Goal: Task Accomplishment & Management: Manage account settings

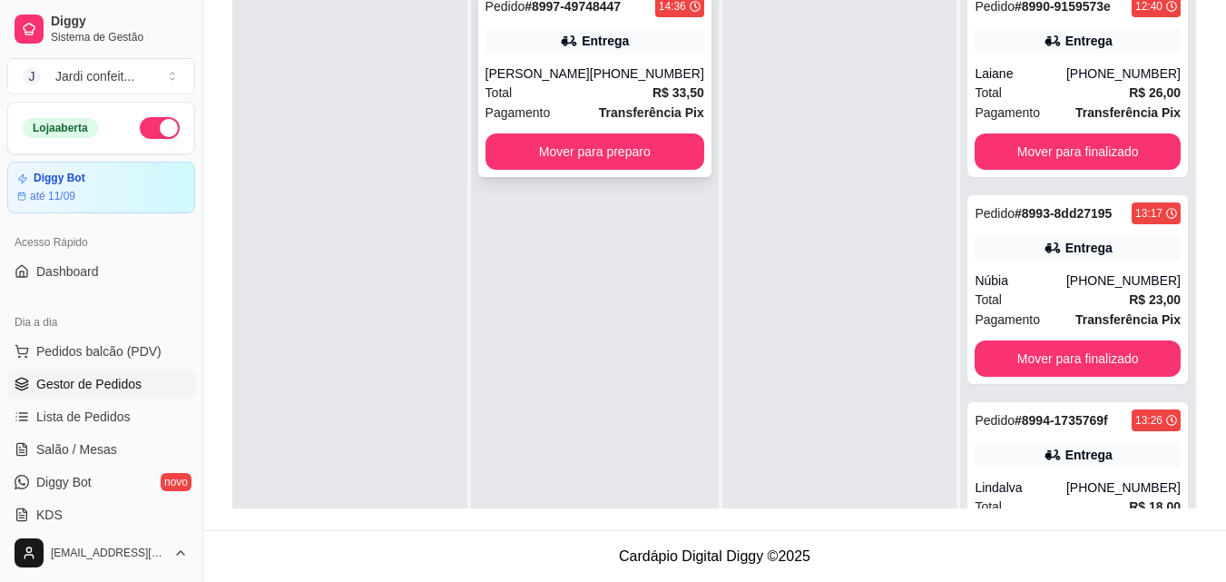
scroll to position [51, 0]
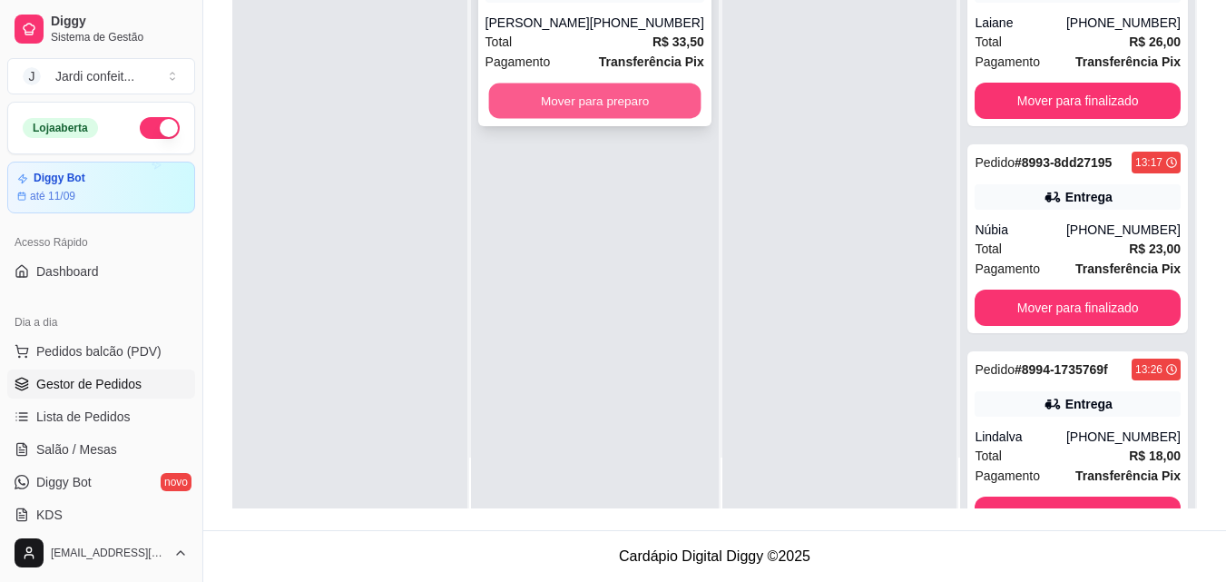
click at [678, 114] on button "Mover para preparo" at bounding box center [594, 101] width 212 height 35
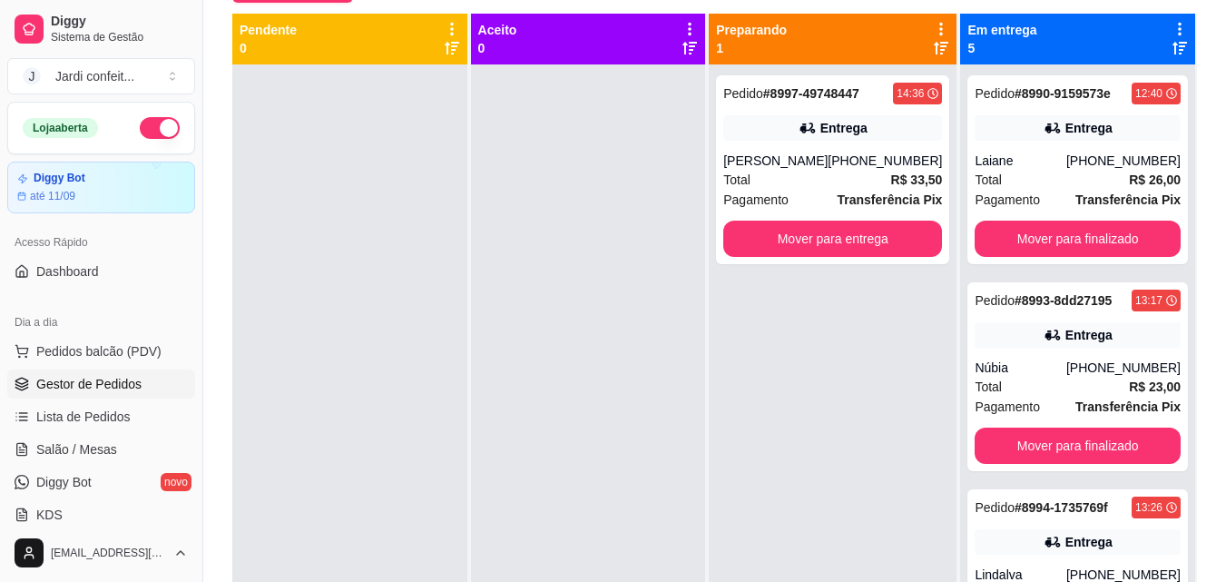
scroll to position [95, 0]
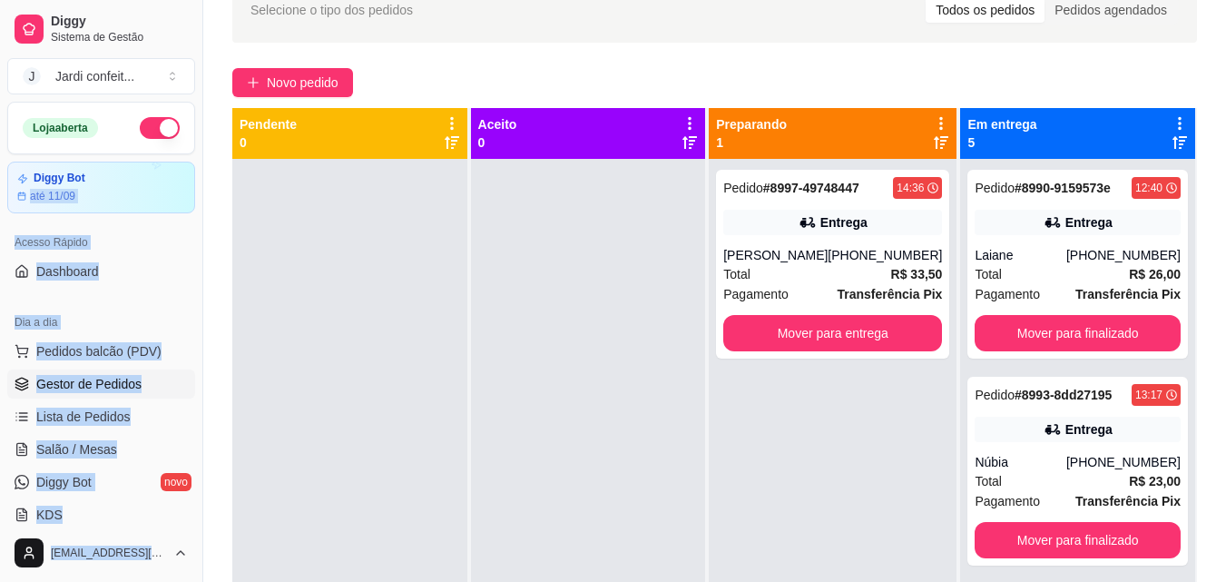
drag, startPoint x: 20, startPoint y: 281, endPoint x: 390, endPoint y: 325, distance: 372.9
click at [384, 308] on div "Diggy Sistema de Gestão J Jardi confeit ... Loja aberta Diggy Bot até 11/09 Ace…" at bounding box center [613, 334] width 1226 height 859
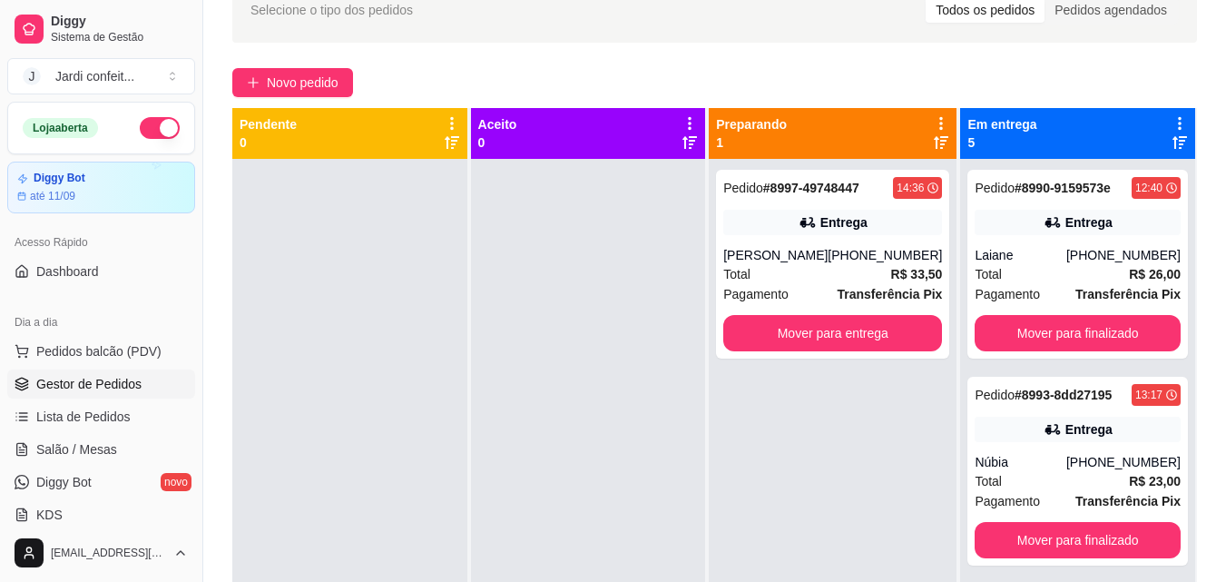
click at [532, 345] on div at bounding box center [588, 450] width 235 height 582
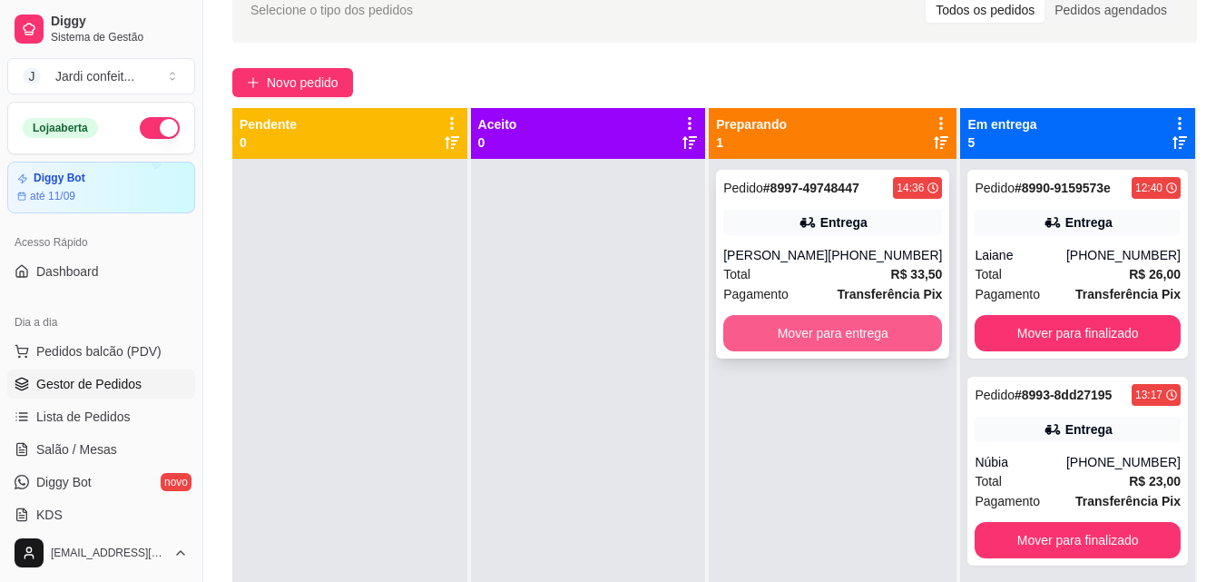
click at [882, 349] on button "Mover para entrega" at bounding box center [833, 333] width 219 height 36
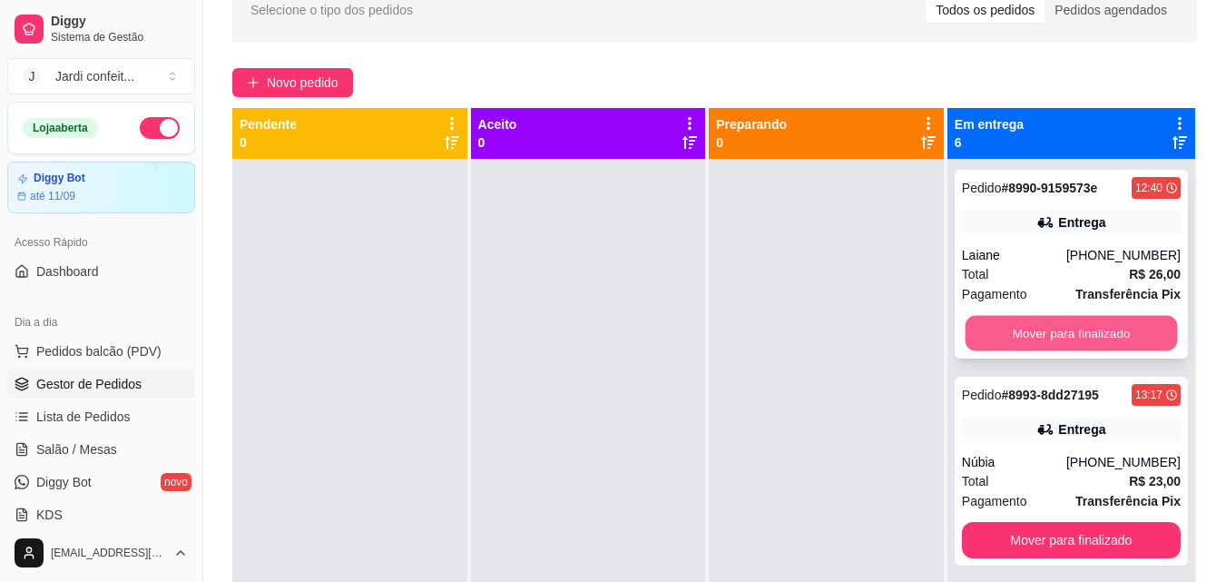
click at [1076, 324] on button "Mover para finalizado" at bounding box center [1071, 333] width 212 height 35
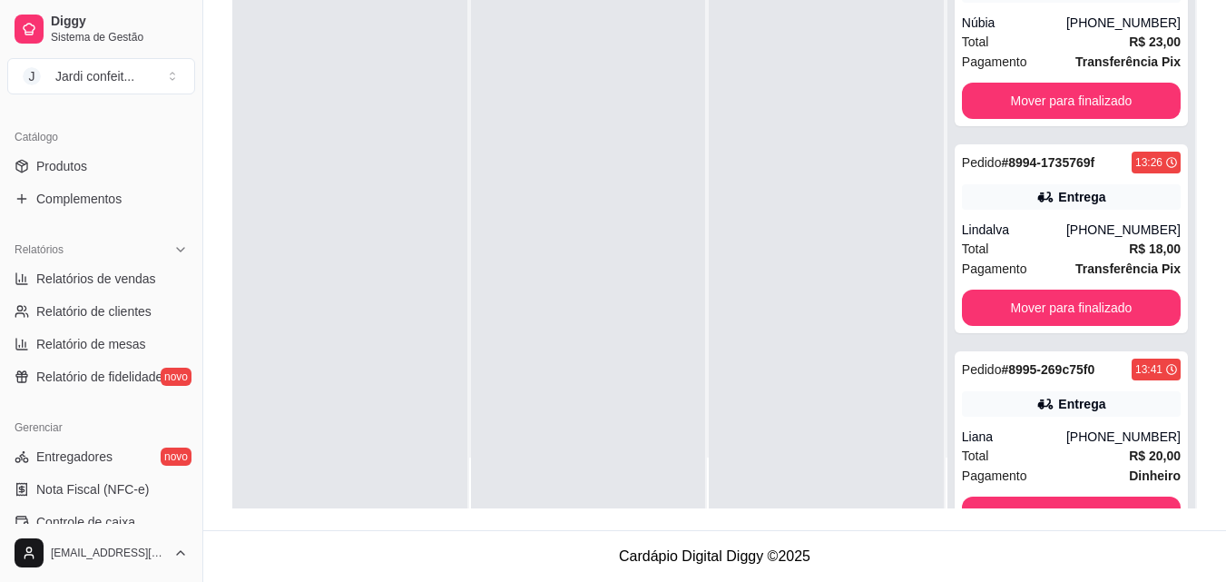
scroll to position [361, 0]
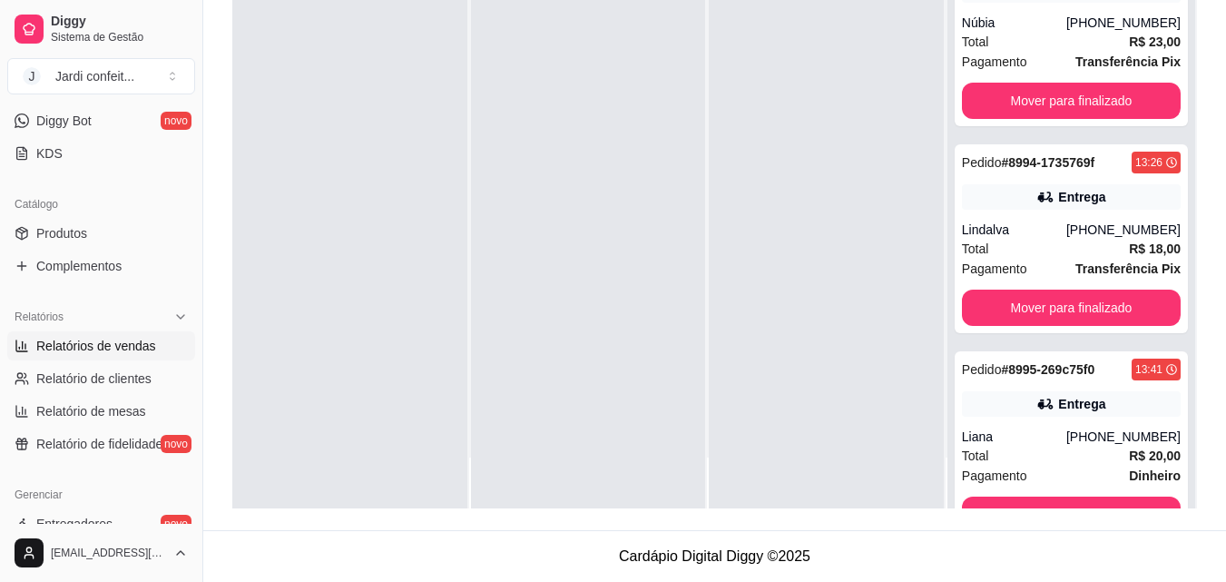
click at [152, 344] on span "Relatórios de vendas" at bounding box center [96, 346] width 120 height 18
select select "ALL"
select select "0"
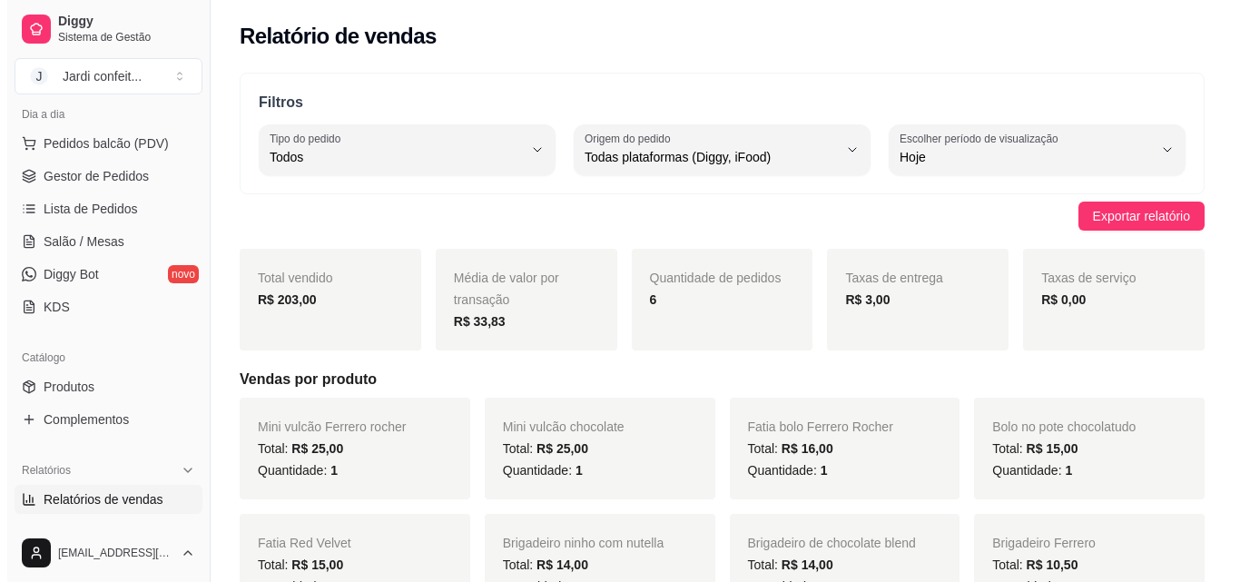
scroll to position [89, 0]
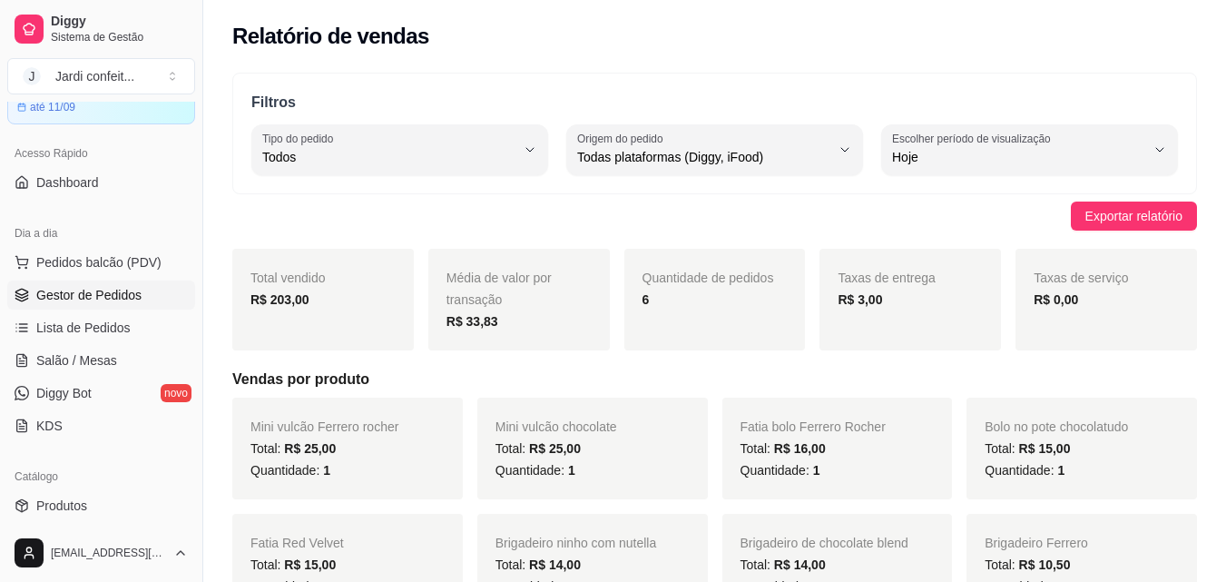
click at [128, 307] on link "Gestor de Pedidos" at bounding box center [101, 295] width 188 height 29
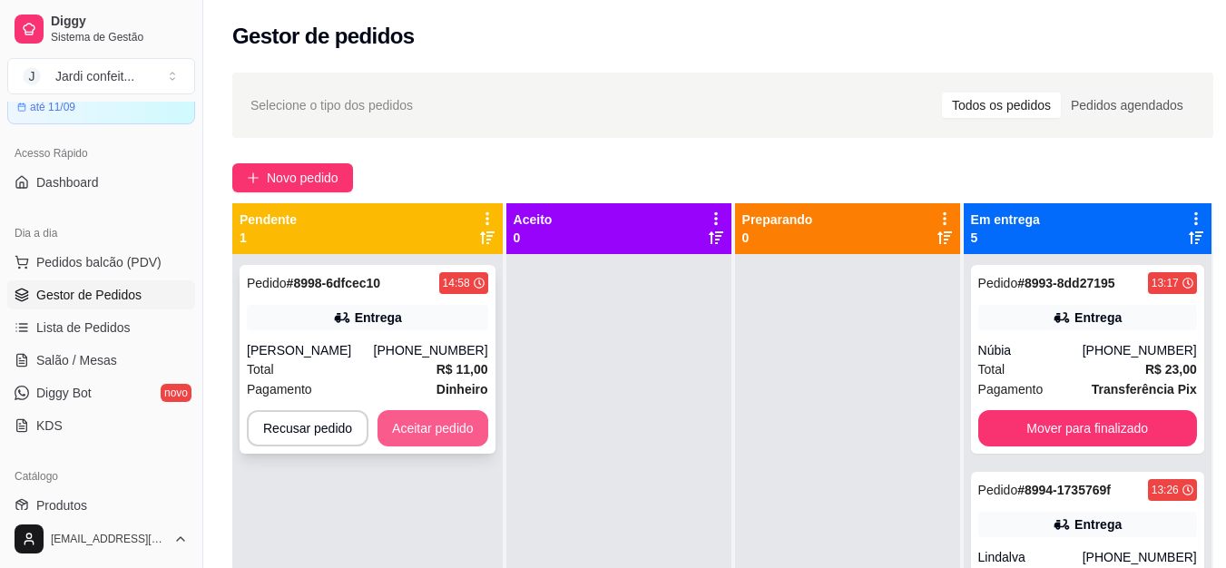
click at [463, 425] on button "Aceitar pedido" at bounding box center [433, 428] width 111 height 36
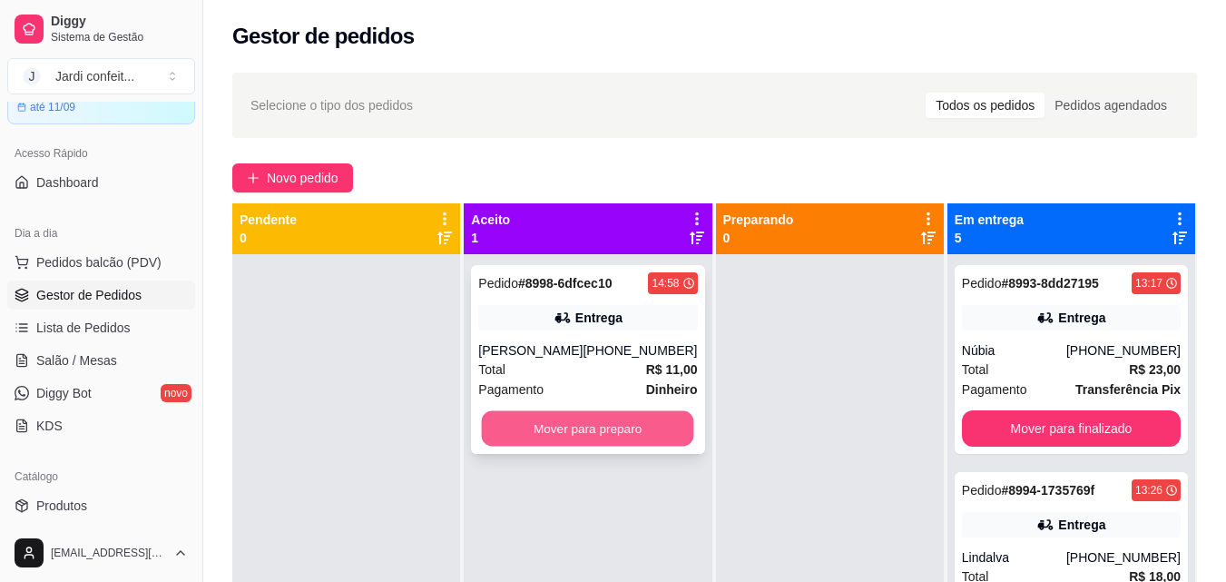
click at [625, 420] on button "Mover para preparo" at bounding box center [588, 428] width 212 height 35
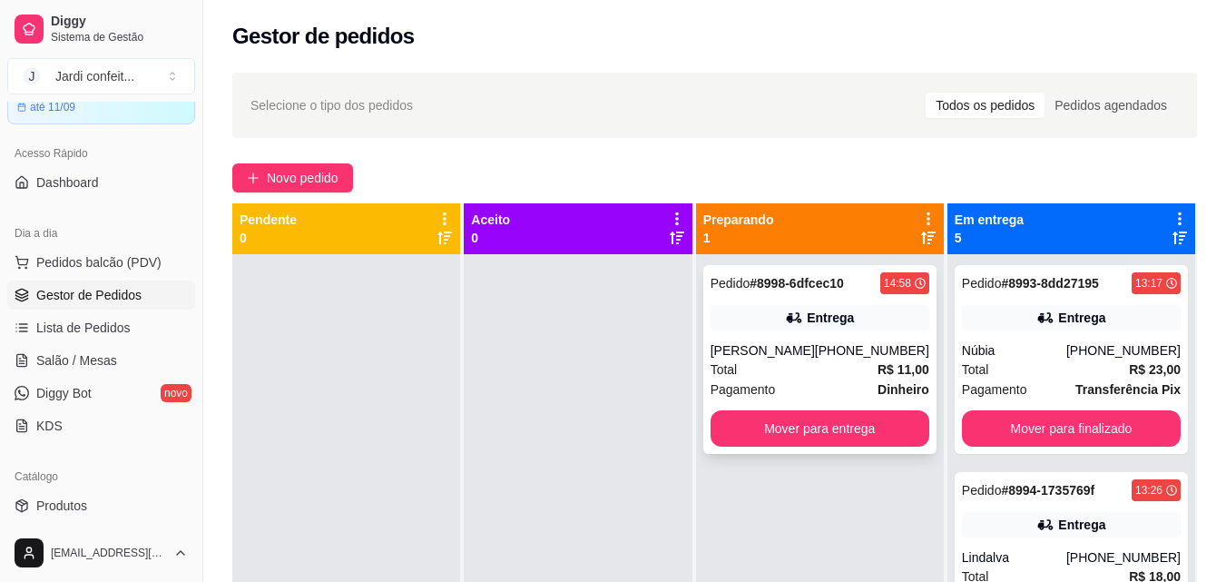
click at [776, 369] on div "Total R$ 11,00" at bounding box center [820, 369] width 219 height 20
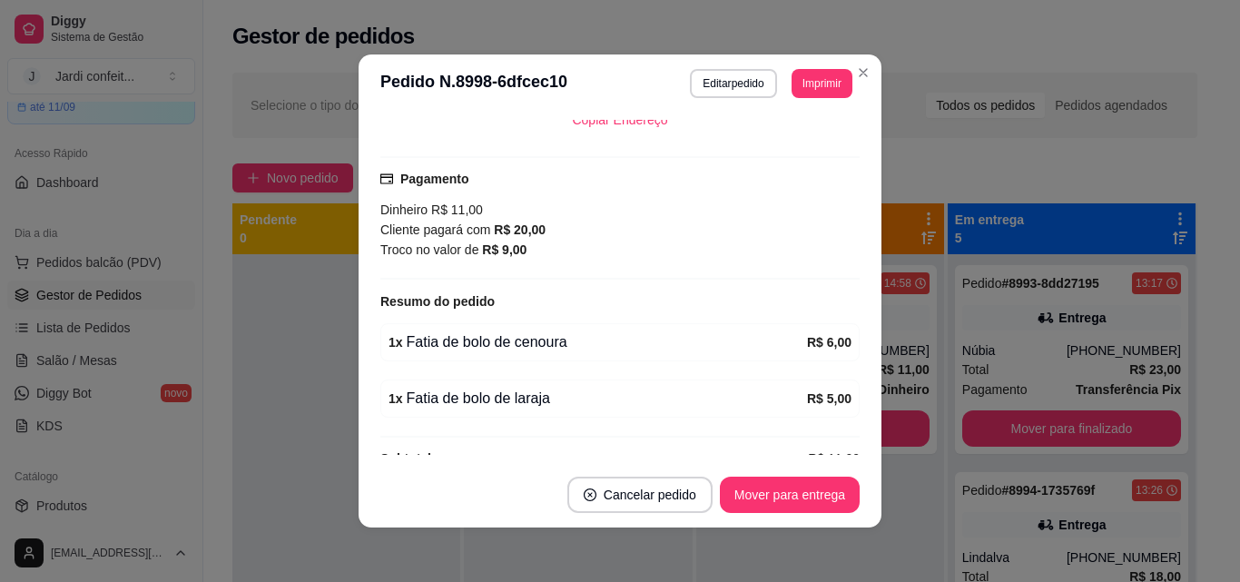
scroll to position [467, 0]
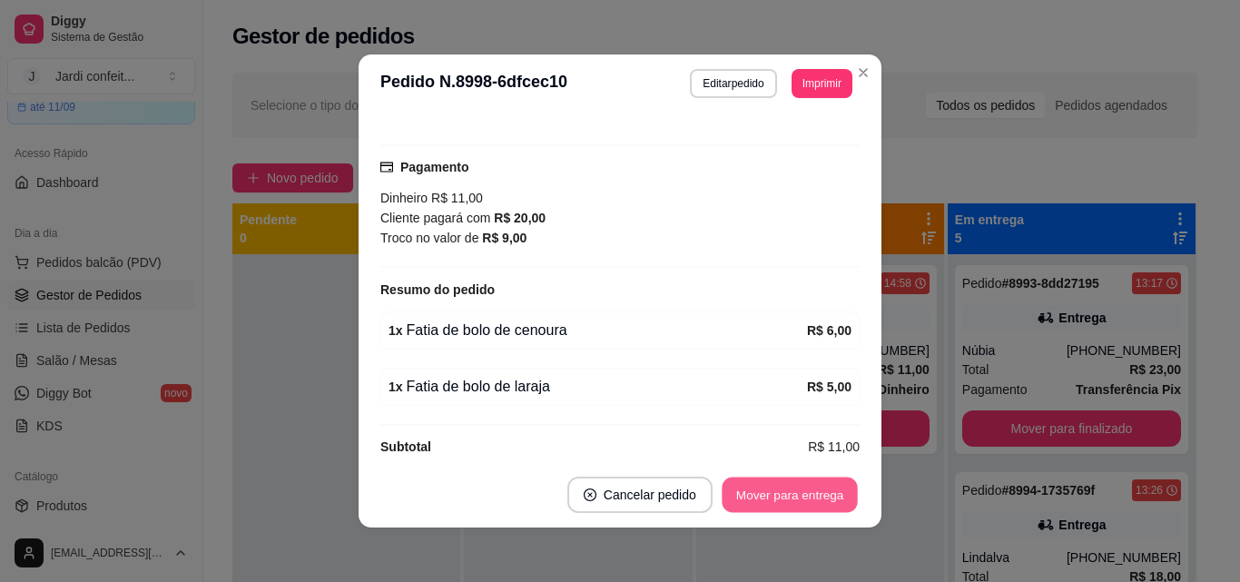
click at [819, 487] on button "Mover para entrega" at bounding box center [790, 494] width 136 height 35
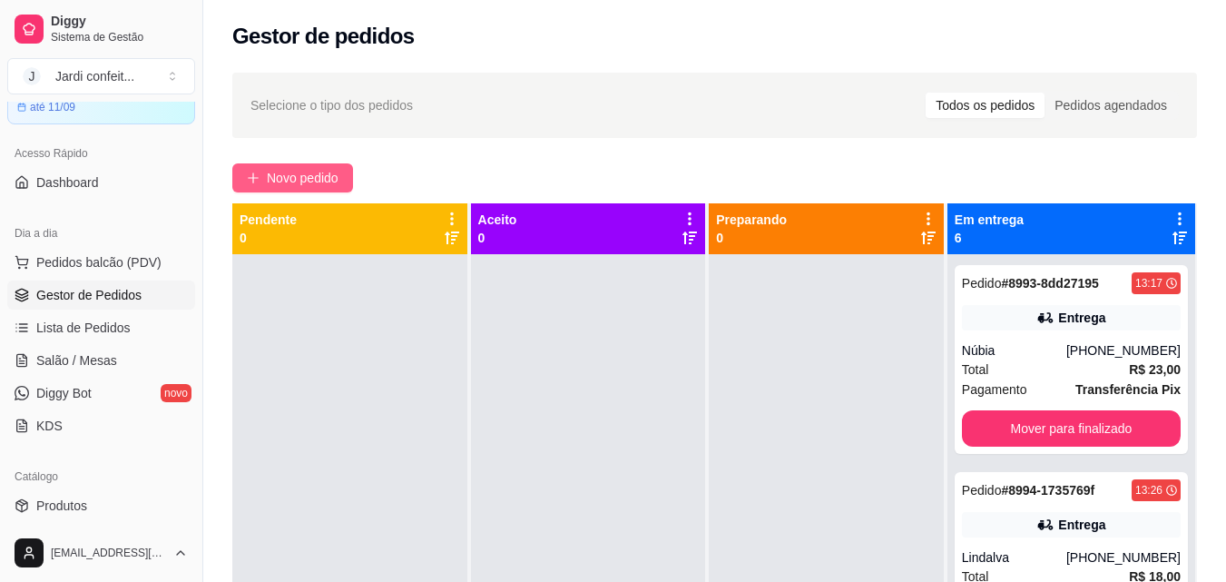
click at [291, 186] on span "Novo pedido" at bounding box center [303, 178] width 72 height 20
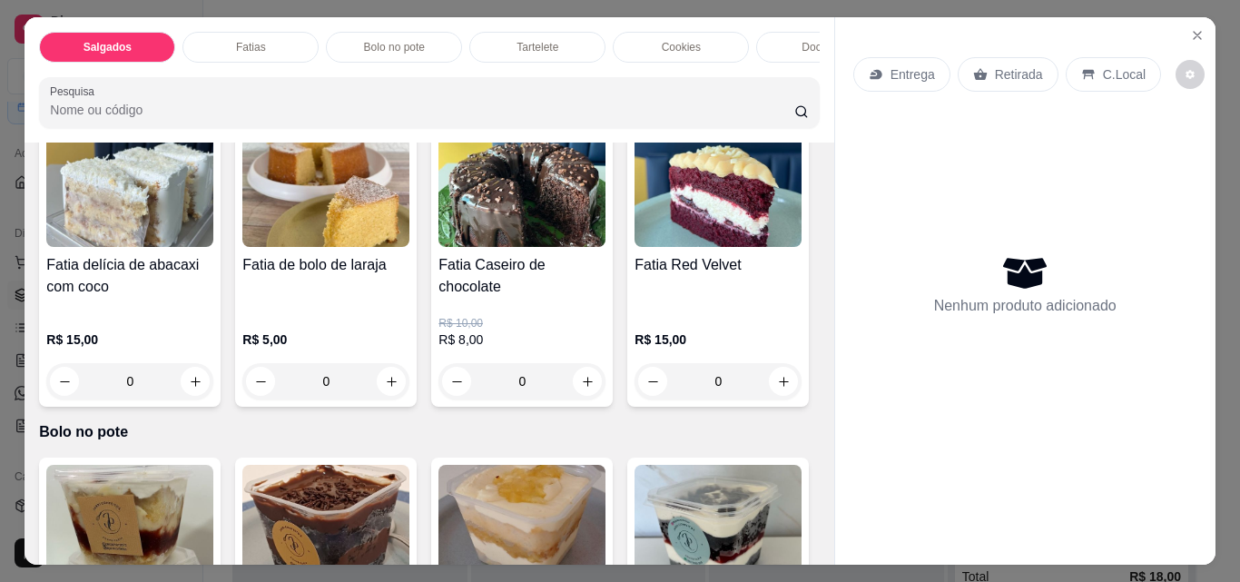
scroll to position [908, 0]
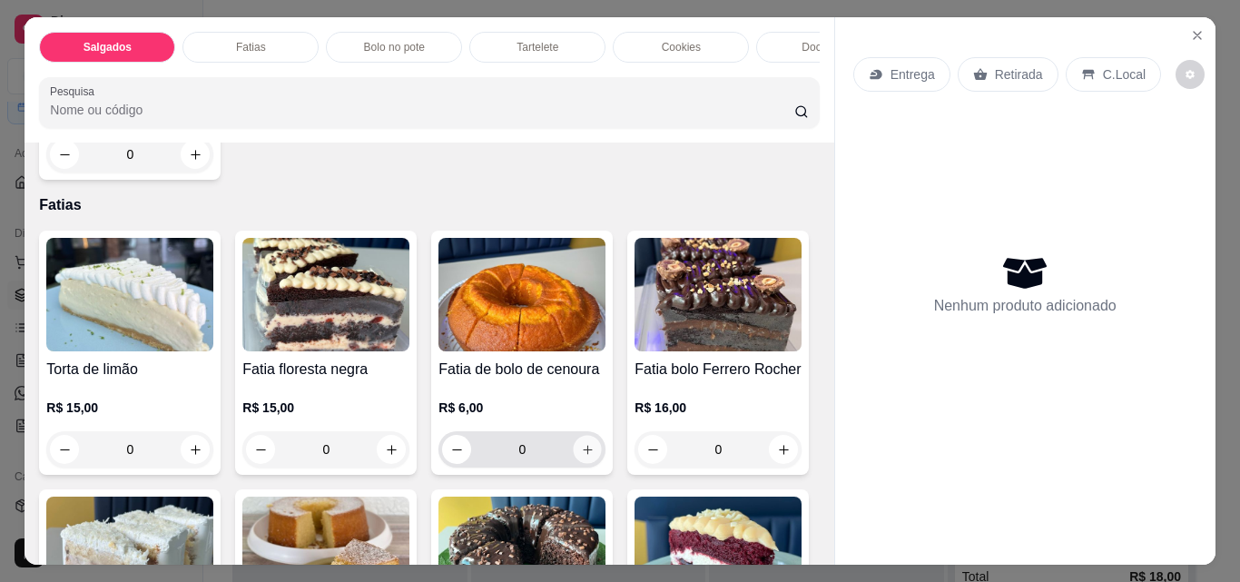
click at [590, 459] on button "increase-product-quantity" at bounding box center [588, 450] width 28 height 28
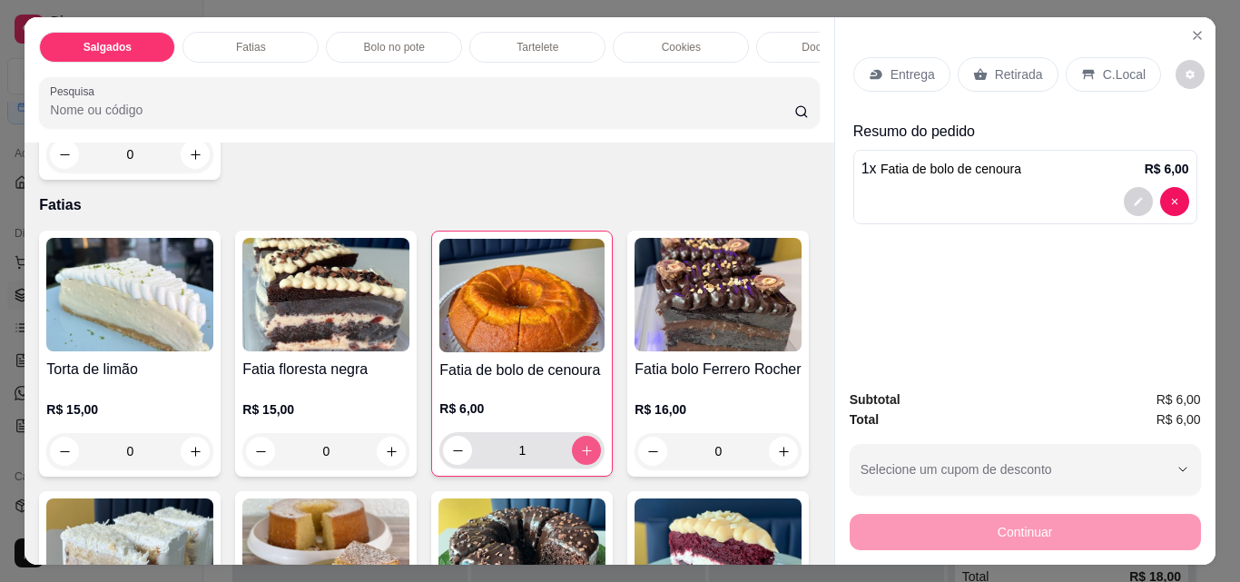
type input "1"
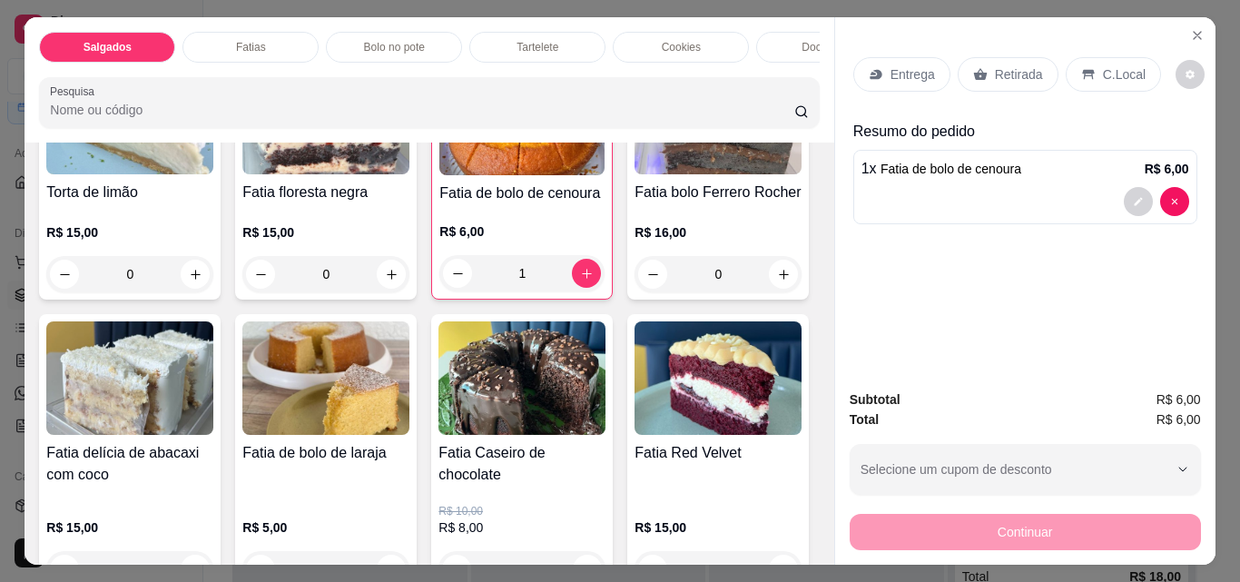
scroll to position [1089, 0]
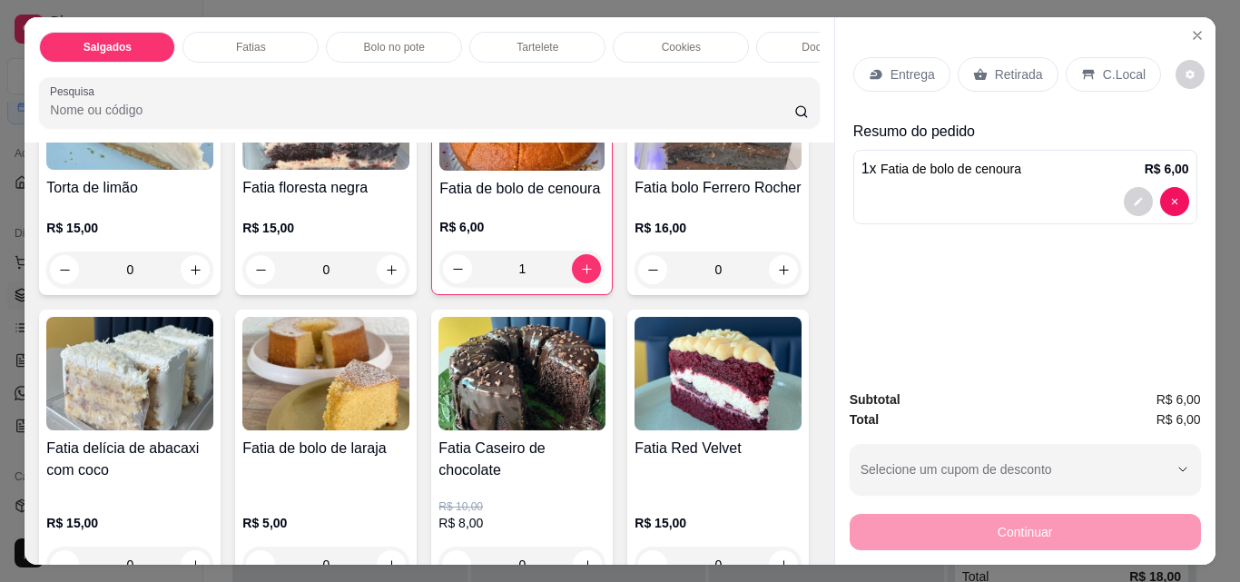
click at [576, 520] on div "Torta de limão R$ 15,00 0 Fatia floresta negra R$ 15,00 0 Fatia de bolo de ceno…" at bounding box center [429, 319] width 780 height 541
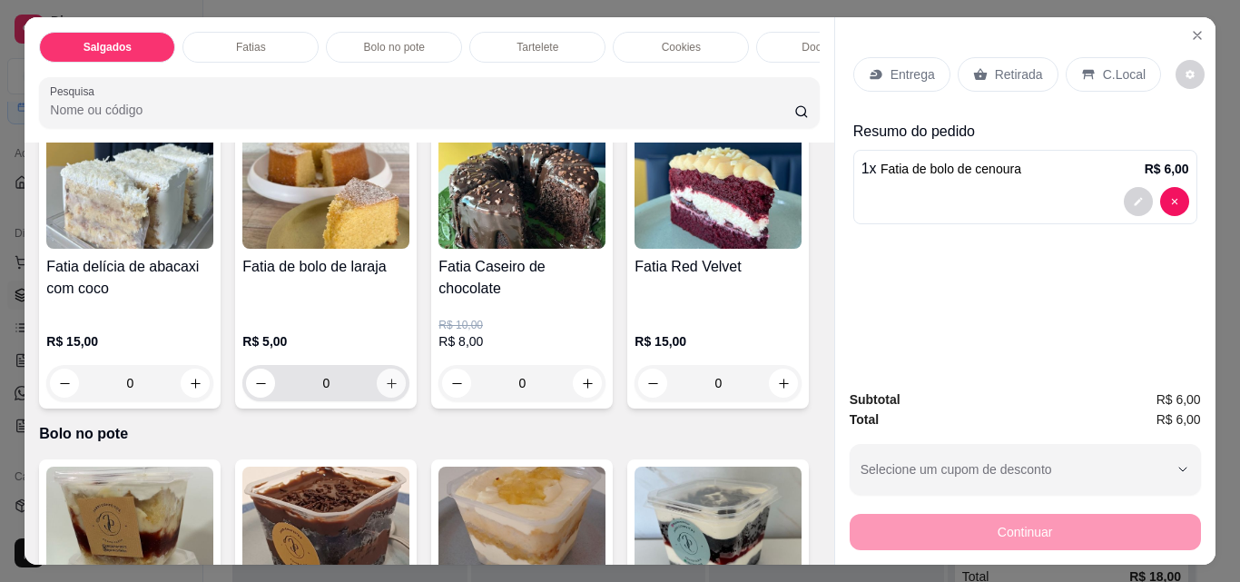
click at [399, 381] on icon "increase-product-quantity" at bounding box center [392, 384] width 14 height 14
type input "1"
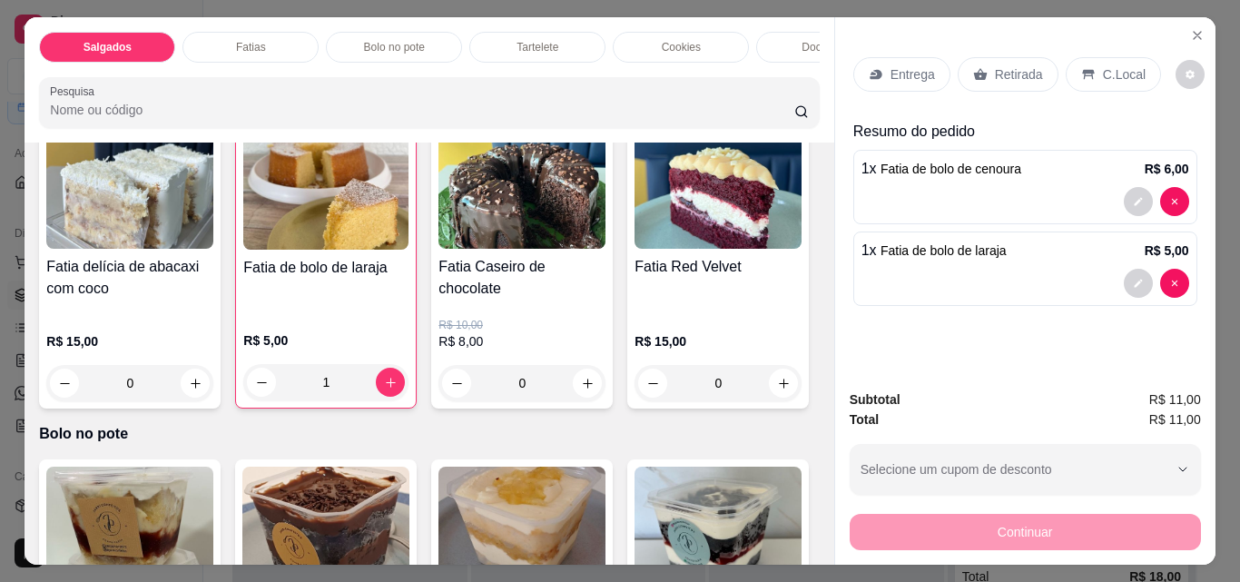
click at [975, 67] on icon at bounding box center [980, 74] width 15 height 15
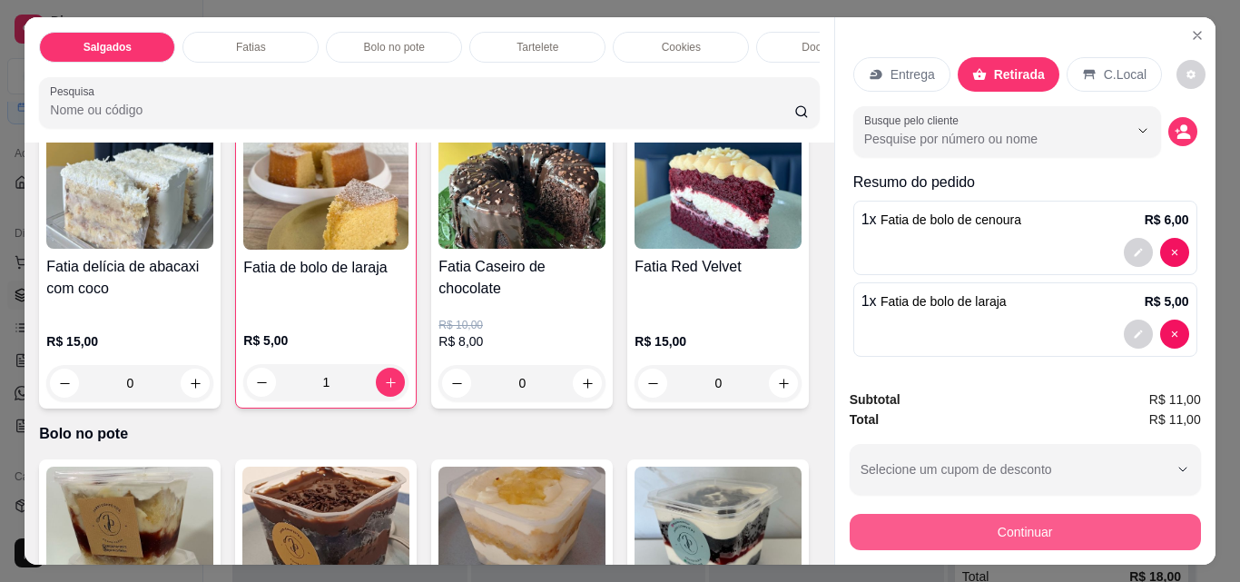
click at [1016, 527] on button "Continuar" at bounding box center [1025, 532] width 351 height 36
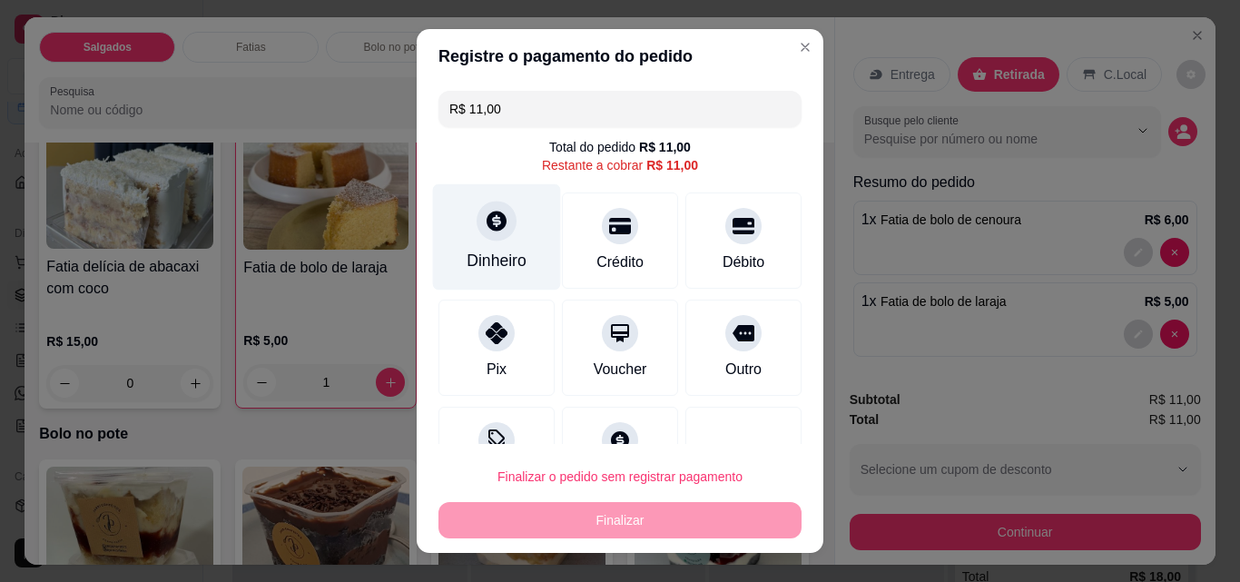
click at [498, 255] on div "Dinheiro" at bounding box center [497, 261] width 60 height 24
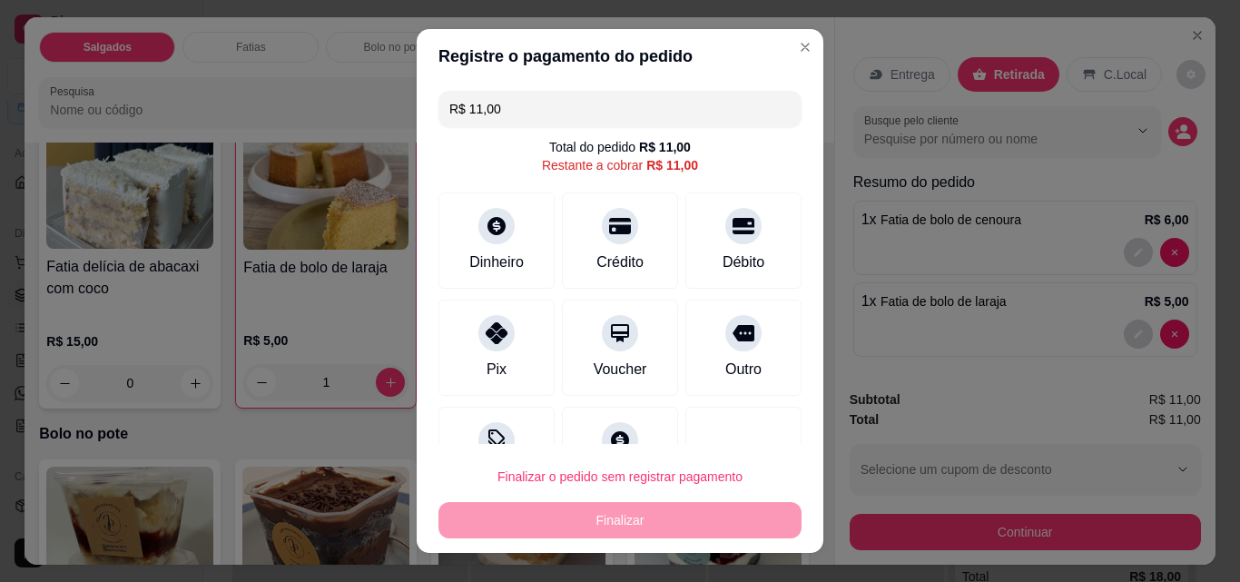
click at [628, 115] on input "R$ 11,00" at bounding box center [619, 109] width 341 height 36
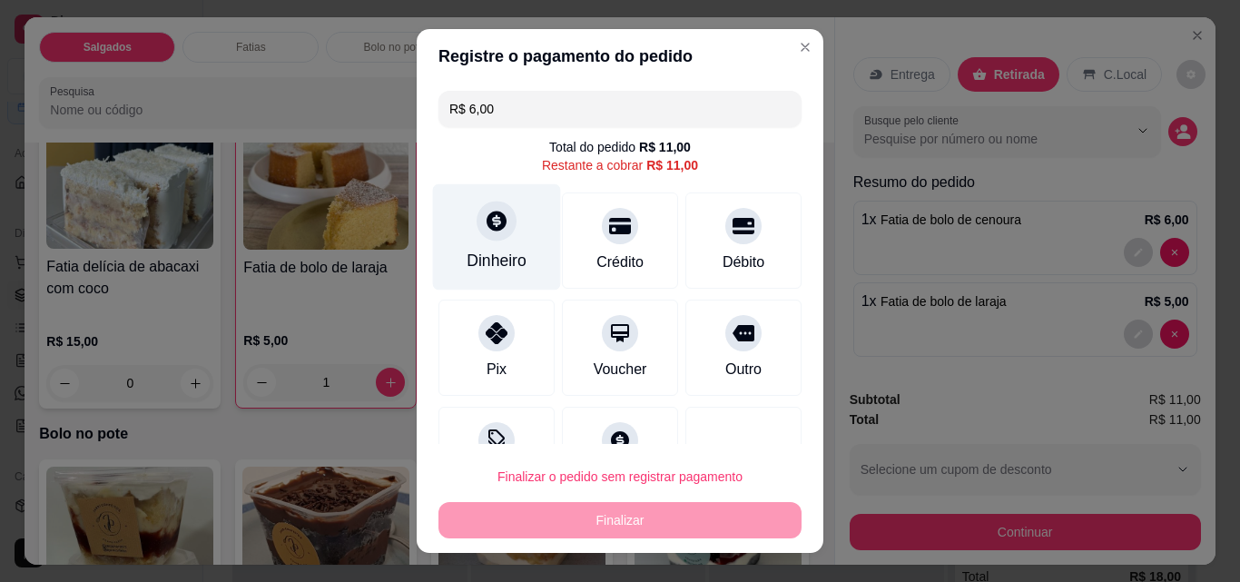
type input "R$ 6,00"
click at [499, 241] on div "Dinheiro" at bounding box center [497, 237] width 128 height 106
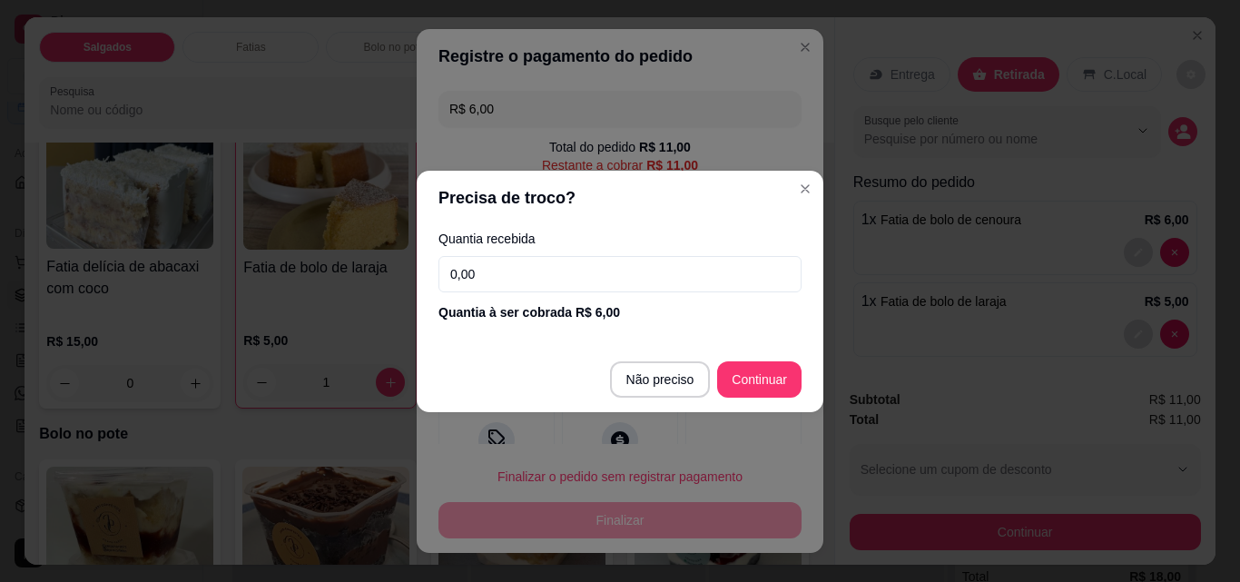
click at [559, 276] on input "0,00" at bounding box center [619, 274] width 363 height 36
type input "6,00"
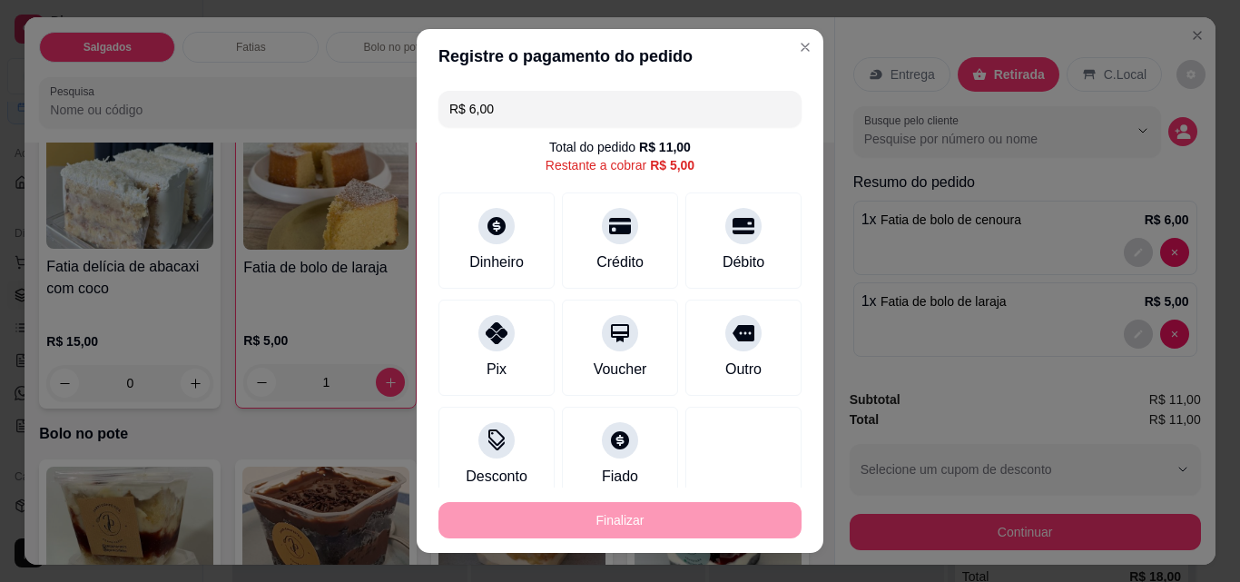
type input "R$ 5,00"
click at [614, 448] on div at bounding box center [620, 435] width 40 height 40
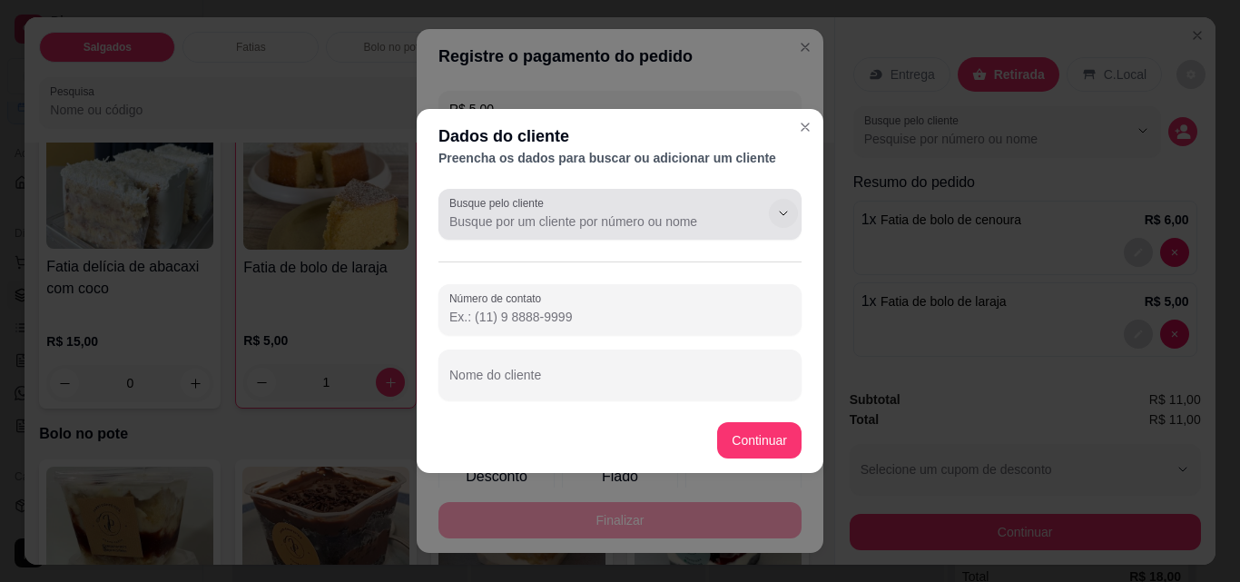
click at [791, 227] on div at bounding box center [769, 213] width 58 height 34
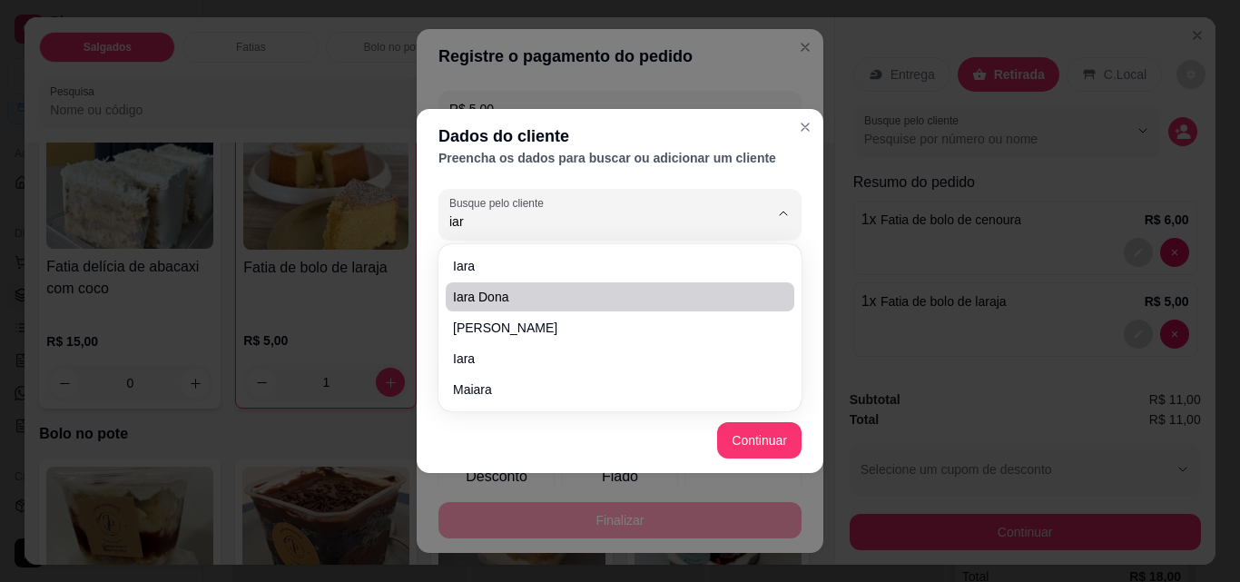
click at [560, 287] on li "iara dona" at bounding box center [620, 296] width 349 height 29
type input "iara dona"
type input "[PHONE_NUMBER]"
type input "iara dona"
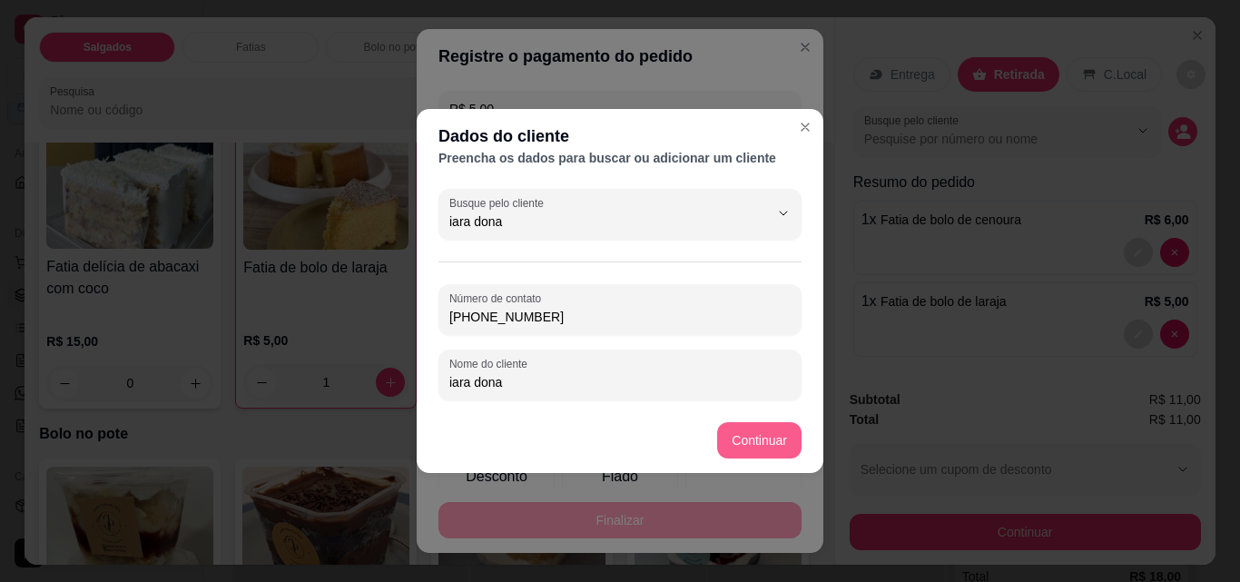
type input "iara dona"
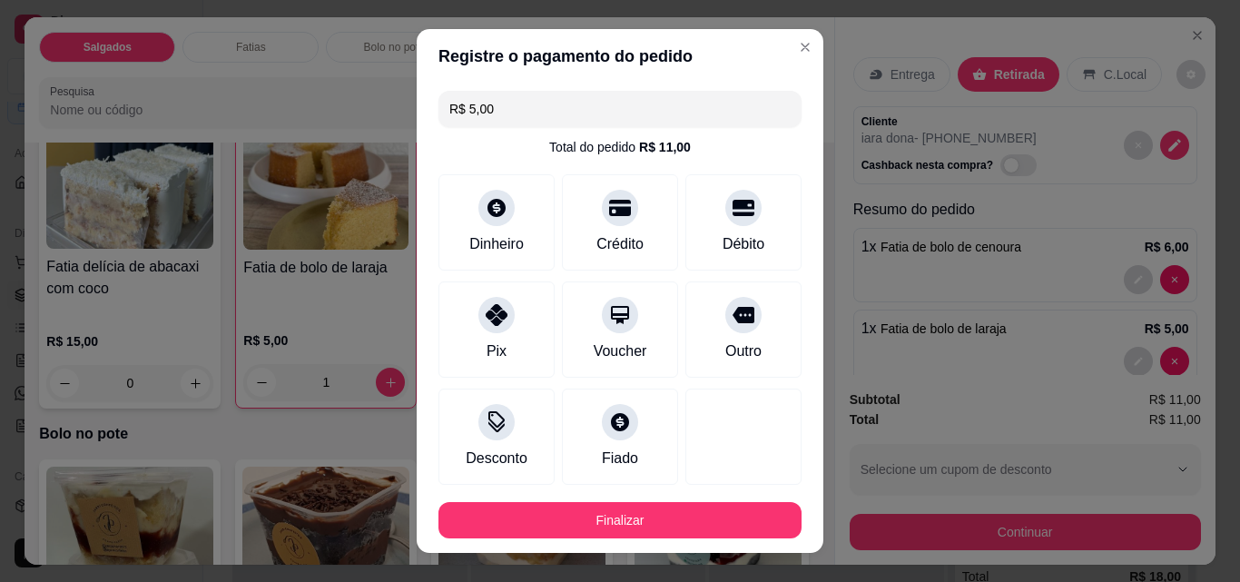
type input "R$ 0,00"
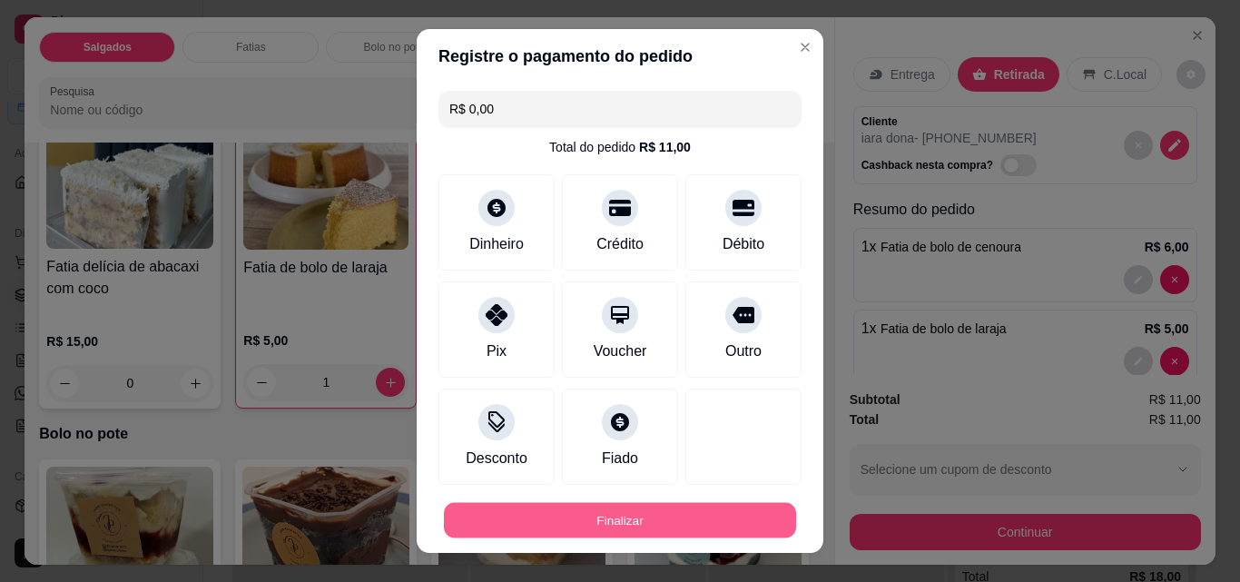
click at [743, 522] on button "Finalizar" at bounding box center [620, 520] width 352 height 35
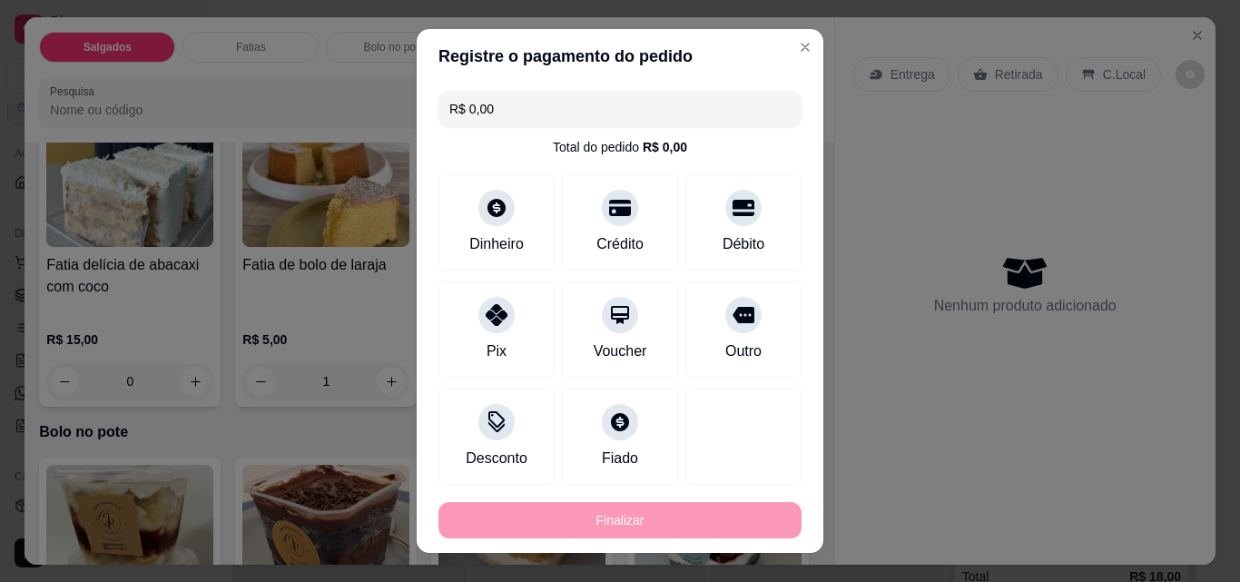
type input "0"
type input "-R$ 11,00"
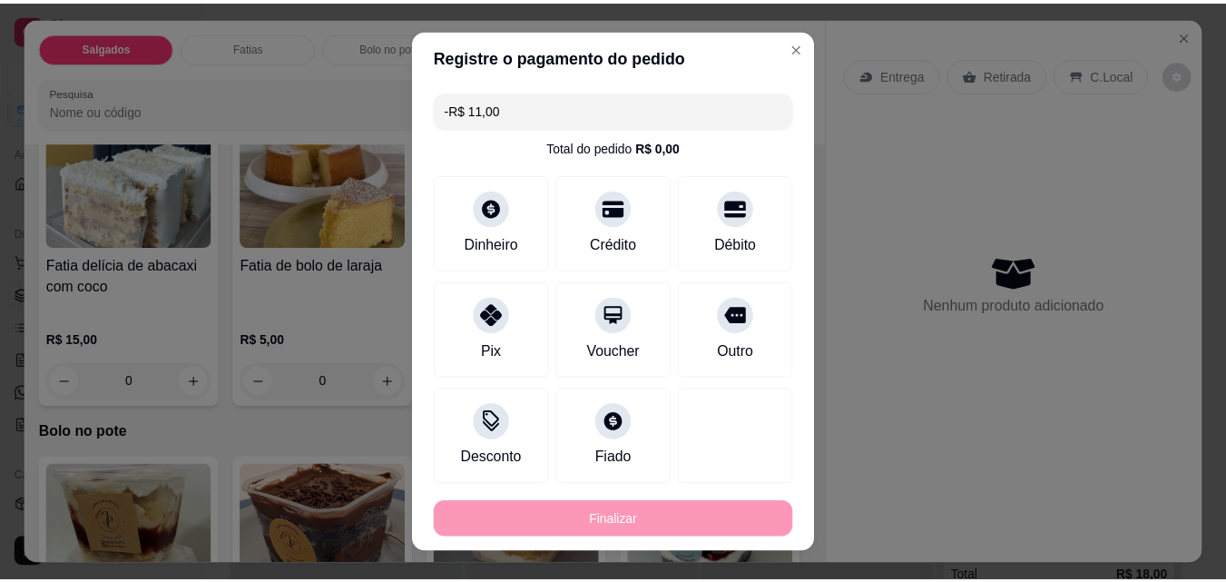
scroll to position [1269, 0]
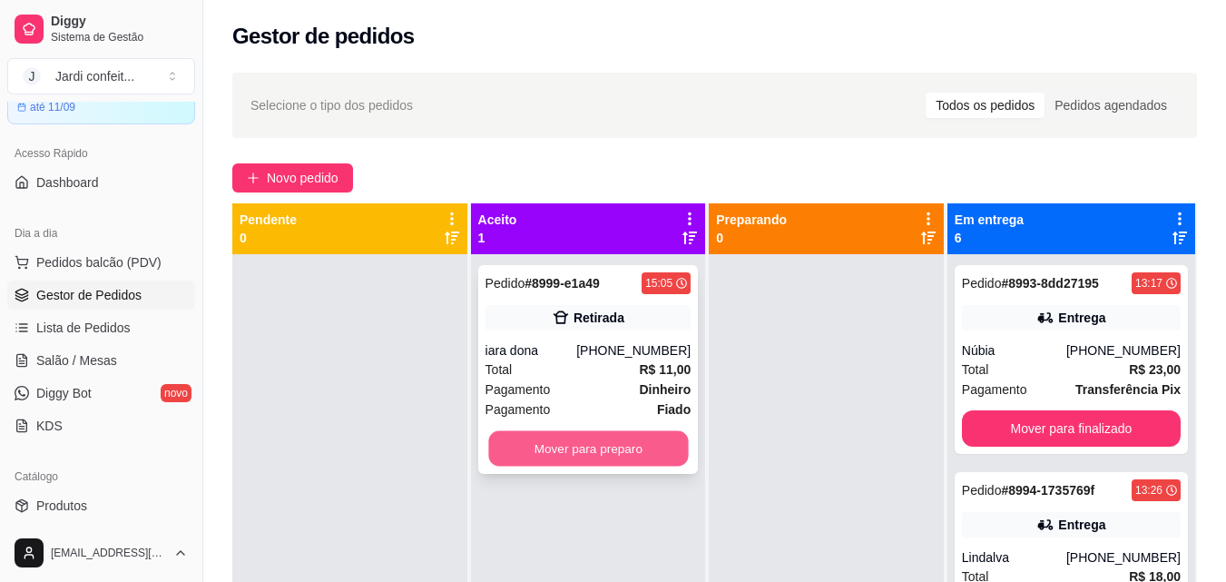
click at [537, 448] on button "Mover para preparo" at bounding box center [588, 448] width 200 height 35
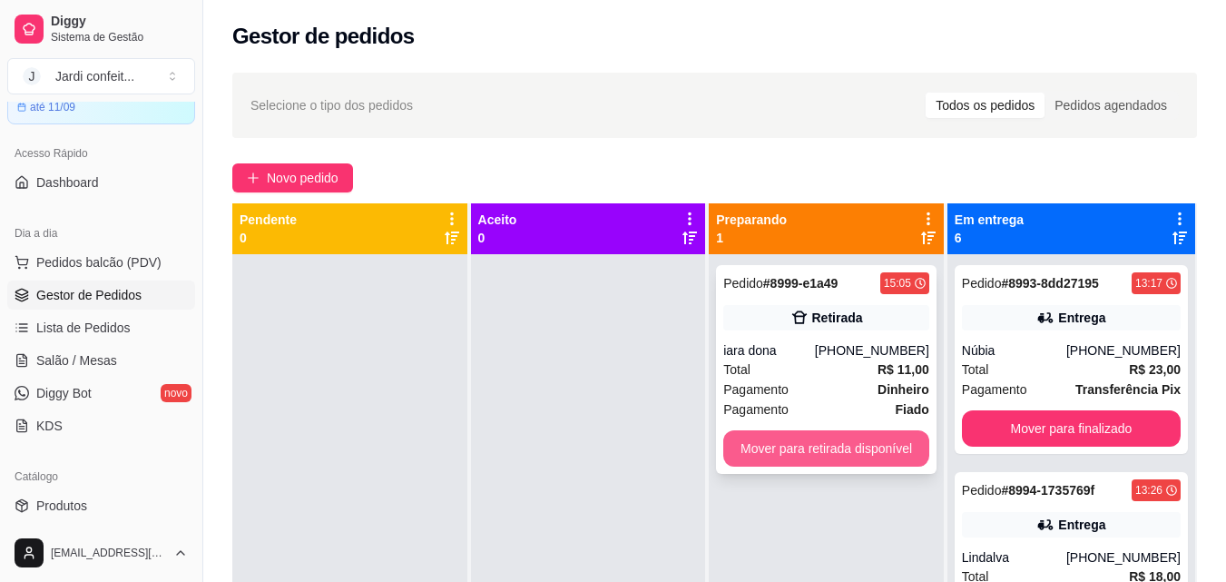
click at [819, 452] on button "Mover para retirada disponível" at bounding box center [827, 448] width 206 height 36
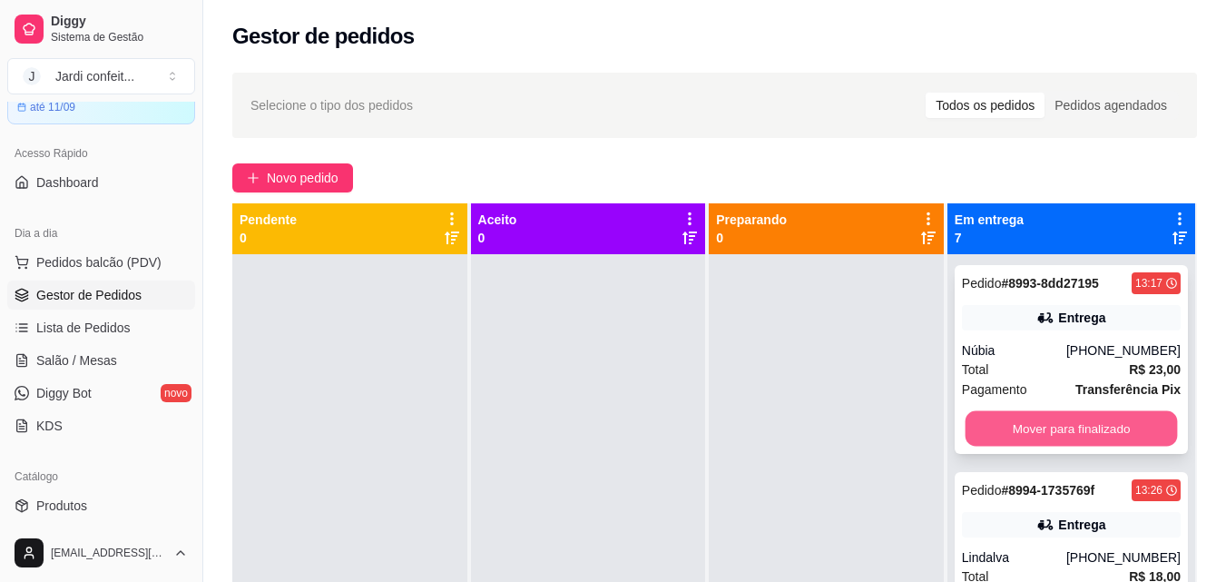
click at [1122, 427] on button "Mover para finalizado" at bounding box center [1071, 428] width 212 height 35
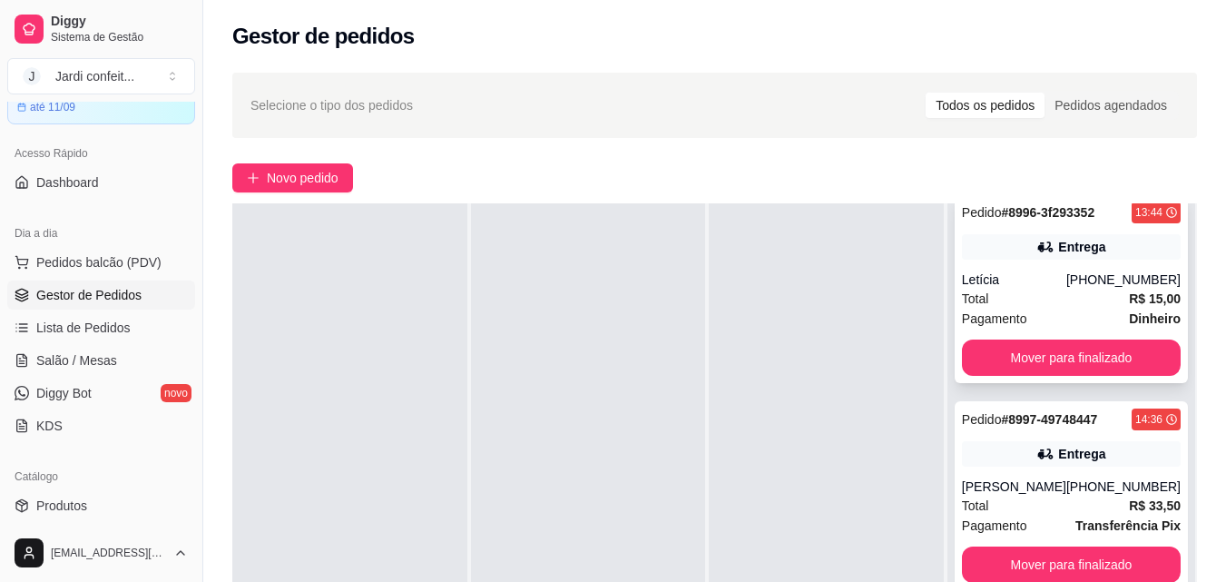
scroll to position [545, 0]
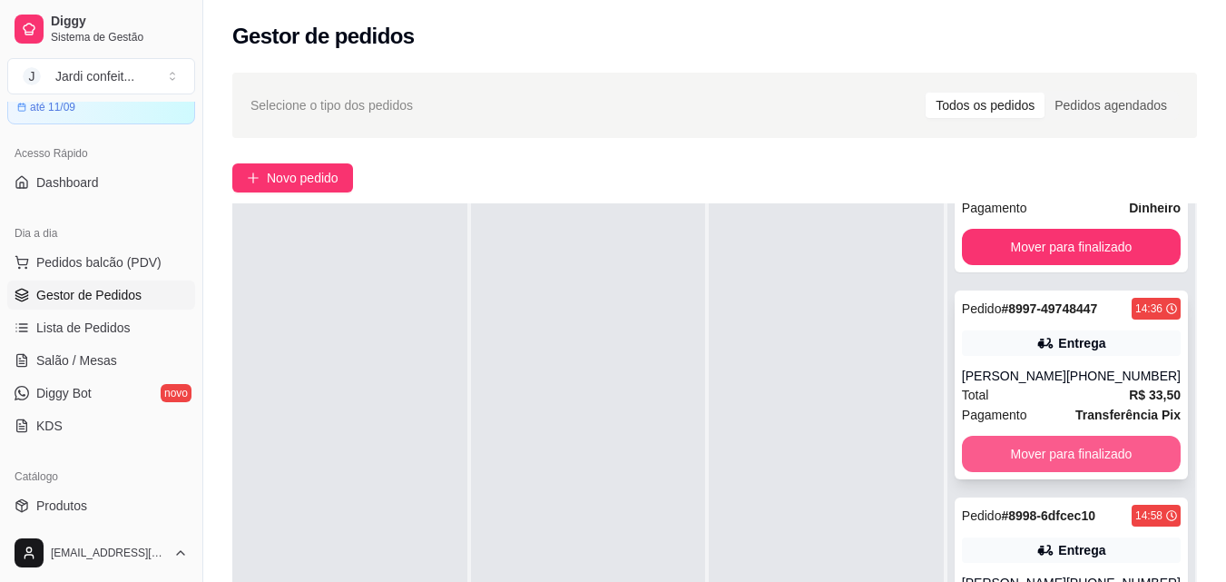
click at [1103, 454] on button "Mover para finalizado" at bounding box center [1071, 454] width 219 height 36
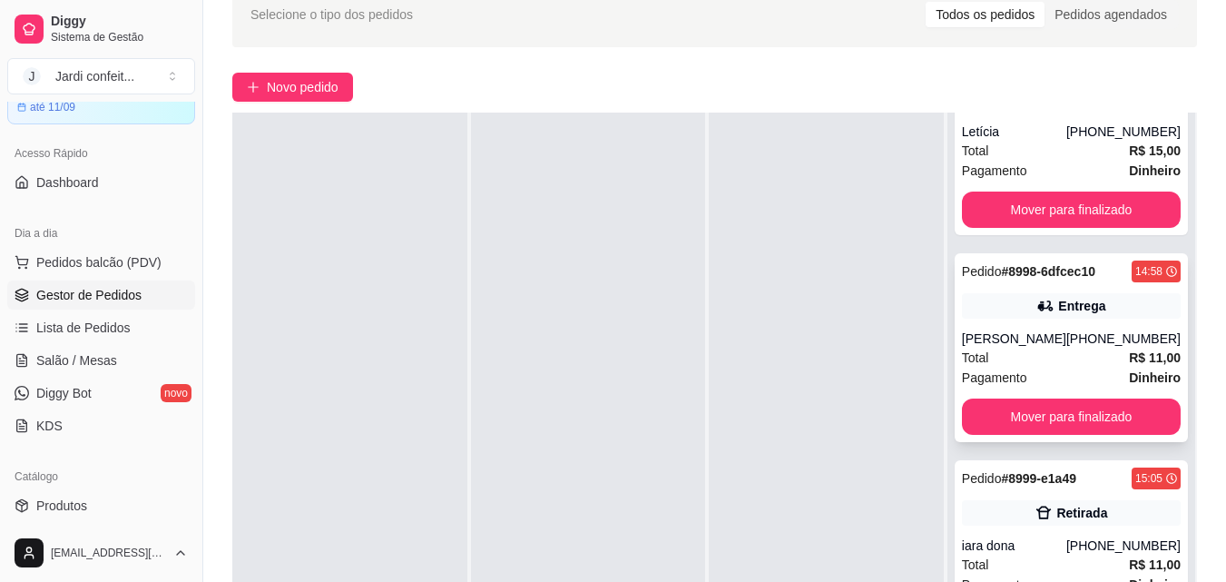
scroll to position [272, 0]
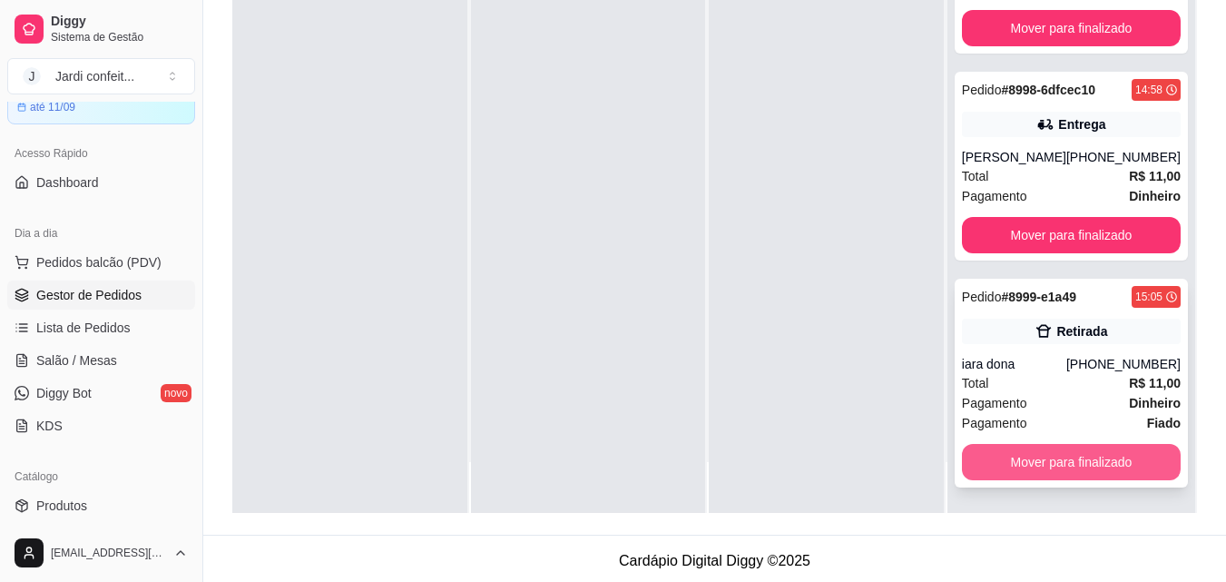
click at [1060, 458] on button "Mover para finalizado" at bounding box center [1071, 462] width 219 height 36
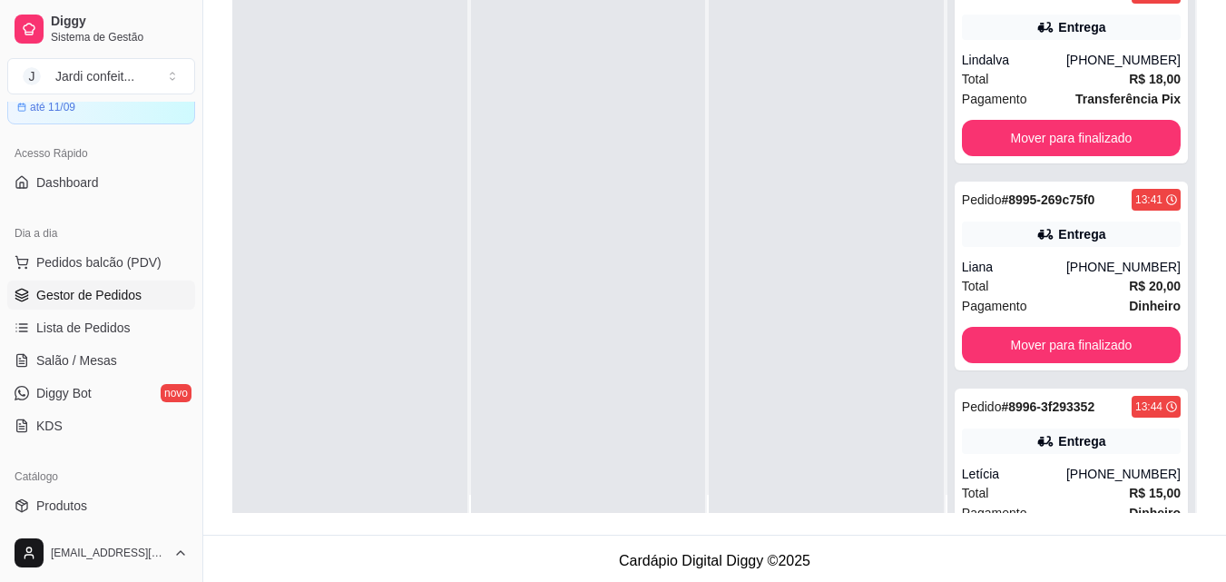
scroll to position [0, 0]
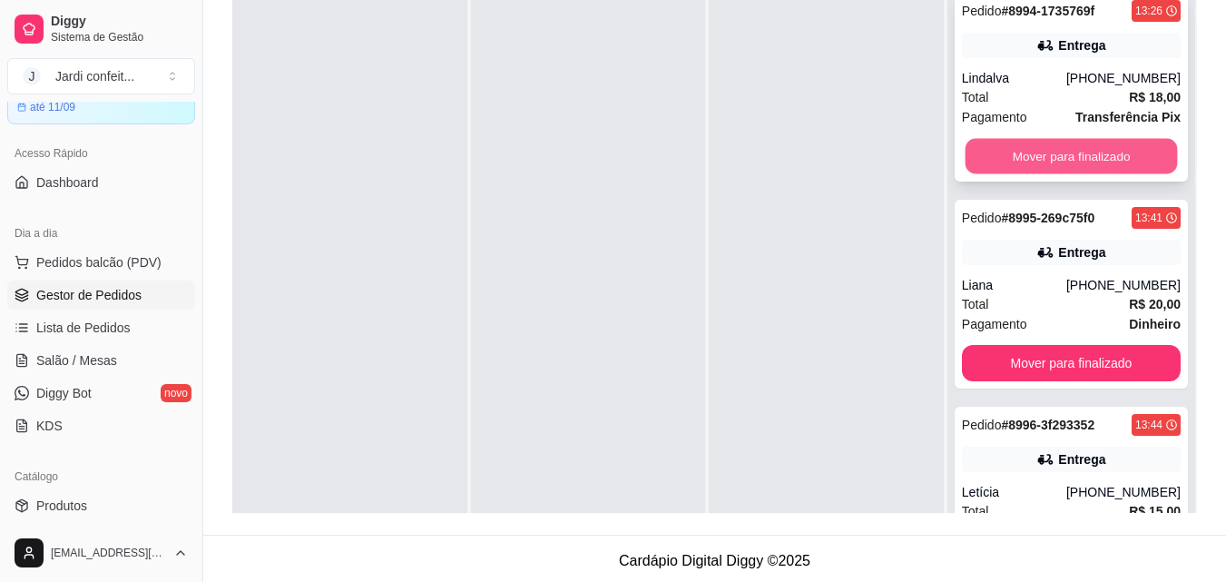
click at [1091, 145] on button "Mover para finalizado" at bounding box center [1071, 156] width 212 height 35
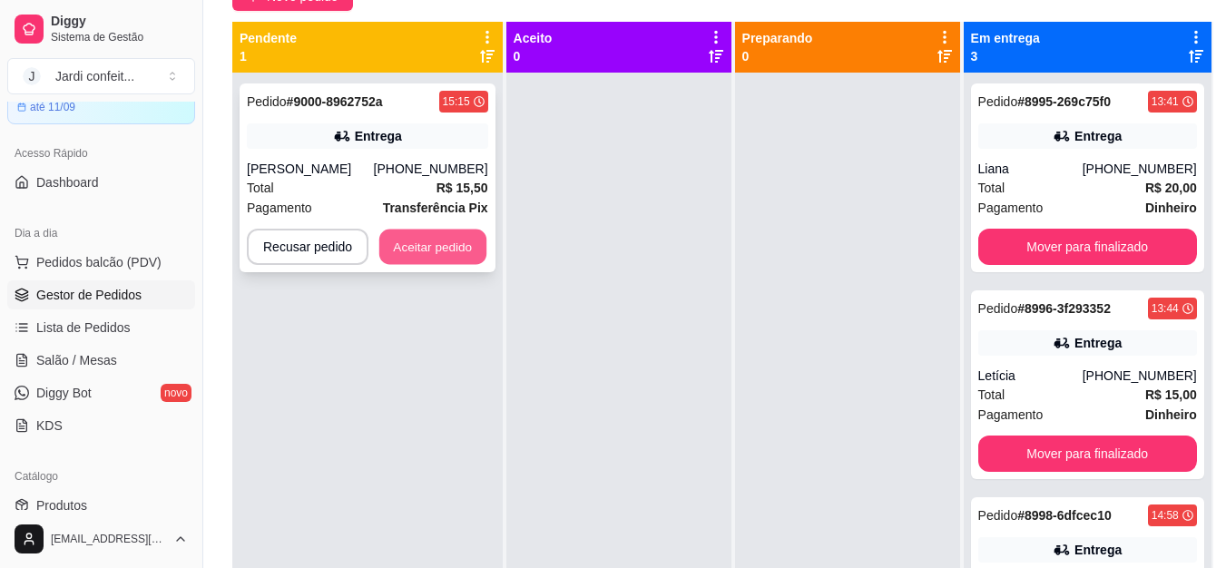
click at [425, 241] on button "Aceitar pedido" at bounding box center [432, 247] width 107 height 35
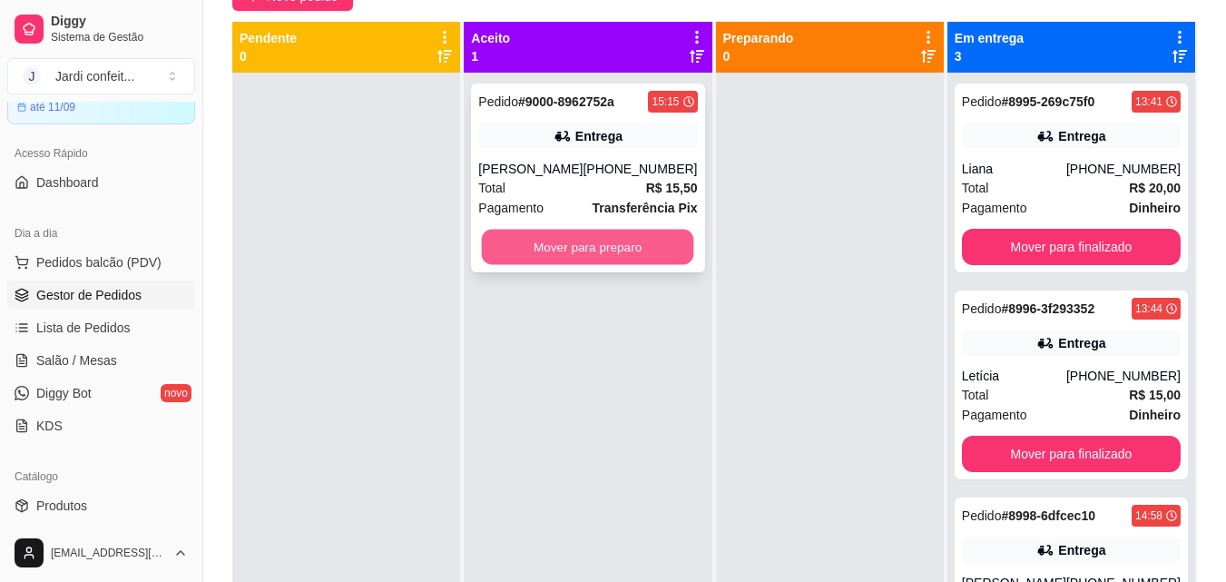
click at [567, 246] on button "Mover para preparo" at bounding box center [588, 247] width 212 height 35
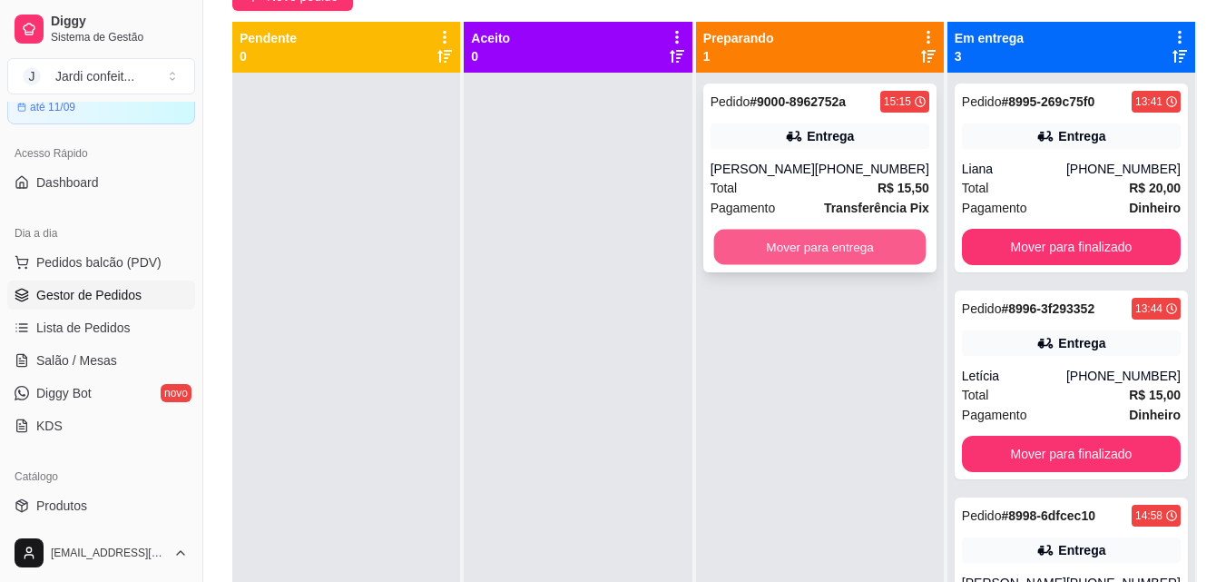
click at [734, 246] on button "Mover para entrega" at bounding box center [820, 247] width 212 height 35
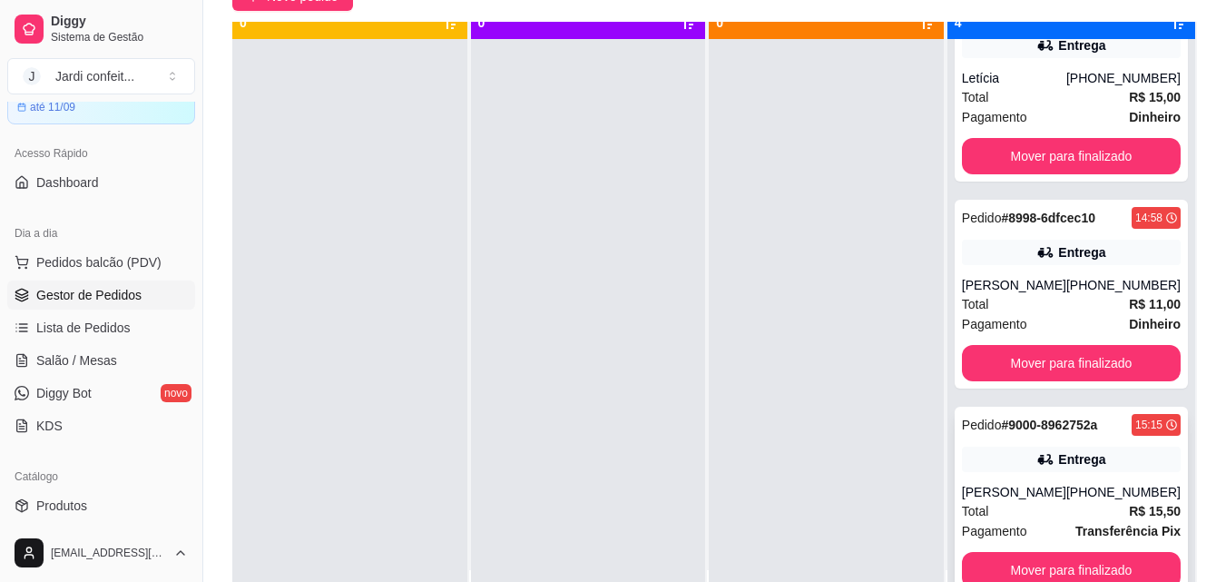
scroll to position [51, 0]
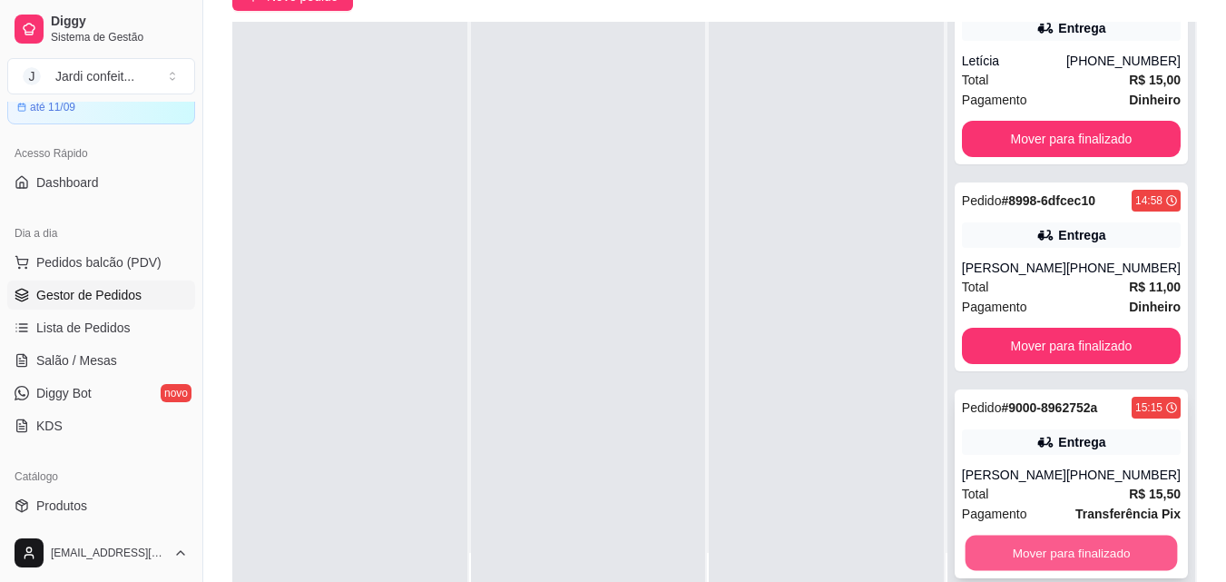
click at [1037, 554] on button "Mover para finalizado" at bounding box center [1071, 553] width 212 height 35
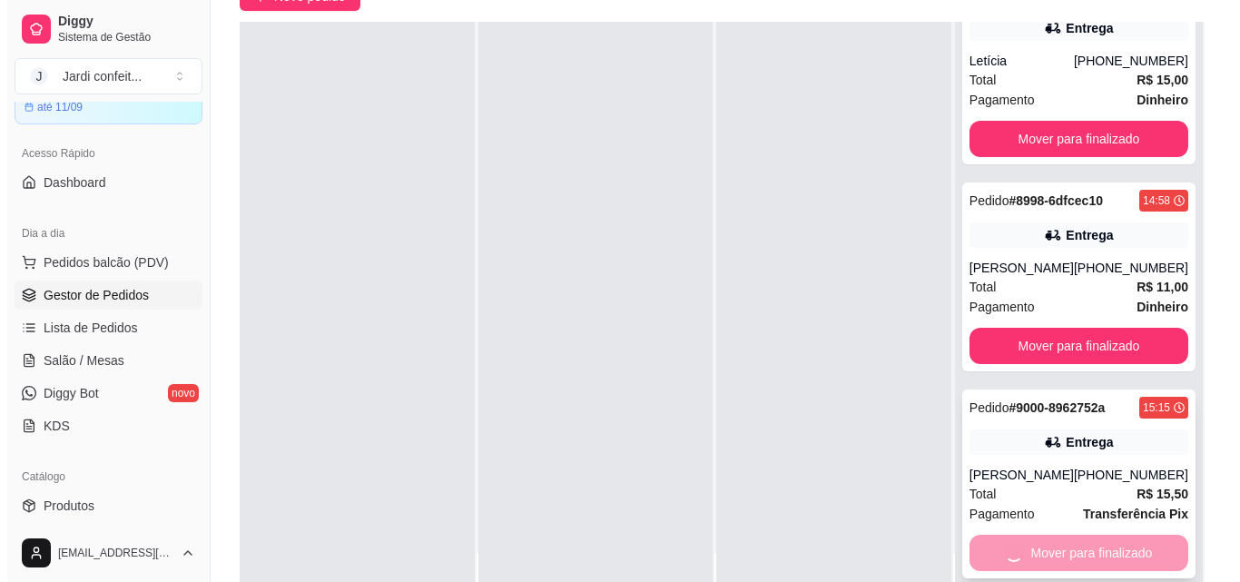
scroll to position [57, 0]
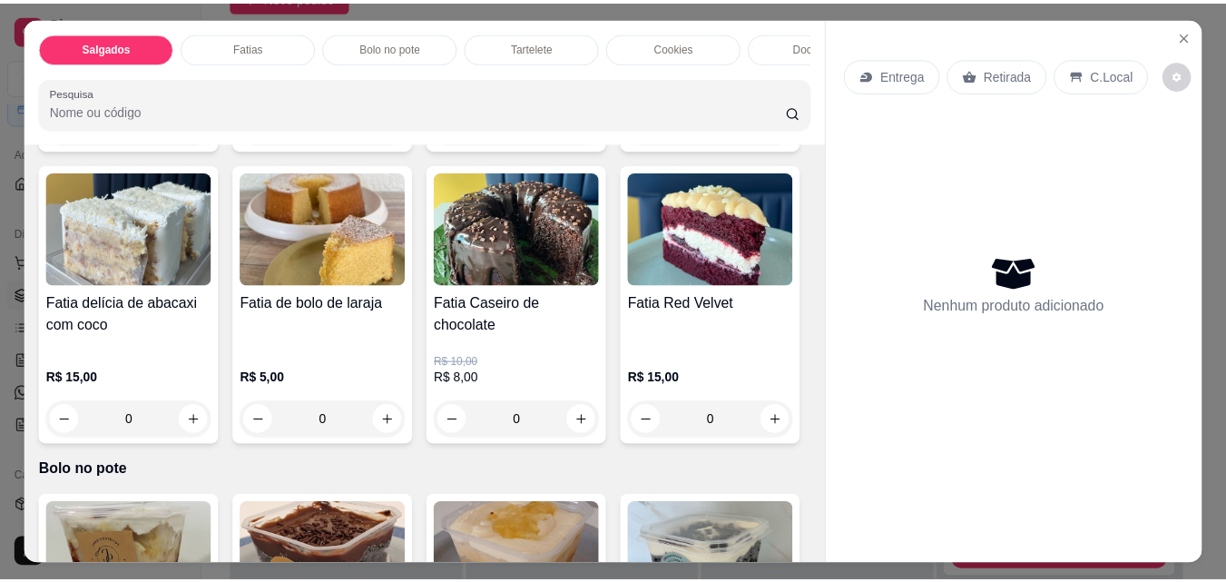
scroll to position [1271, 0]
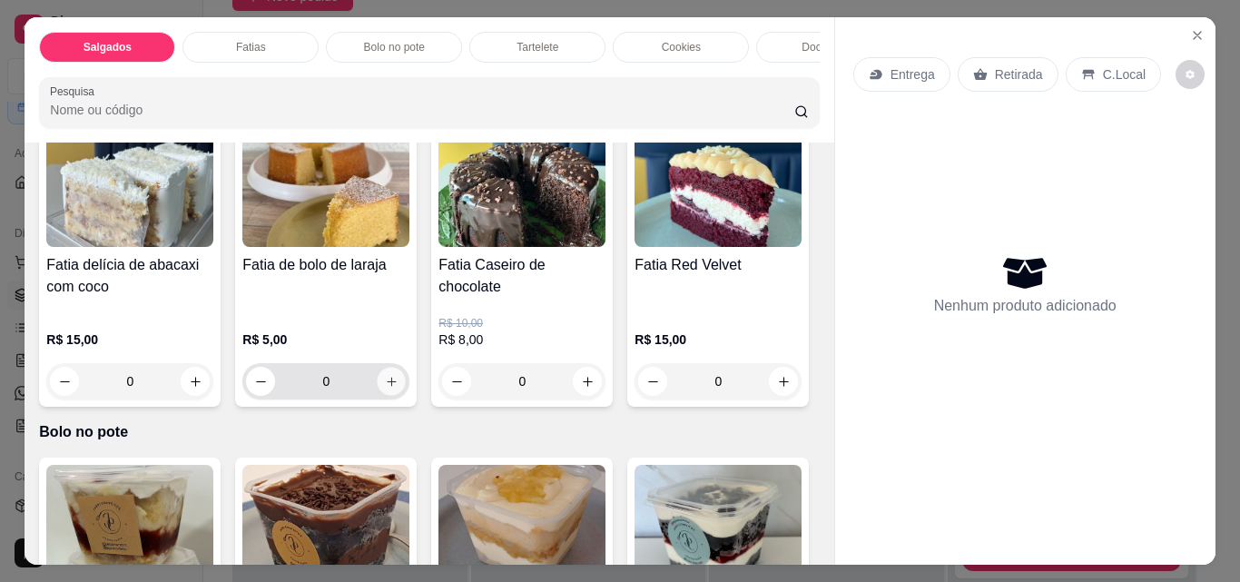
click at [399, 375] on icon "increase-product-quantity" at bounding box center [392, 382] width 14 height 14
type input "1"
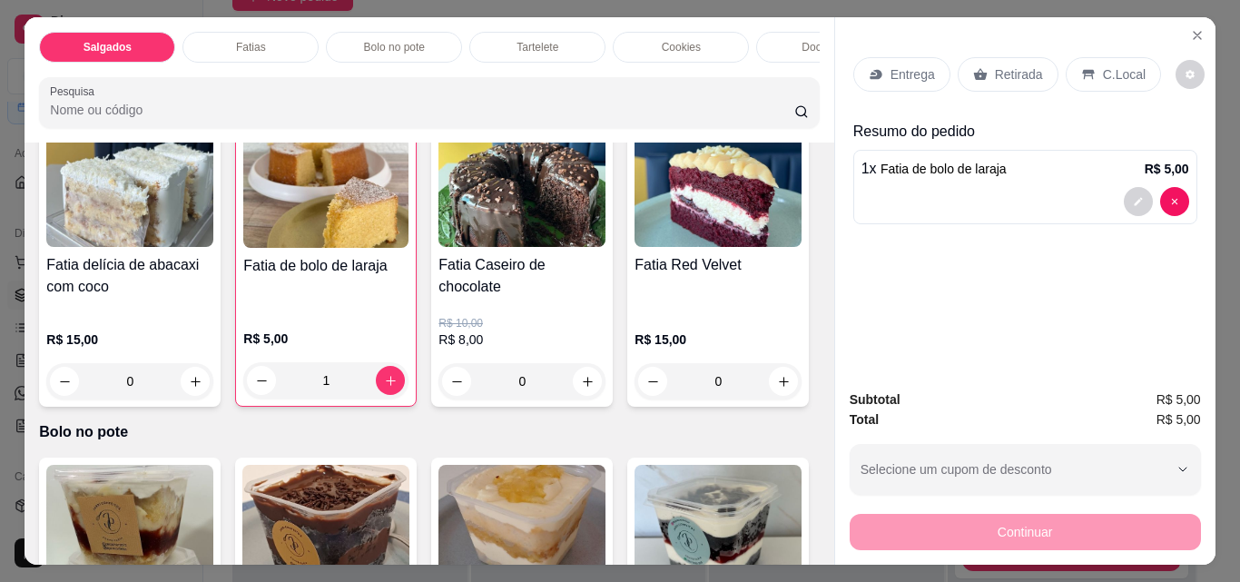
click at [993, 57] on div "Retirada" at bounding box center [1008, 74] width 101 height 34
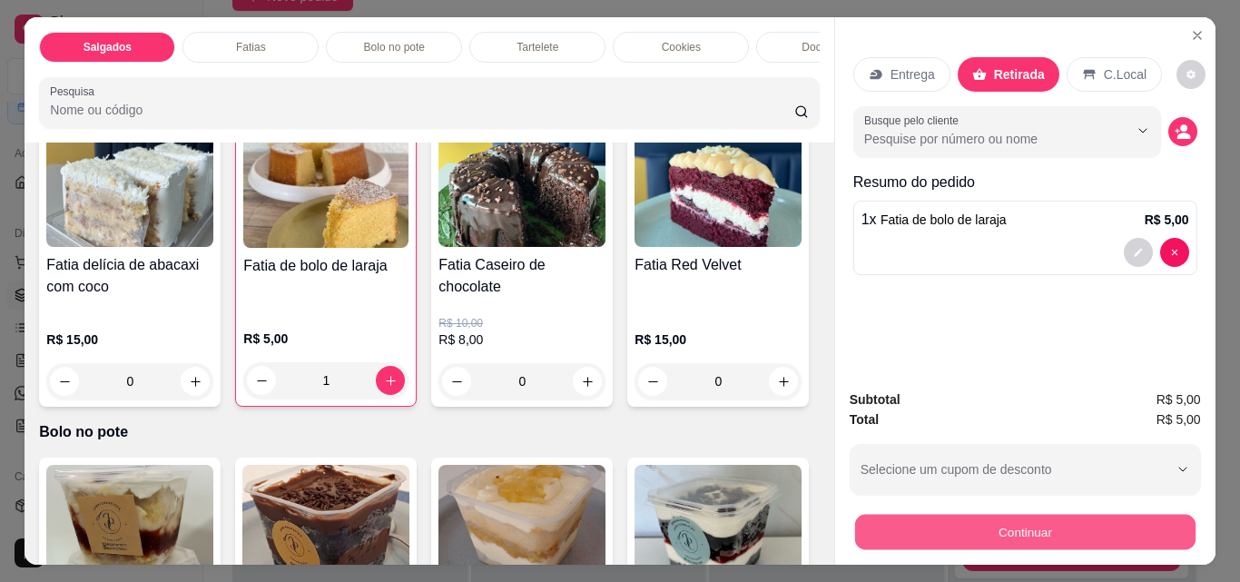
click at [1039, 539] on button "Continuar" at bounding box center [1024, 531] width 340 height 35
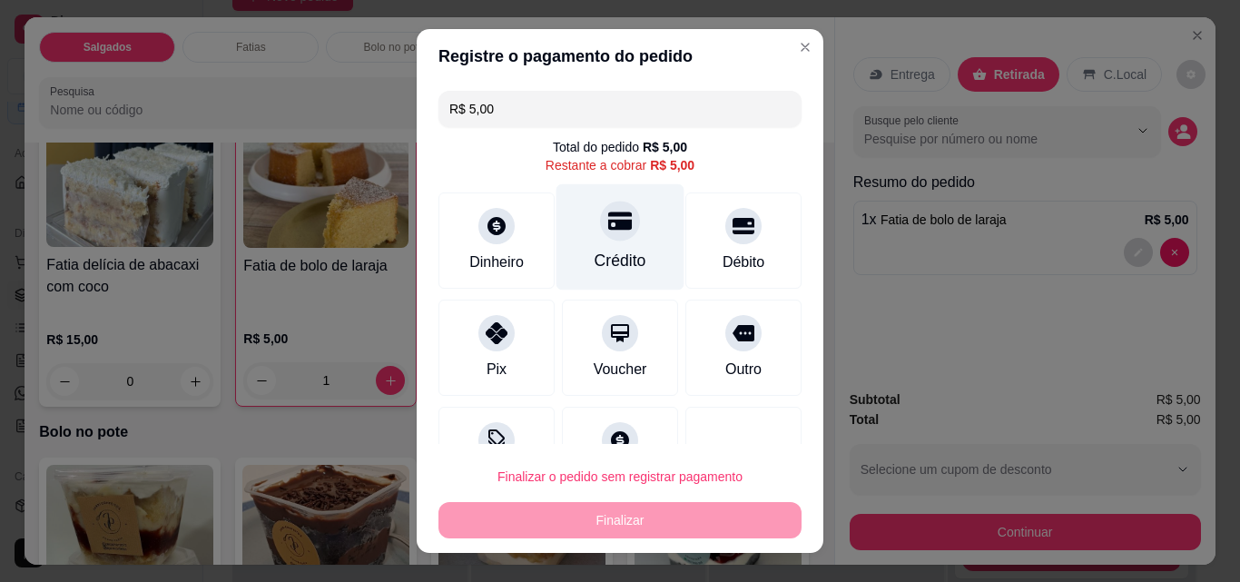
click at [606, 251] on div "Crédito" at bounding box center [621, 261] width 52 height 24
type input "R$ 0,00"
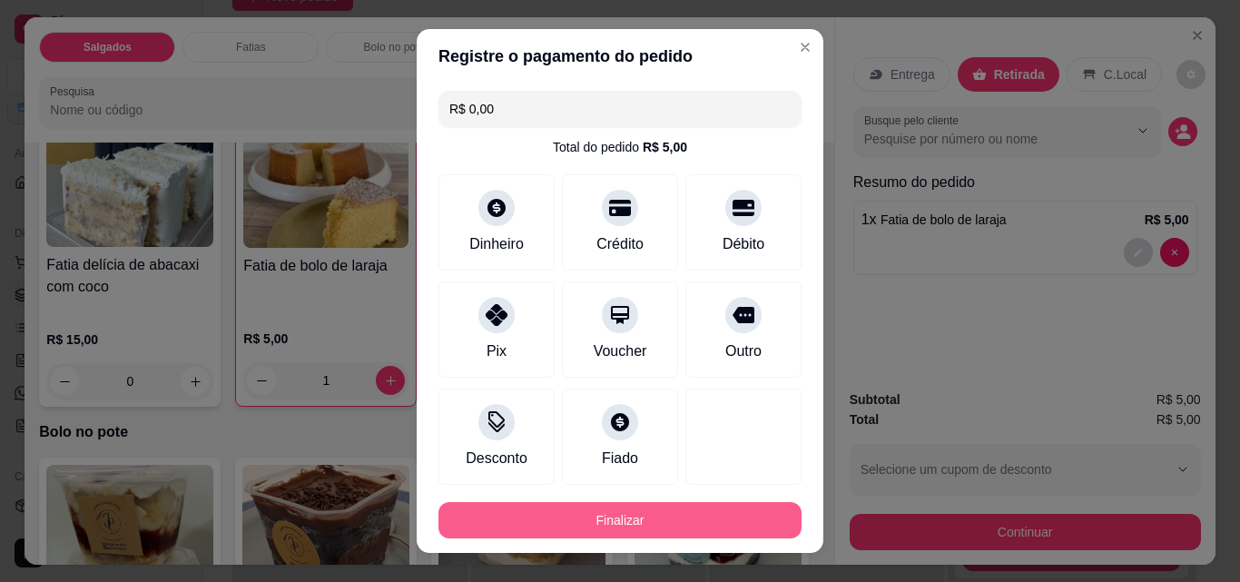
click at [676, 523] on button "Finalizar" at bounding box center [619, 520] width 363 height 36
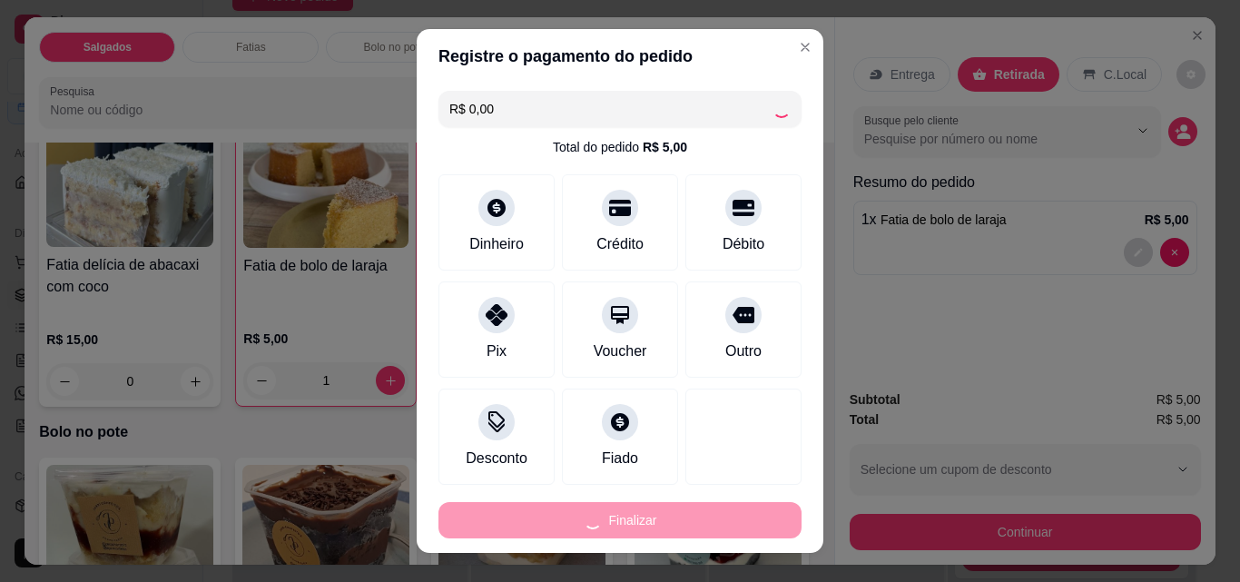
type input "0"
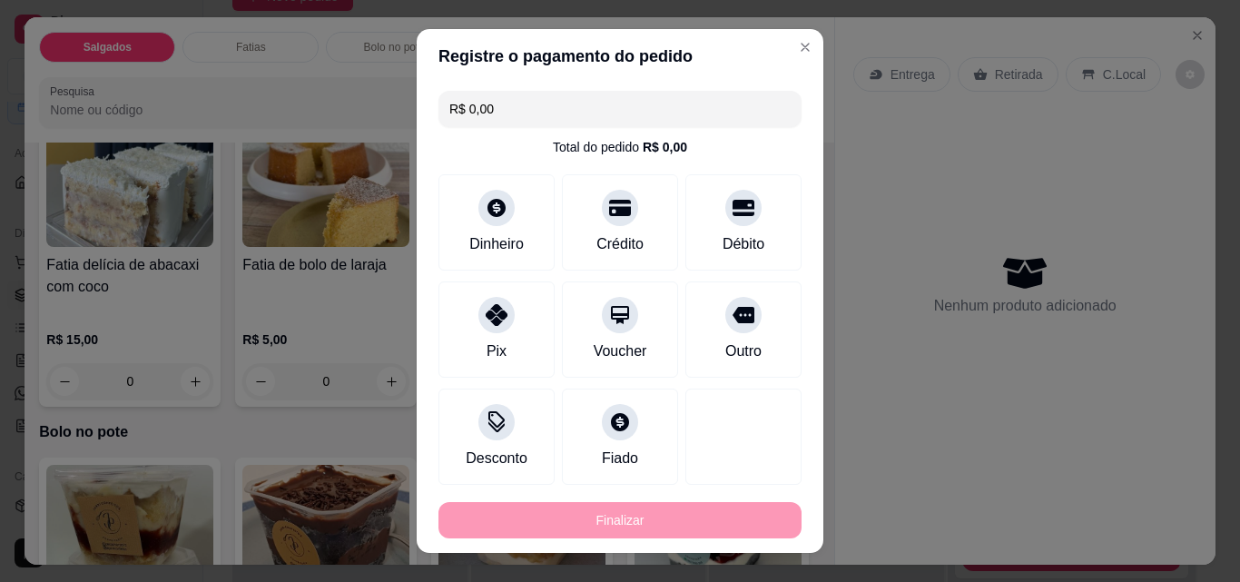
type input "-R$ 5,00"
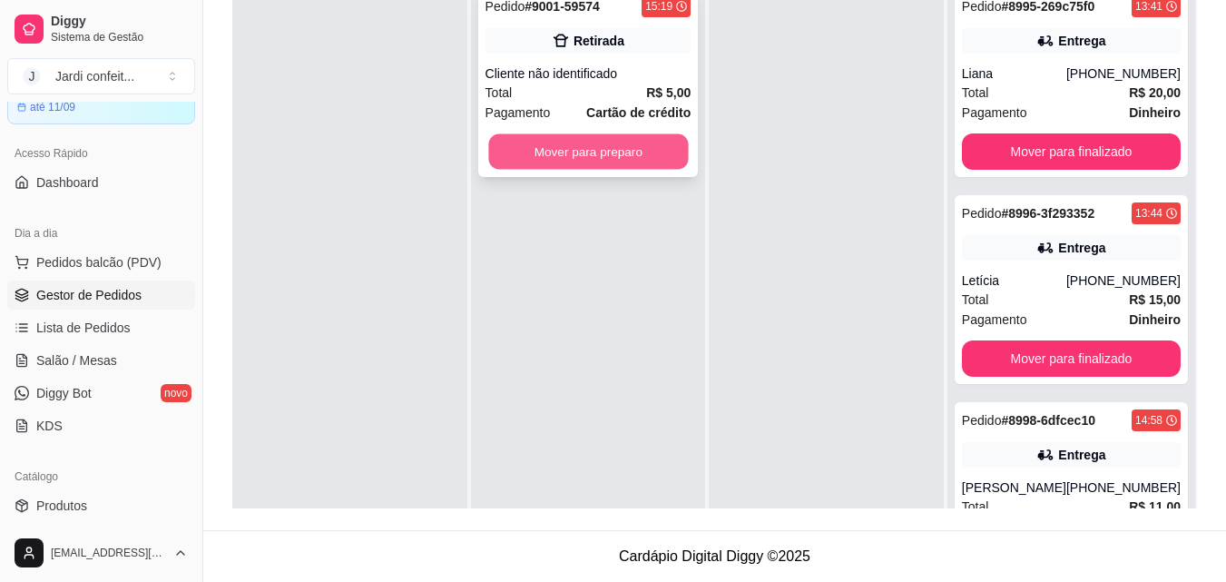
click at [605, 161] on button "Mover para preparo" at bounding box center [588, 151] width 200 height 35
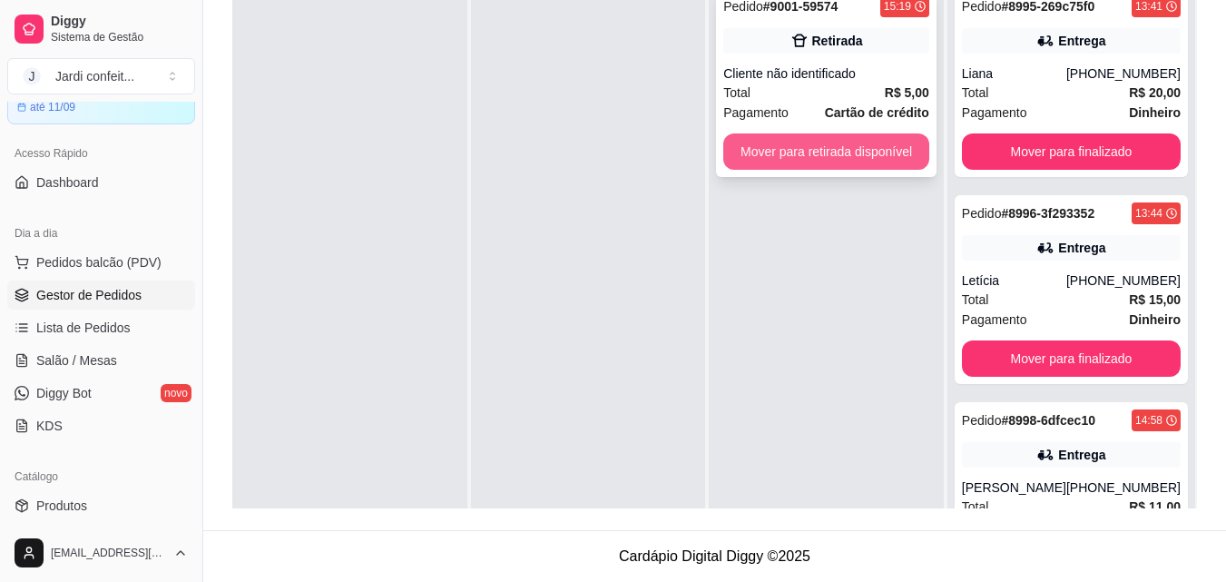
click at [769, 160] on button "Mover para retirada disponível" at bounding box center [827, 151] width 206 height 36
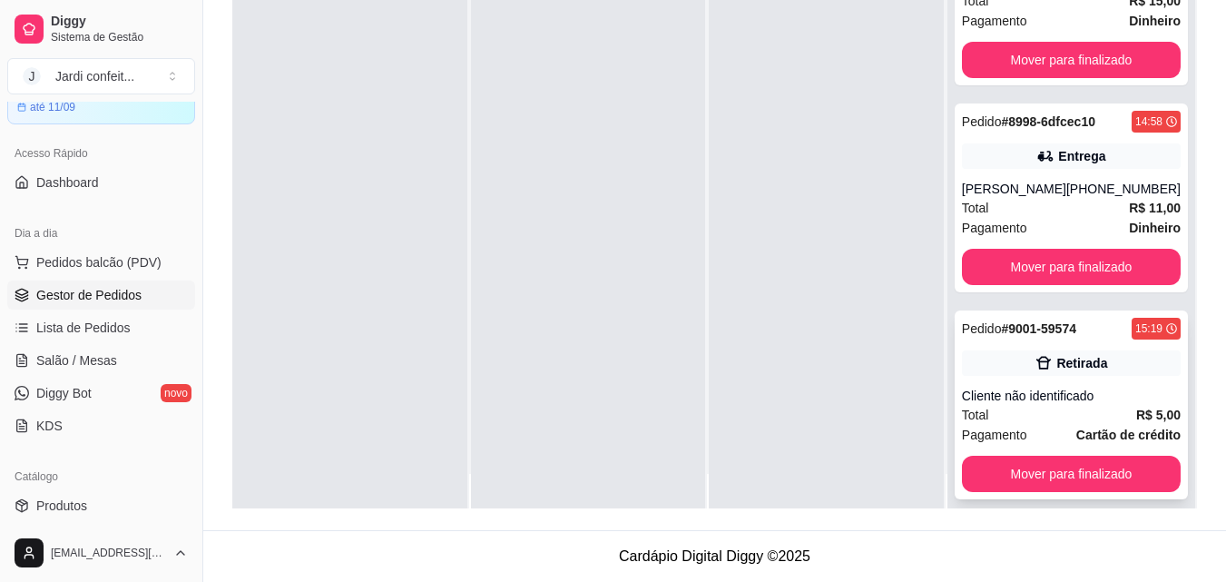
scroll to position [51, 0]
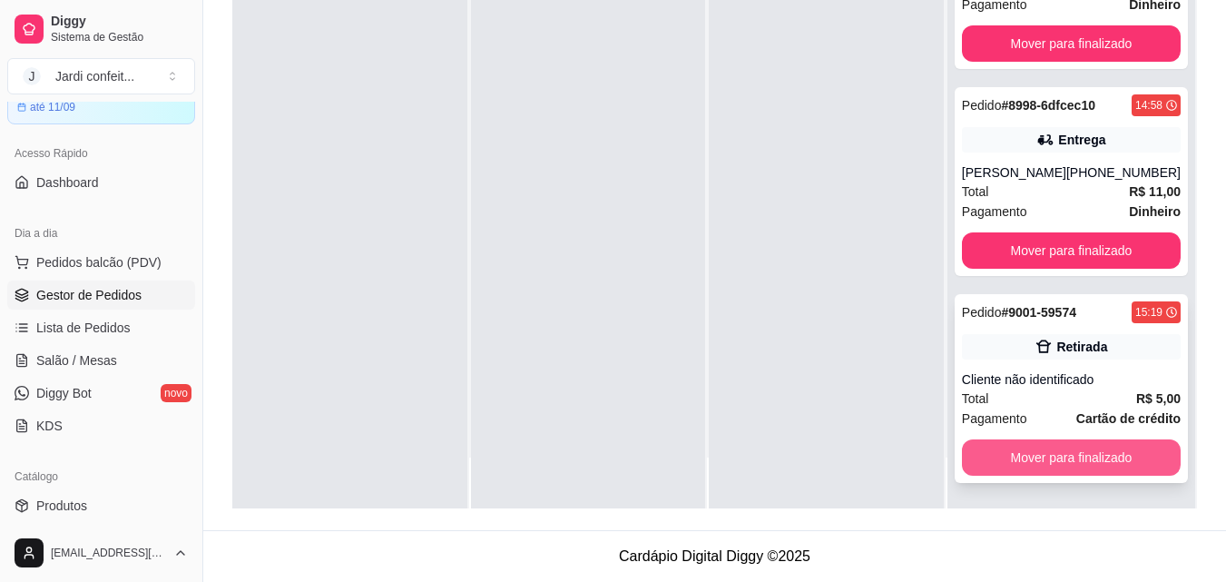
click at [1029, 454] on button "Mover para finalizado" at bounding box center [1071, 457] width 219 height 36
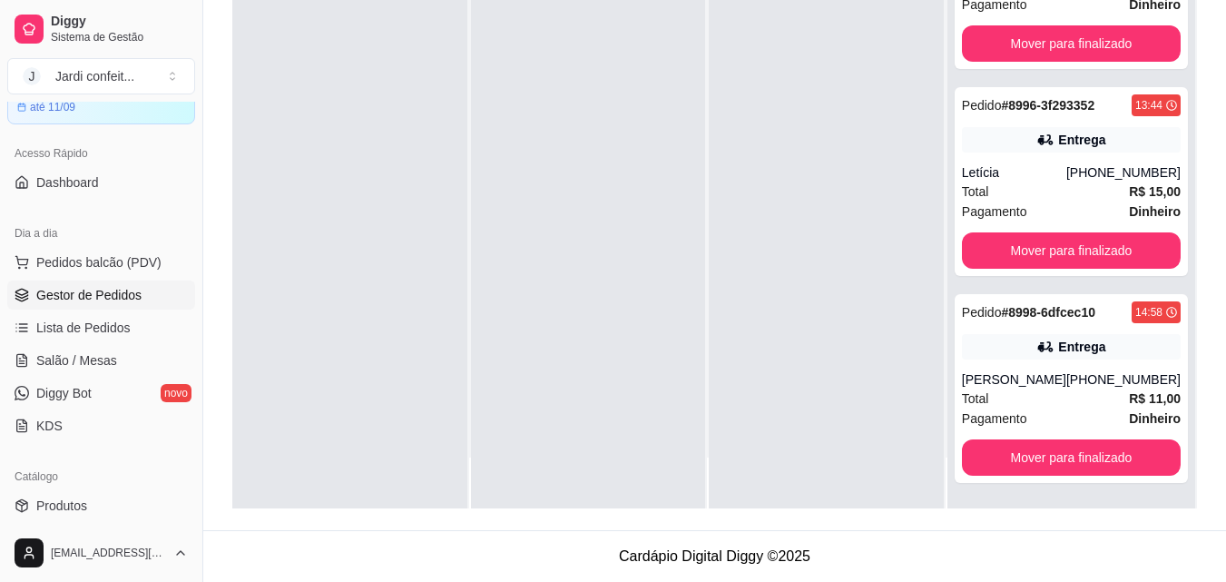
scroll to position [101, 0]
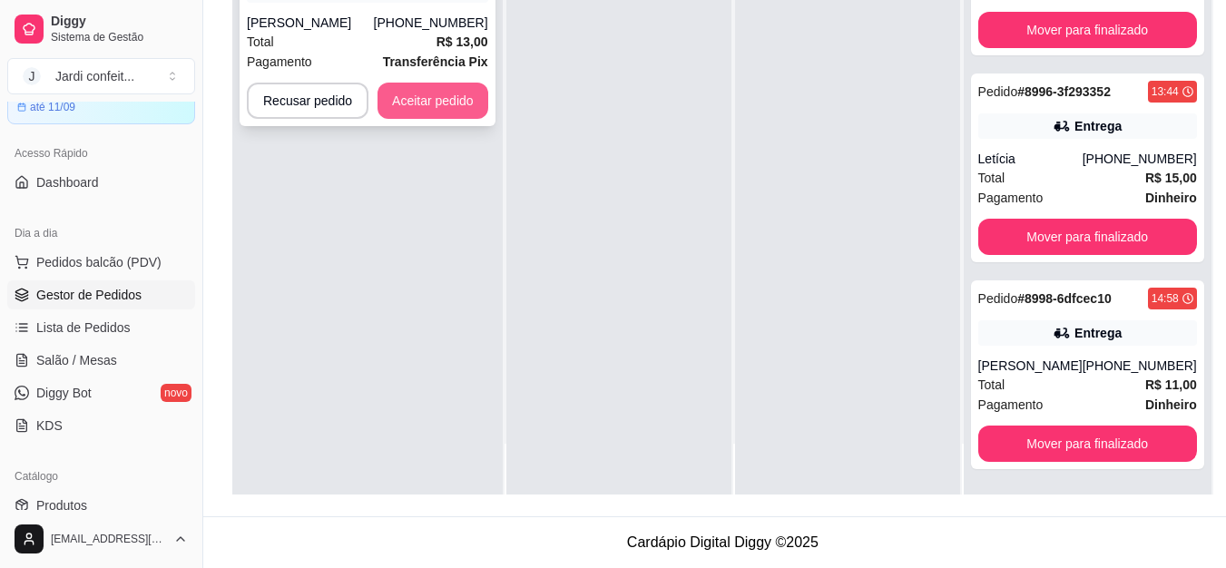
click at [466, 99] on button "Aceitar pedido" at bounding box center [433, 101] width 111 height 36
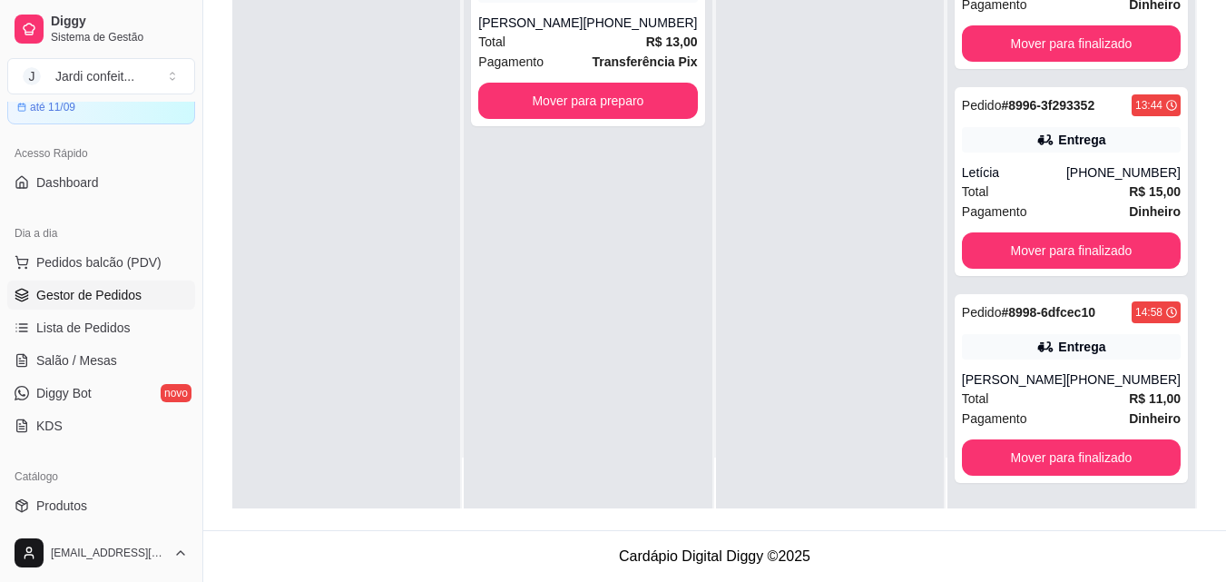
scroll to position [57, 0]
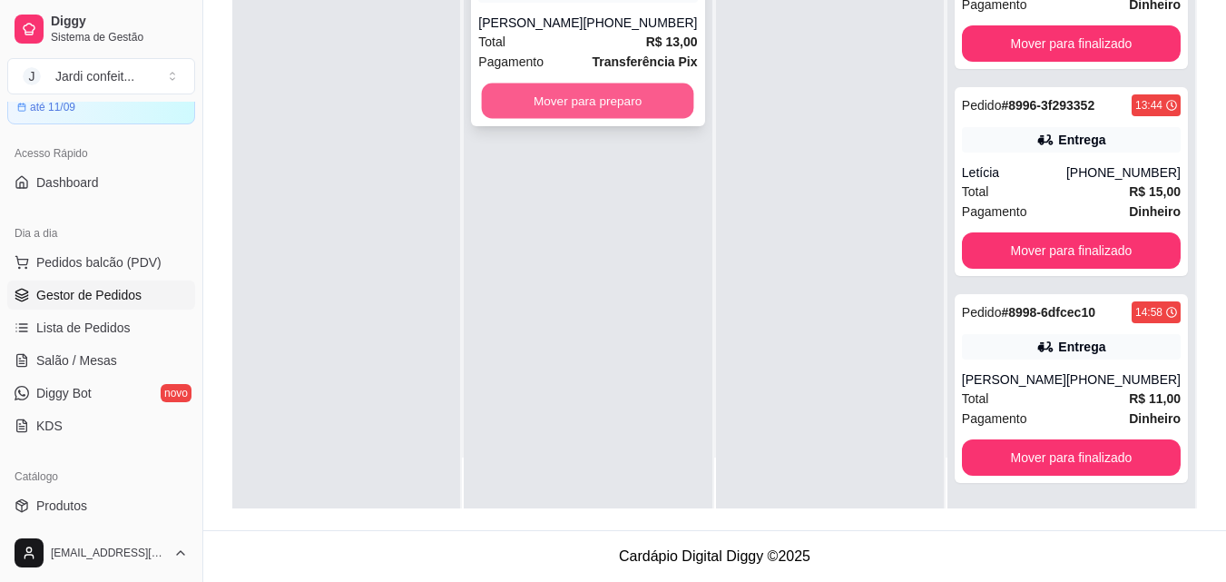
click at [687, 103] on button "Mover para preparo" at bounding box center [588, 101] width 212 height 35
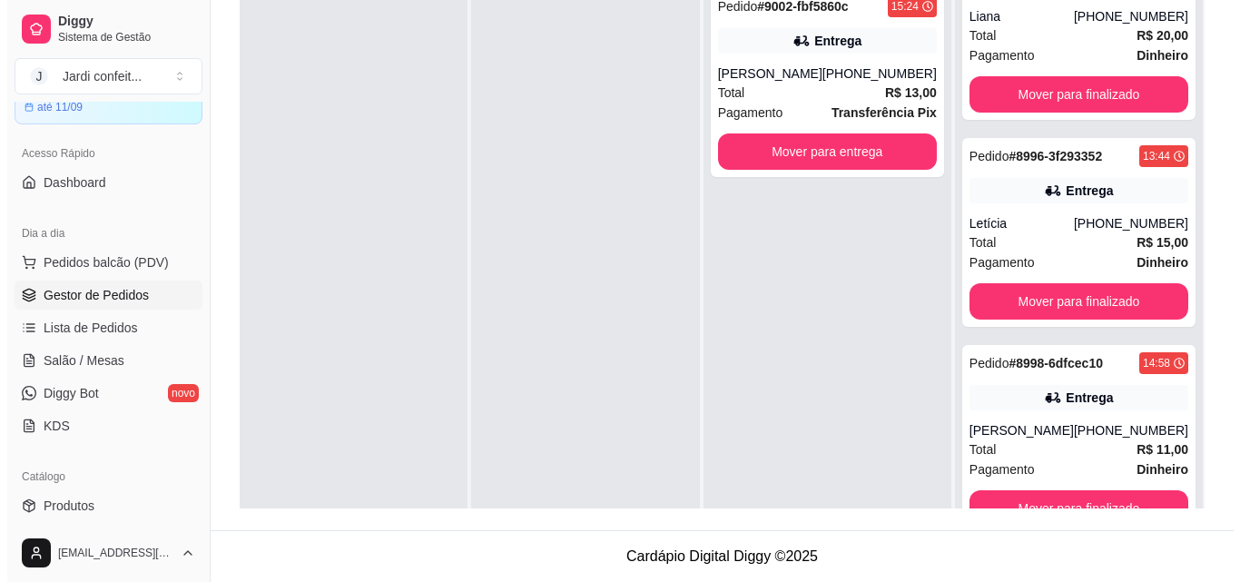
scroll to position [0, 0]
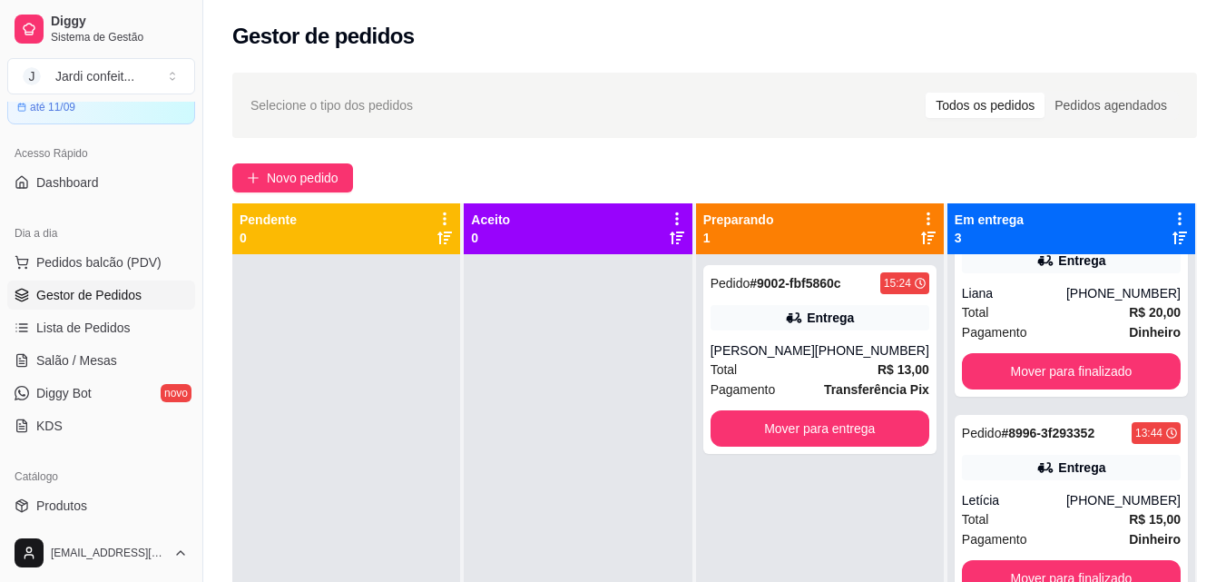
click at [282, 162] on div "Selecione o tipo dos pedidos Todos os pedidos Pedidos agendados Novo pedido Pen…" at bounding box center [714, 434] width 1023 height 745
click at [287, 171] on span "Novo pedido" at bounding box center [303, 178] width 72 height 20
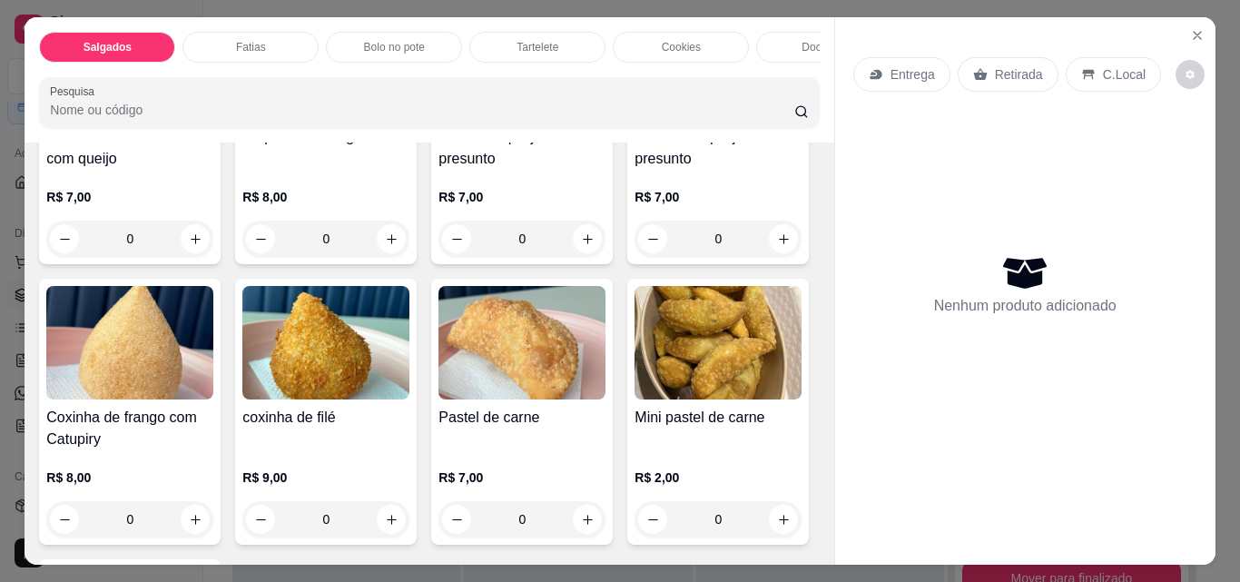
scroll to position [272, 0]
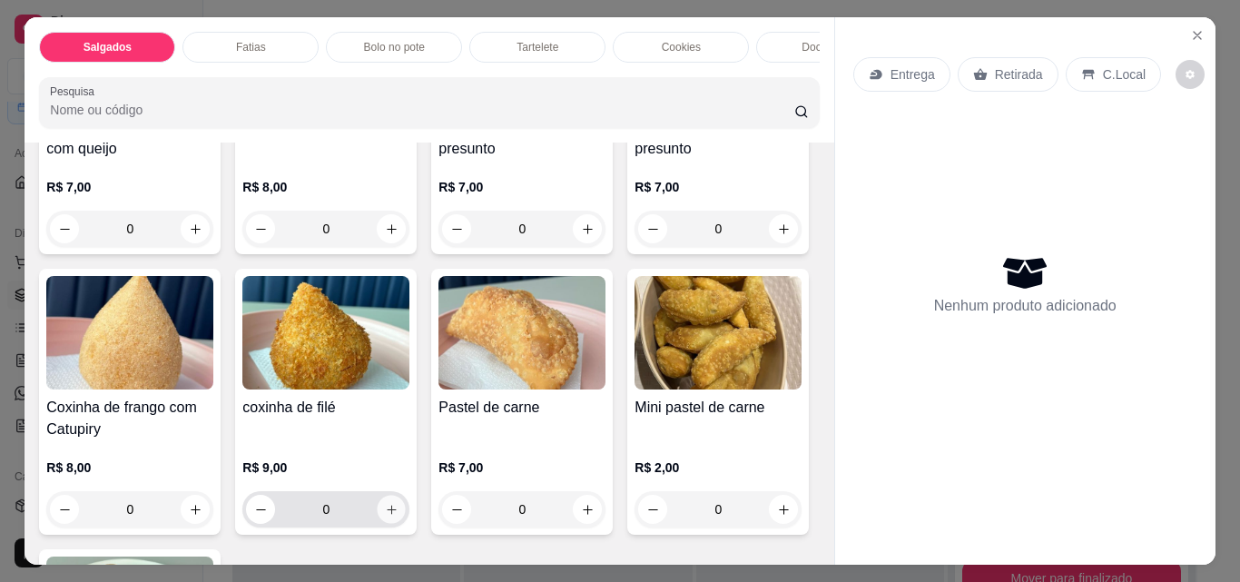
click at [399, 517] on icon "increase-product-quantity" at bounding box center [392, 510] width 14 height 14
type input "1"
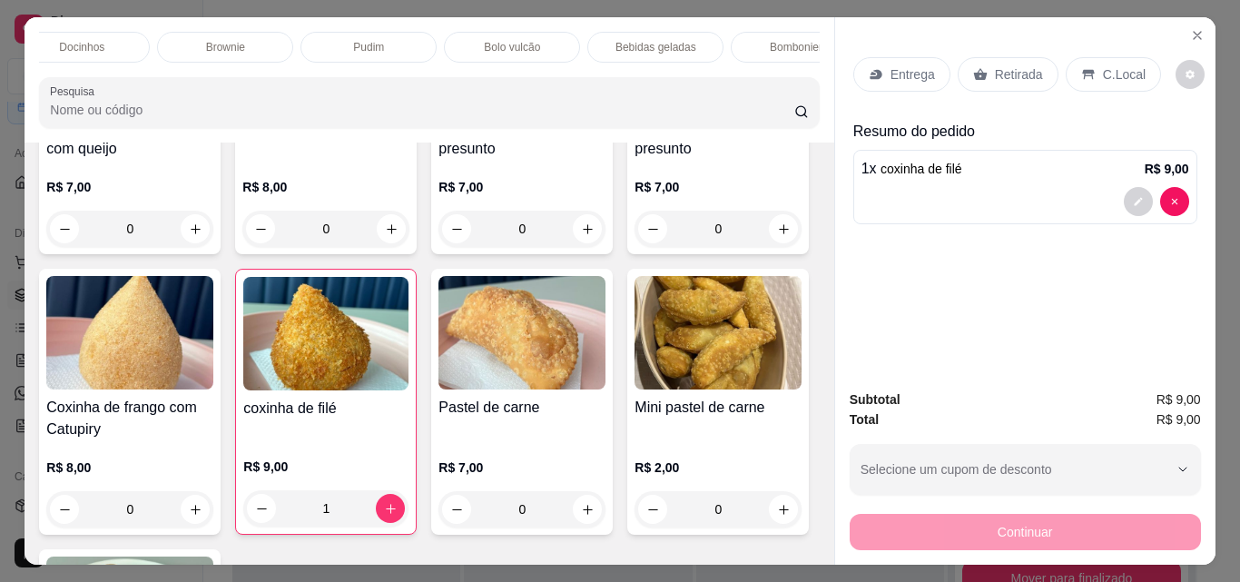
scroll to position [0, 834]
click at [585, 40] on p "Bebidas geladas" at bounding box center [564, 47] width 81 height 15
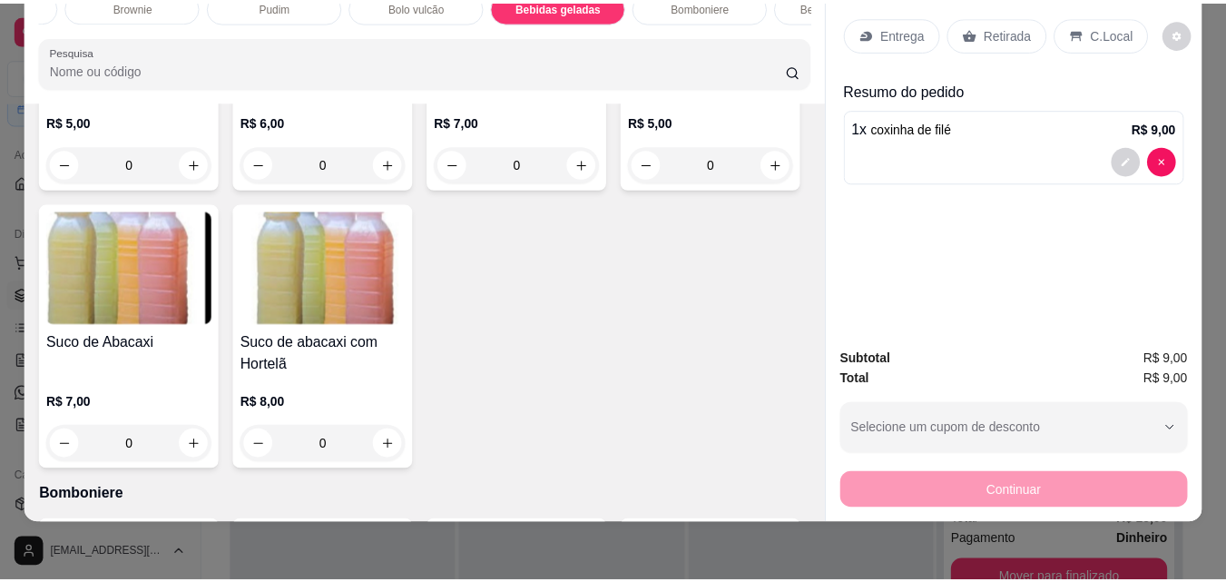
scroll to position [5314, 0]
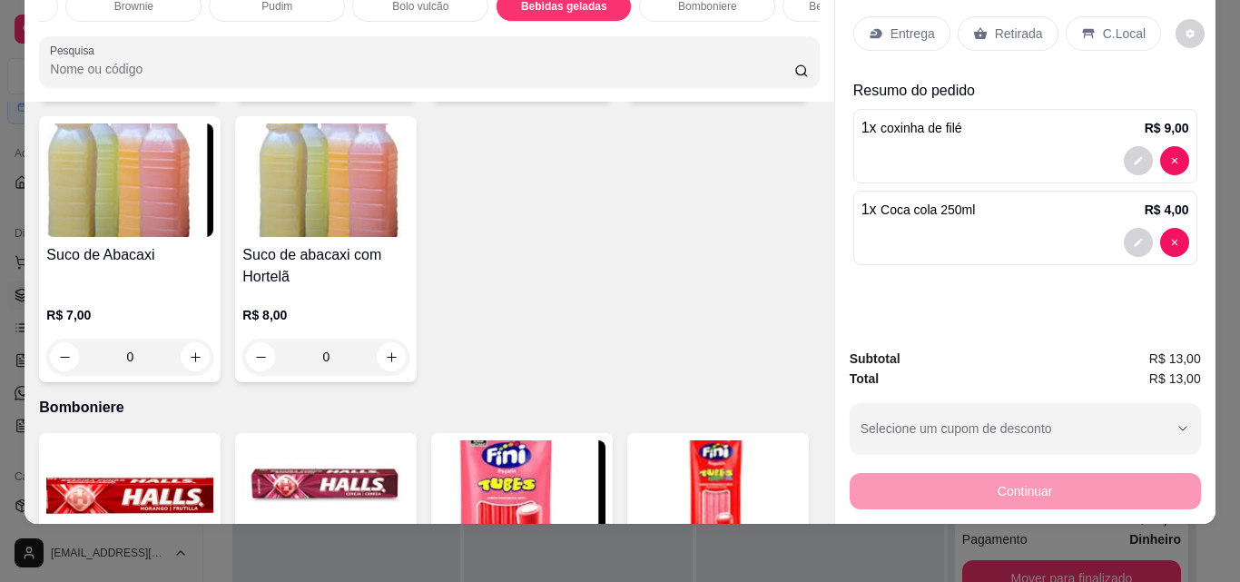
type input "1"
click at [981, 32] on div "Retirada" at bounding box center [1008, 33] width 101 height 34
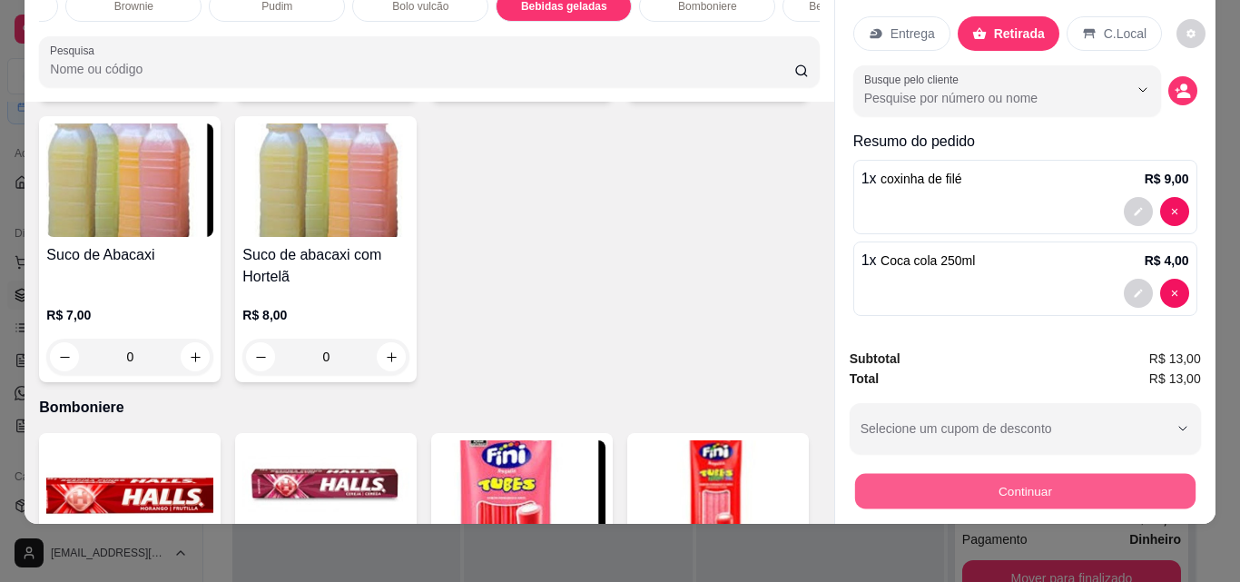
click at [901, 473] on button "Continuar" at bounding box center [1024, 490] width 340 height 35
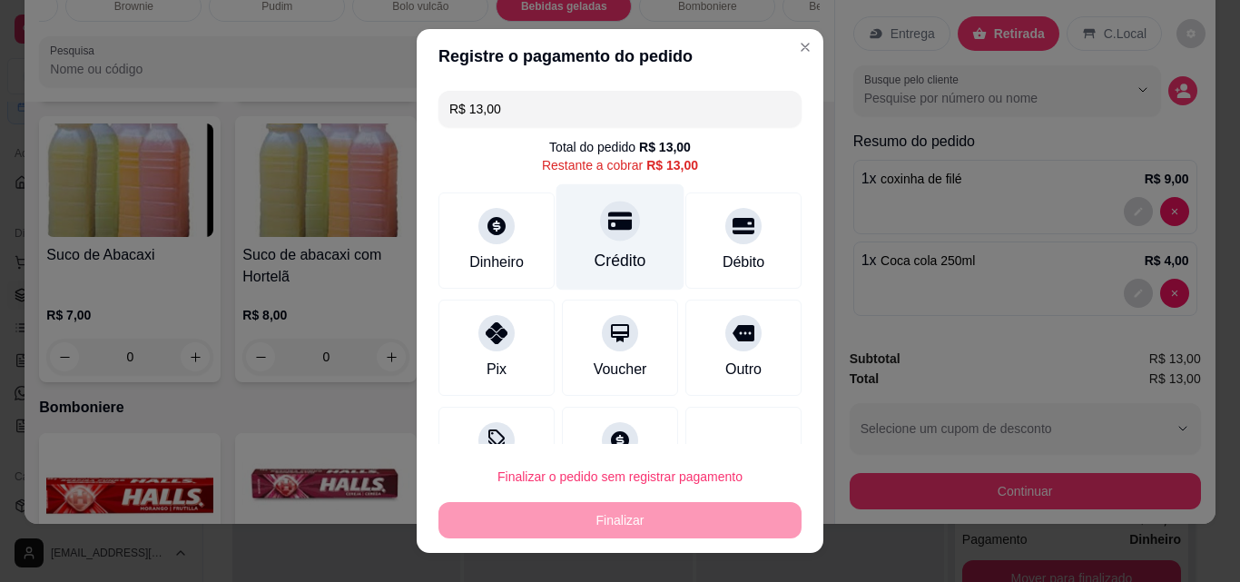
click at [595, 249] on div "Crédito" at bounding box center [621, 261] width 52 height 24
type input "R$ 0,00"
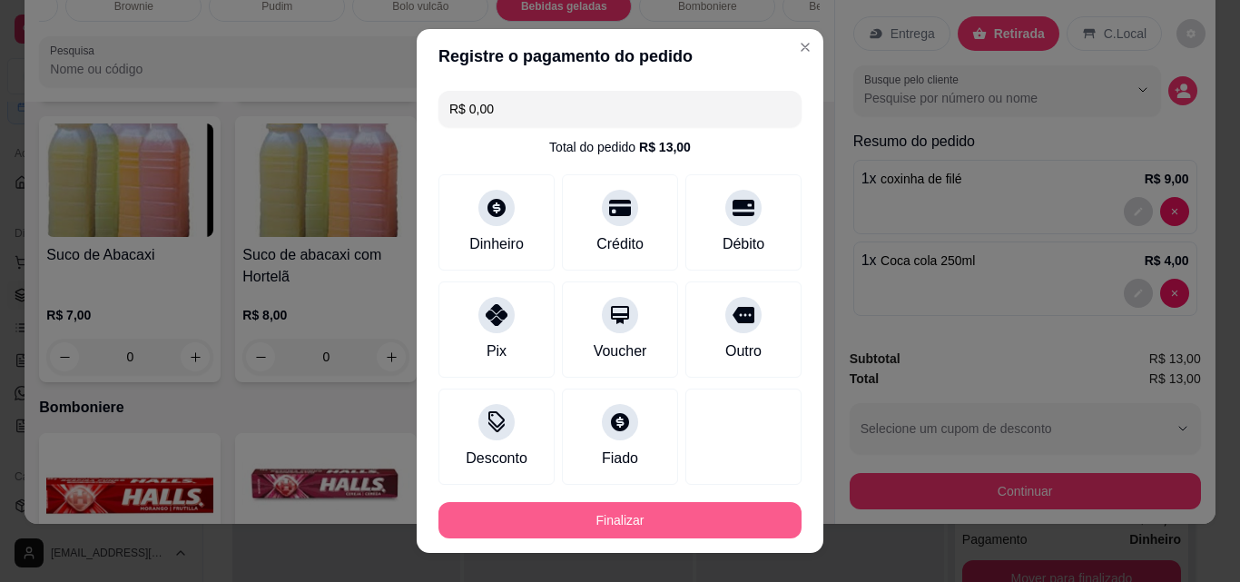
click at [725, 527] on button "Finalizar" at bounding box center [619, 520] width 363 height 36
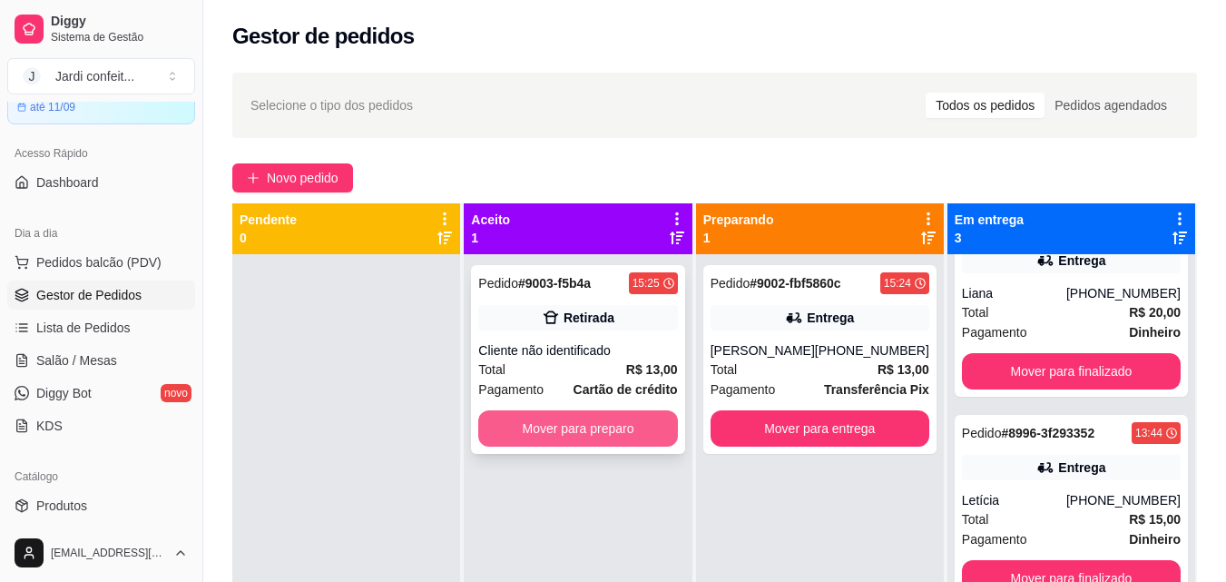
click at [565, 433] on button "Mover para preparo" at bounding box center [577, 428] width 199 height 36
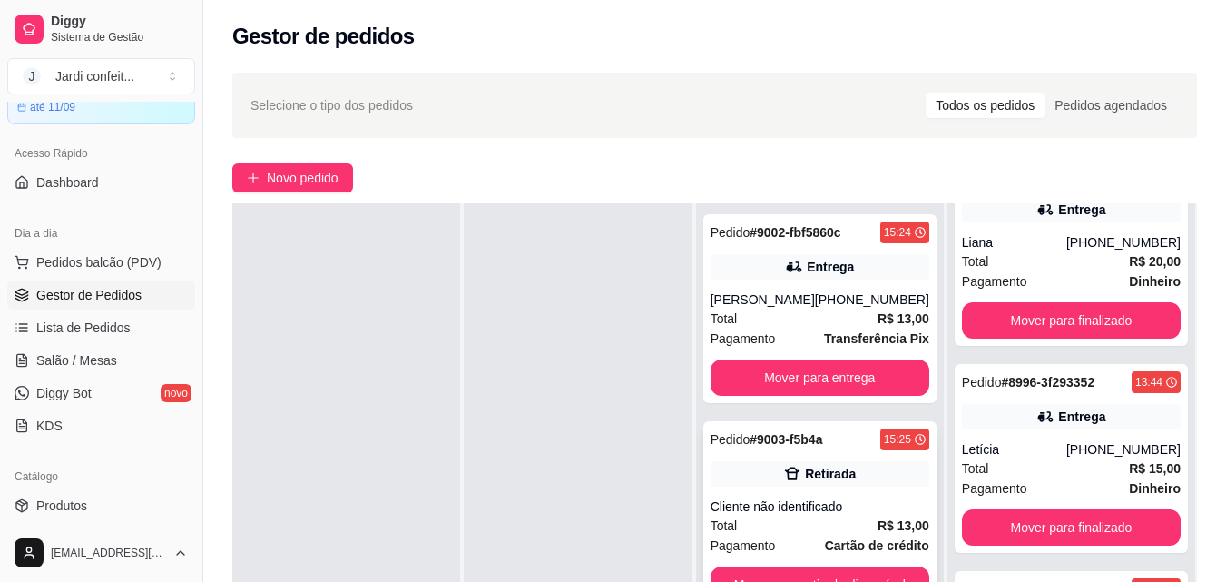
scroll to position [91, 0]
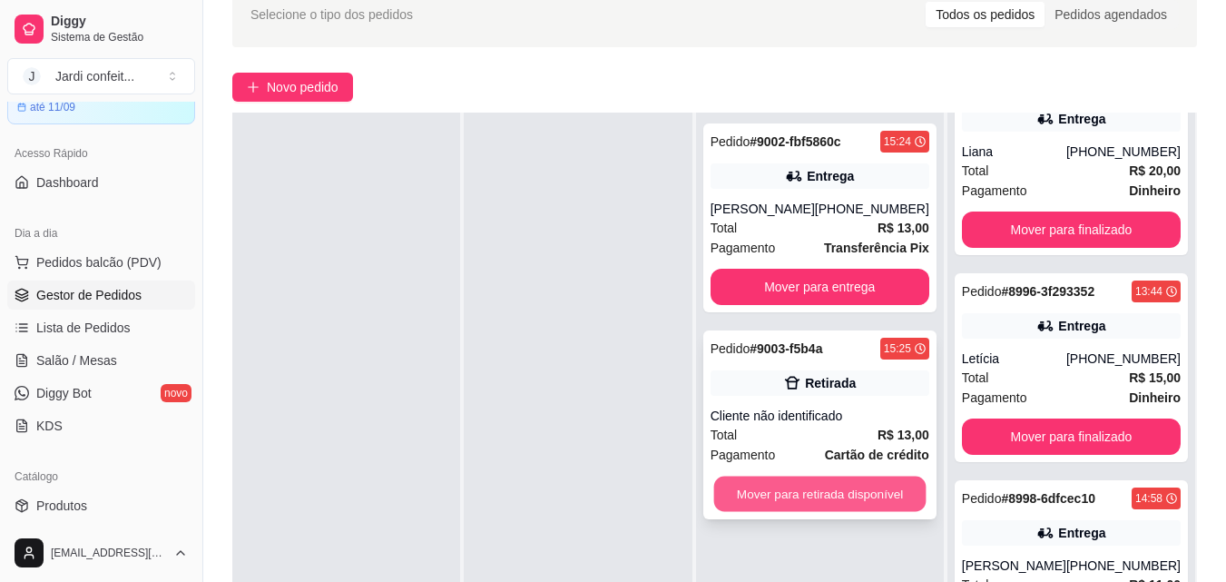
click at [838, 491] on button "Mover para retirada disponível" at bounding box center [820, 494] width 212 height 35
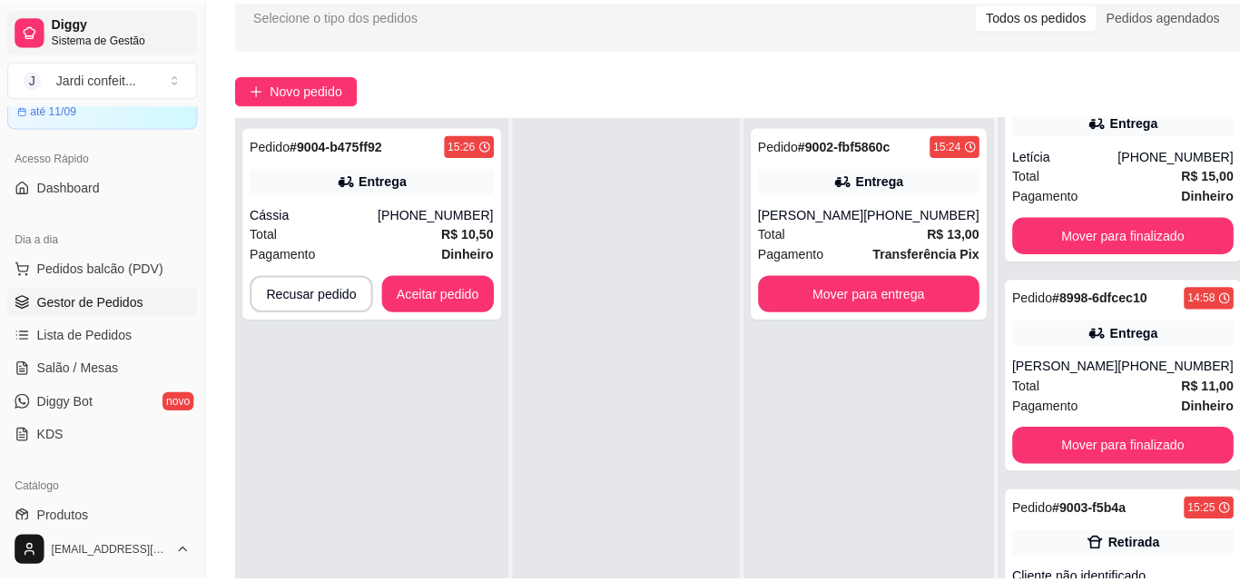
scroll to position [308, 0]
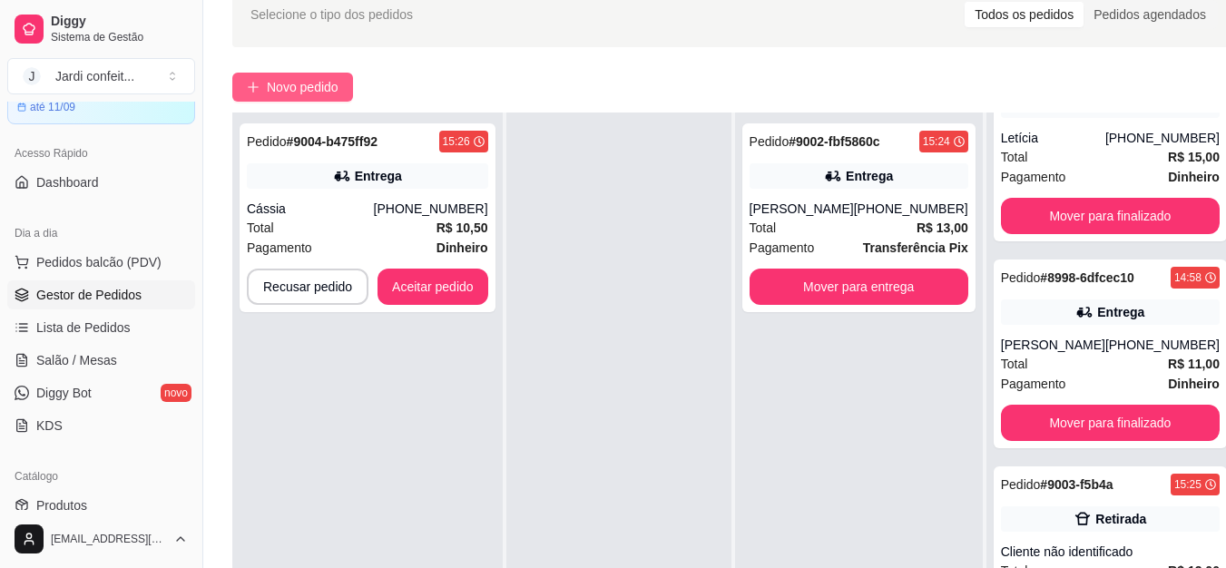
click at [300, 79] on span "Novo pedido" at bounding box center [303, 87] width 72 height 20
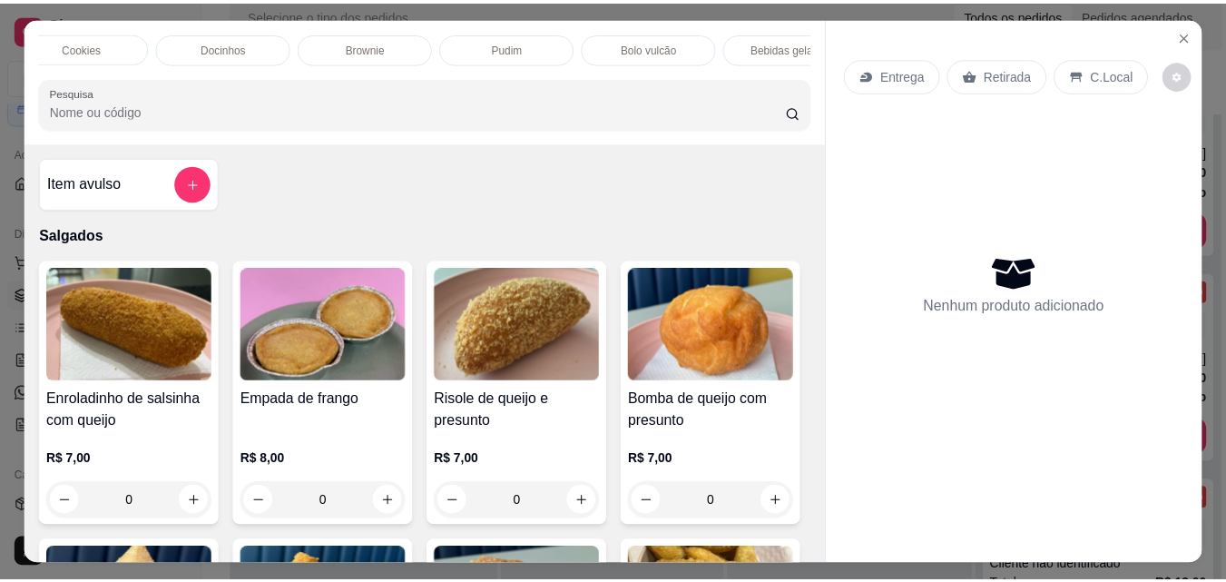
scroll to position [91, 0]
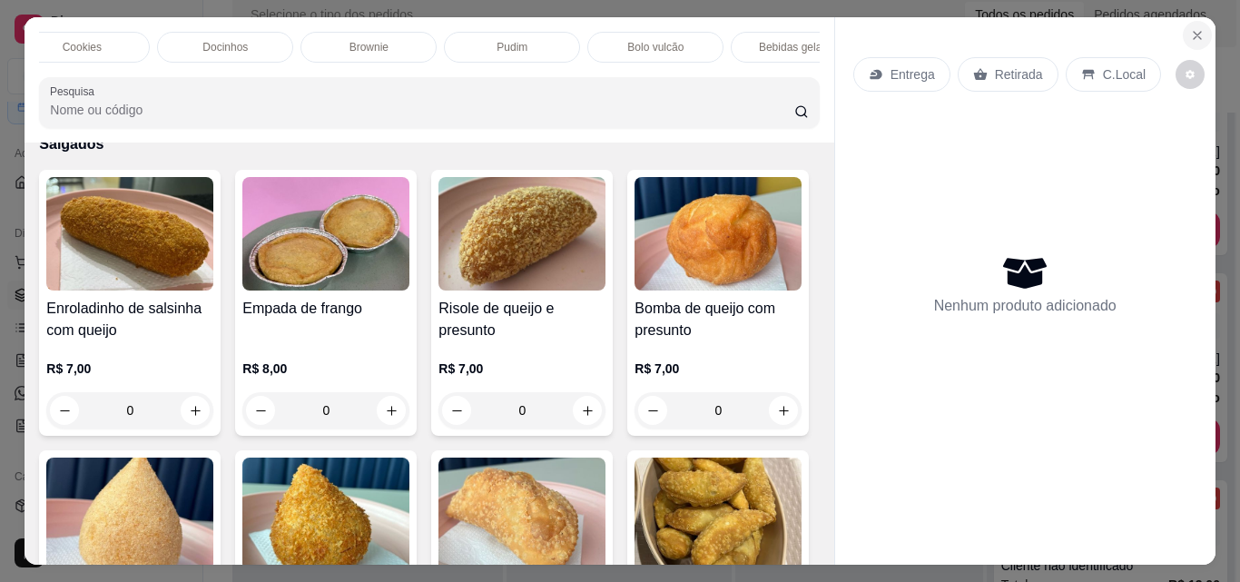
click at [1195, 28] on icon "Close" at bounding box center [1197, 35] width 15 height 15
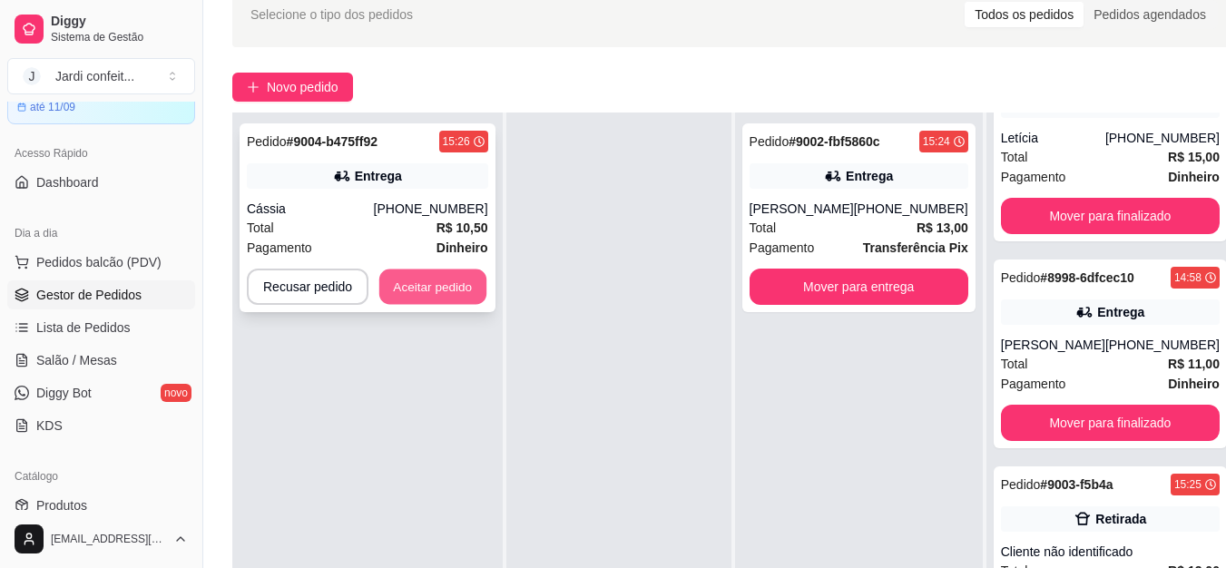
click at [429, 280] on button "Aceitar pedido" at bounding box center [432, 287] width 107 height 35
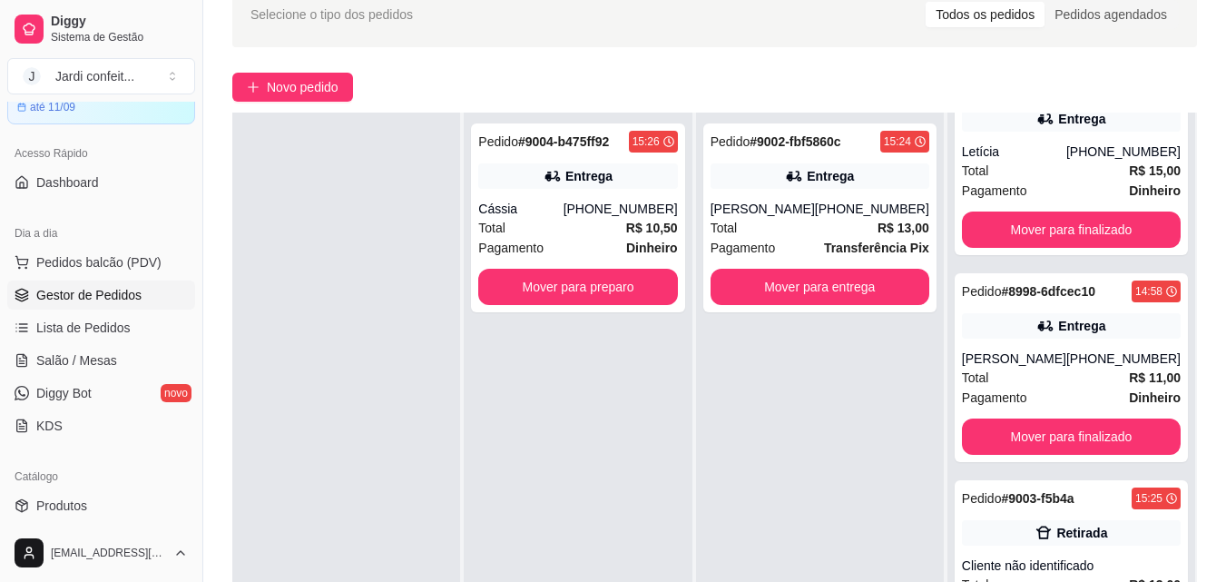
scroll to position [264, 0]
click at [650, 287] on button "Mover para preparo" at bounding box center [578, 287] width 193 height 35
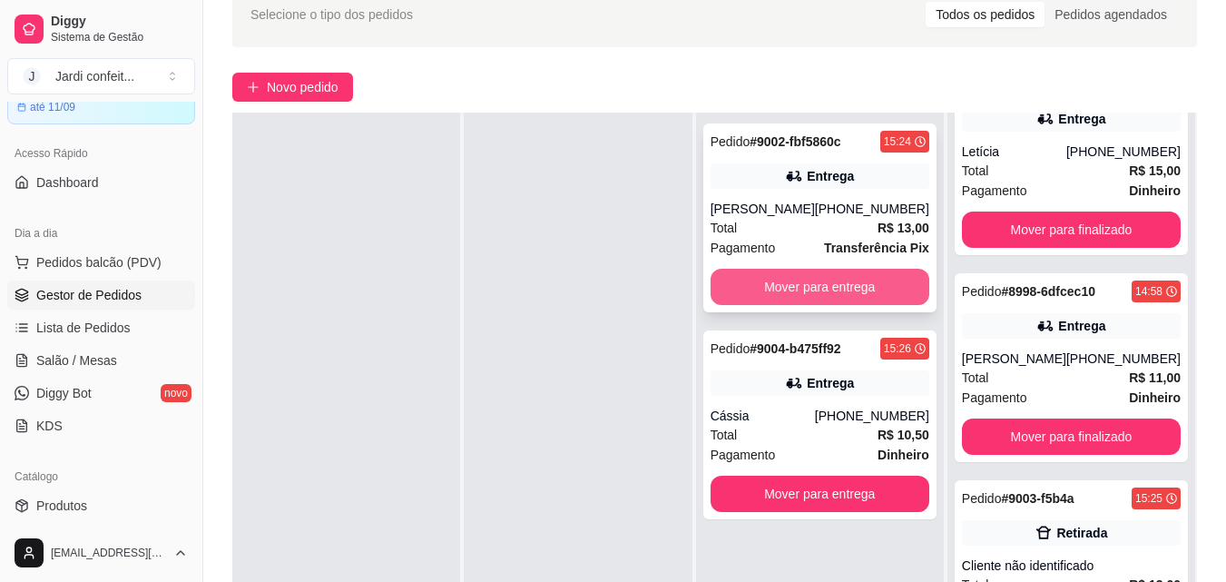
click at [764, 292] on button "Mover para entrega" at bounding box center [820, 287] width 219 height 36
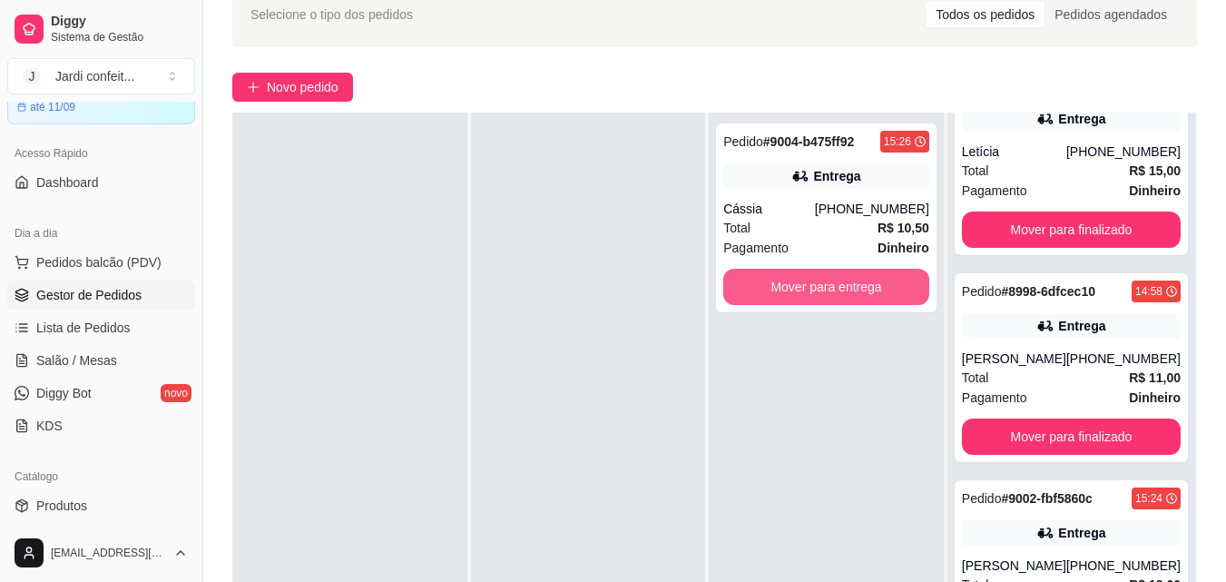
click at [764, 292] on button "Mover para entrega" at bounding box center [827, 287] width 206 height 36
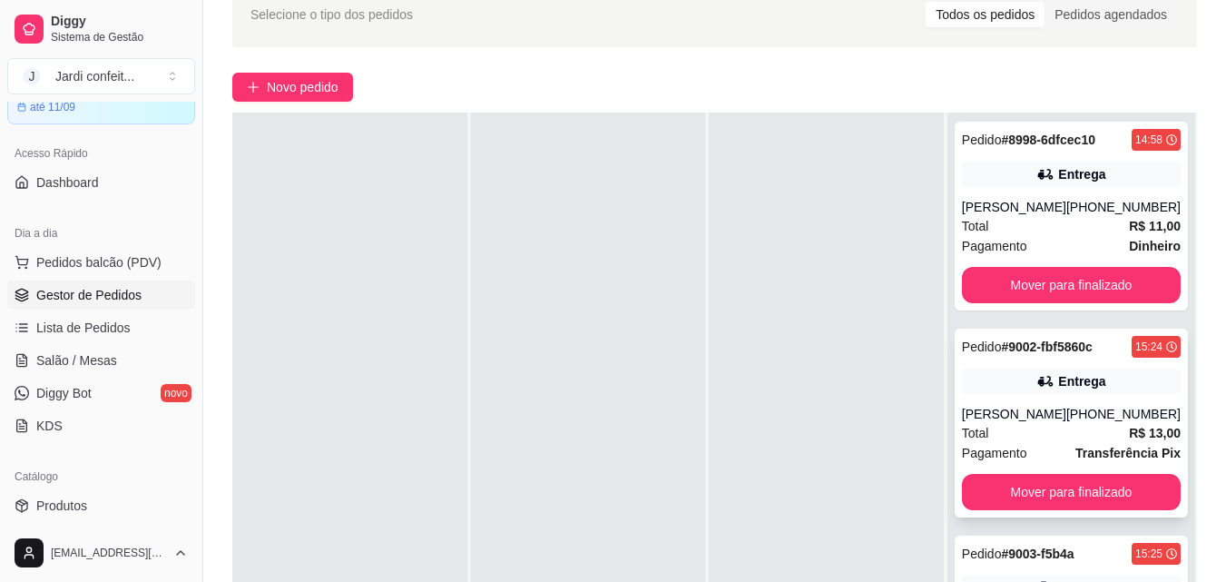
scroll to position [446, 0]
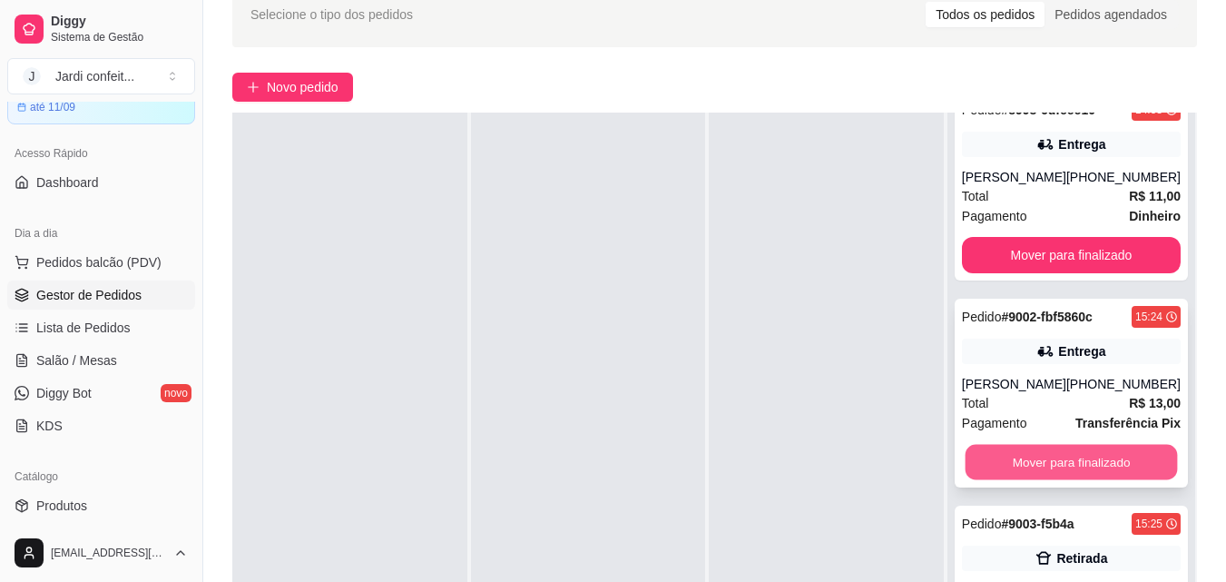
click at [1086, 456] on button "Mover para finalizado" at bounding box center [1071, 462] width 212 height 35
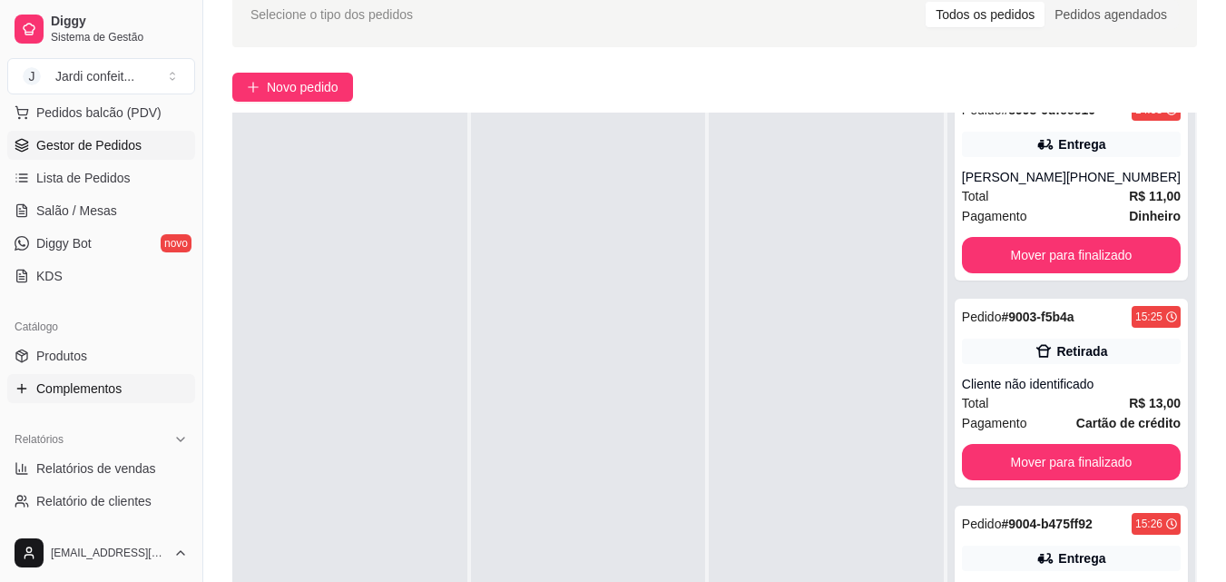
scroll to position [271, 0]
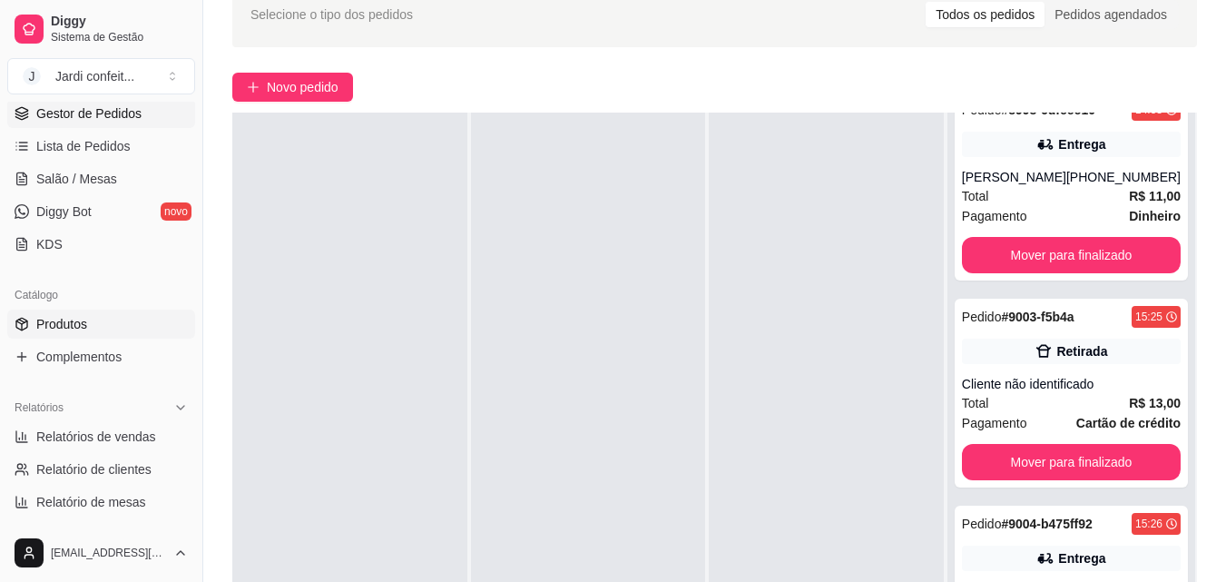
click at [154, 327] on link "Produtos" at bounding box center [101, 324] width 188 height 29
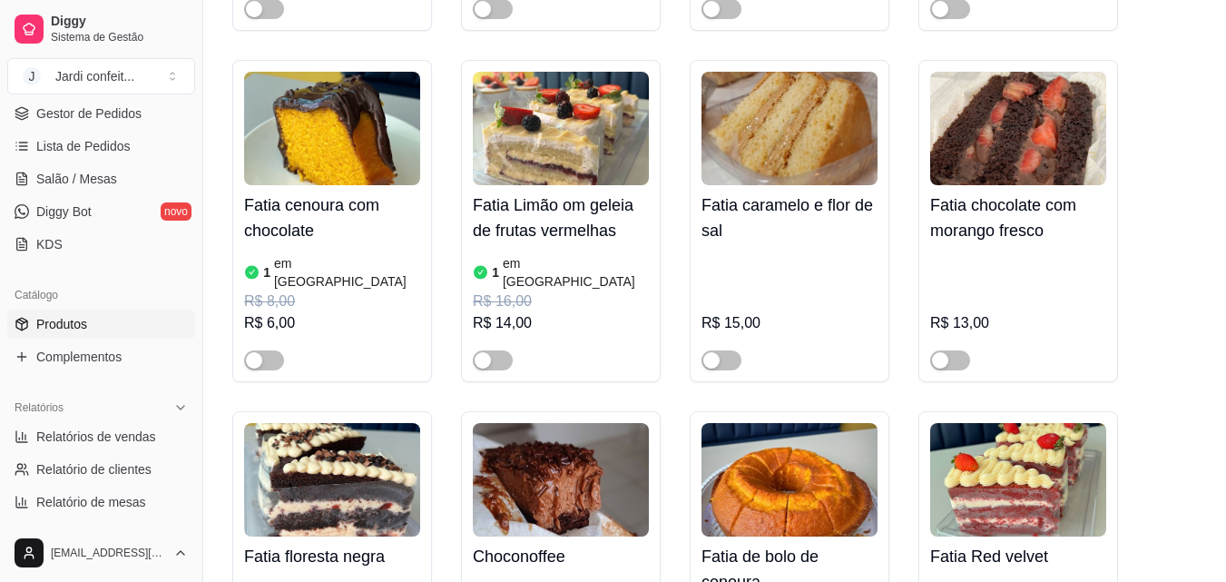
scroll to position [4267, 0]
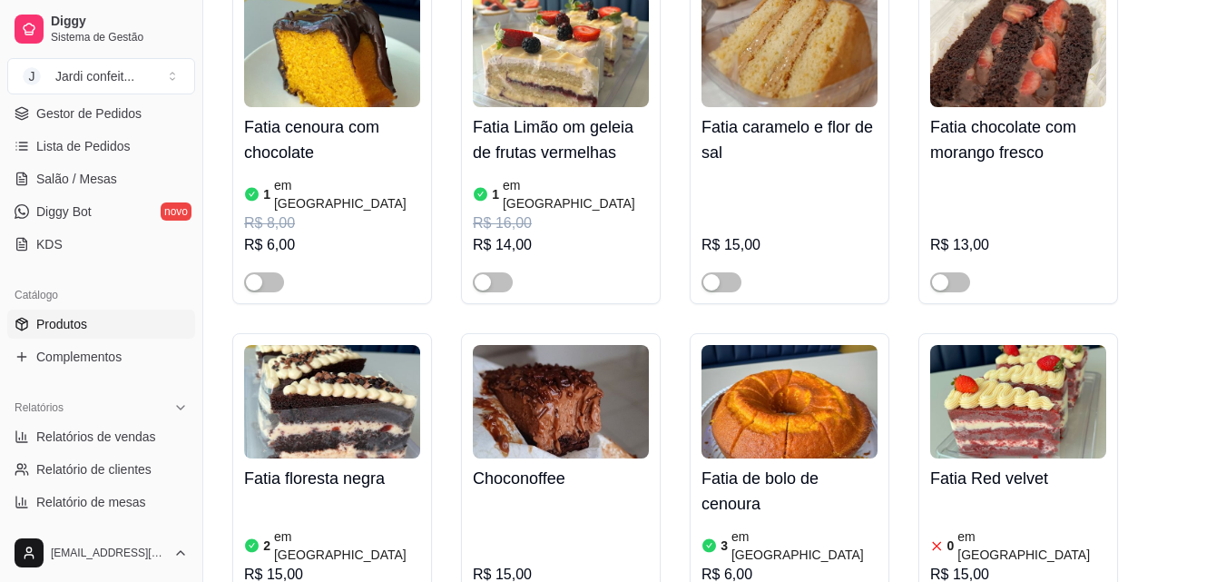
click at [751, 527] on article "em [GEOGRAPHIC_DATA]" at bounding box center [805, 545] width 146 height 36
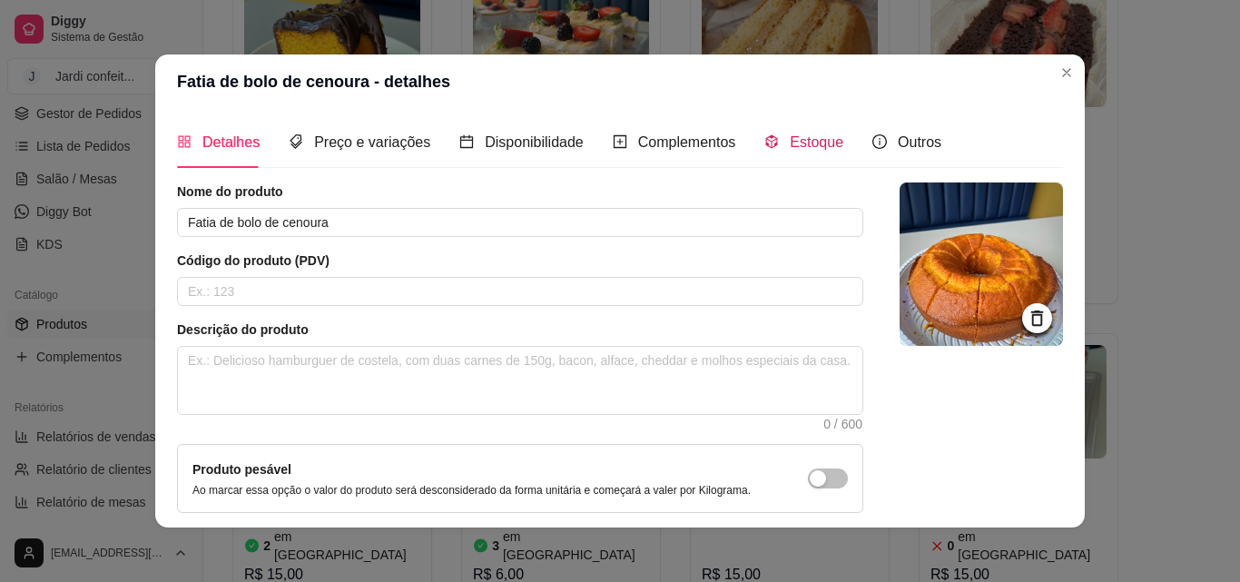
click at [788, 131] on div "Estoque" at bounding box center [803, 142] width 79 height 23
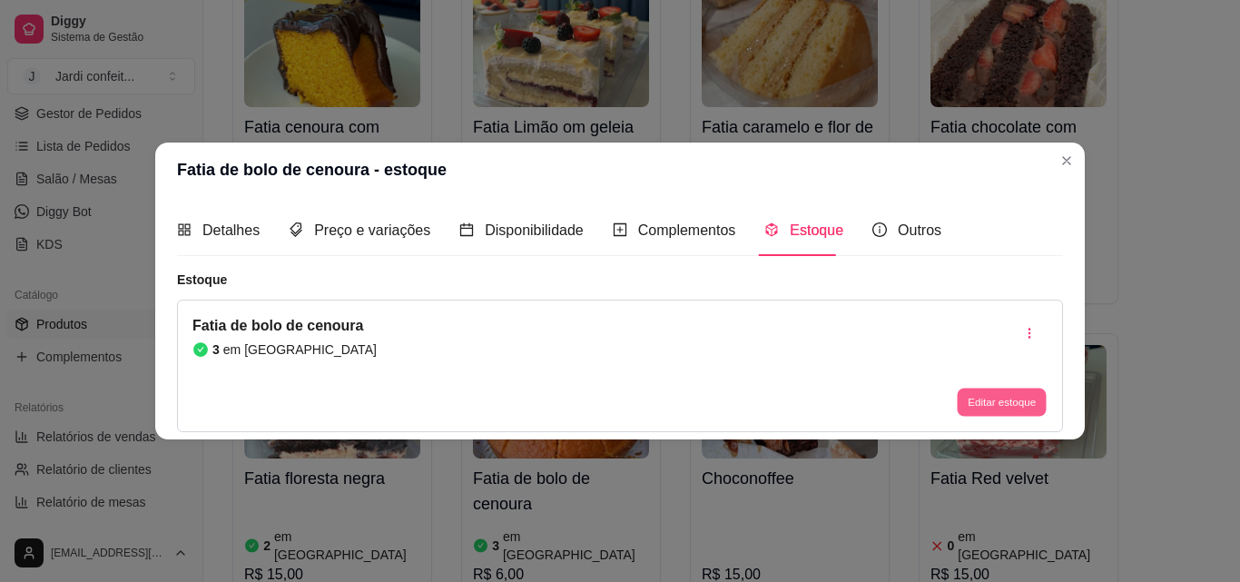
click at [991, 396] on button "Editar estoque" at bounding box center [1001, 403] width 89 height 28
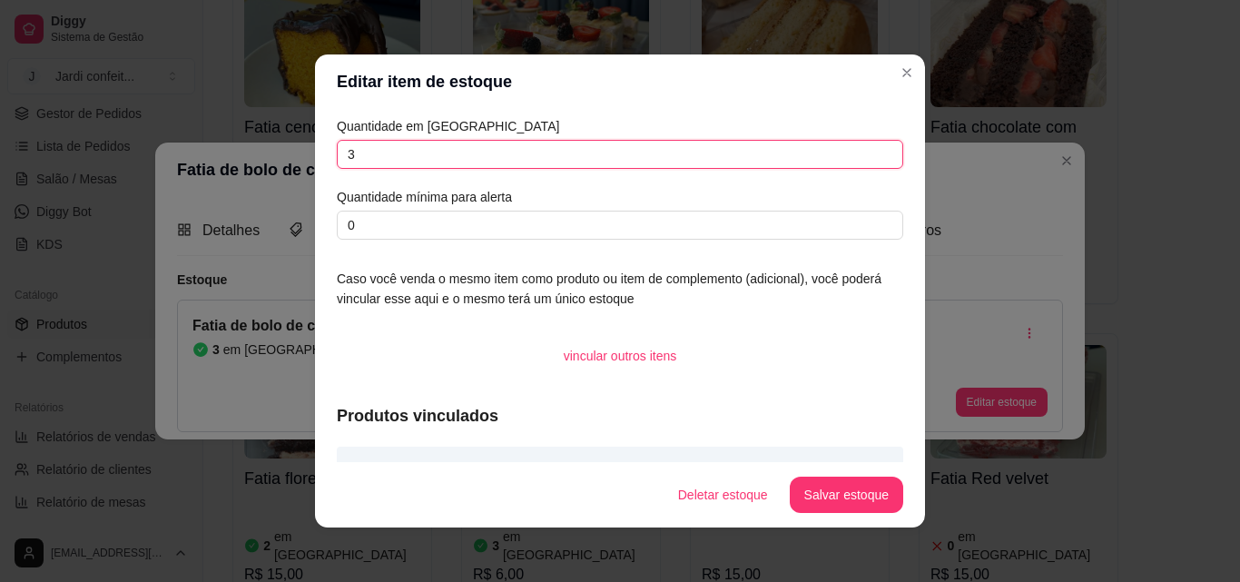
click at [534, 145] on input "3" at bounding box center [620, 154] width 566 height 29
type input "1"
click at [801, 487] on button "Salvar estoque" at bounding box center [846, 494] width 111 height 35
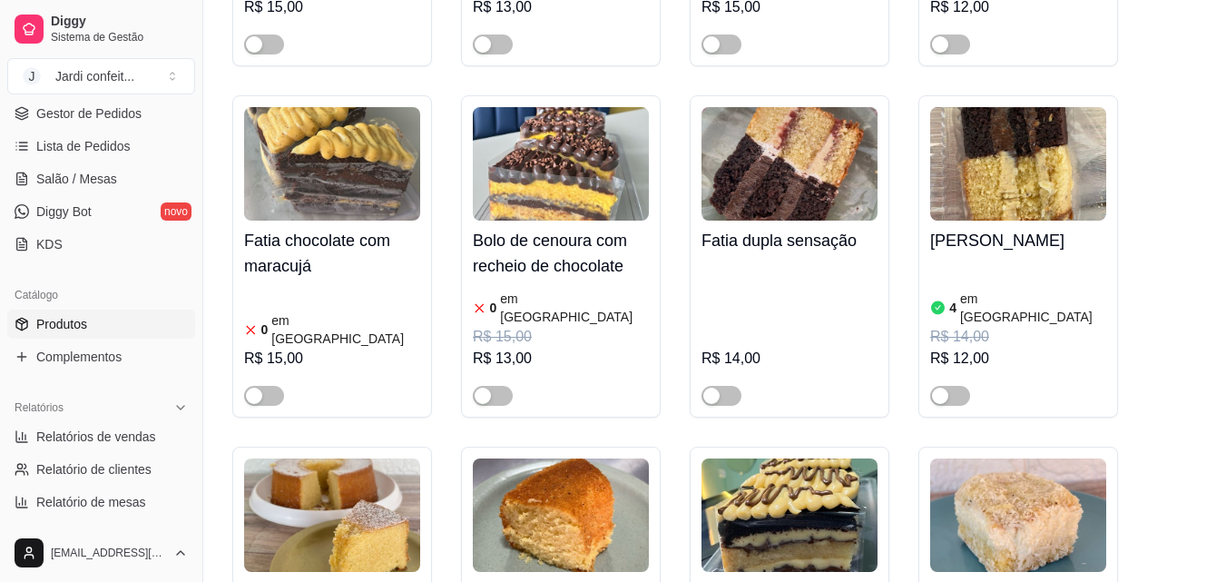
scroll to position [6173, 0]
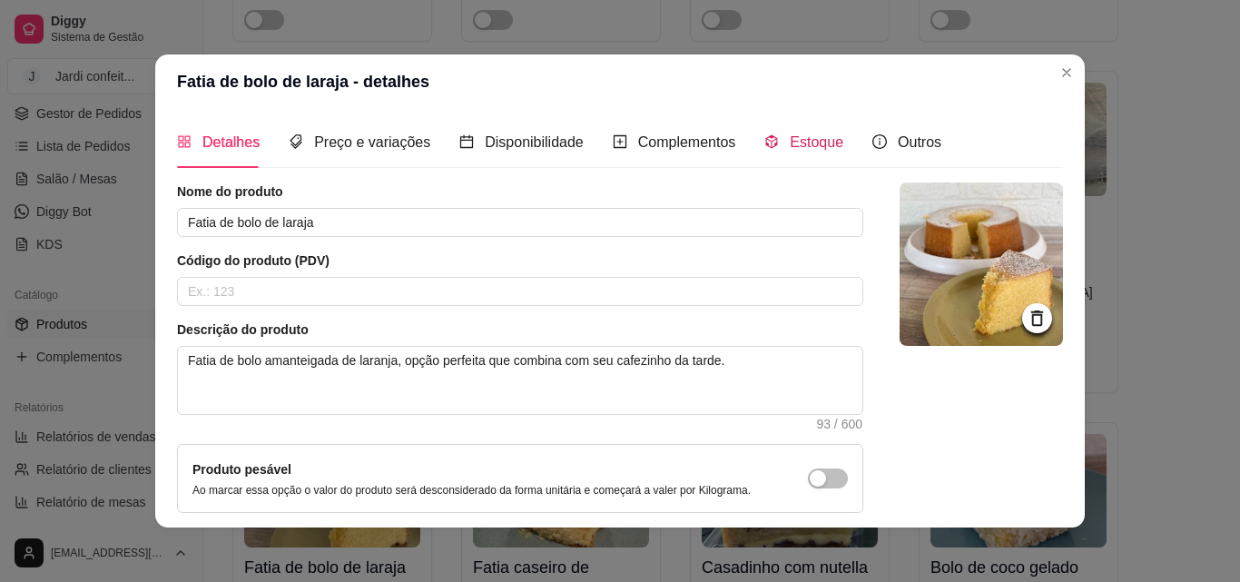
click at [790, 139] on span "Estoque" at bounding box center [817, 141] width 54 height 15
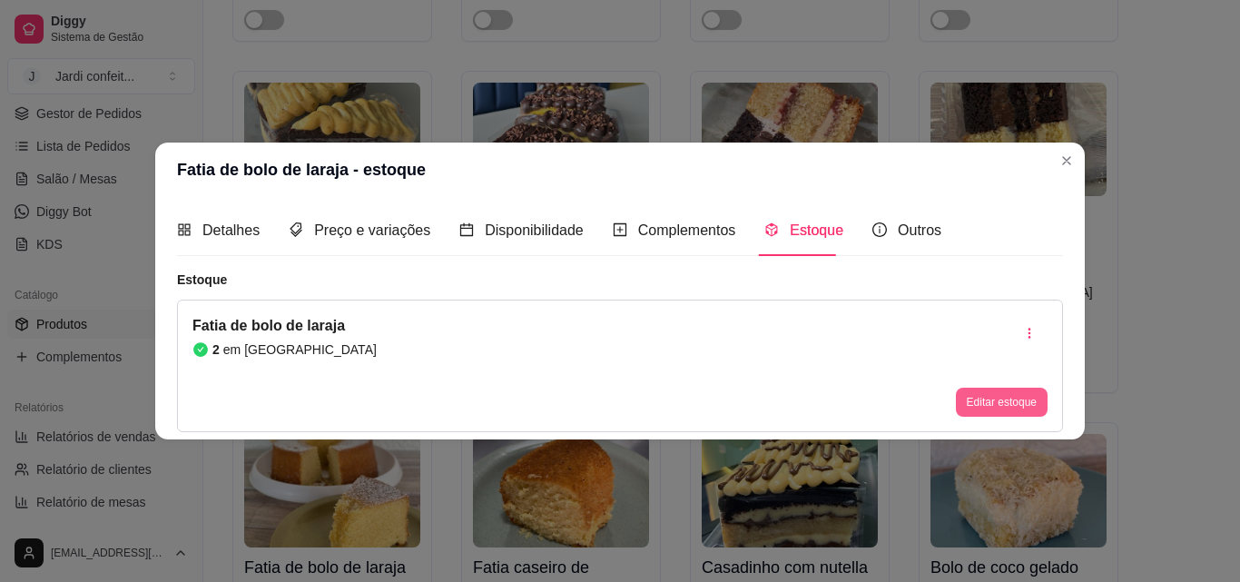
click at [1024, 403] on button "Editar estoque" at bounding box center [1002, 402] width 92 height 29
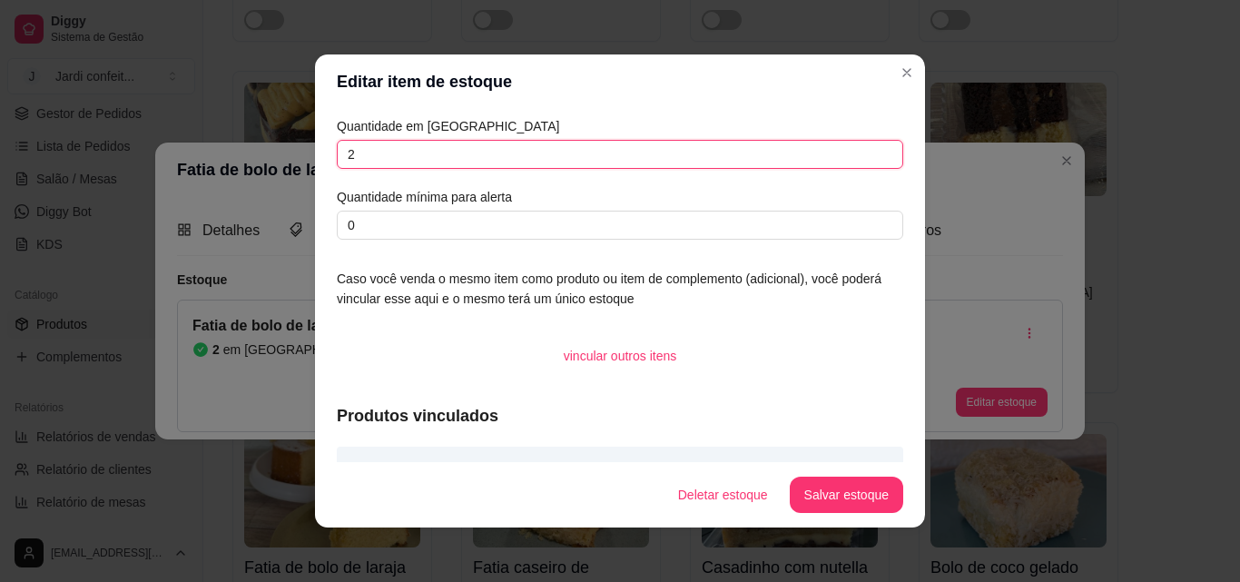
click at [635, 154] on input "2" at bounding box center [620, 154] width 566 height 29
type input "1"
click at [835, 487] on button "Salvar estoque" at bounding box center [846, 495] width 113 height 36
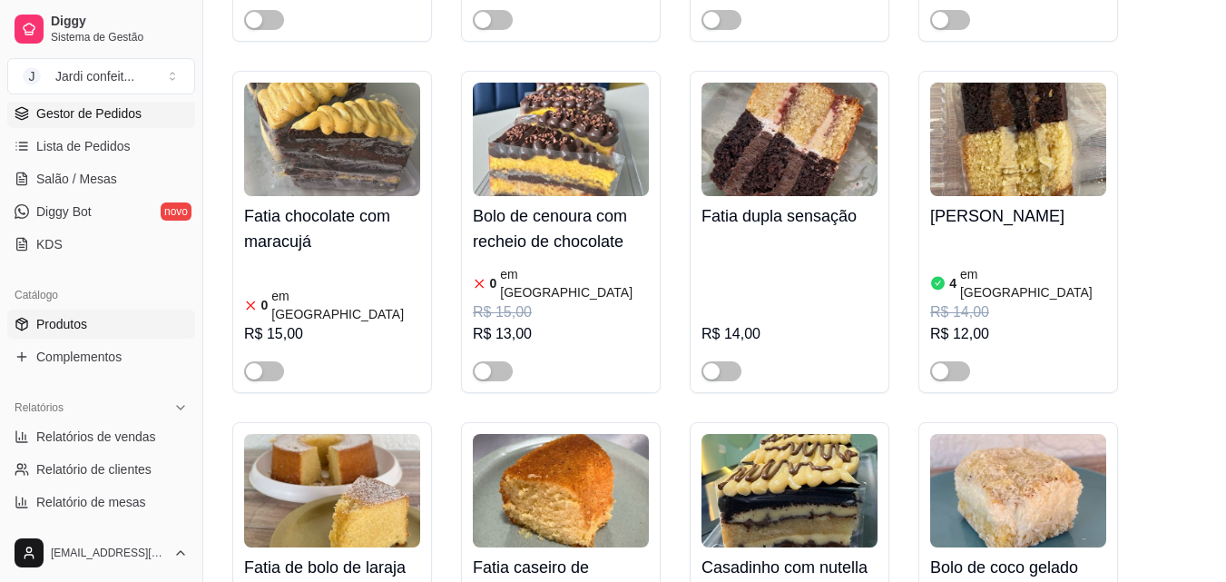
click at [139, 103] on link "Gestor de Pedidos" at bounding box center [101, 113] width 188 height 29
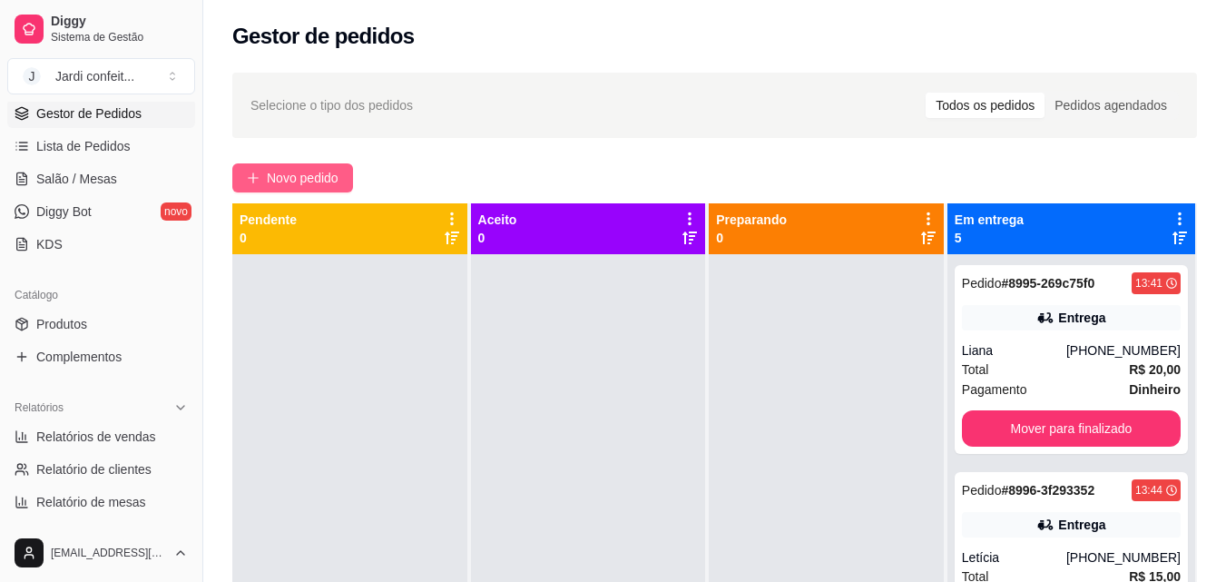
click at [319, 174] on span "Novo pedido" at bounding box center [303, 178] width 72 height 20
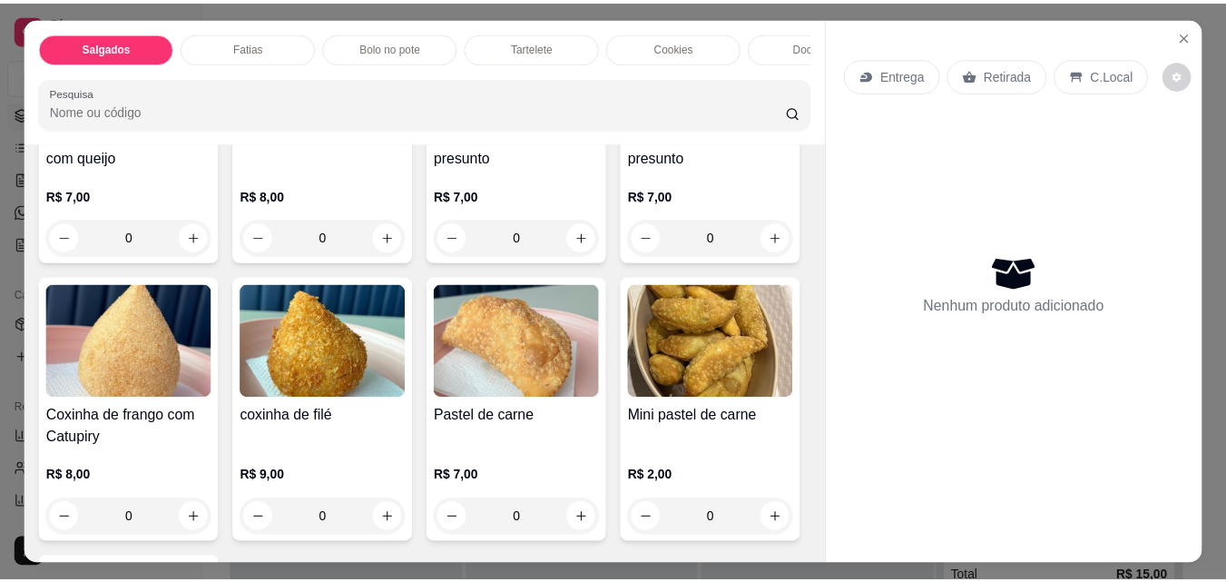
scroll to position [272, 0]
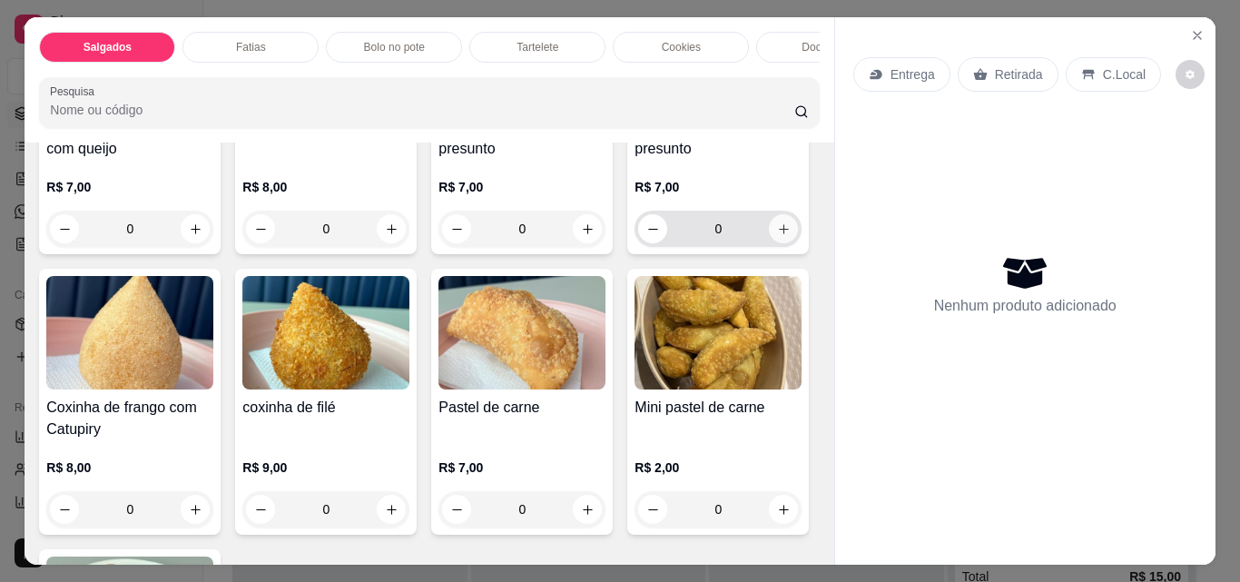
click at [777, 236] on icon "increase-product-quantity" at bounding box center [784, 229] width 14 height 14
type input "1"
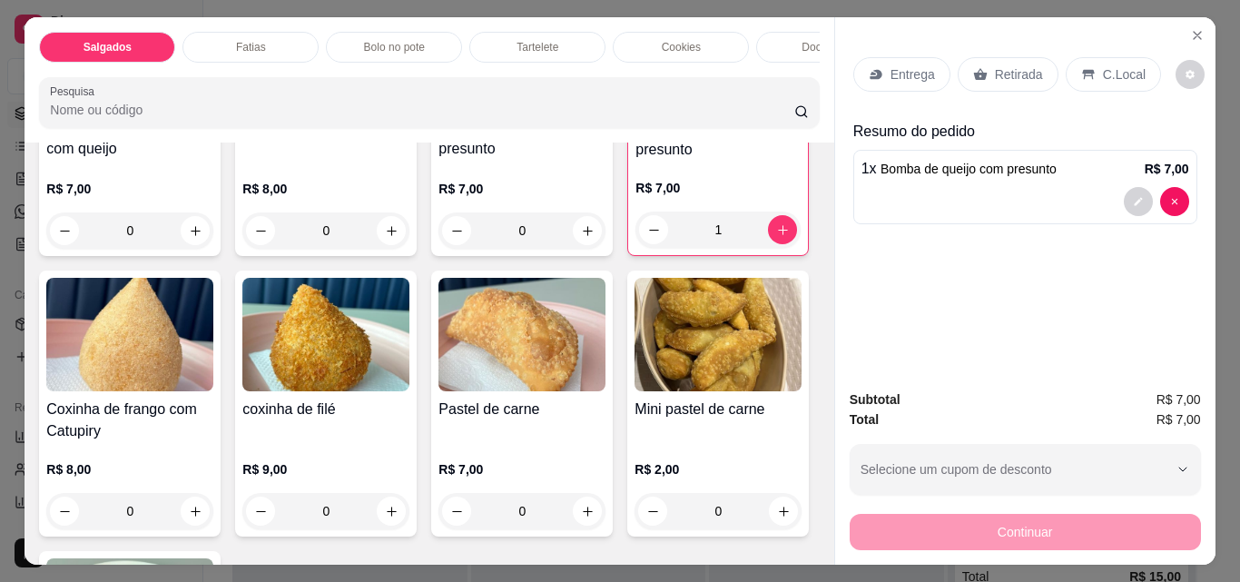
click at [1012, 69] on p "Retirada" at bounding box center [1019, 74] width 48 height 18
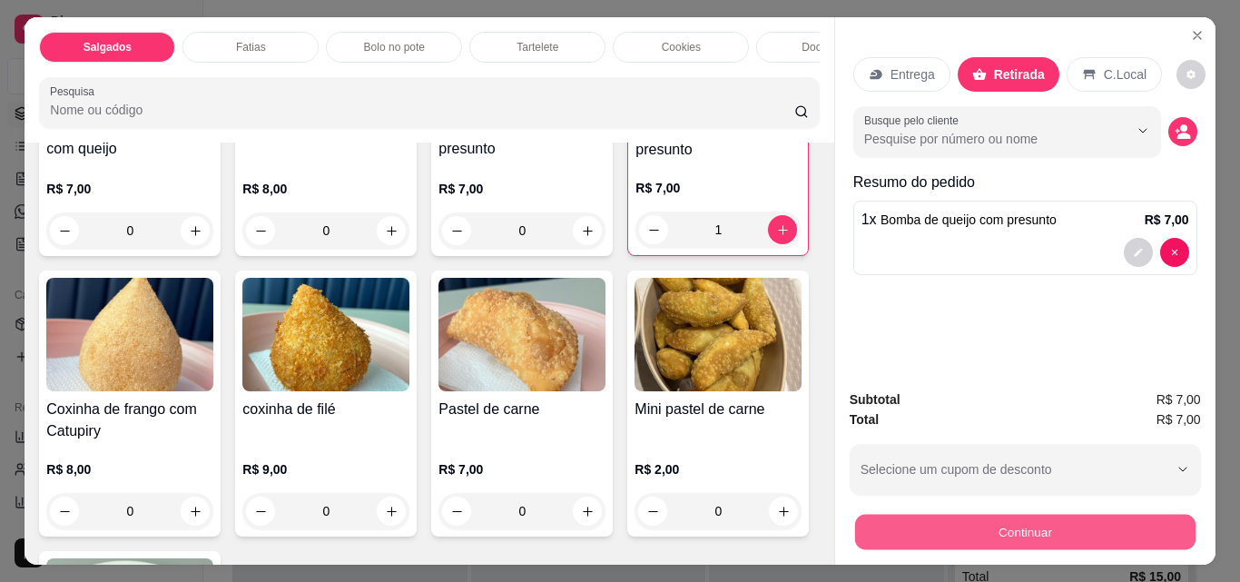
click at [1056, 516] on button "Continuar" at bounding box center [1024, 531] width 340 height 35
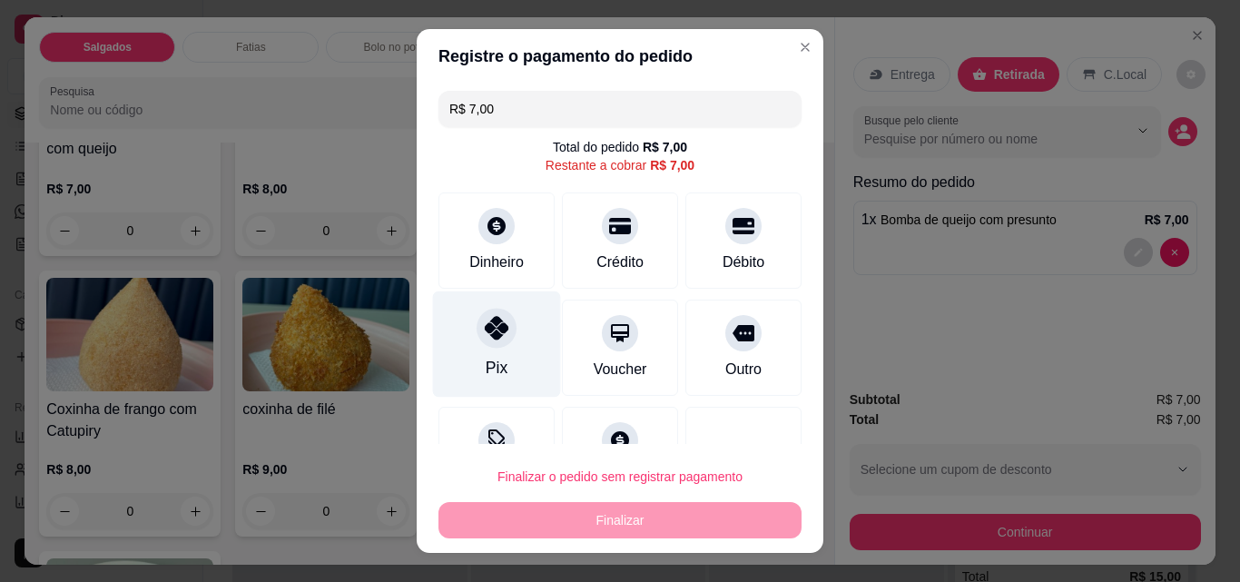
click at [512, 343] on div "Pix" at bounding box center [497, 344] width 128 height 106
type input "R$ 0,00"
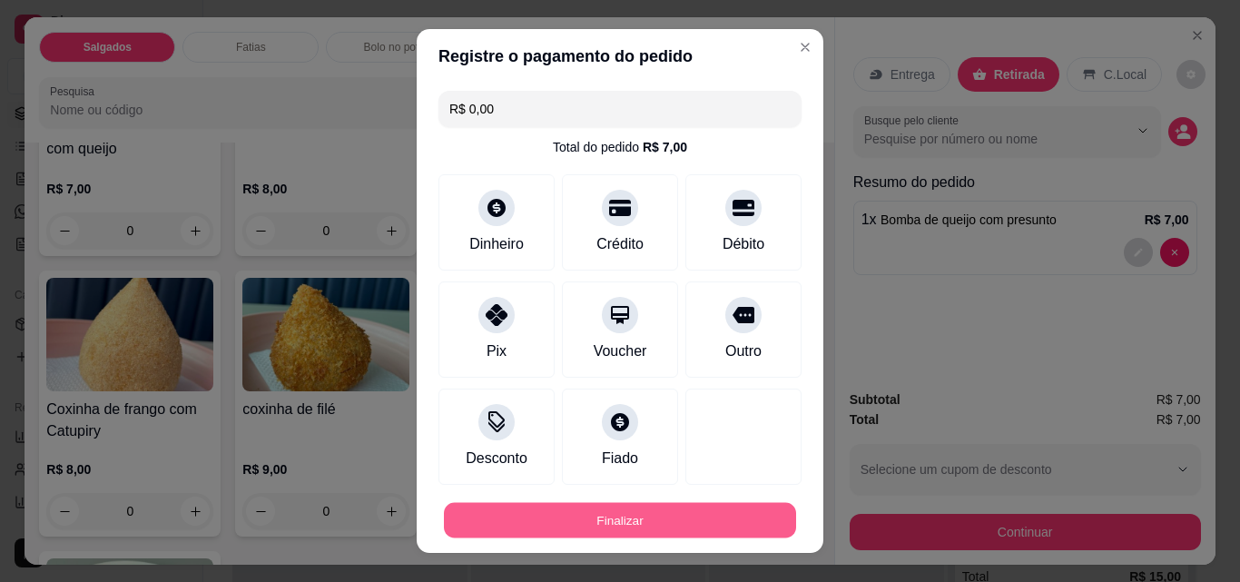
click at [553, 524] on button "Finalizar" at bounding box center [620, 520] width 352 height 35
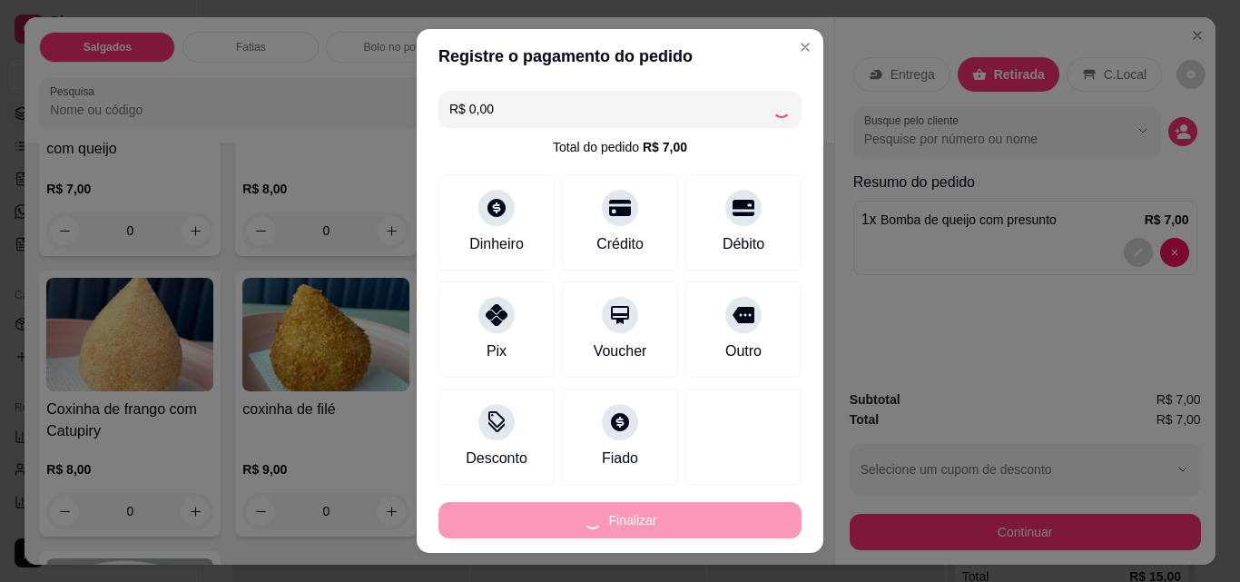
type input "0"
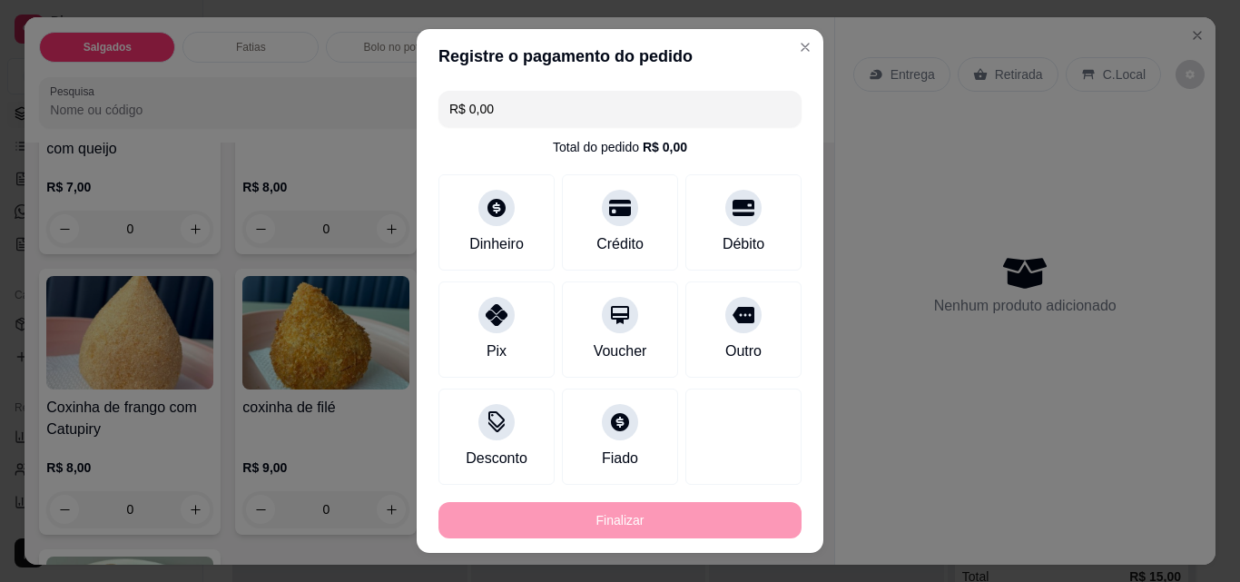
type input "-R$ 7,00"
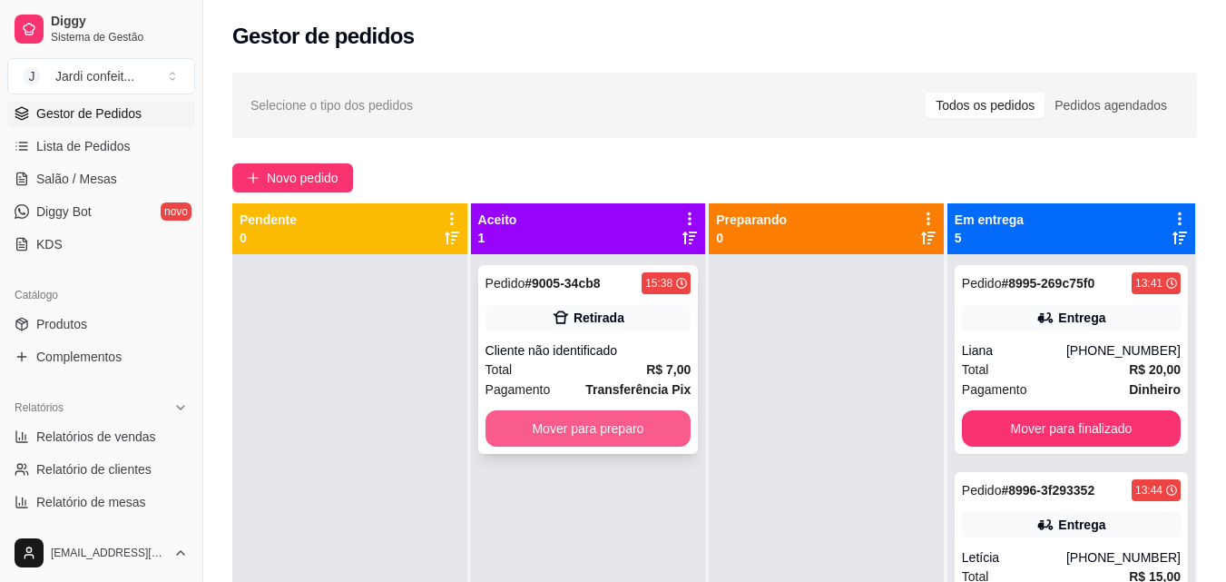
click at [642, 442] on button "Mover para preparo" at bounding box center [589, 428] width 206 height 36
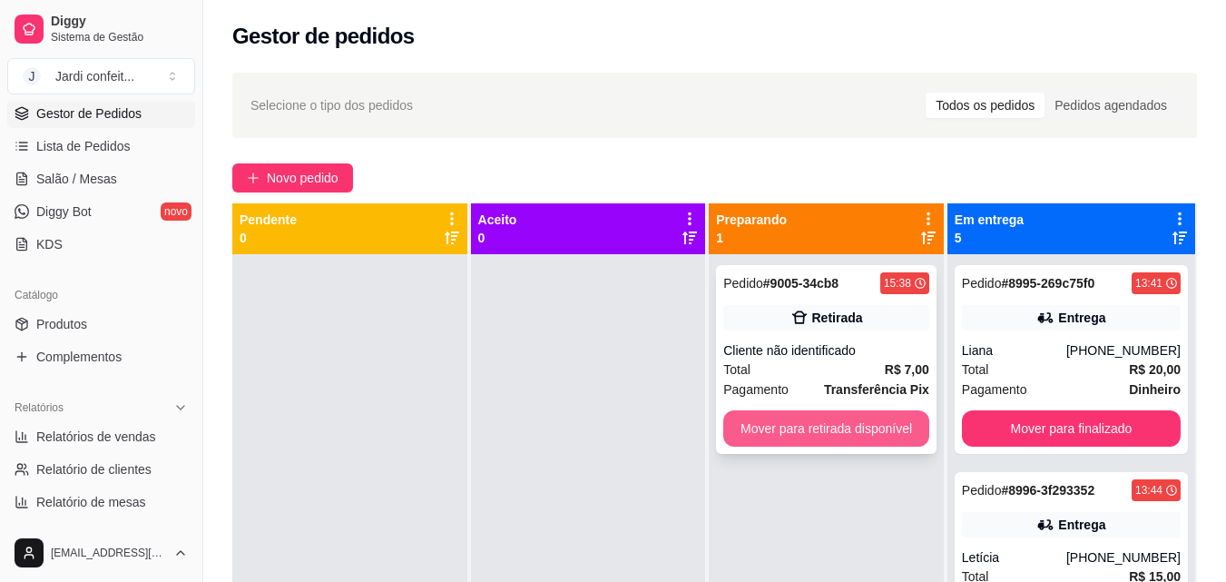
click at [835, 419] on button "Mover para retirada disponível" at bounding box center [827, 428] width 206 height 36
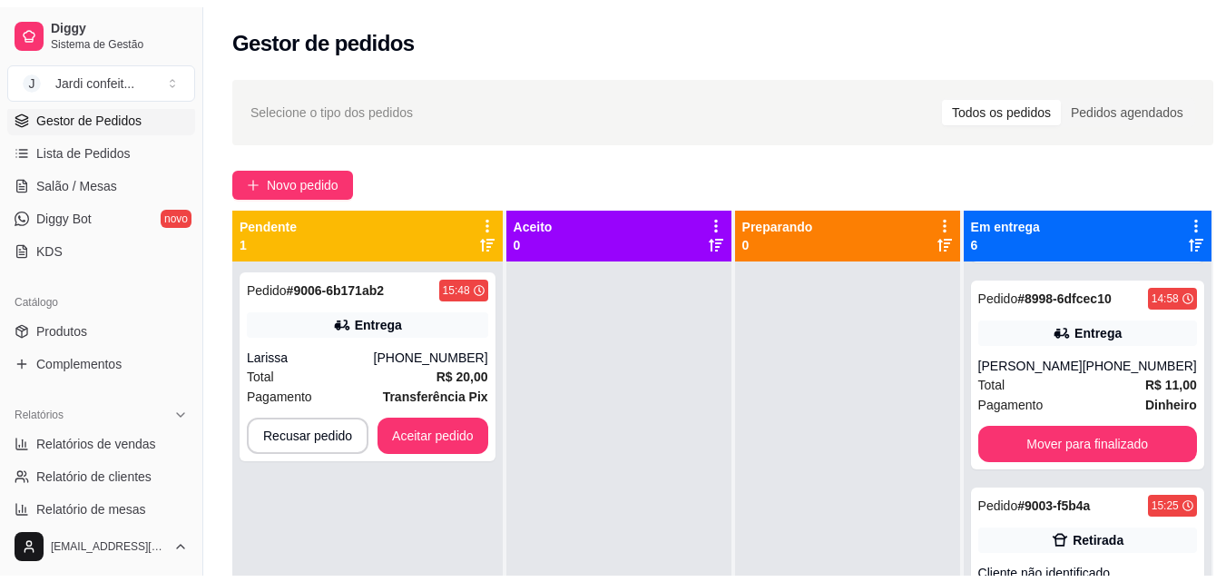
scroll to position [428, 0]
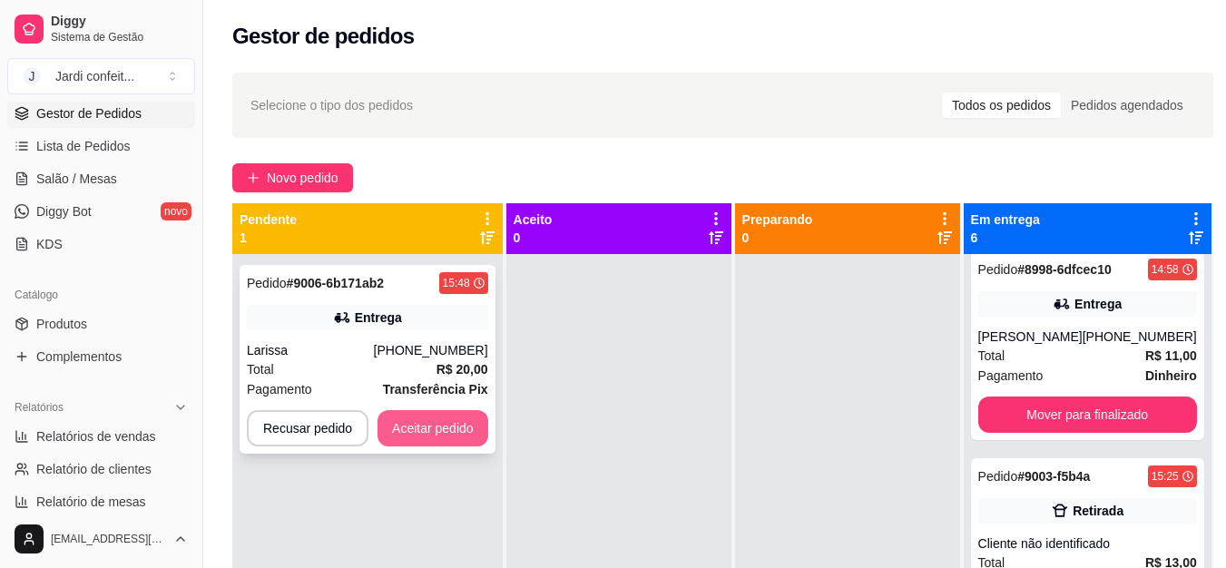
click at [467, 436] on button "Aceitar pedido" at bounding box center [433, 428] width 111 height 36
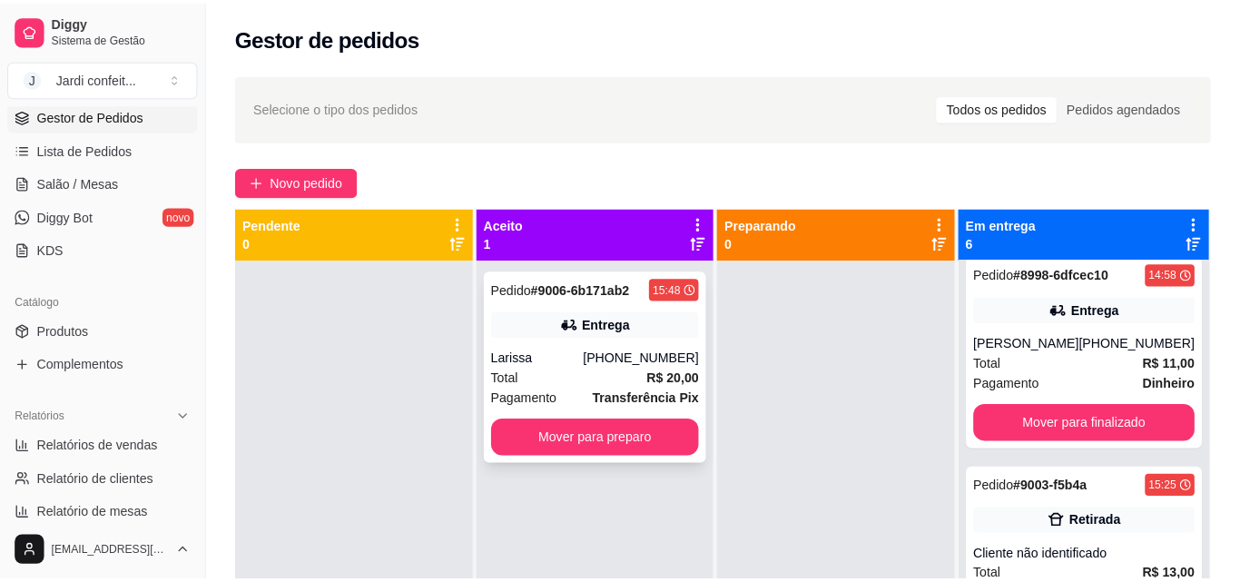
scroll to position [406, 0]
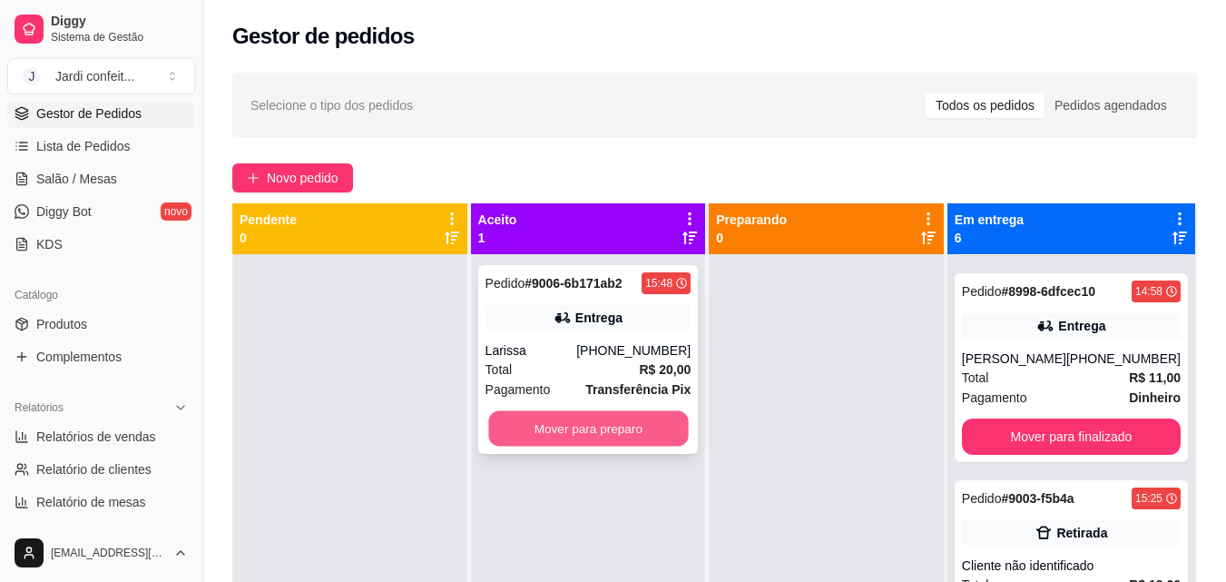
click at [556, 441] on button "Mover para preparo" at bounding box center [588, 428] width 200 height 35
click at [556, 441] on button "Mover para preparo" at bounding box center [589, 428] width 206 height 36
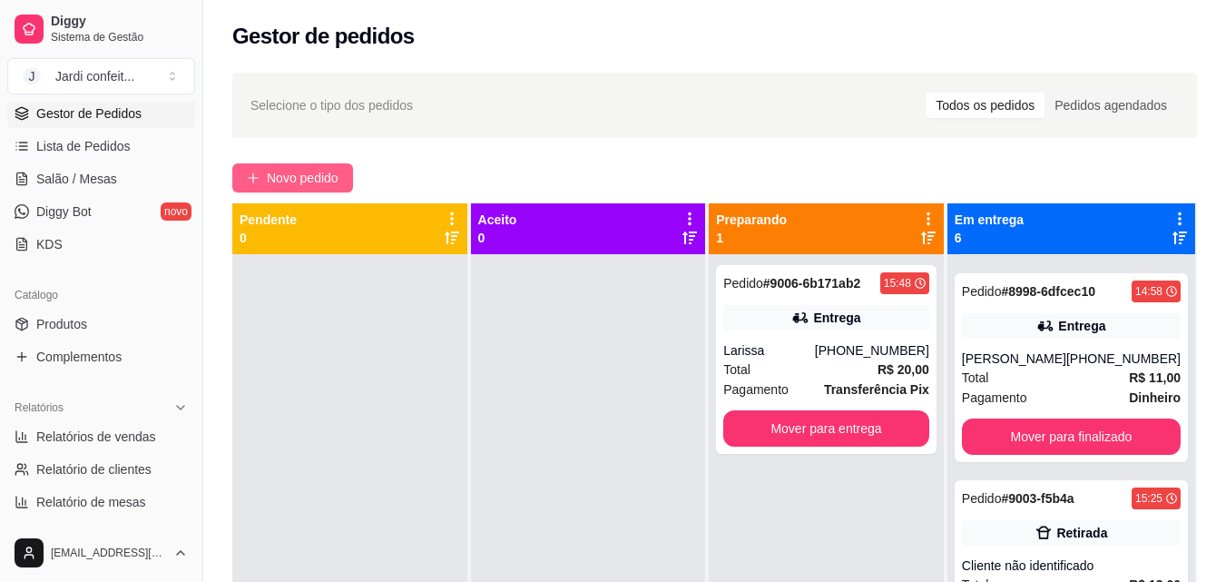
click at [344, 171] on button "Novo pedido" at bounding box center [292, 177] width 121 height 29
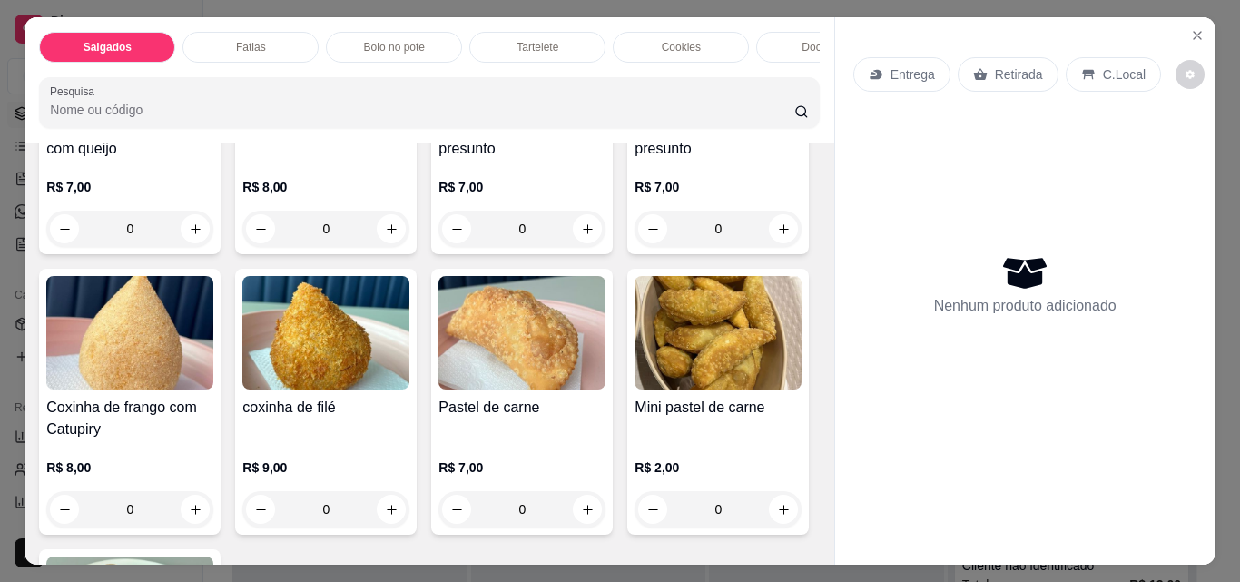
scroll to position [91, 0]
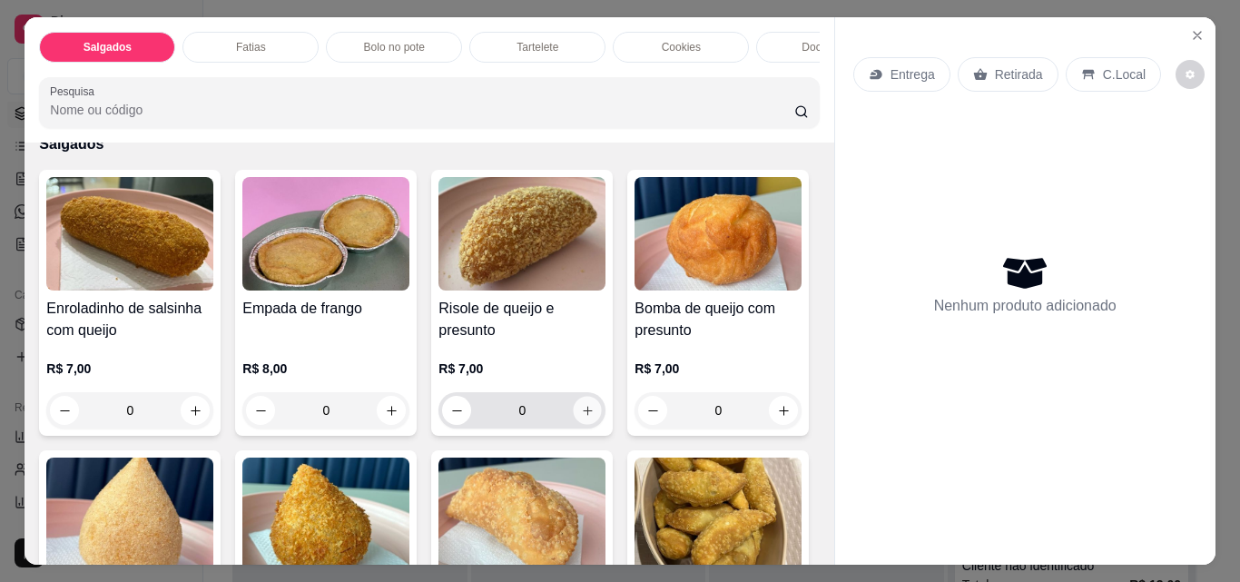
click at [580, 403] on button "increase-product-quantity" at bounding box center [588, 411] width 28 height 28
type input "1"
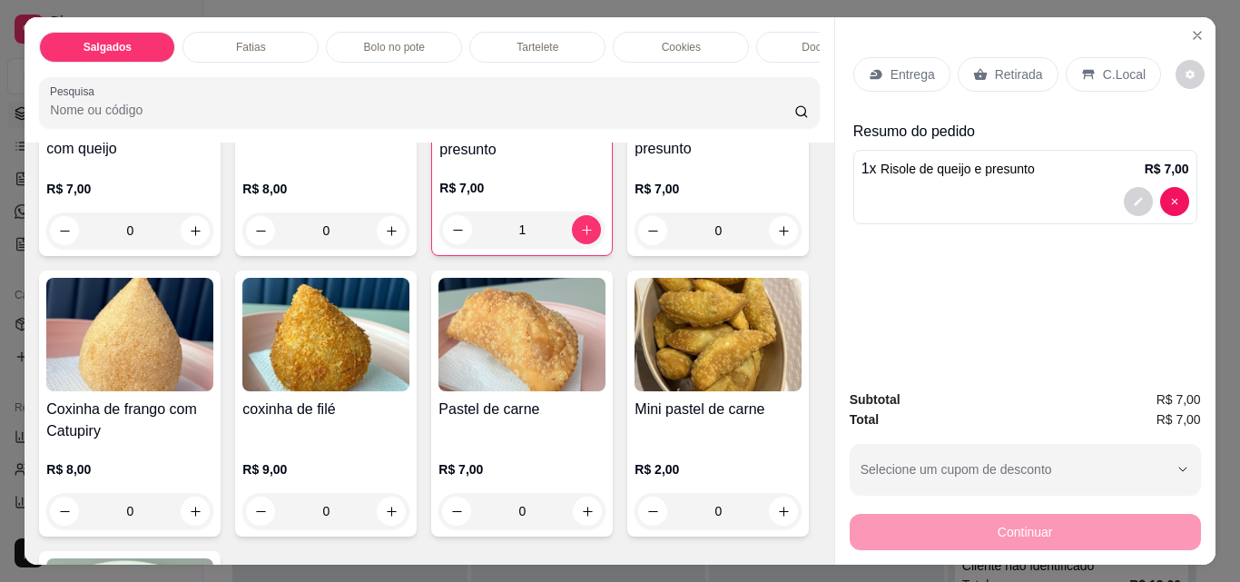
scroll to position [635, 0]
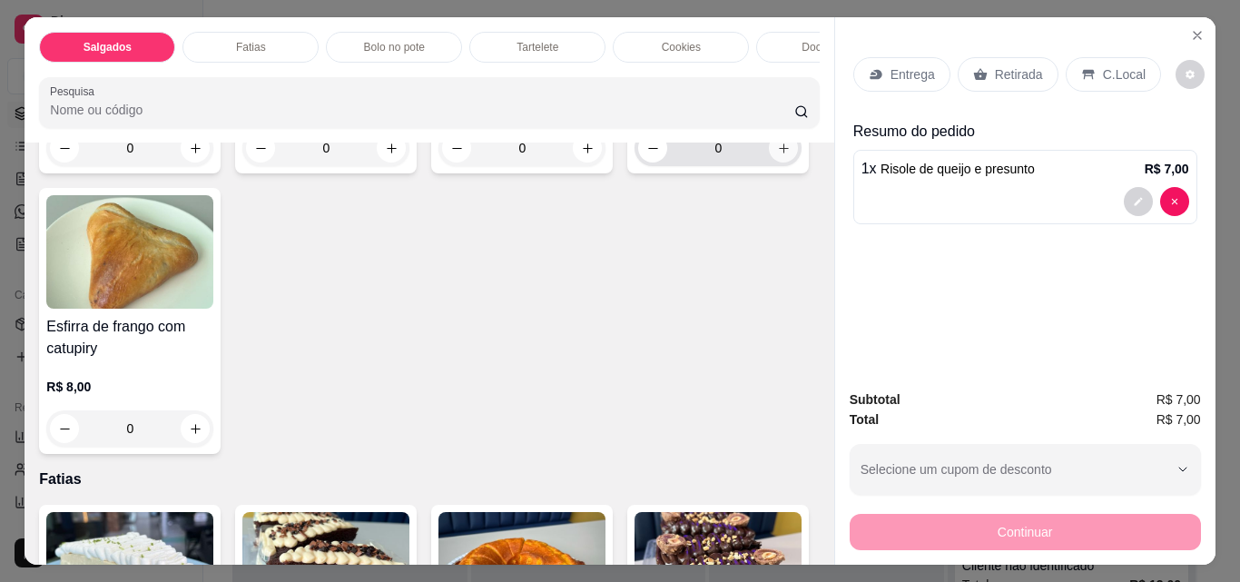
click at [769, 162] on button "increase-product-quantity" at bounding box center [783, 147] width 29 height 29
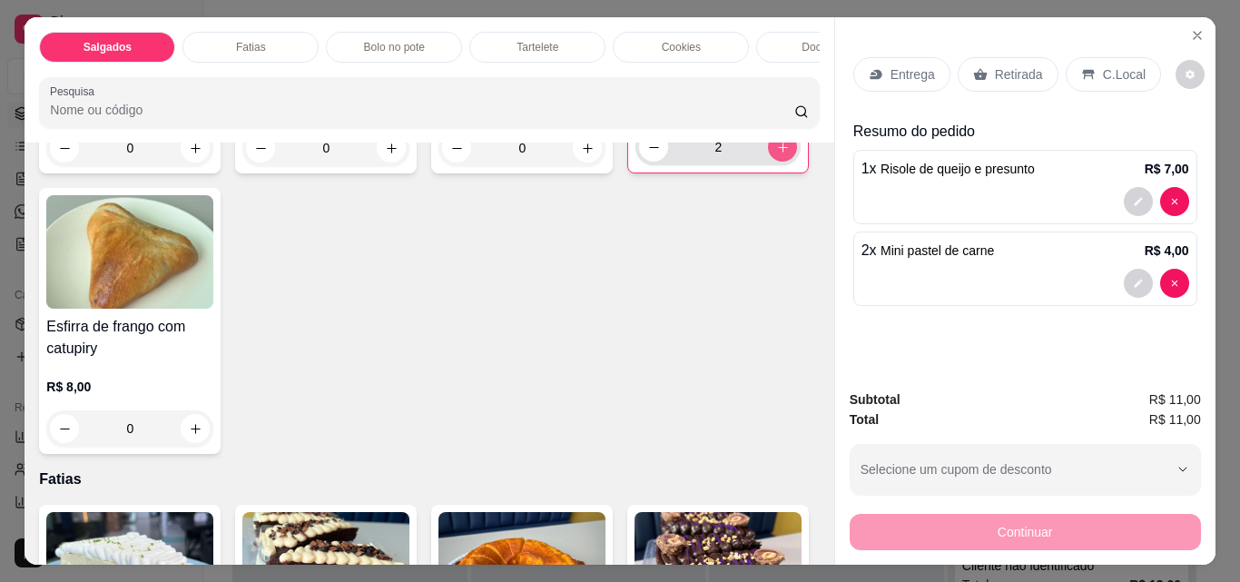
type input "2"
click at [1015, 65] on p "Retirada" at bounding box center [1019, 74] width 48 height 18
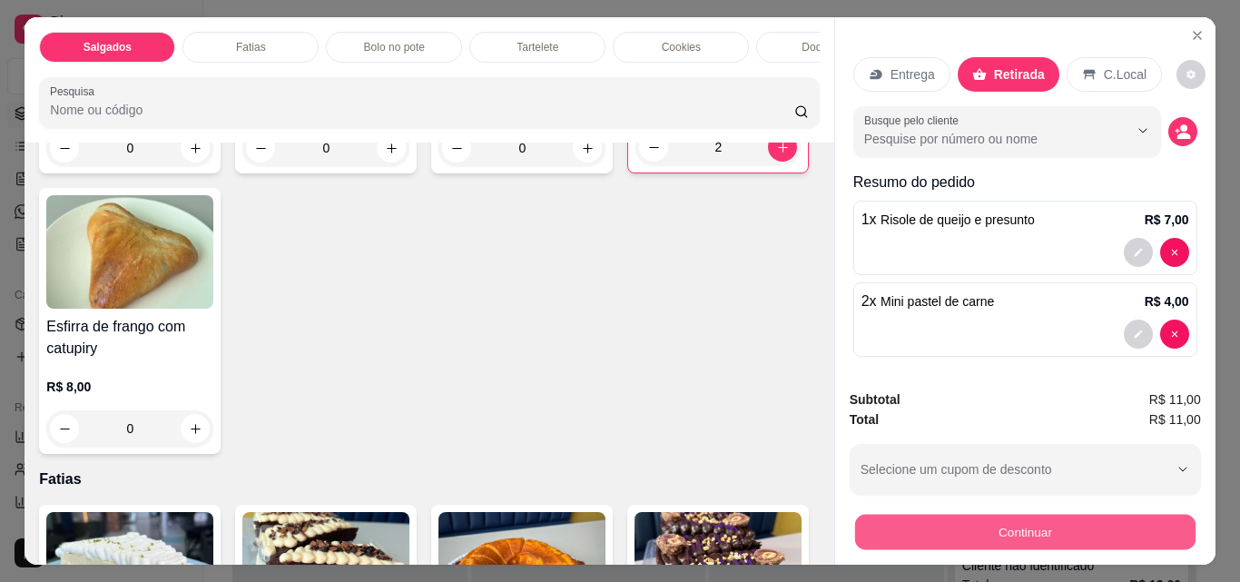
click at [976, 527] on button "Continuar" at bounding box center [1024, 531] width 340 height 35
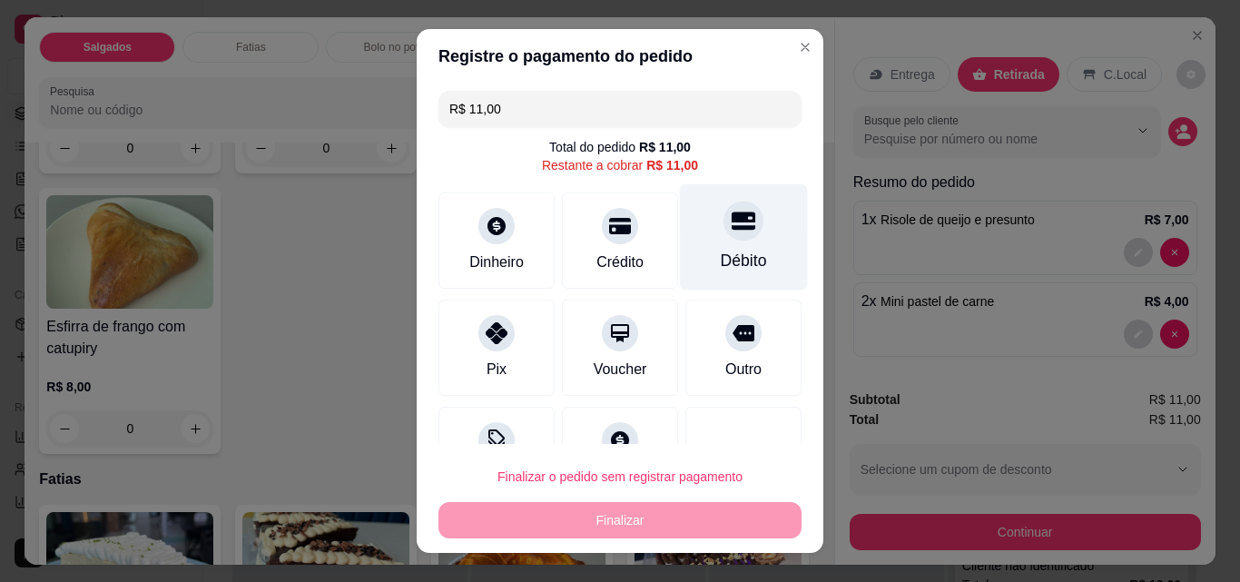
click at [744, 252] on div "Débito" at bounding box center [744, 237] width 128 height 106
type input "R$ 0,00"
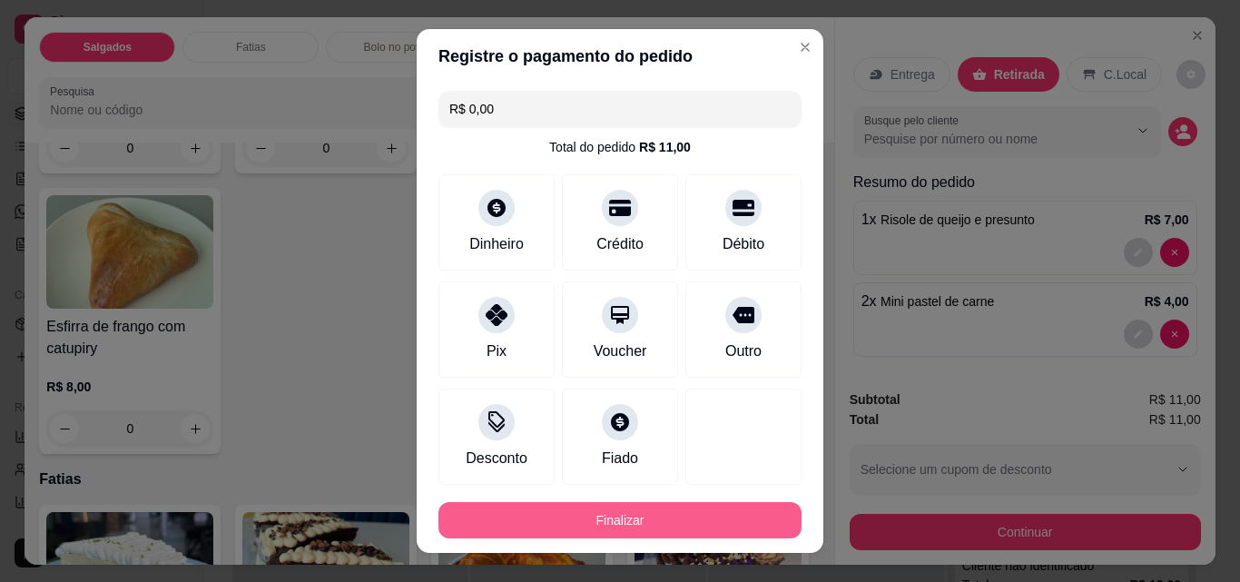
click at [618, 509] on button "Finalizar" at bounding box center [619, 520] width 363 height 36
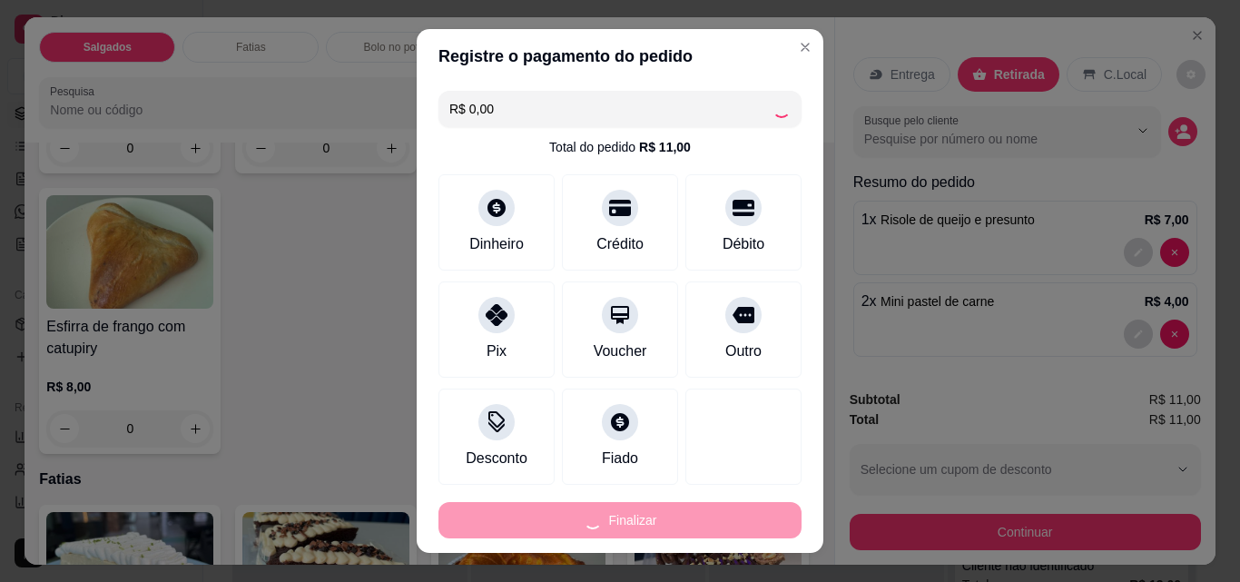
type input "0"
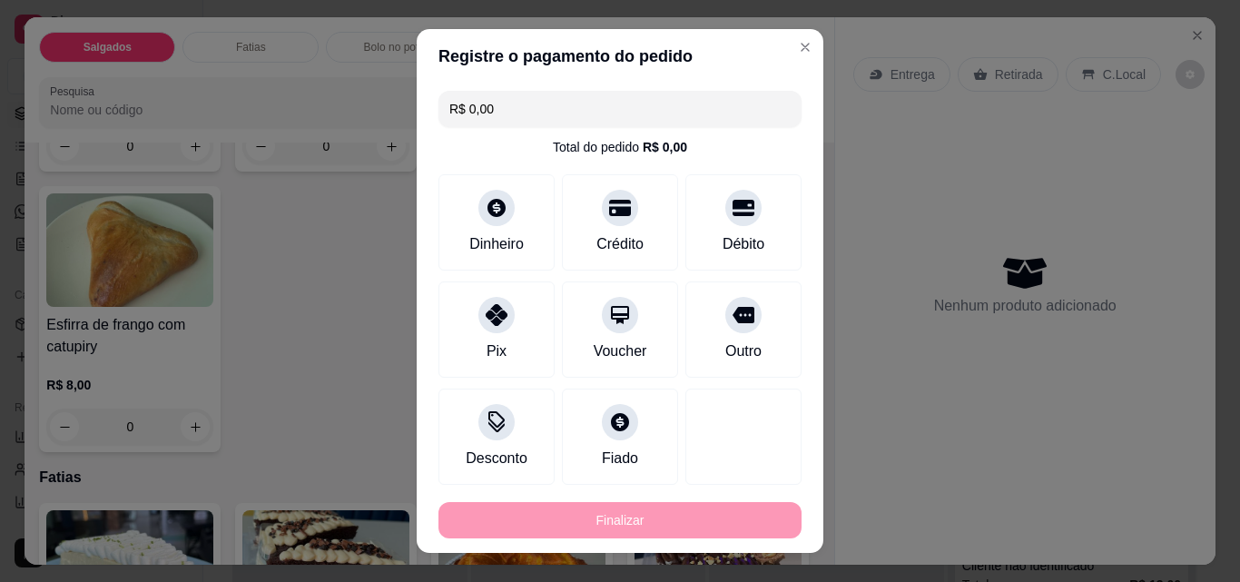
type input "-R$ 11,00"
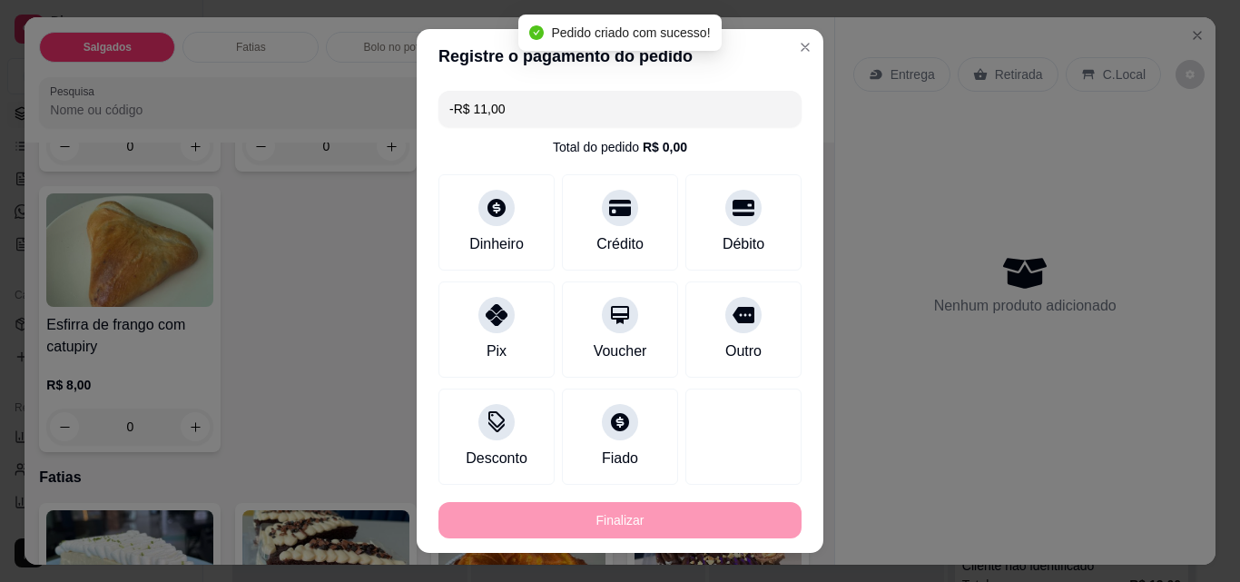
scroll to position [634, 0]
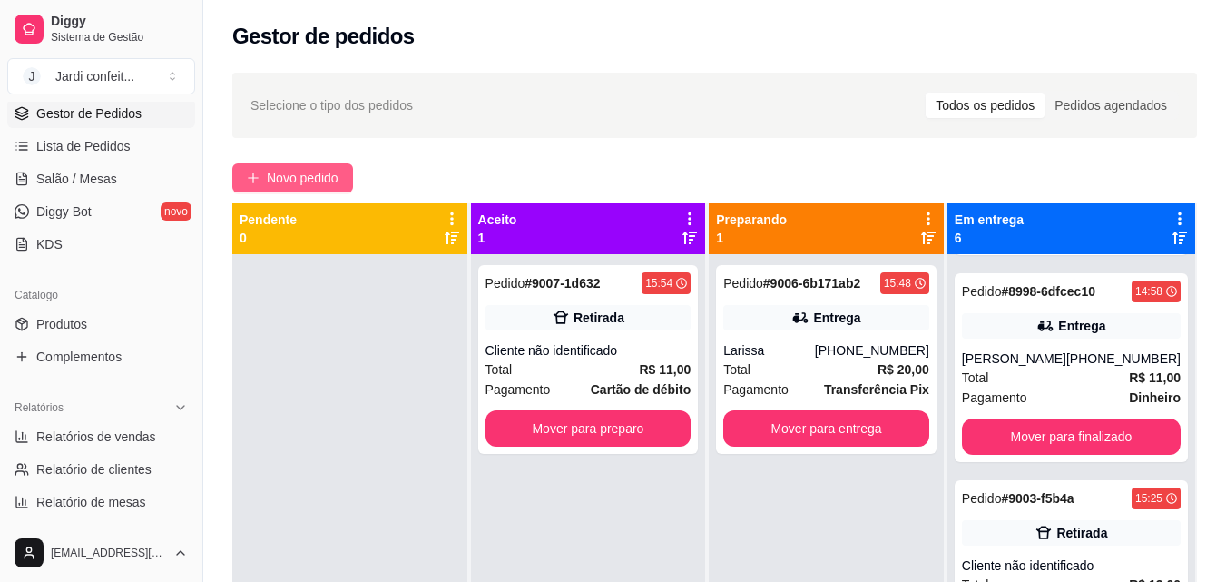
click at [274, 168] on span "Novo pedido" at bounding box center [303, 178] width 72 height 20
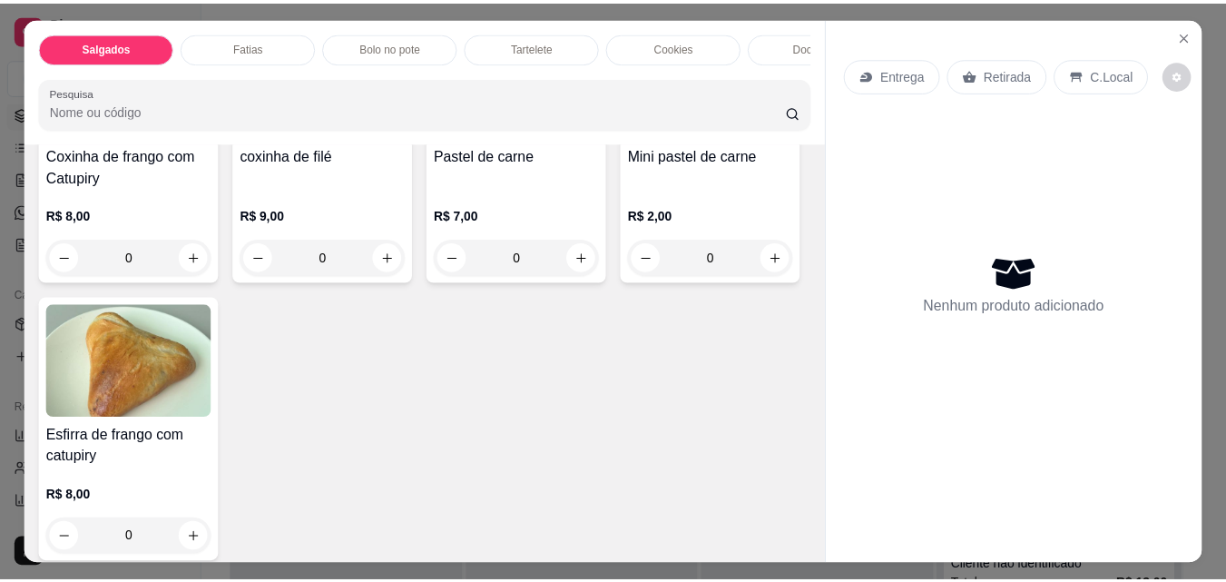
scroll to position [545, 0]
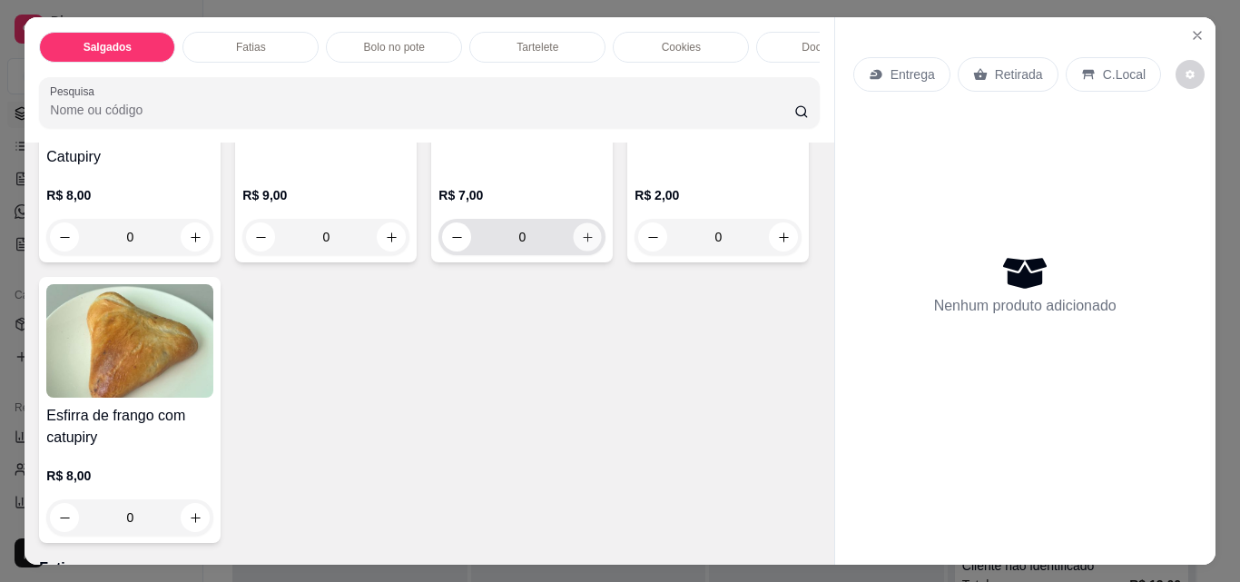
click at [574, 251] on button "increase-product-quantity" at bounding box center [588, 237] width 28 height 28
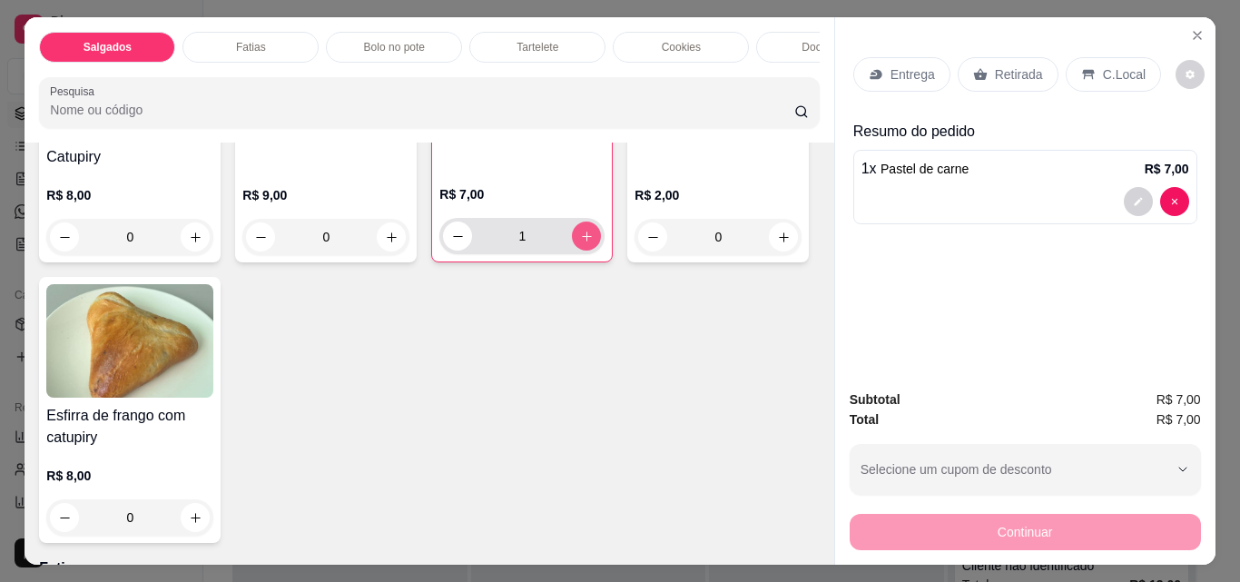
click at [572, 251] on button "increase-product-quantity" at bounding box center [586, 236] width 29 height 29
type input "2"
click at [973, 67] on icon at bounding box center [980, 74] width 15 height 15
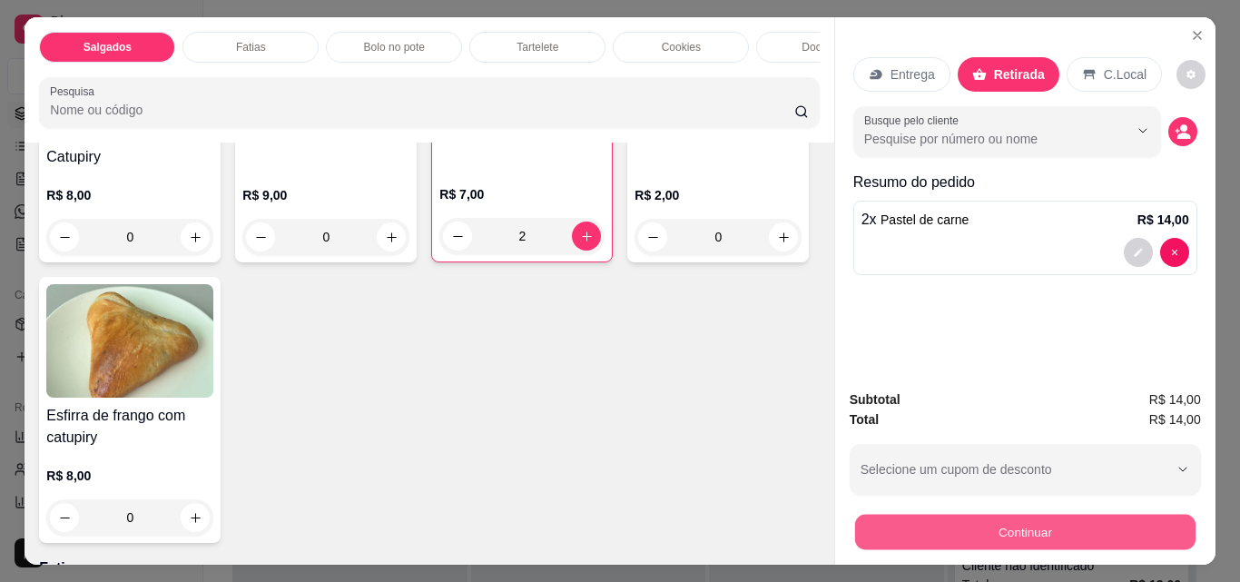
click at [911, 527] on button "Continuar" at bounding box center [1024, 531] width 340 height 35
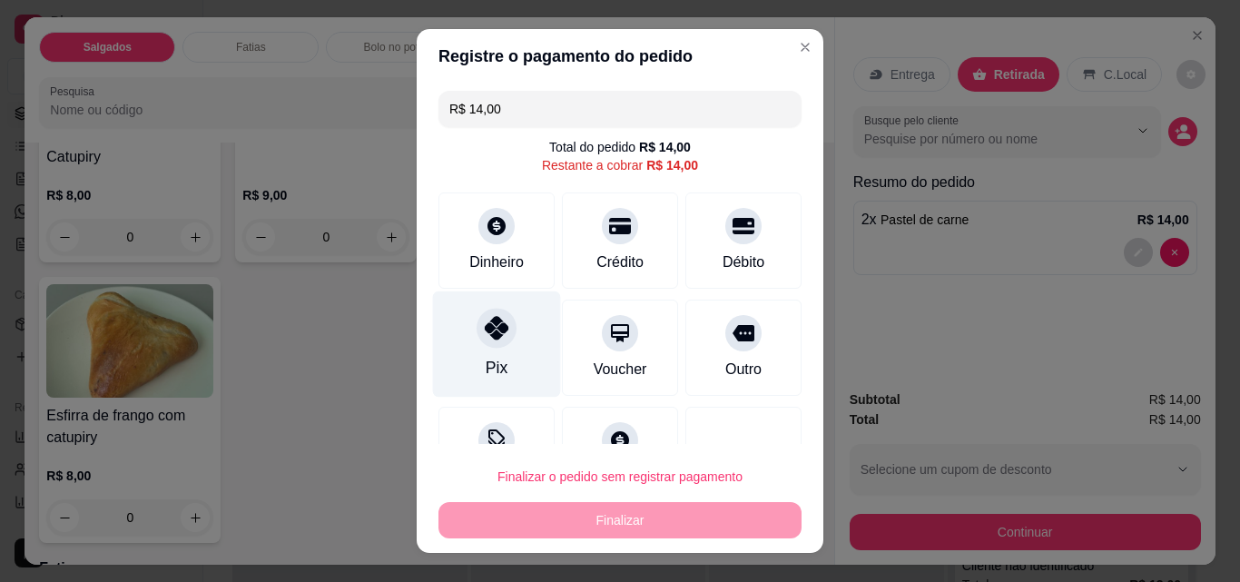
click at [442, 338] on div "Pix" at bounding box center [497, 344] width 128 height 106
type input "R$ 0,00"
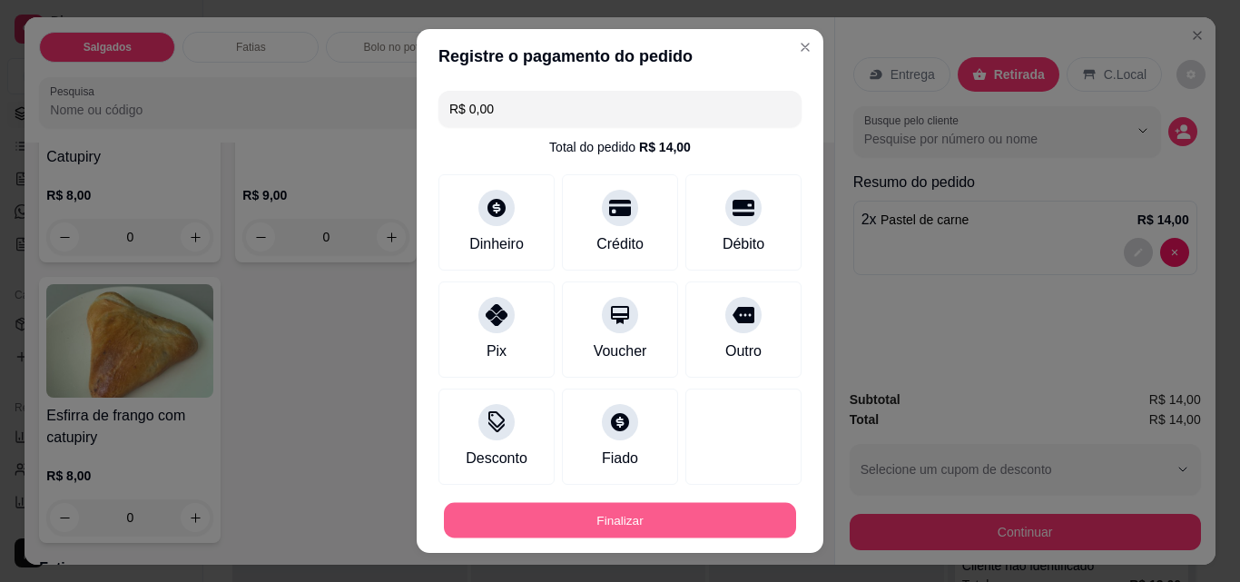
click at [650, 523] on button "Finalizar" at bounding box center [620, 520] width 352 height 35
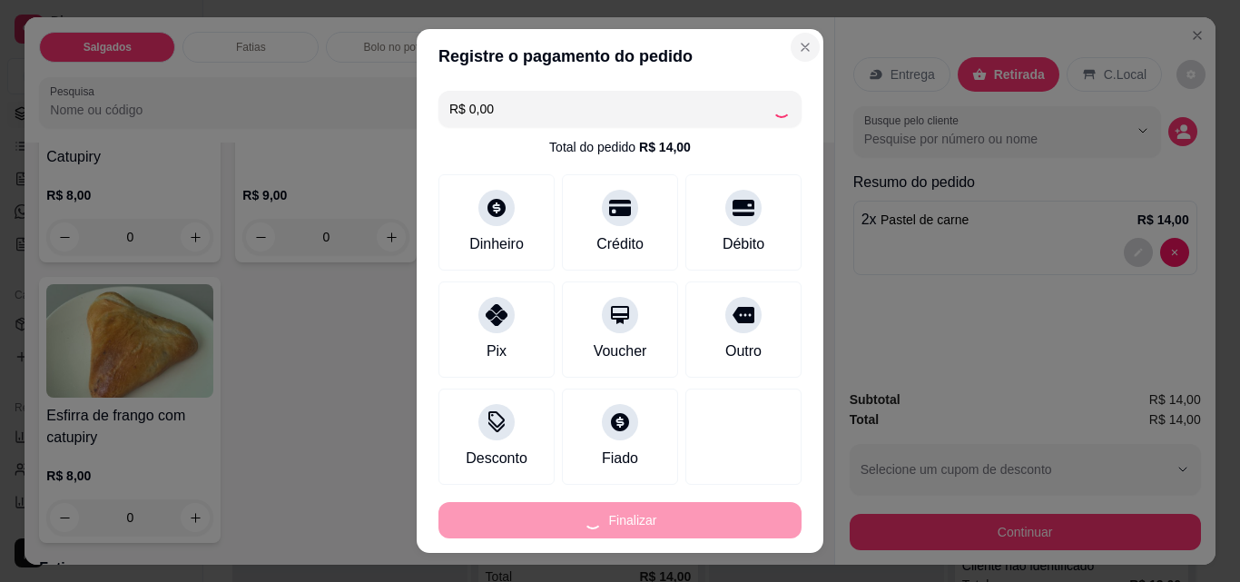
type input "0"
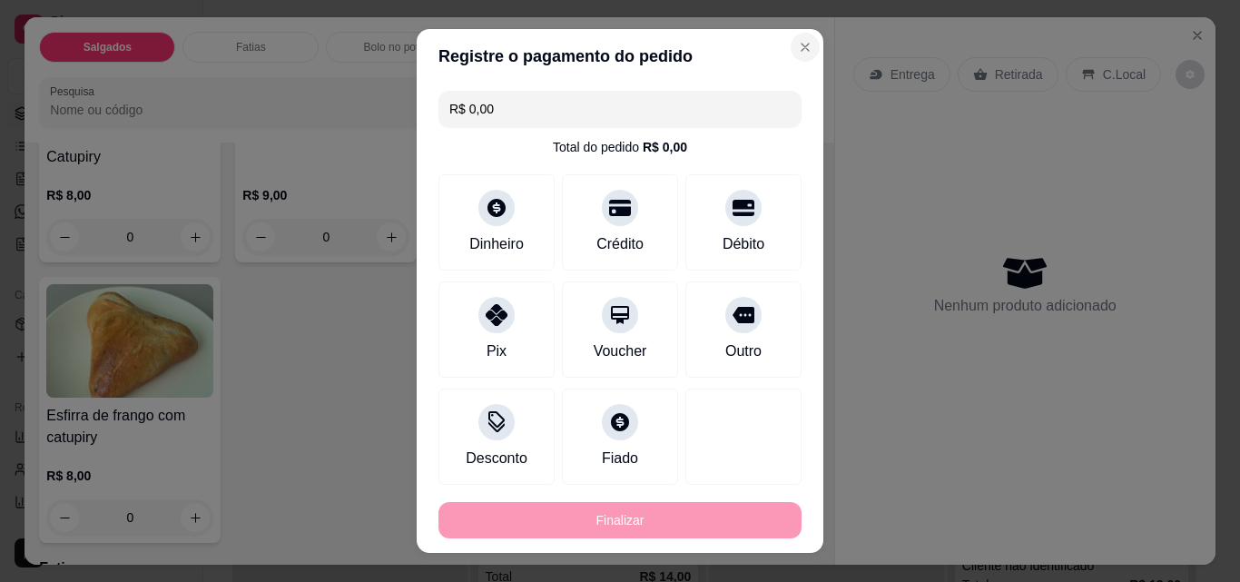
type input "-R$ 14,00"
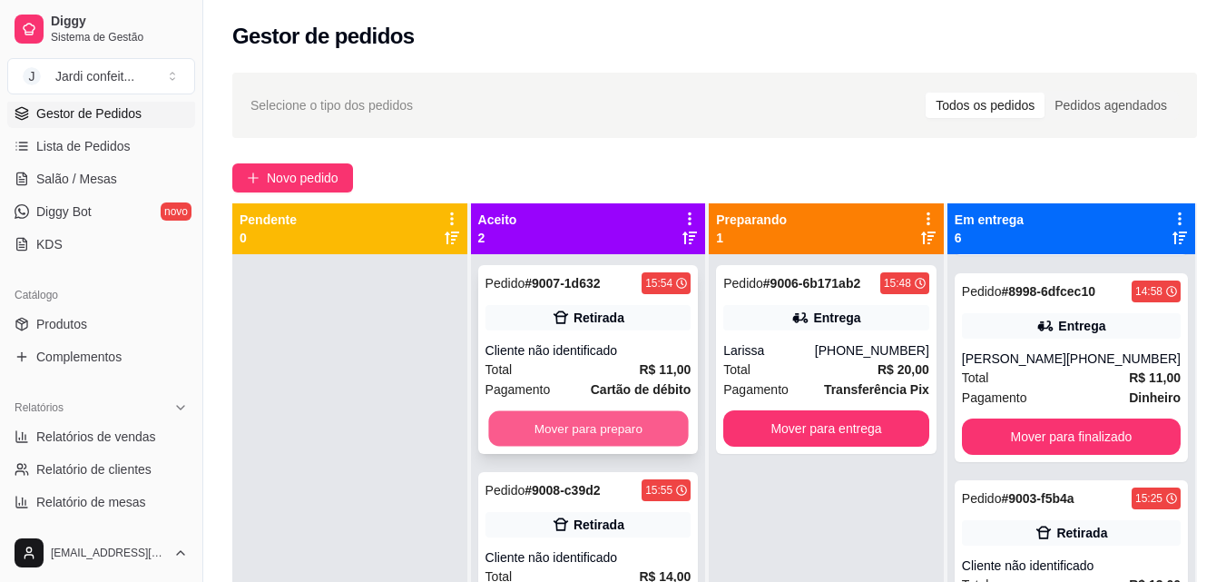
click at [590, 428] on button "Mover para preparo" at bounding box center [588, 428] width 200 height 35
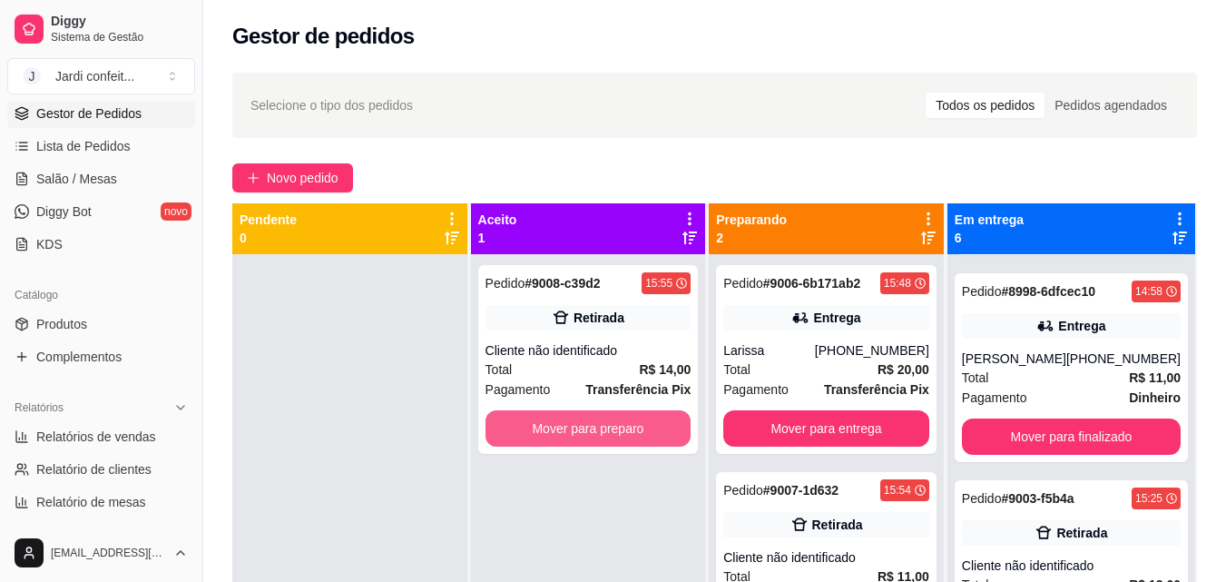
click at [590, 428] on button "Mover para preparo" at bounding box center [589, 428] width 206 height 36
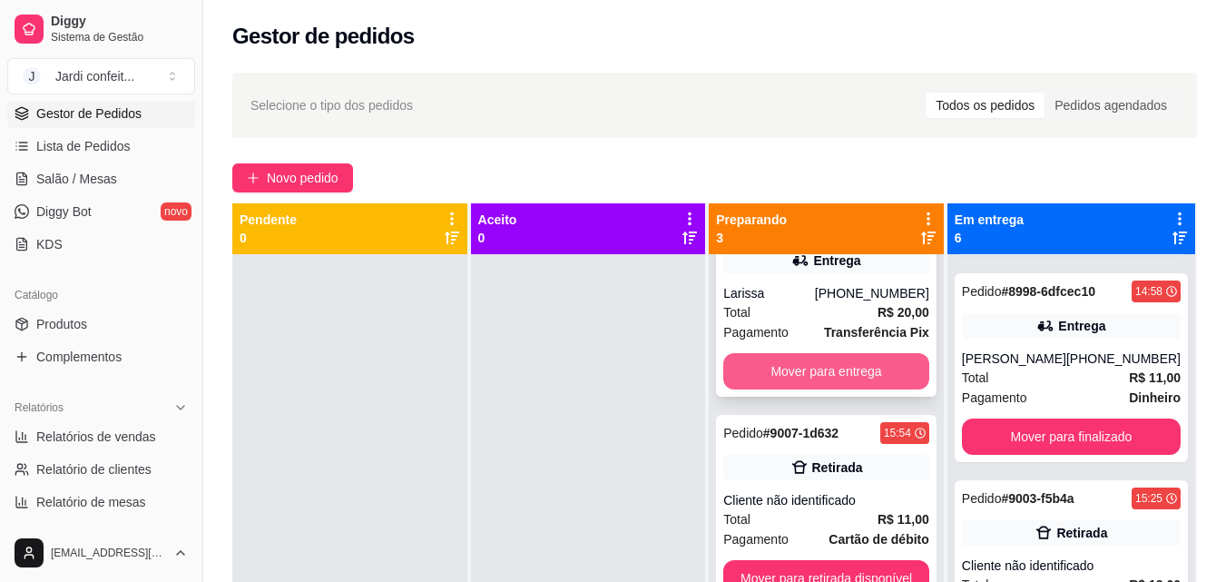
scroll to position [51, 0]
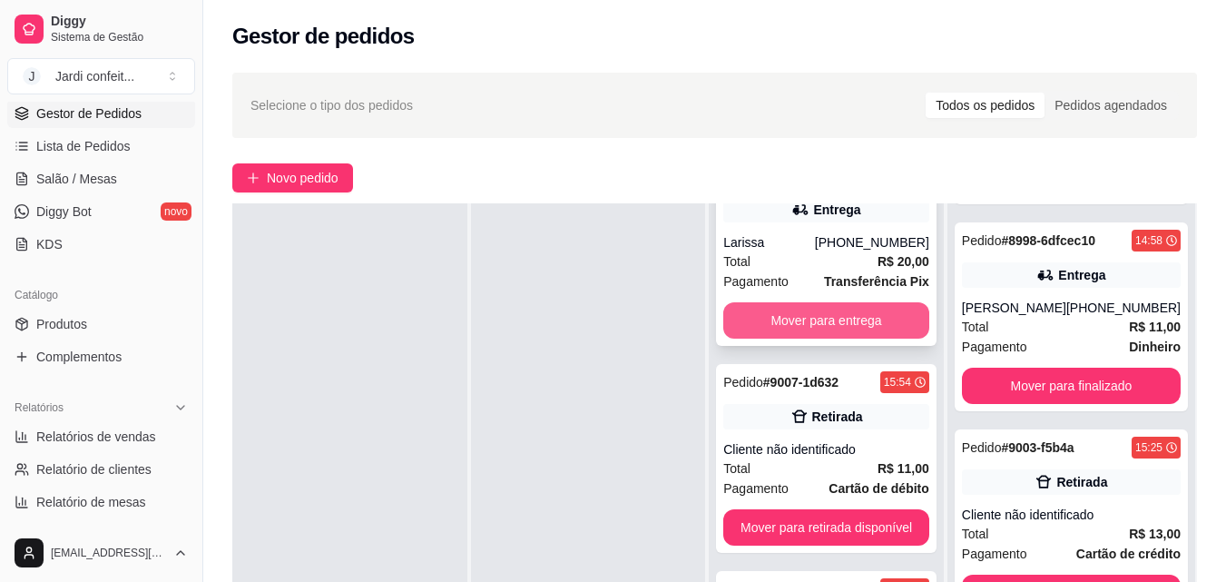
click at [780, 326] on button "Mover para entrega" at bounding box center [827, 320] width 206 height 36
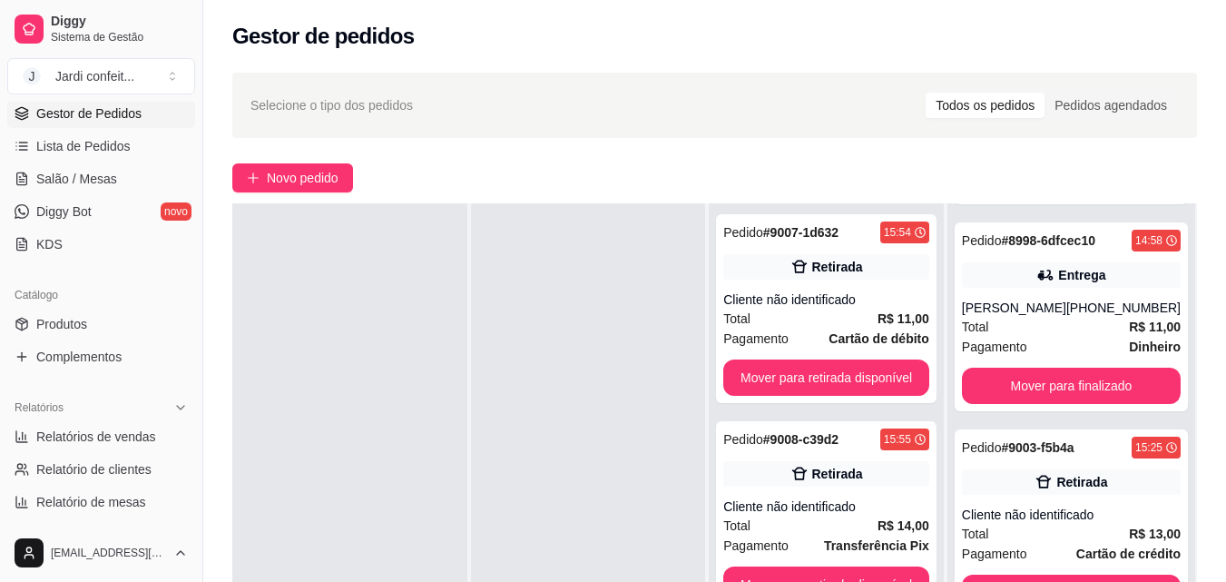
click at [780, 326] on div "Total R$ 11,00" at bounding box center [827, 319] width 206 height 20
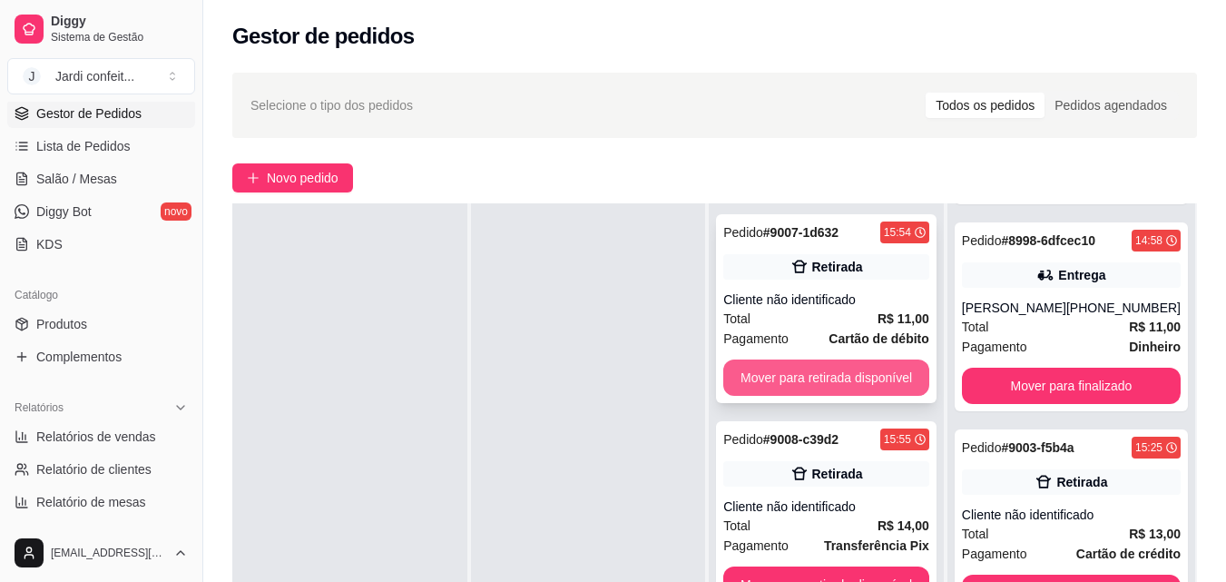
click at [893, 385] on button "Mover para retirada disponível" at bounding box center [827, 377] width 206 height 36
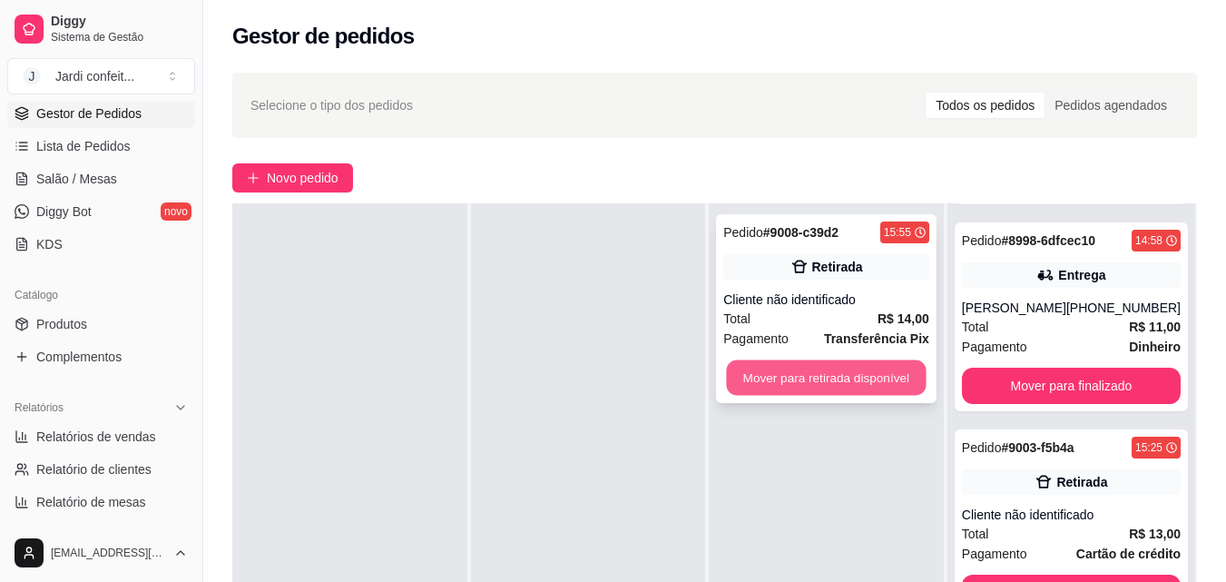
click at [901, 385] on button "Mover para retirada disponível" at bounding box center [827, 377] width 200 height 35
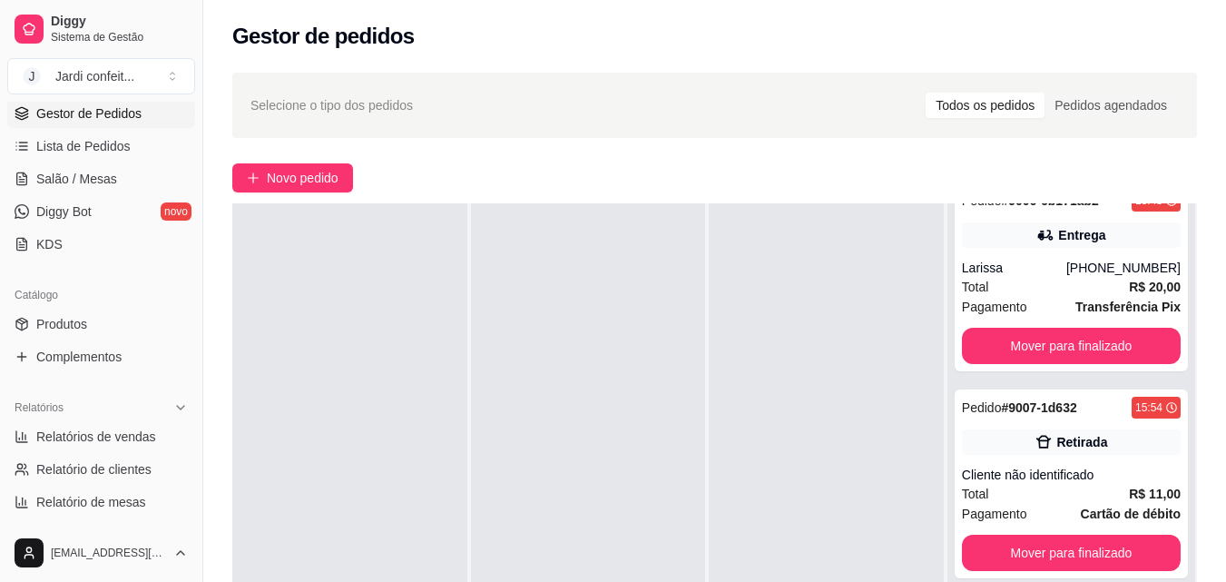
scroll to position [1299, 0]
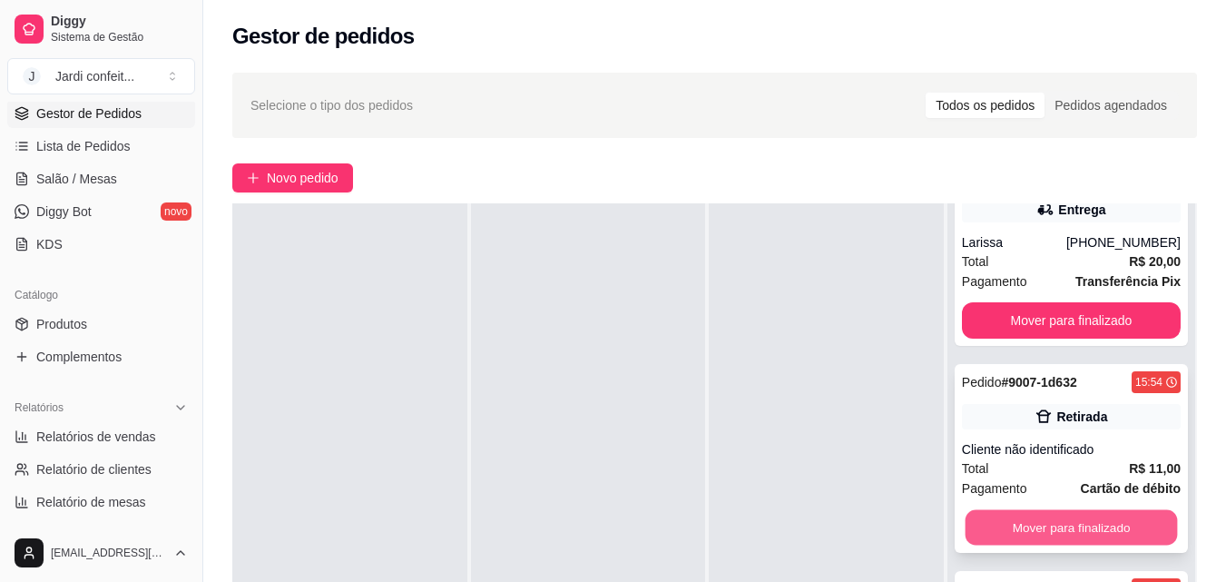
click at [1097, 513] on button "Mover para finalizado" at bounding box center [1071, 527] width 212 height 35
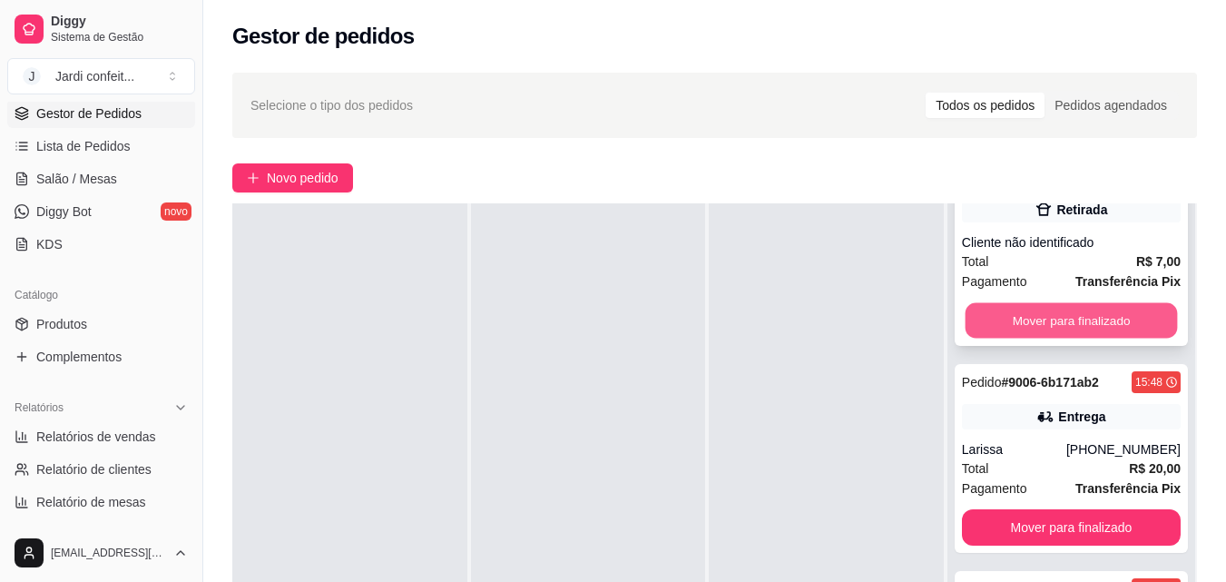
click at [984, 333] on button "Mover para finalizado" at bounding box center [1071, 320] width 212 height 35
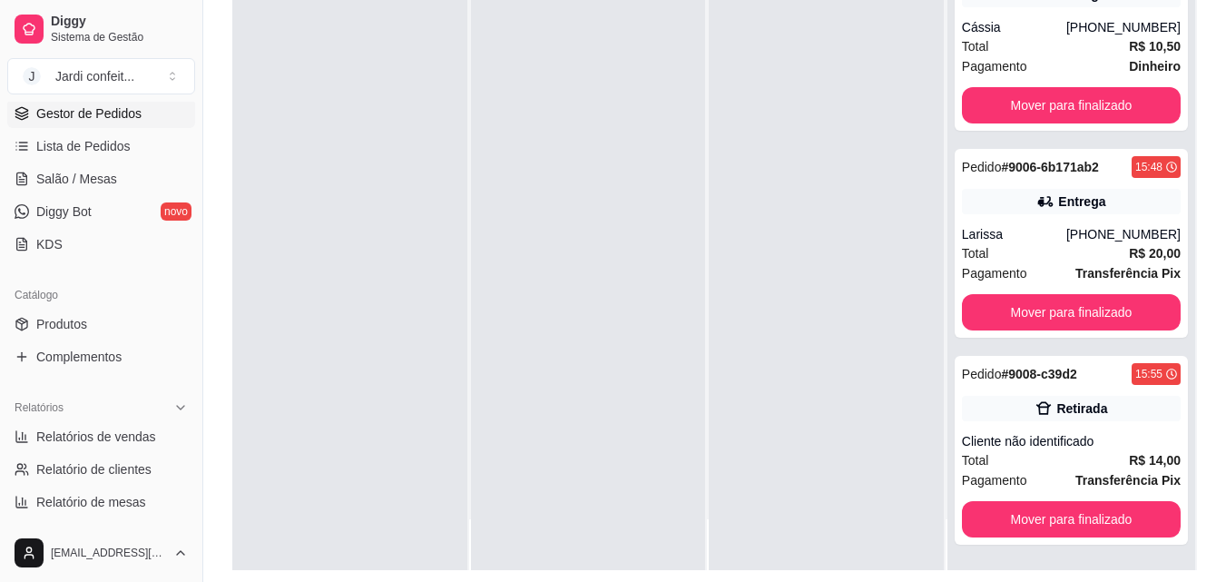
scroll to position [272, 0]
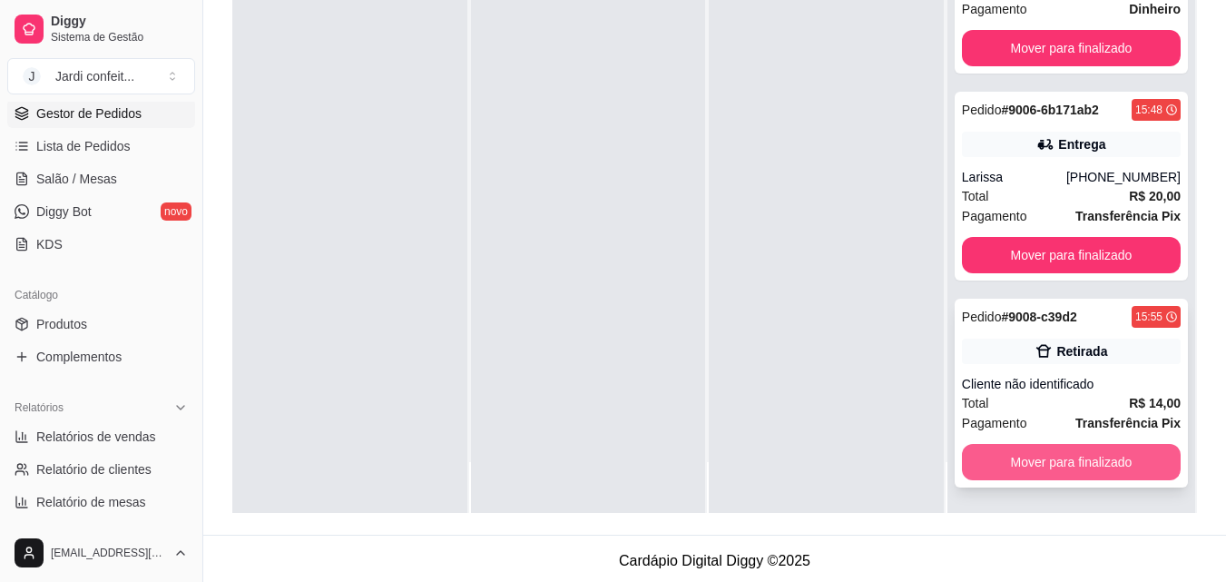
click at [970, 458] on button "Mover para finalizado" at bounding box center [1071, 462] width 219 height 36
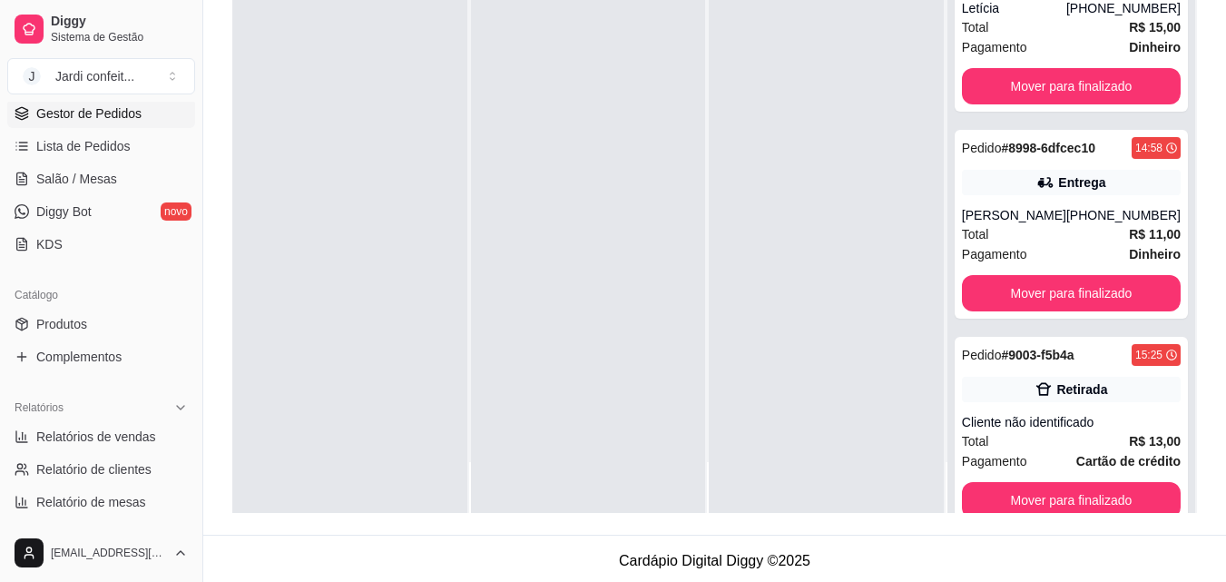
scroll to position [224, 0]
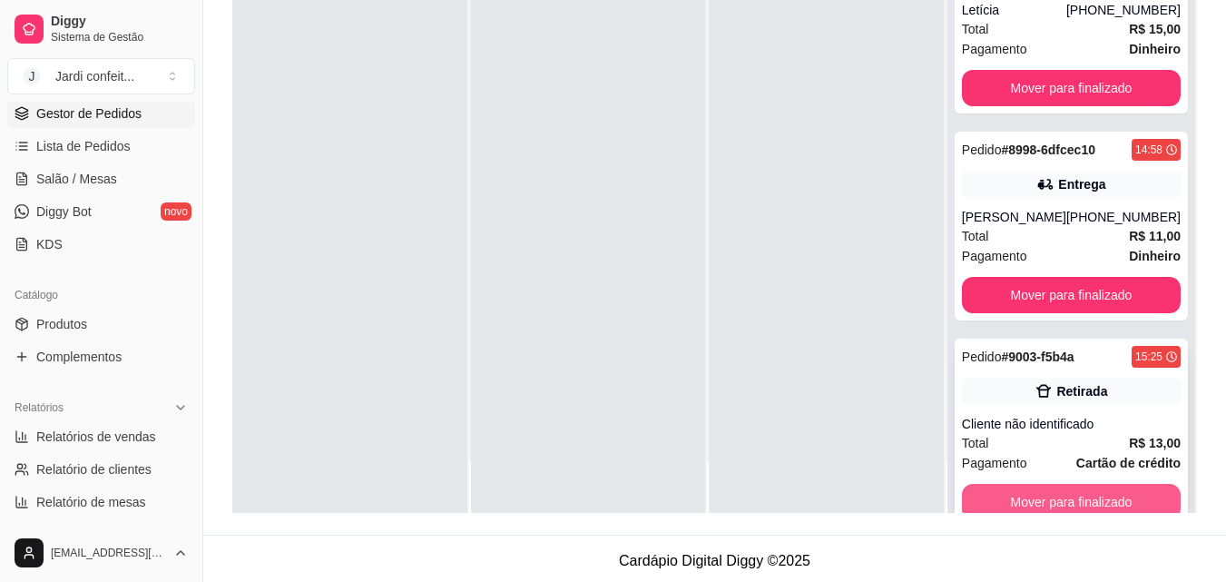
click at [966, 497] on button "Mover para finalizado" at bounding box center [1071, 502] width 219 height 36
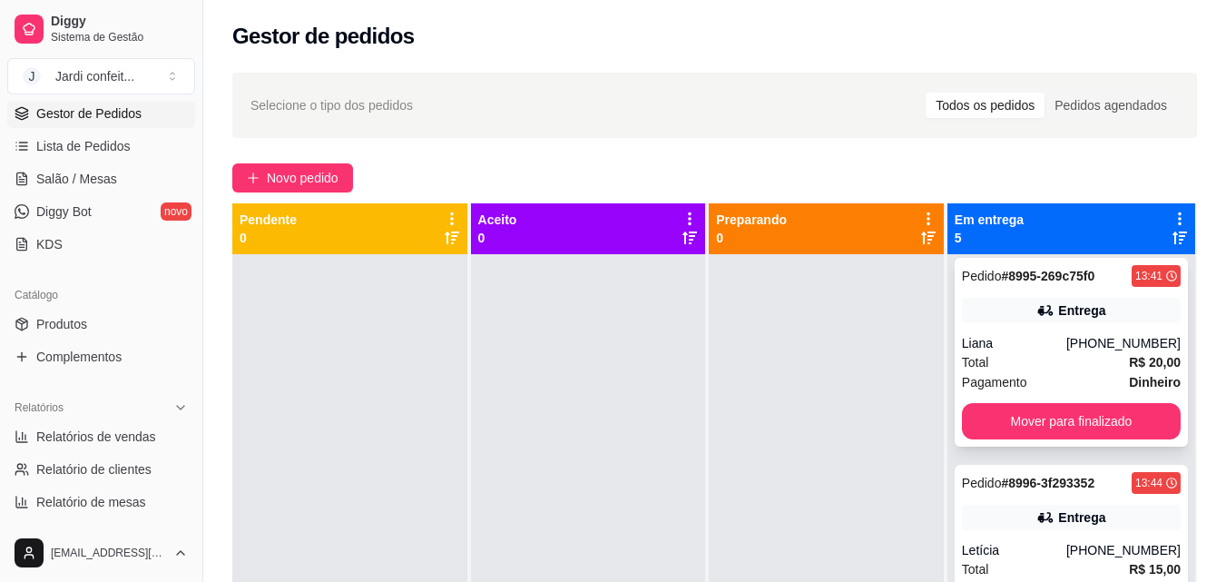
scroll to position [0, 0]
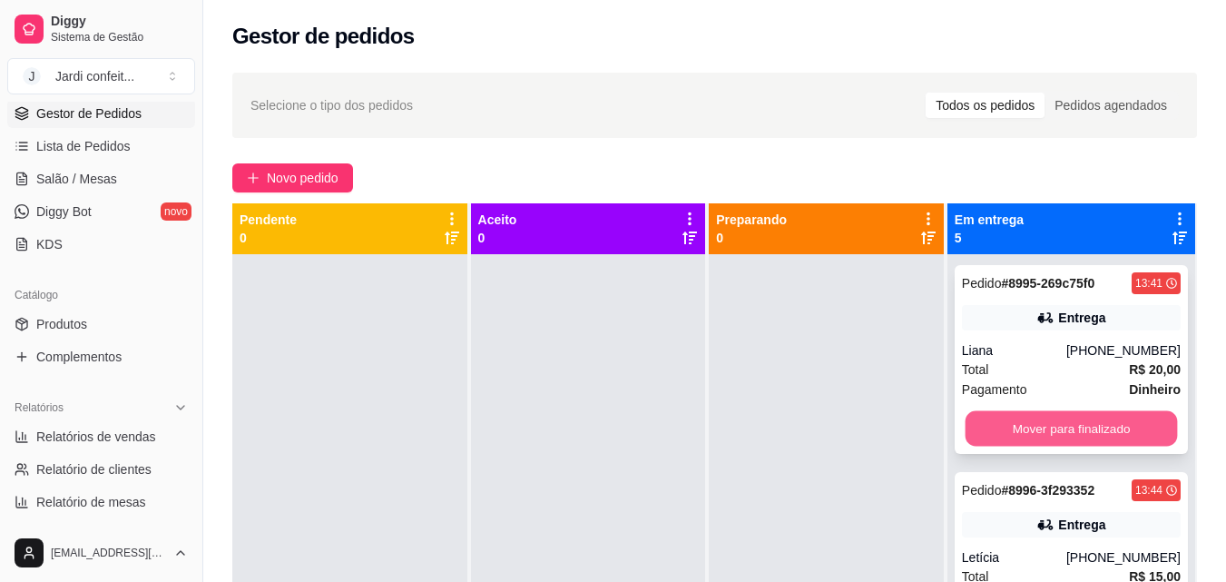
click at [1049, 423] on button "Mover para finalizado" at bounding box center [1071, 428] width 212 height 35
click at [1058, 417] on button "Mover para finalizado" at bounding box center [1071, 428] width 219 height 36
click at [1052, 416] on button "Mover para finalizado" at bounding box center [1071, 428] width 212 height 35
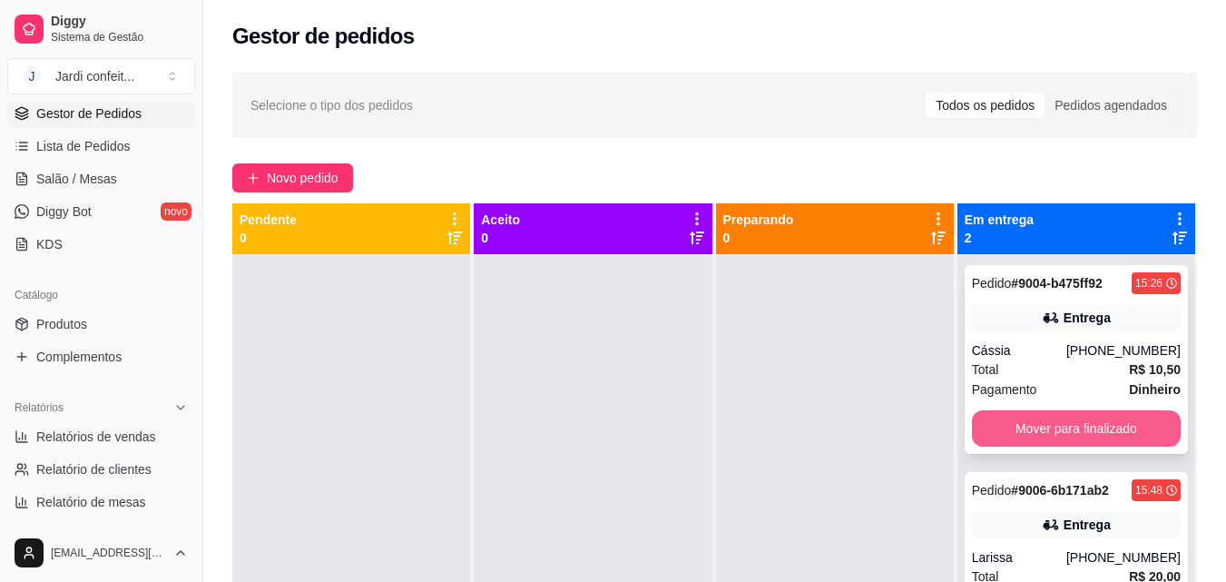
click at [1117, 427] on button "Mover para finalizado" at bounding box center [1076, 428] width 209 height 36
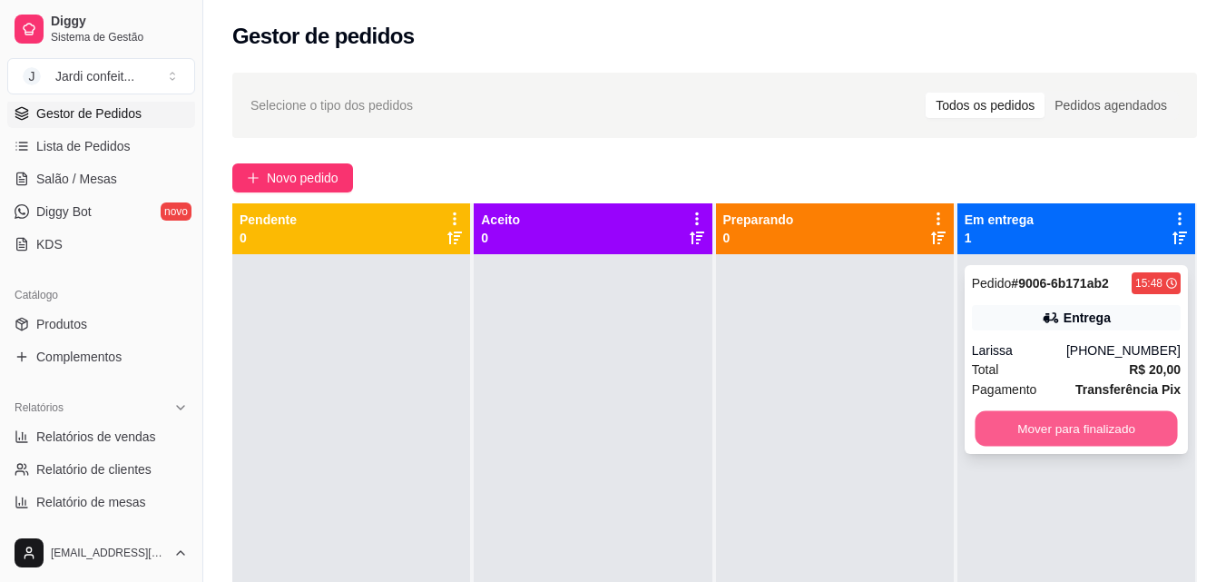
click at [1084, 418] on button "Mover para finalizado" at bounding box center [1076, 428] width 202 height 35
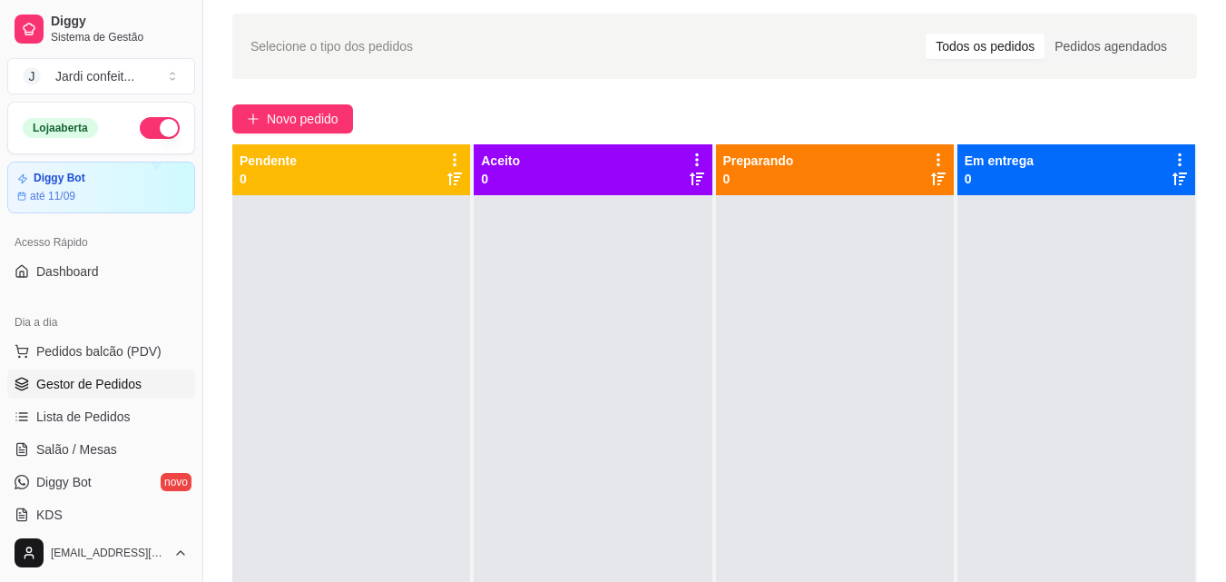
scroll to position [91, 0]
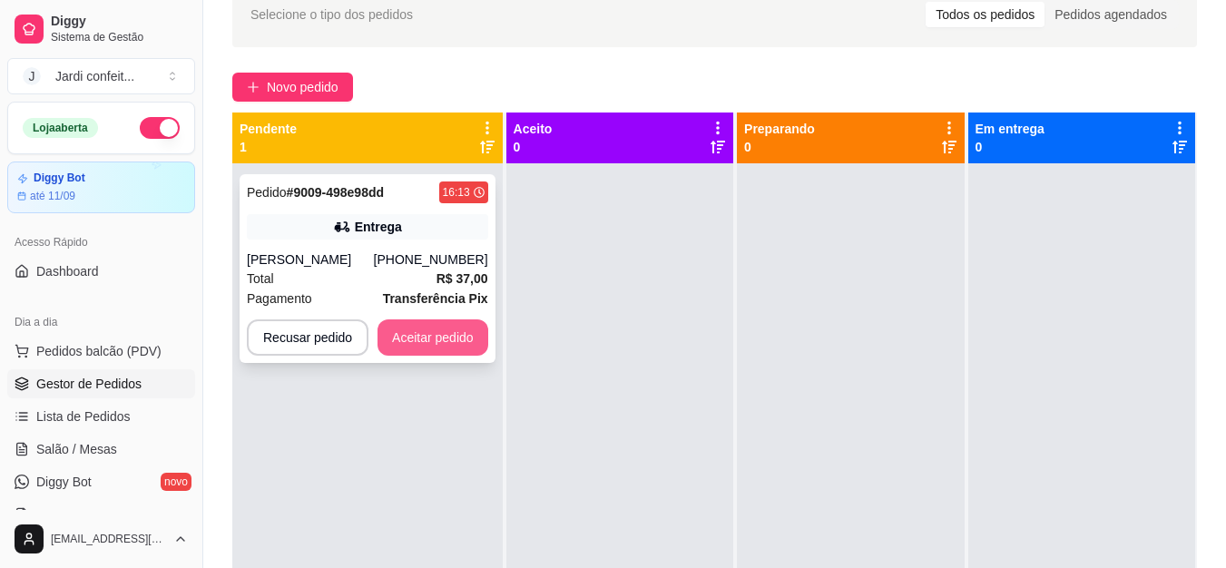
click at [452, 355] on button "Aceitar pedido" at bounding box center [433, 338] width 111 height 36
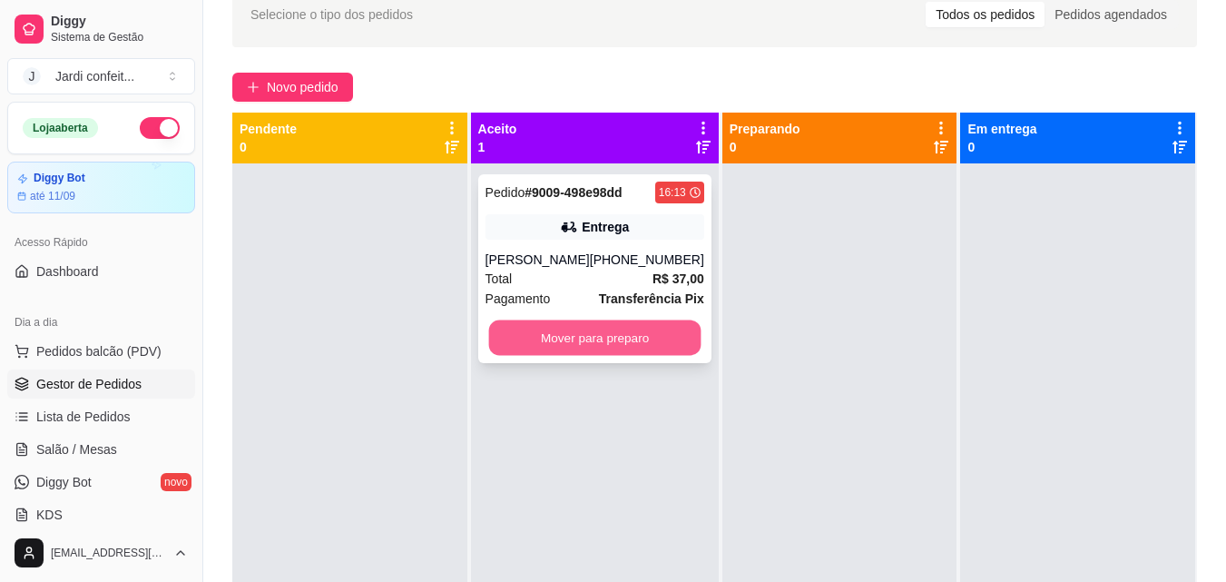
click at [585, 350] on button "Mover para preparo" at bounding box center [594, 337] width 212 height 35
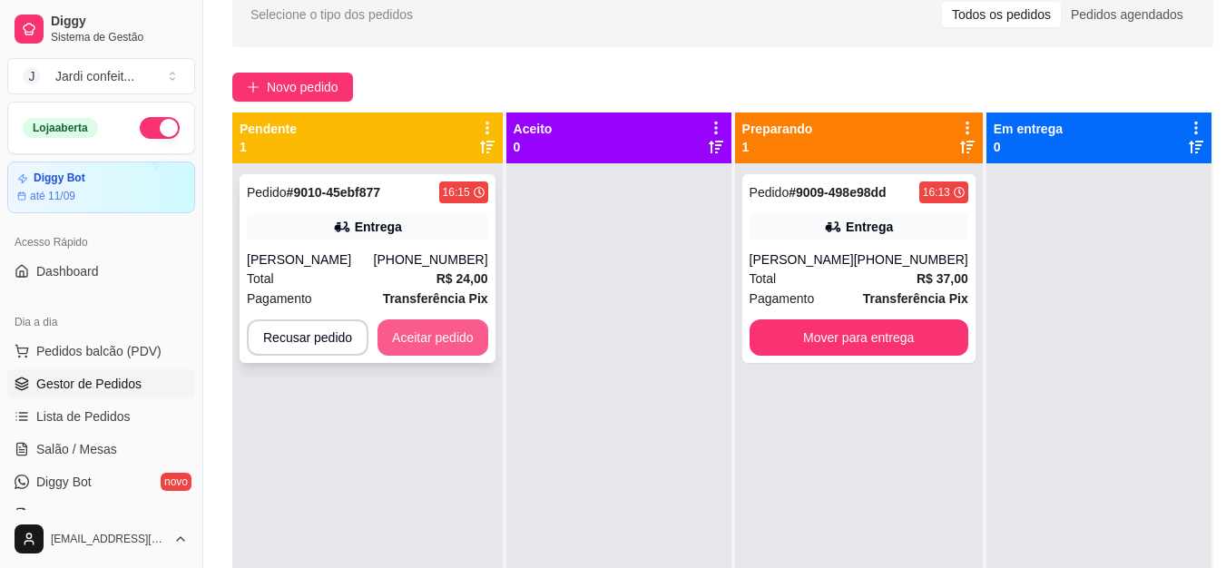
click at [411, 329] on button "Aceitar pedido" at bounding box center [433, 338] width 111 height 36
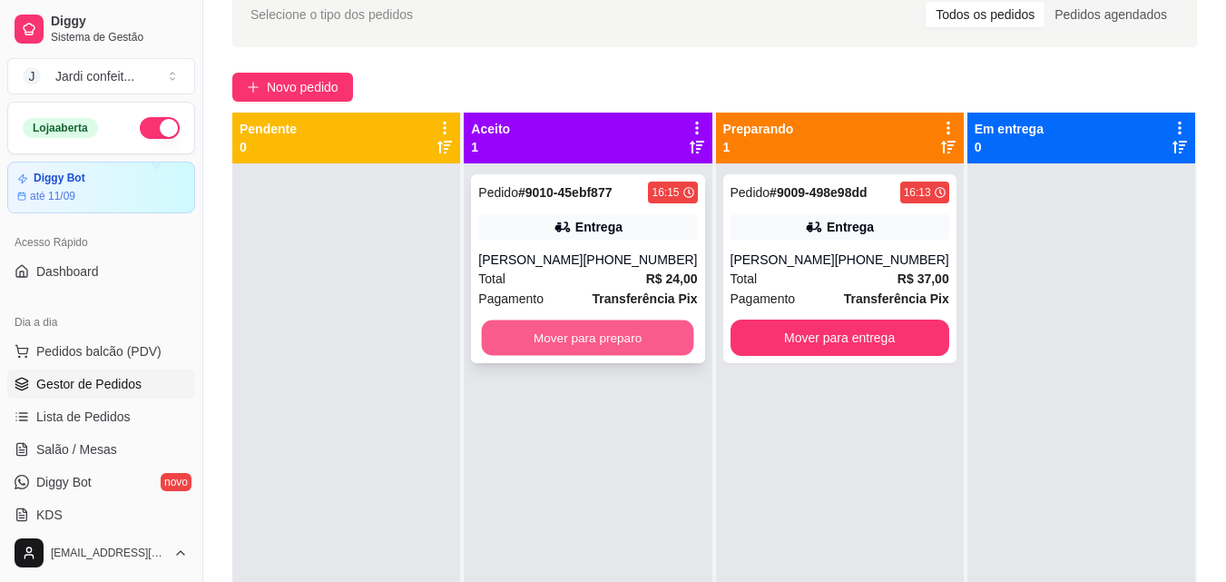
click at [505, 342] on button "Mover para preparo" at bounding box center [588, 337] width 212 height 35
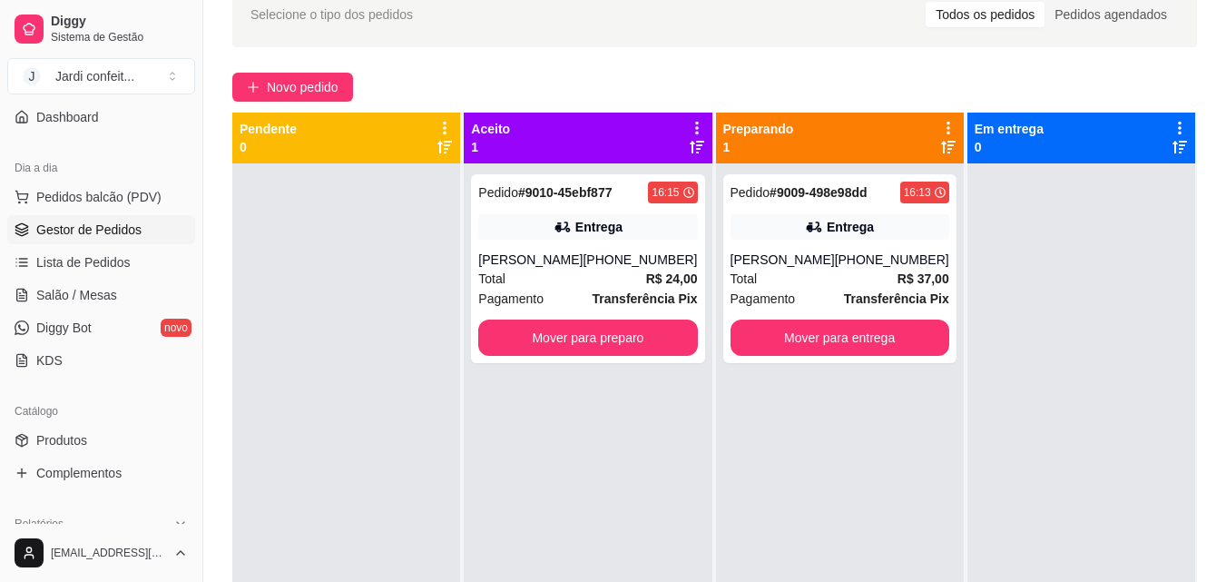
scroll to position [182, 0]
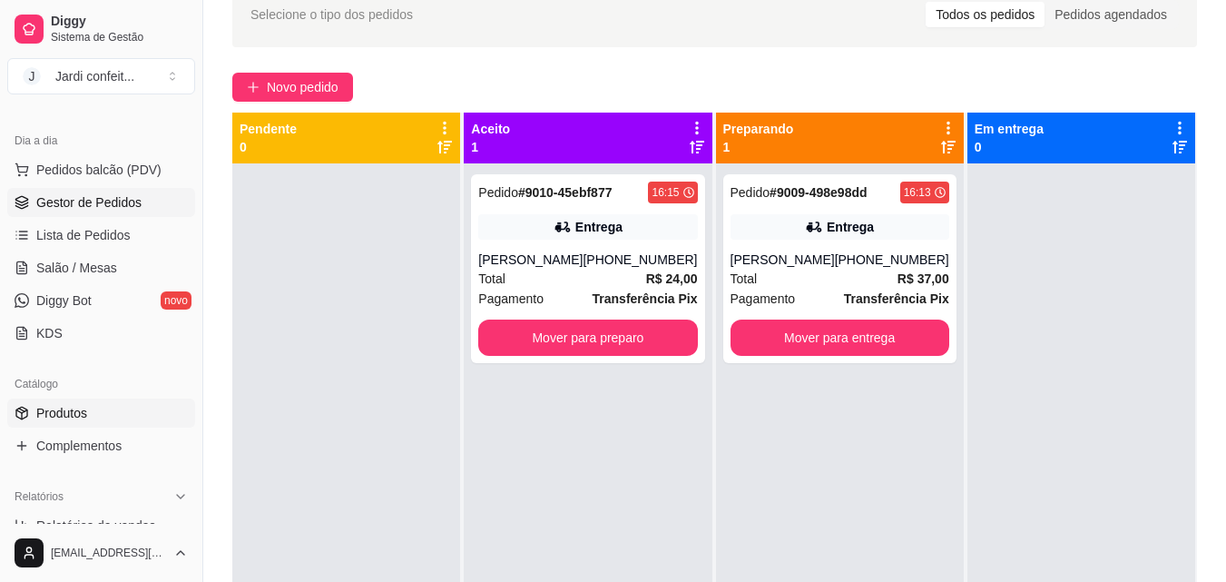
click at [104, 416] on link "Produtos" at bounding box center [101, 413] width 188 height 29
click at [110, 416] on link "Produtos" at bounding box center [101, 413] width 188 height 29
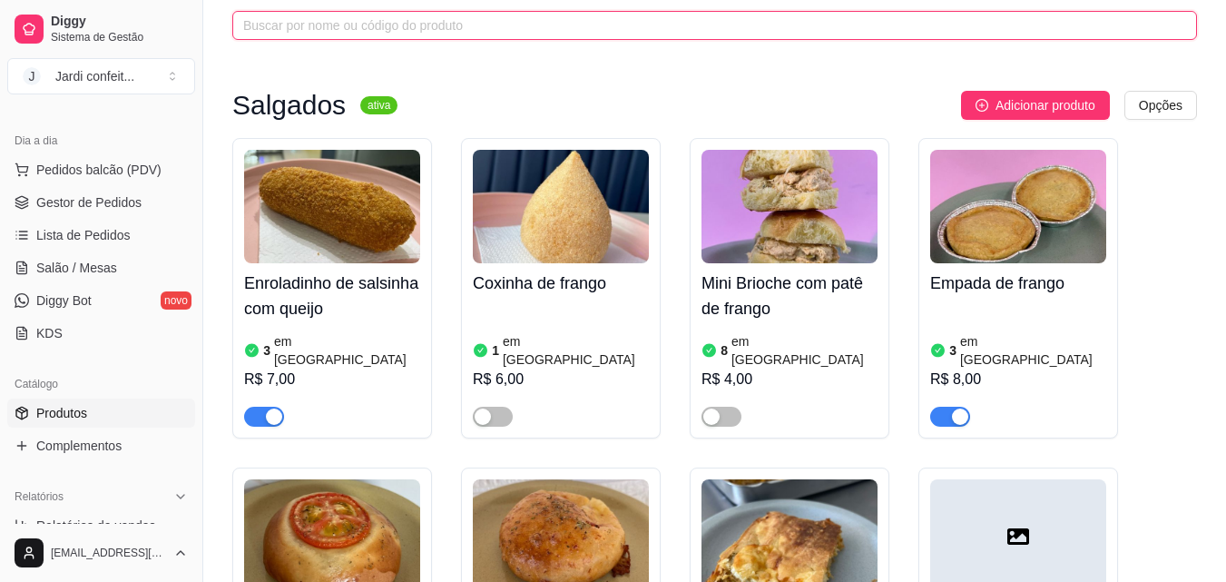
click at [529, 35] on input "text" at bounding box center [707, 25] width 929 height 20
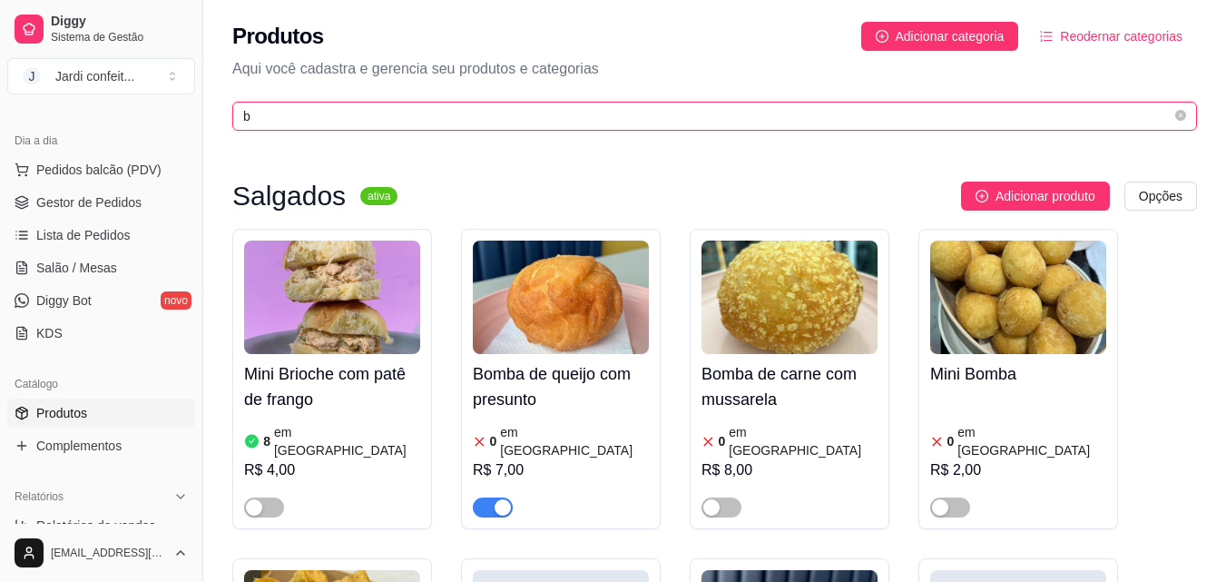
type input "b"
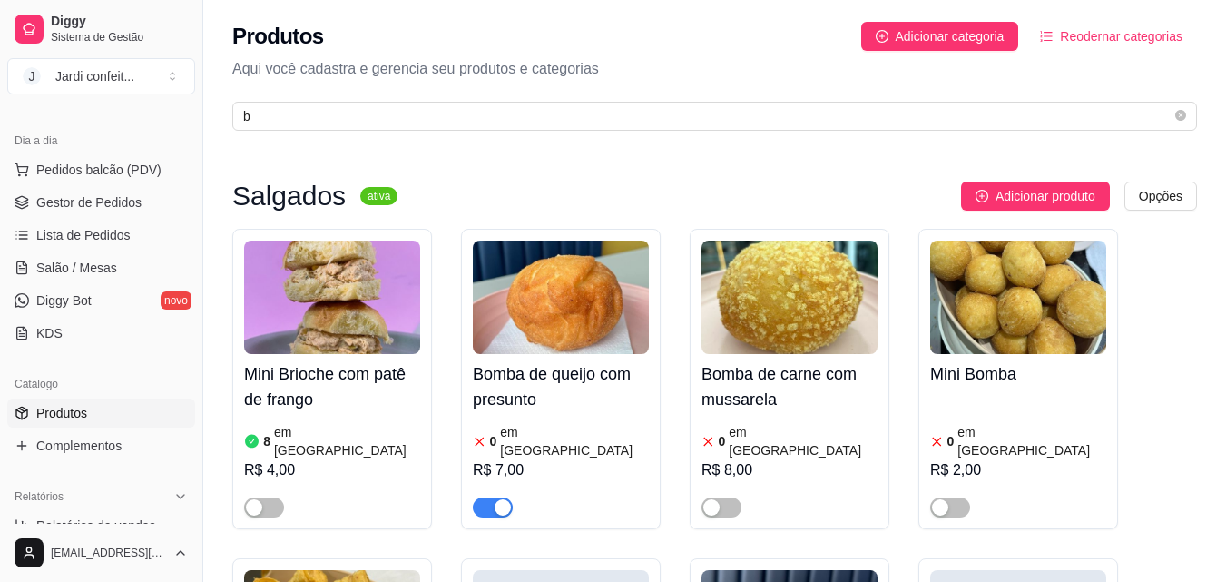
click at [501, 499] on div "button" at bounding box center [503, 507] width 16 height 16
click at [1183, 118] on icon "close-circle" at bounding box center [1181, 115] width 11 height 11
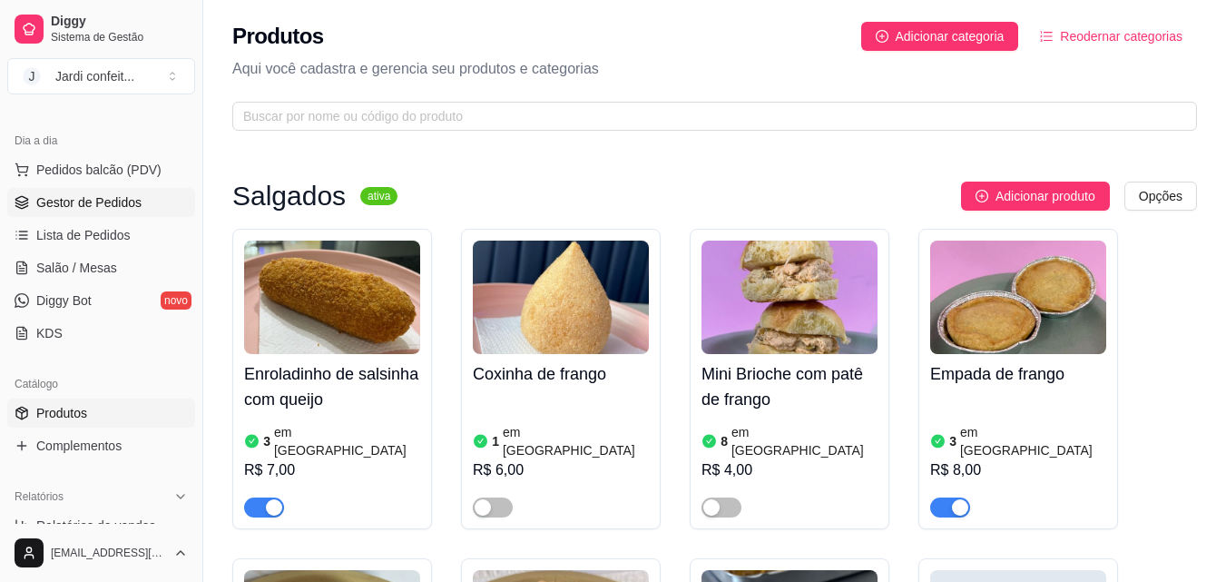
click at [84, 193] on span "Gestor de Pedidos" at bounding box center [88, 202] width 105 height 18
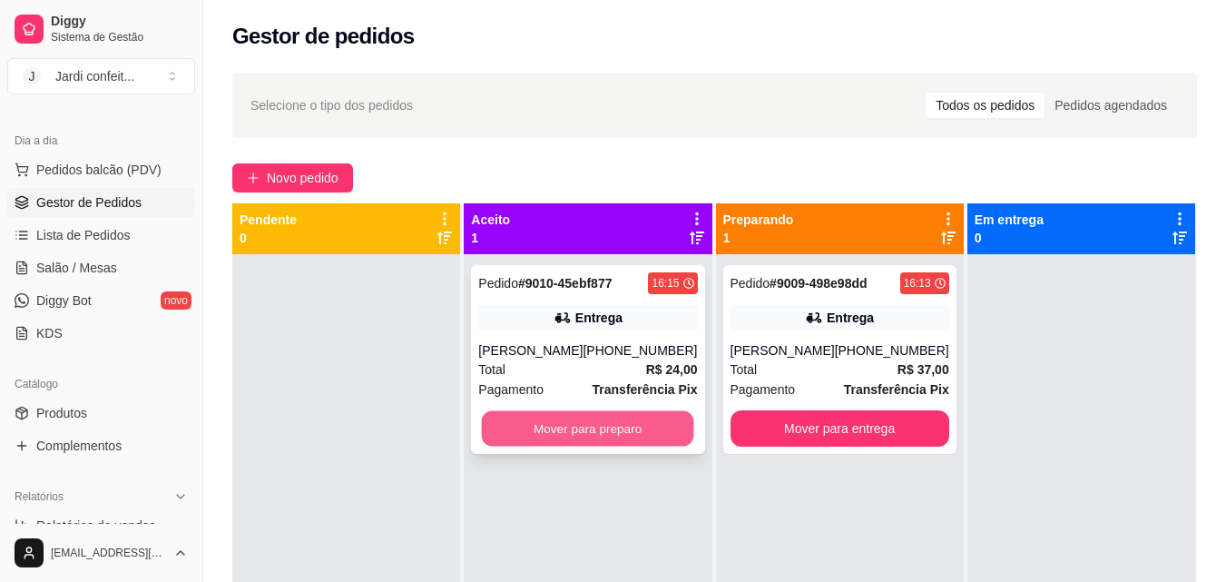
click at [555, 441] on button "Mover para preparo" at bounding box center [588, 428] width 212 height 35
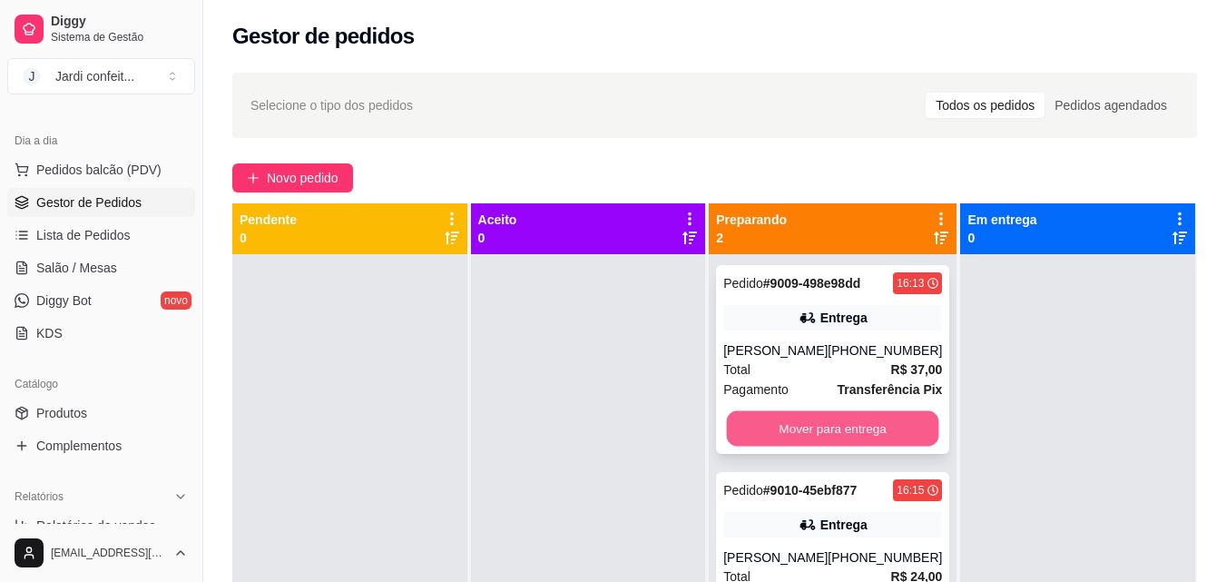
click at [798, 437] on button "Mover para entrega" at bounding box center [833, 428] width 212 height 35
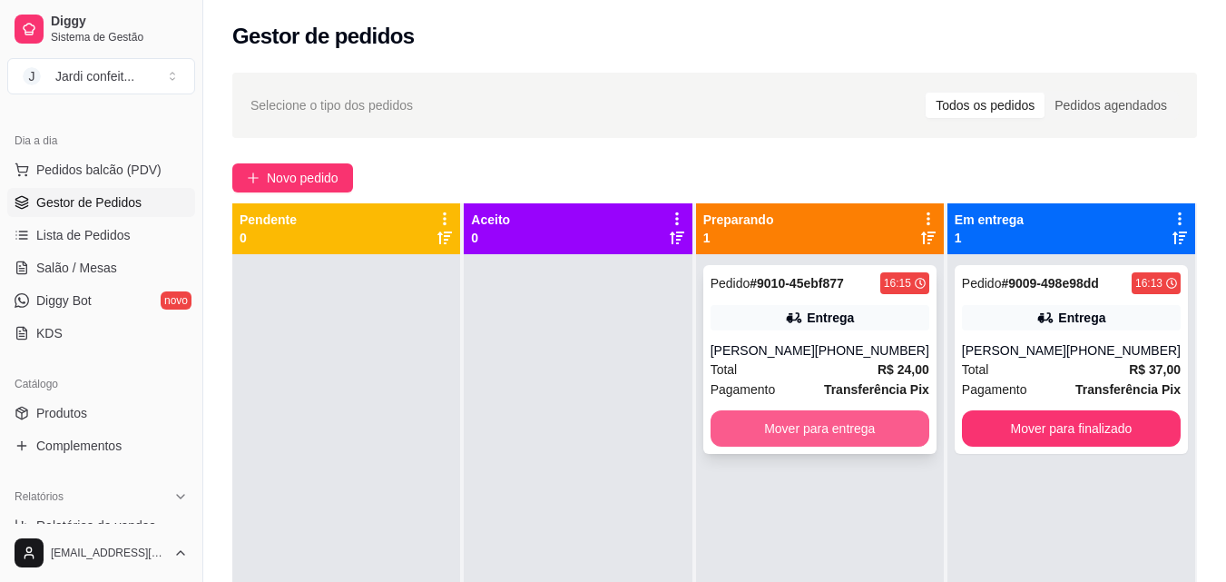
click at [802, 439] on button "Mover para entrega" at bounding box center [820, 428] width 219 height 36
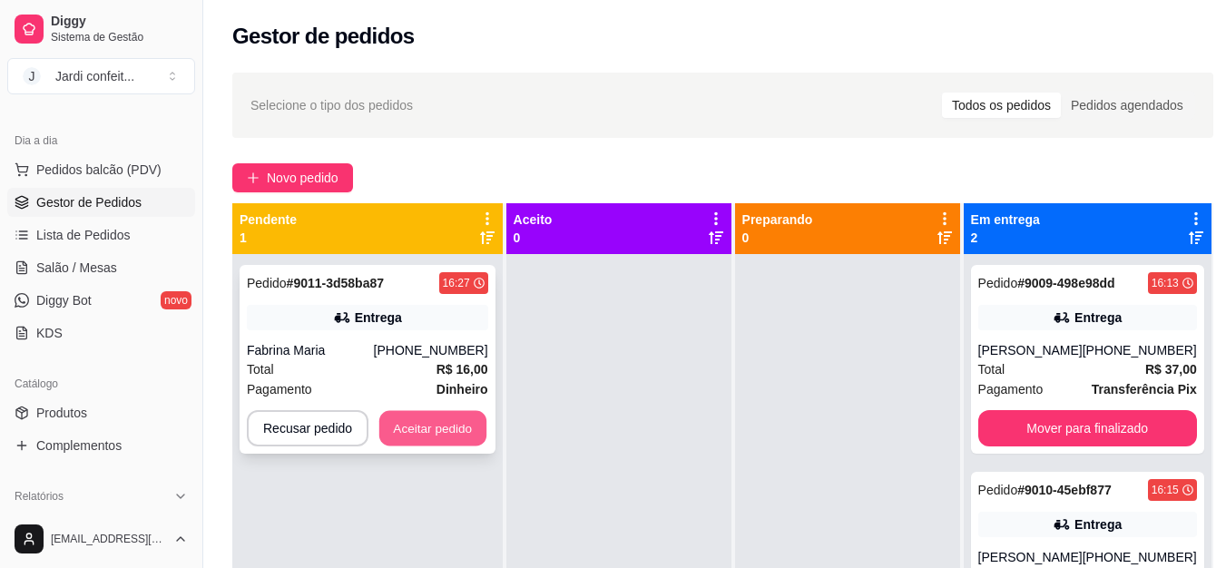
click at [411, 438] on button "Aceitar pedido" at bounding box center [432, 428] width 107 height 35
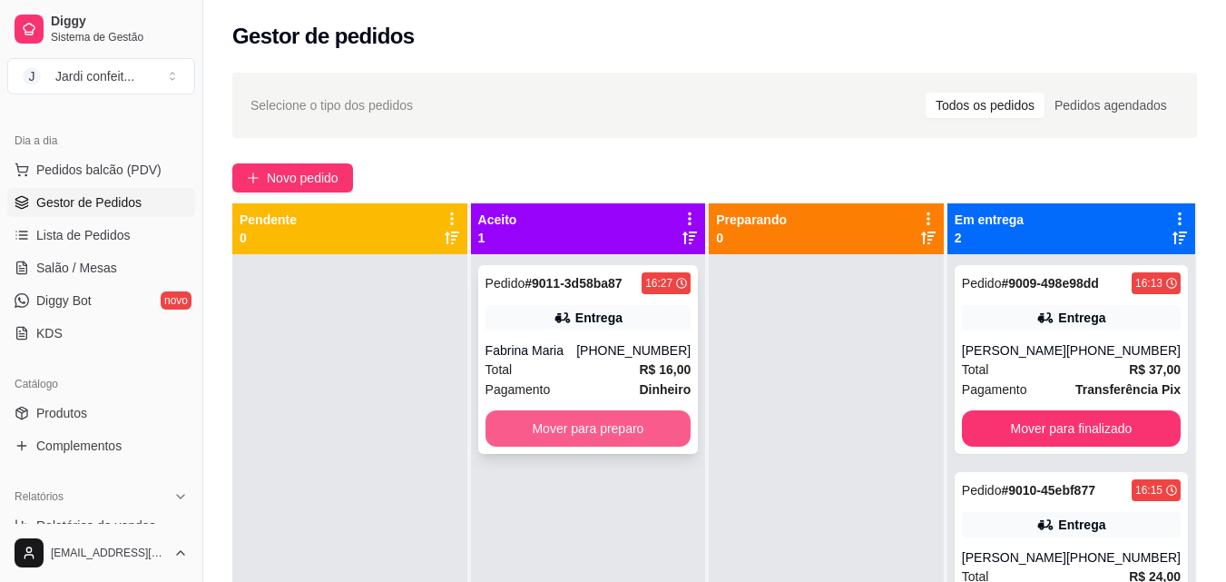
click at [621, 426] on button "Mover para preparo" at bounding box center [589, 428] width 206 height 36
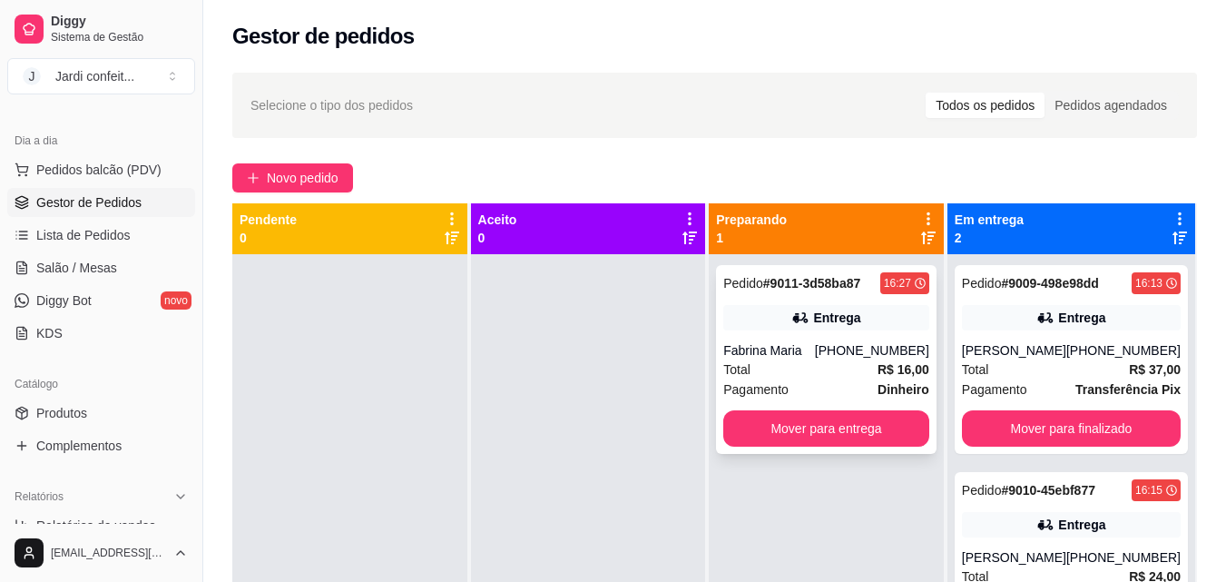
click at [877, 352] on div "[PHONE_NUMBER]" at bounding box center [872, 350] width 114 height 18
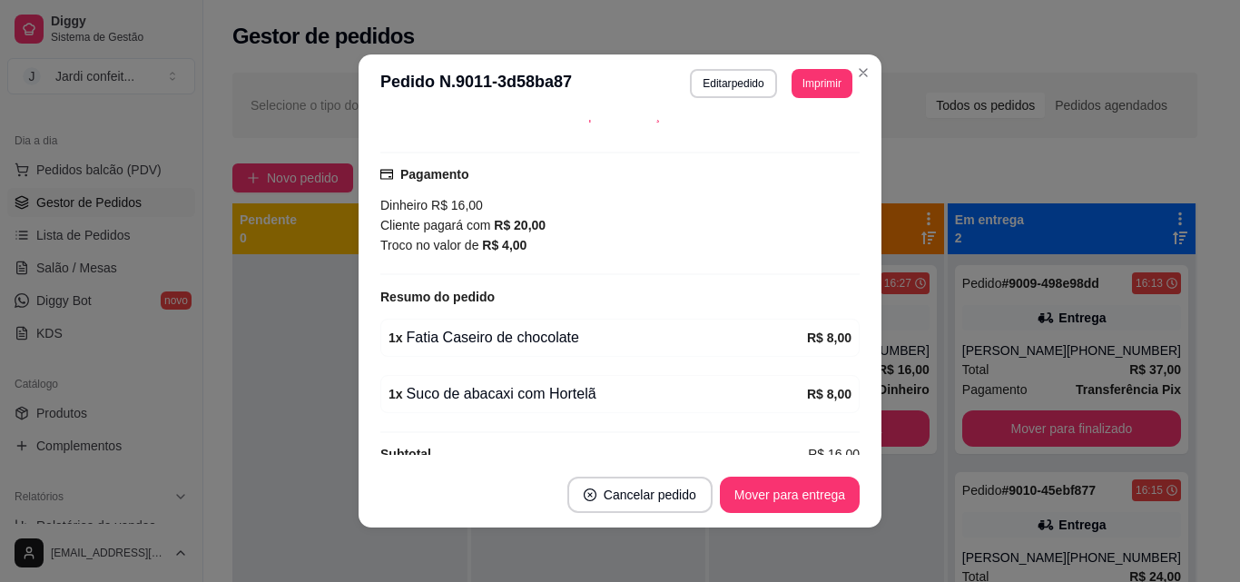
scroll to position [467, 0]
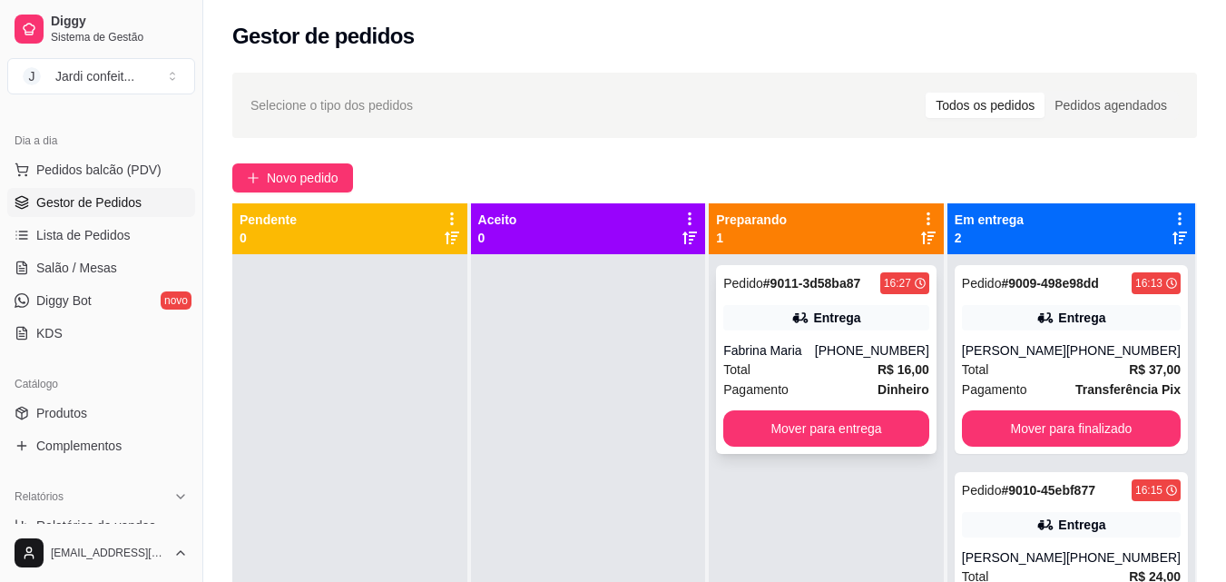
click at [801, 396] on div "Pagamento Dinheiro" at bounding box center [827, 389] width 206 height 20
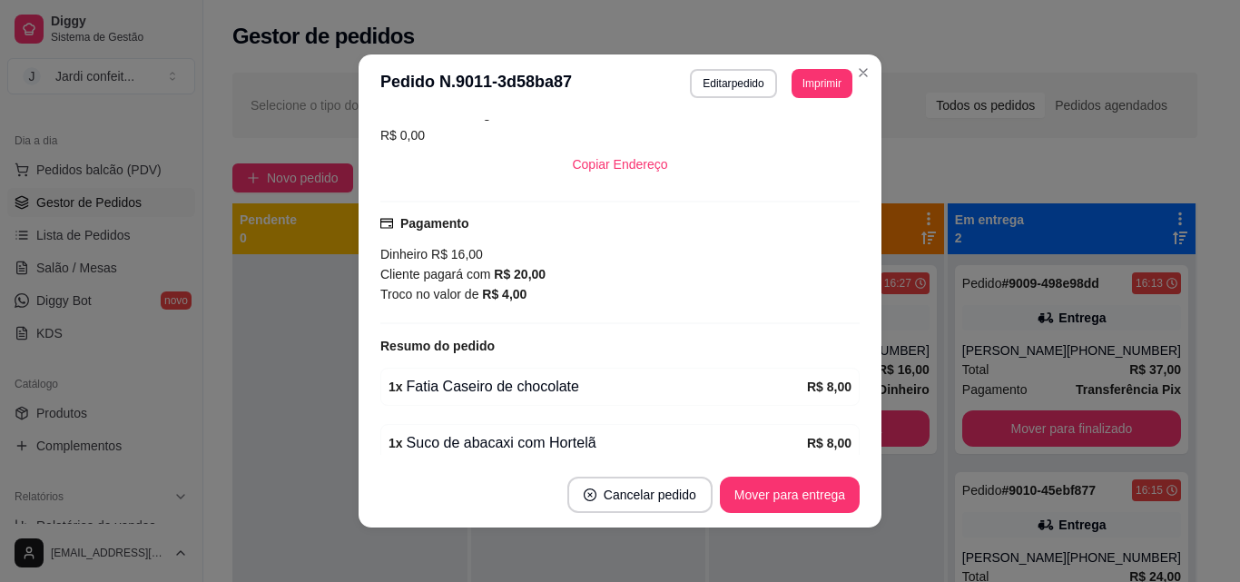
scroll to position [454, 0]
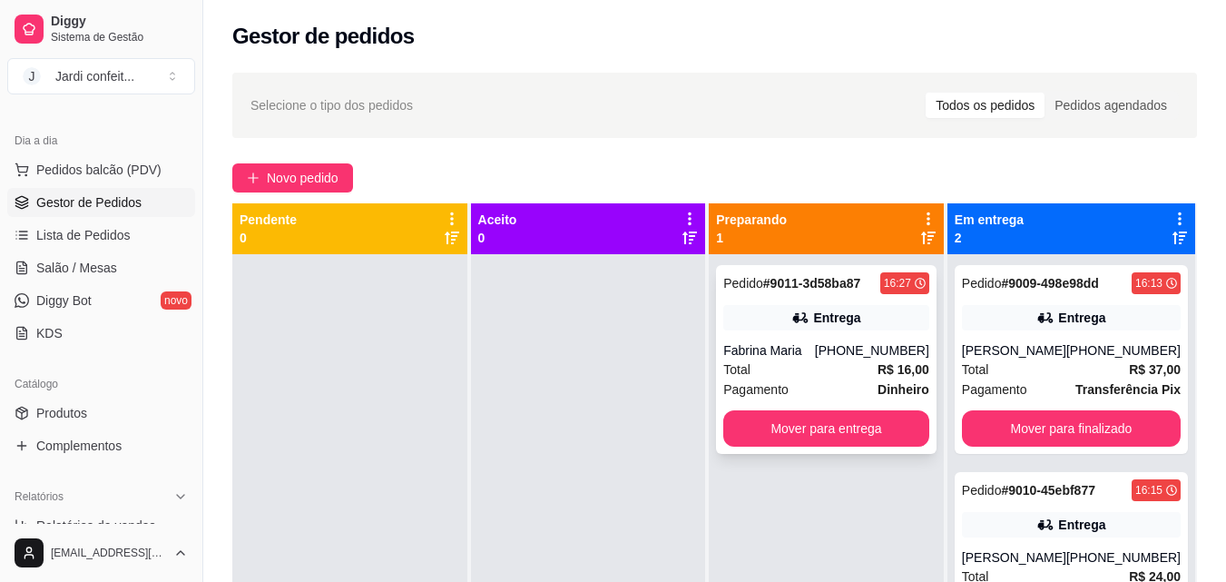
click at [781, 365] on div "Total R$ 16,00" at bounding box center [827, 369] width 206 height 20
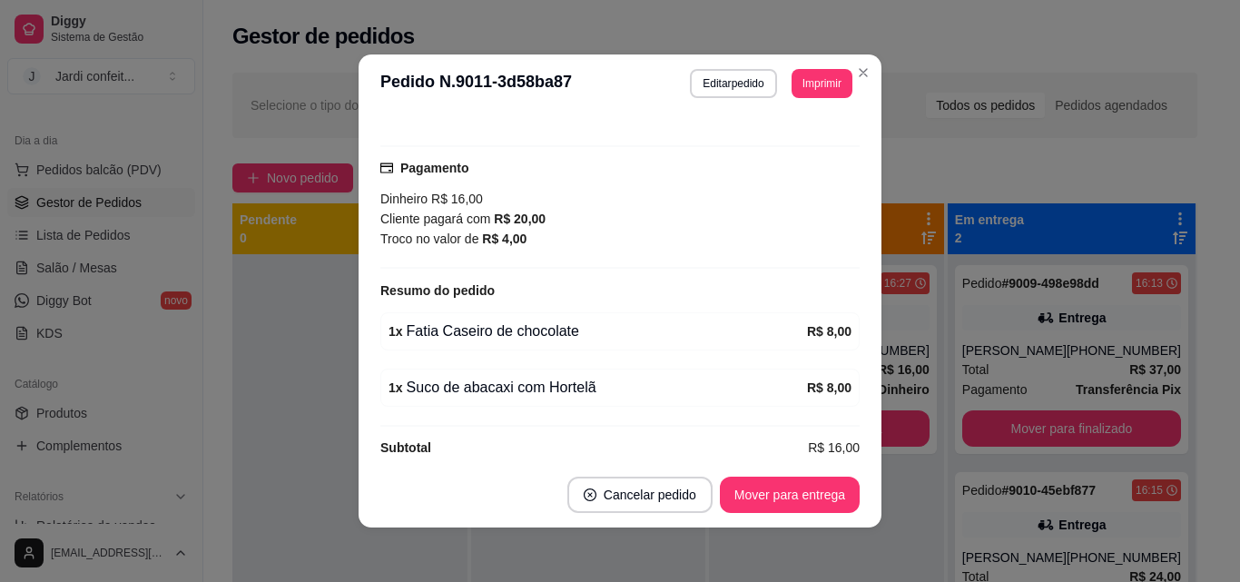
scroll to position [467, 0]
click at [808, 497] on button "Mover para entrega" at bounding box center [790, 495] width 140 height 36
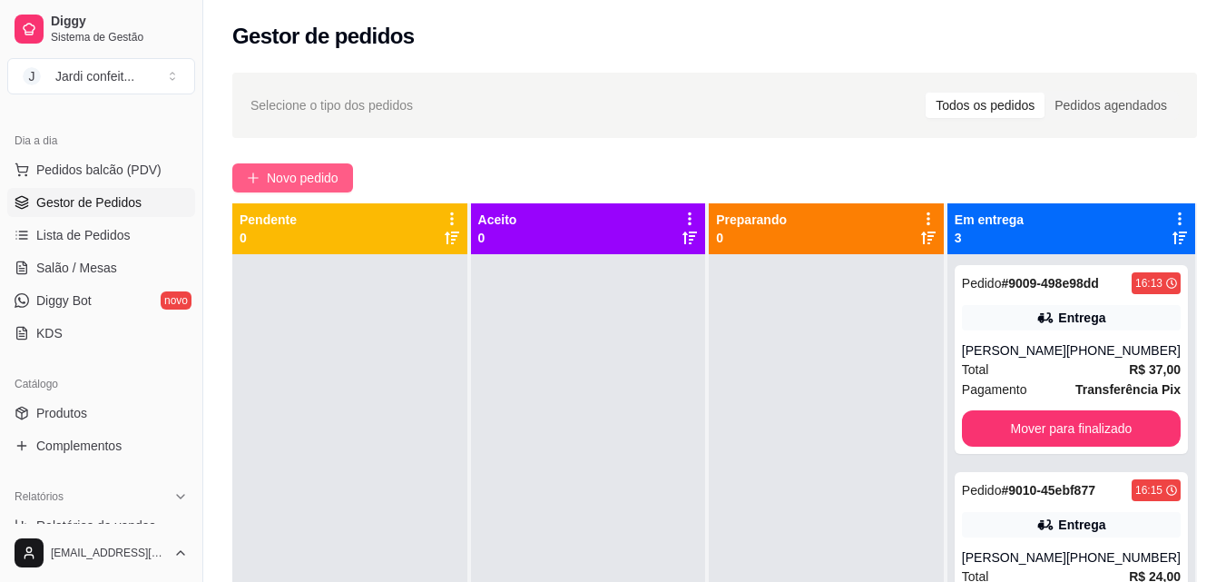
click at [249, 183] on icon "plus" at bounding box center [253, 178] width 13 height 13
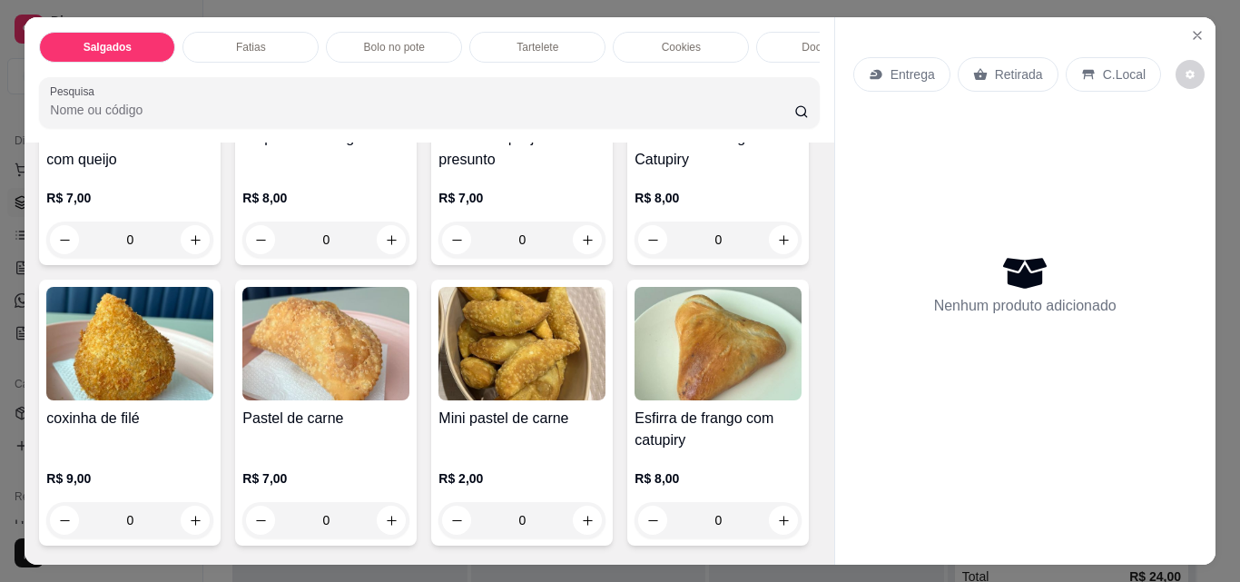
scroll to position [272, 0]
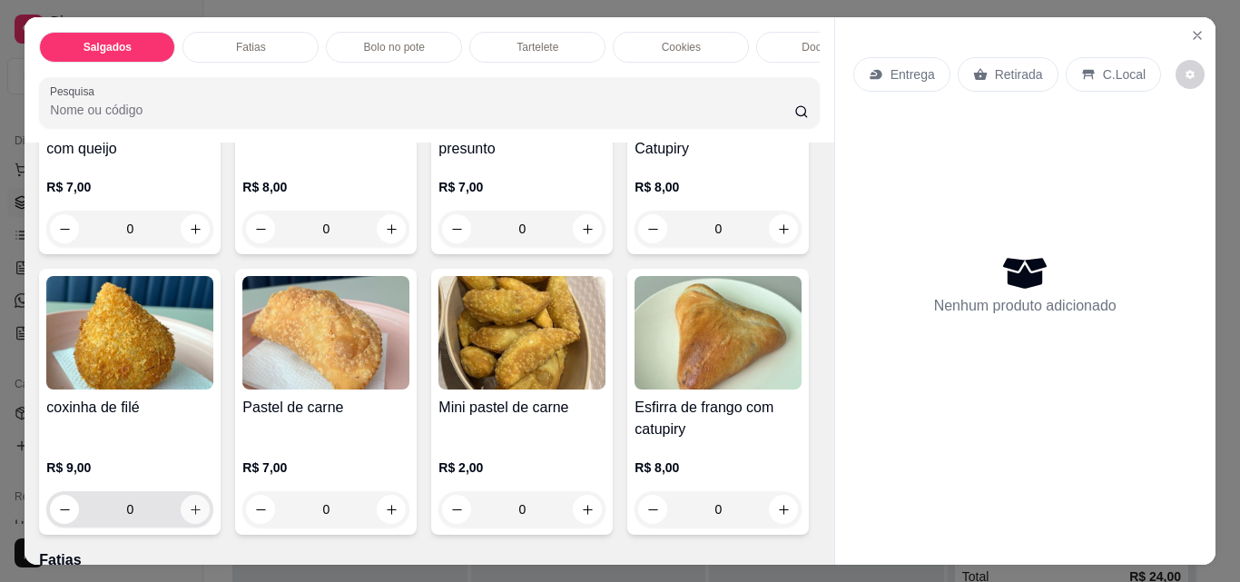
click at [202, 513] on icon "increase-product-quantity" at bounding box center [196, 510] width 14 height 14
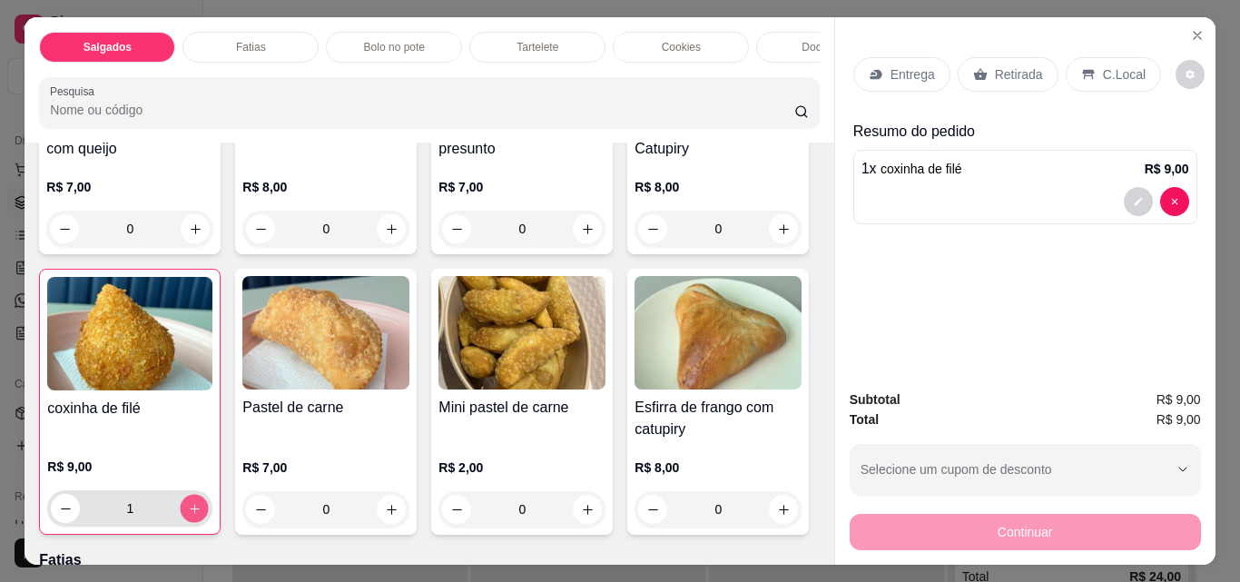
click at [202, 513] on icon "increase-product-quantity" at bounding box center [195, 509] width 14 height 14
type input "2"
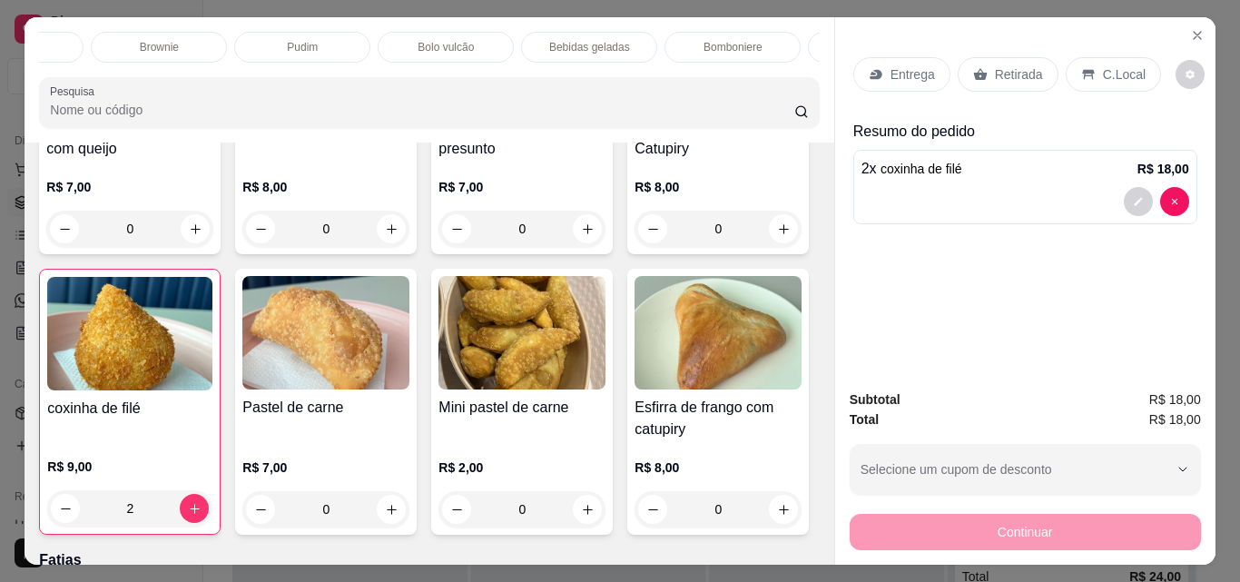
scroll to position [0, 934]
click at [501, 39] on div "Bebidas geladas" at bounding box center [464, 47] width 136 height 31
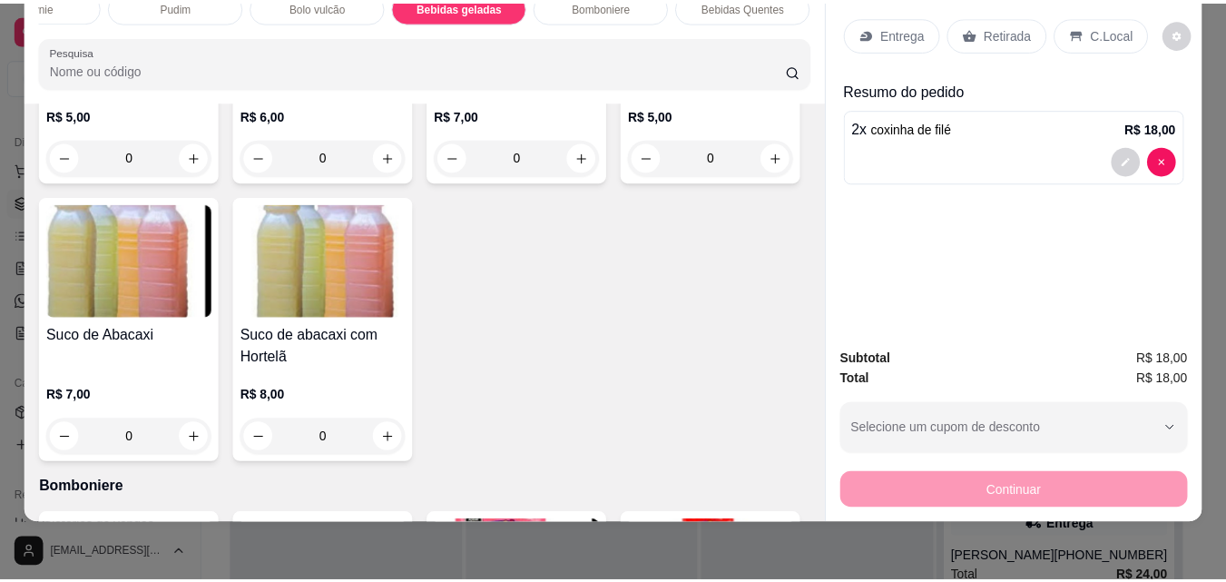
scroll to position [5042, 0]
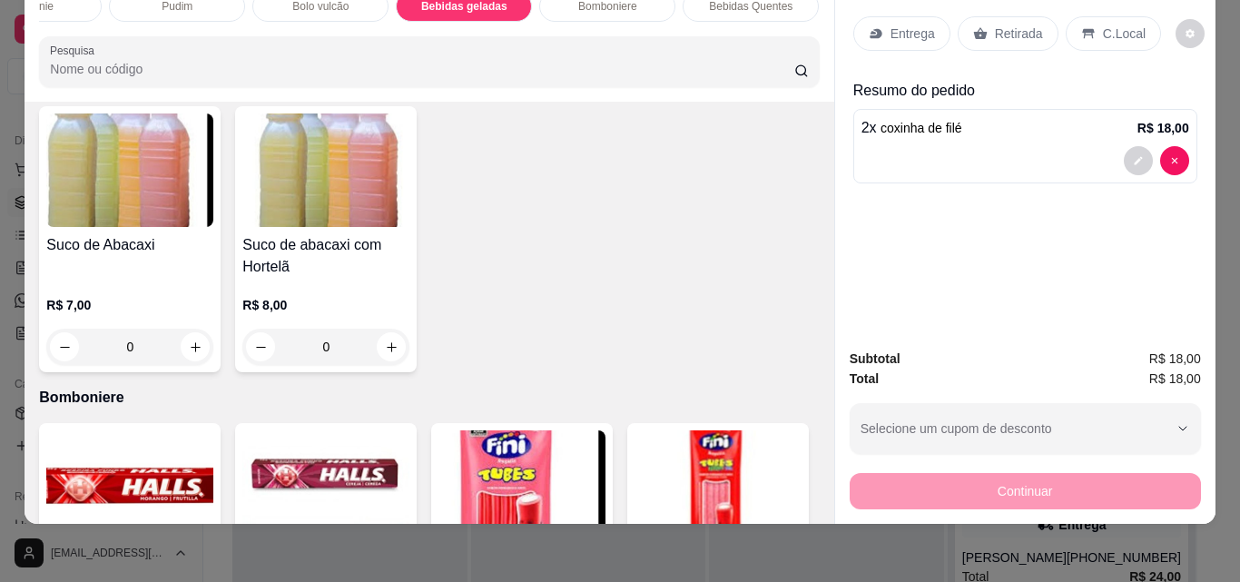
type input "1"
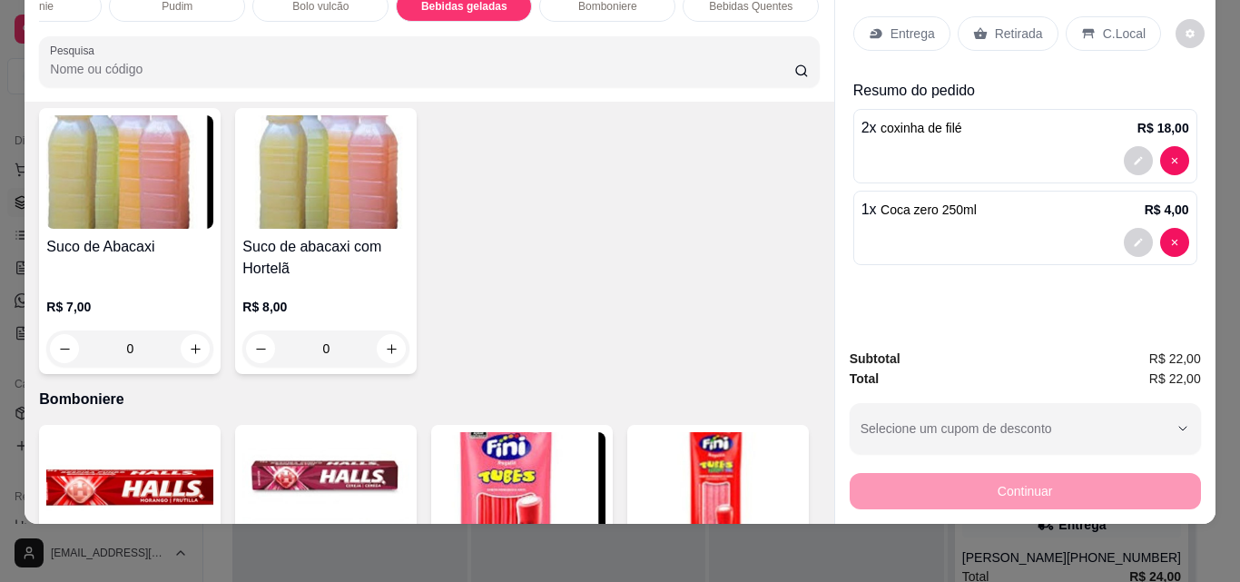
click at [995, 25] on p "Retirada" at bounding box center [1019, 34] width 48 height 18
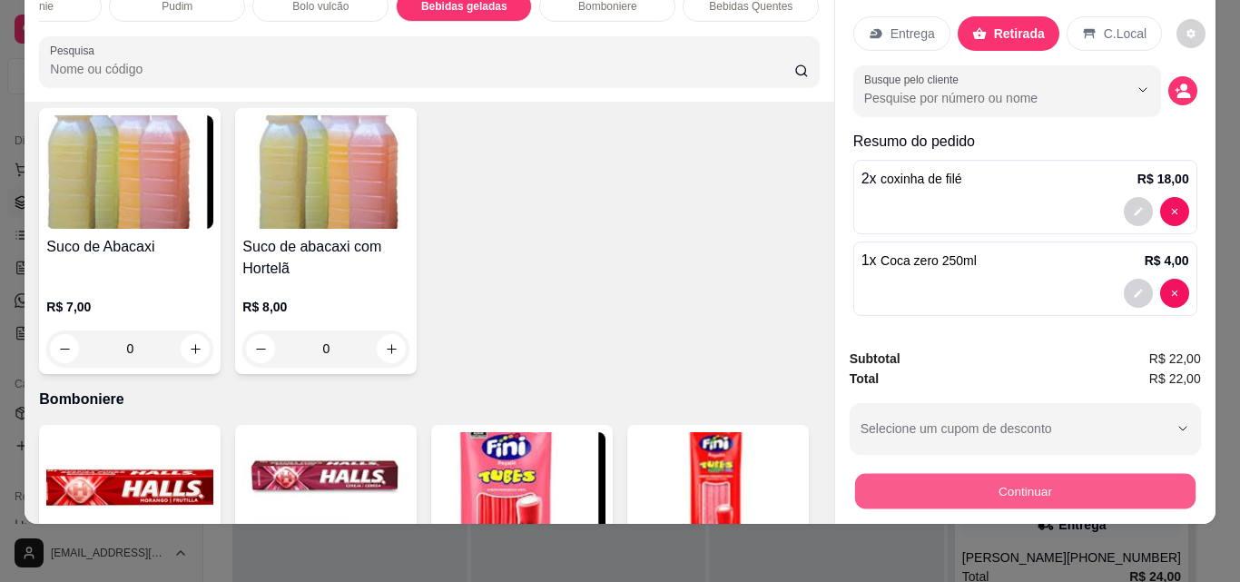
click at [1011, 481] on button "Continuar" at bounding box center [1024, 490] width 340 height 35
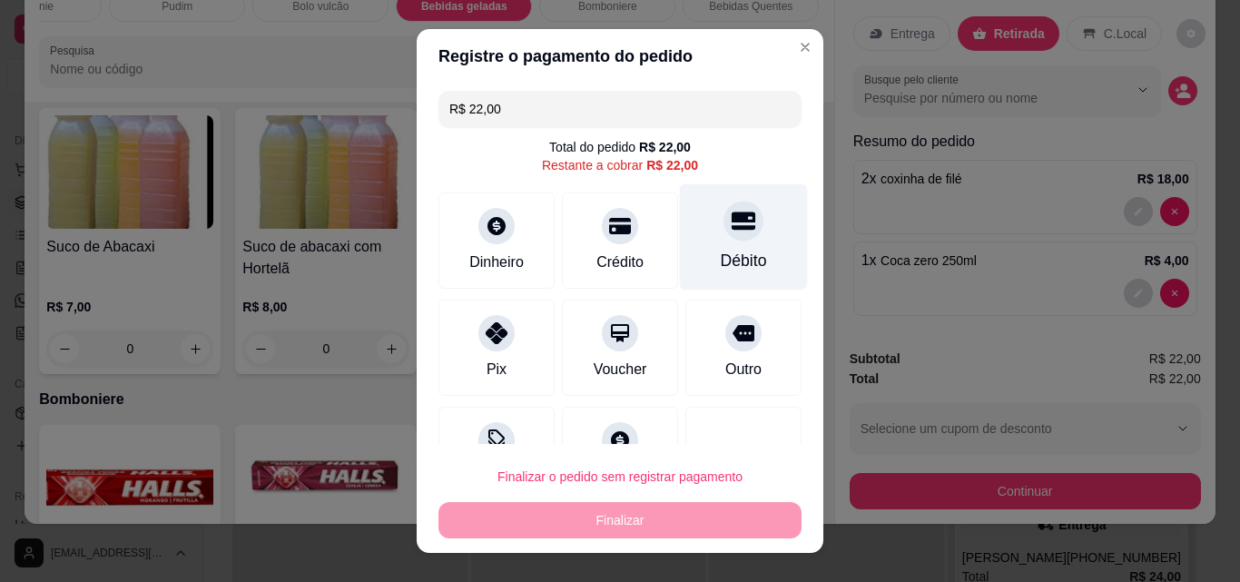
click at [721, 254] on div "Débito" at bounding box center [744, 261] width 46 height 24
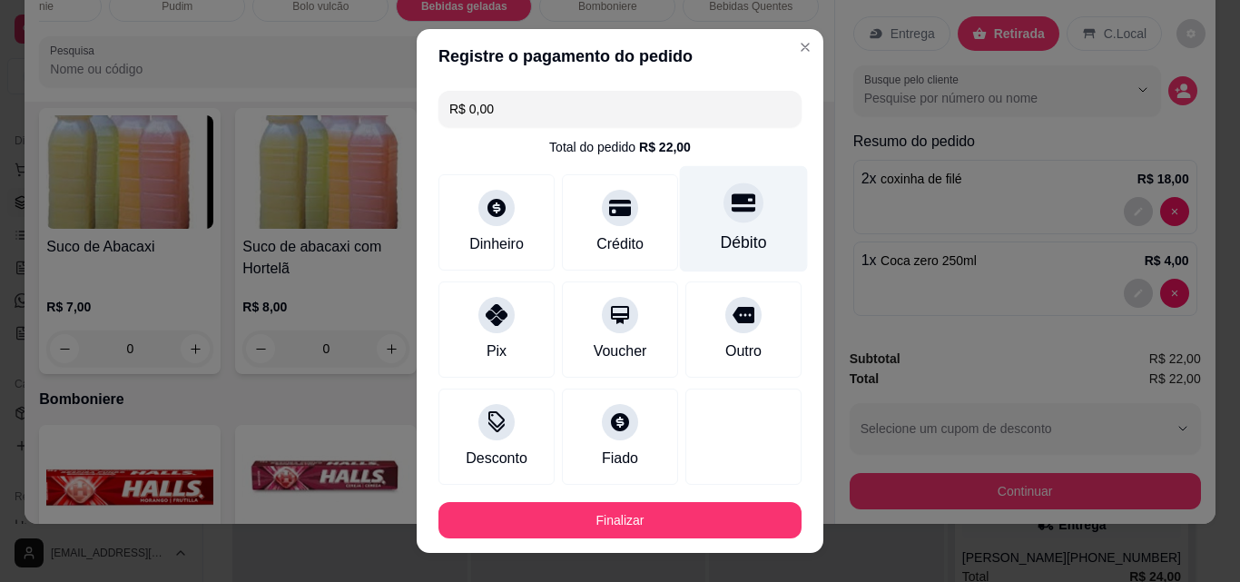
type input "R$ 0,00"
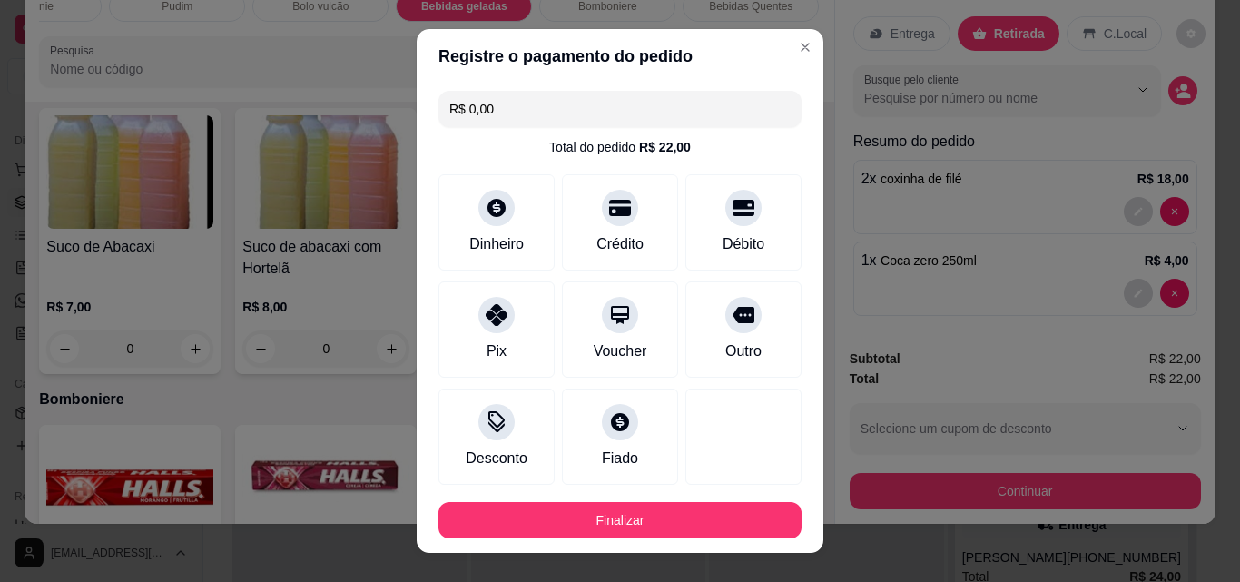
click at [695, 567] on html "Diggy Sistema de Gestão J Jardi confeit ... Loja aberta Diggy Bot até 11/09 Ace…" at bounding box center [620, 291] width 1240 height 582
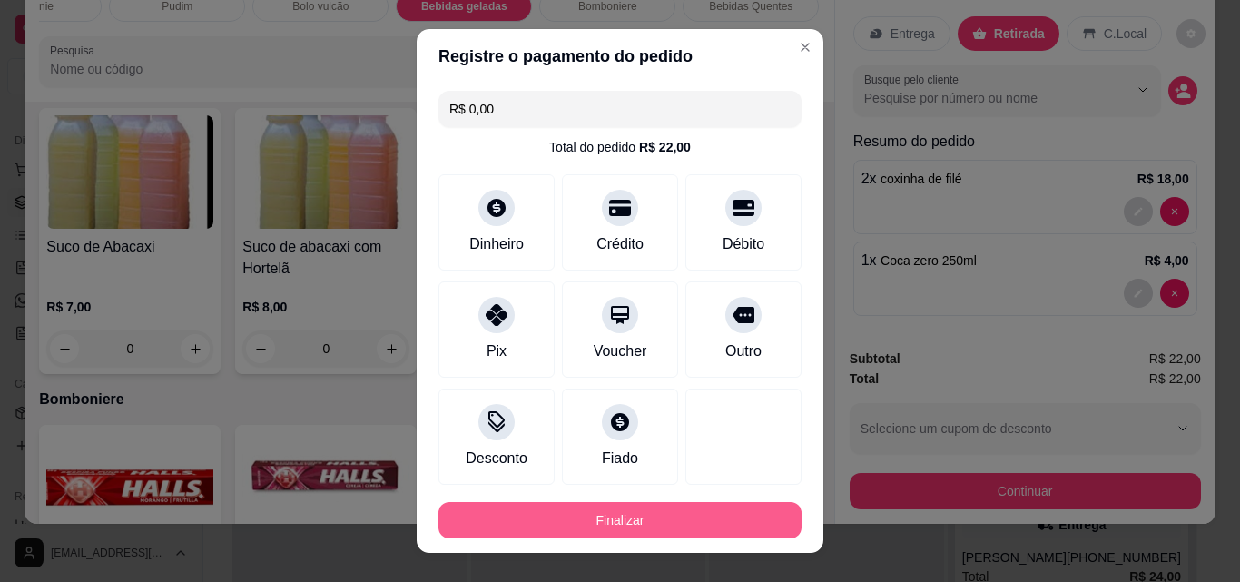
click at [658, 532] on button "Finalizar" at bounding box center [619, 520] width 363 height 36
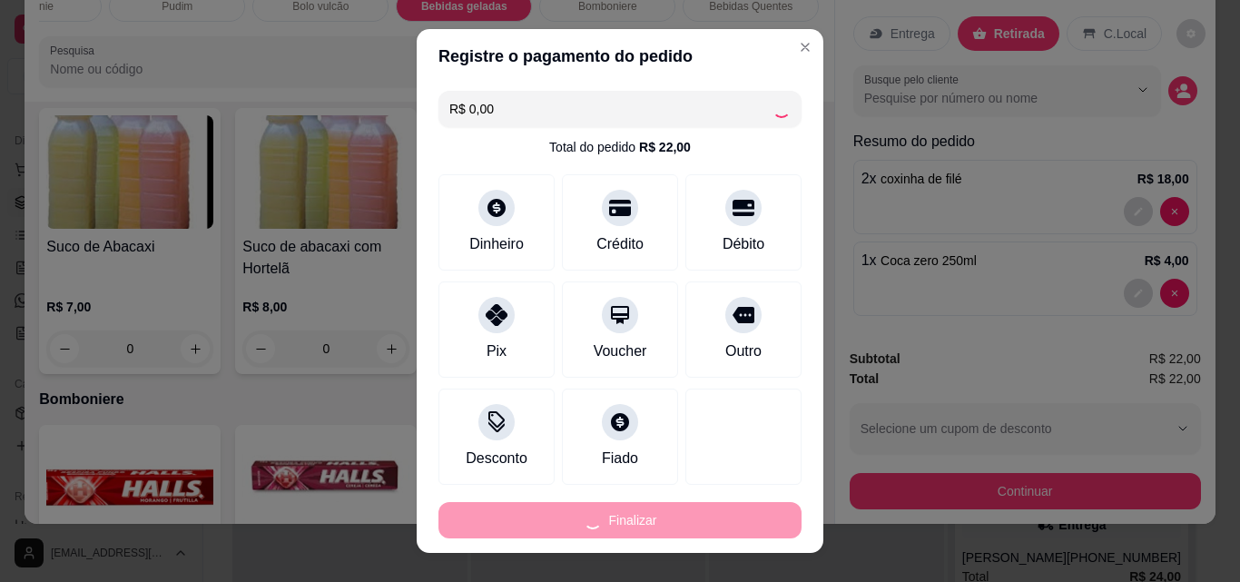
type input "0"
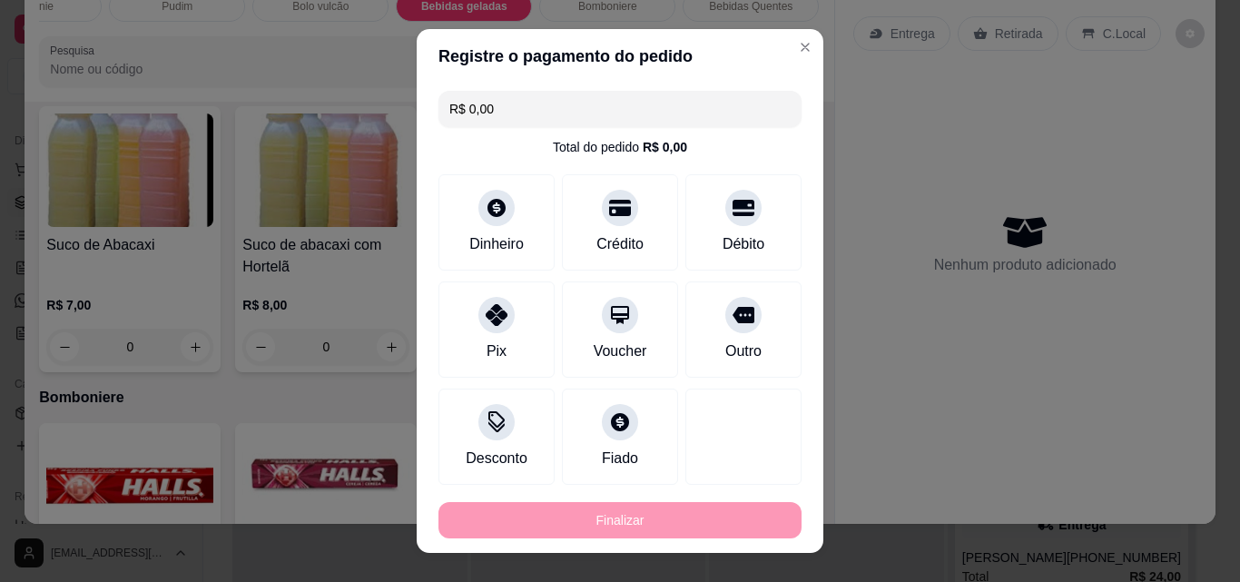
type input "-R$ 22,00"
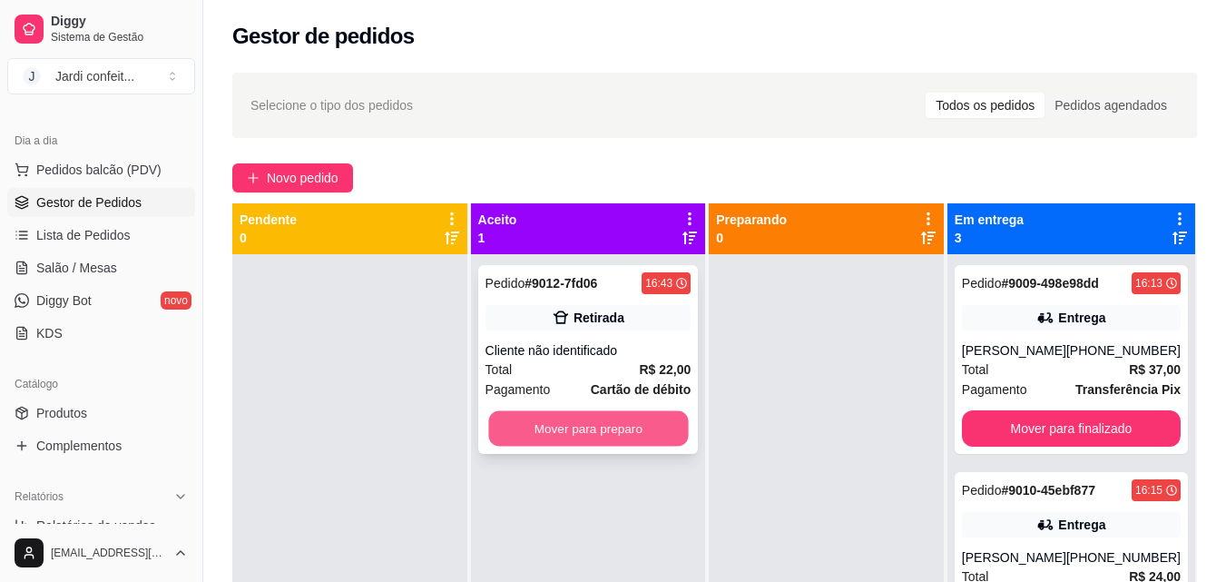
click at [679, 416] on button "Mover para preparo" at bounding box center [588, 428] width 200 height 35
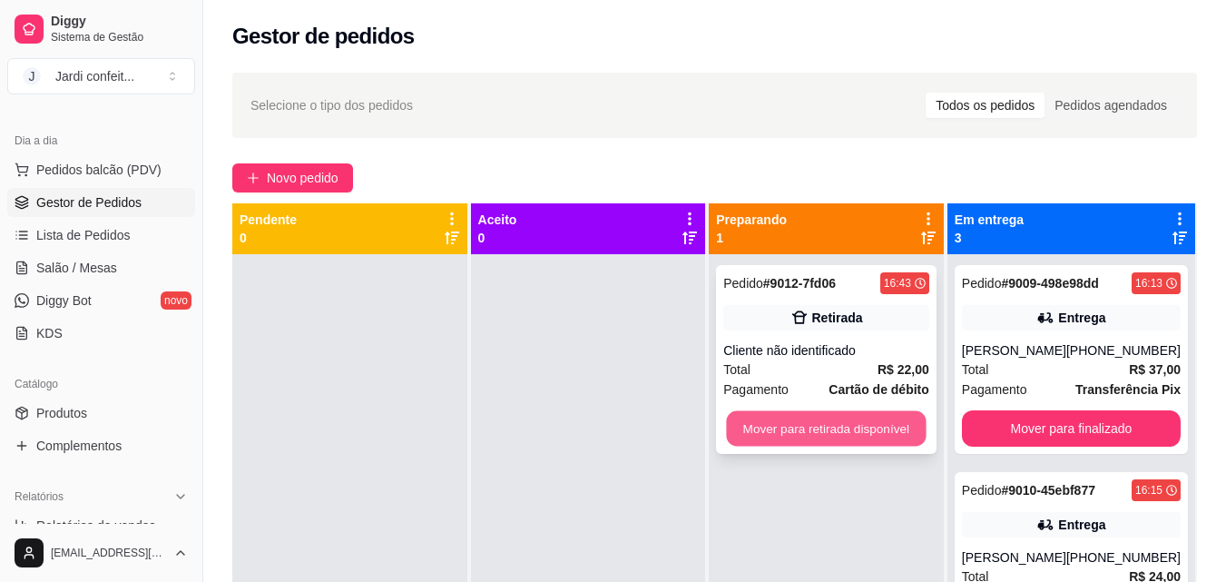
click at [793, 428] on button "Mover para retirada disponível" at bounding box center [827, 428] width 200 height 35
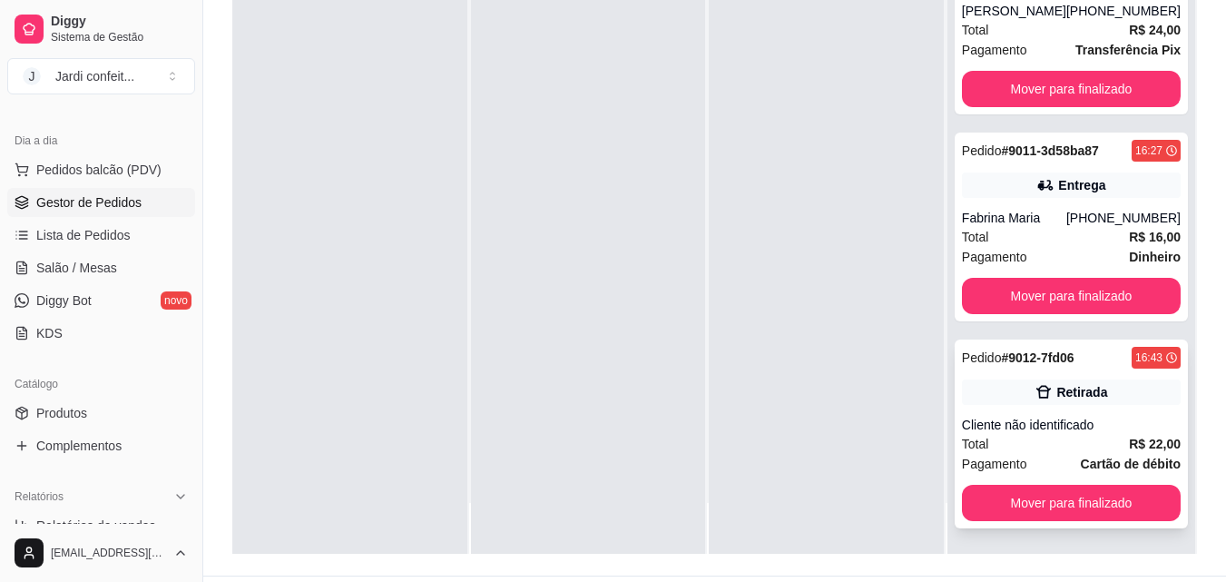
scroll to position [277, 0]
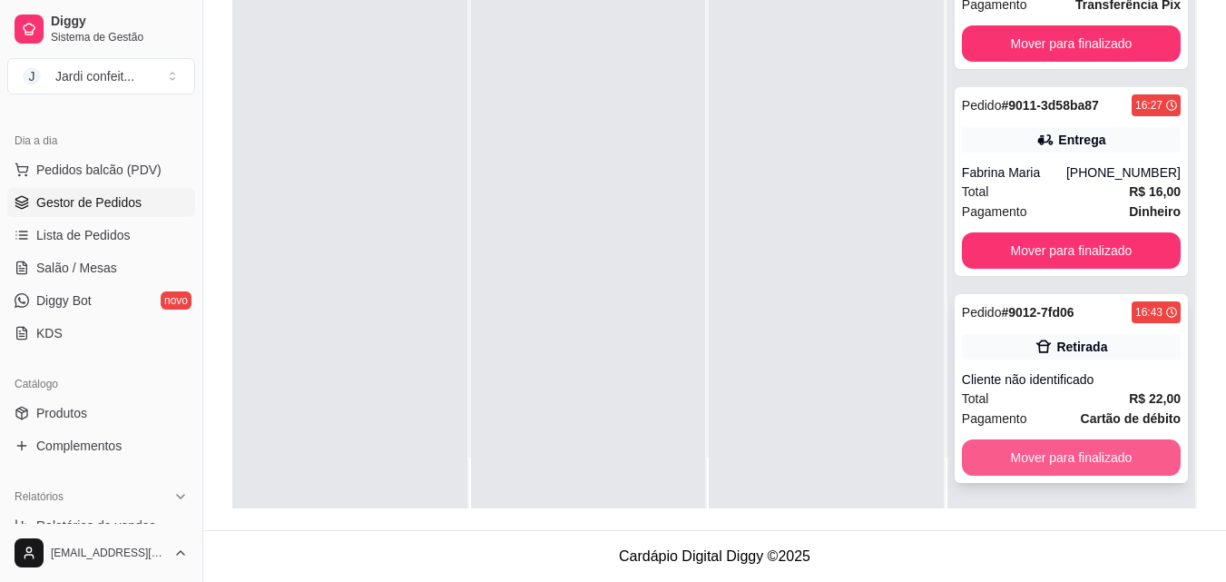
click at [1049, 451] on button "Mover para finalizado" at bounding box center [1071, 457] width 219 height 36
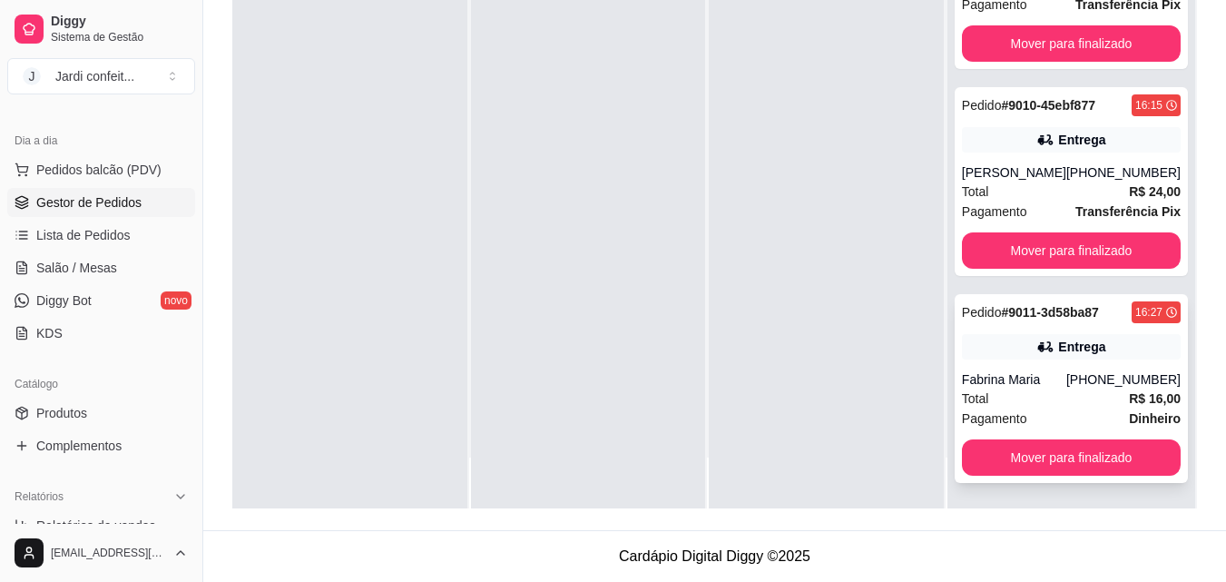
scroll to position [94, 0]
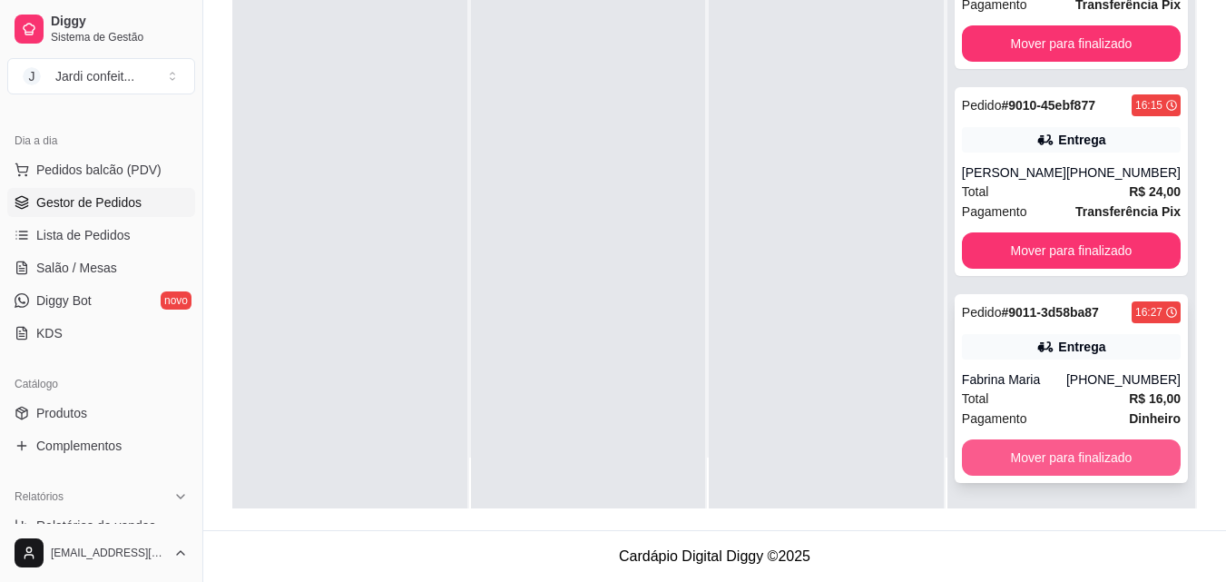
click at [1084, 448] on button "Mover para finalizado" at bounding box center [1071, 457] width 219 height 36
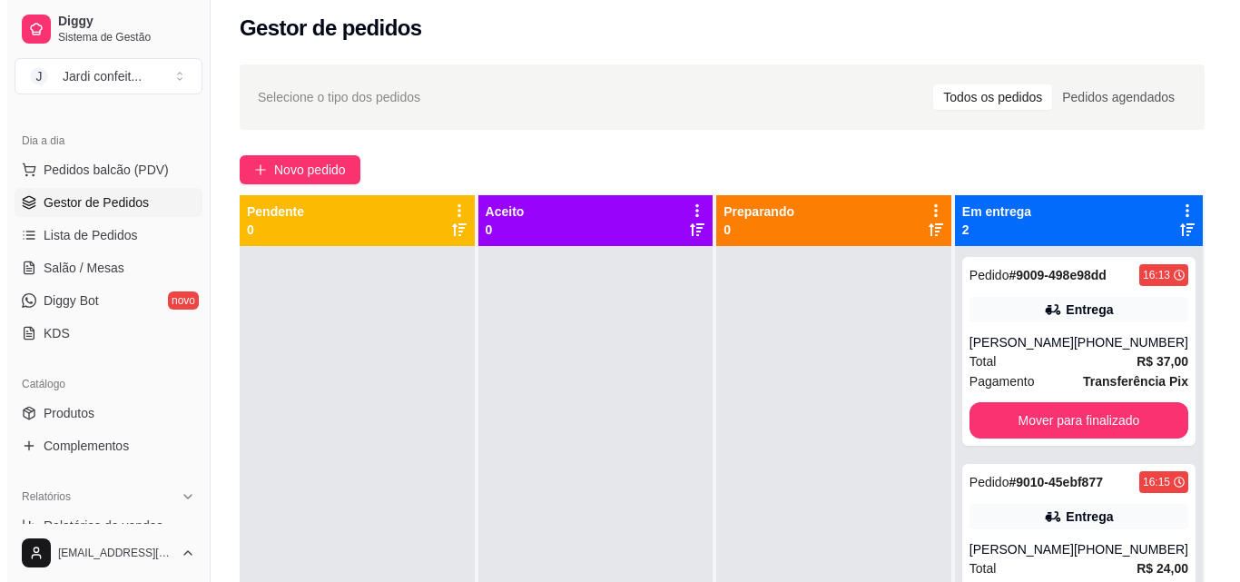
scroll to position [0, 0]
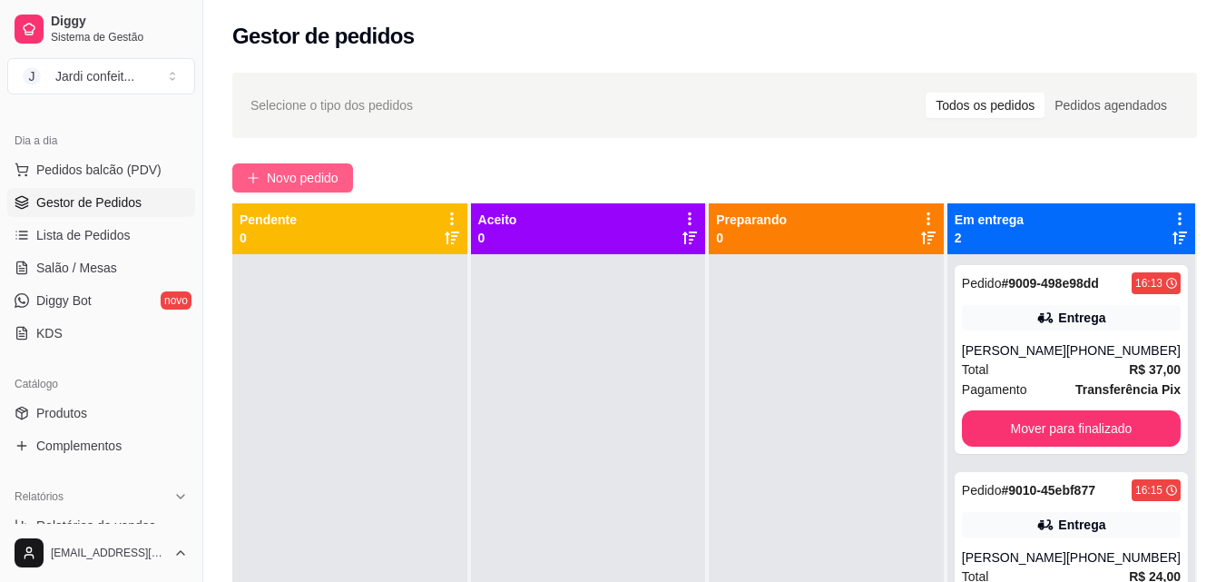
click at [292, 187] on span "Novo pedido" at bounding box center [303, 178] width 72 height 20
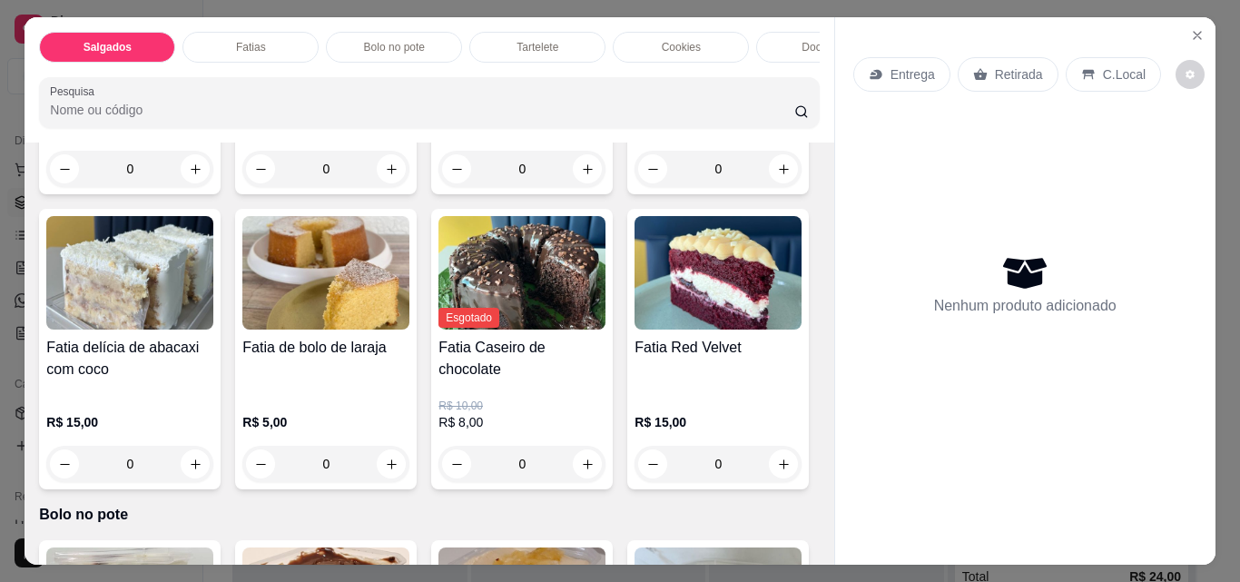
scroll to position [1089, 0]
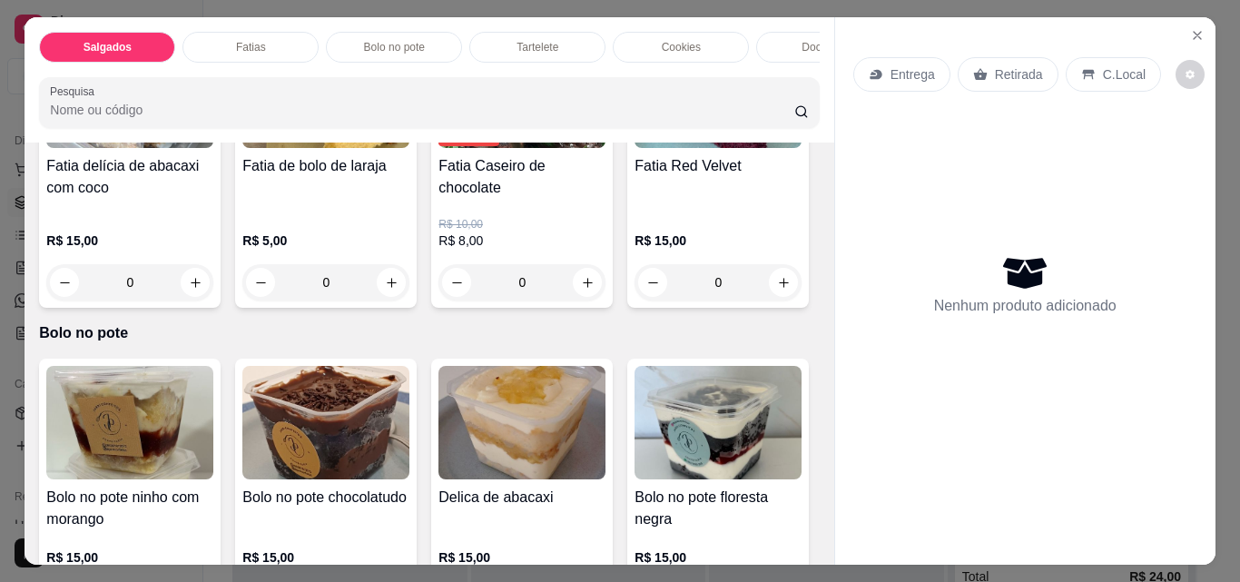
type input "1"
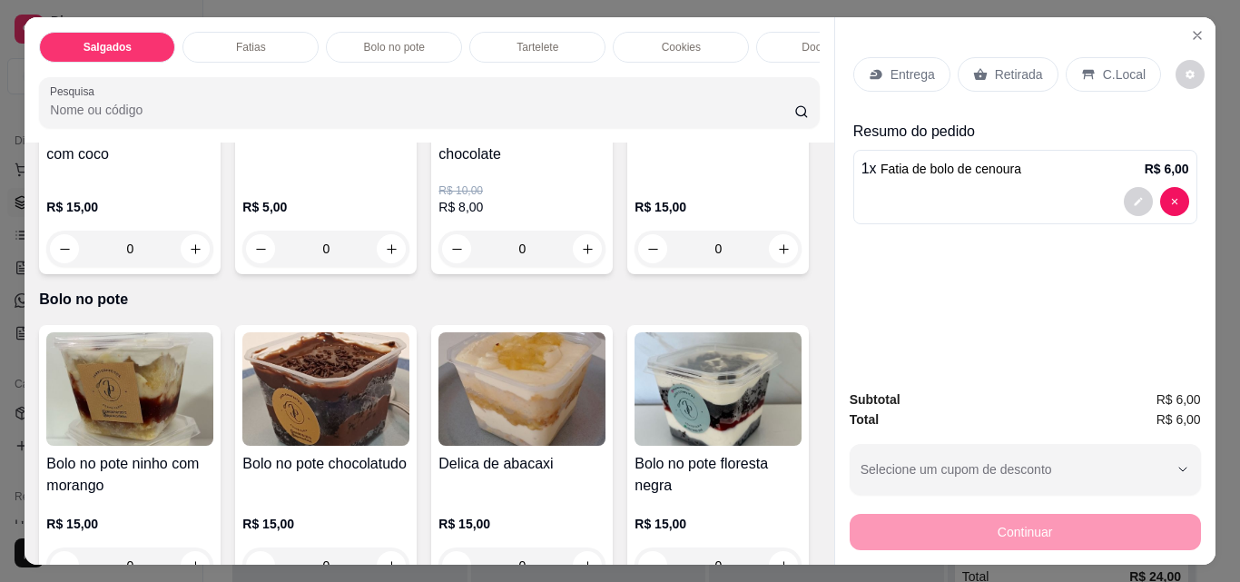
scroll to position [1180, 0]
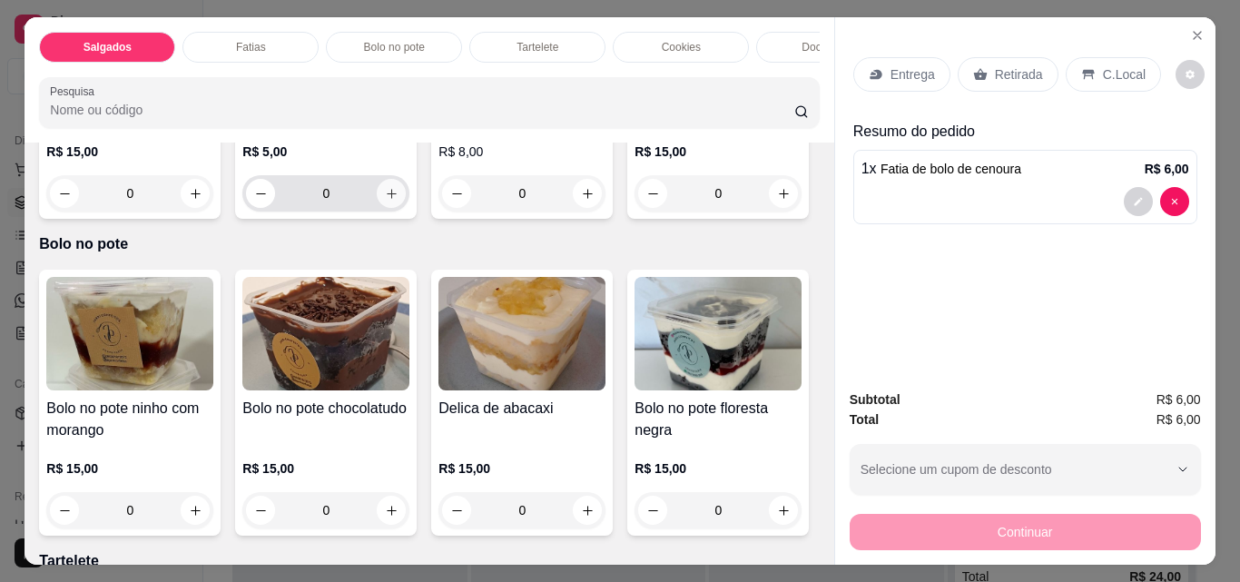
click at [399, 201] on icon "increase-product-quantity" at bounding box center [392, 194] width 14 height 14
type input "1"
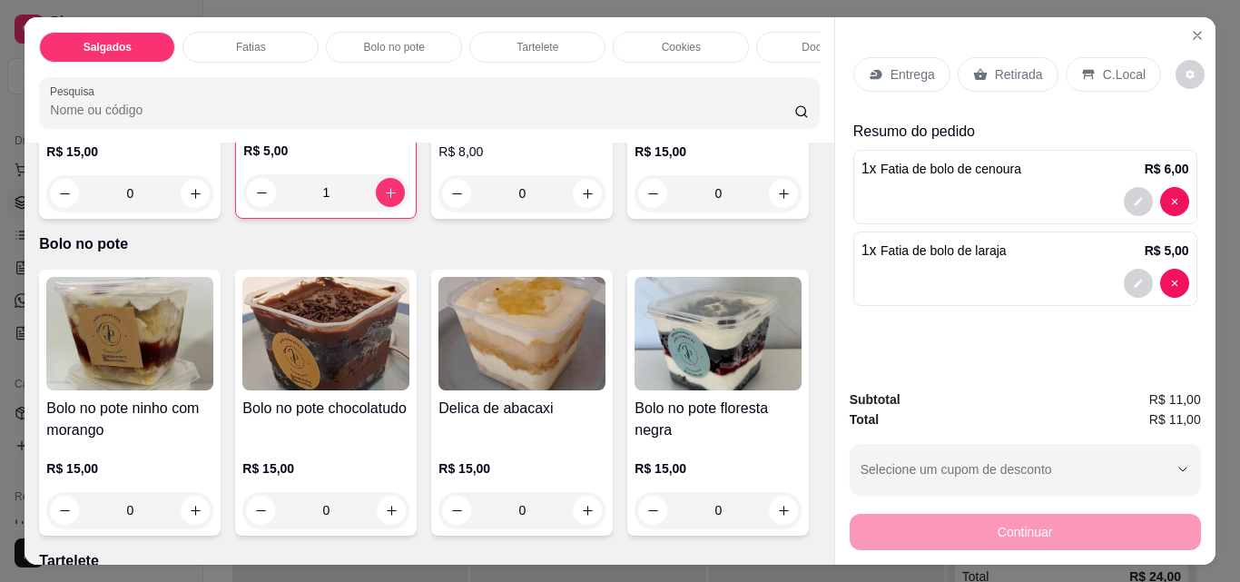
click at [995, 70] on p "Retirada" at bounding box center [1019, 74] width 48 height 18
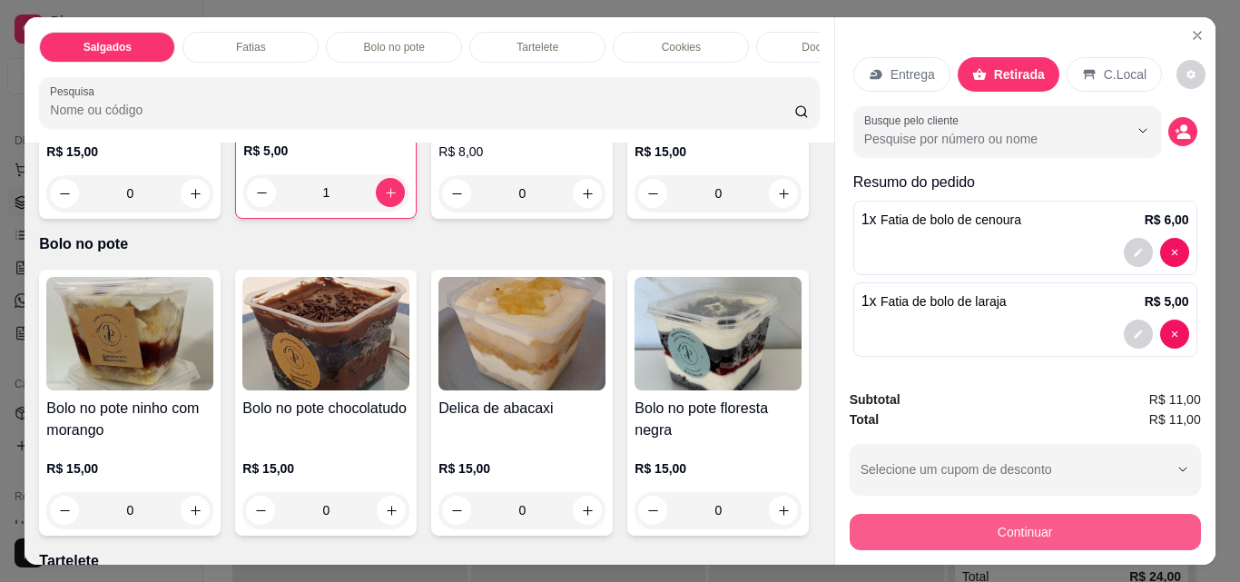
click at [950, 514] on button "Continuar" at bounding box center [1025, 532] width 351 height 36
click at [948, 520] on button "Continuar" at bounding box center [1024, 531] width 340 height 35
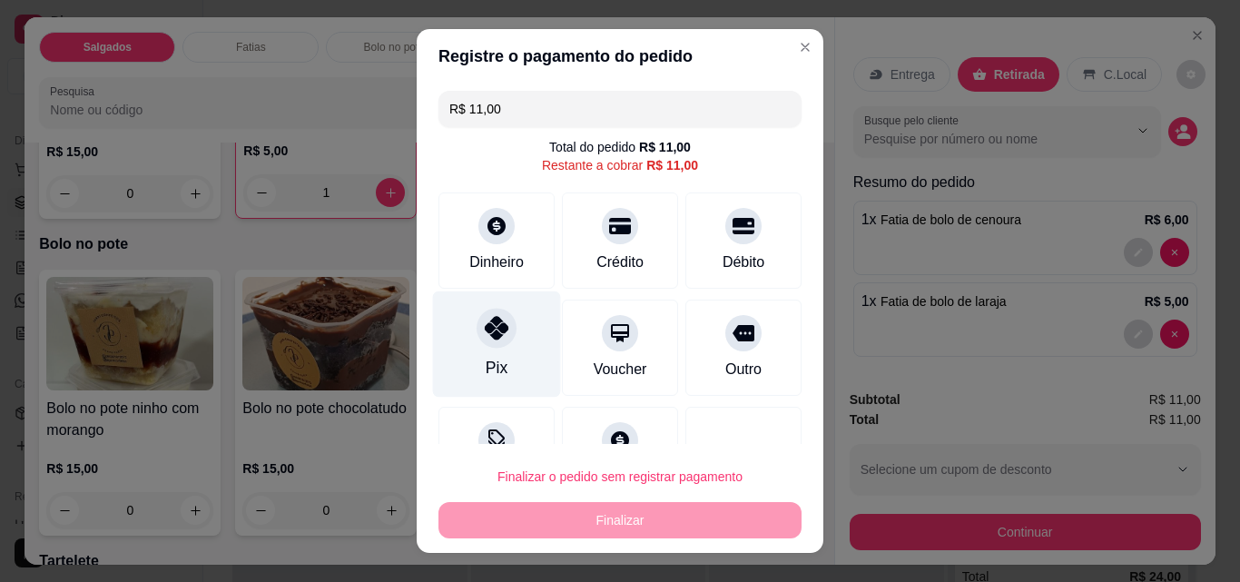
click at [507, 366] on div "Pix" at bounding box center [497, 344] width 128 height 106
type input "R$ 0,00"
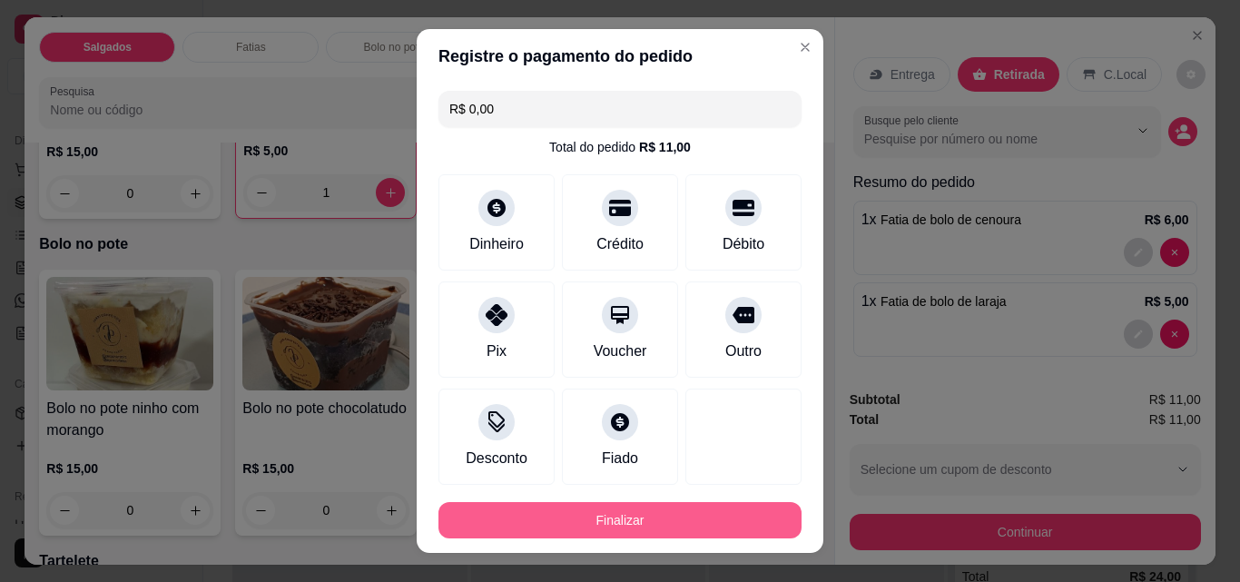
click at [632, 520] on button "Finalizar" at bounding box center [619, 520] width 363 height 36
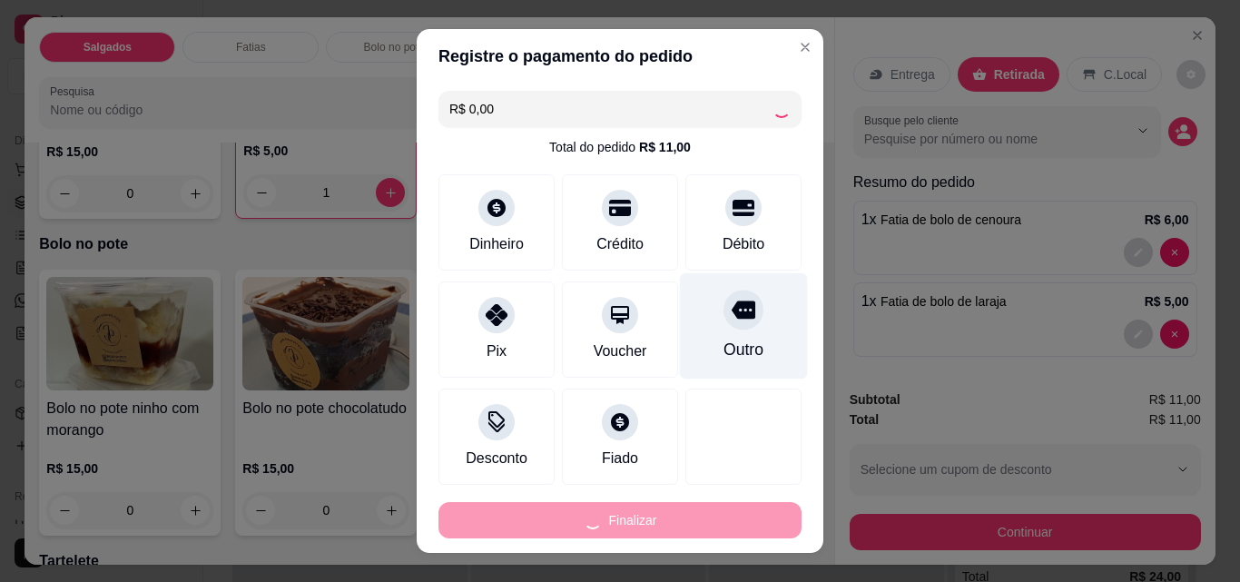
type input "0"
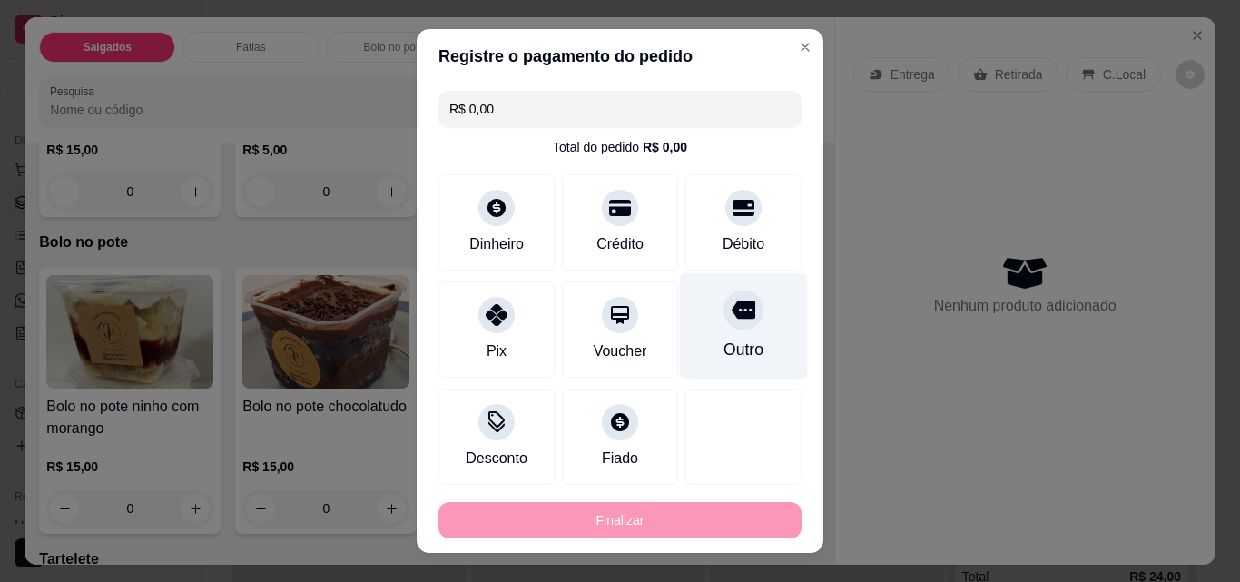
type input "-R$ 11,00"
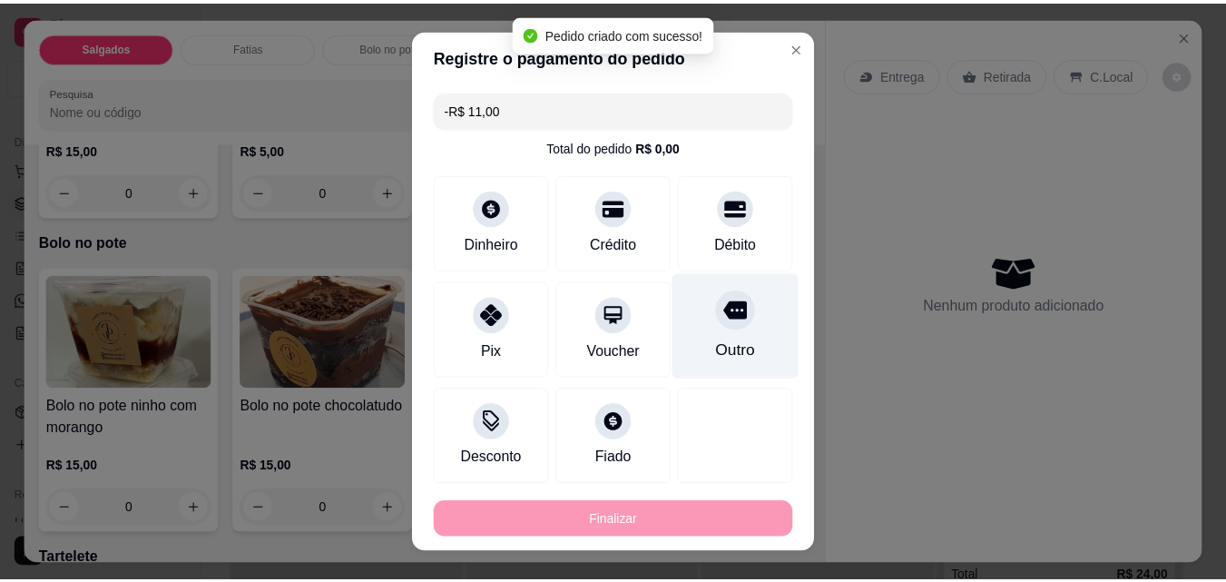
scroll to position [1178, 0]
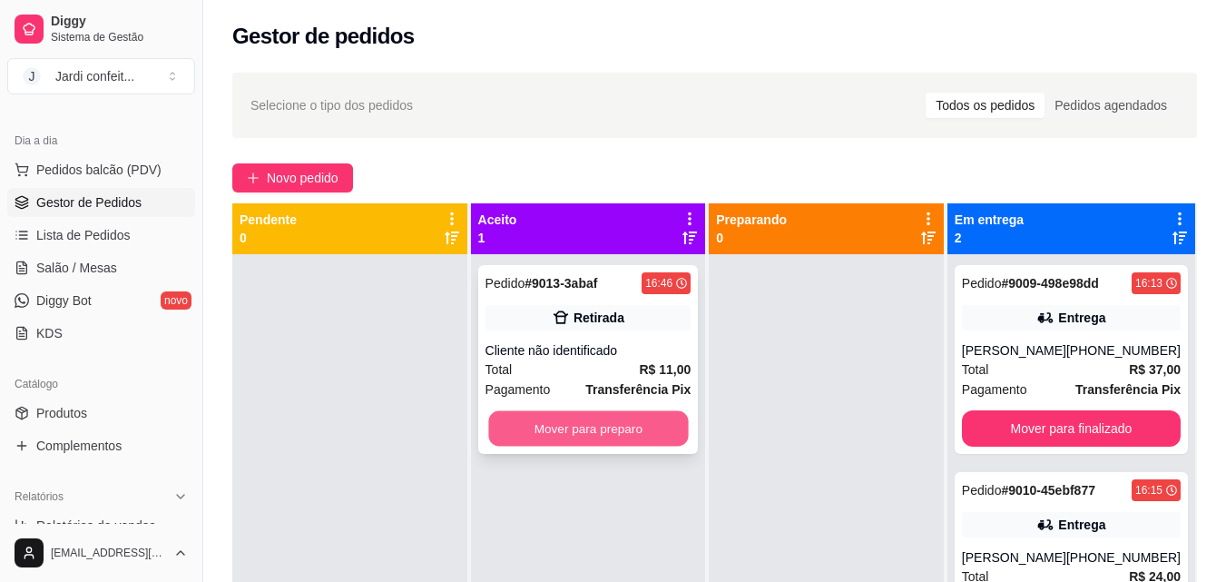
click at [617, 412] on button "Mover para preparo" at bounding box center [588, 428] width 200 height 35
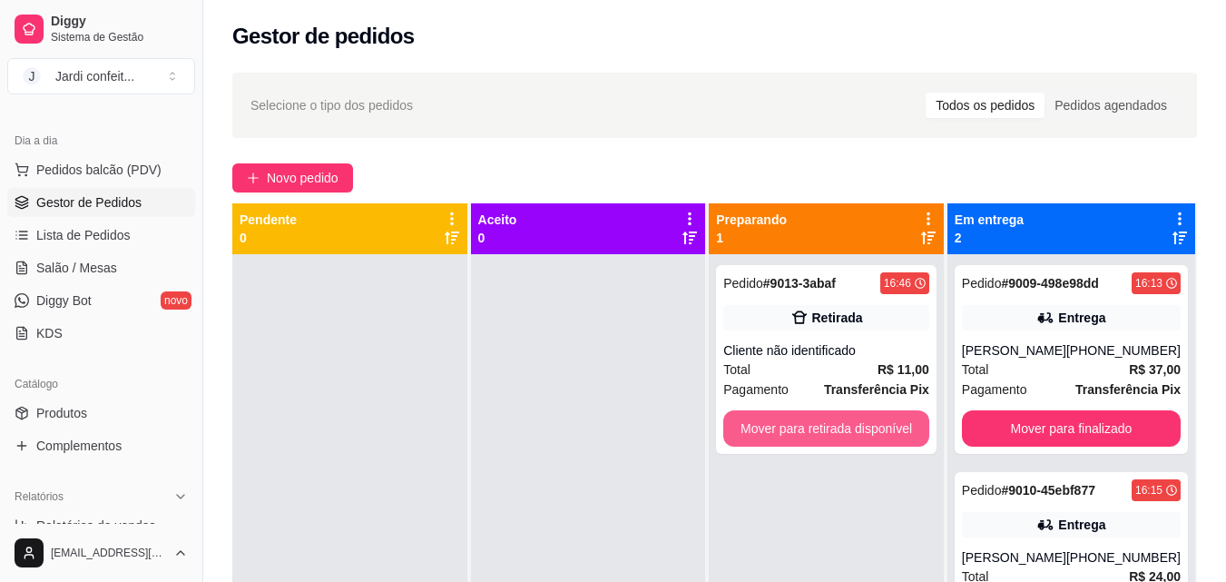
click at [786, 430] on button "Mover para retirada disponível" at bounding box center [827, 428] width 206 height 36
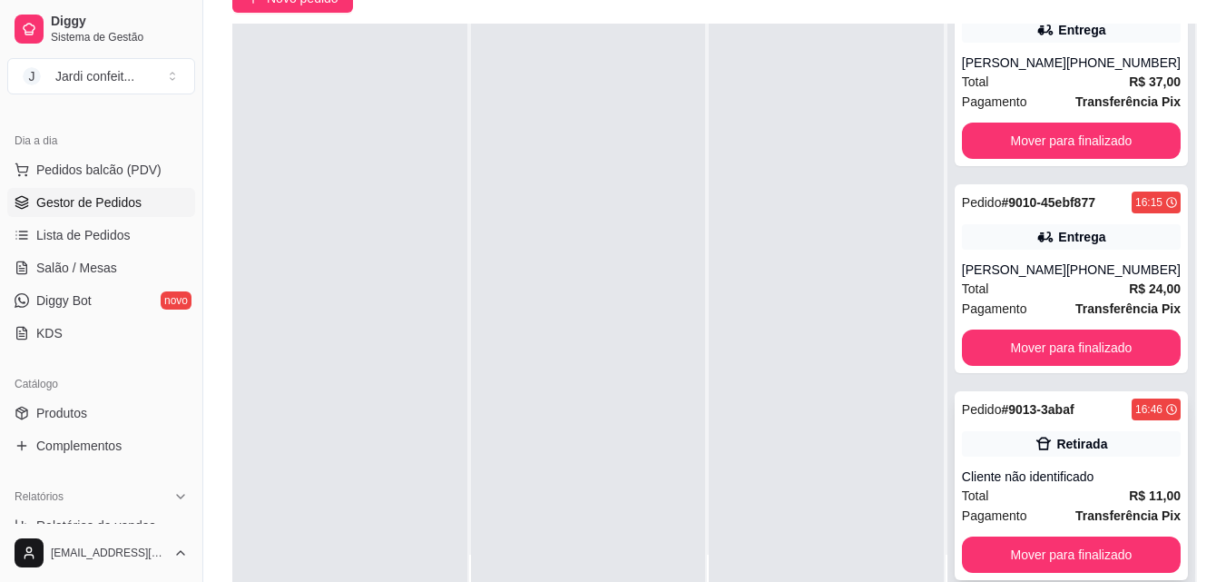
scroll to position [182, 0]
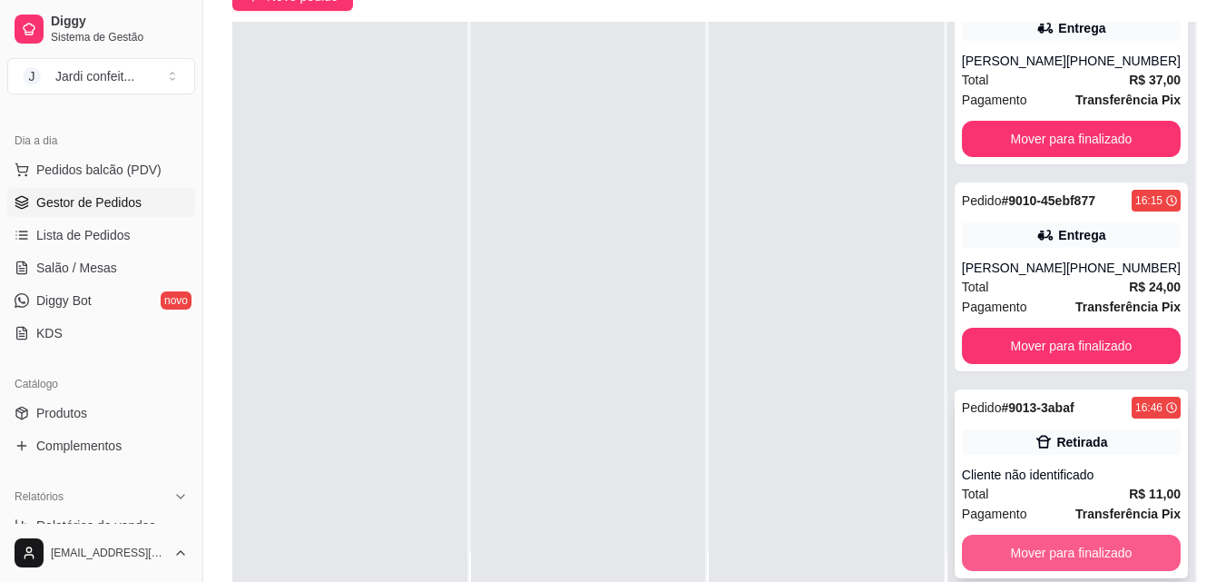
click at [1048, 556] on button "Mover para finalizado" at bounding box center [1071, 553] width 219 height 36
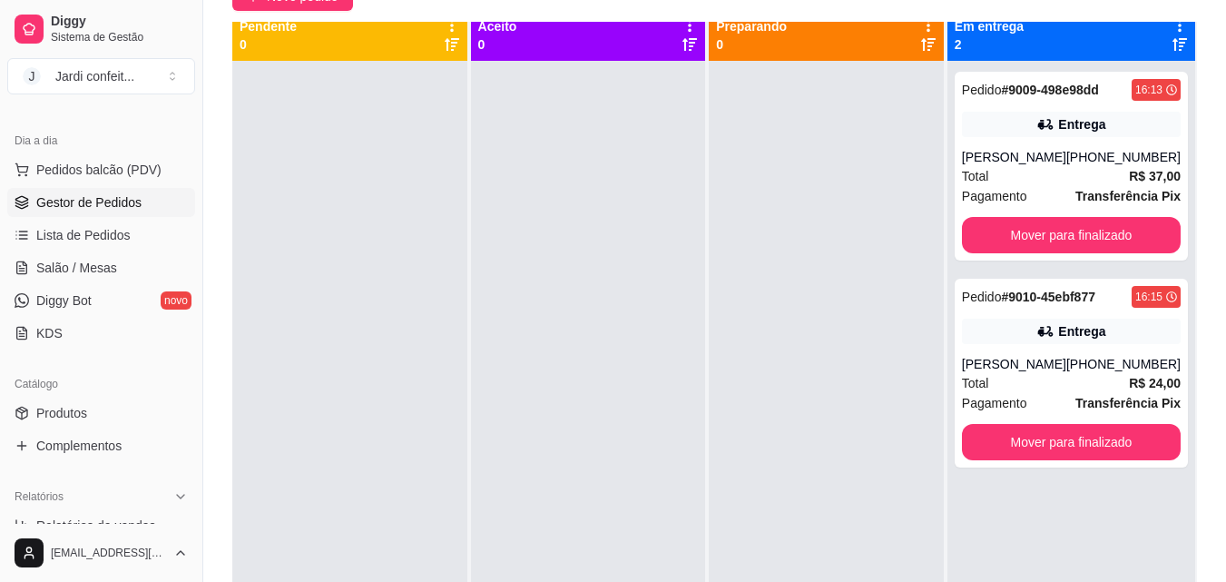
scroll to position [0, 0]
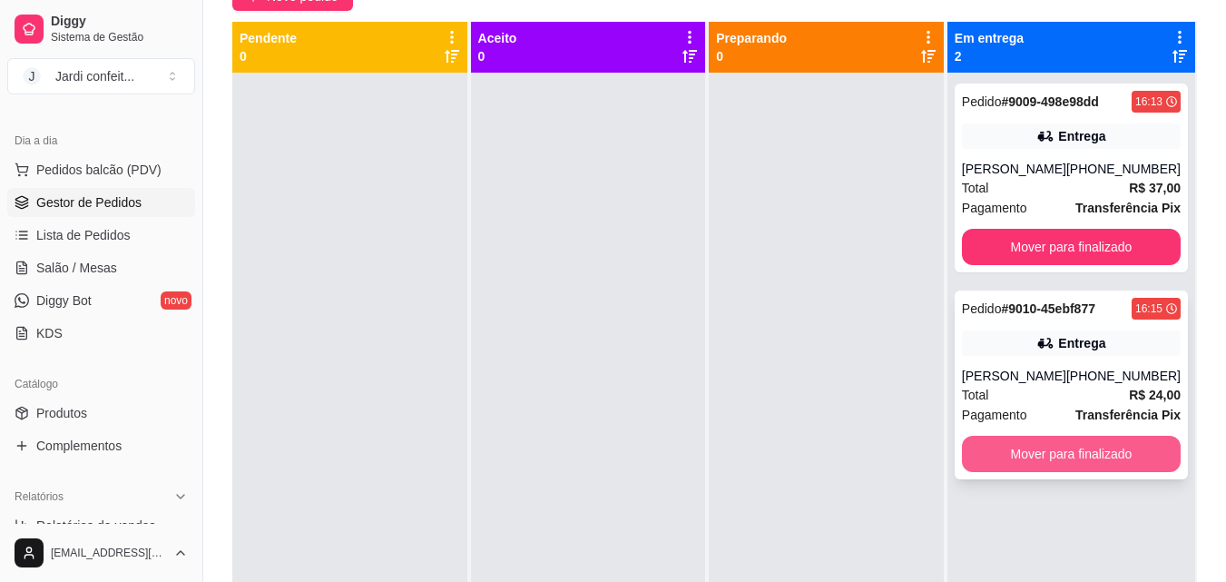
click at [1088, 472] on button "Mover para finalizado" at bounding box center [1071, 454] width 219 height 36
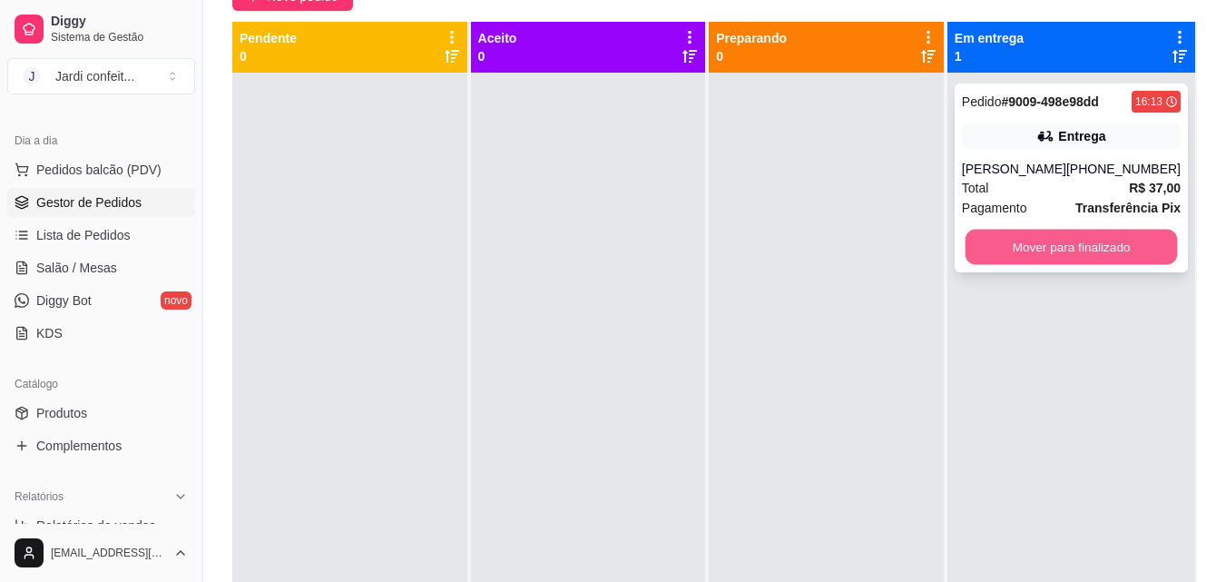
click at [1021, 265] on button "Mover para finalizado" at bounding box center [1071, 247] width 212 height 35
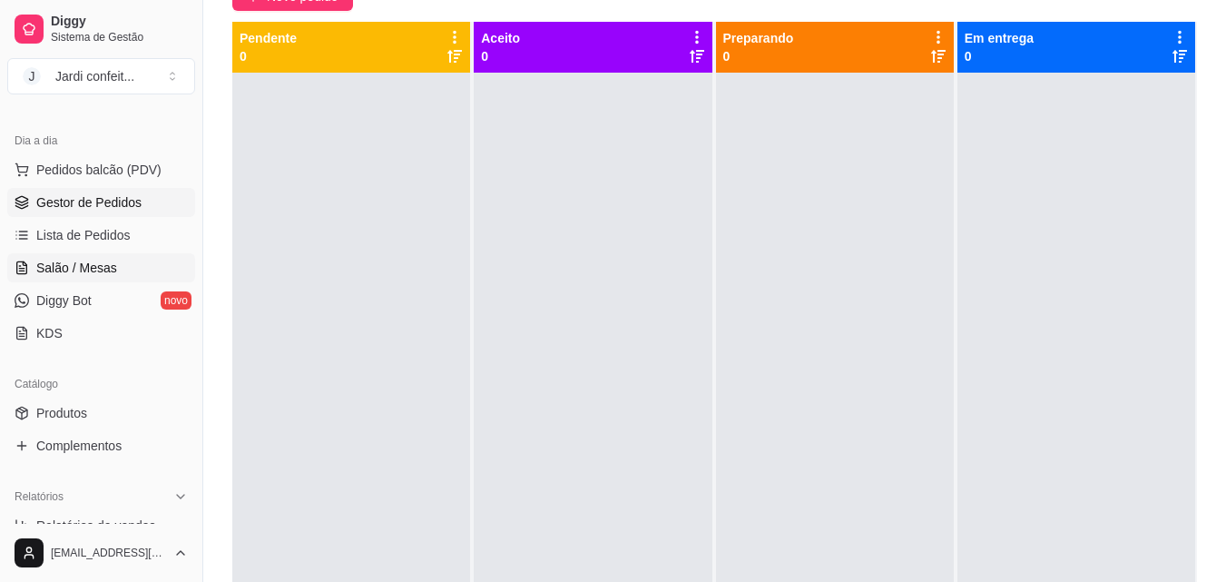
click at [14, 261] on link "Salão / Mesas" at bounding box center [101, 267] width 188 height 29
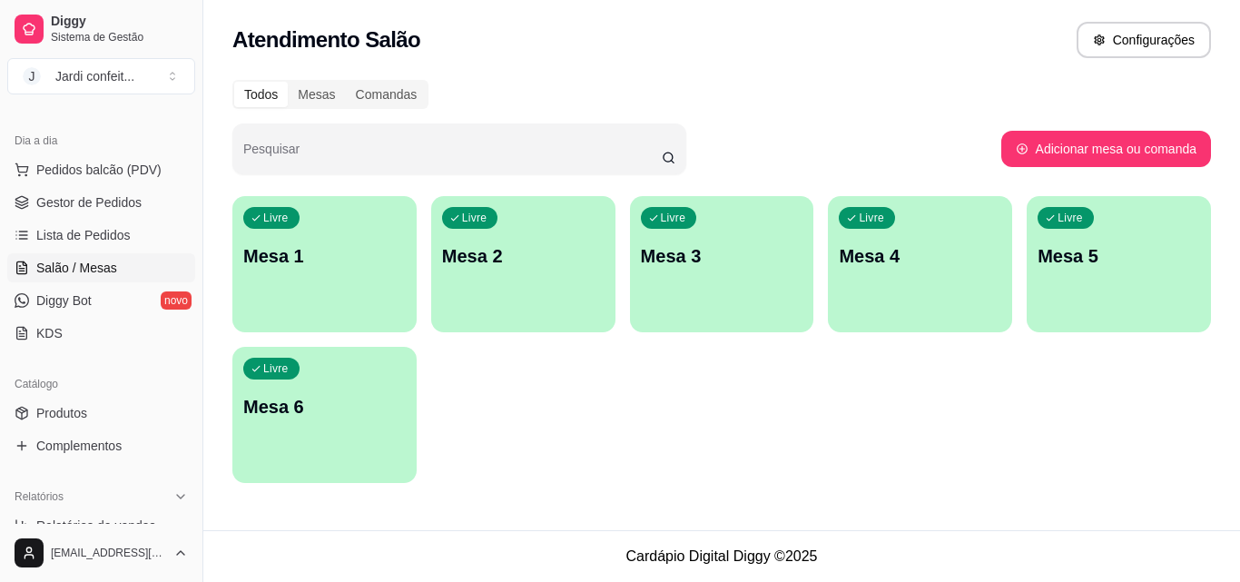
click at [379, 280] on div "Livre Mesa 1" at bounding box center [324, 253] width 184 height 114
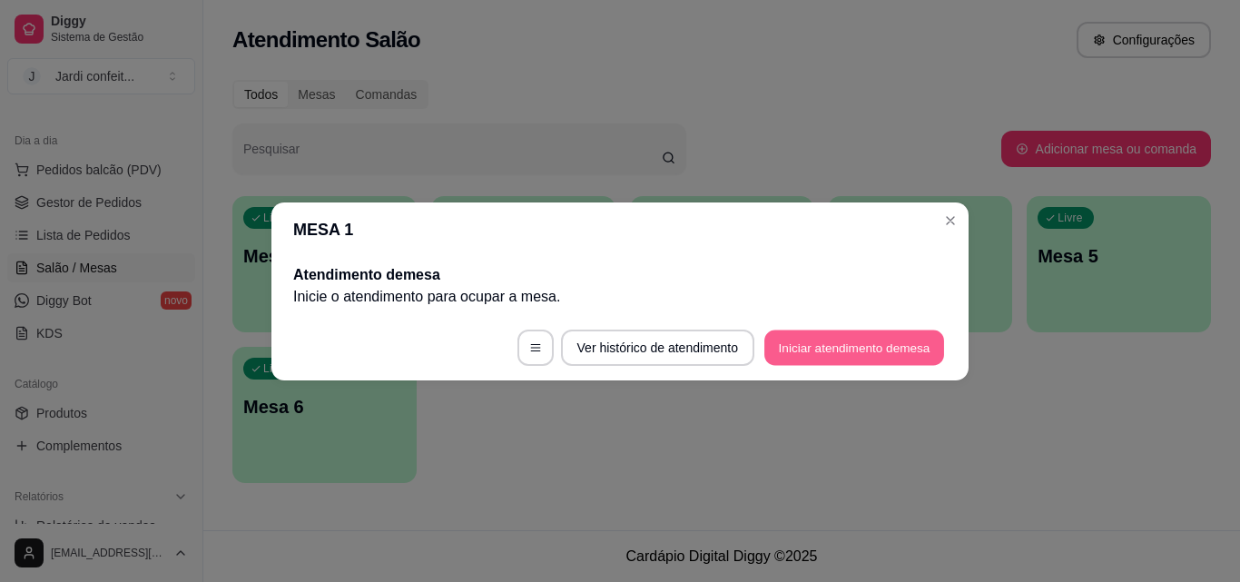
click at [866, 344] on button "Iniciar atendimento de mesa" at bounding box center [854, 347] width 180 height 35
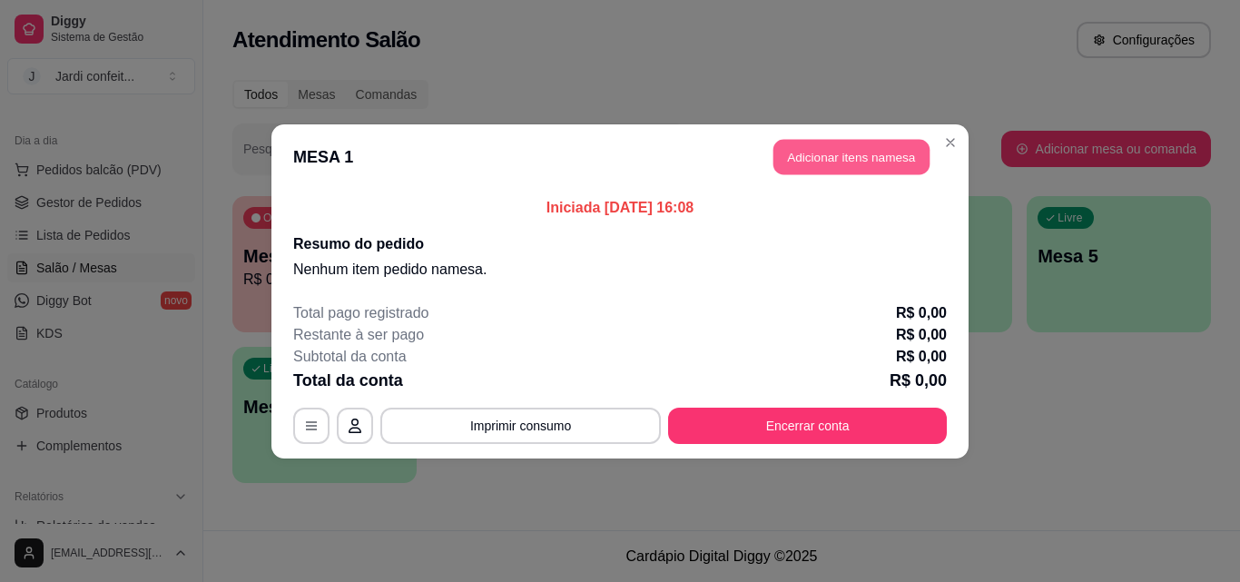
click at [891, 170] on button "Adicionar itens na mesa" at bounding box center [851, 156] width 156 height 35
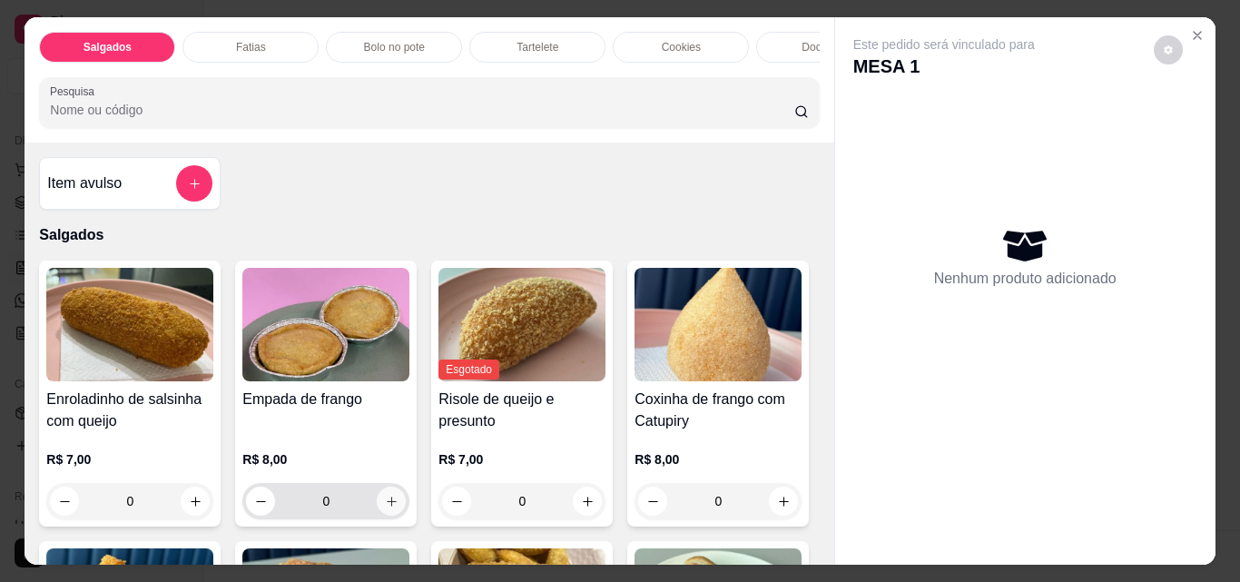
click at [387, 507] on icon "increase-product-quantity" at bounding box center [392, 502] width 10 height 10
type input "1"
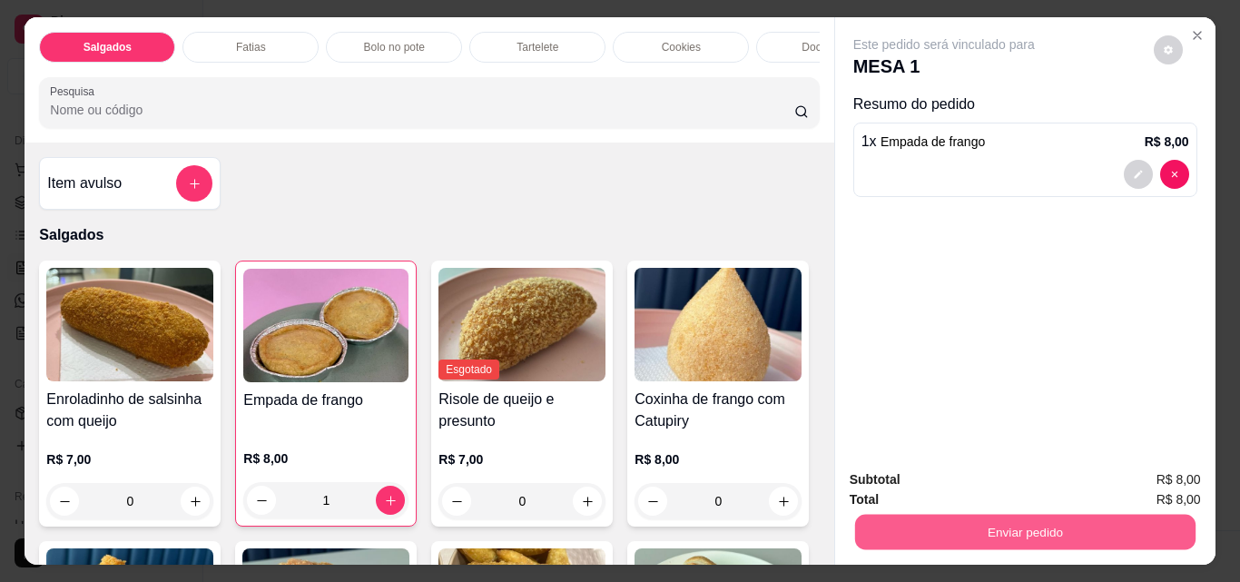
click at [944, 516] on button "Enviar pedido" at bounding box center [1024, 531] width 340 height 35
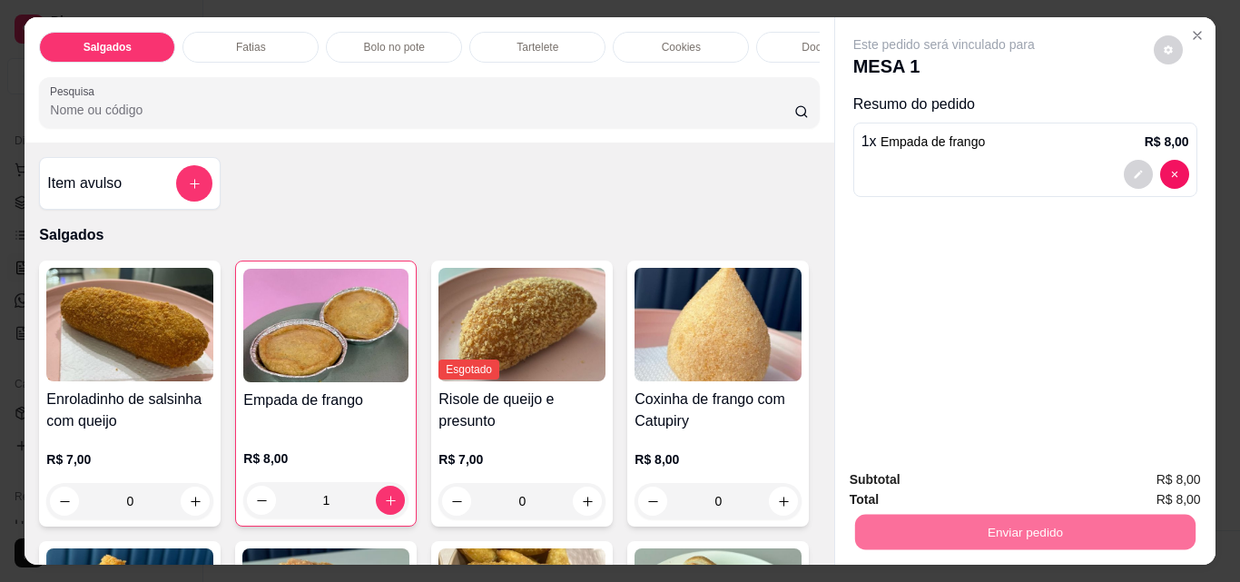
click at [1000, 488] on button "Não registrar e enviar pedido" at bounding box center [964, 480] width 183 height 34
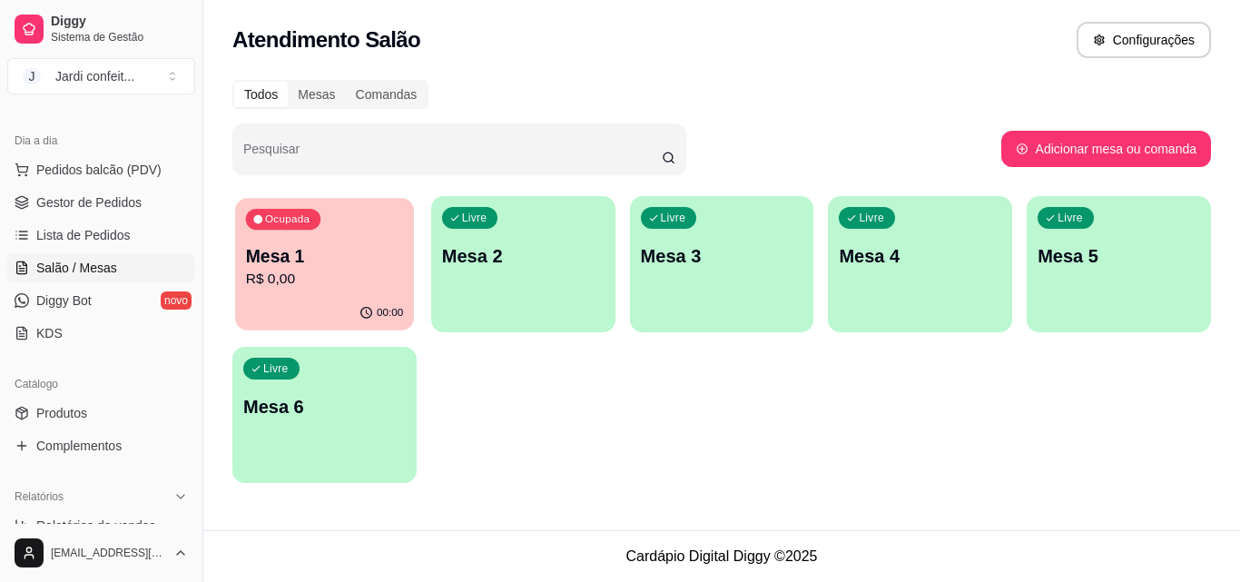
click at [389, 310] on p "00:00" at bounding box center [390, 313] width 26 height 15
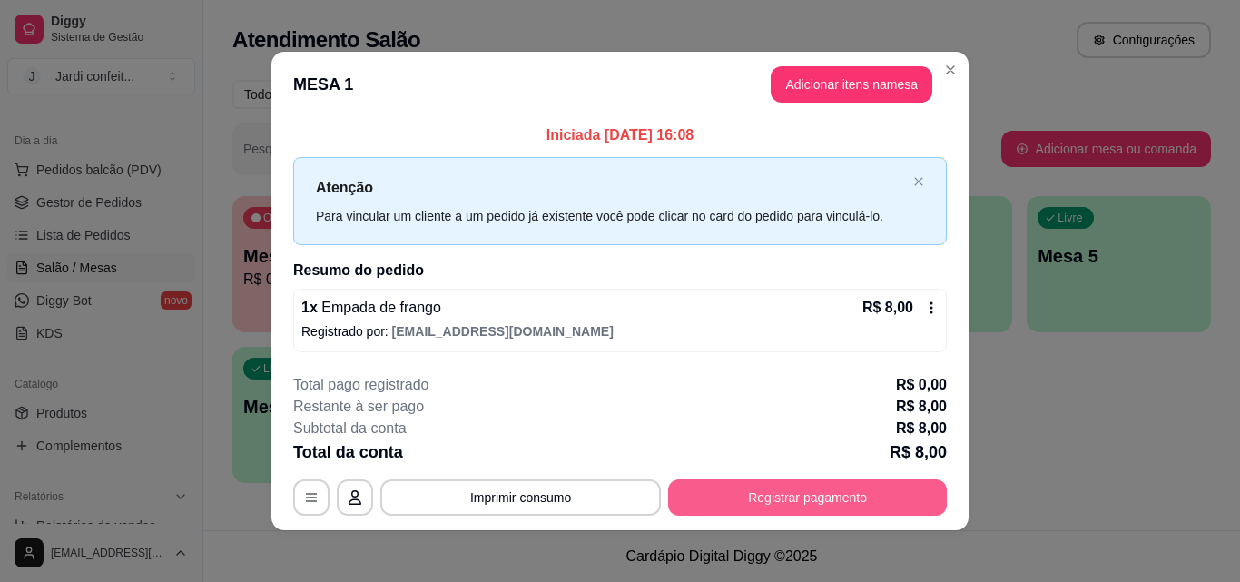
click at [832, 492] on button "Registrar pagamento" at bounding box center [807, 497] width 279 height 36
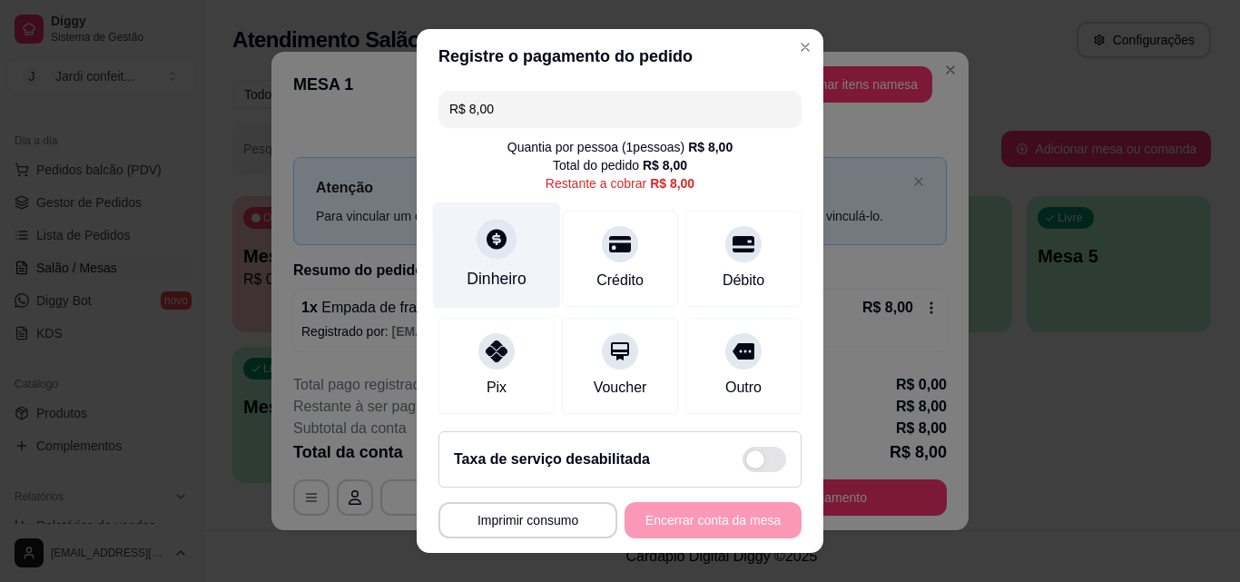
click at [482, 270] on div "Dinheiro" at bounding box center [497, 279] width 60 height 24
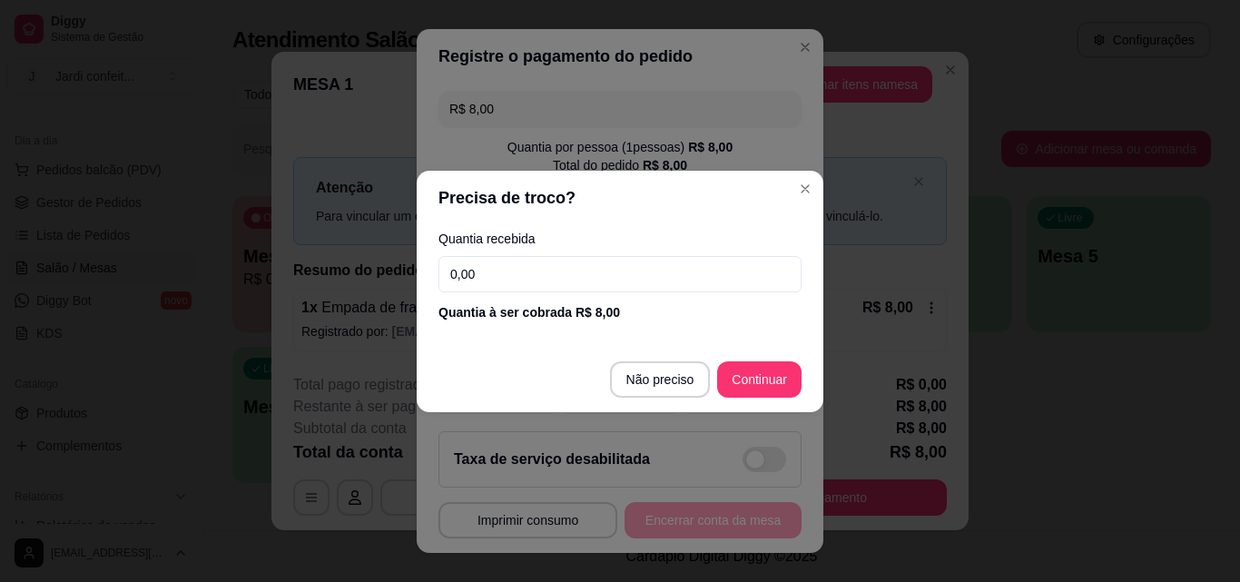
click at [509, 272] on input "0,00" at bounding box center [619, 274] width 363 height 36
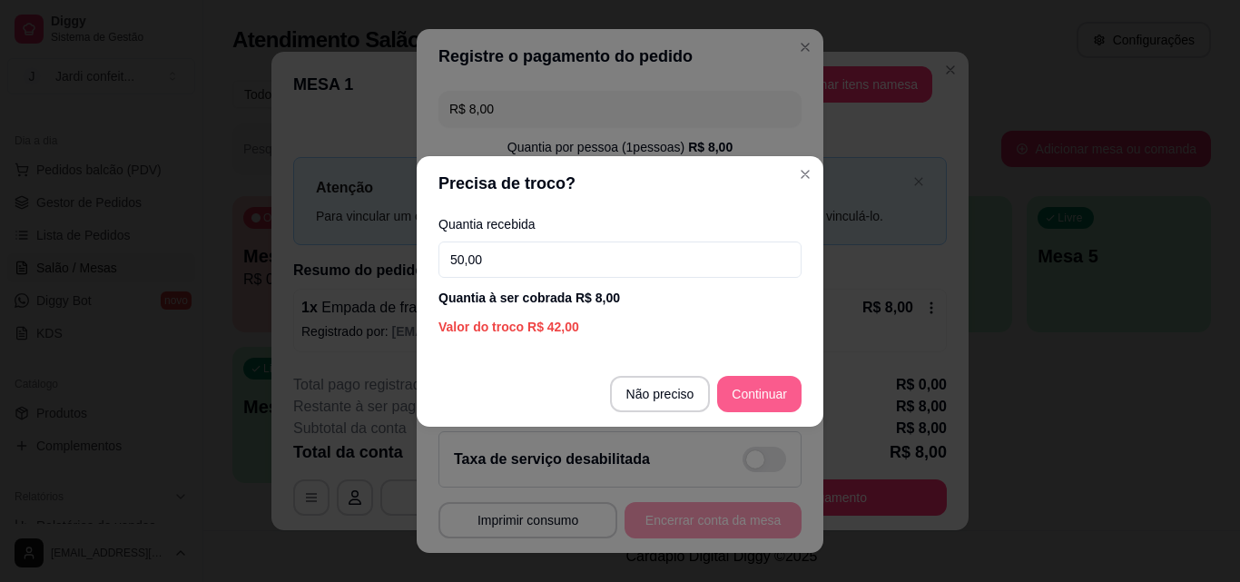
type input "50,00"
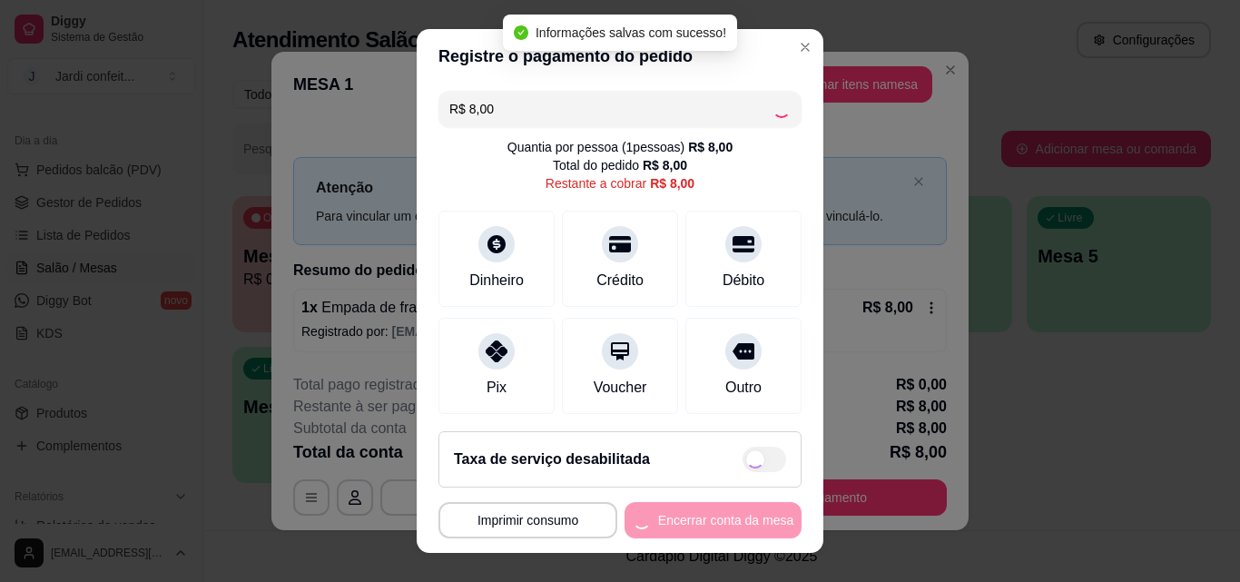
type input "R$ 0,00"
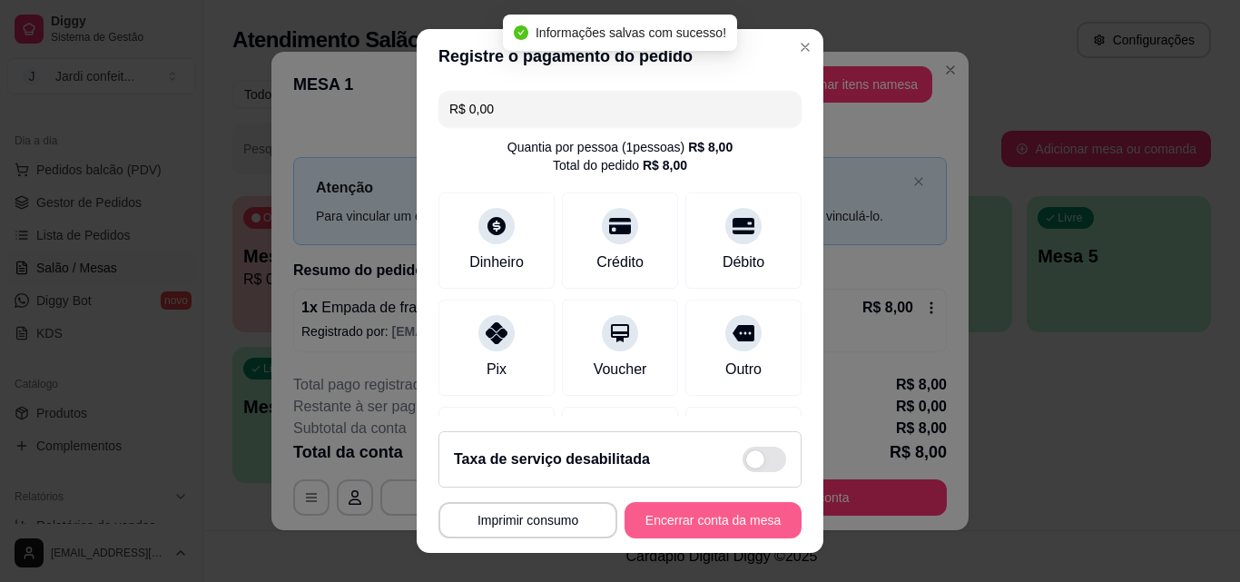
click at [733, 529] on button "Encerrar conta da mesa" at bounding box center [713, 520] width 177 height 36
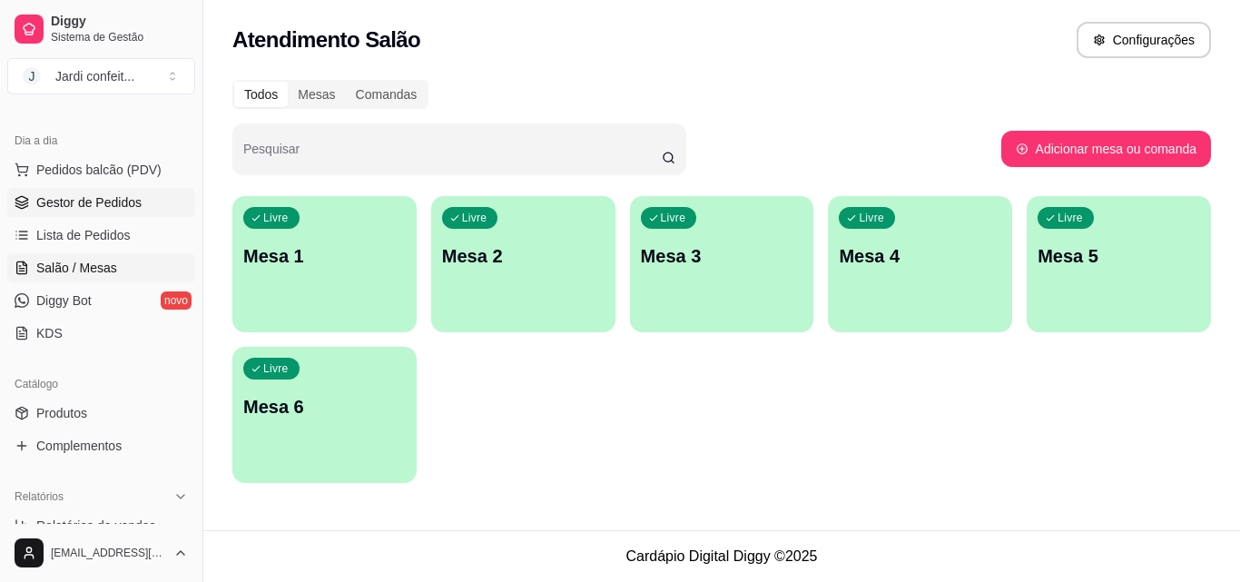
click at [117, 201] on span "Gestor de Pedidos" at bounding box center [88, 202] width 105 height 18
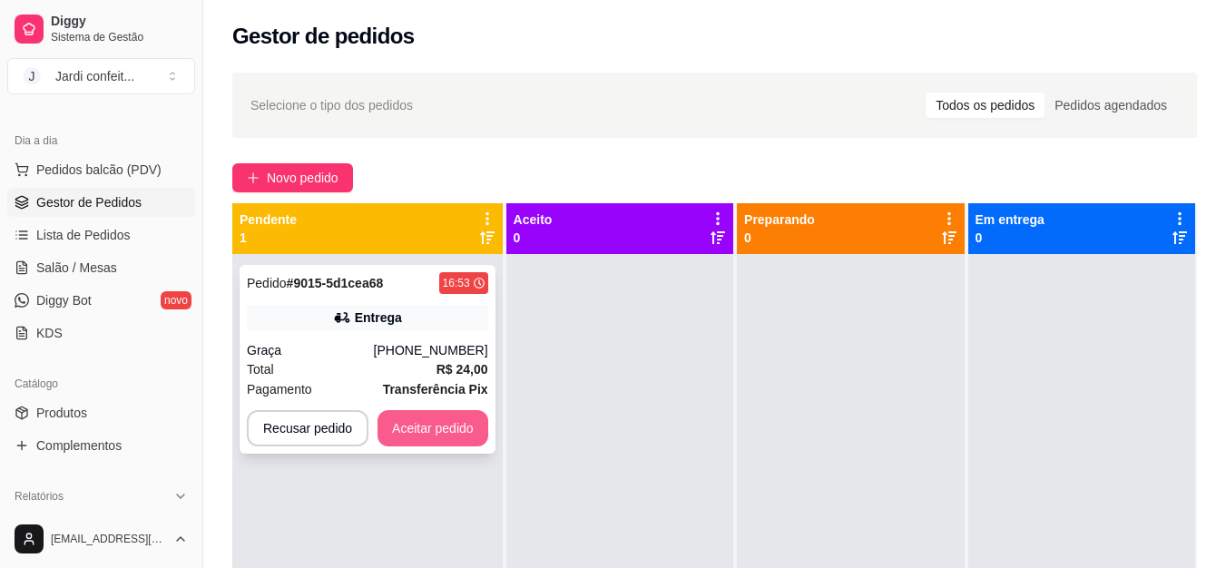
click at [448, 416] on button "Aceitar pedido" at bounding box center [433, 428] width 111 height 36
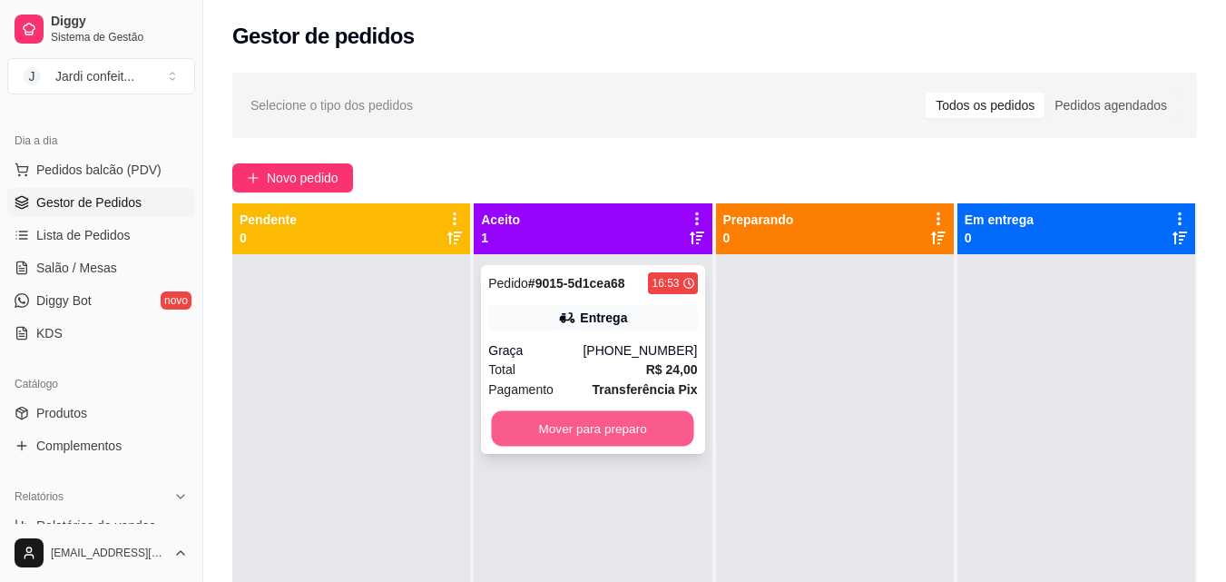
click at [574, 418] on button "Mover para preparo" at bounding box center [593, 428] width 202 height 35
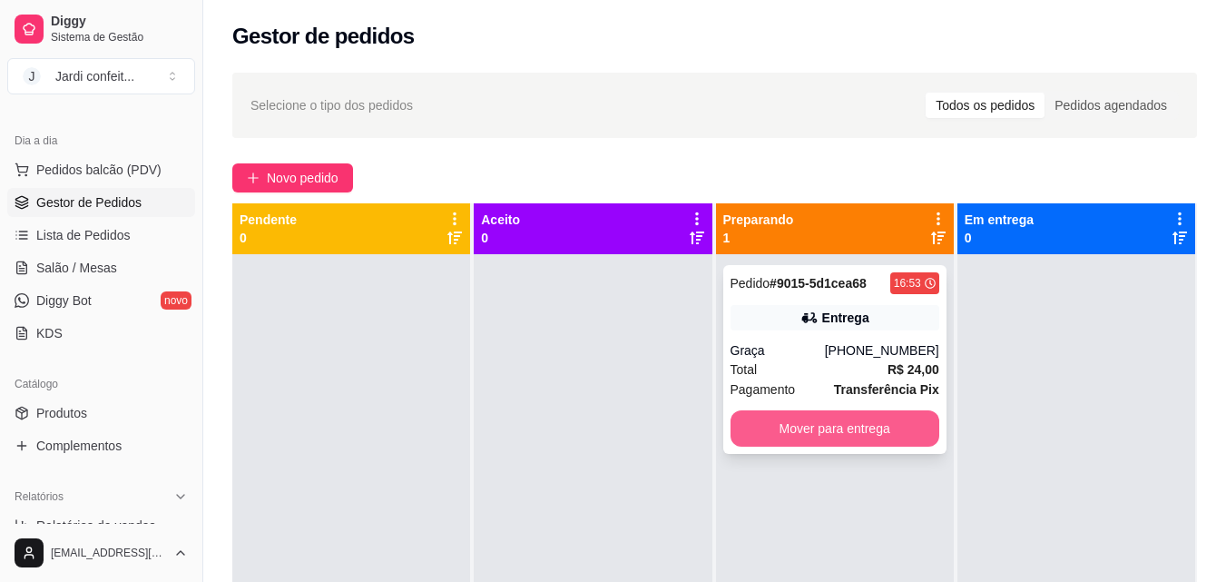
click at [878, 424] on button "Mover para entrega" at bounding box center [835, 428] width 209 height 36
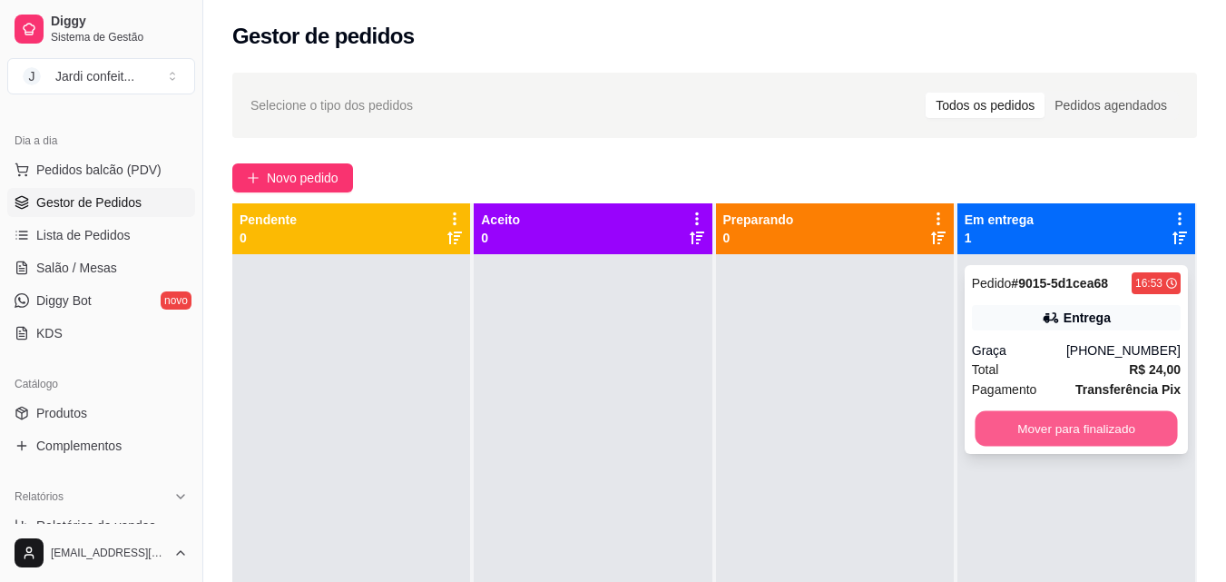
click at [1008, 428] on button "Mover para finalizado" at bounding box center [1076, 428] width 202 height 35
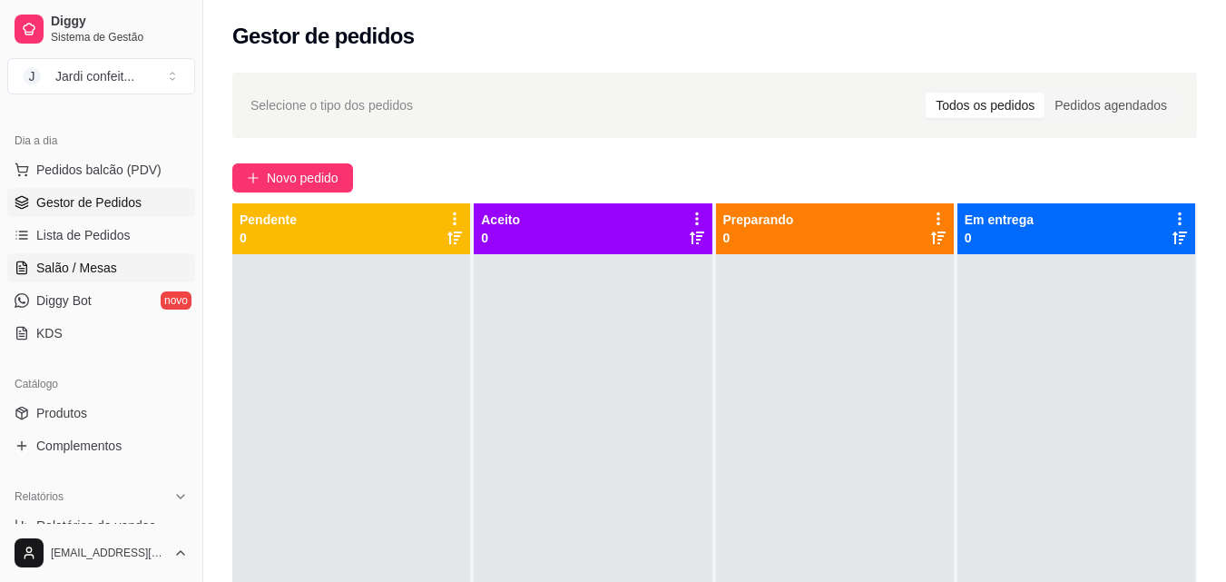
click at [90, 272] on span "Salão / Mesas" at bounding box center [76, 268] width 81 height 18
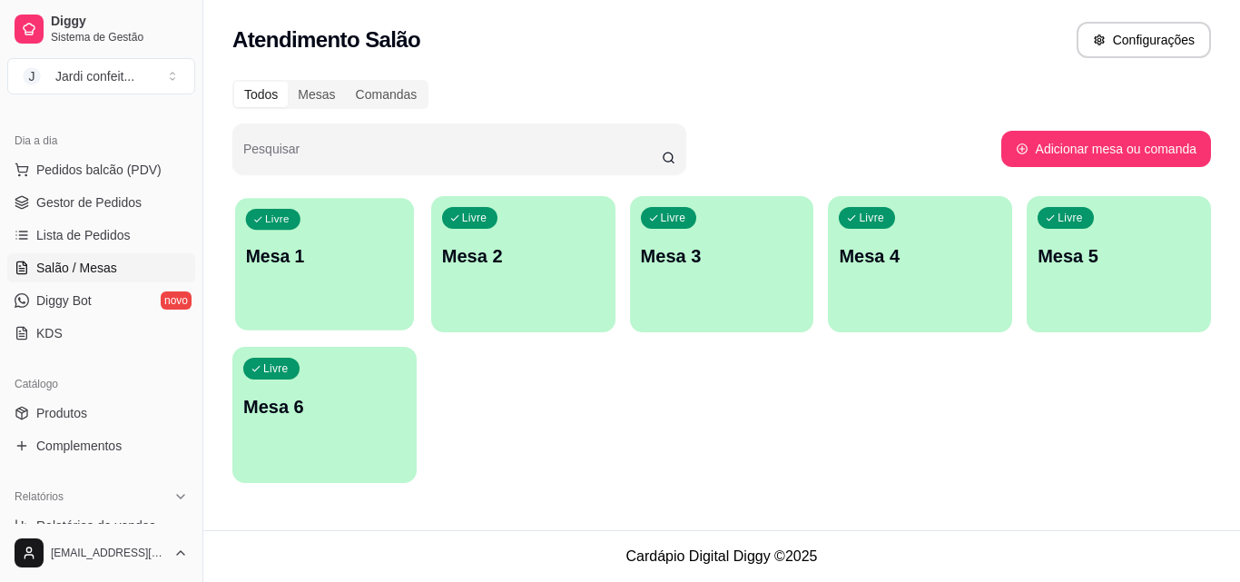
click at [404, 310] on button "Livre Mesa 1" at bounding box center [324, 264] width 179 height 133
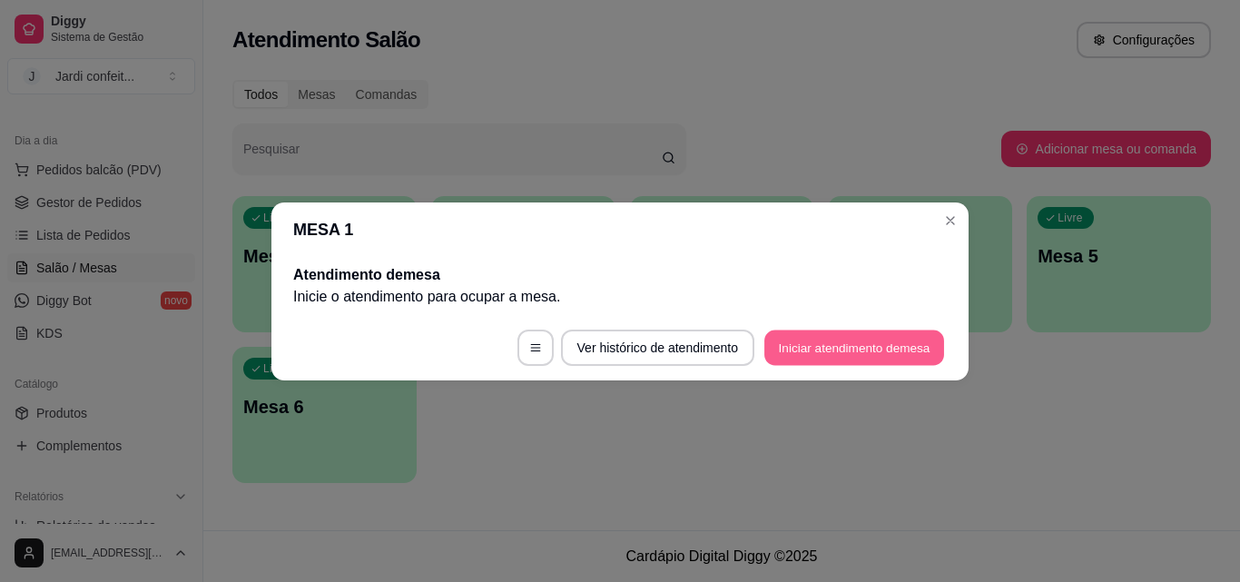
click at [801, 363] on button "Iniciar atendimento de mesa" at bounding box center [854, 347] width 180 height 35
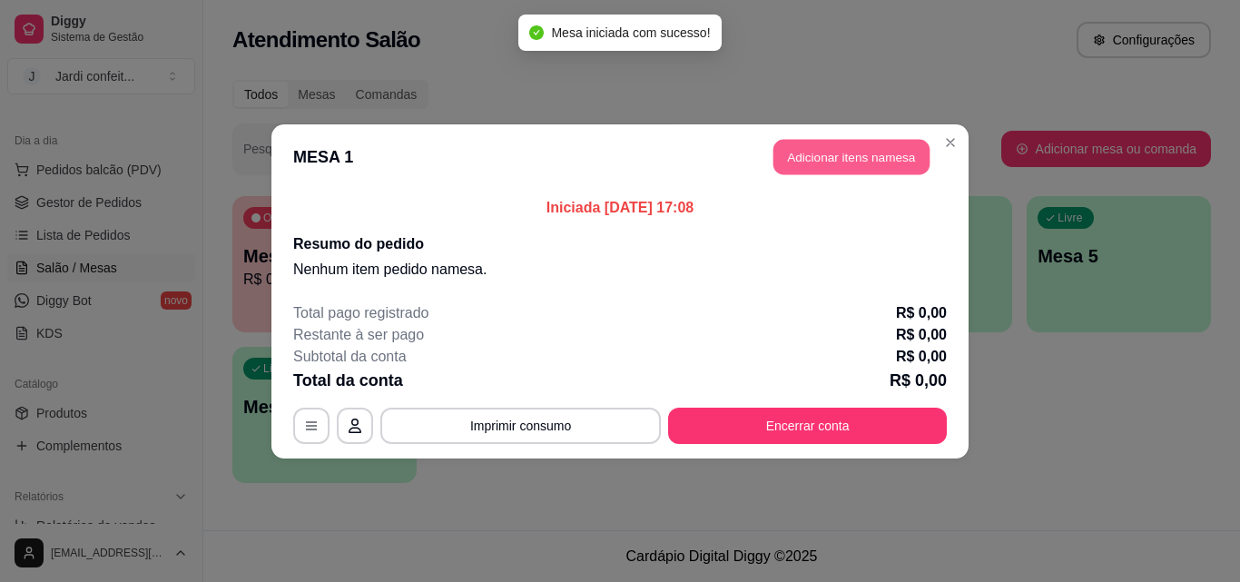
click at [878, 159] on button "Adicionar itens na mesa" at bounding box center [851, 156] width 156 height 35
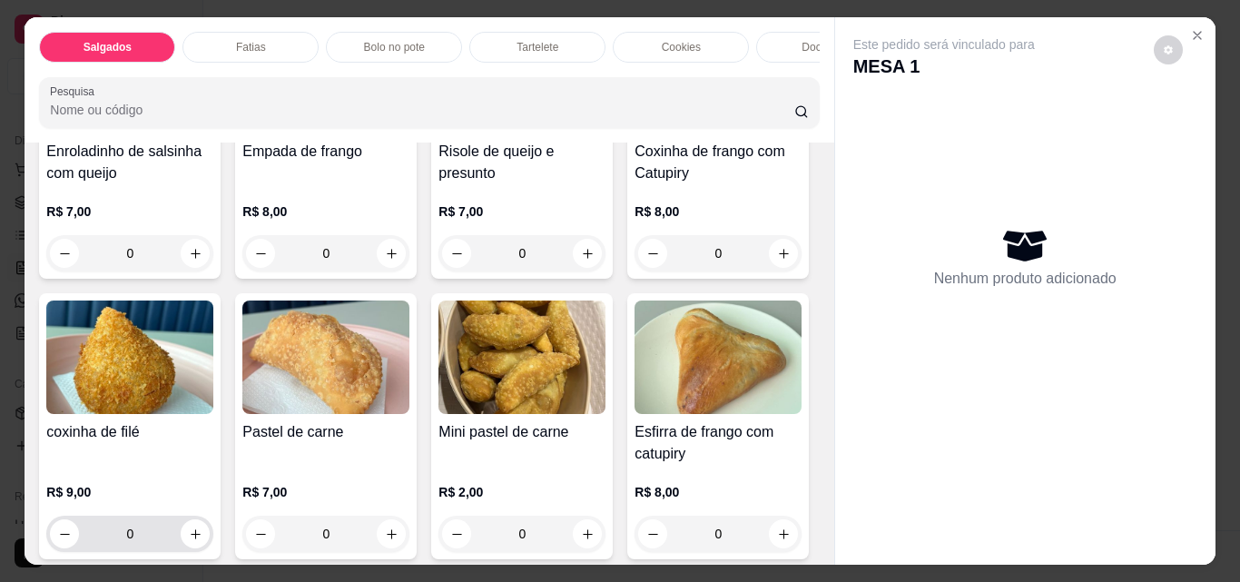
scroll to position [363, 0]
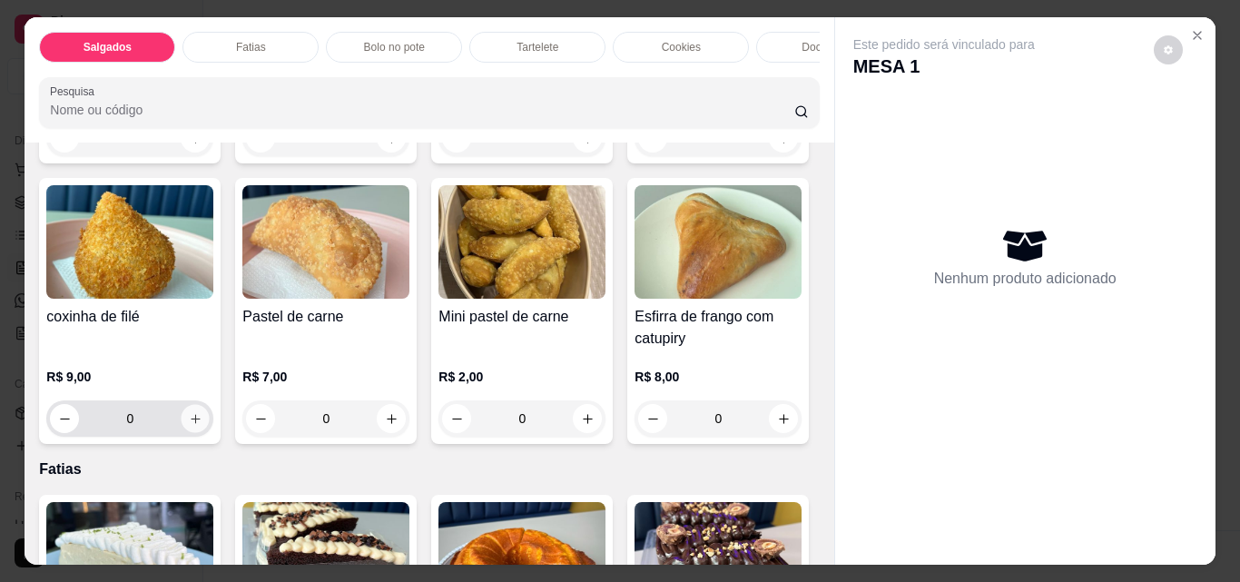
click at [210, 433] on button "increase-product-quantity" at bounding box center [196, 419] width 28 height 28
type input "1"
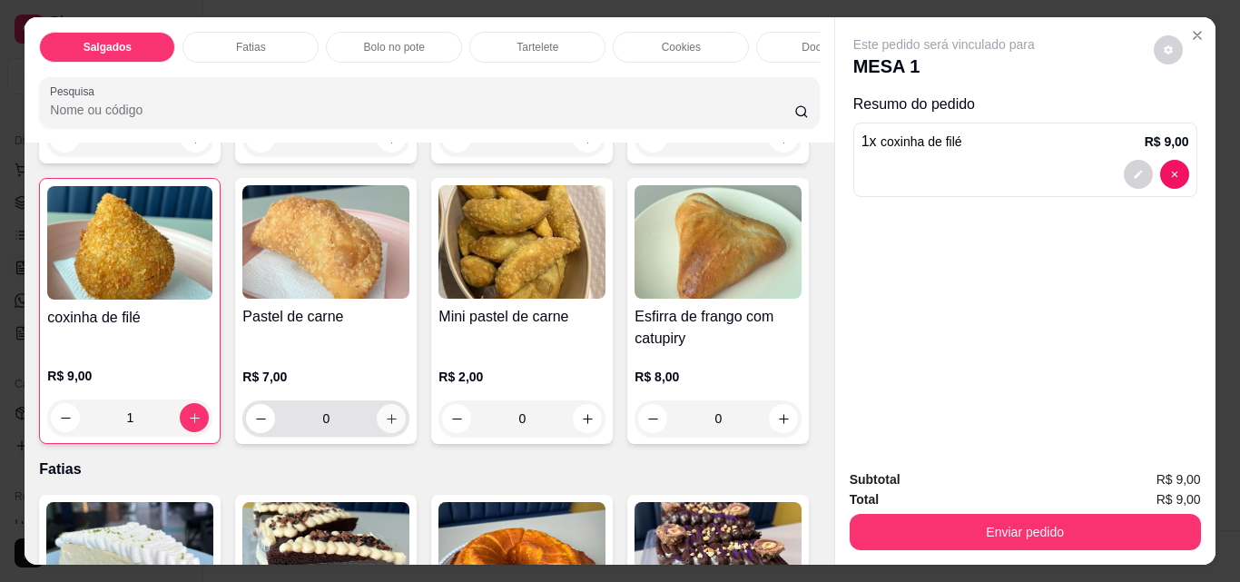
click at [399, 426] on icon "increase-product-quantity" at bounding box center [392, 419] width 14 height 14
type input "1"
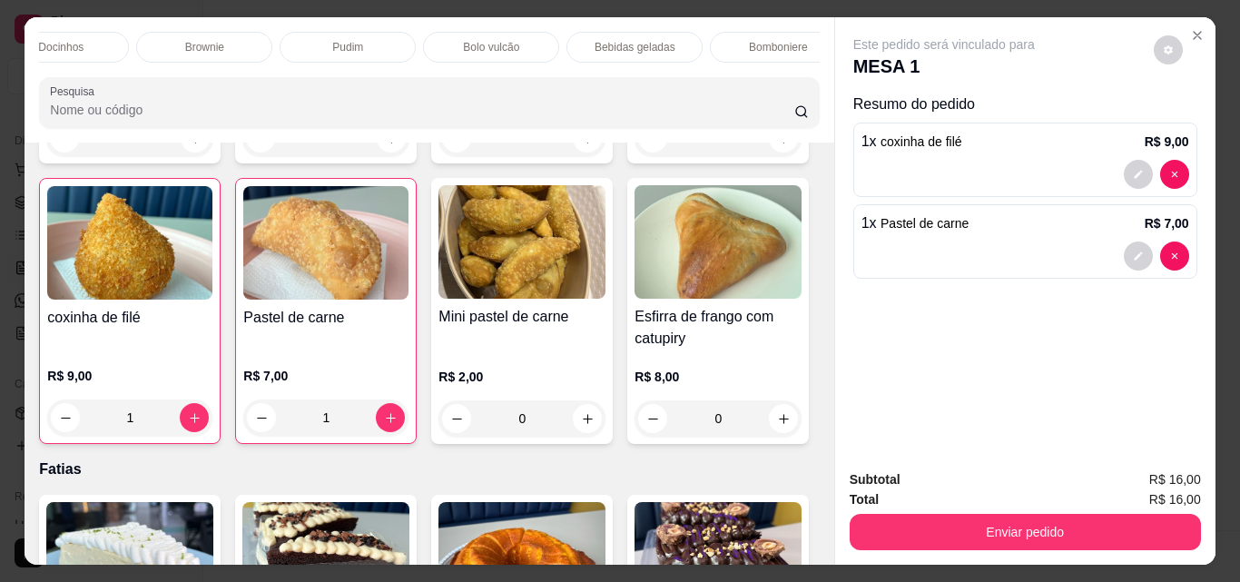
scroll to position [0, 791]
click at [546, 32] on div "Bebidas geladas" at bounding box center [607, 47] width 136 height 31
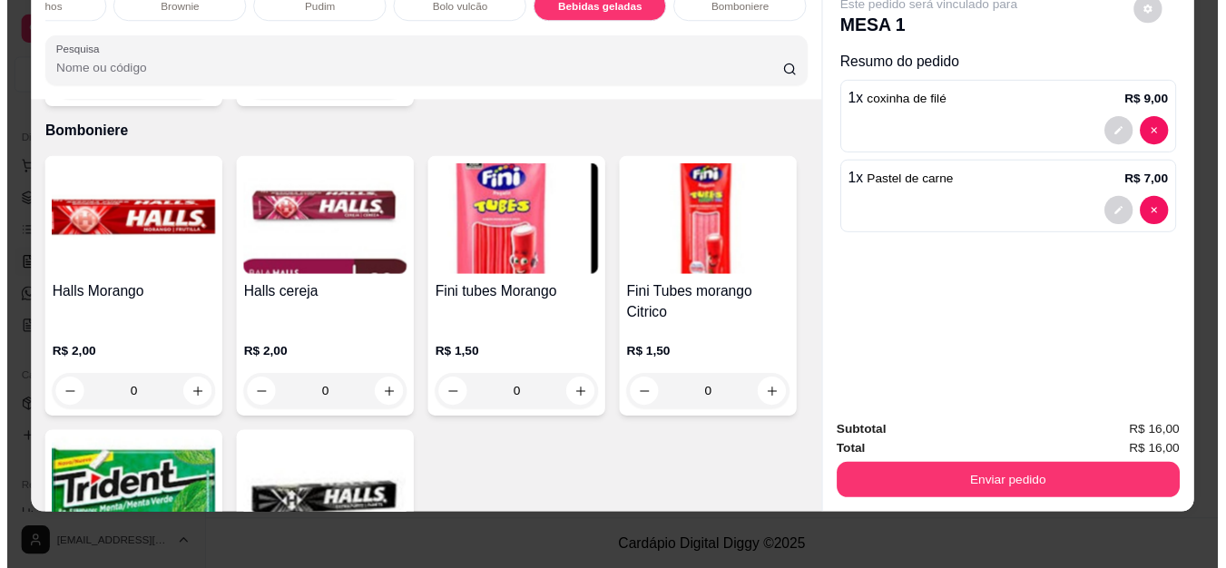
scroll to position [5314, 0]
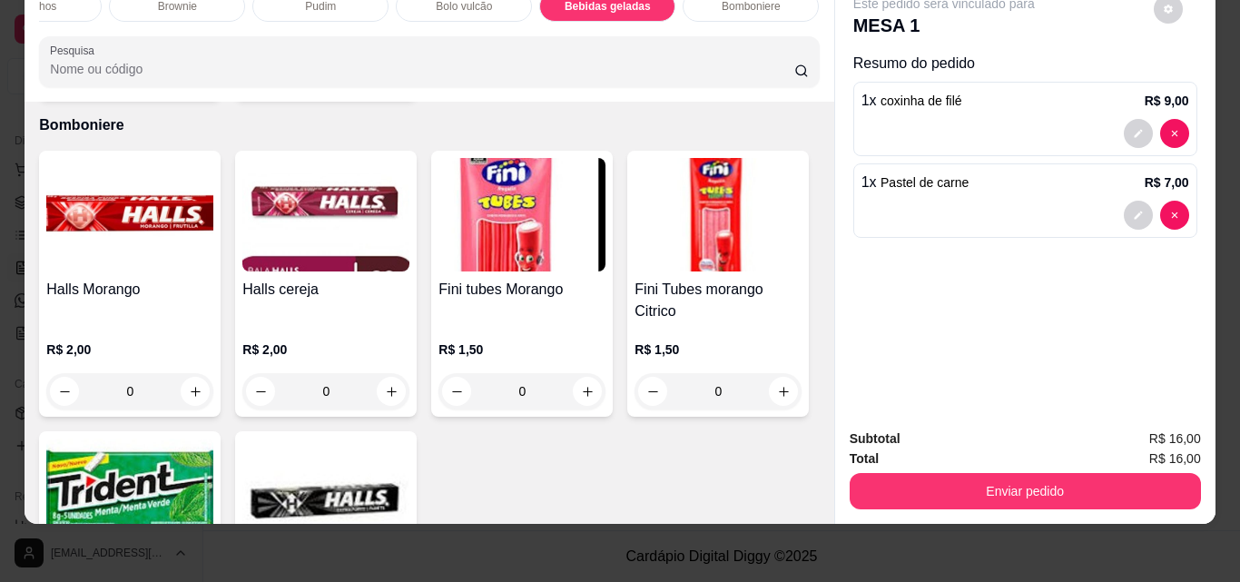
type input "1"
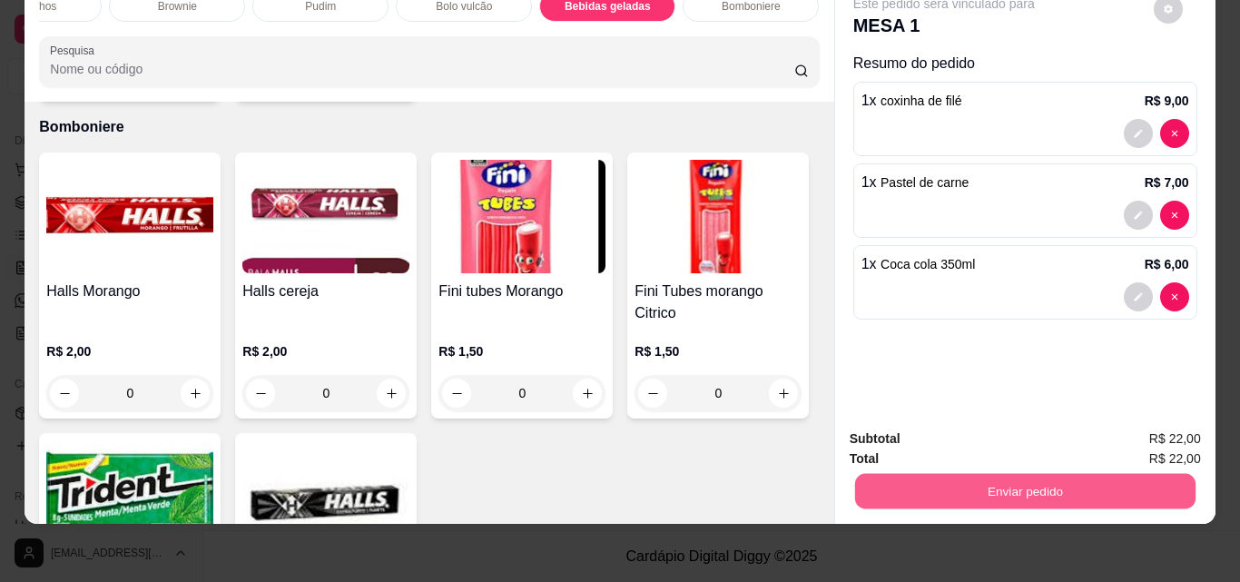
click at [962, 490] on button "Enviar pedido" at bounding box center [1024, 490] width 340 height 35
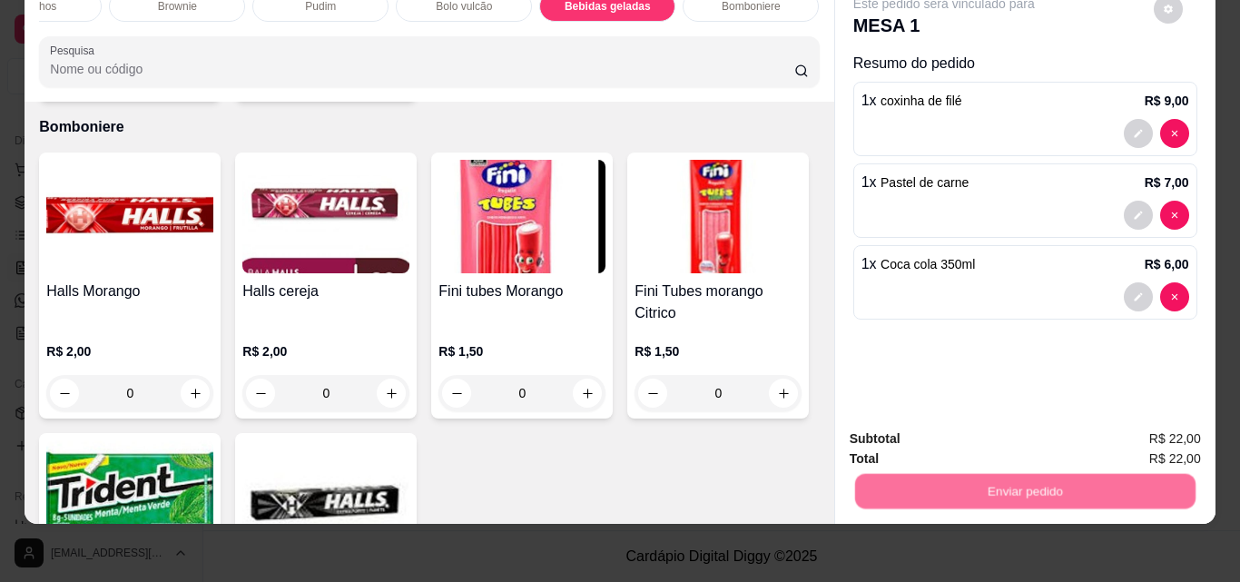
click at [950, 429] on button "Não registrar e enviar pedido" at bounding box center [964, 433] width 183 height 34
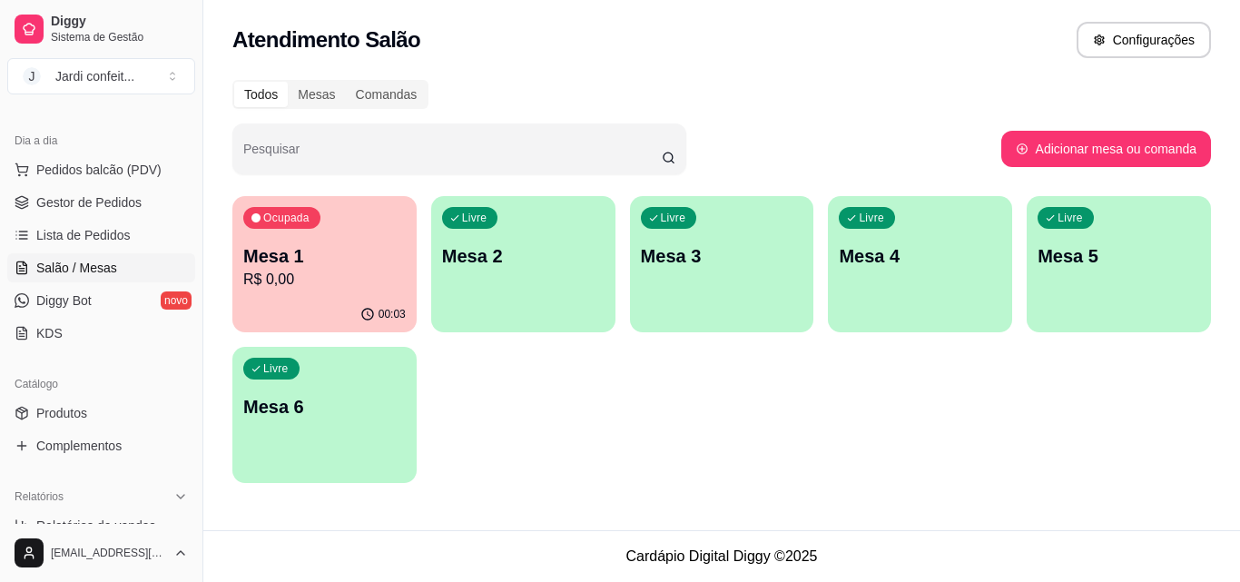
click at [111, 187] on ul "Pedidos balcão (PDV) Gestor de Pedidos Lista de Pedidos Salão / Mesas Diggy Bot…" at bounding box center [101, 251] width 188 height 192
click at [112, 193] on link "Gestor de Pedidos" at bounding box center [101, 202] width 188 height 29
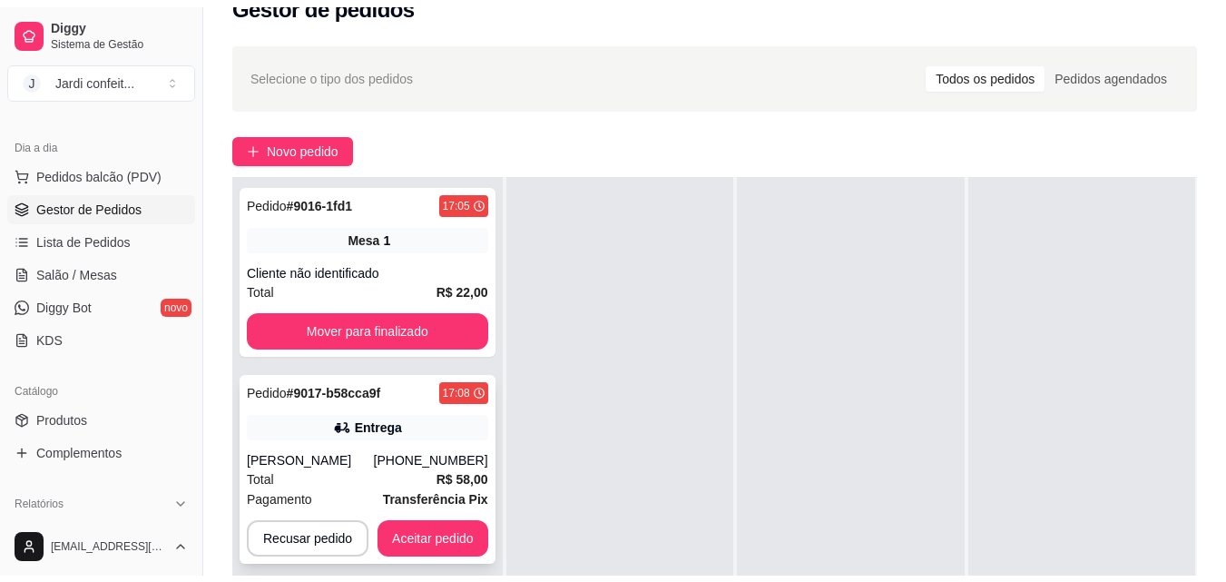
scroll to position [91, 0]
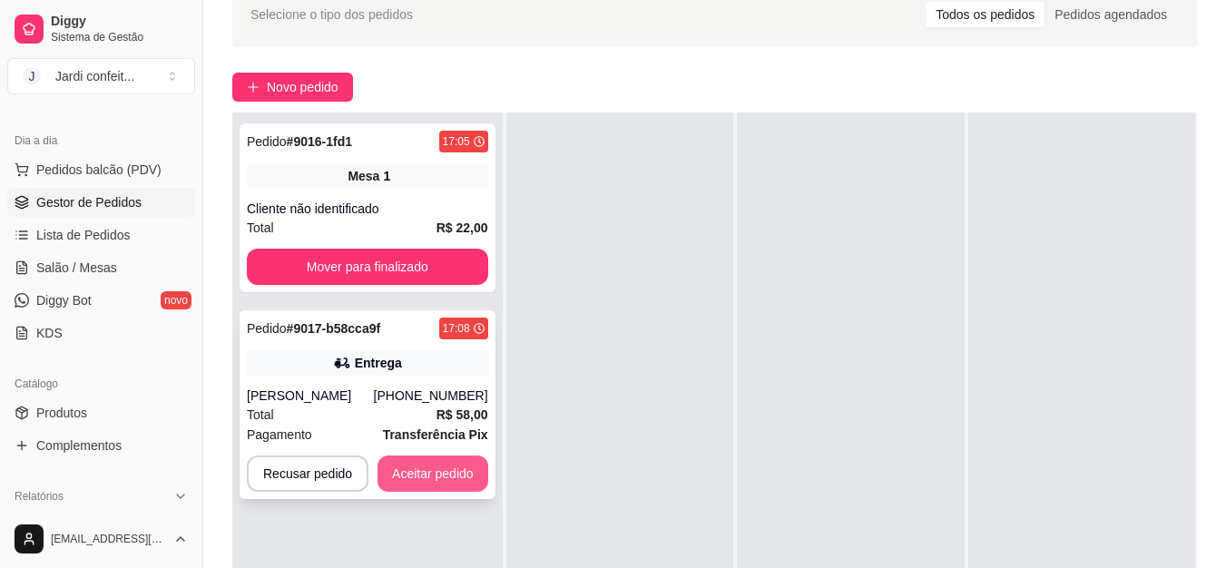
click at [417, 473] on button "Aceitar pedido" at bounding box center [433, 474] width 111 height 36
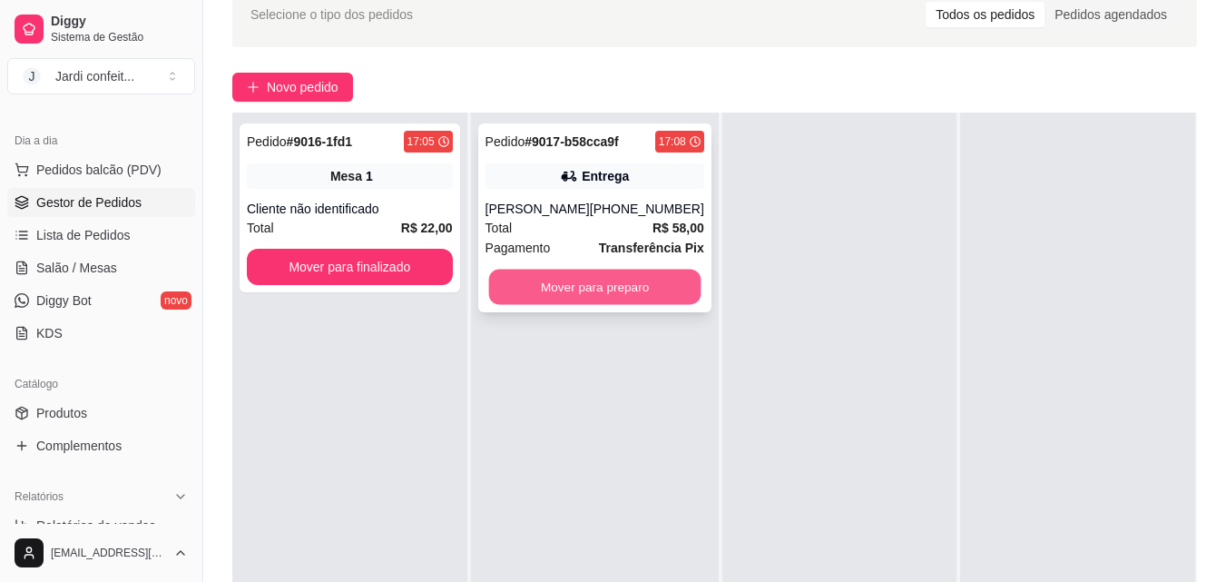
click at [542, 287] on button "Mover para preparo" at bounding box center [594, 287] width 212 height 35
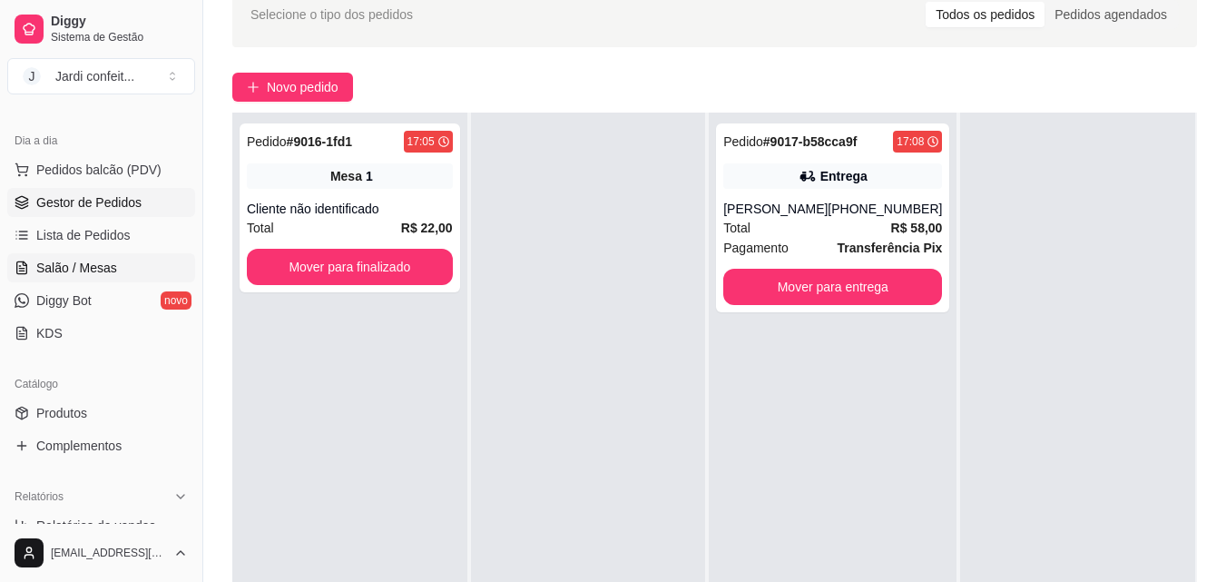
click at [140, 255] on link "Salão / Mesas" at bounding box center [101, 267] width 188 height 29
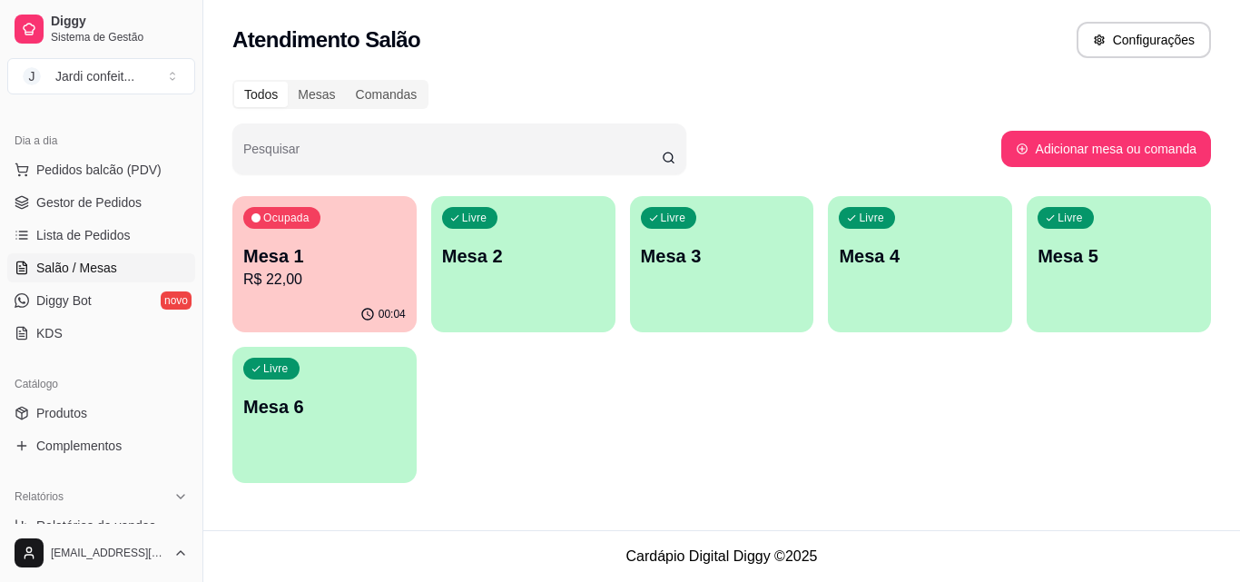
click at [317, 294] on div "Ocupada Mesa 1 R$ 22,00" at bounding box center [324, 246] width 184 height 101
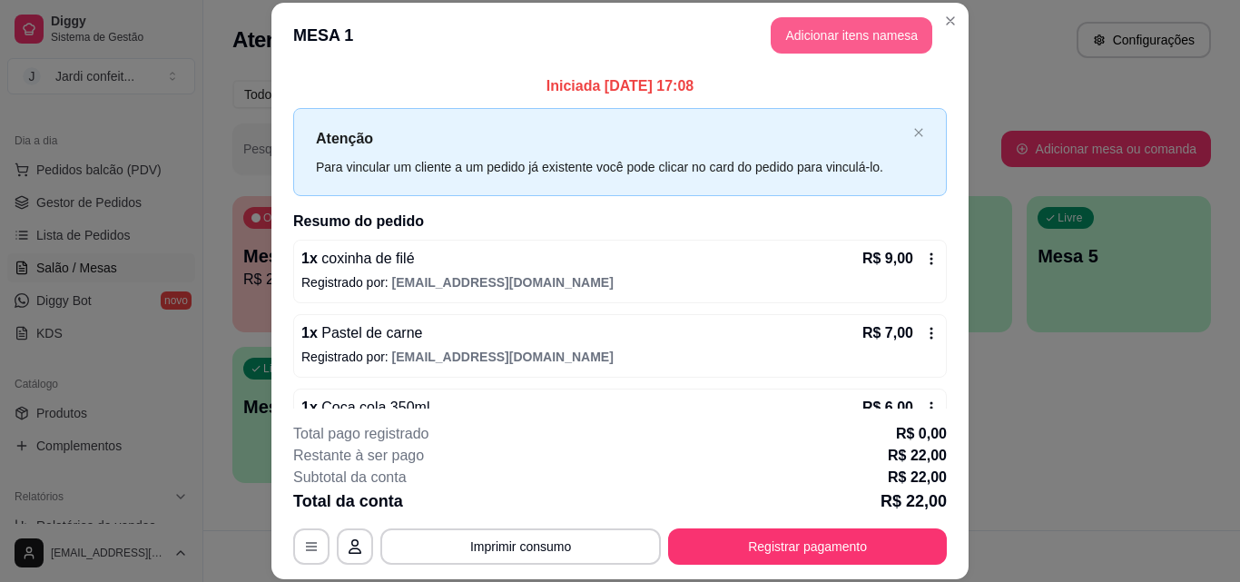
click at [809, 44] on button "Adicionar itens na mesa" at bounding box center [852, 35] width 162 height 36
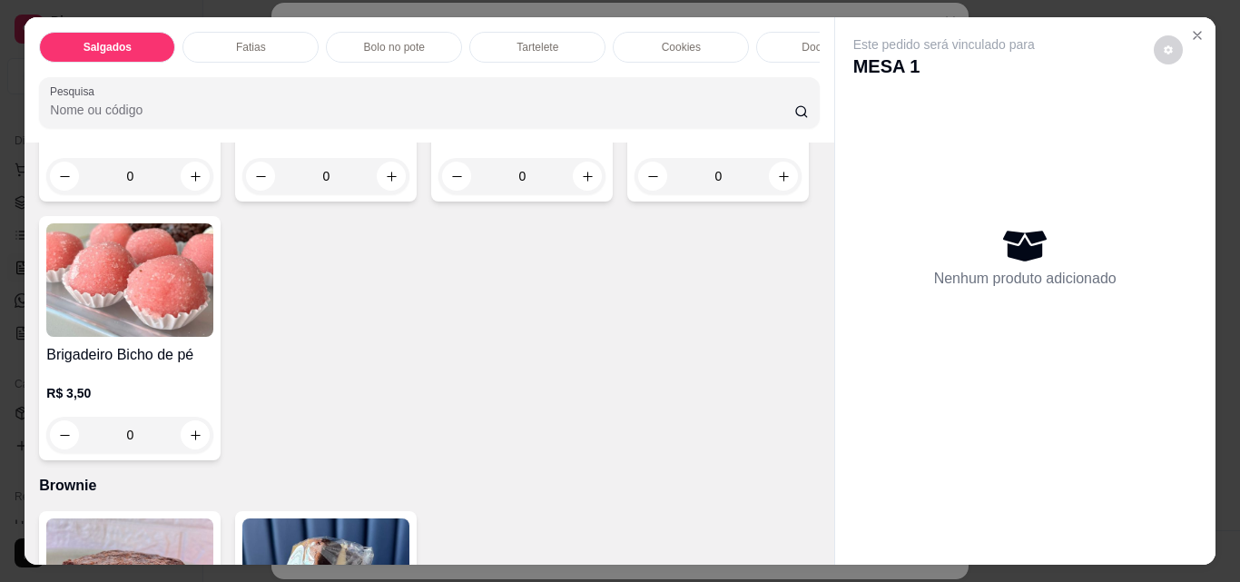
scroll to position [2451, 0]
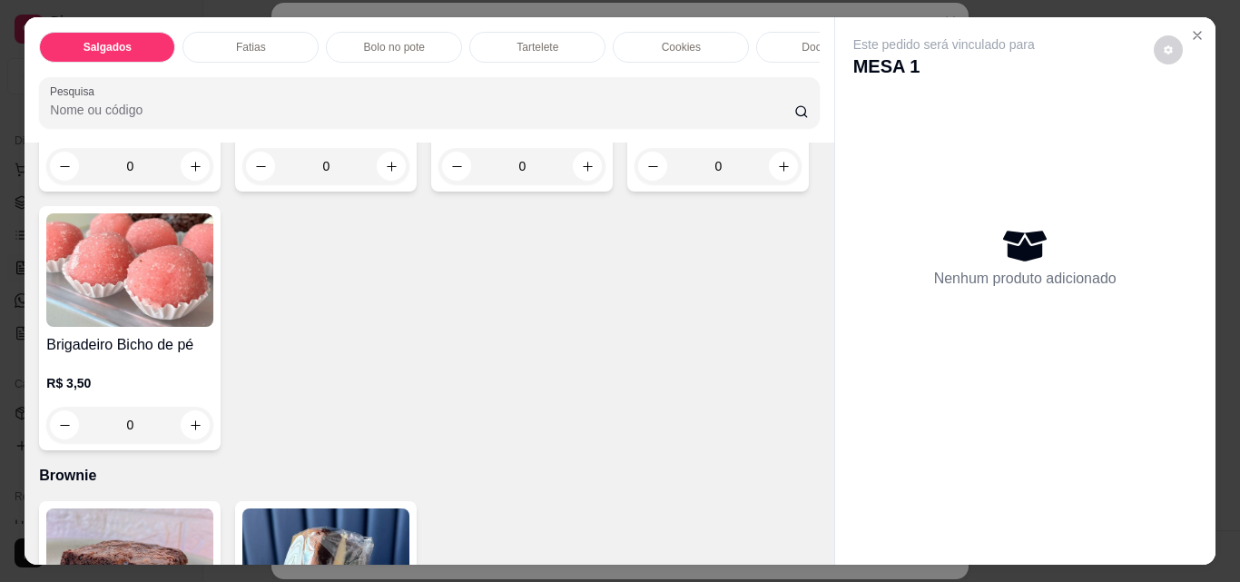
type input "1"
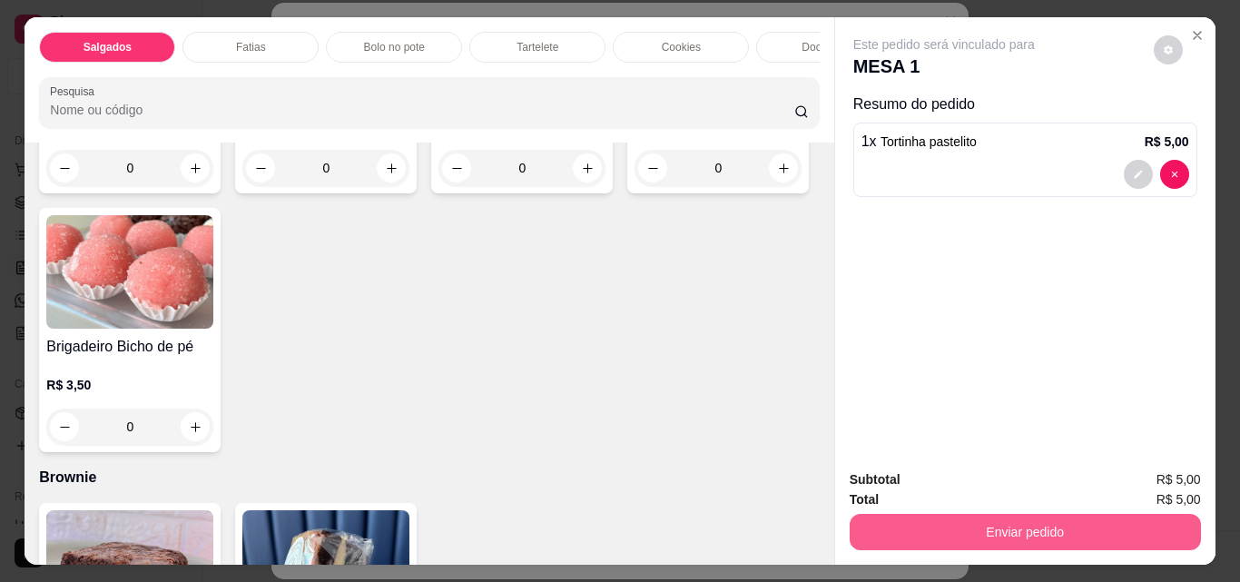
click at [998, 514] on button "Enviar pedido" at bounding box center [1025, 532] width 351 height 36
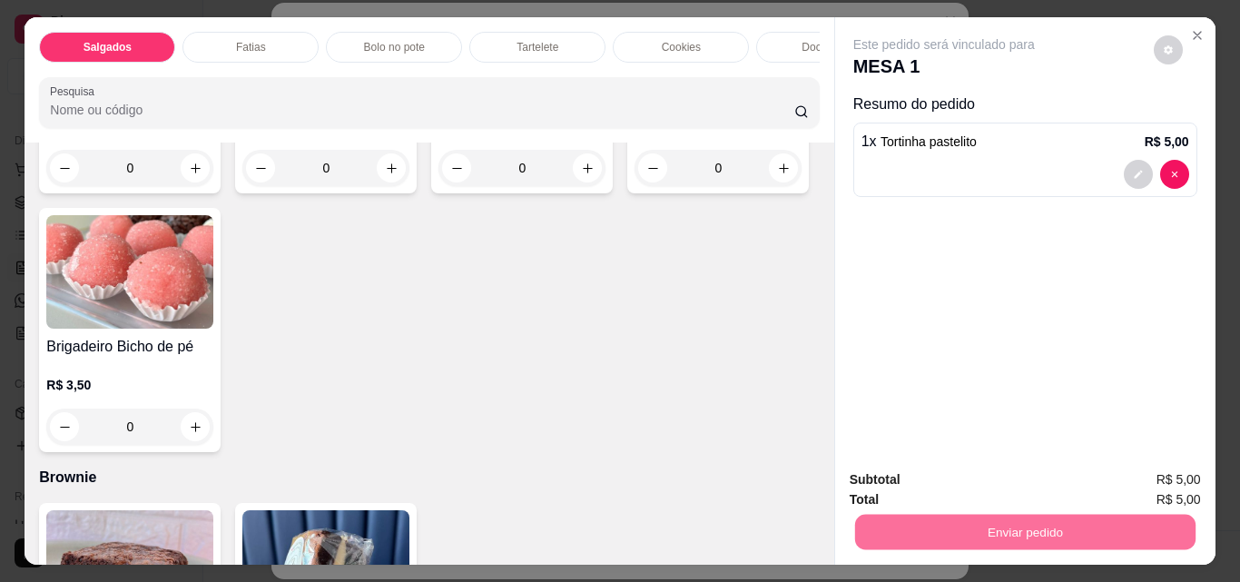
click at [1002, 473] on button "Não registrar e enviar pedido" at bounding box center [965, 480] width 189 height 34
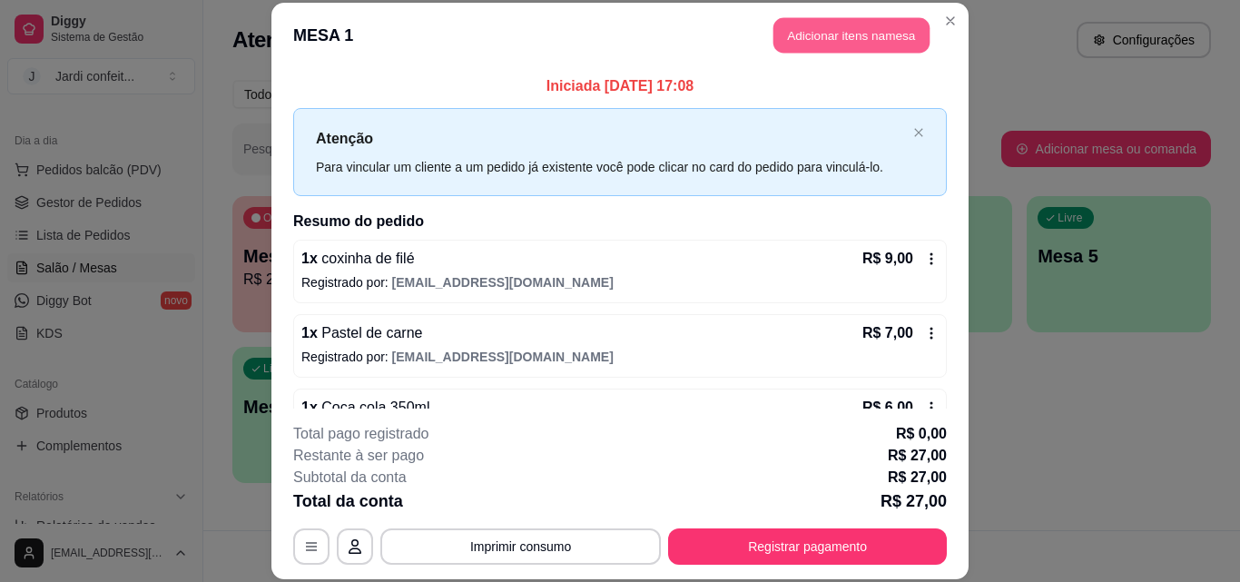
click at [839, 32] on button "Adicionar itens na mesa" at bounding box center [851, 35] width 156 height 35
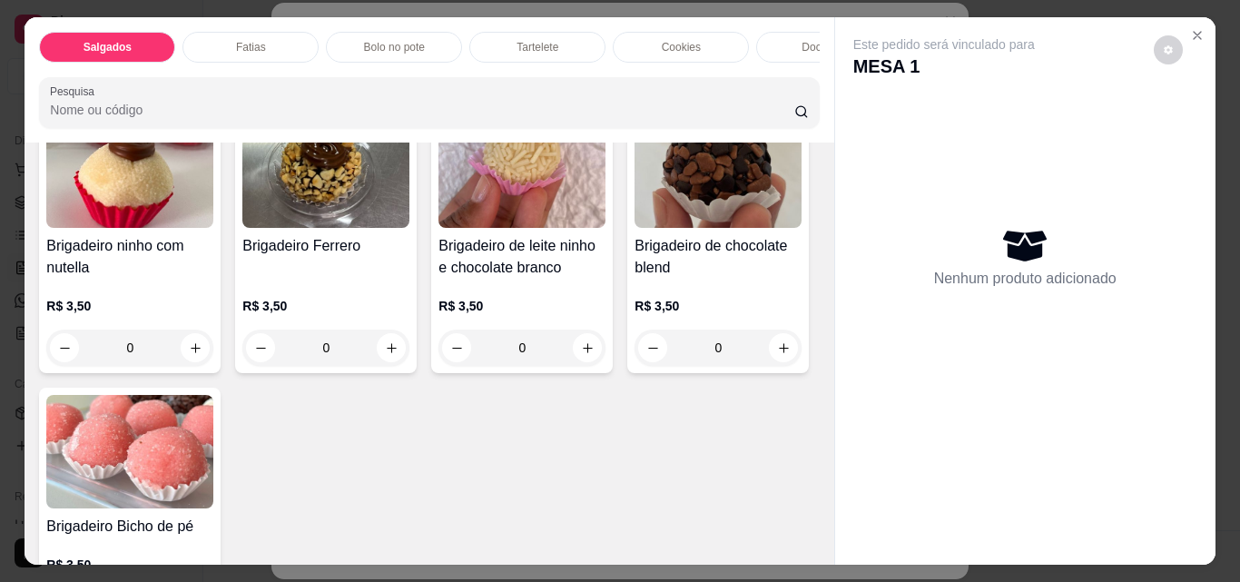
scroll to position [2542, 0]
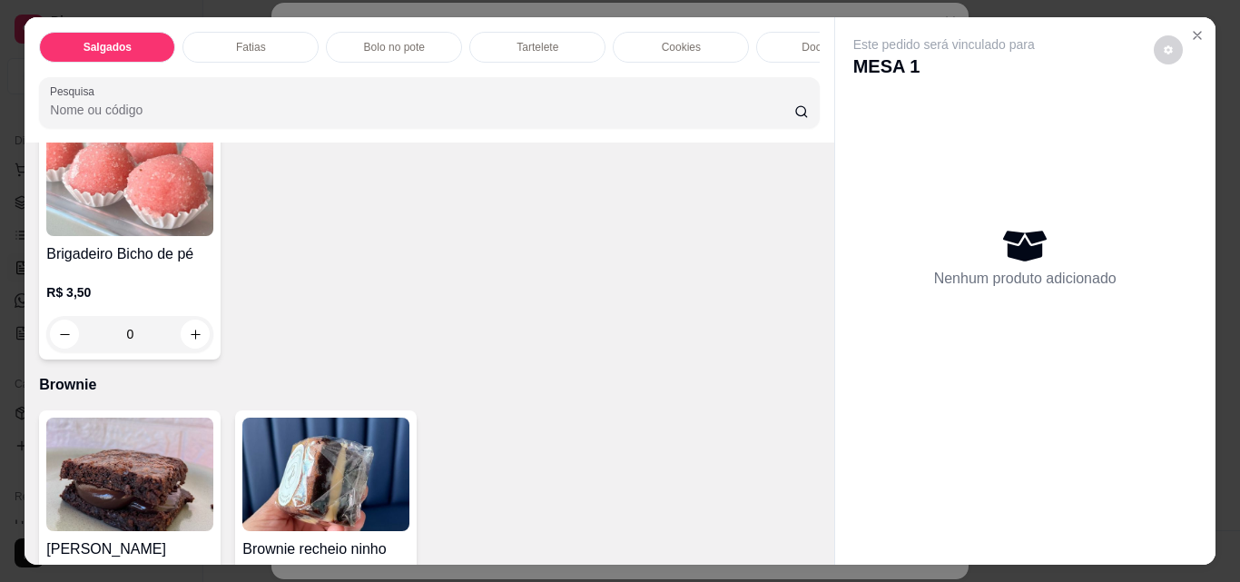
type input "1"
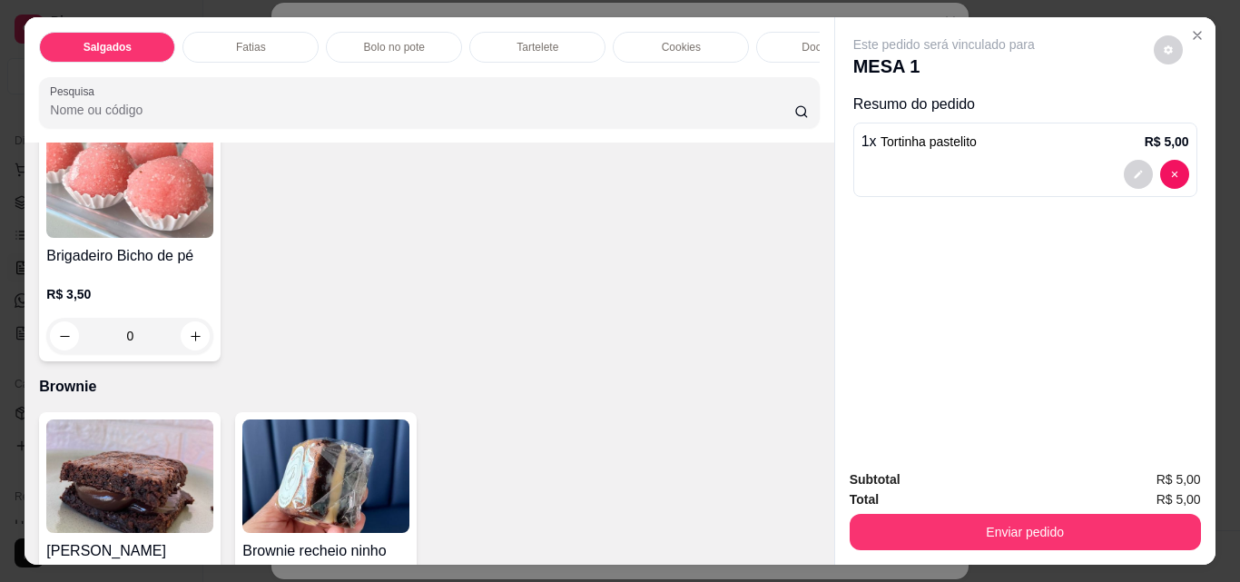
scroll to position [2543, 0]
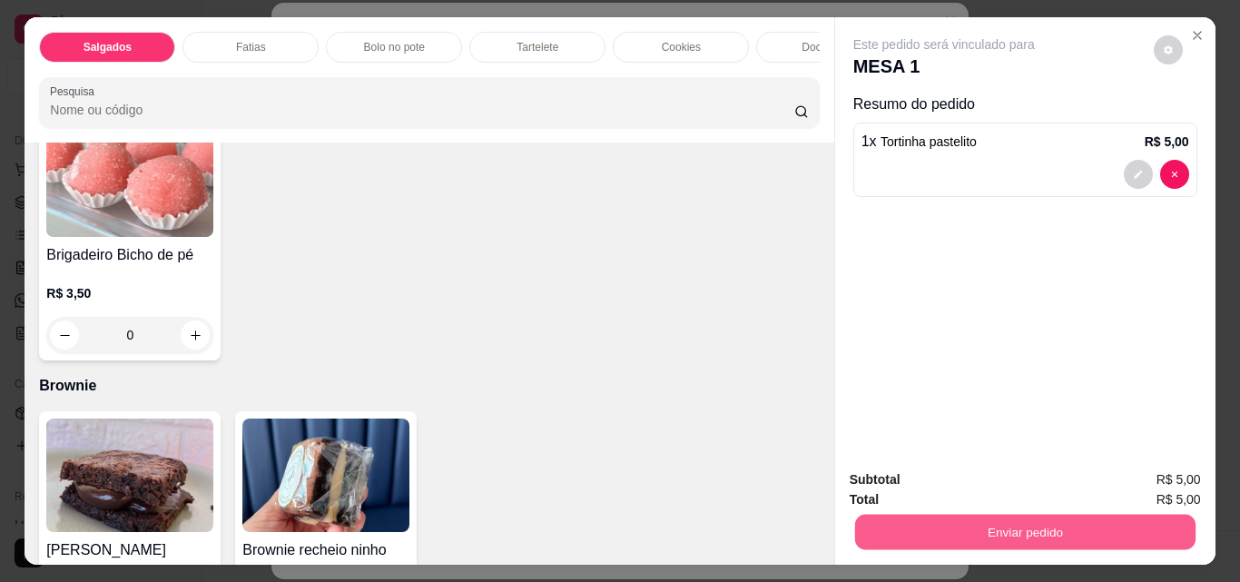
click at [1015, 514] on button "Enviar pedido" at bounding box center [1024, 531] width 340 height 35
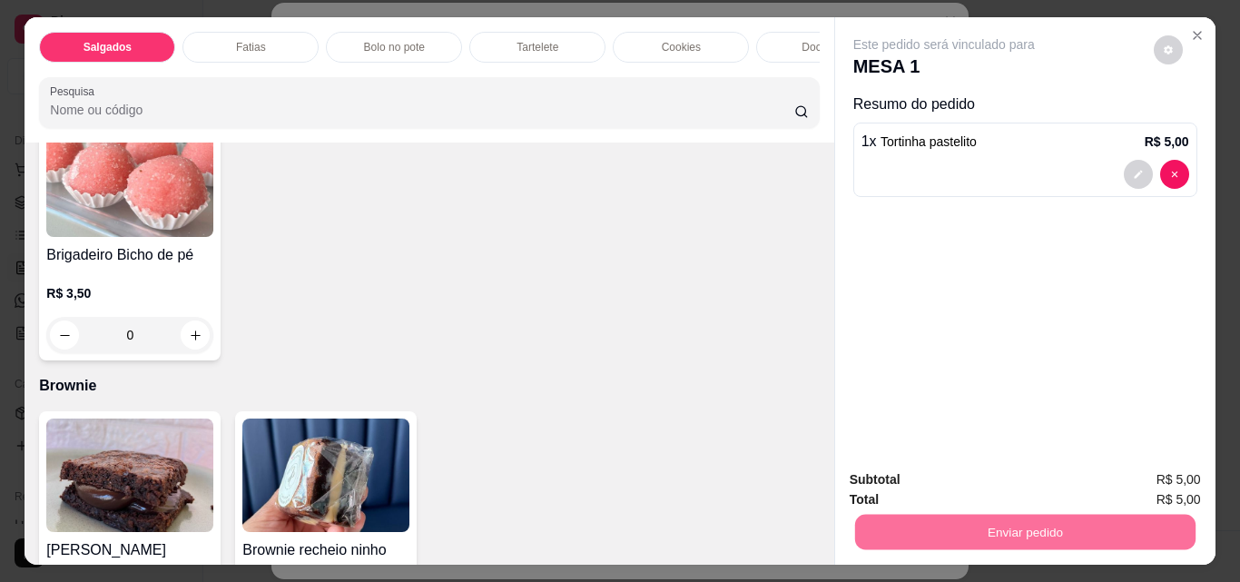
click at [999, 475] on button "Não registrar e enviar pedido" at bounding box center [964, 480] width 183 height 34
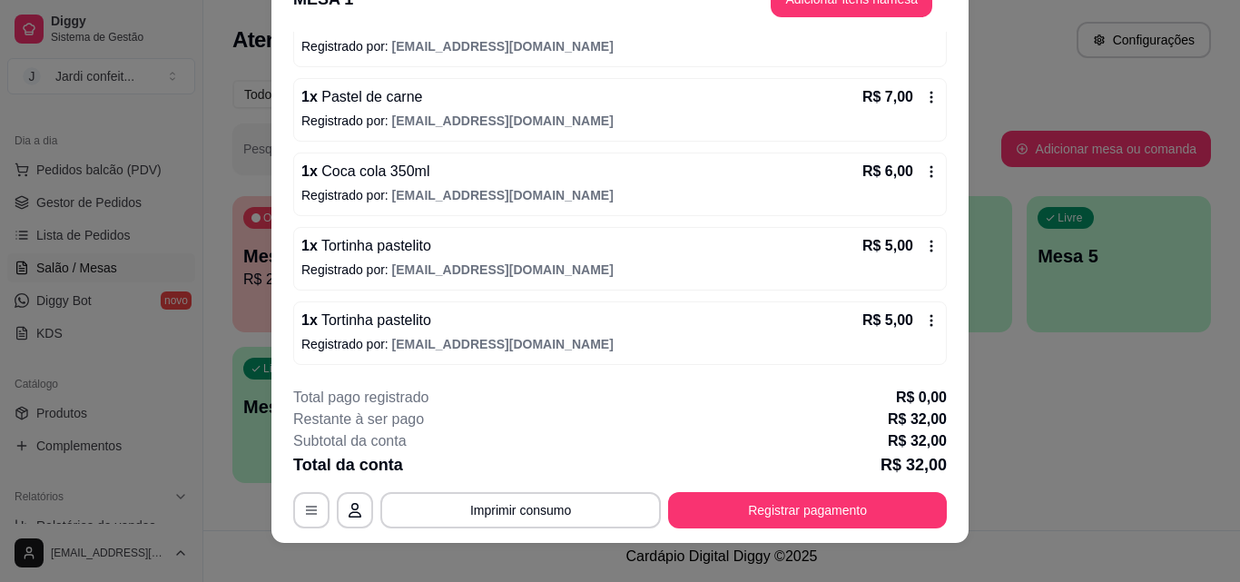
scroll to position [55, 0]
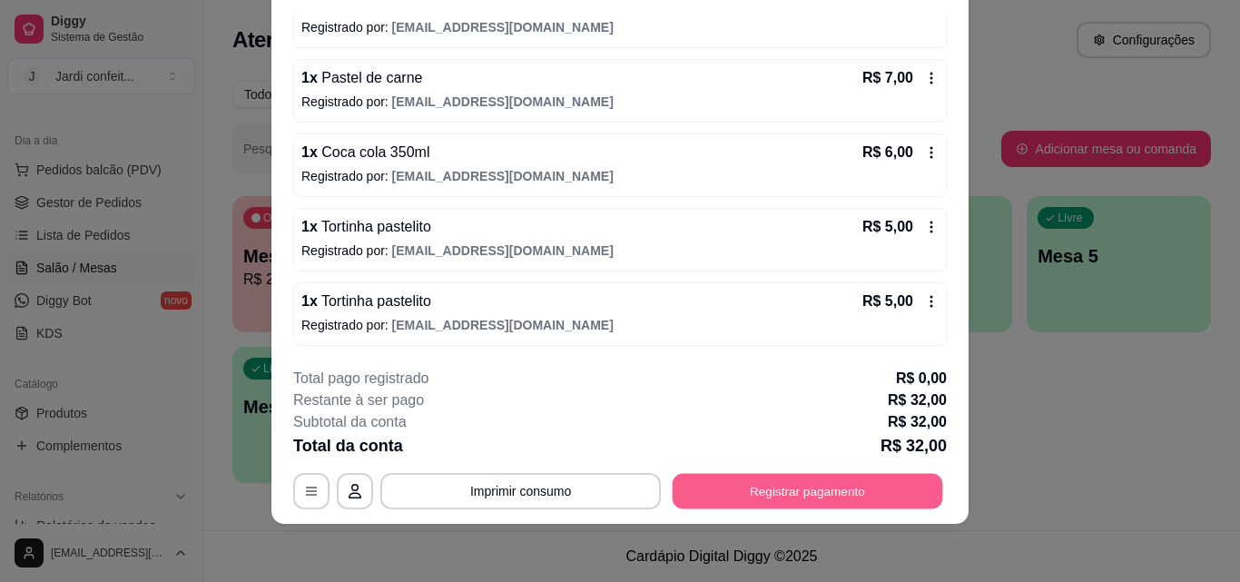
click at [780, 484] on button "Registrar pagamento" at bounding box center [808, 490] width 271 height 35
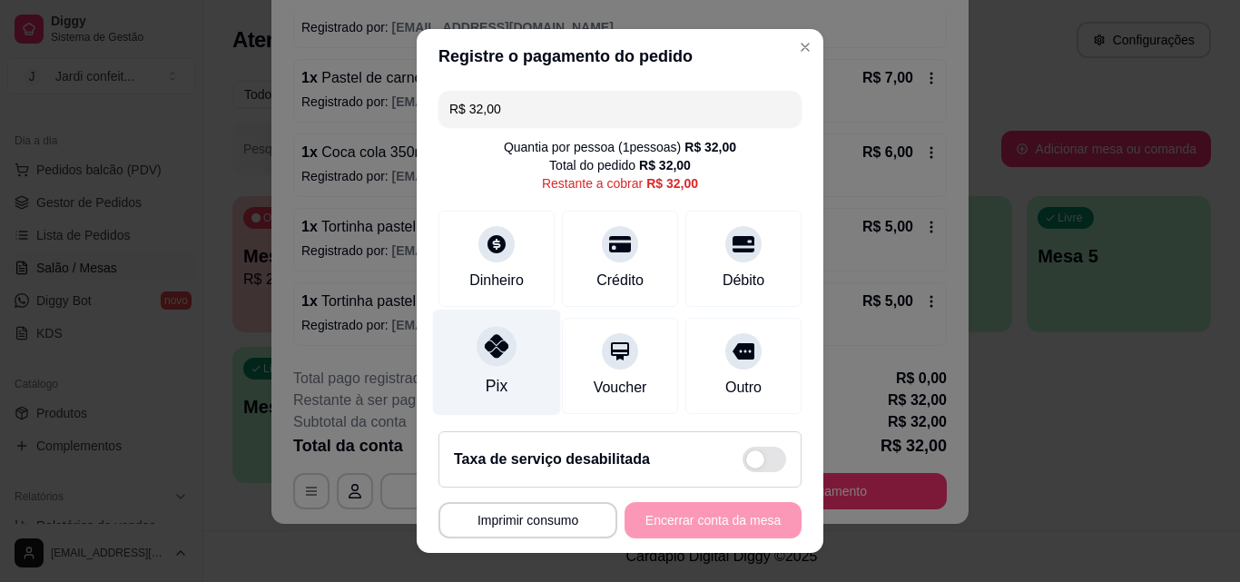
click at [509, 355] on div "Pix" at bounding box center [497, 363] width 128 height 106
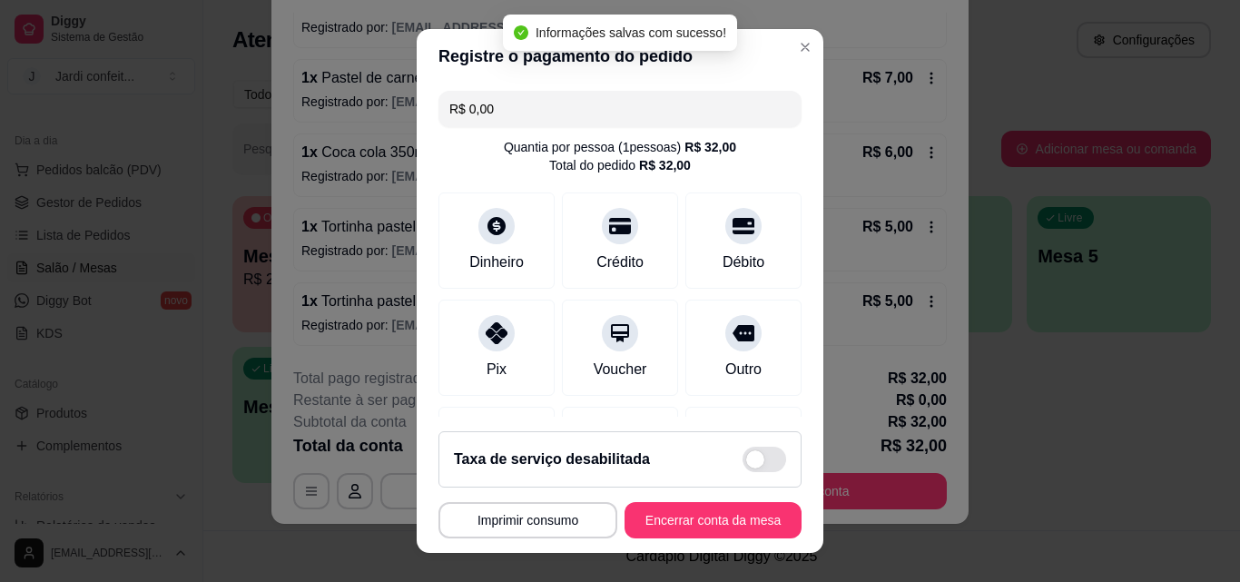
type input "R$ 0,00"
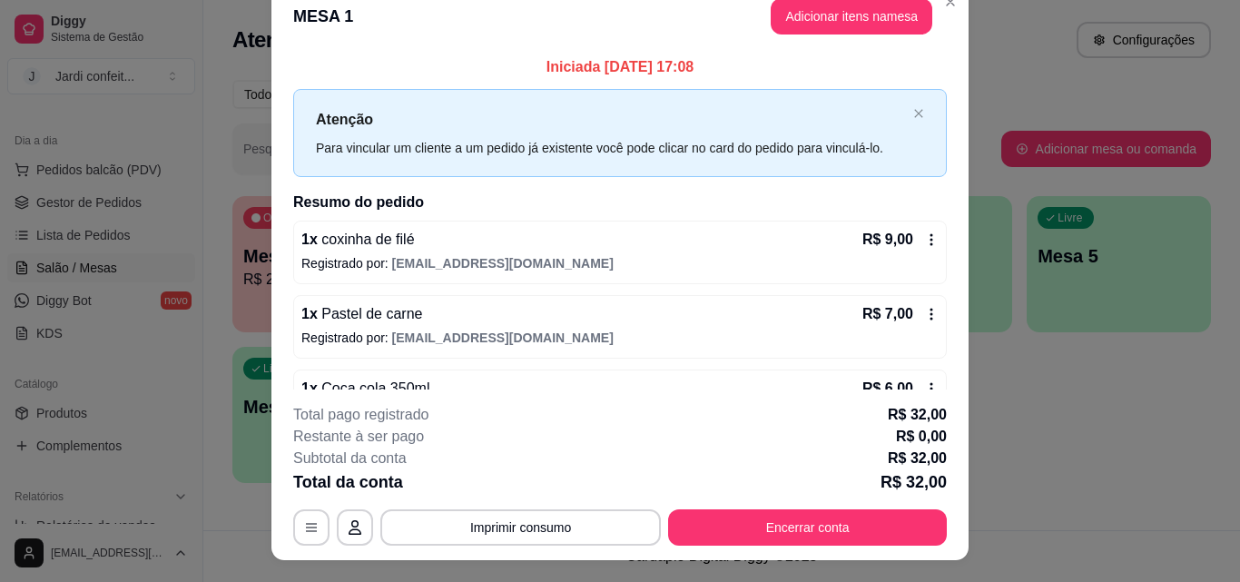
scroll to position [0, 0]
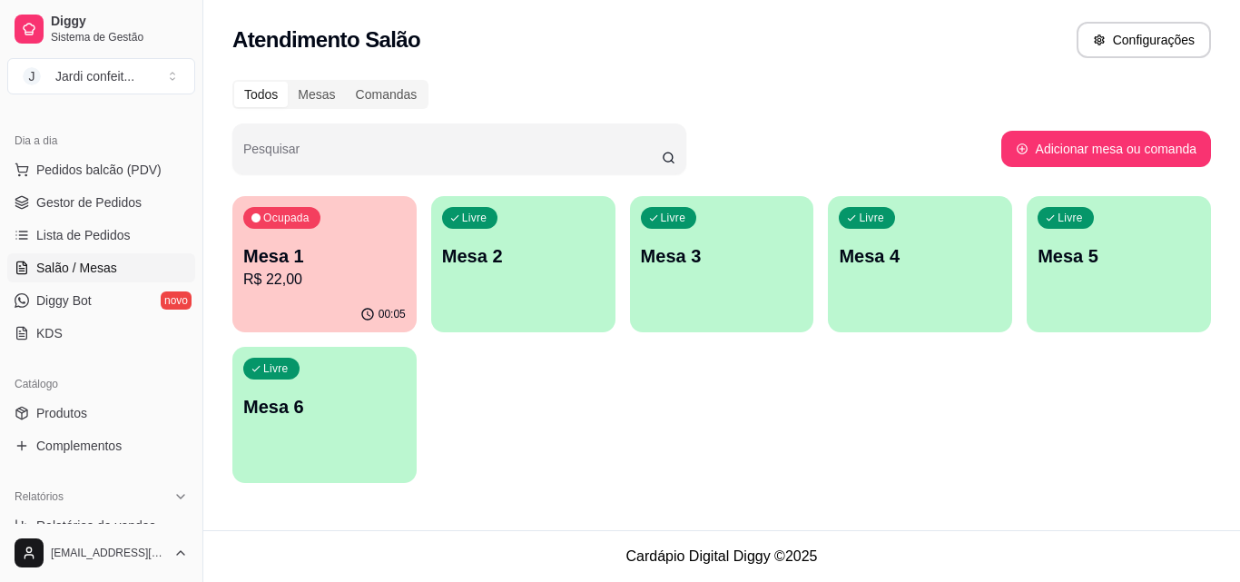
click at [124, 271] on link "Salão / Mesas" at bounding box center [101, 267] width 188 height 29
click at [339, 262] on p "Mesa 1" at bounding box center [324, 255] width 162 height 25
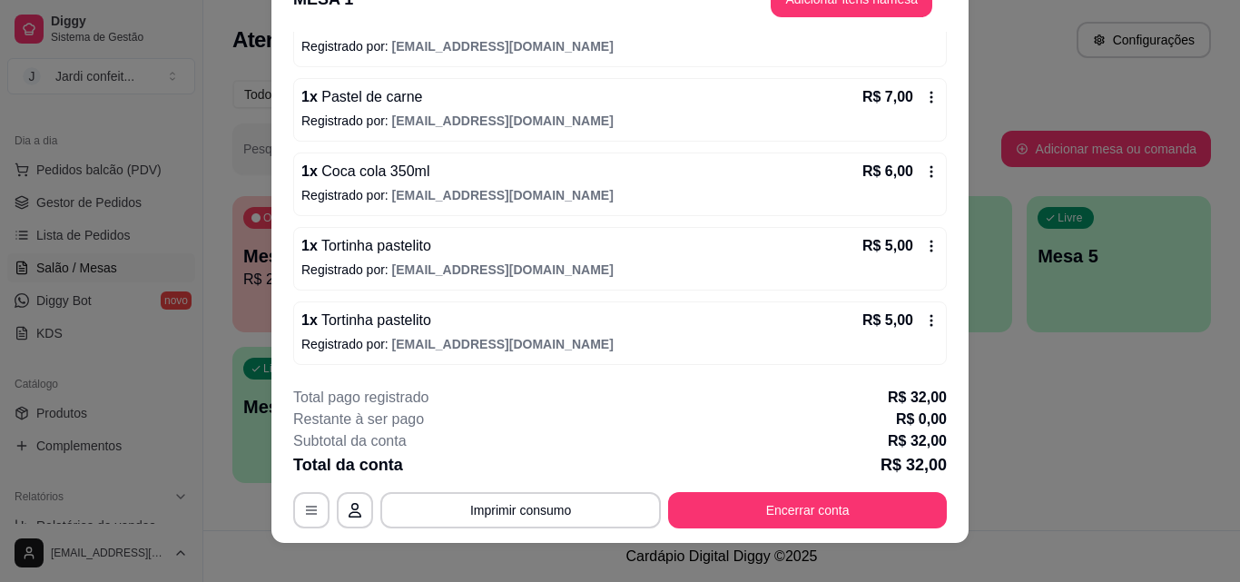
scroll to position [55, 0]
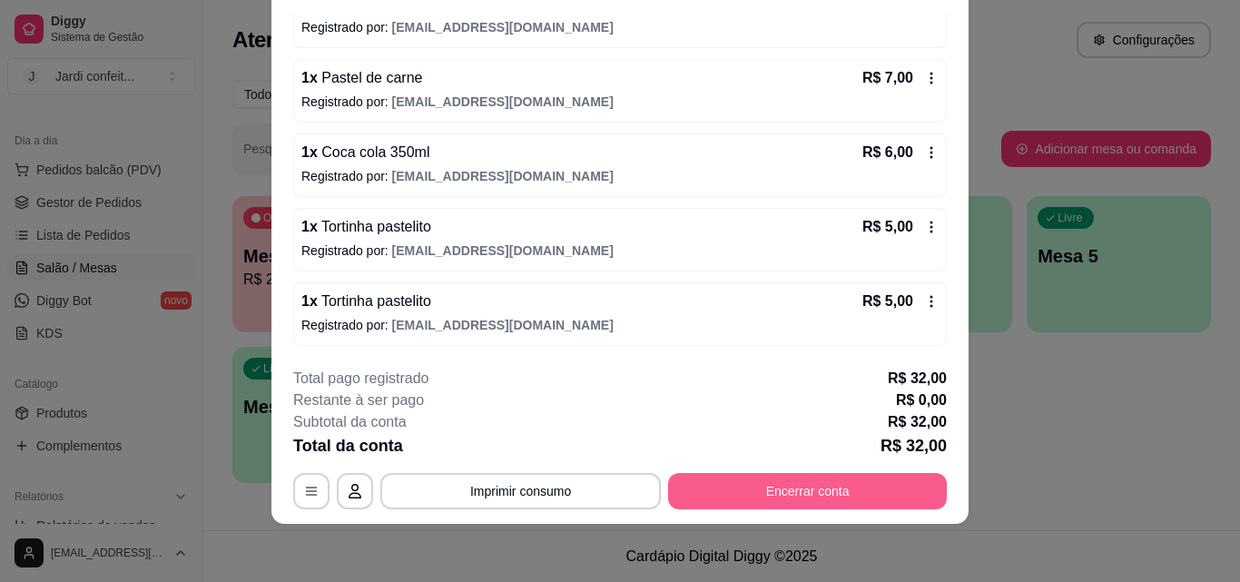
click at [800, 478] on button "Encerrar conta" at bounding box center [807, 491] width 279 height 36
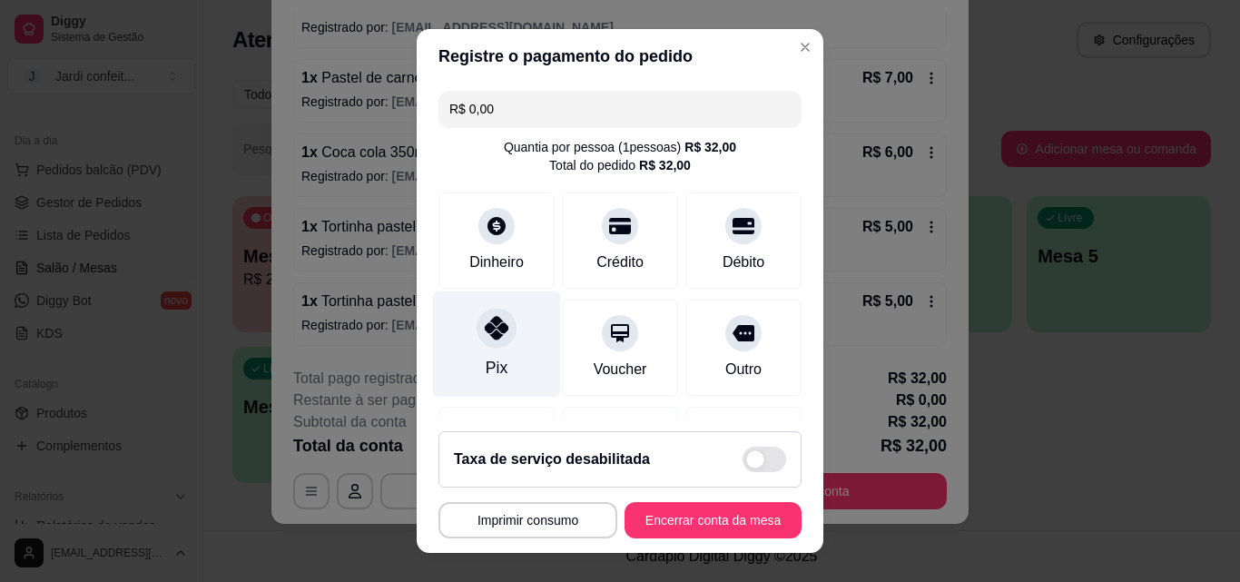
click at [512, 340] on div "Pix" at bounding box center [497, 344] width 128 height 106
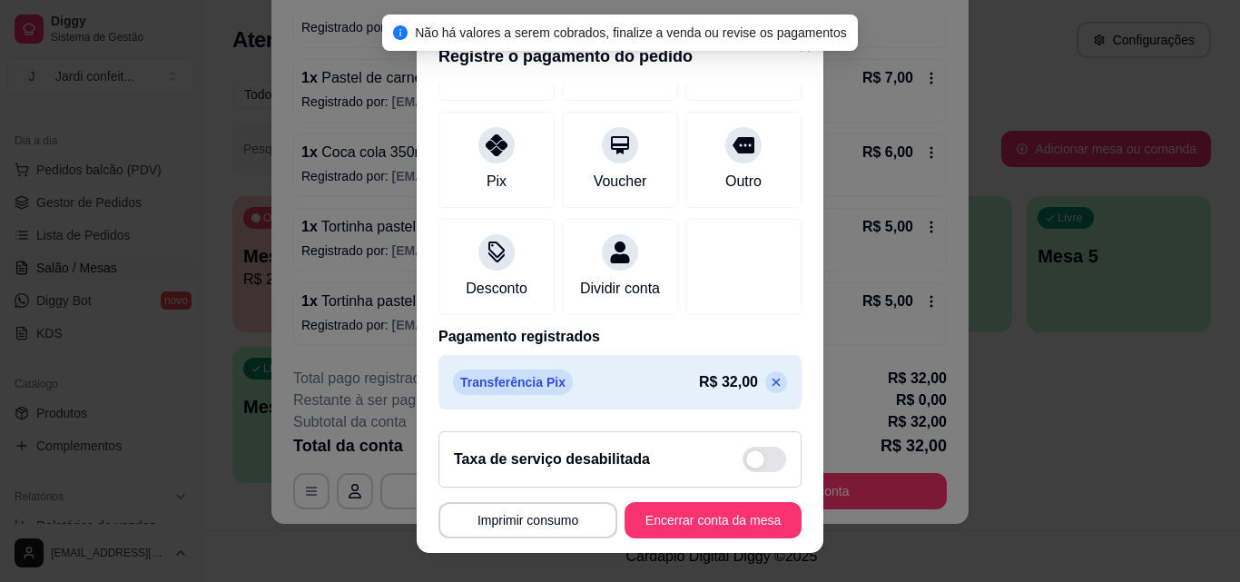
scroll to position [29, 0]
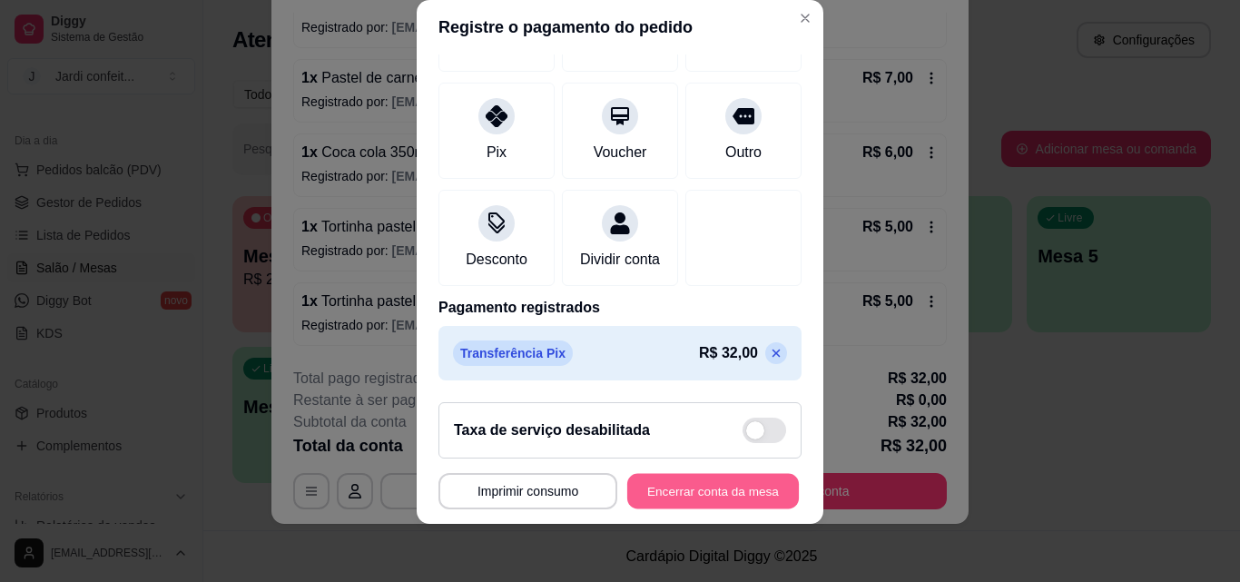
click at [738, 480] on button "Encerrar conta da mesa" at bounding box center [713, 491] width 172 height 35
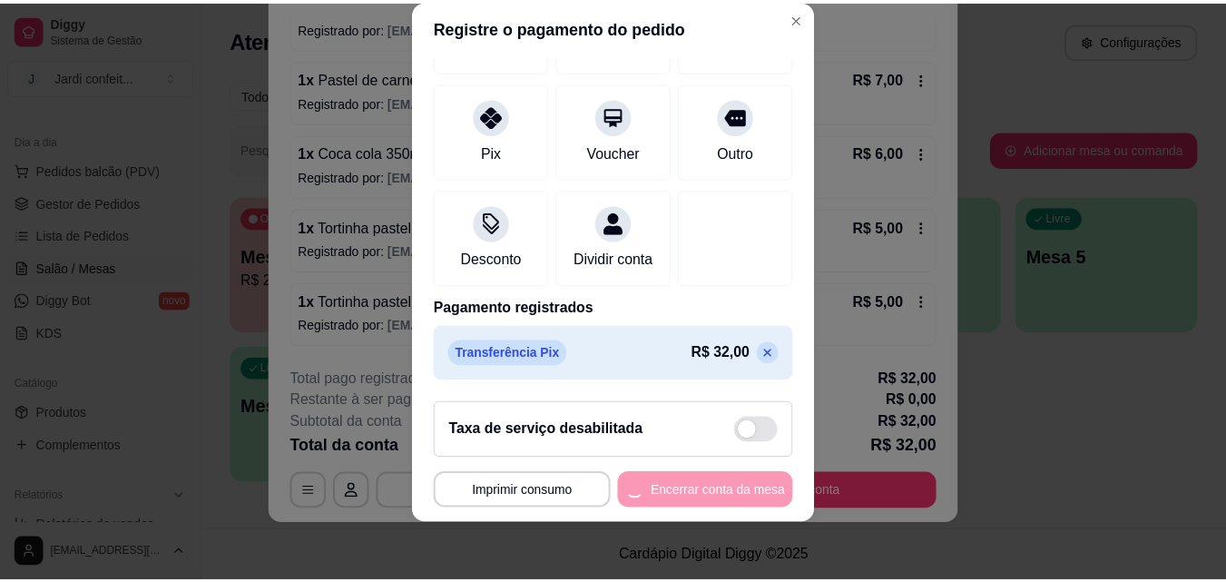
scroll to position [0, 0]
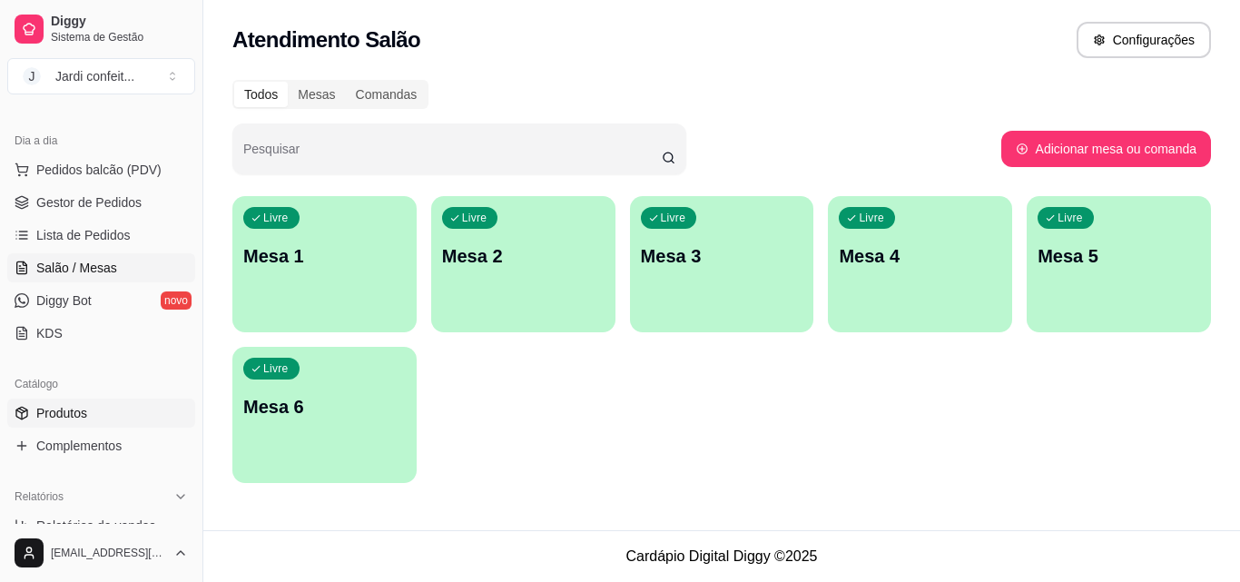
click at [130, 417] on link "Produtos" at bounding box center [101, 413] width 188 height 29
click at [155, 417] on link "Produtos" at bounding box center [101, 413] width 188 height 29
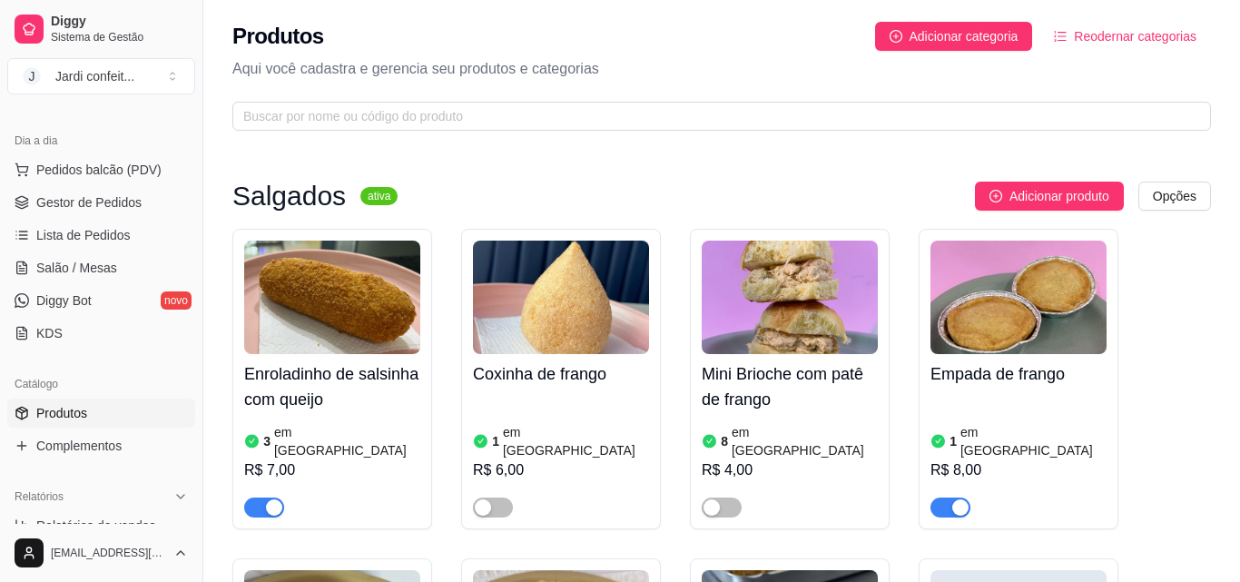
click at [141, 416] on link "Produtos" at bounding box center [101, 413] width 188 height 29
click at [142, 416] on link "Produtos" at bounding box center [101, 413] width 188 height 29
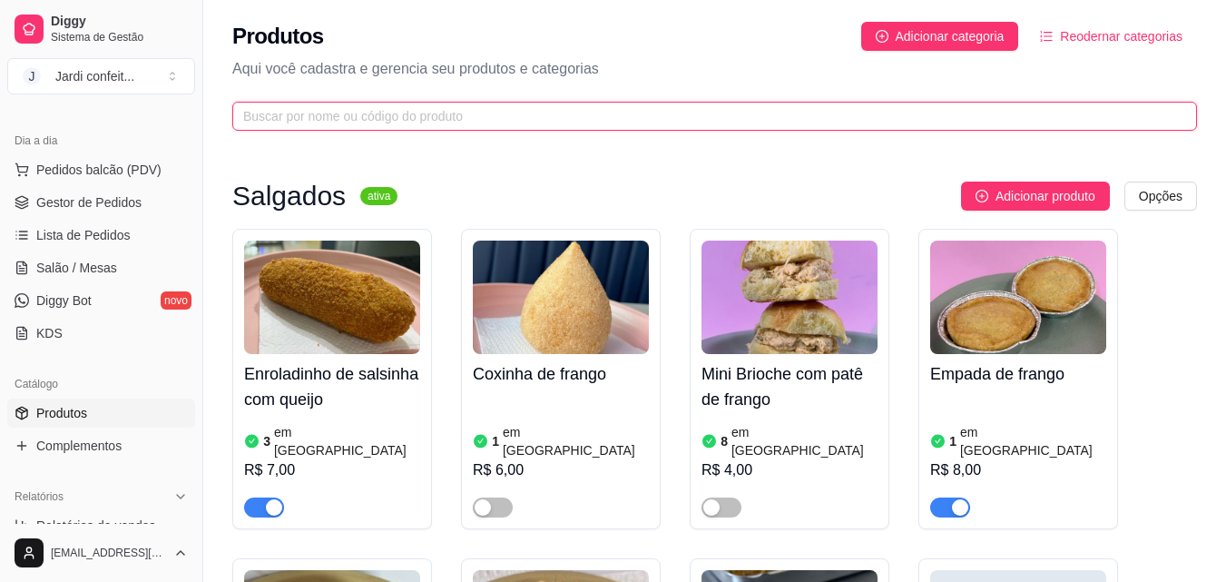
click at [449, 115] on input "text" at bounding box center [707, 116] width 929 height 20
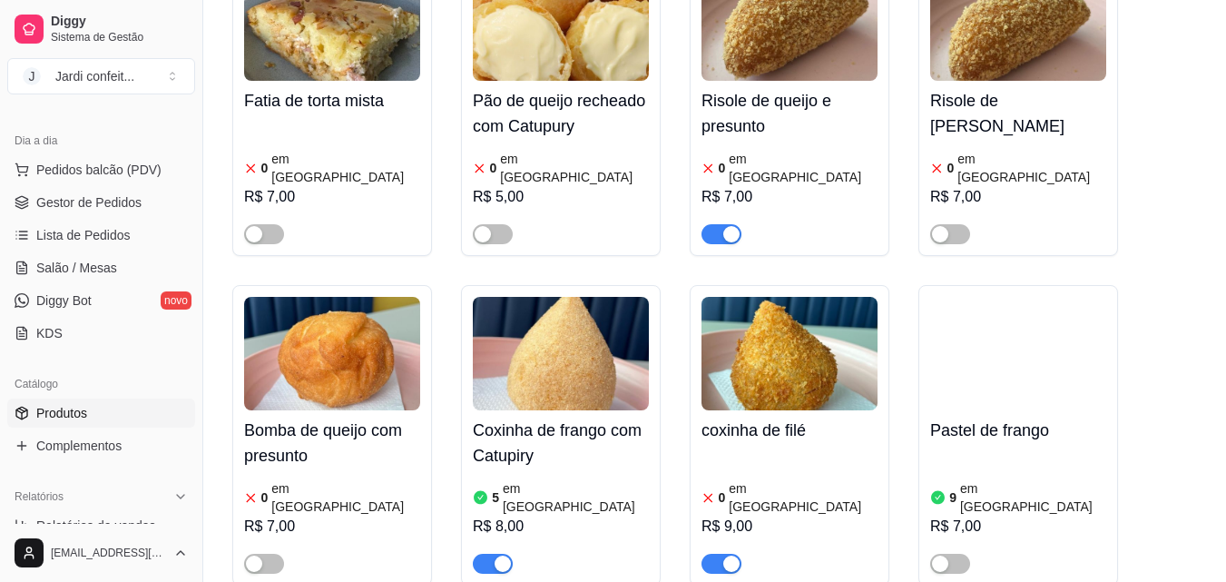
scroll to position [908, 0]
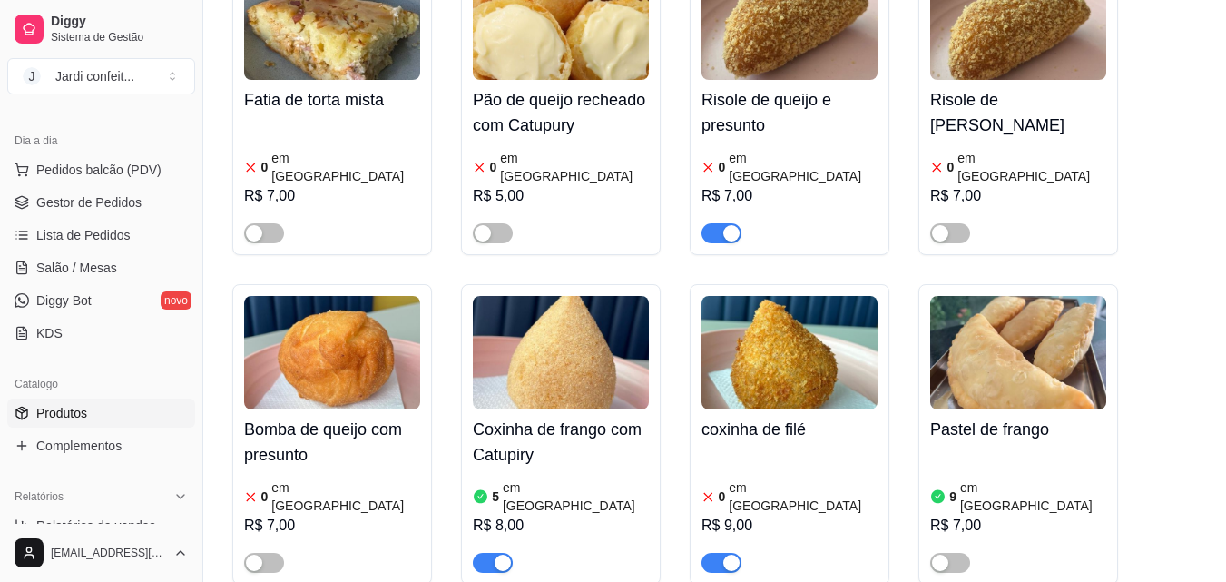
click at [732, 555] on div "button" at bounding box center [732, 563] width 16 height 16
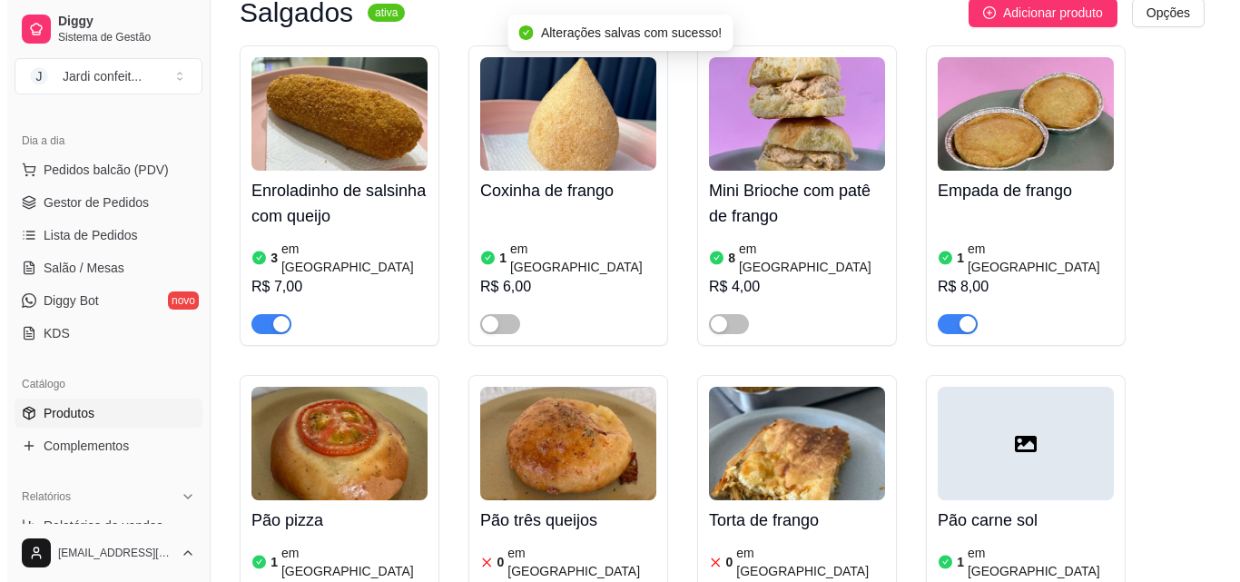
scroll to position [0, 0]
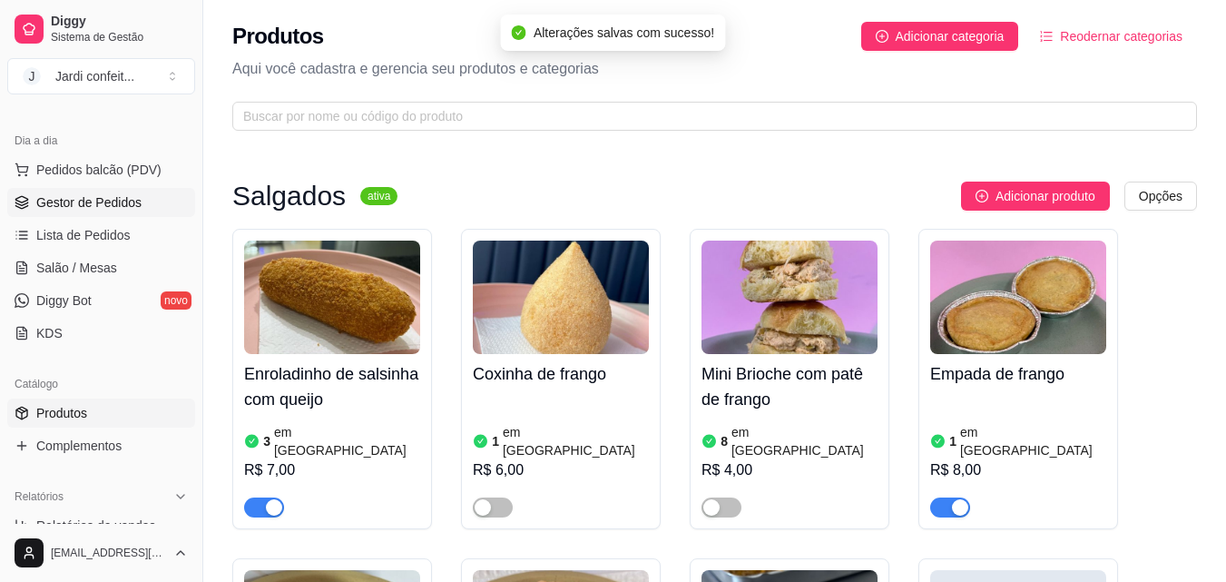
click at [101, 199] on span "Gestor de Pedidos" at bounding box center [88, 202] width 105 height 18
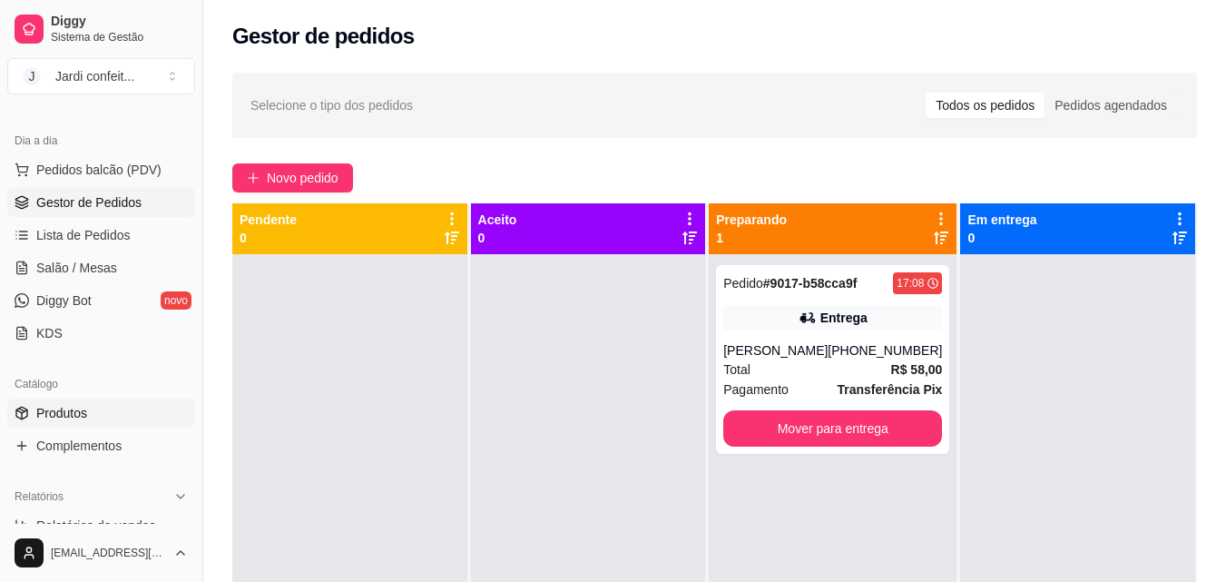
click at [104, 411] on link "Produtos" at bounding box center [101, 413] width 188 height 29
click at [126, 419] on link "Produtos" at bounding box center [101, 413] width 188 height 29
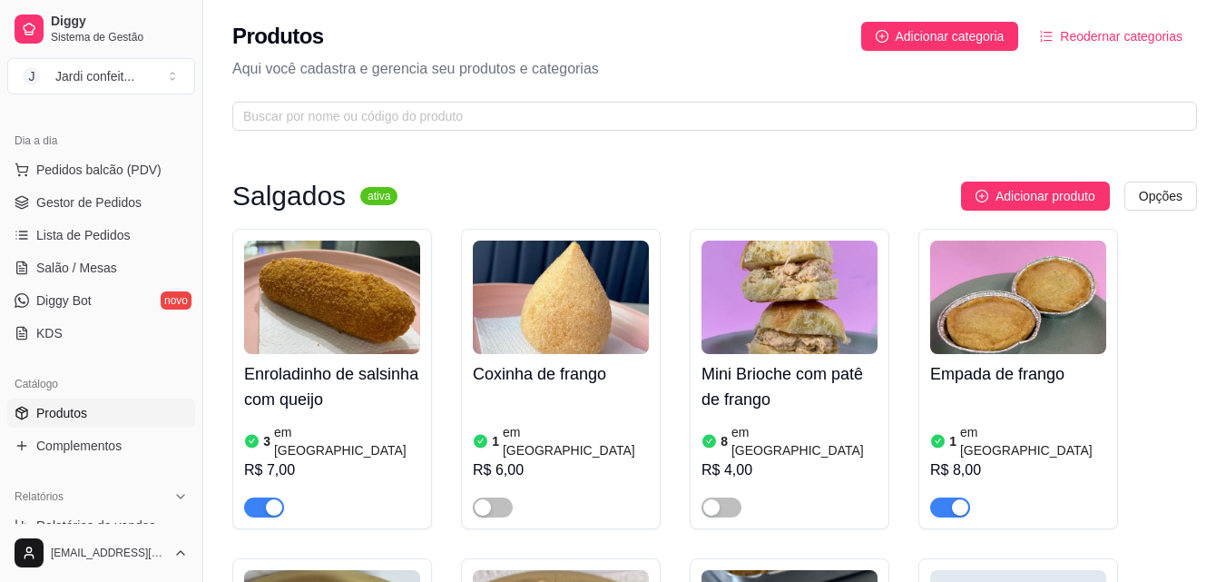
click at [990, 435] on article "em [GEOGRAPHIC_DATA]" at bounding box center [1033, 441] width 146 height 36
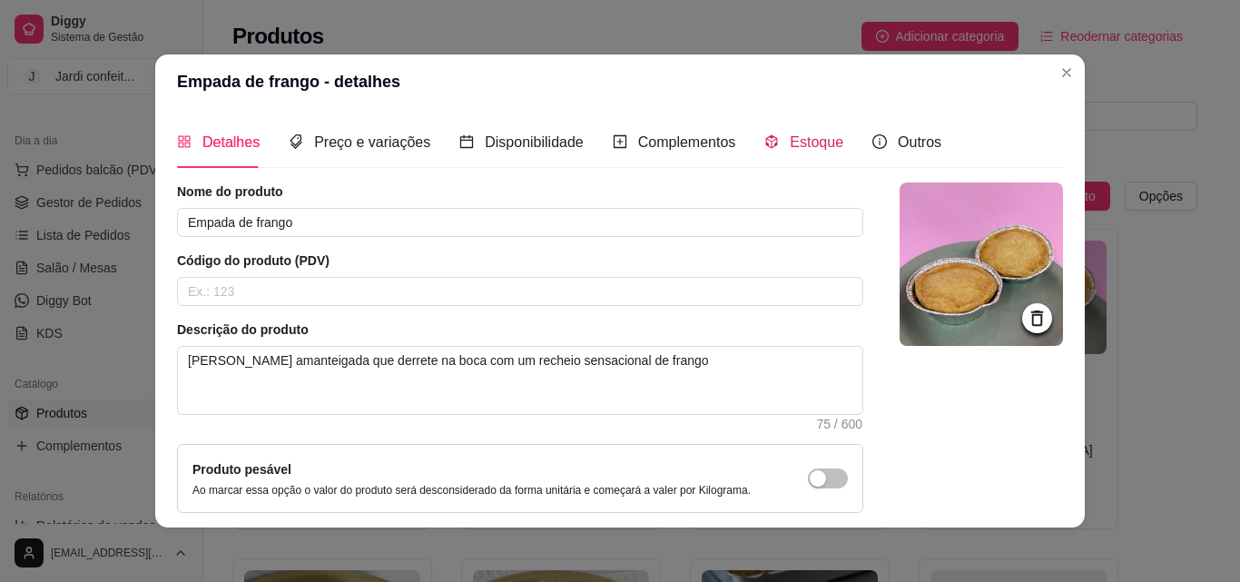
click at [821, 138] on span "Estoque" at bounding box center [817, 141] width 54 height 15
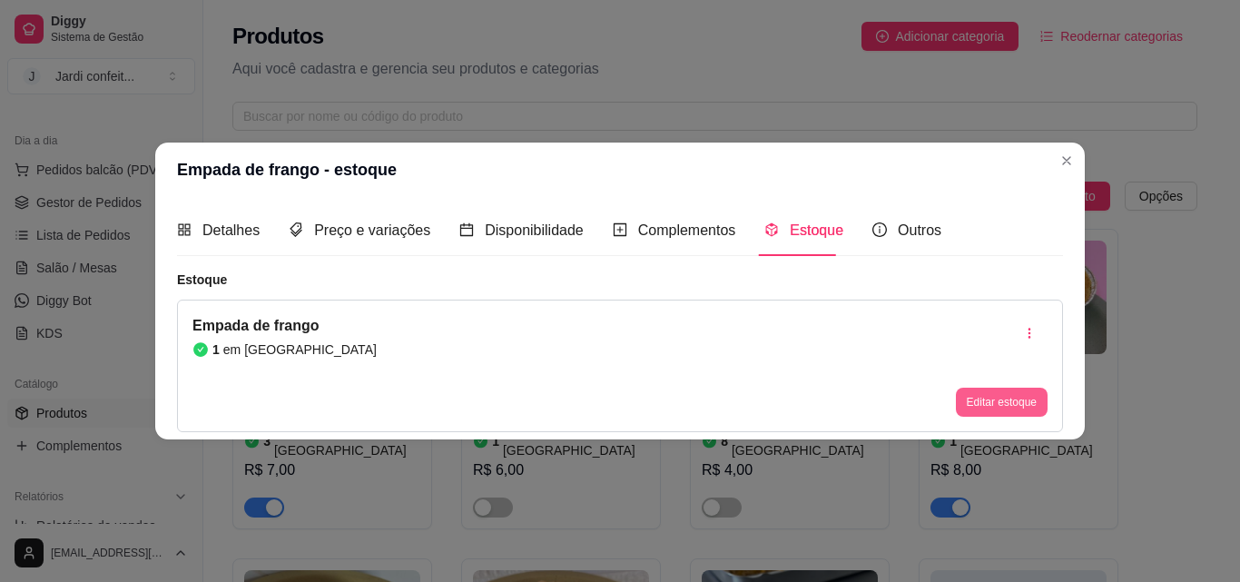
click at [1001, 395] on button "Editar estoque" at bounding box center [1002, 402] width 92 height 29
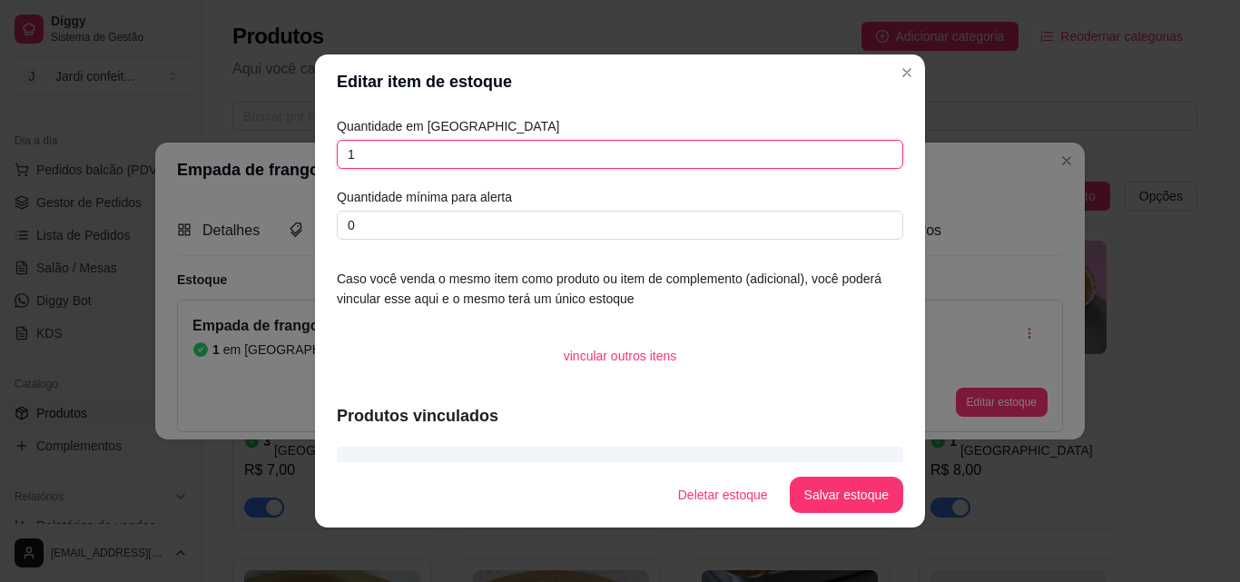
click at [586, 164] on input "1" at bounding box center [620, 154] width 566 height 29
type input "o"
type input "0"
click at [850, 491] on button "Salvar estoque" at bounding box center [846, 495] width 113 height 36
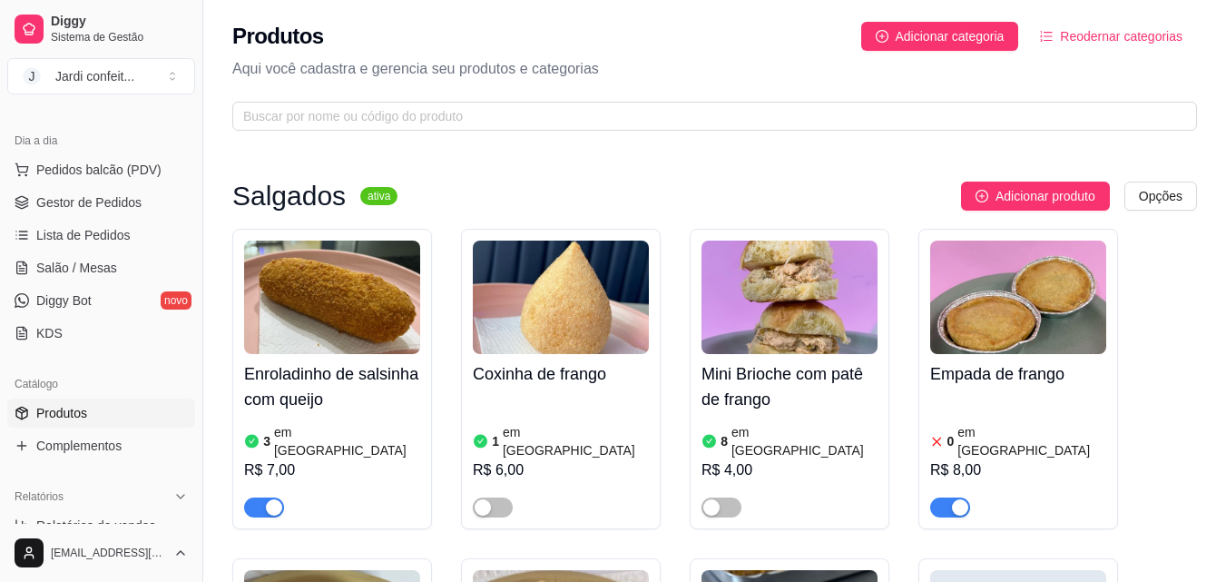
click at [960, 499] on div "button" at bounding box center [960, 507] width 16 height 16
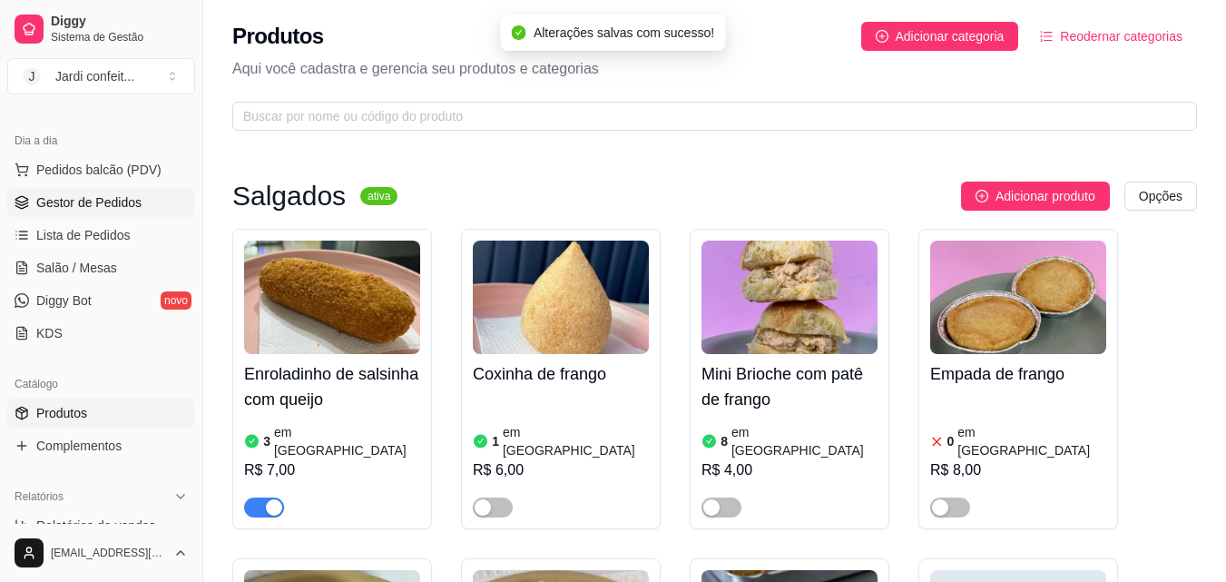
click at [108, 199] on span "Gestor de Pedidos" at bounding box center [88, 202] width 105 height 18
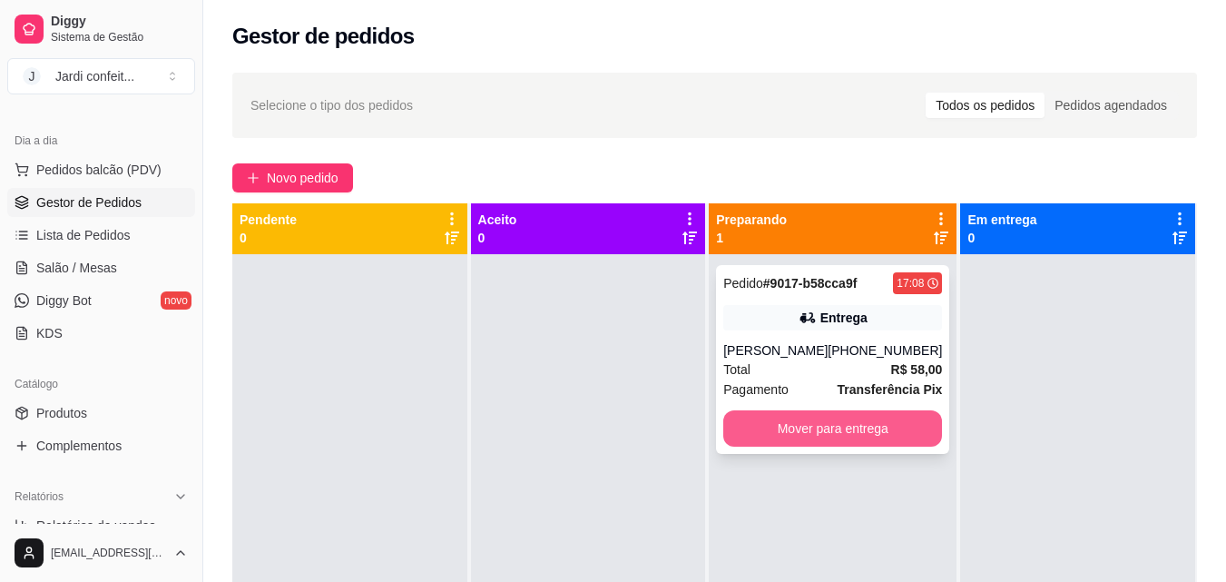
click at [784, 424] on button "Mover para entrega" at bounding box center [833, 428] width 219 height 36
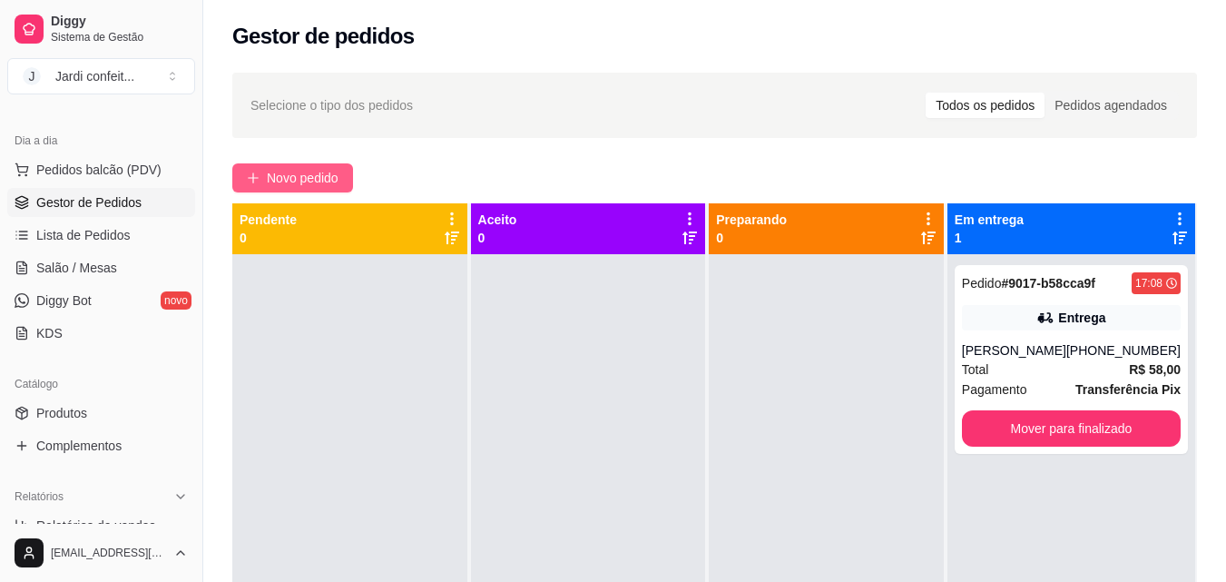
click at [273, 177] on span "Novo pedido" at bounding box center [303, 178] width 72 height 20
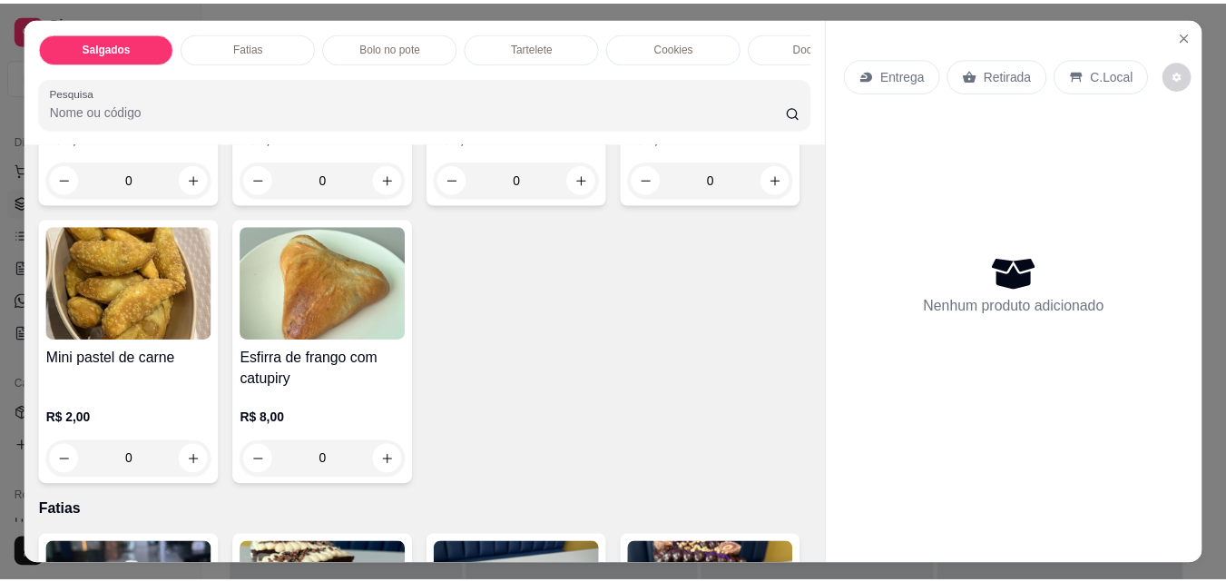
scroll to position [363, 0]
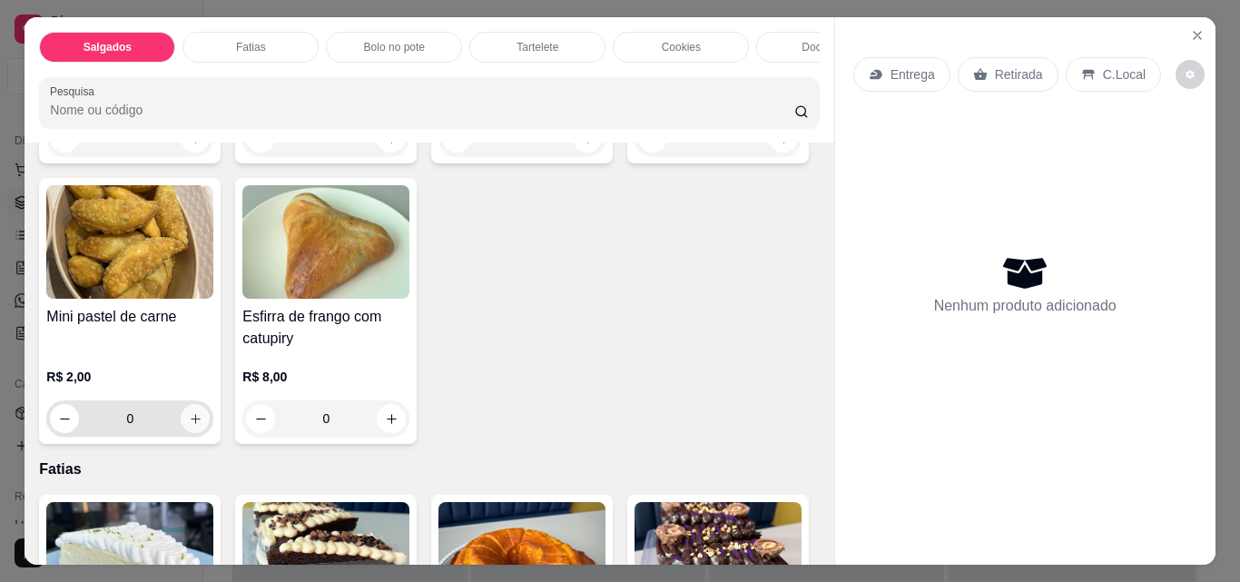
click at [202, 426] on icon "increase-product-quantity" at bounding box center [196, 419] width 14 height 14
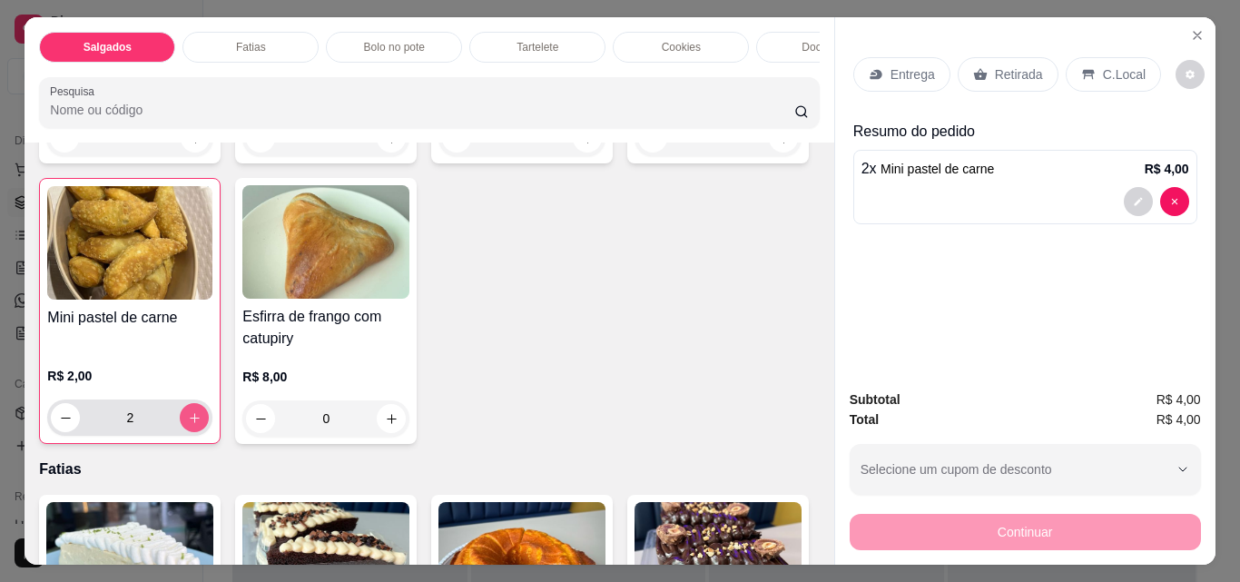
click at [202, 425] on icon "increase-product-quantity" at bounding box center [195, 418] width 14 height 14
type input "3"
click at [995, 74] on p "Retirada" at bounding box center [1019, 74] width 48 height 18
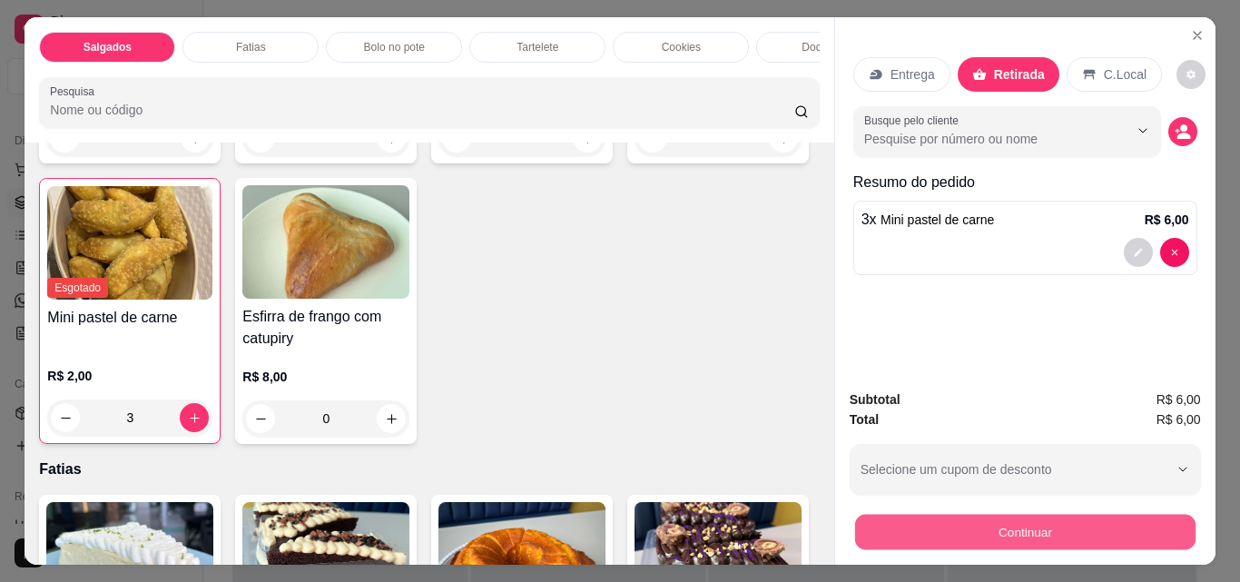
click at [940, 532] on button "Continuar" at bounding box center [1024, 531] width 340 height 35
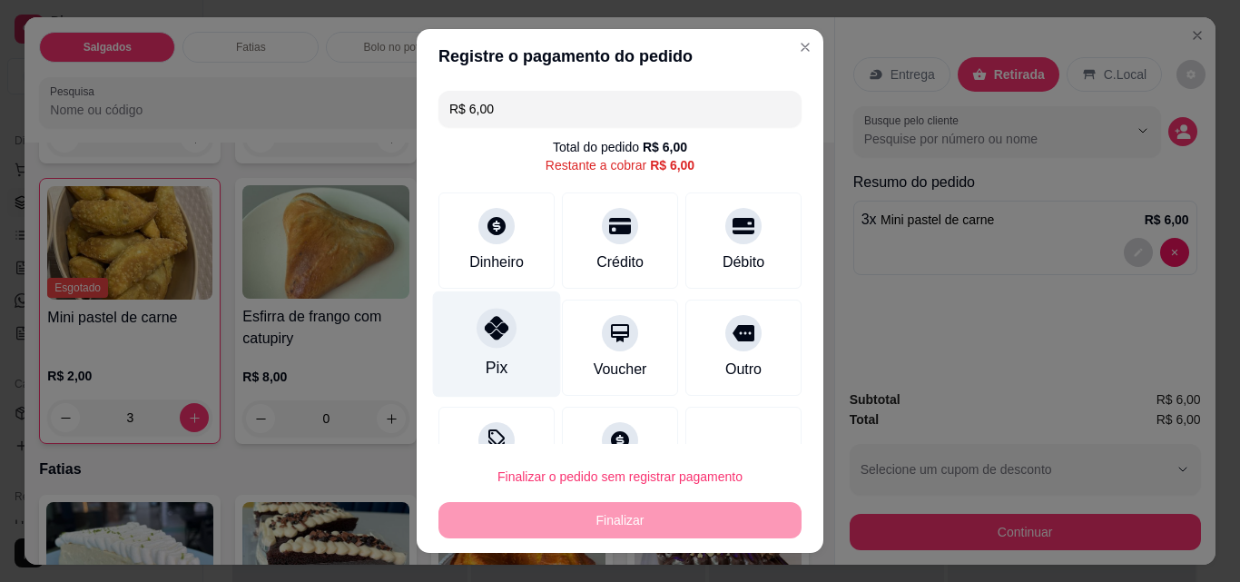
click at [499, 336] on div at bounding box center [497, 328] width 40 height 40
type input "R$ 0,00"
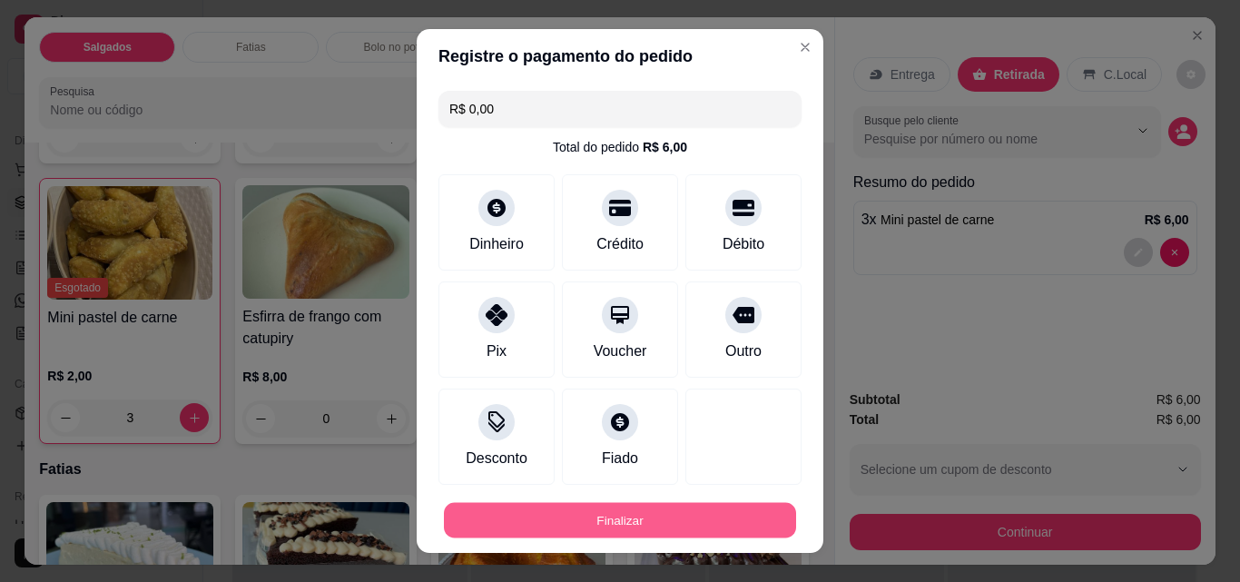
click at [658, 517] on button "Finalizar" at bounding box center [620, 520] width 352 height 35
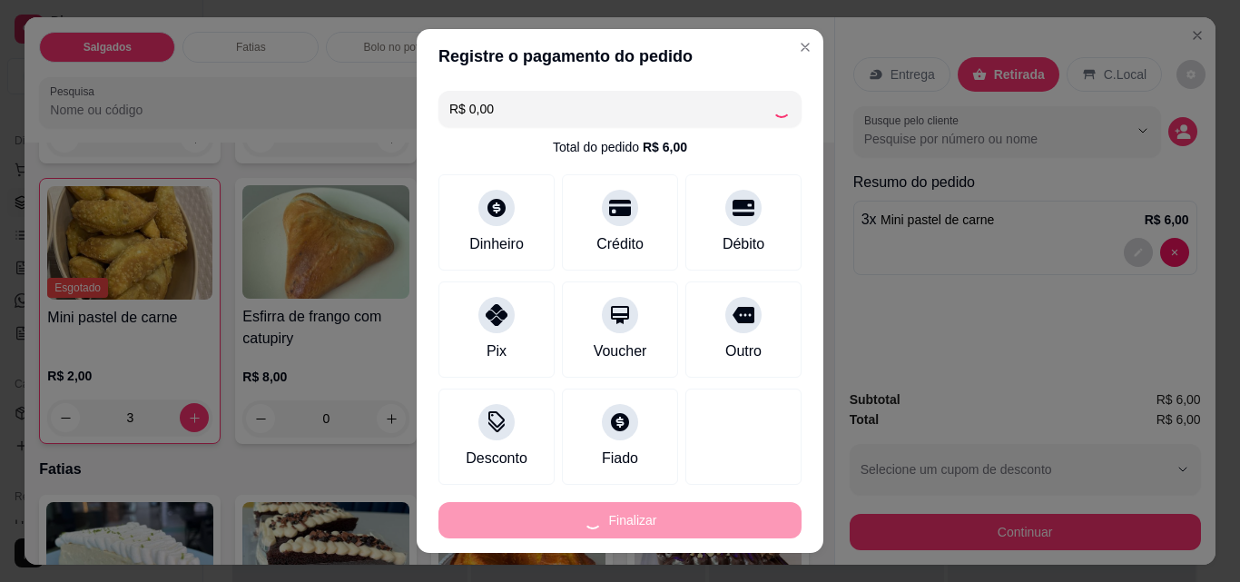
type input "0"
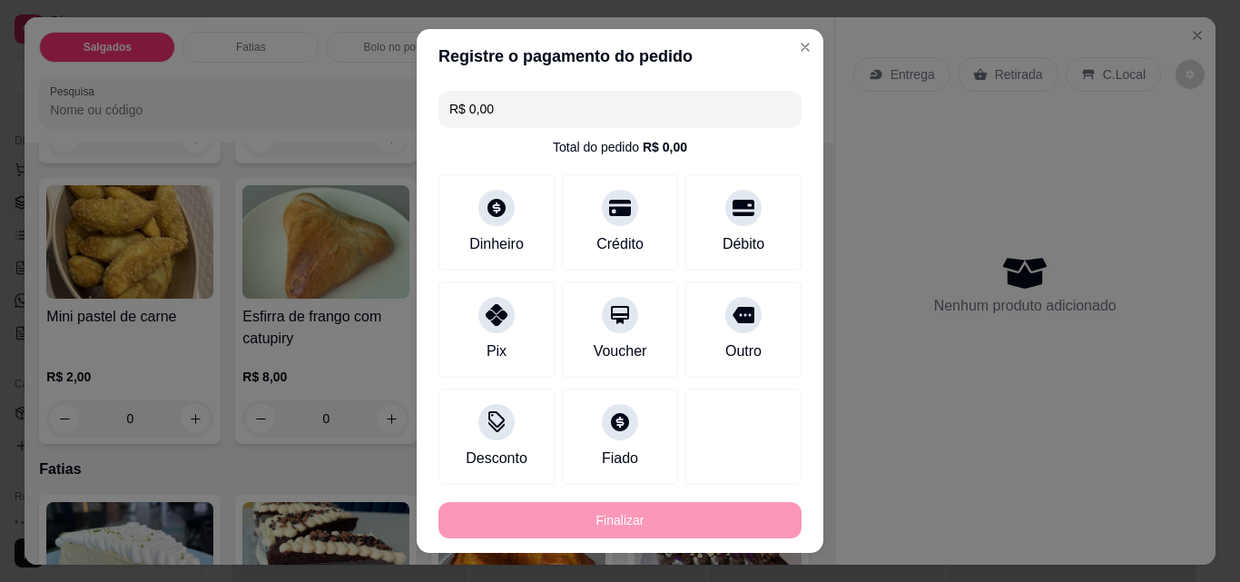
type input "-R$ 6,00"
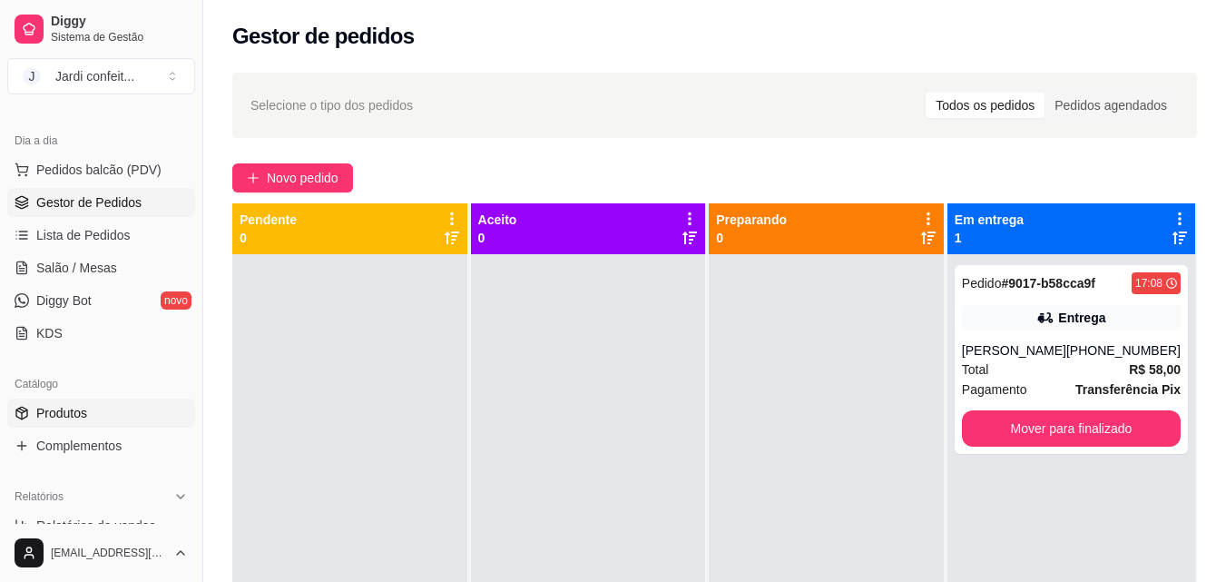
click at [106, 407] on link "Produtos" at bounding box center [101, 413] width 188 height 29
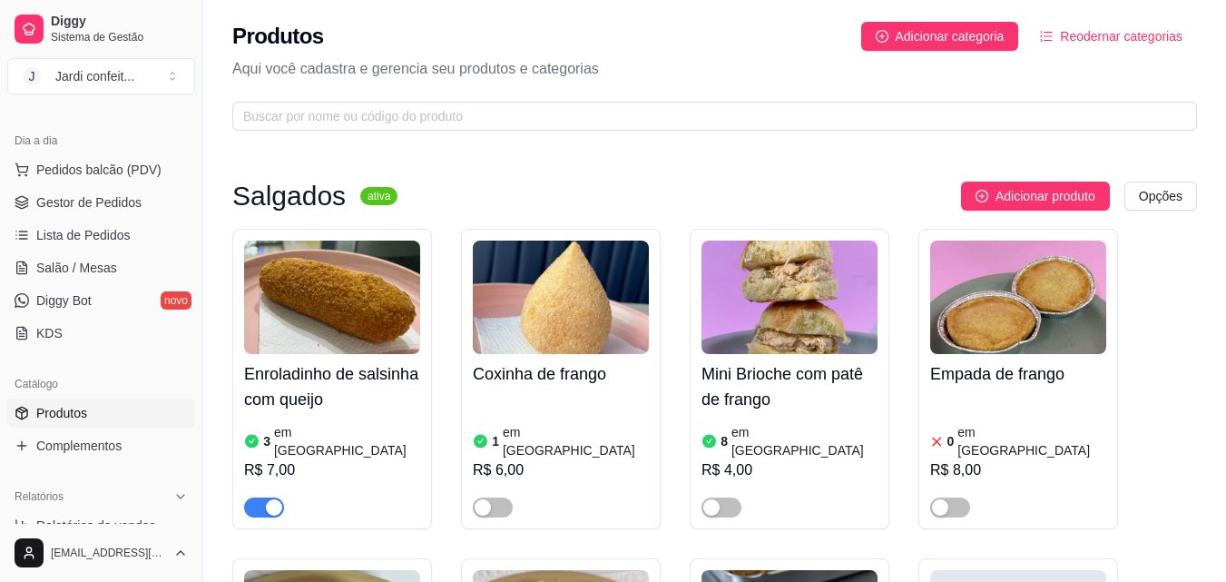
click at [71, 409] on span "Produtos" at bounding box center [61, 413] width 51 height 18
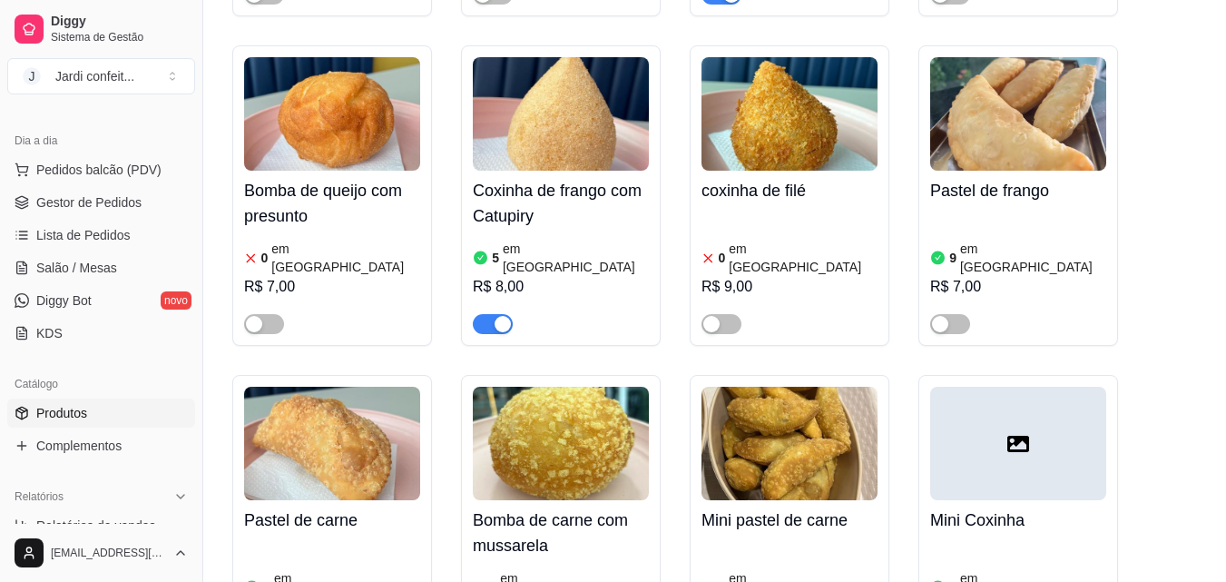
scroll to position [1155, 0]
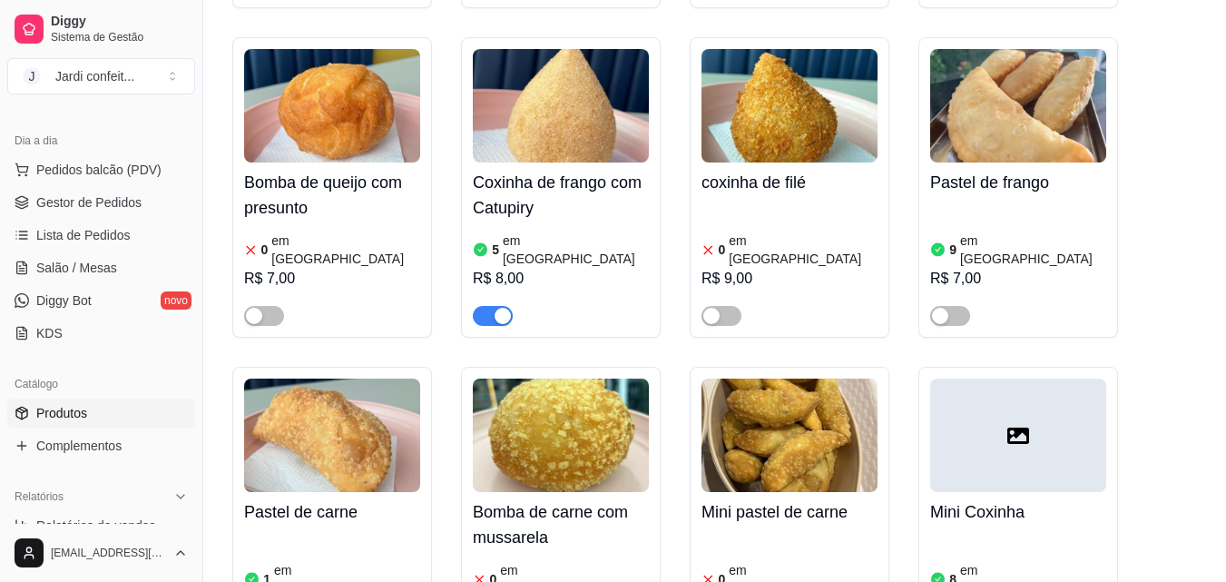
click at [779, 499] on h4 "Mini pastel de carne" at bounding box center [790, 511] width 176 height 25
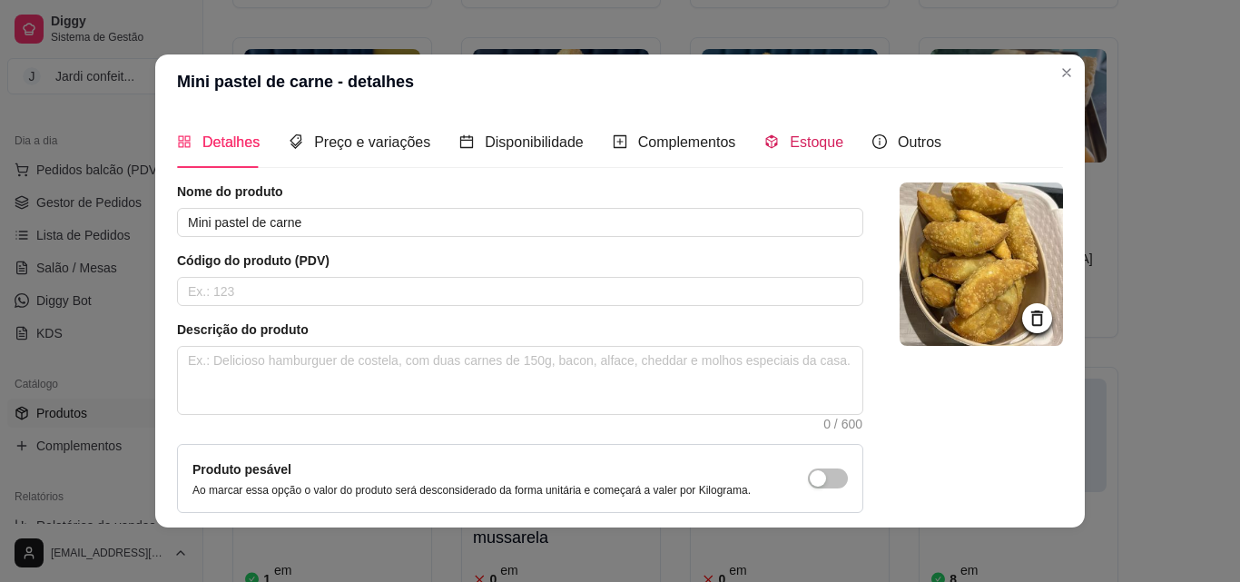
click at [828, 143] on span "Estoque" at bounding box center [817, 141] width 54 height 15
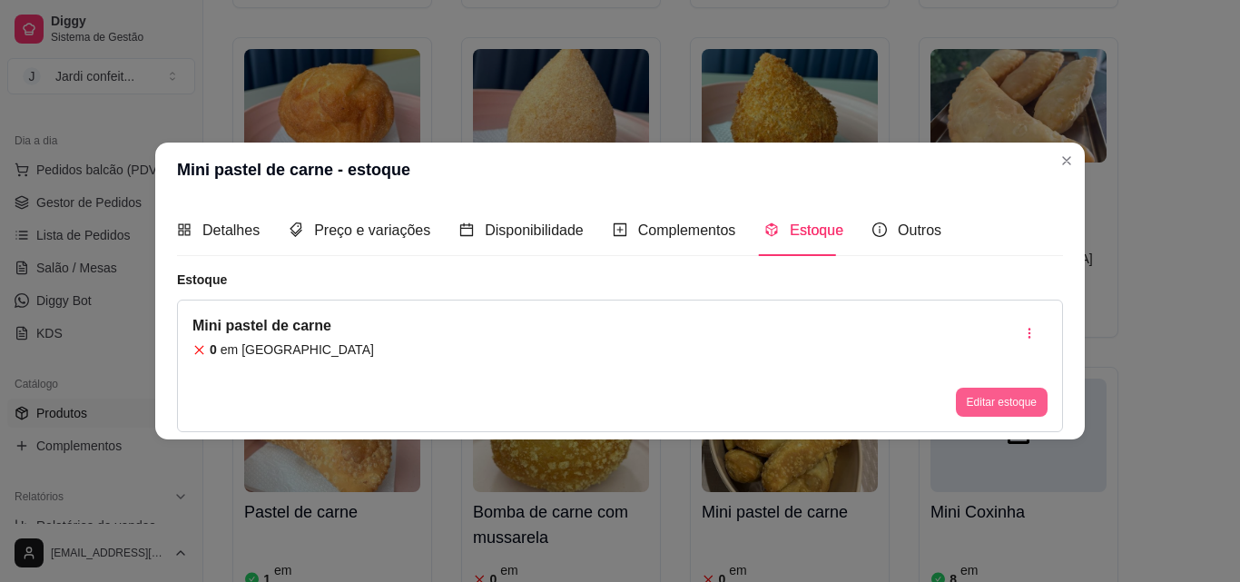
click at [1009, 399] on button "Editar estoque" at bounding box center [1002, 402] width 92 height 29
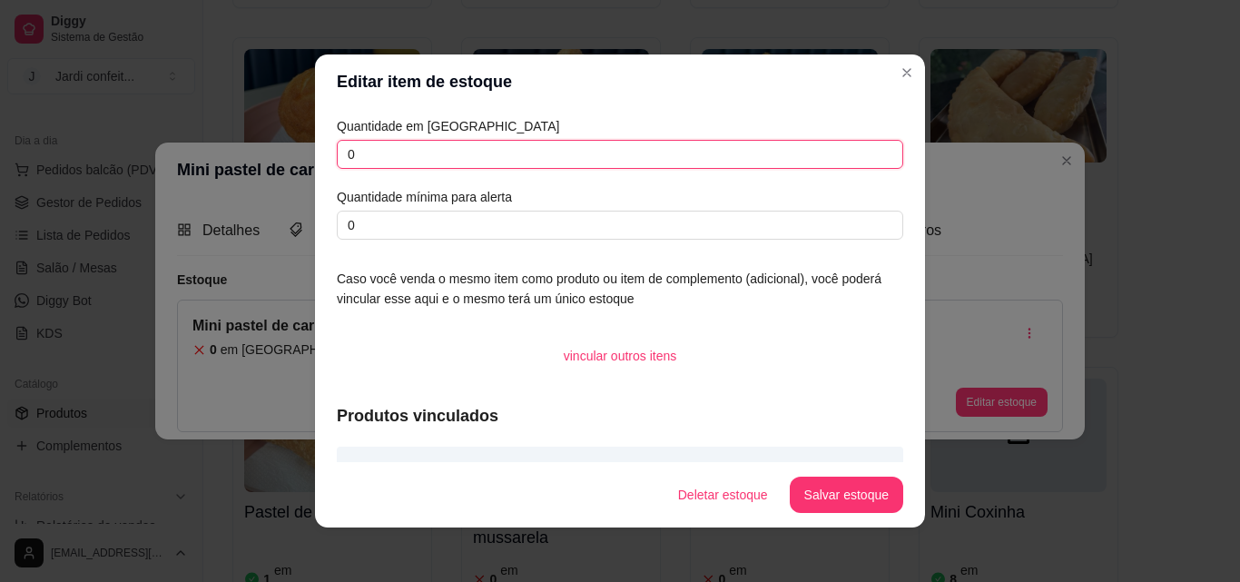
click at [575, 143] on input "0" at bounding box center [620, 154] width 566 height 29
type input "04"
click at [873, 480] on button "Salvar estoque" at bounding box center [846, 495] width 113 height 36
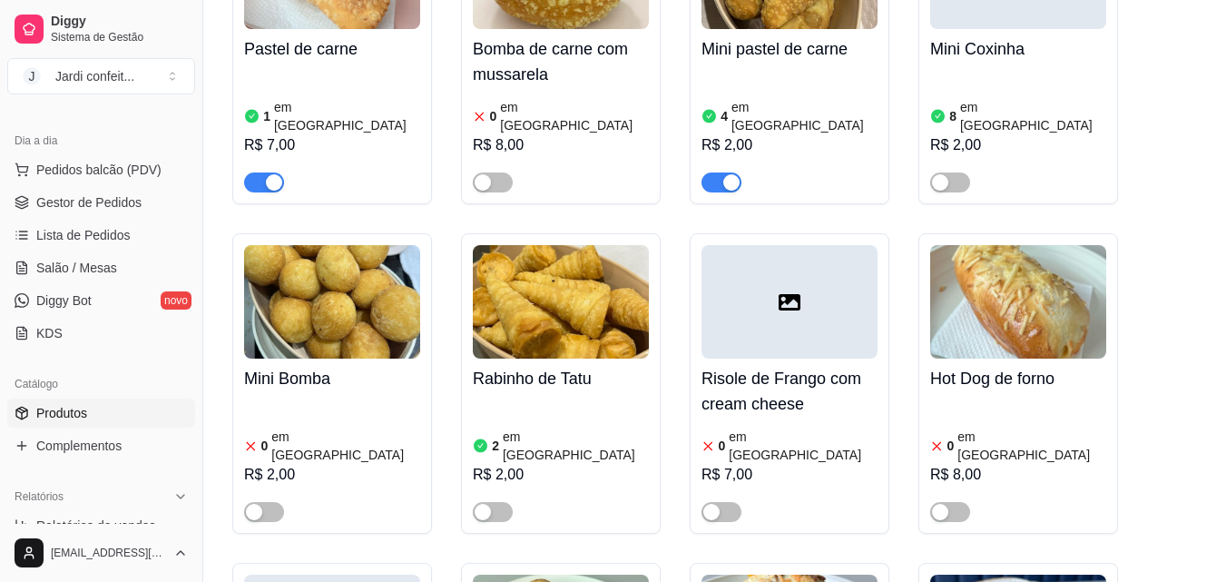
scroll to position [1609, 0]
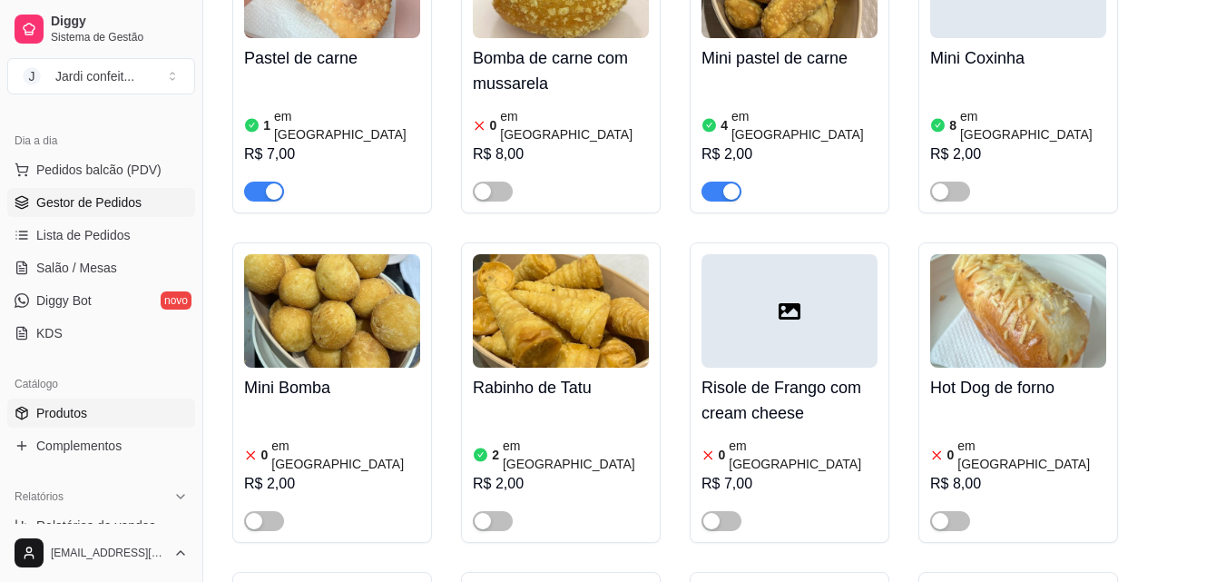
click at [113, 204] on span "Gestor de Pedidos" at bounding box center [88, 202] width 105 height 18
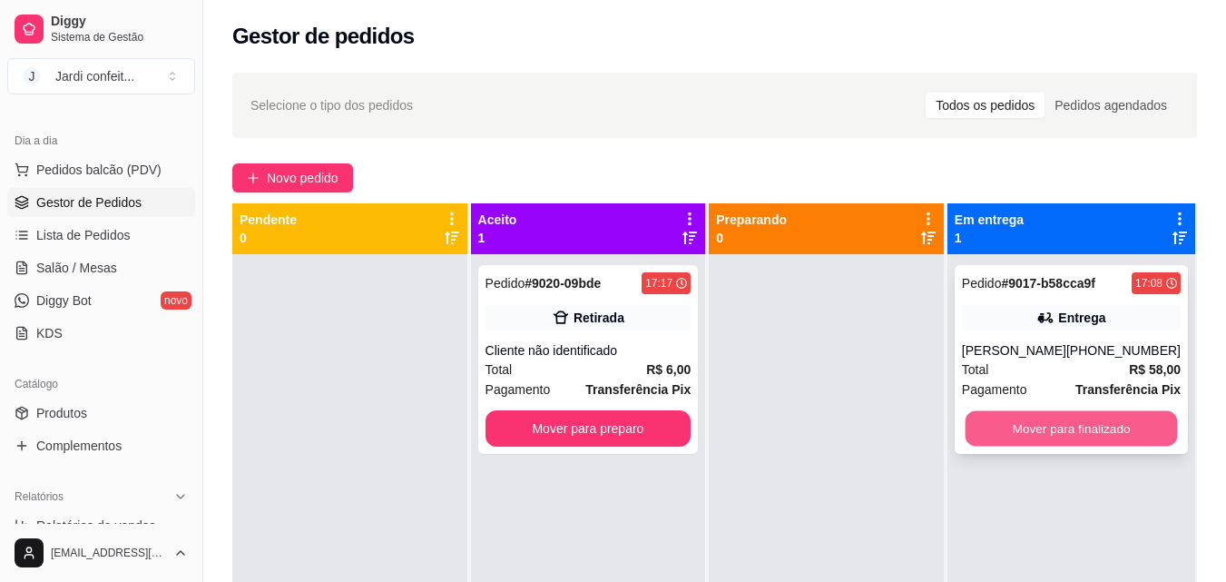
click at [1093, 421] on button "Mover para finalizado" at bounding box center [1071, 428] width 212 height 35
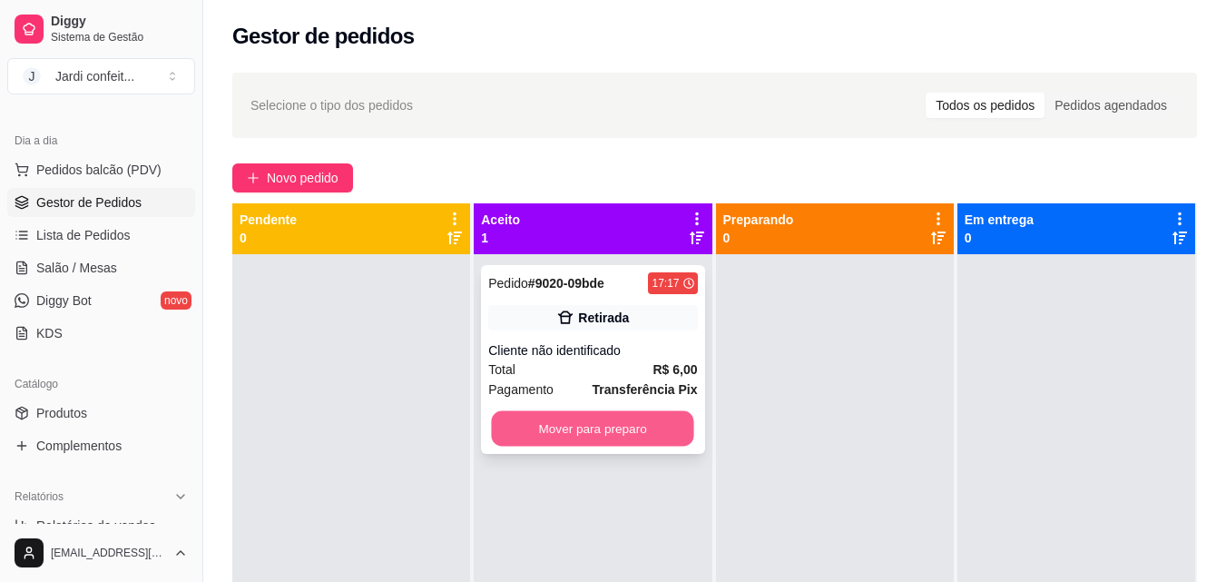
click at [530, 428] on button "Mover para preparo" at bounding box center [593, 428] width 202 height 35
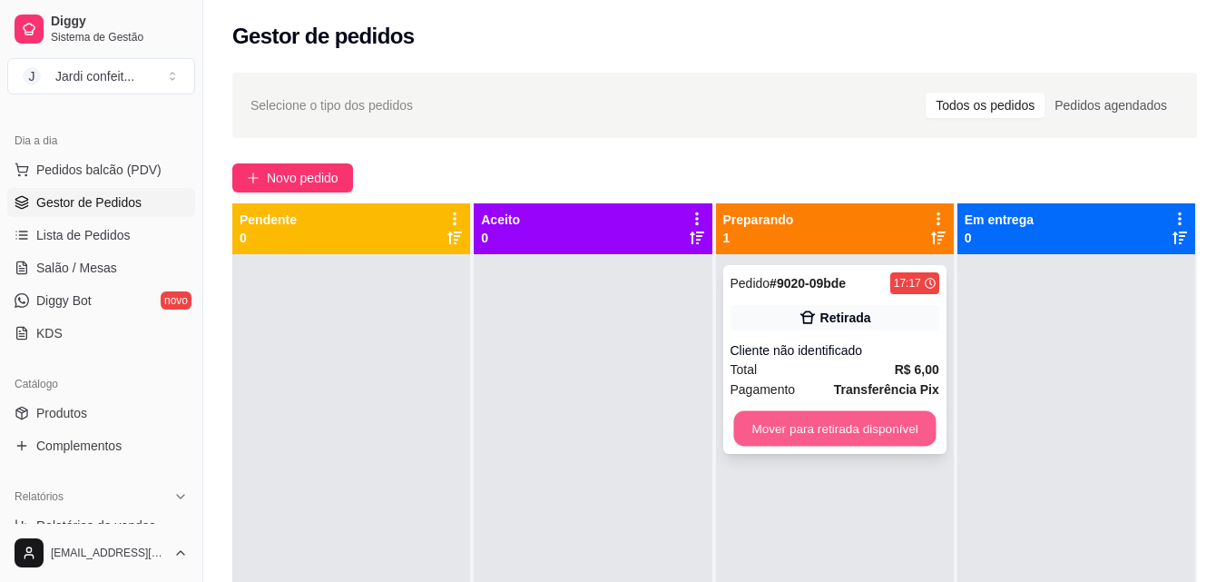
click at [733, 420] on button "Mover para retirada disponível" at bounding box center [834, 428] width 202 height 35
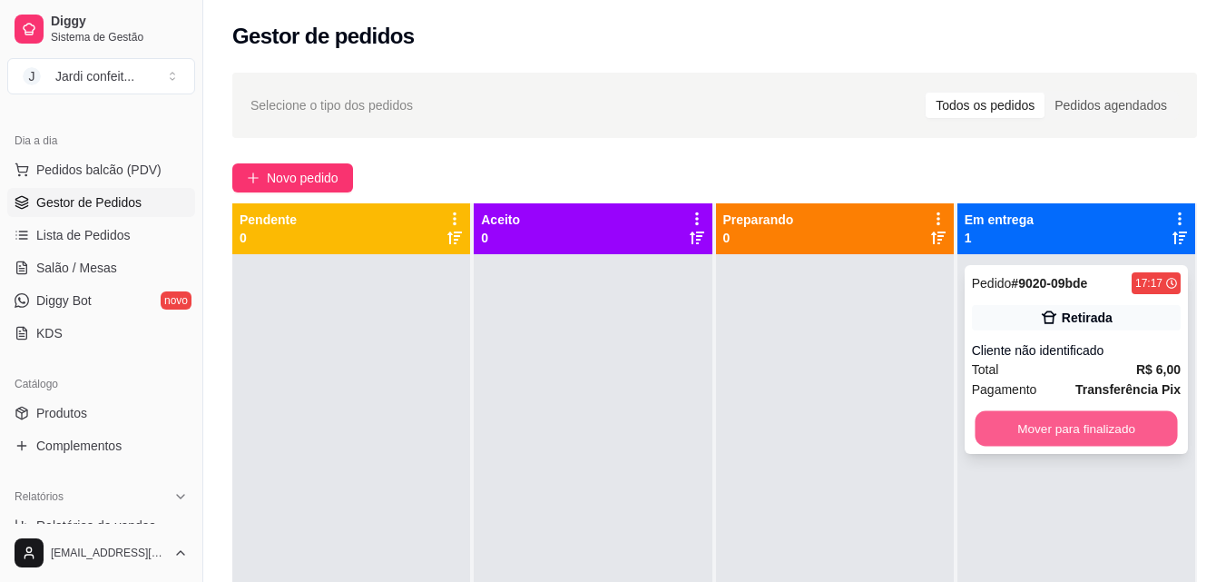
click at [993, 423] on button "Mover para finalizado" at bounding box center [1076, 428] width 202 height 35
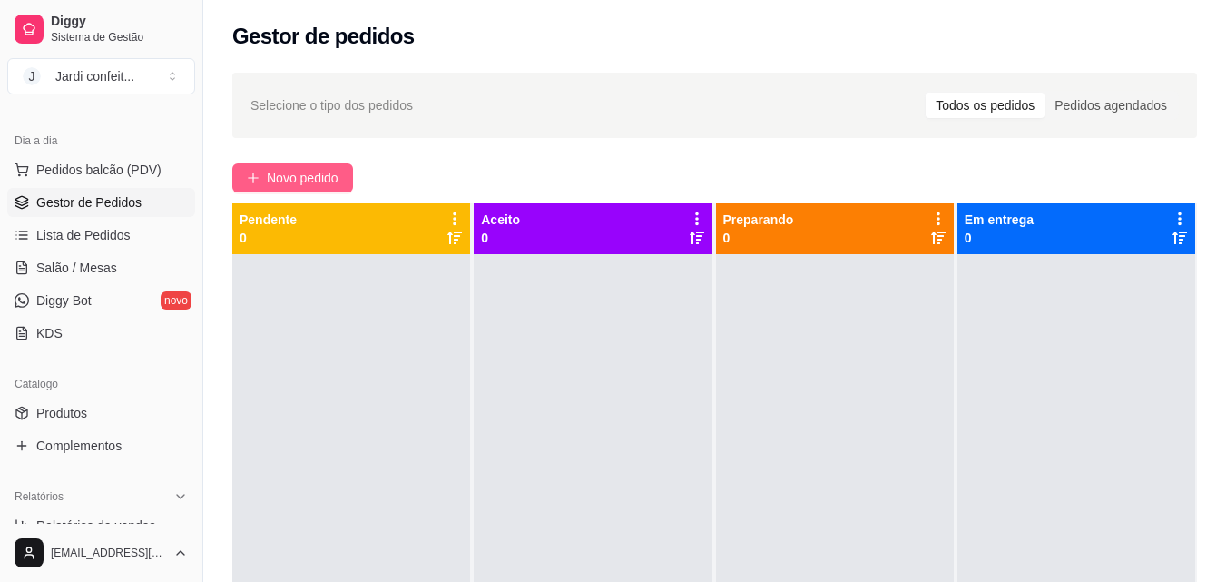
click at [291, 175] on span "Novo pedido" at bounding box center [303, 178] width 72 height 20
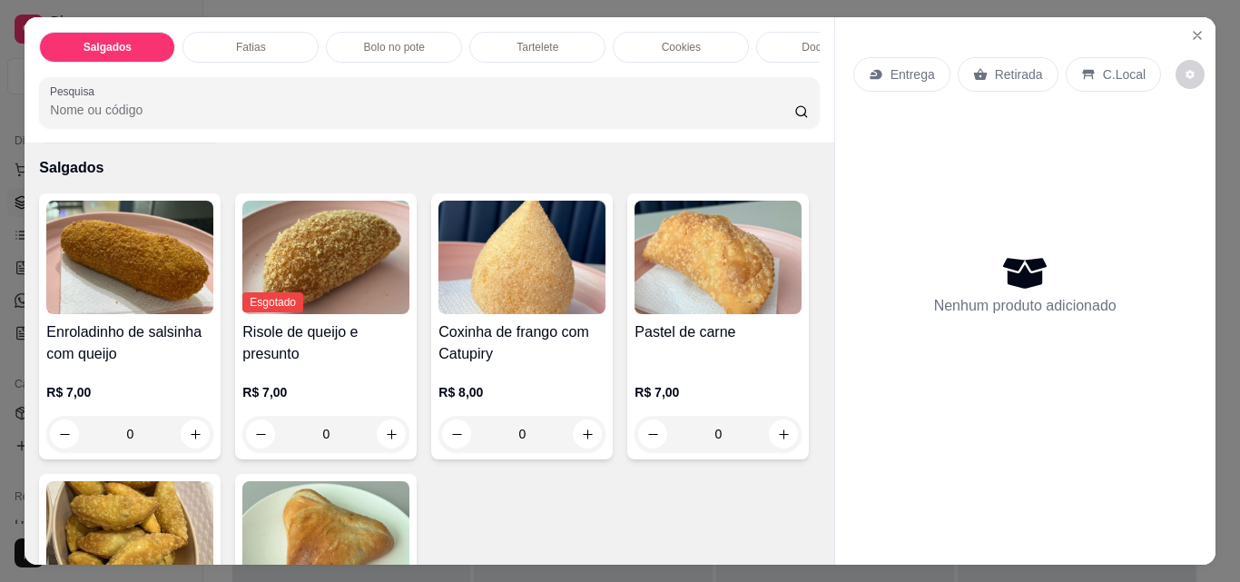
scroll to position [91, 0]
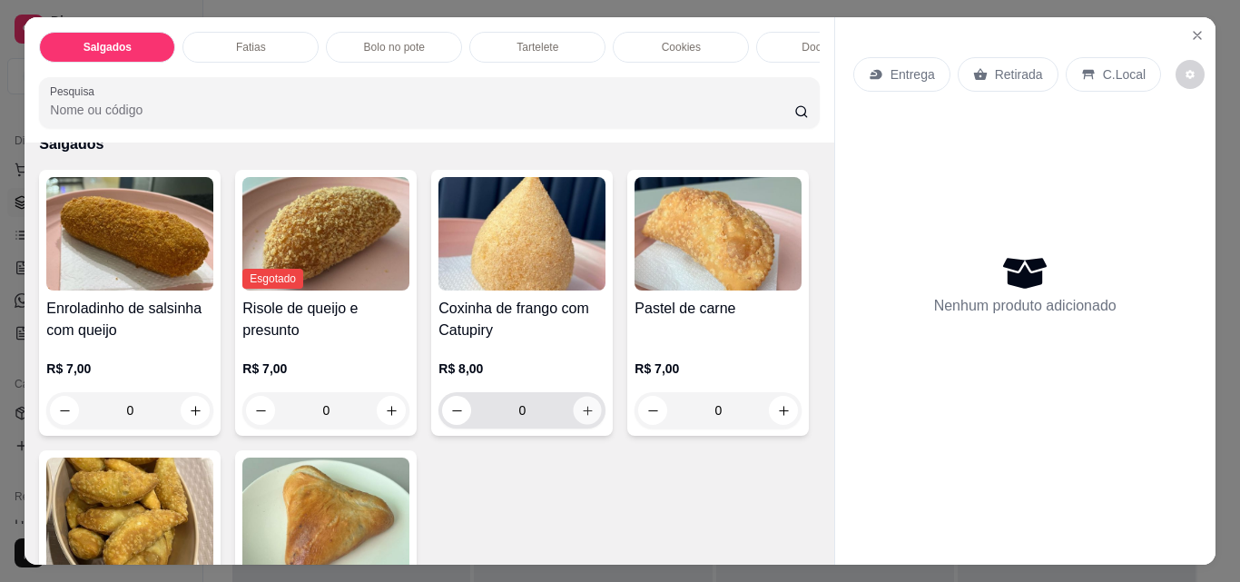
click at [574, 425] on button "increase-product-quantity" at bounding box center [588, 411] width 28 height 28
type input "1"
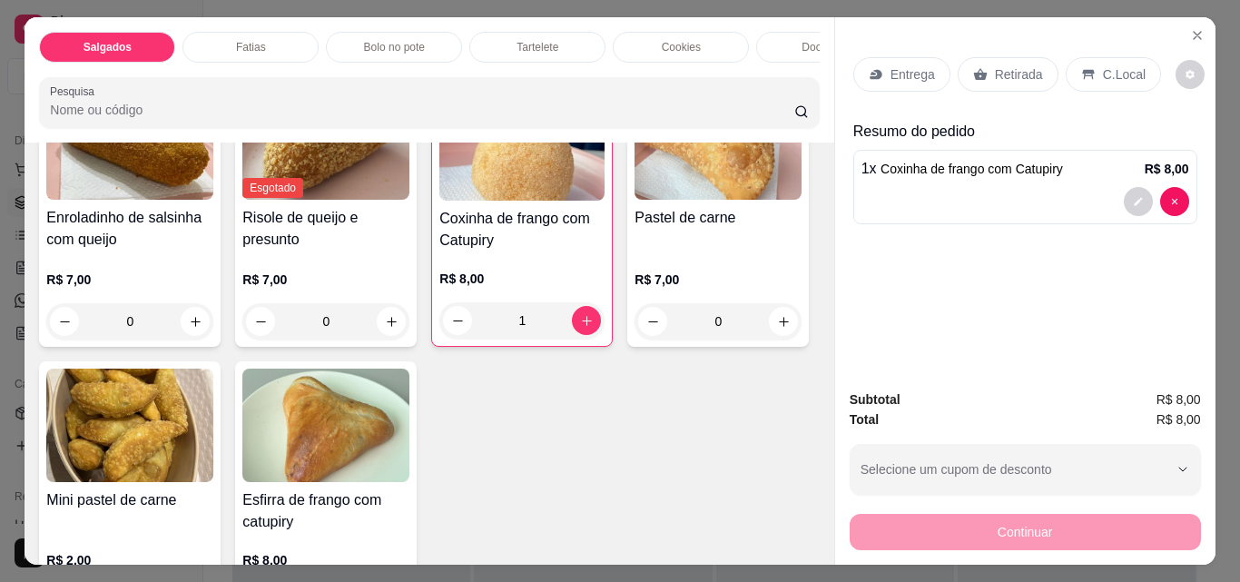
scroll to position [272, 0]
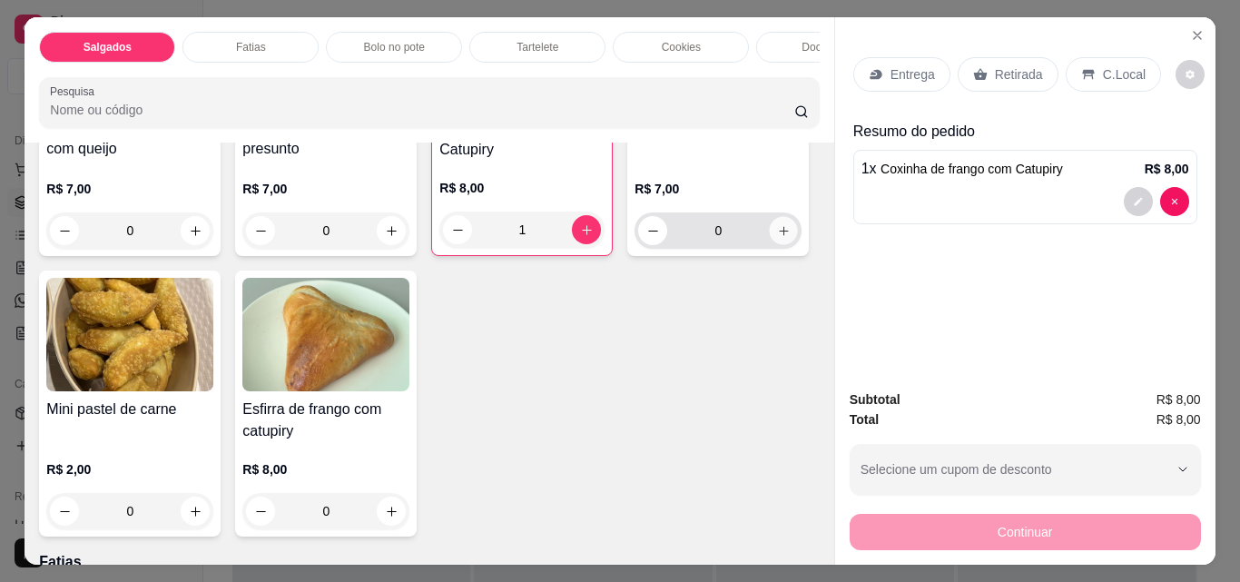
click at [638, 249] on div "0" at bounding box center [718, 230] width 160 height 36
type input "1"
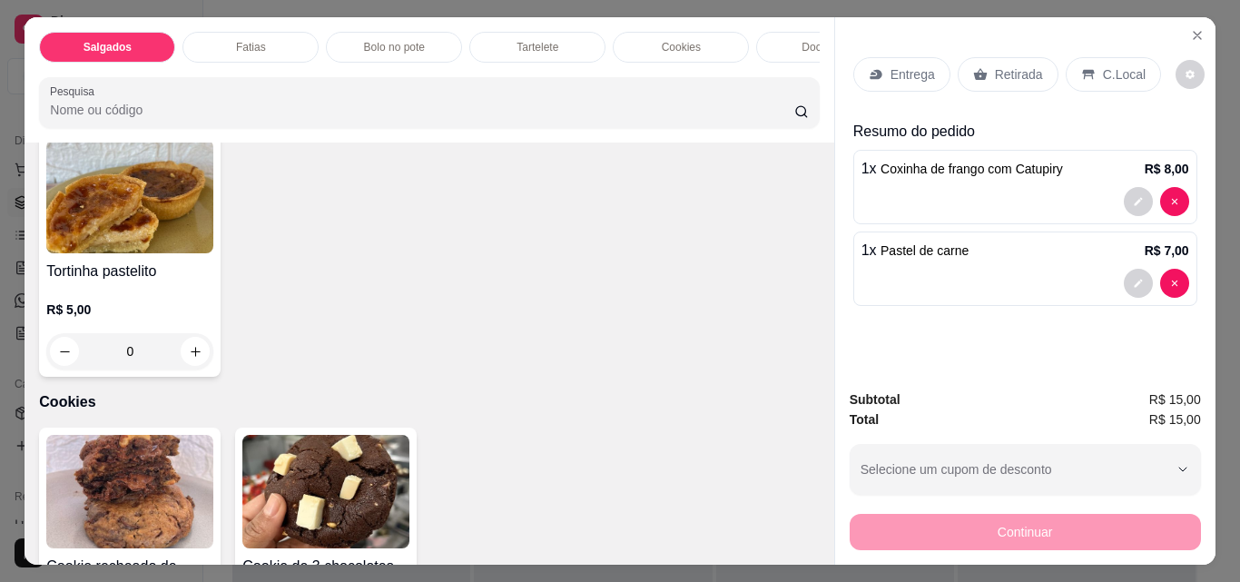
scroll to position [1816, 0]
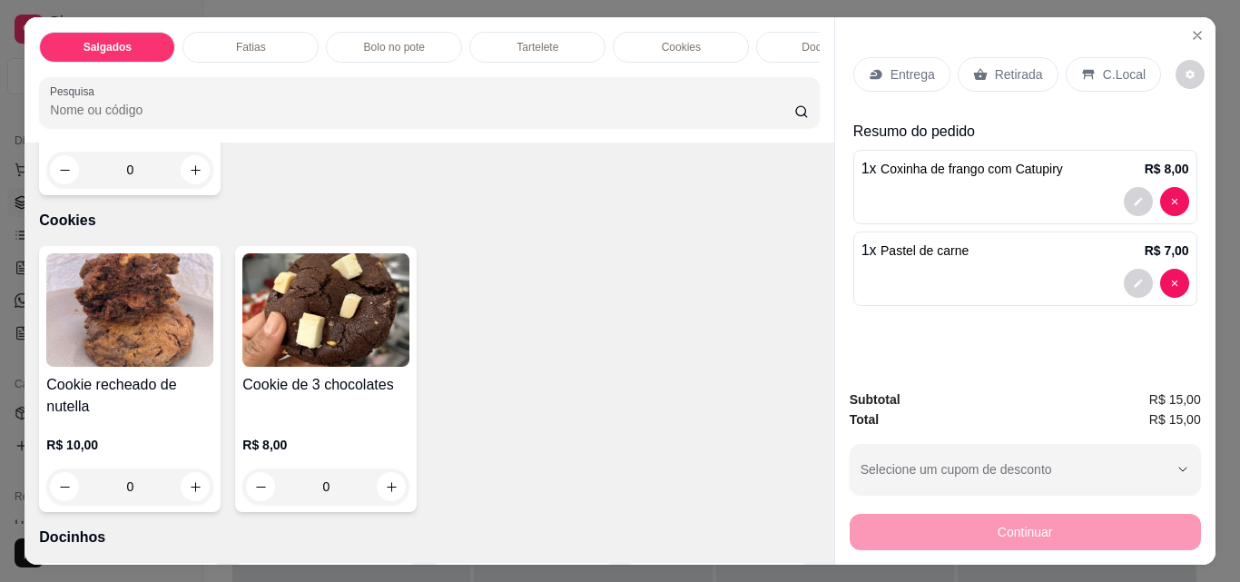
type input "1"
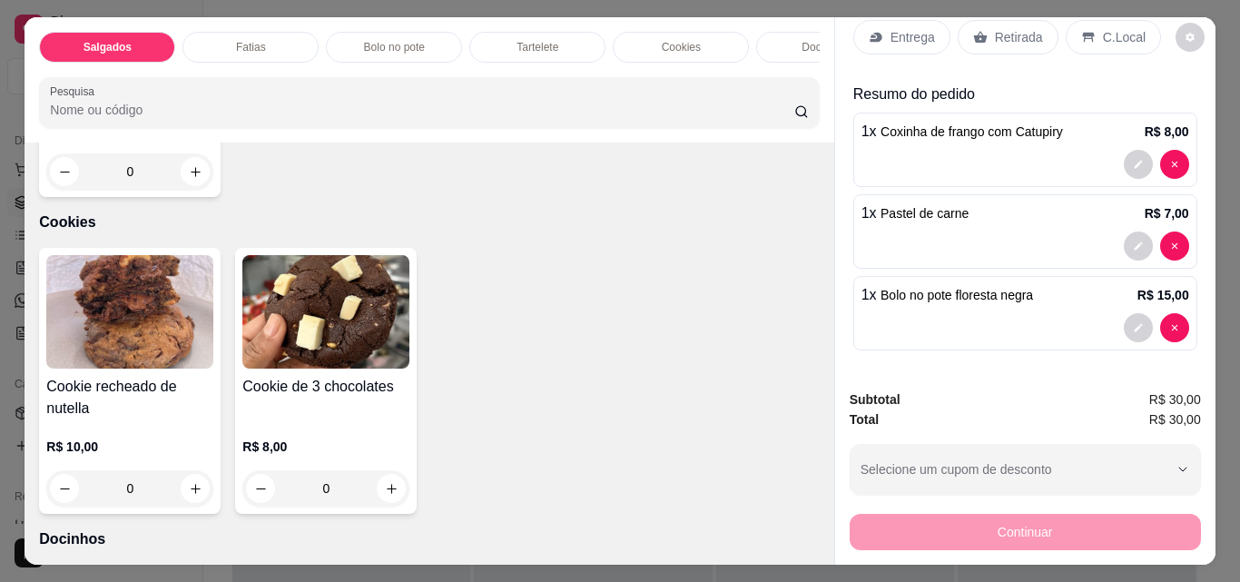
scroll to position [38, 0]
click at [973, 33] on icon at bounding box center [980, 37] width 14 height 12
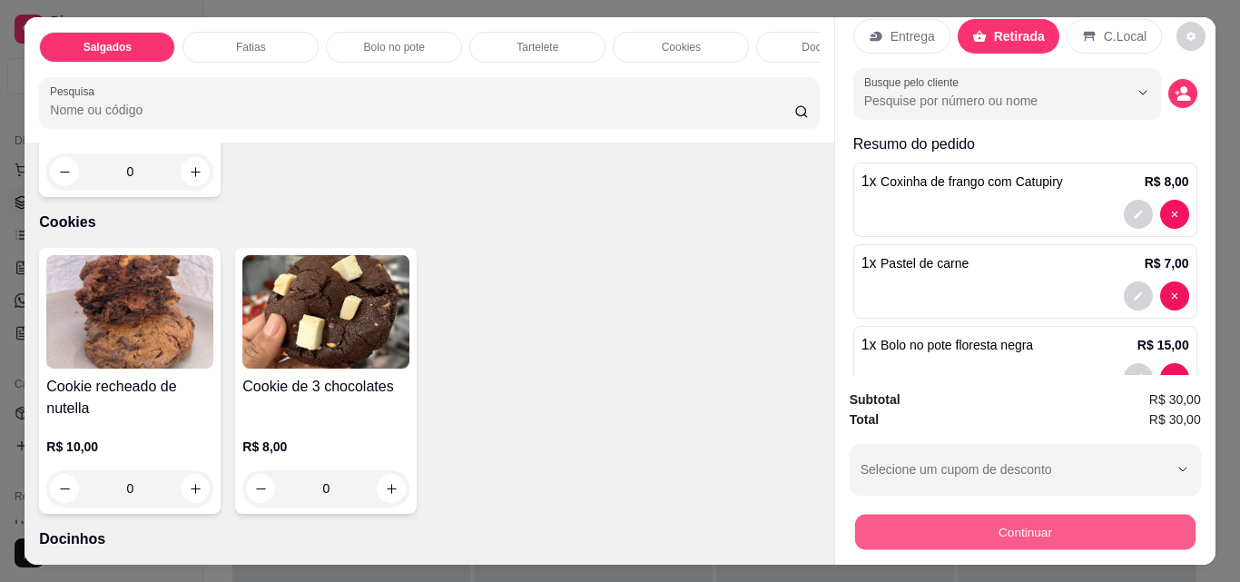
click at [988, 514] on button "Continuar" at bounding box center [1024, 531] width 340 height 35
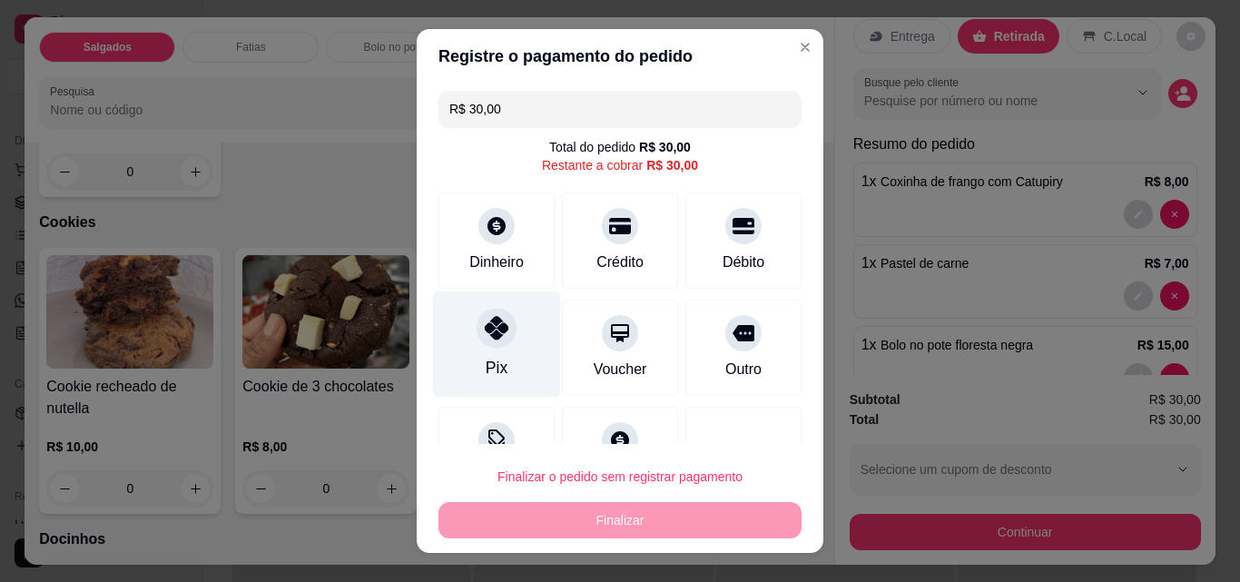
click at [503, 338] on div at bounding box center [497, 328] width 40 height 40
type input "R$ 0,00"
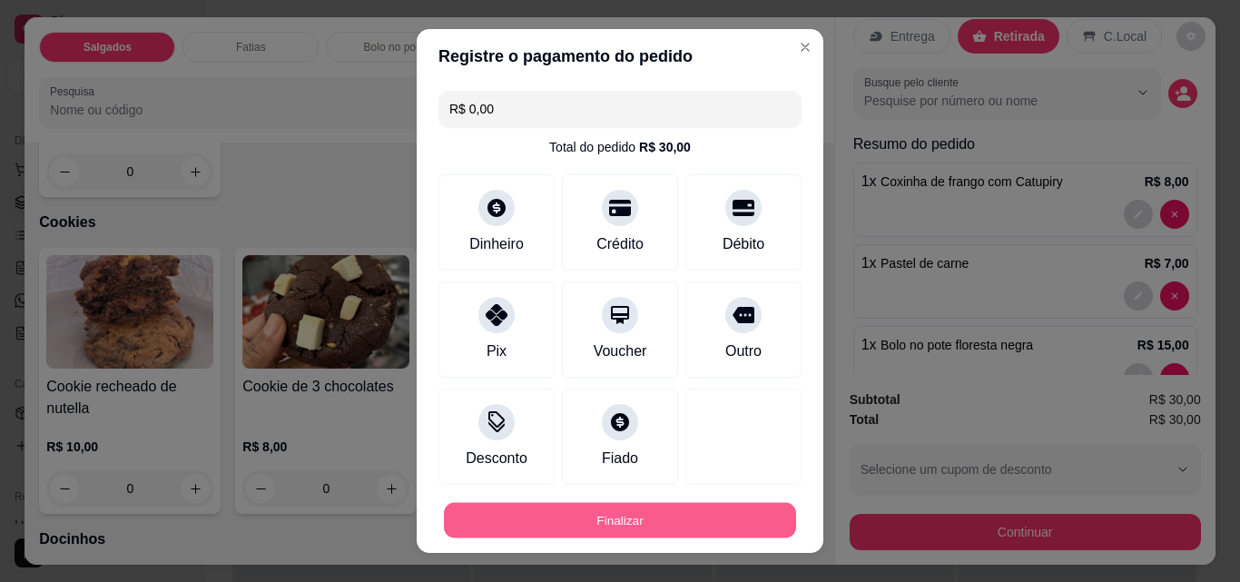
click at [584, 514] on button "Finalizar" at bounding box center [620, 520] width 352 height 35
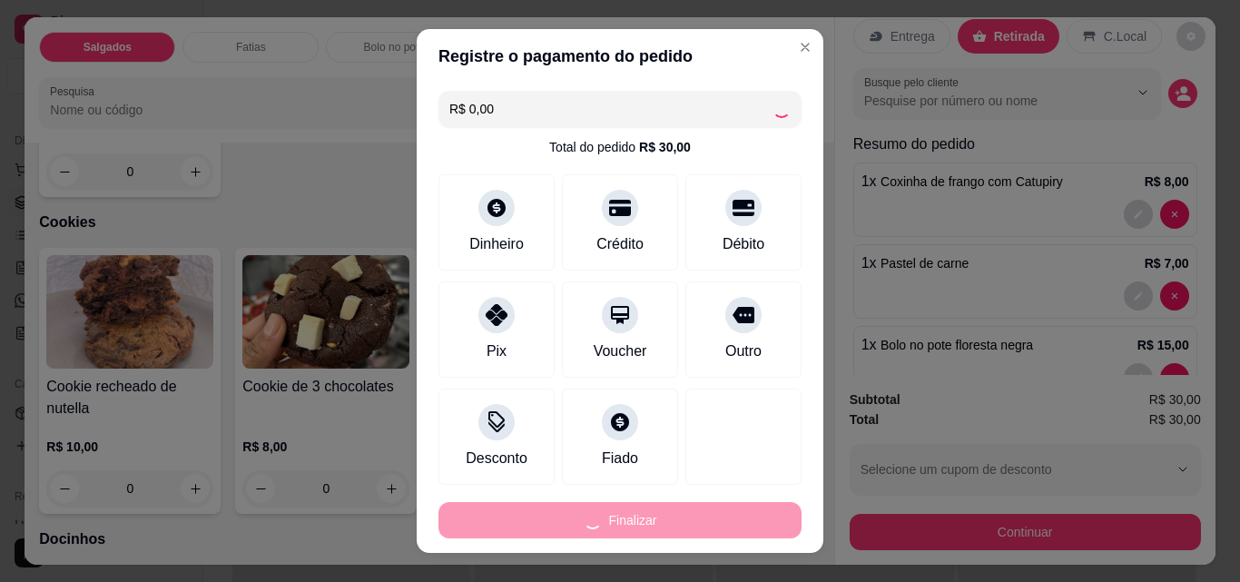
type input "0"
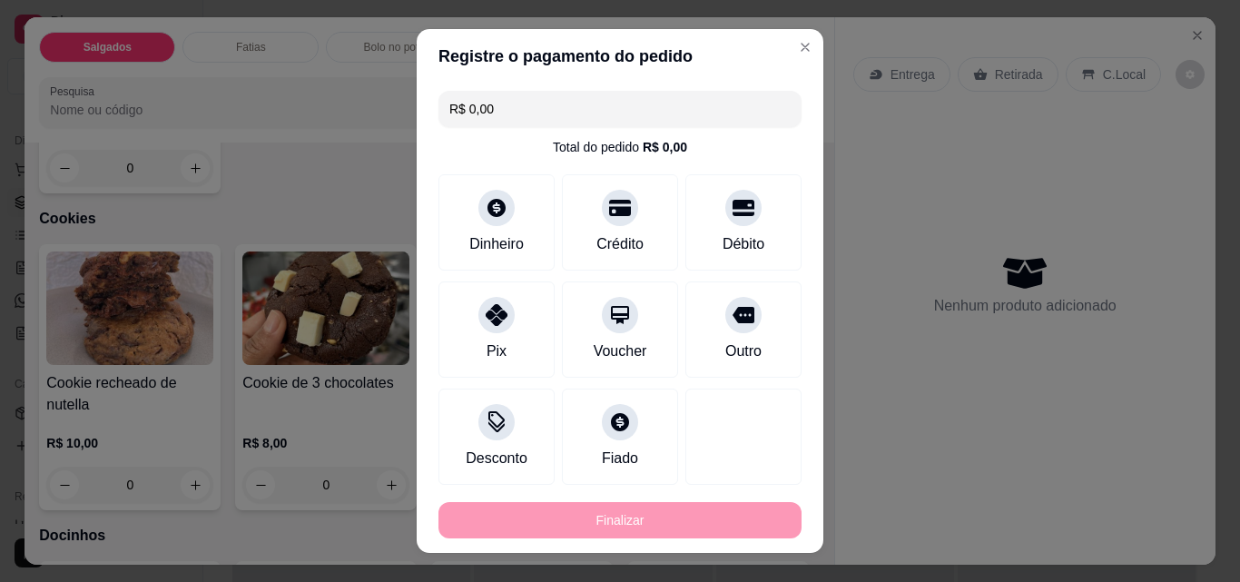
type input "-R$ 30,00"
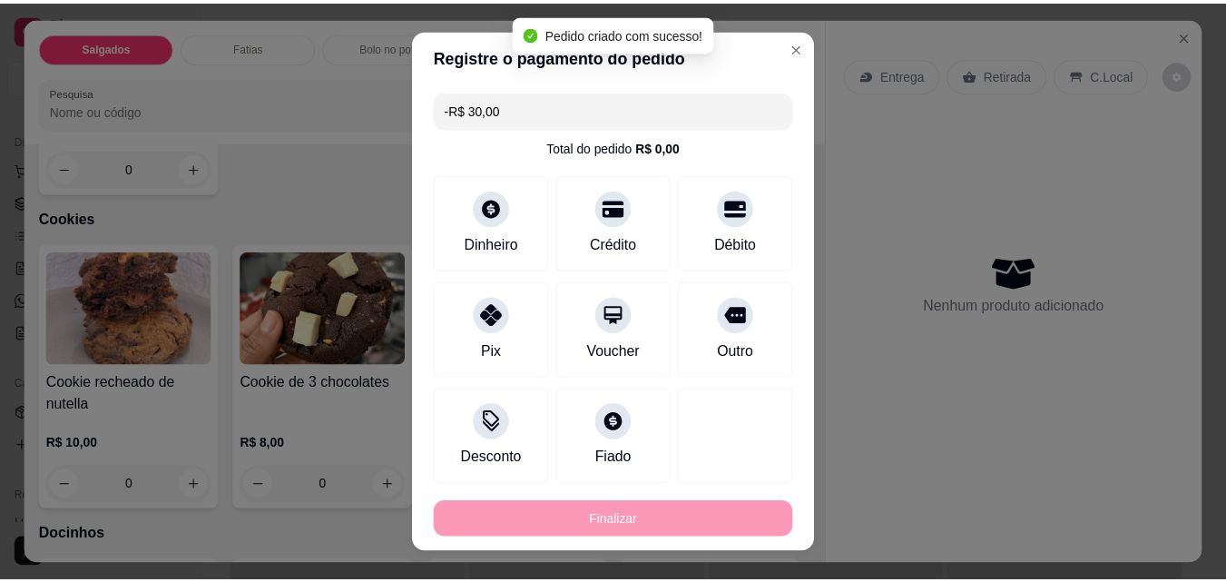
scroll to position [1814, 0]
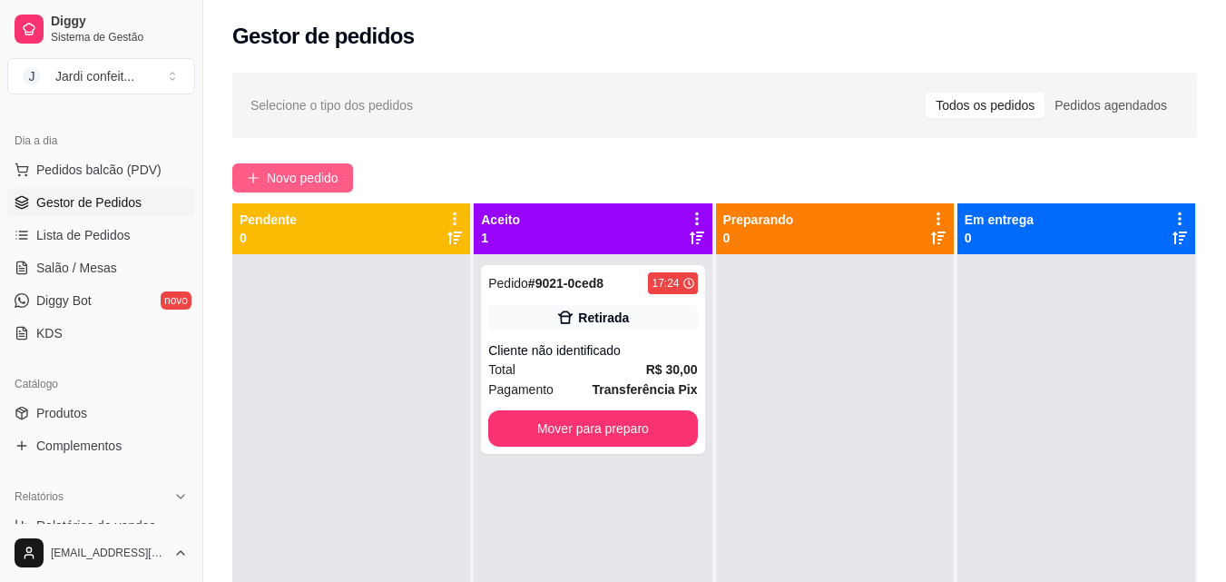
click at [273, 182] on span "Novo pedido" at bounding box center [303, 178] width 72 height 20
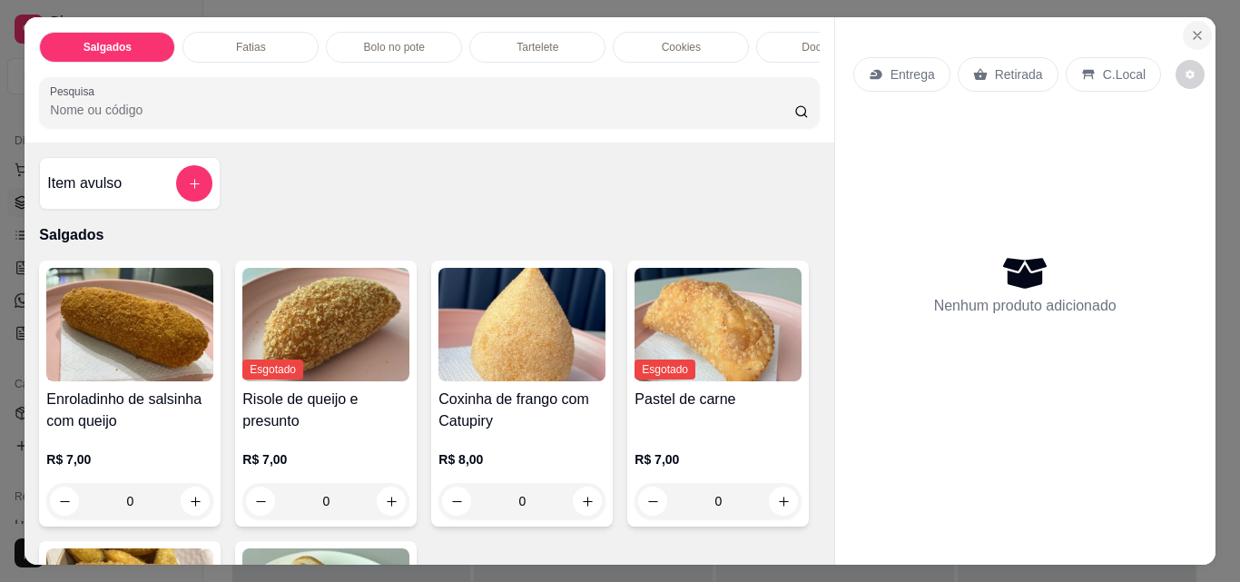
click at [1192, 34] on icon "Close" at bounding box center [1197, 35] width 15 height 15
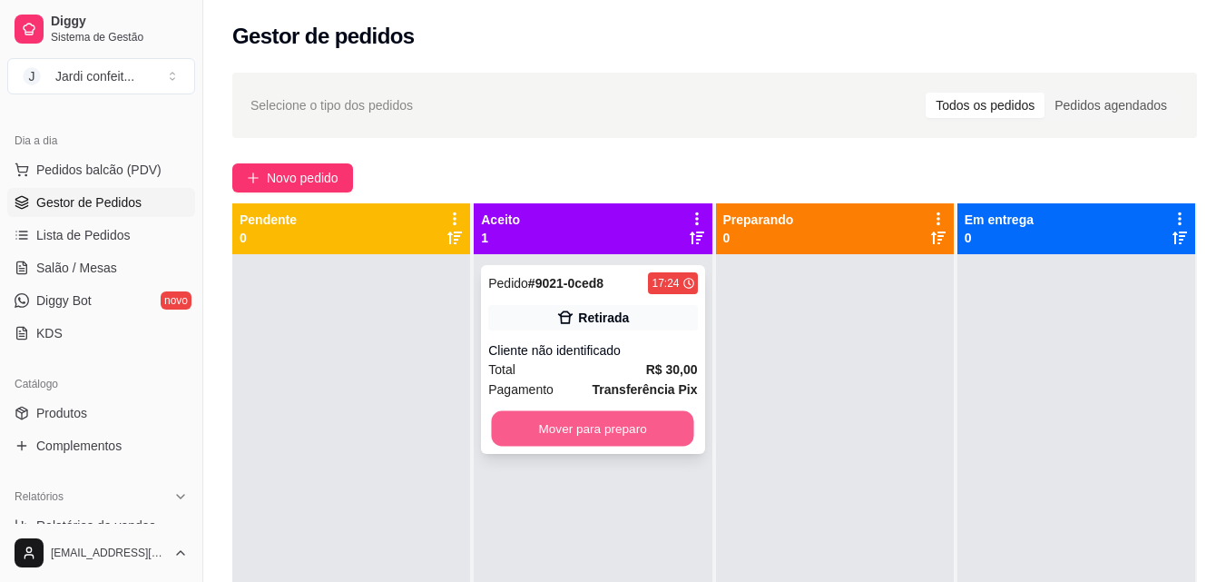
click at [623, 434] on button "Mover para preparo" at bounding box center [593, 428] width 202 height 35
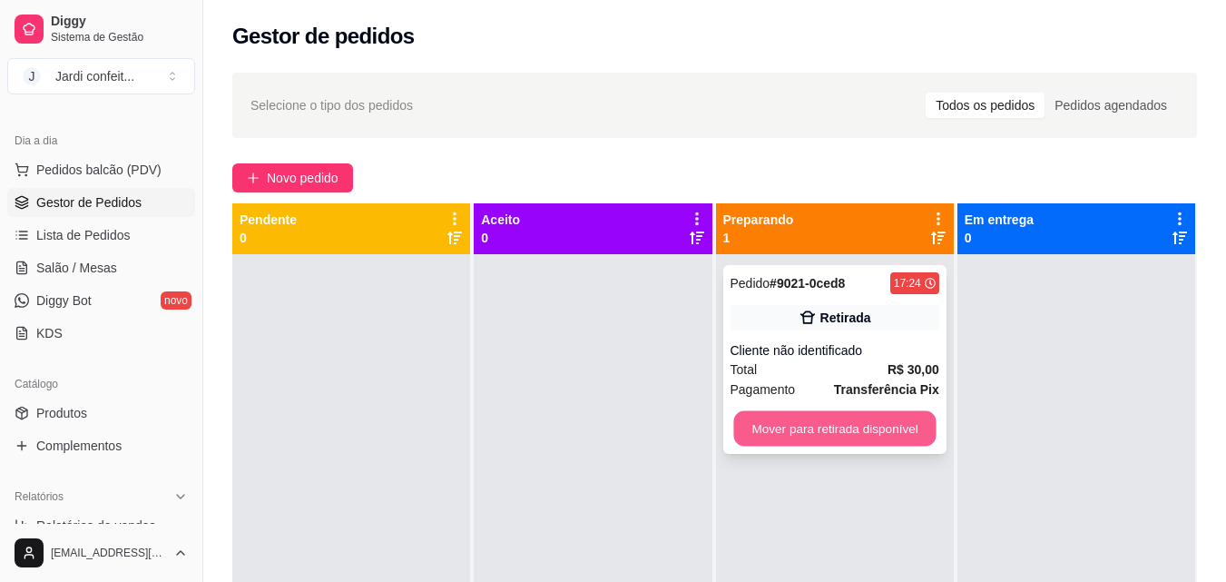
click at [843, 430] on button "Mover para retirada disponível" at bounding box center [834, 428] width 202 height 35
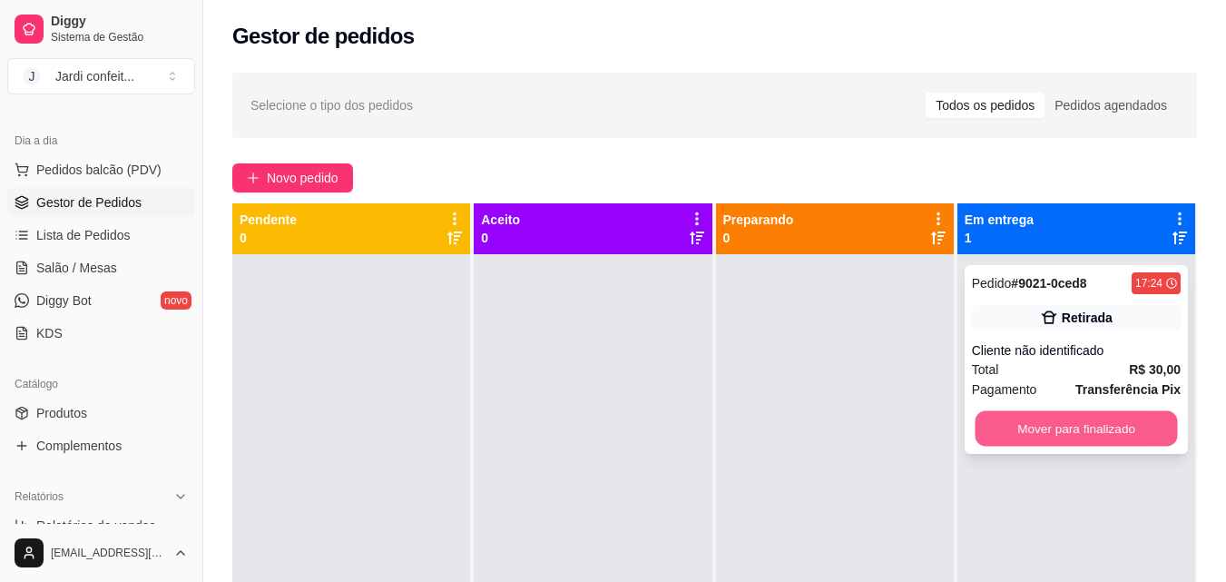
click at [1023, 433] on button "Mover para finalizado" at bounding box center [1076, 428] width 202 height 35
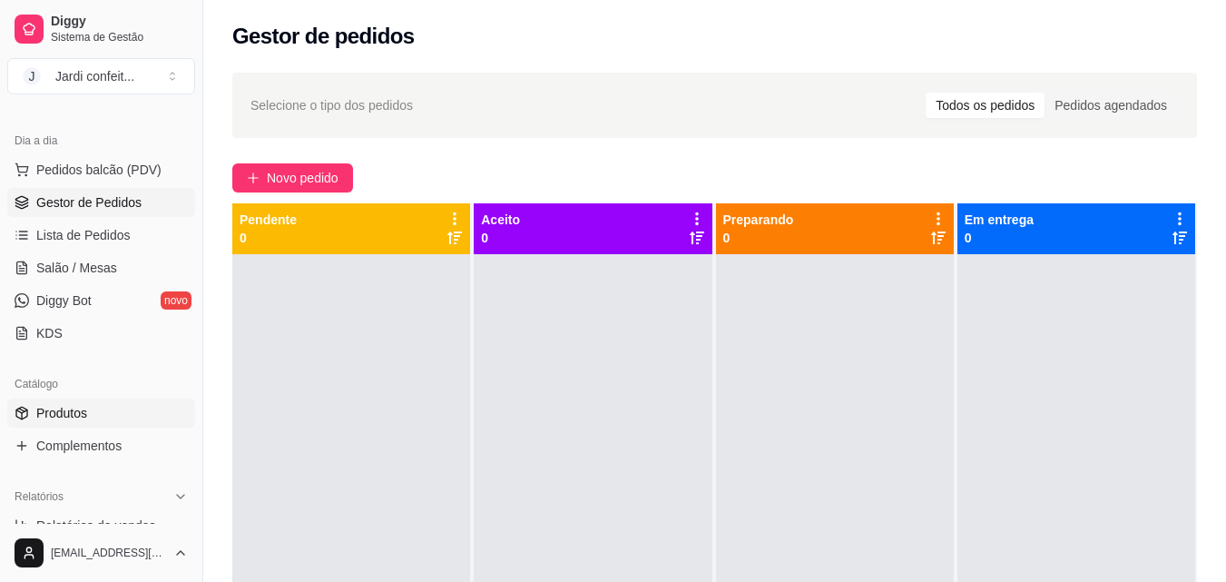
click at [92, 409] on link "Produtos" at bounding box center [101, 413] width 188 height 29
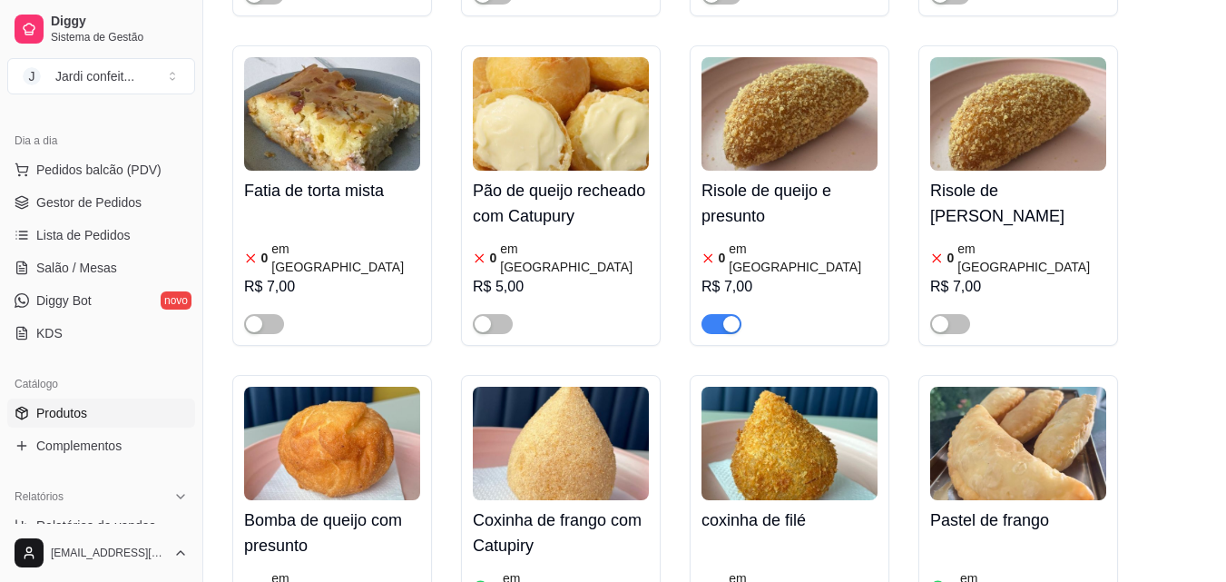
scroll to position [999, 0]
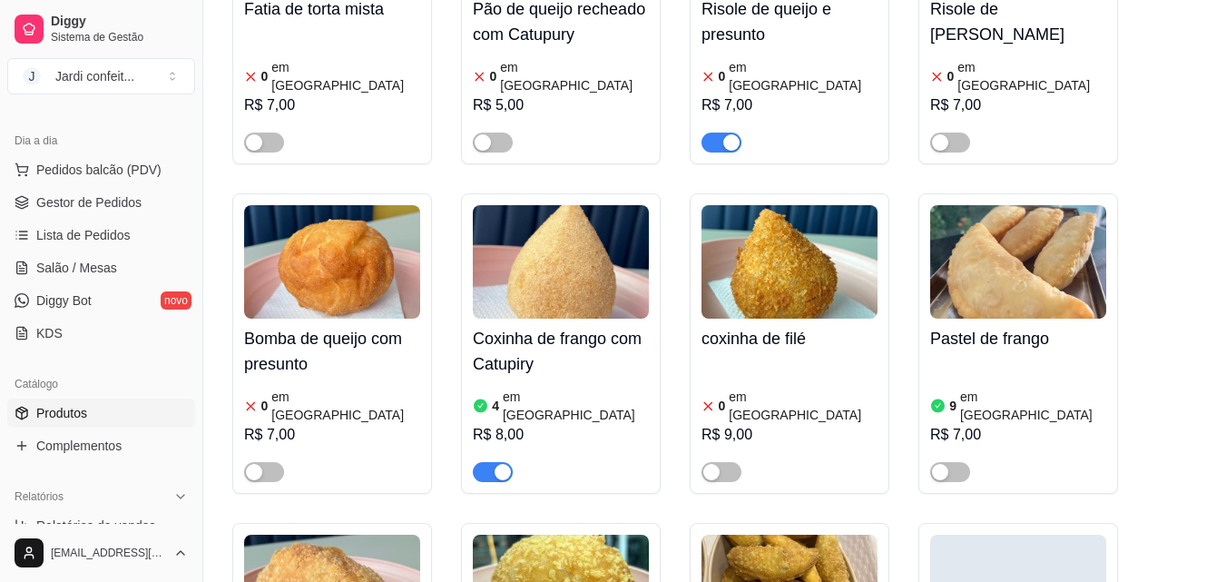
click at [487, 462] on span "button" at bounding box center [493, 472] width 40 height 20
click at [487, 464] on div "button" at bounding box center [483, 472] width 16 height 16
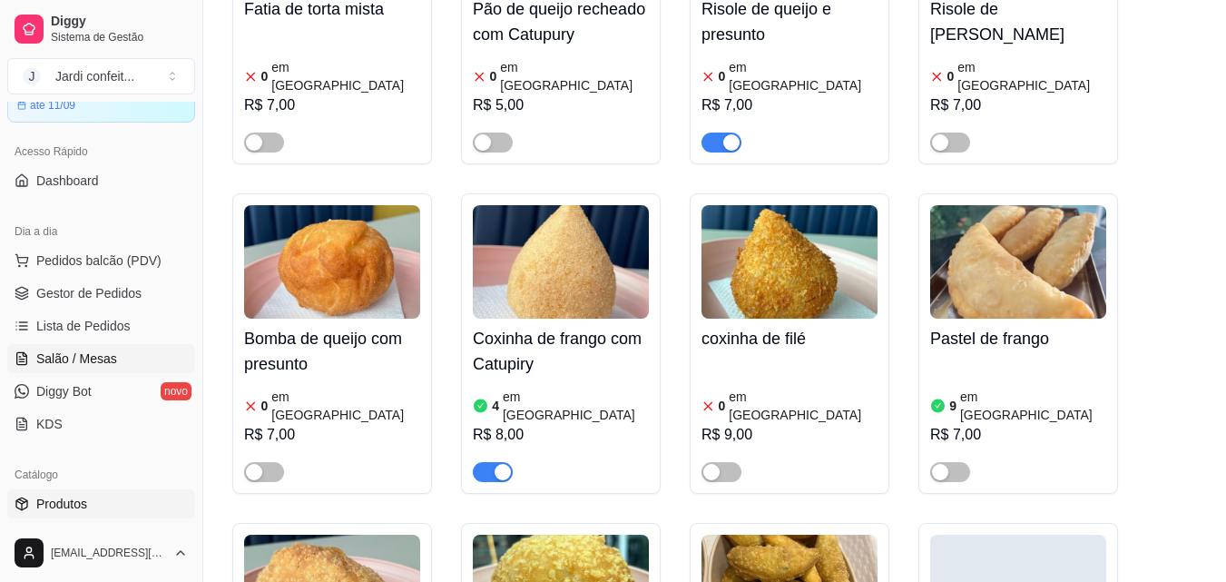
scroll to position [0, 0]
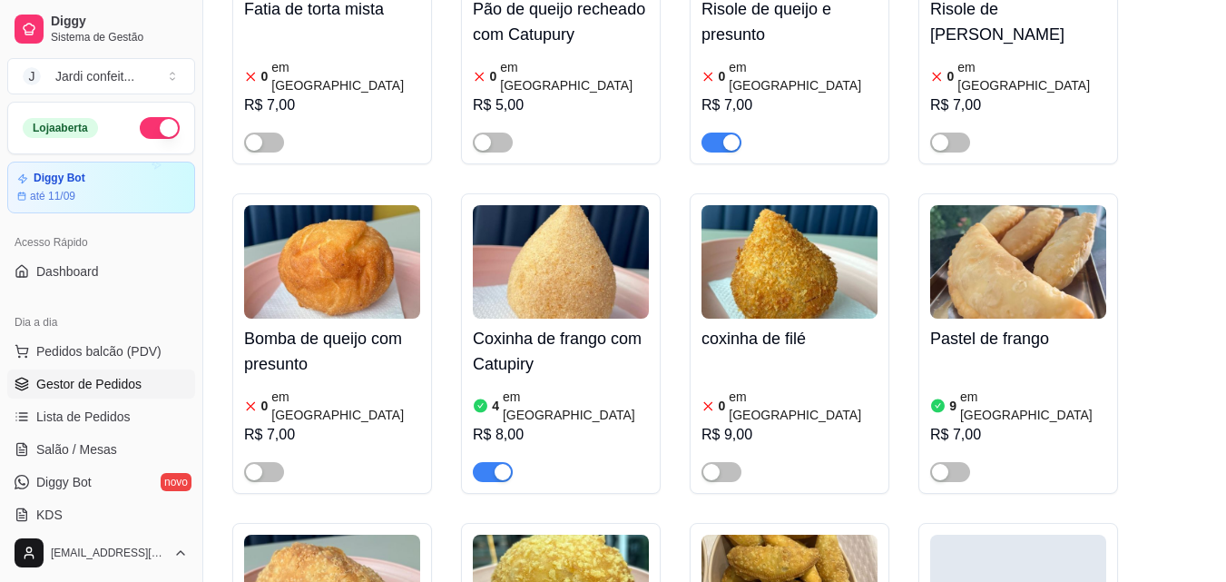
click at [96, 388] on span "Gestor de Pedidos" at bounding box center [88, 384] width 105 height 18
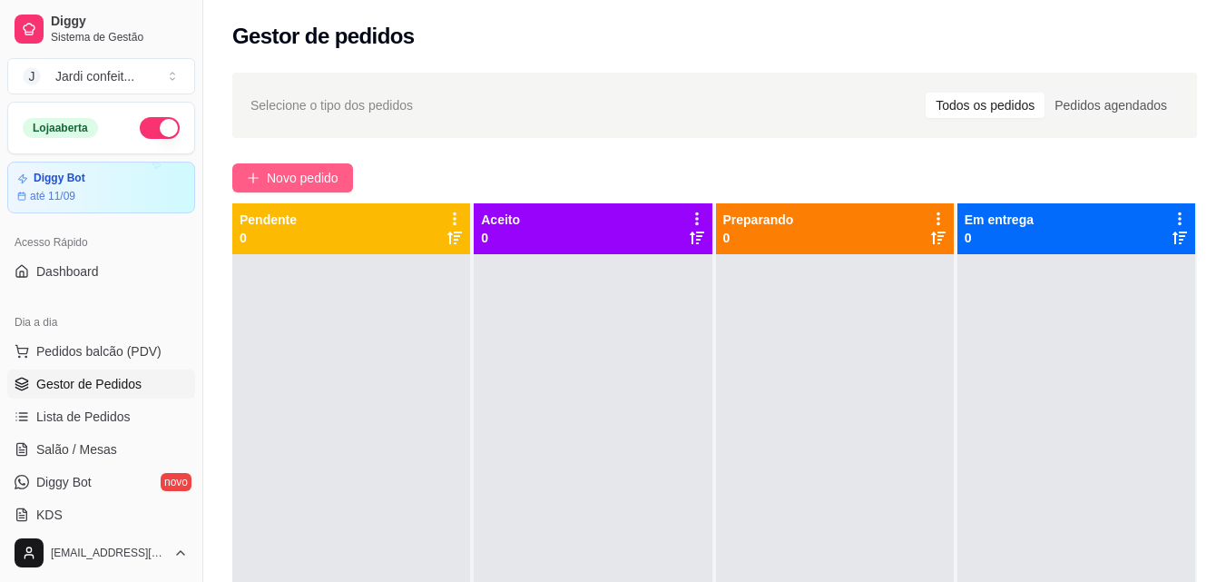
click at [261, 174] on button "Novo pedido" at bounding box center [292, 177] width 121 height 29
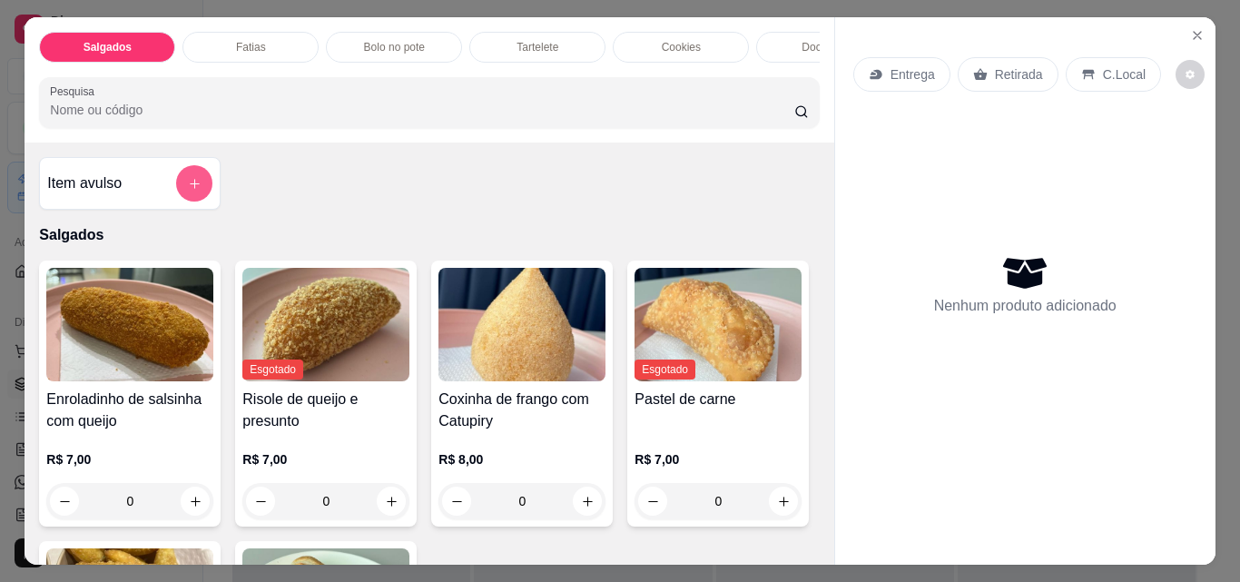
click at [189, 191] on icon "add-separate-item" at bounding box center [195, 184] width 14 height 14
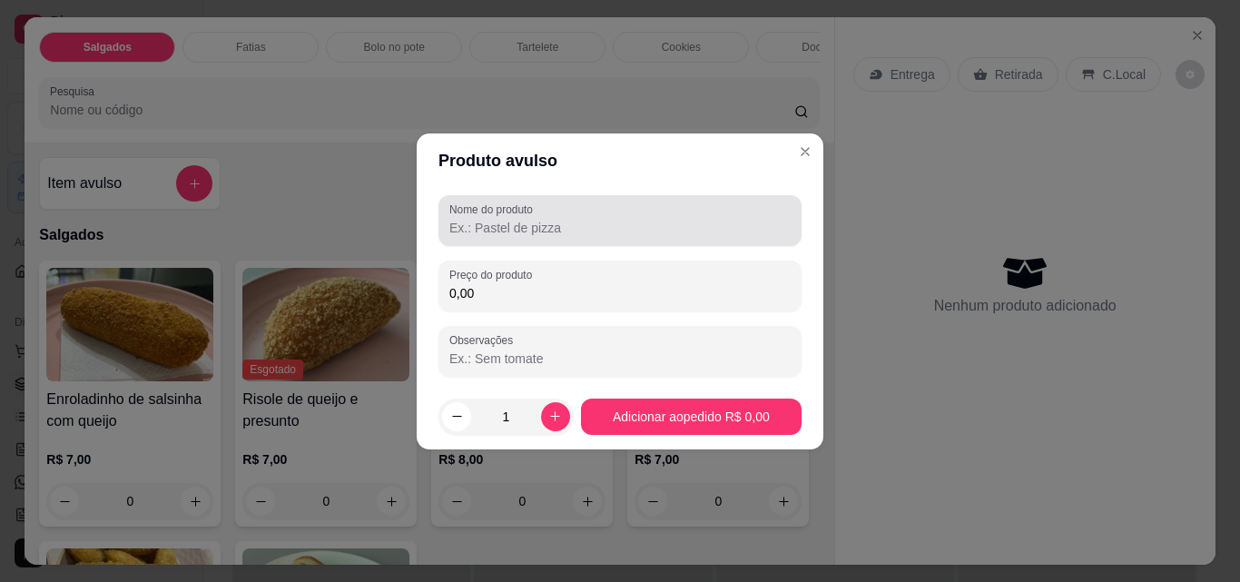
click at [482, 228] on input "Nome do produto" at bounding box center [619, 228] width 341 height 18
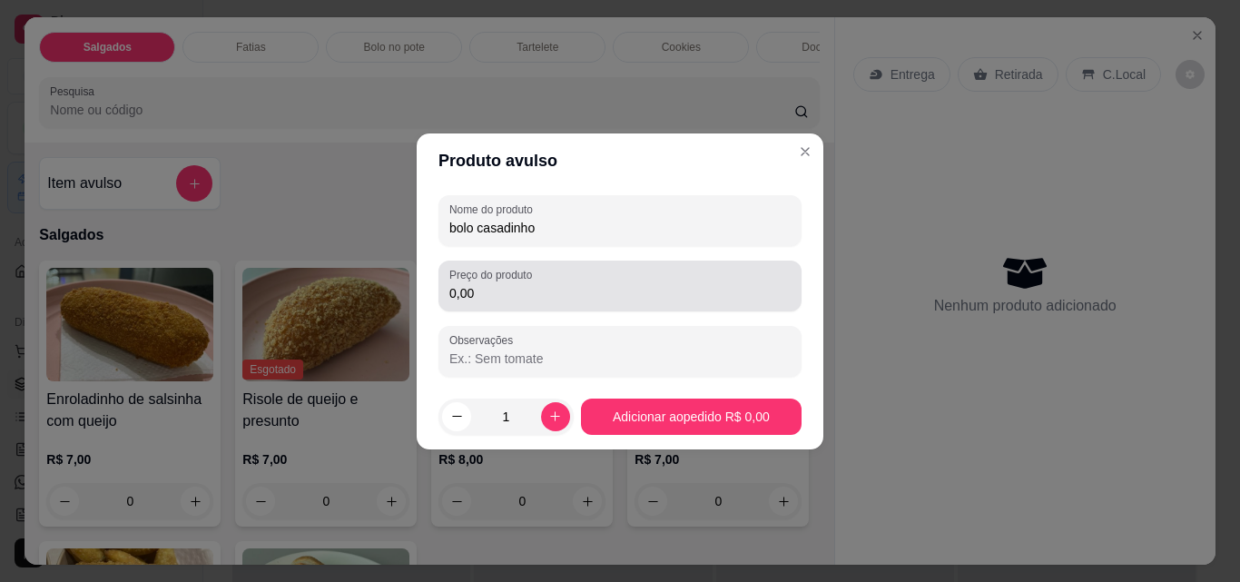
type input "bolo casadinho"
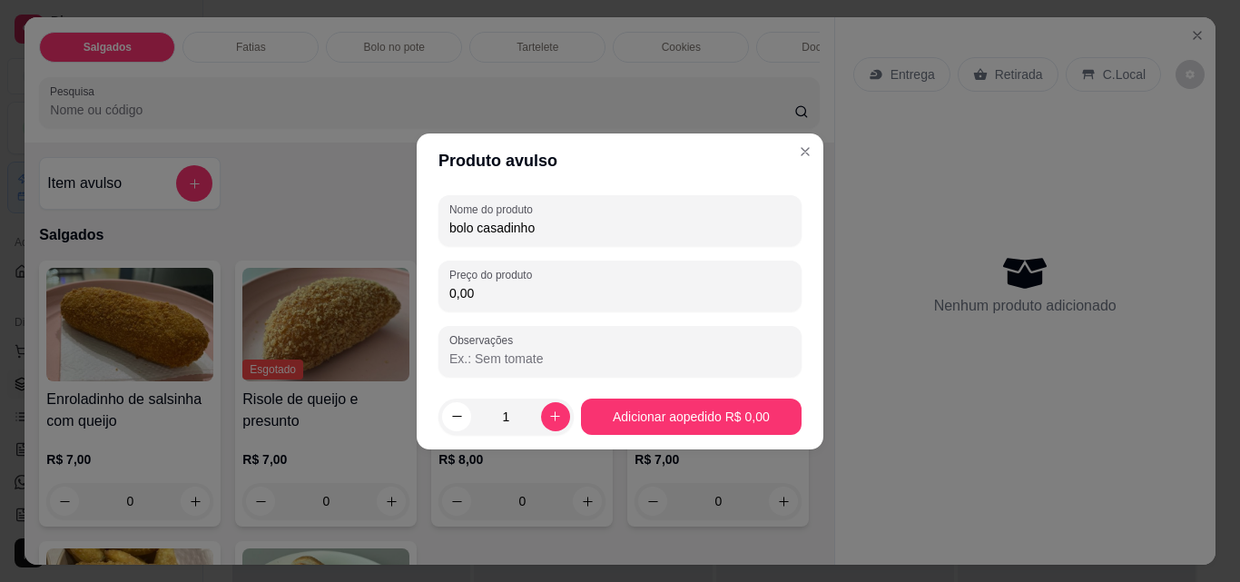
click at [479, 286] on input "0,00" at bounding box center [619, 293] width 341 height 18
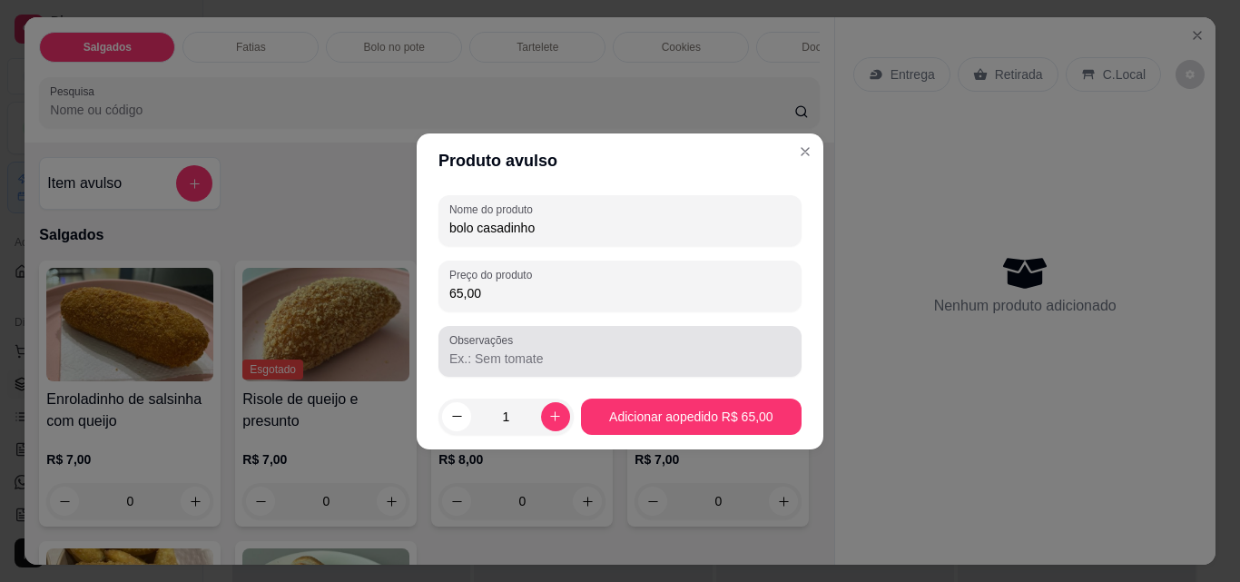
type input "65,00"
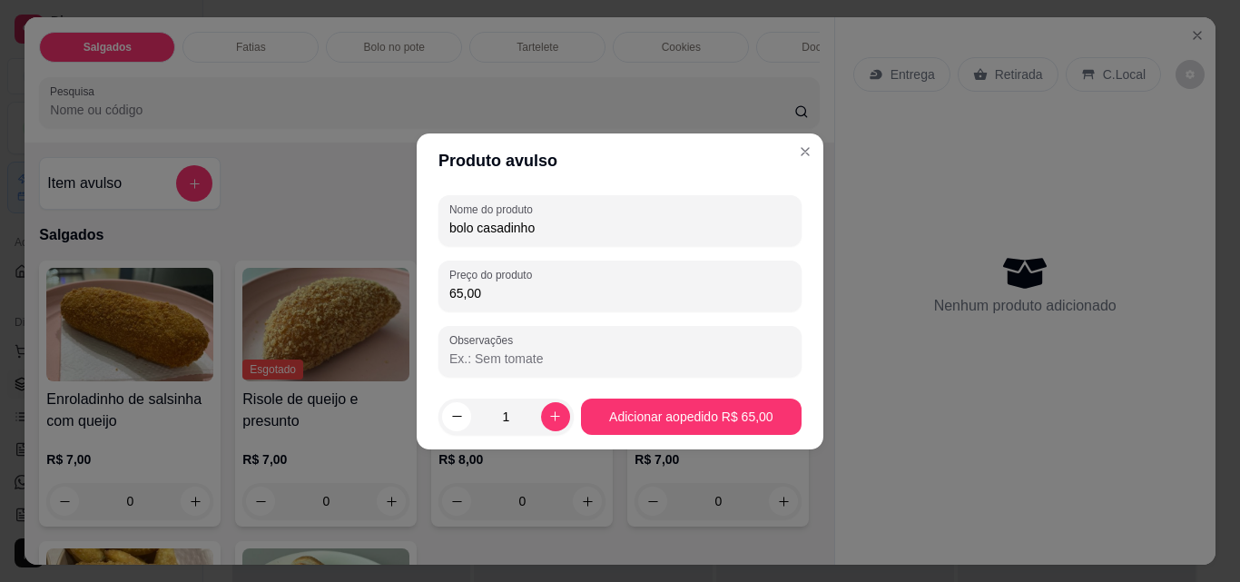
click at [487, 360] on input "Observações" at bounding box center [619, 359] width 341 height 18
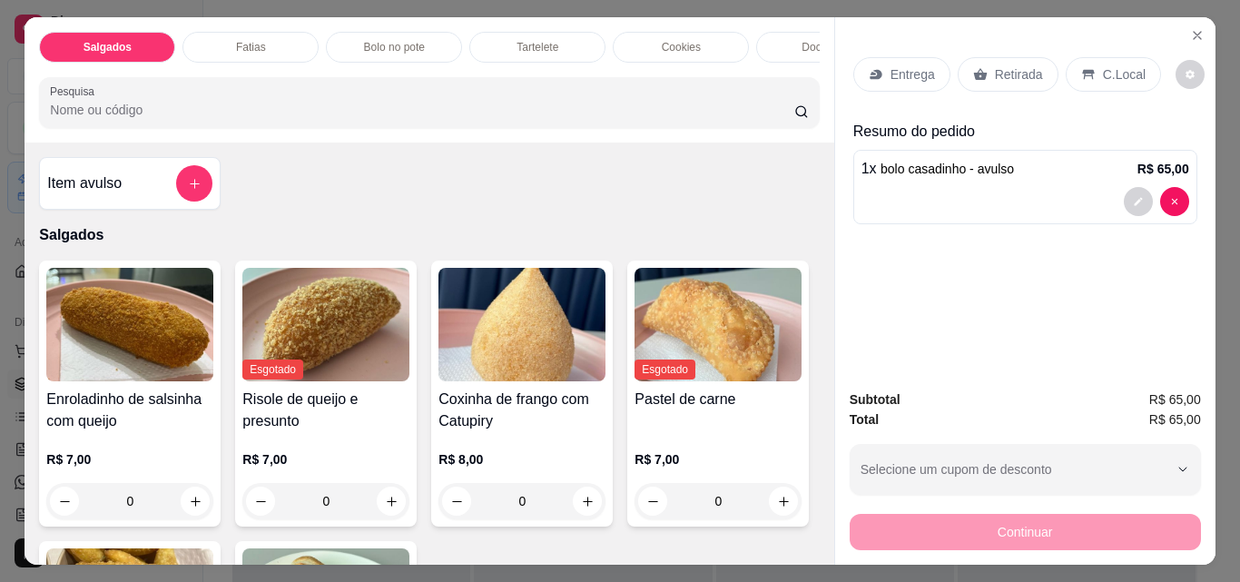
click at [958, 61] on div "Retirada" at bounding box center [1008, 74] width 101 height 34
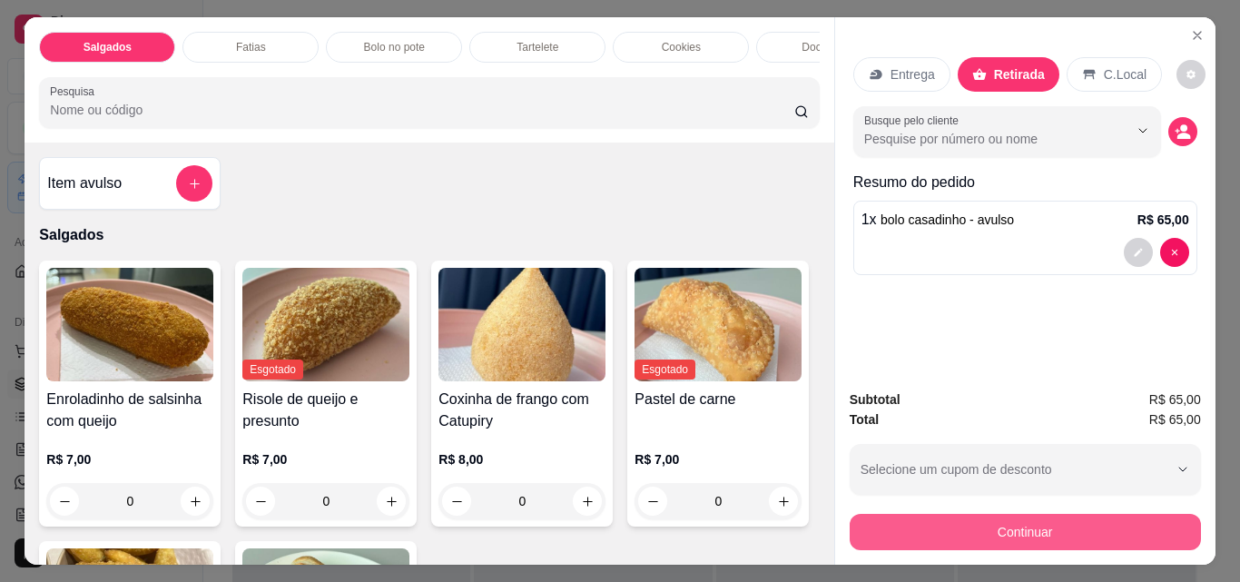
click at [985, 514] on button "Continuar" at bounding box center [1025, 532] width 351 height 36
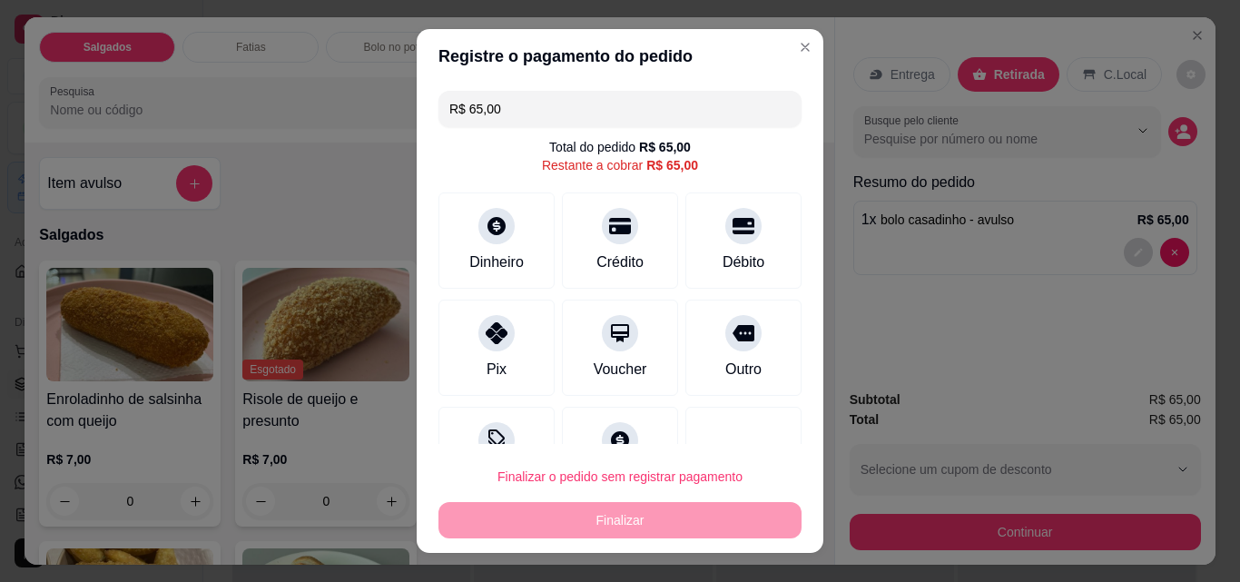
click at [536, 105] on input "R$ 65,00" at bounding box center [619, 109] width 341 height 36
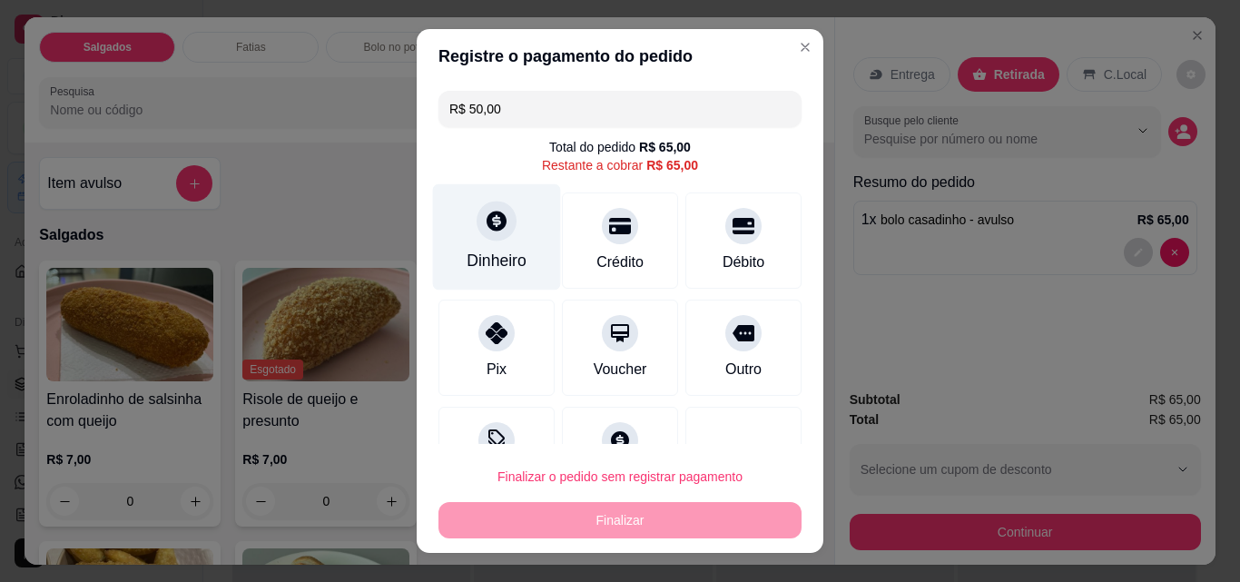
type input "R$ 50,00"
click at [521, 270] on div "Dinheiro" at bounding box center [497, 237] width 128 height 106
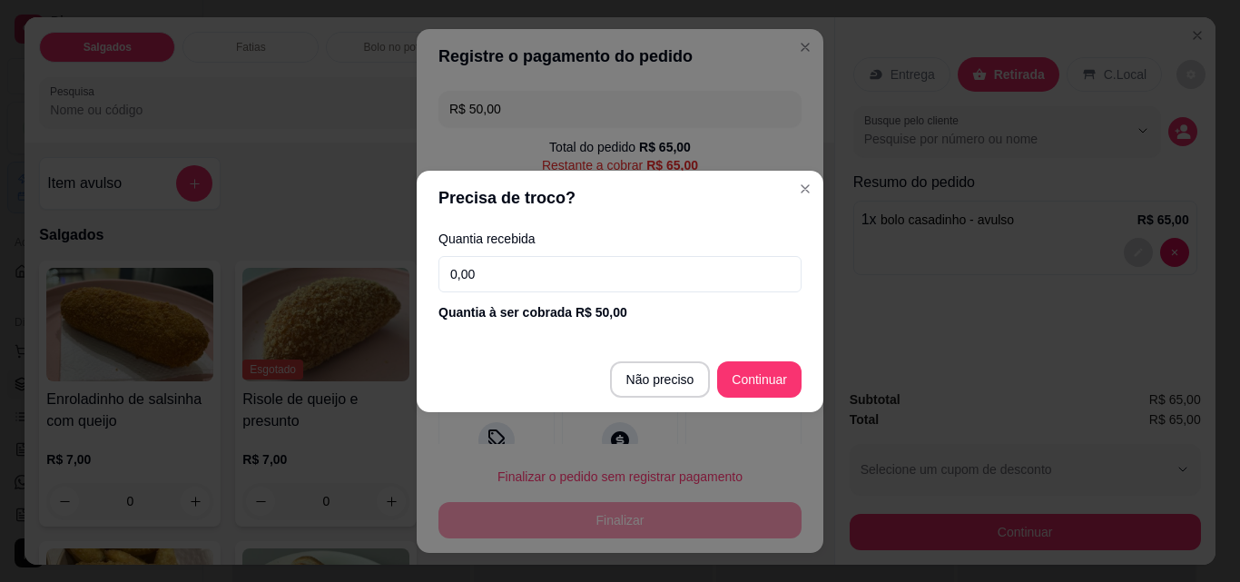
click at [678, 289] on input "0,00" at bounding box center [619, 274] width 363 height 36
type input "50,00"
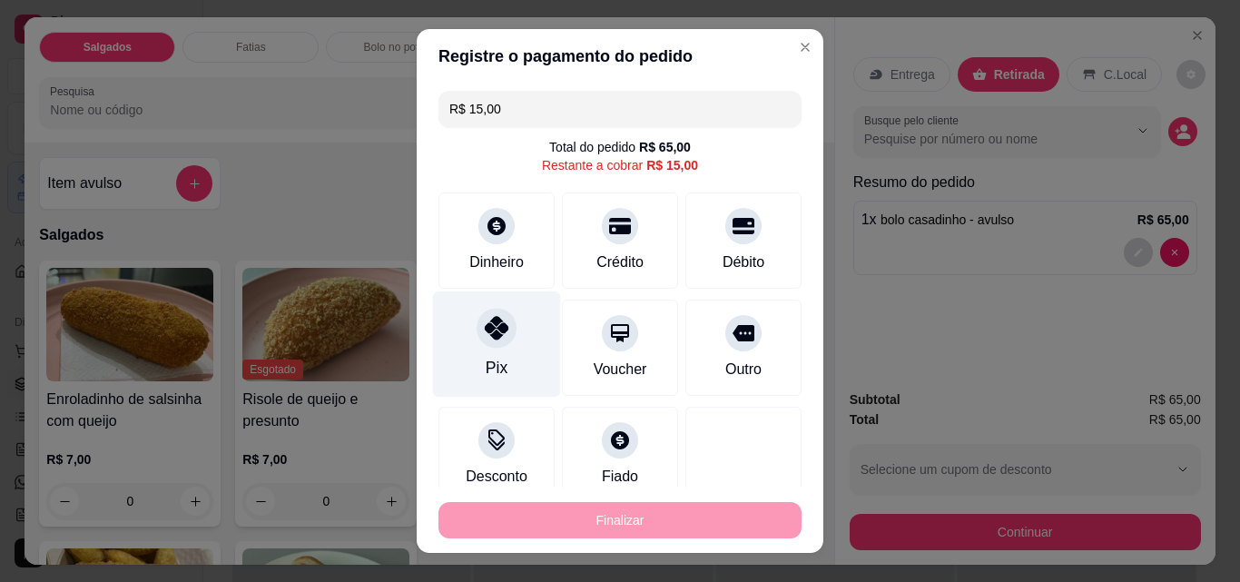
click at [491, 335] on icon at bounding box center [497, 328] width 24 height 24
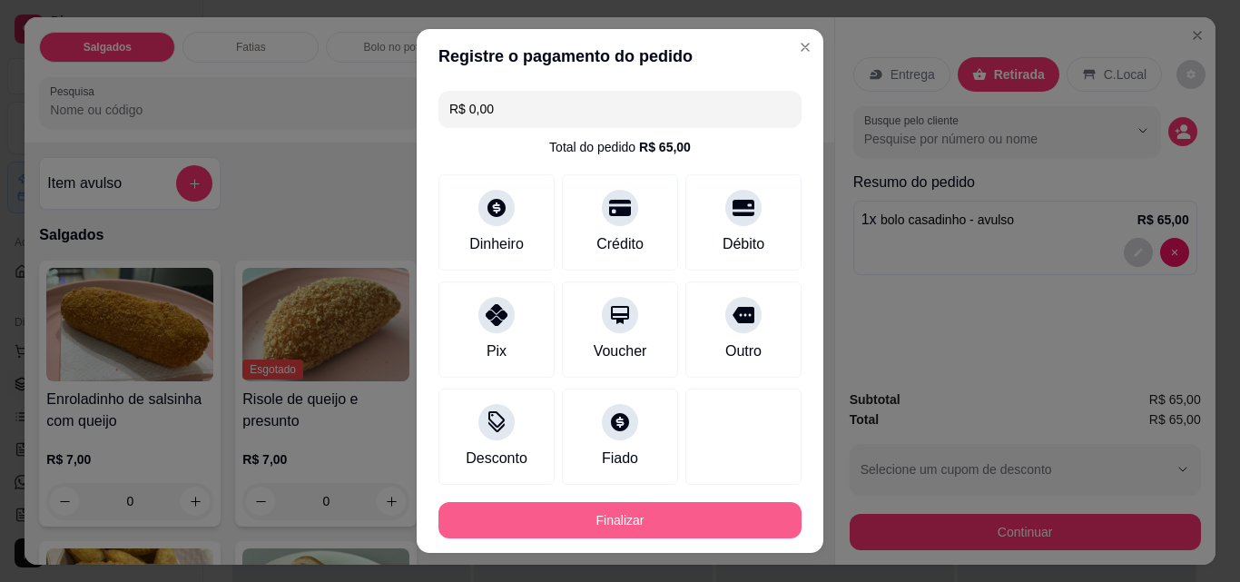
click at [676, 529] on button "Finalizar" at bounding box center [619, 520] width 363 height 36
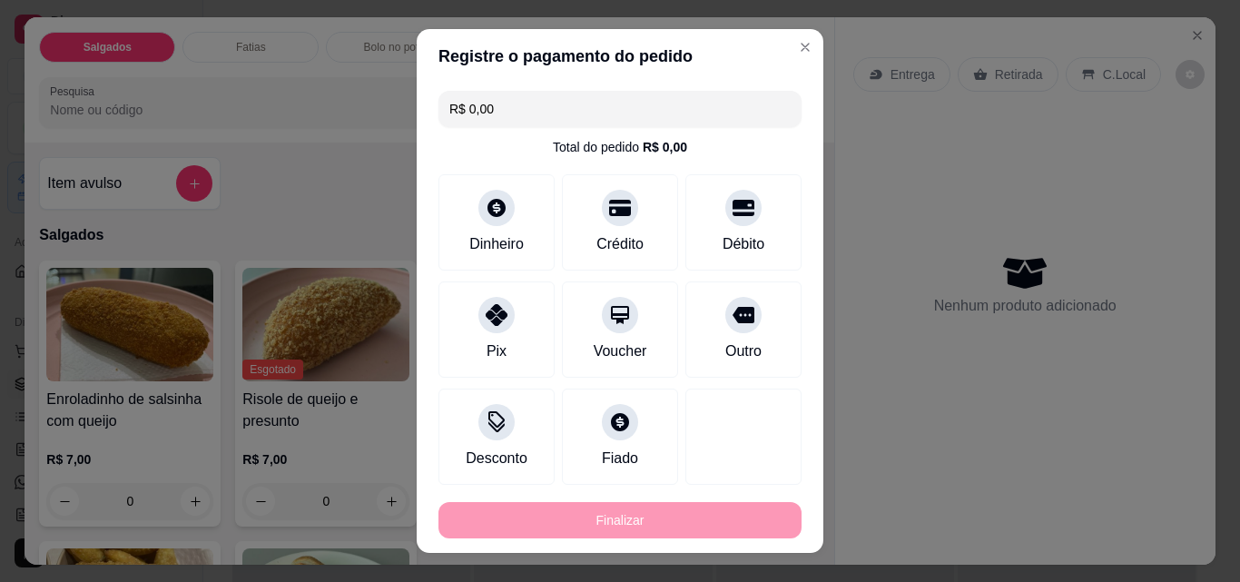
type input "-R$ 65,00"
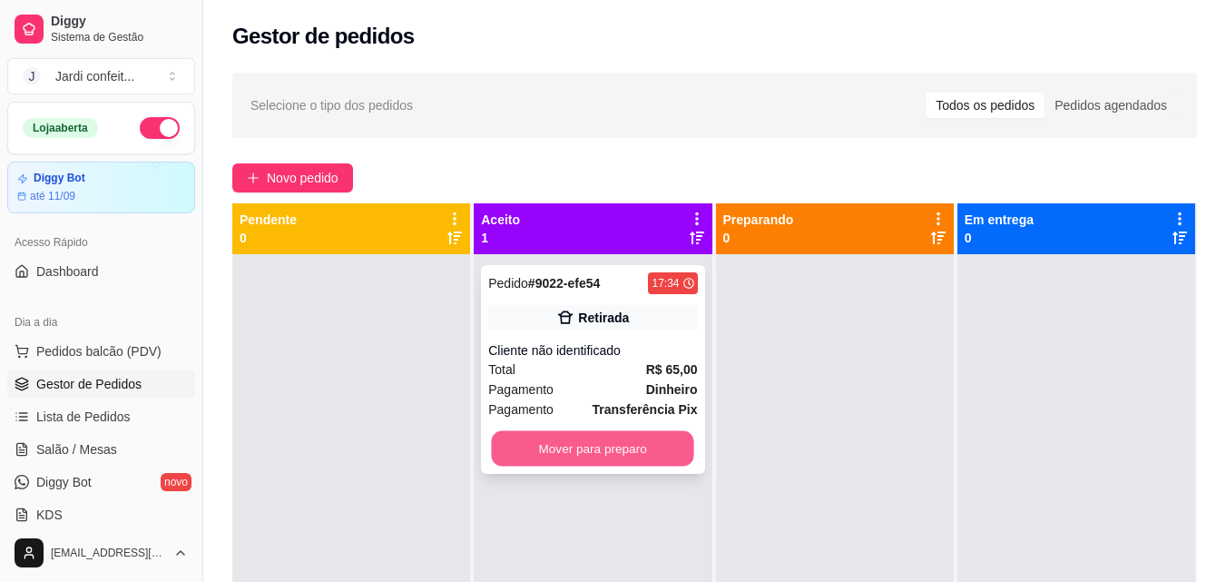
click at [635, 445] on button "Mover para preparo" at bounding box center [593, 448] width 202 height 35
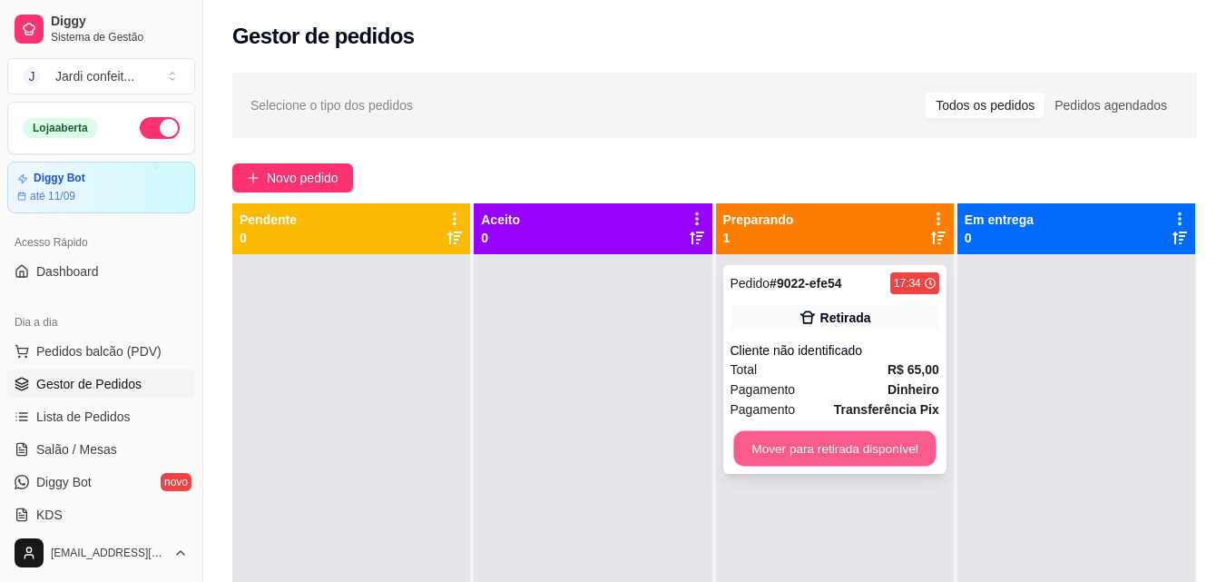
click at [733, 458] on button "Mover para retirada disponível" at bounding box center [834, 448] width 202 height 35
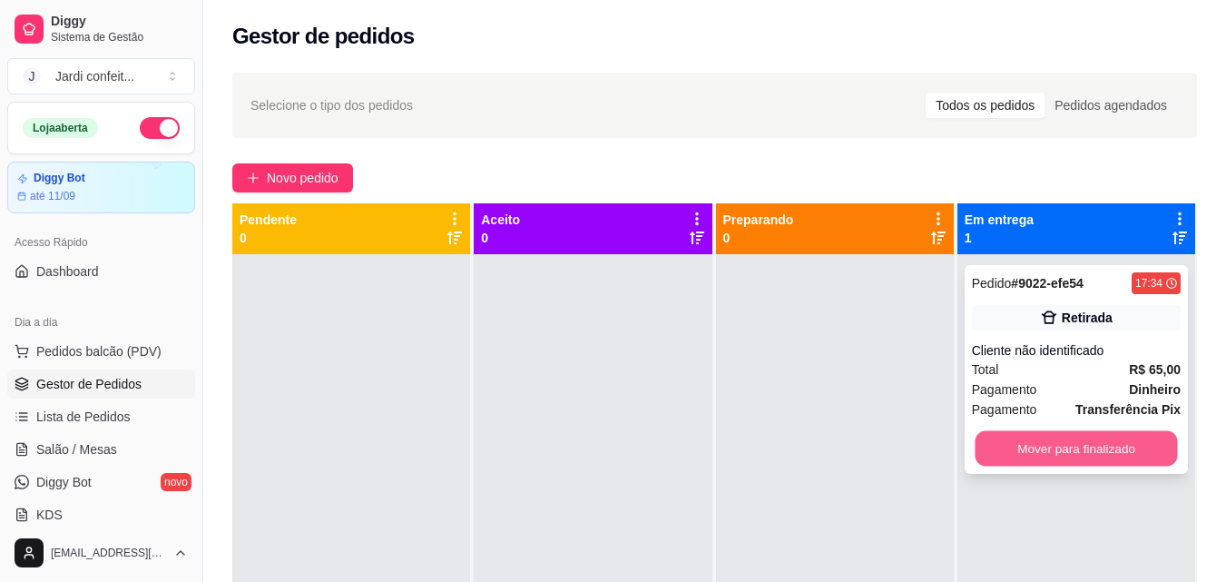
click at [1009, 446] on button "Mover para finalizado" at bounding box center [1076, 448] width 202 height 35
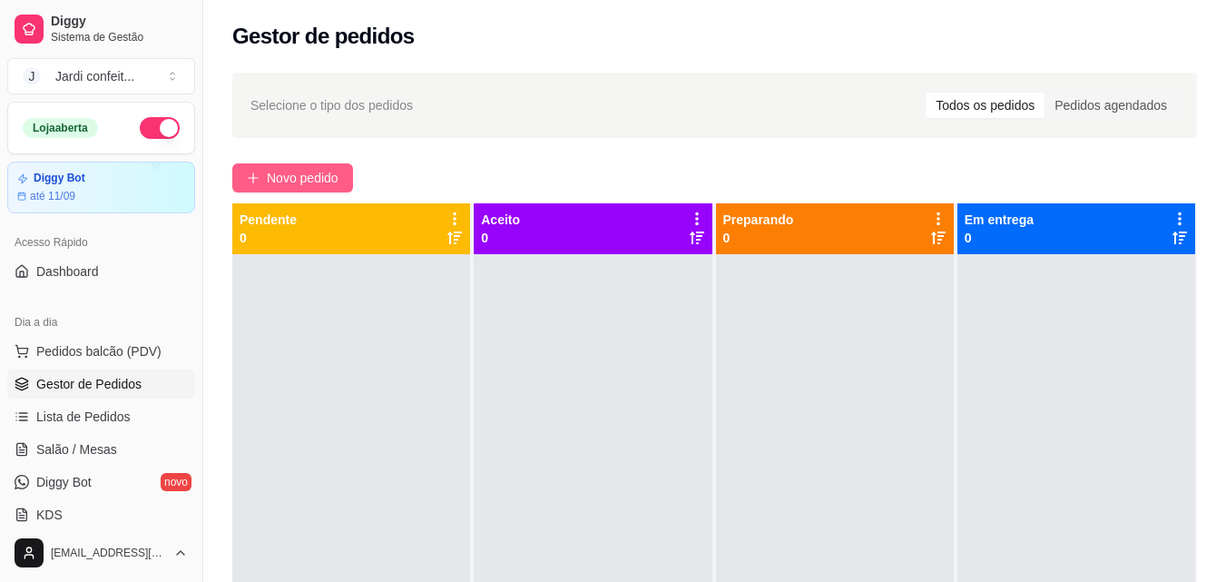
click at [272, 187] on span "Novo pedido" at bounding box center [303, 178] width 72 height 20
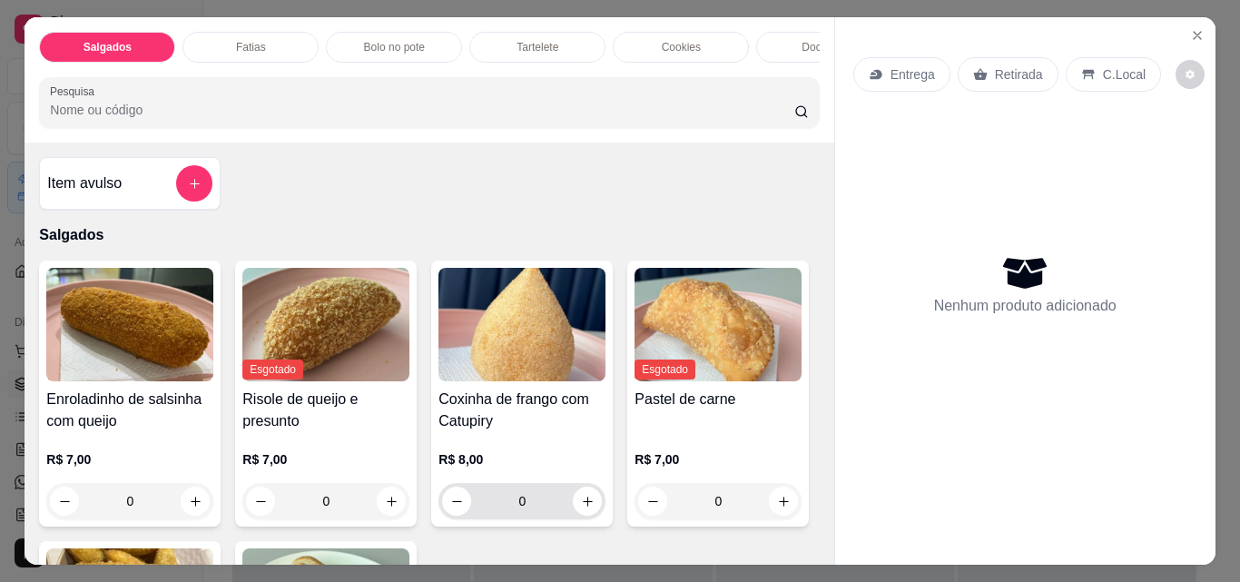
click at [573, 509] on button "increase-product-quantity" at bounding box center [587, 501] width 29 height 29
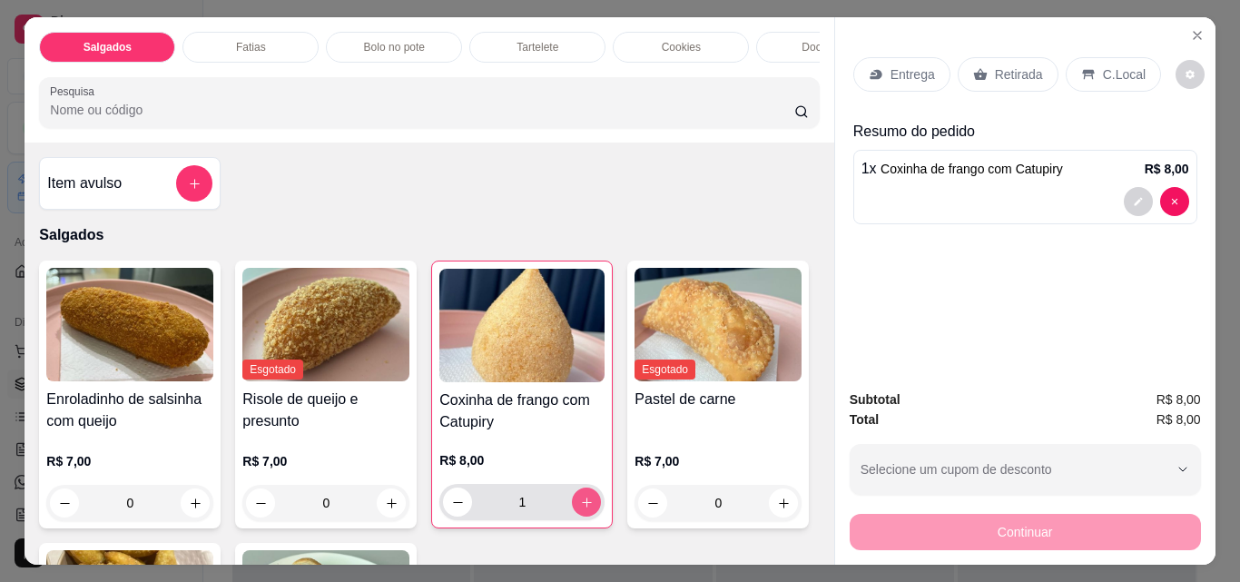
type input "1"
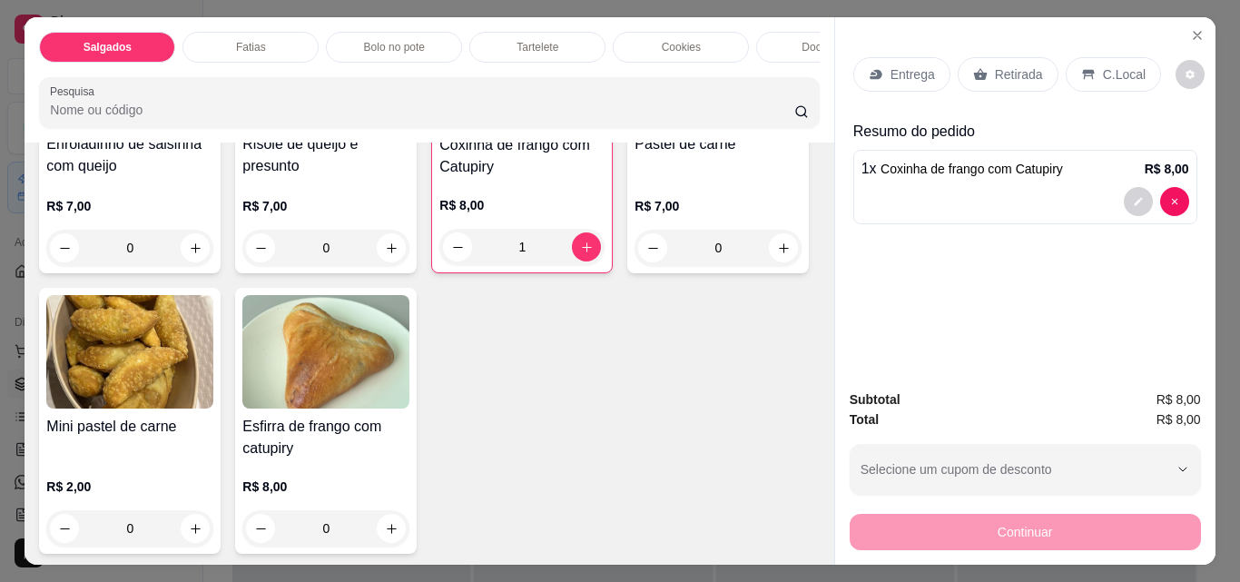
scroll to position [272, 0]
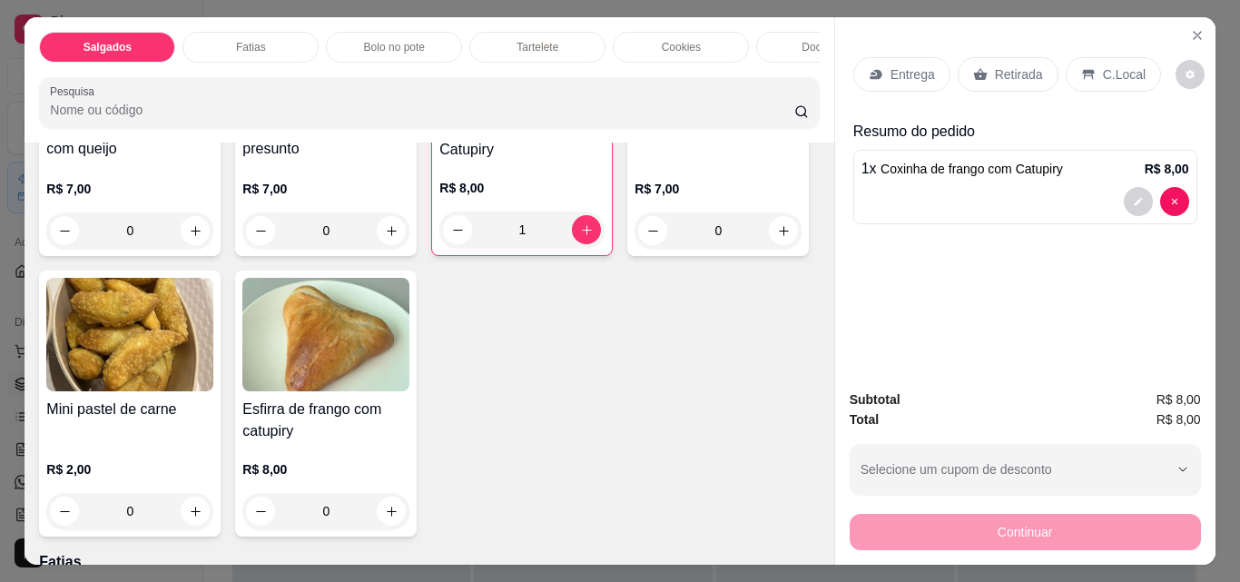
drag, startPoint x: 284, startPoint y: 72, endPoint x: 305, endPoint y: 63, distance: 22.8
click at [303, 65] on div "Salgados Fatias Bolo no pote Tartelete Cookies Docinhos Brownie Pudim Bolo vulc…" at bounding box center [429, 79] width 809 height 125
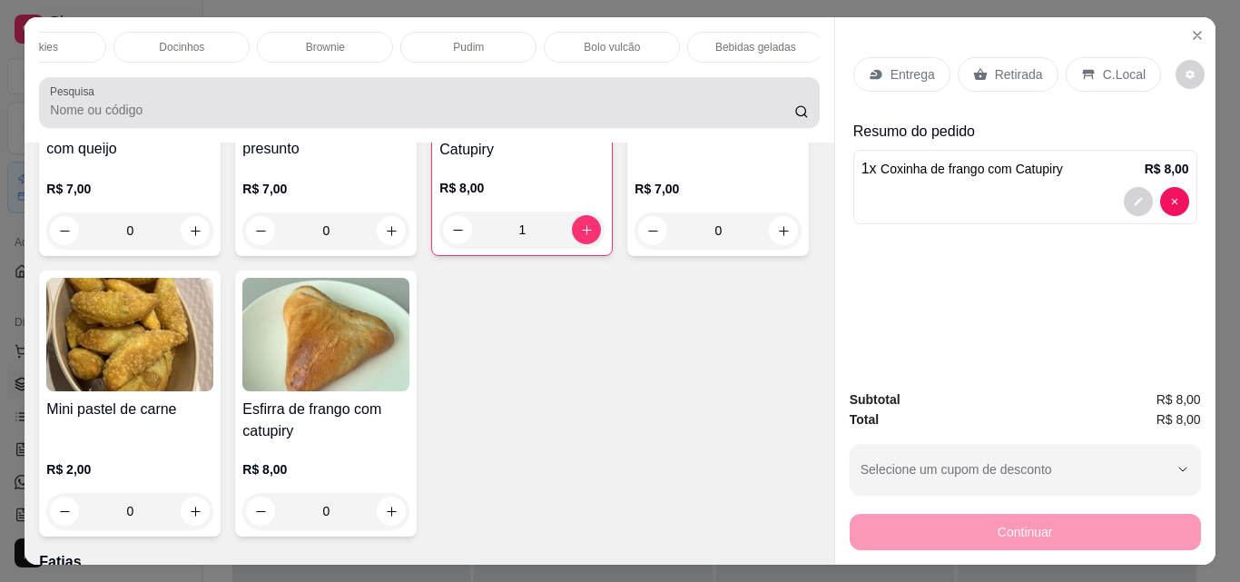
scroll to position [0, 660]
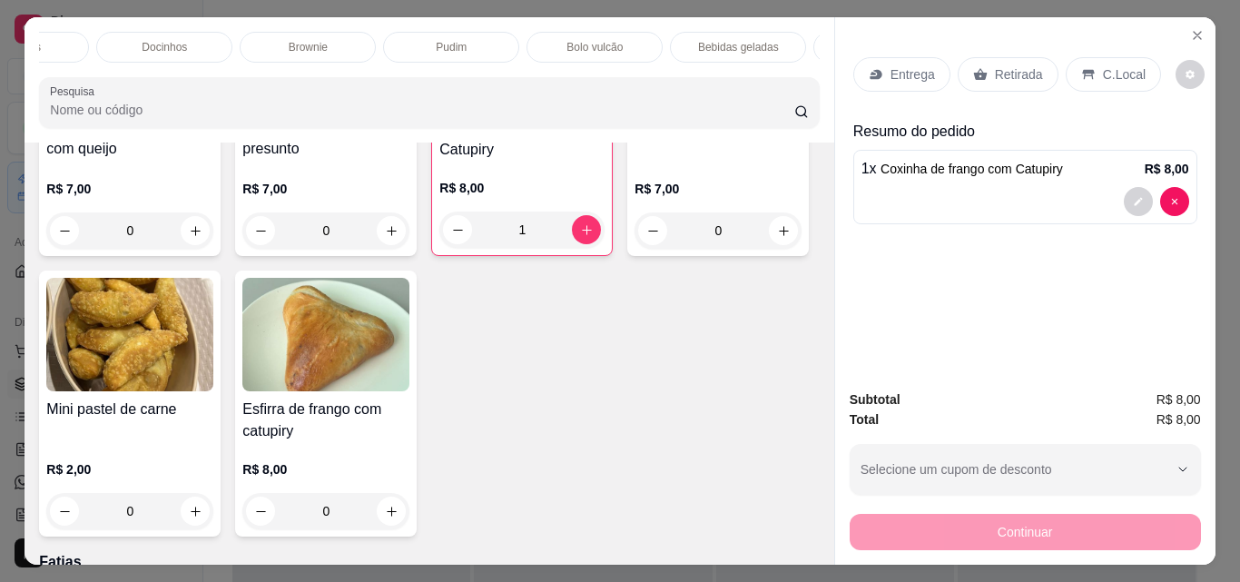
click at [709, 50] on div "Bebidas geladas" at bounding box center [738, 47] width 136 height 31
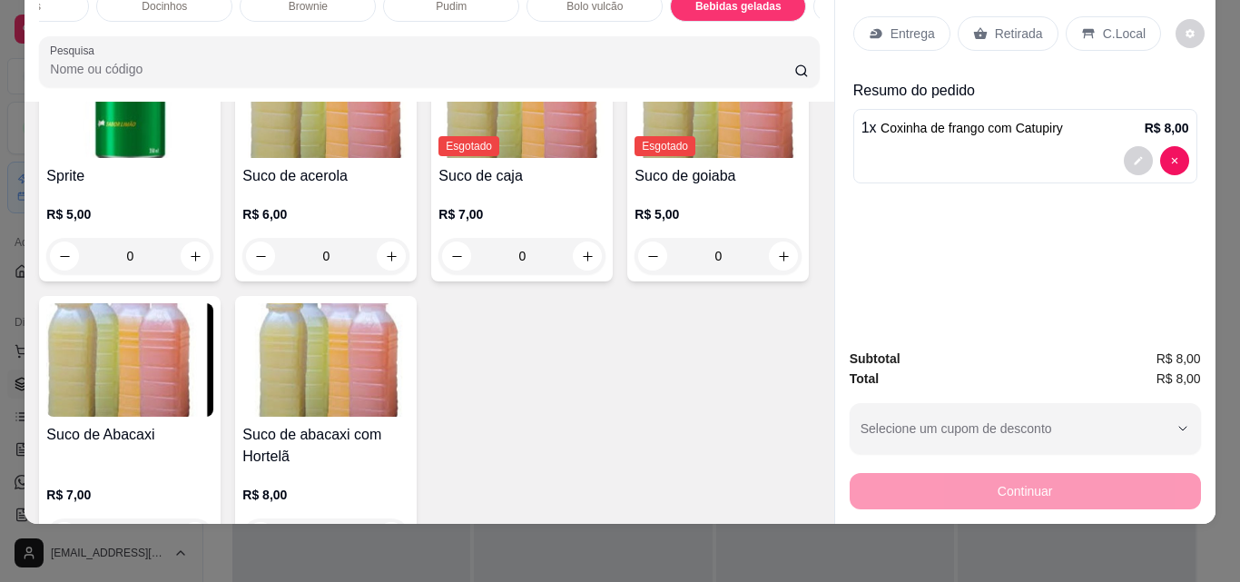
scroll to position [5036, 0]
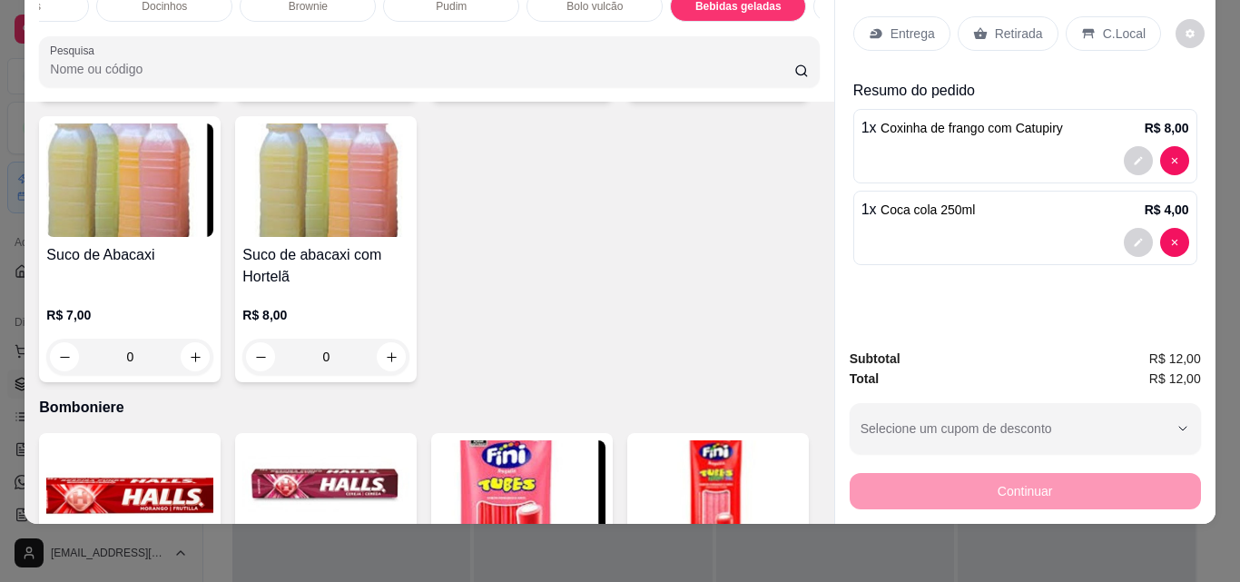
type input "1"
click at [980, 16] on div "Retirada" at bounding box center [1008, 33] width 101 height 34
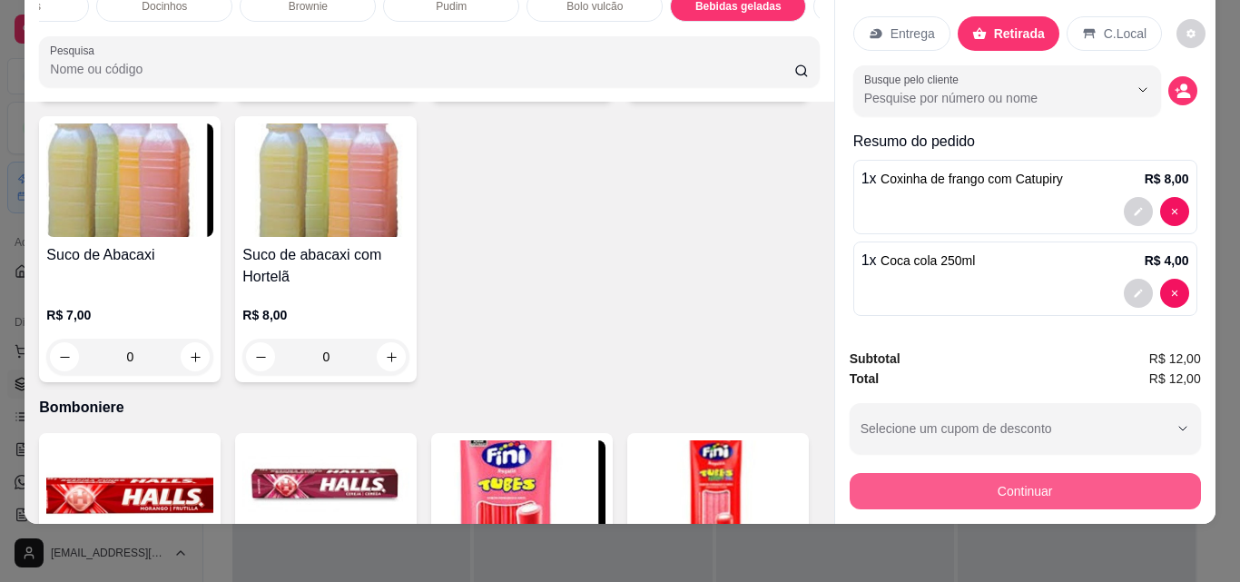
click at [949, 481] on button "Continuar" at bounding box center [1025, 491] width 351 height 36
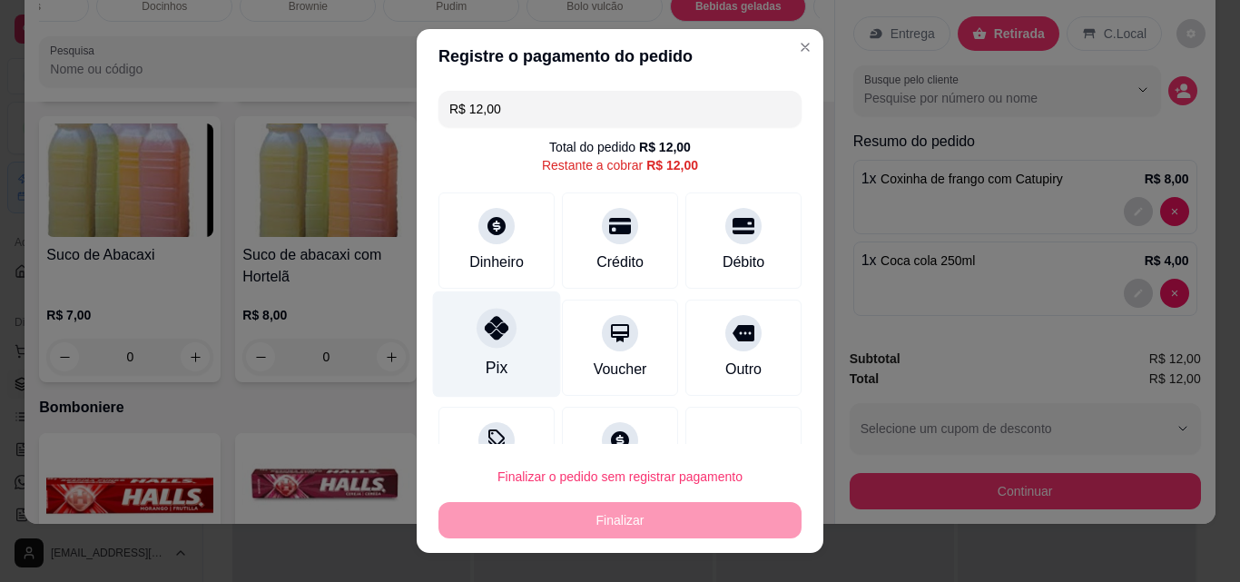
click at [487, 324] on icon at bounding box center [497, 328] width 24 height 24
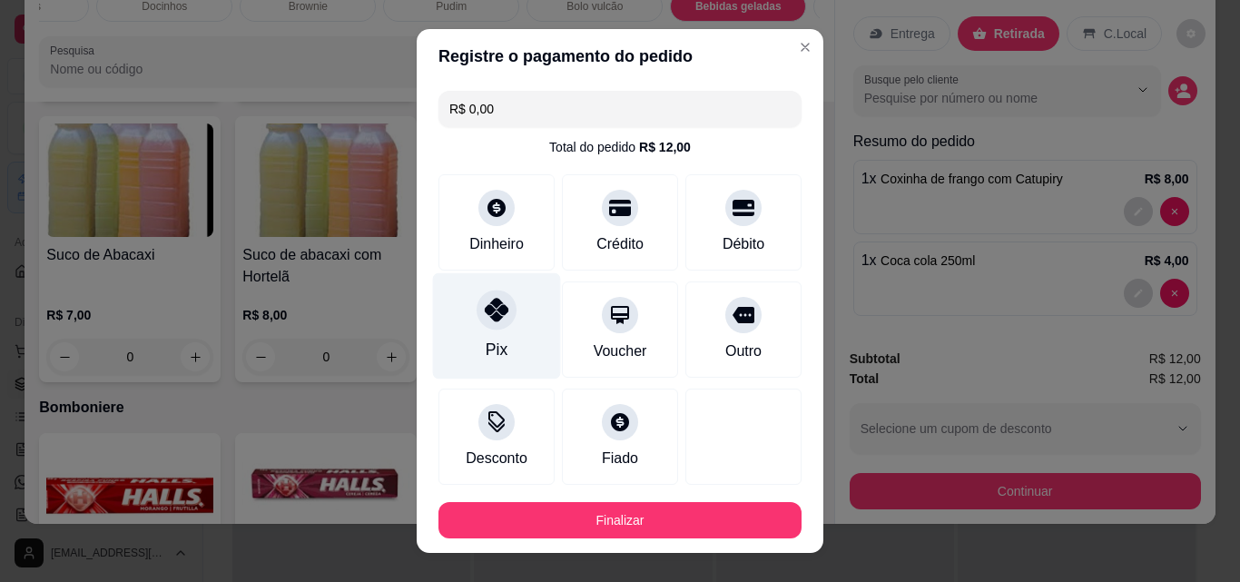
type input "R$ 0,00"
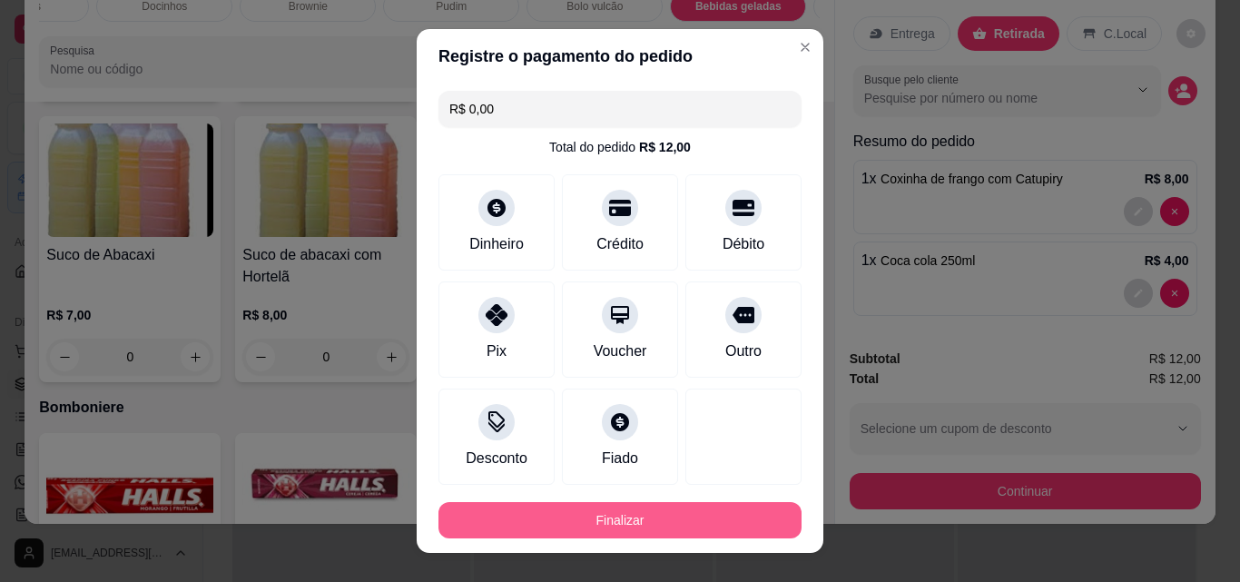
click at [609, 522] on button "Finalizar" at bounding box center [619, 520] width 363 height 36
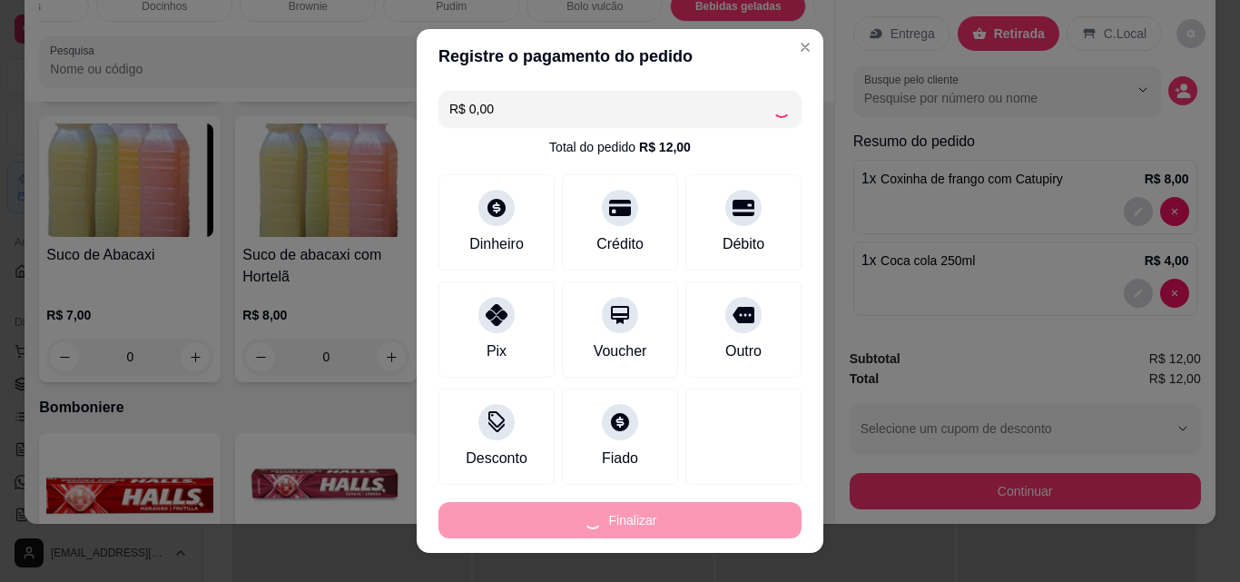
type input "0"
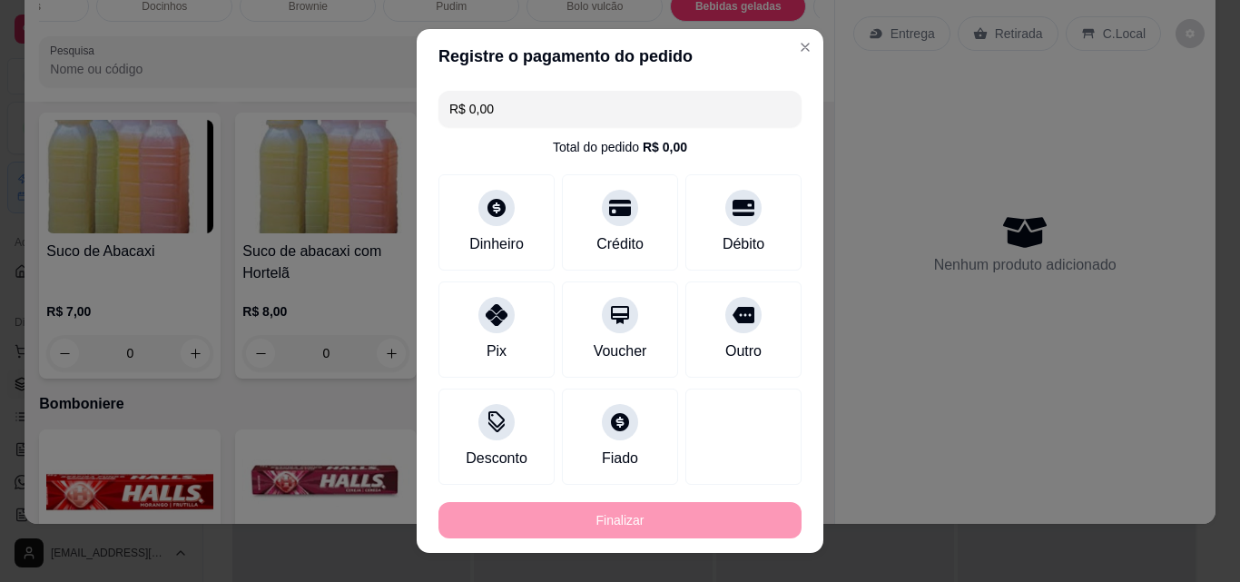
type input "-R$ 12,00"
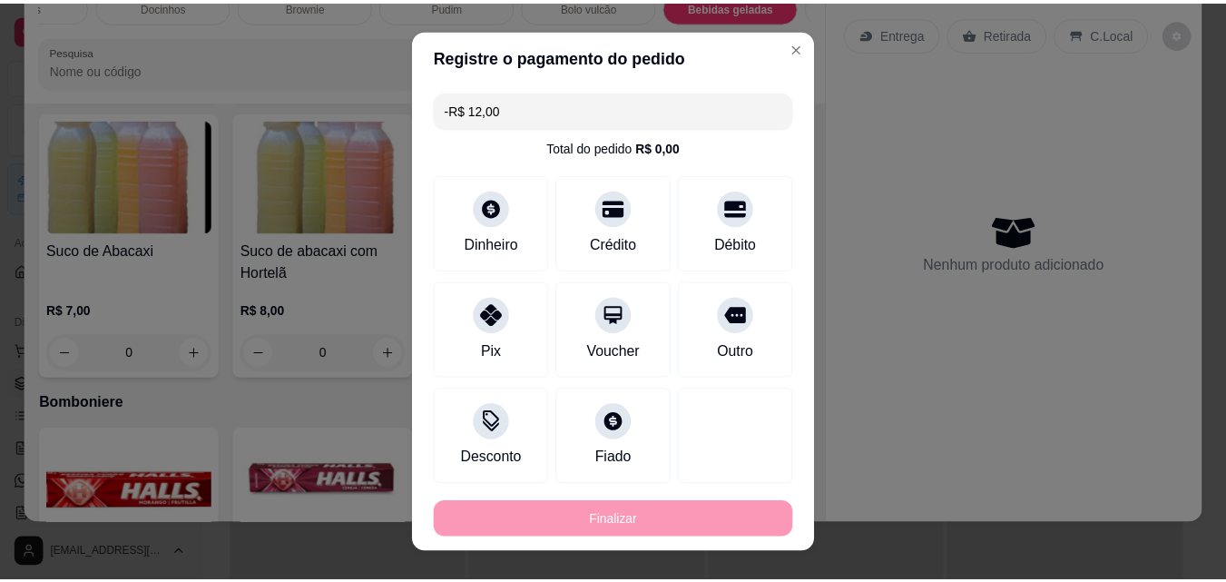
scroll to position [5034, 0]
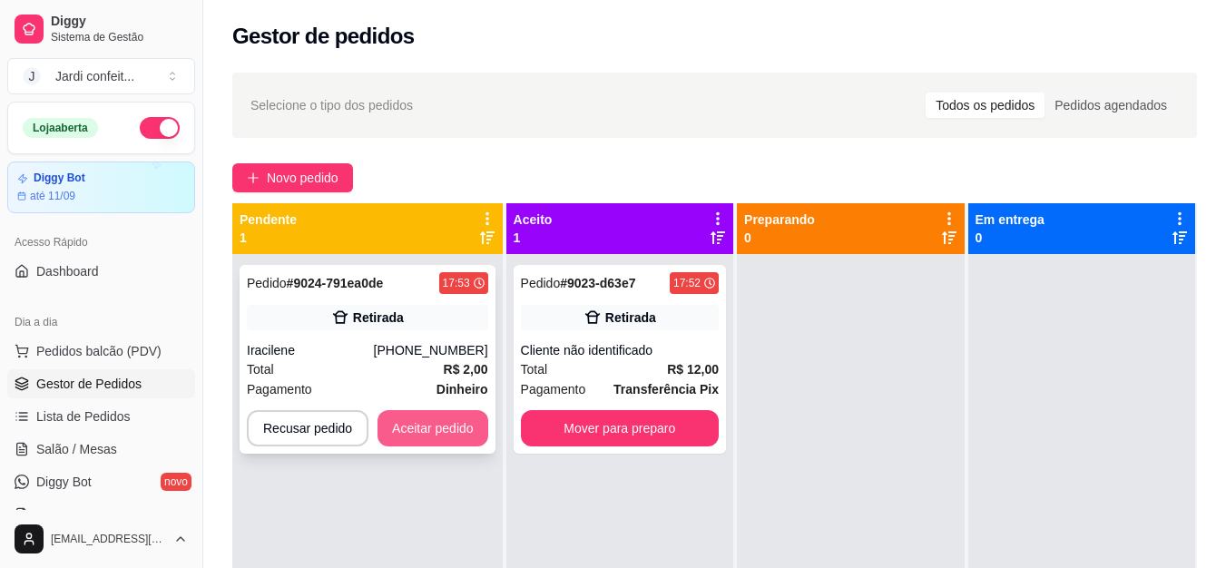
click at [457, 425] on button "Aceitar pedido" at bounding box center [433, 428] width 111 height 36
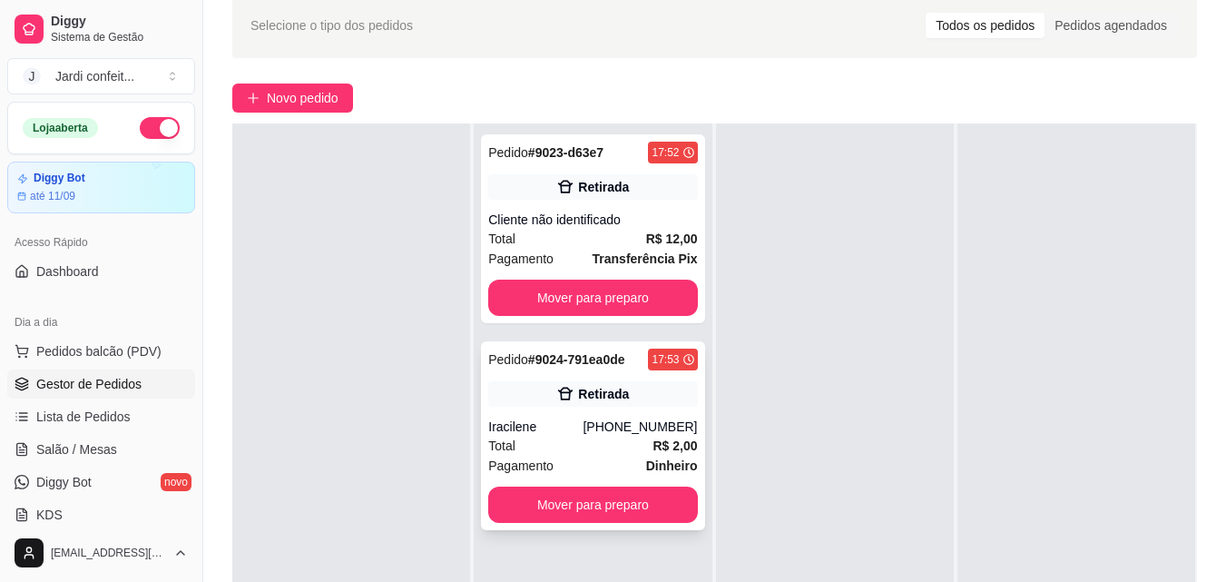
scroll to position [272, 0]
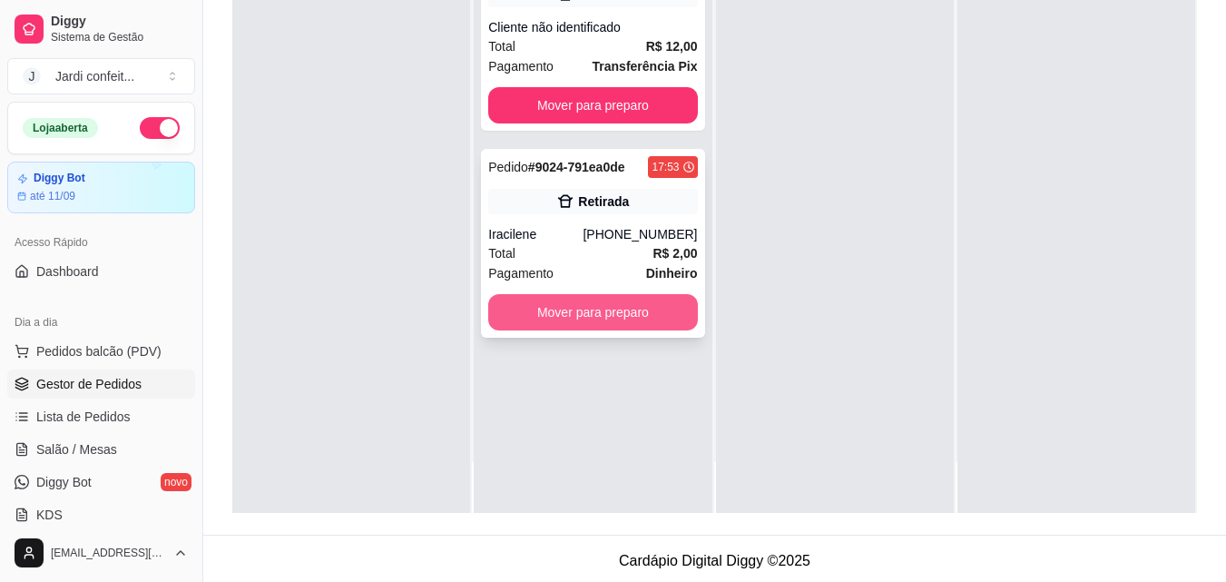
click at [604, 313] on button "Mover para preparo" at bounding box center [592, 312] width 209 height 36
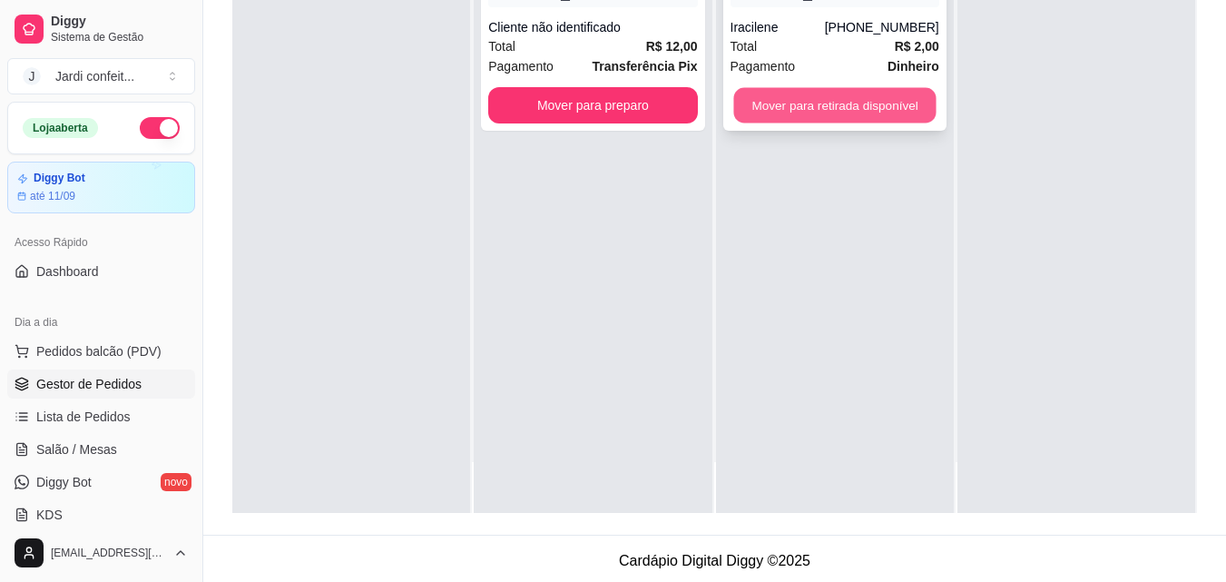
click at [841, 93] on button "Mover para retirada disponível" at bounding box center [834, 105] width 202 height 35
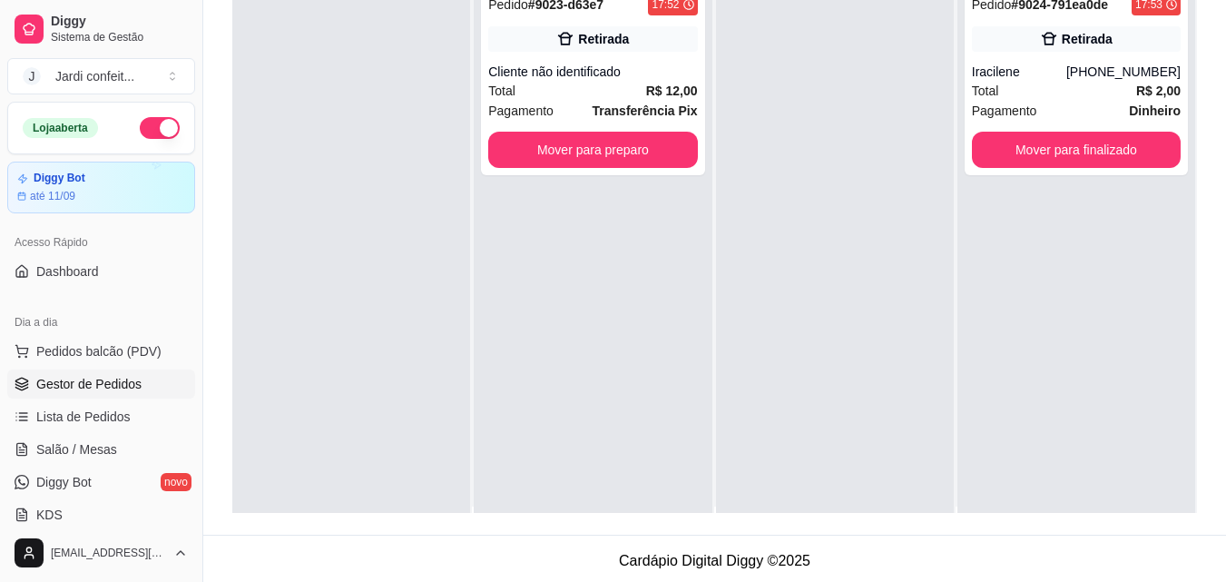
scroll to position [0, 0]
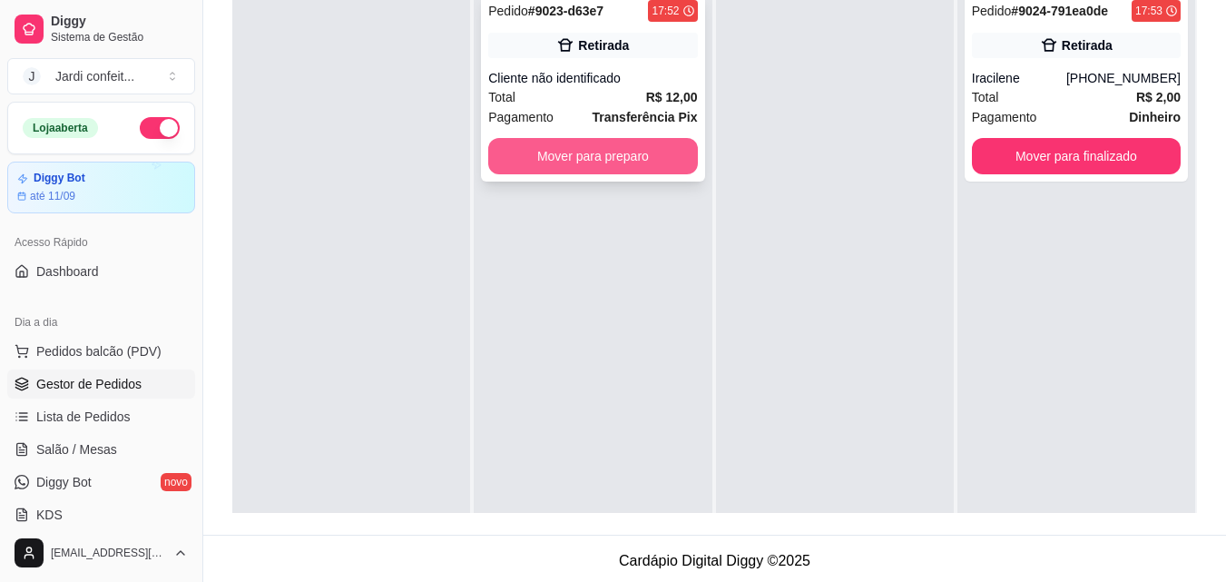
click at [602, 148] on button "Mover para preparo" at bounding box center [592, 156] width 209 height 36
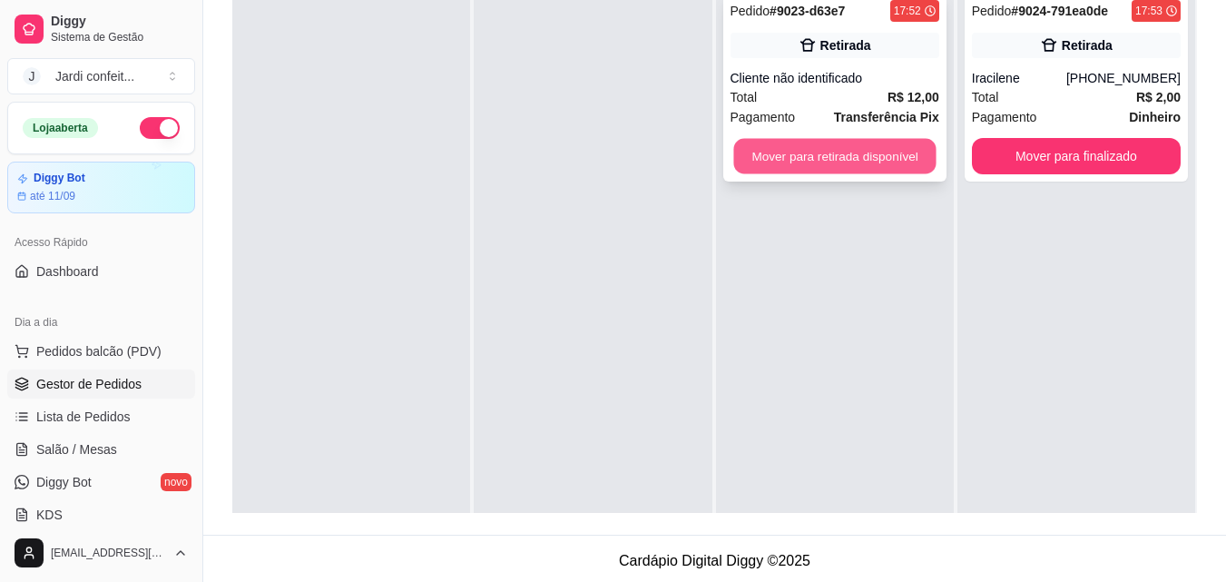
click at [822, 146] on button "Mover para retirada disponível" at bounding box center [834, 156] width 202 height 35
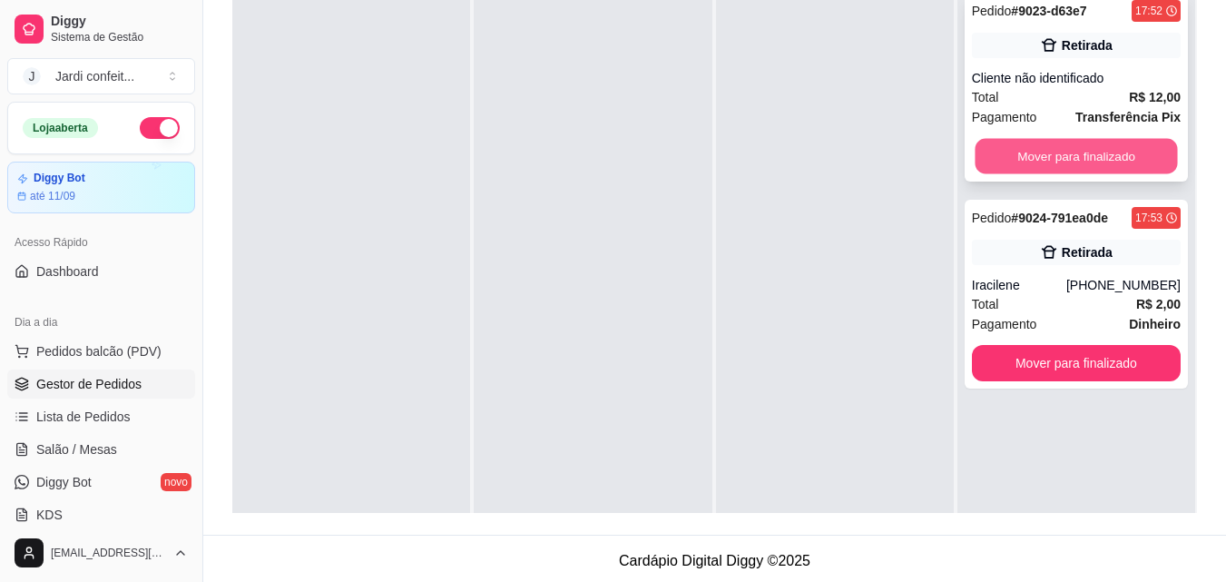
click at [1075, 156] on button "Mover para finalizado" at bounding box center [1076, 156] width 202 height 35
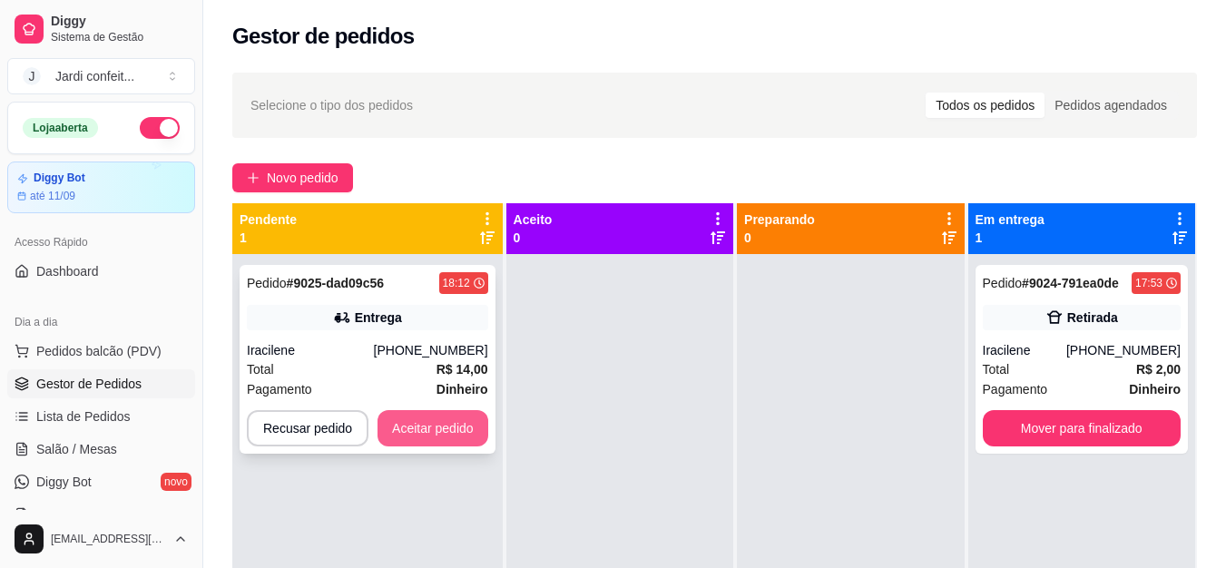
click at [436, 436] on button "Aceitar pedido" at bounding box center [433, 428] width 111 height 36
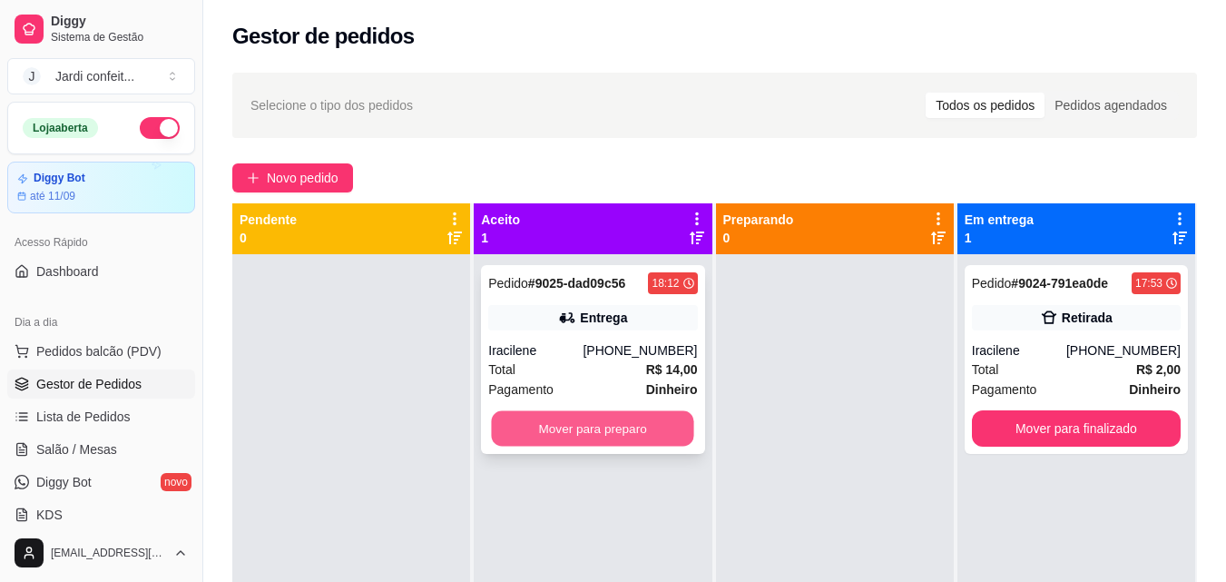
click at [598, 425] on button "Mover para preparo" at bounding box center [593, 428] width 202 height 35
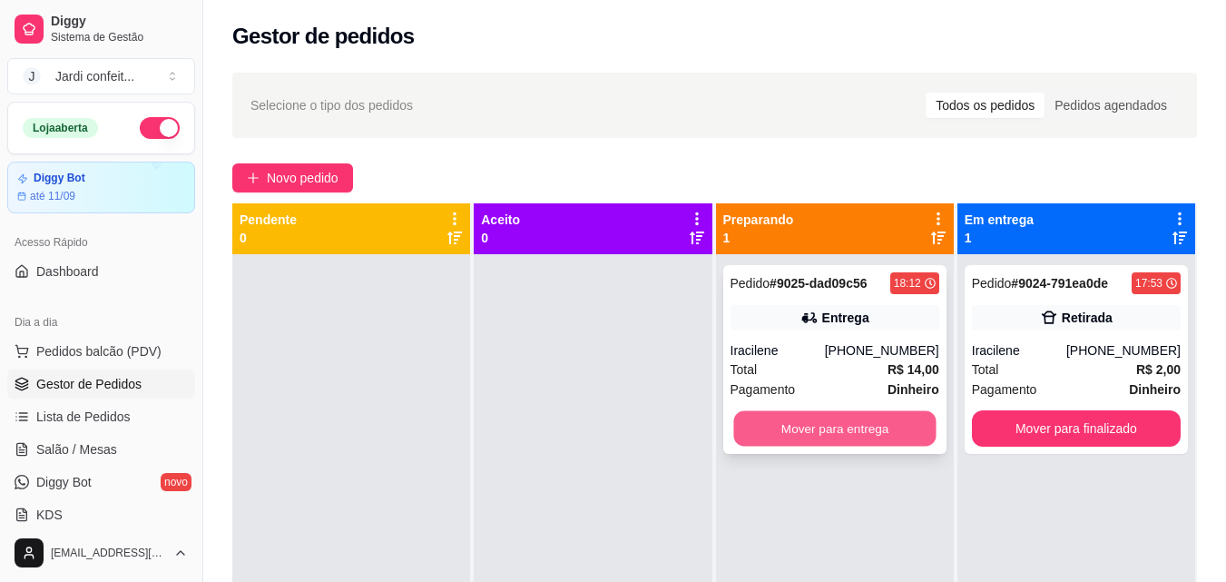
click at [888, 437] on button "Mover para entrega" at bounding box center [834, 428] width 202 height 35
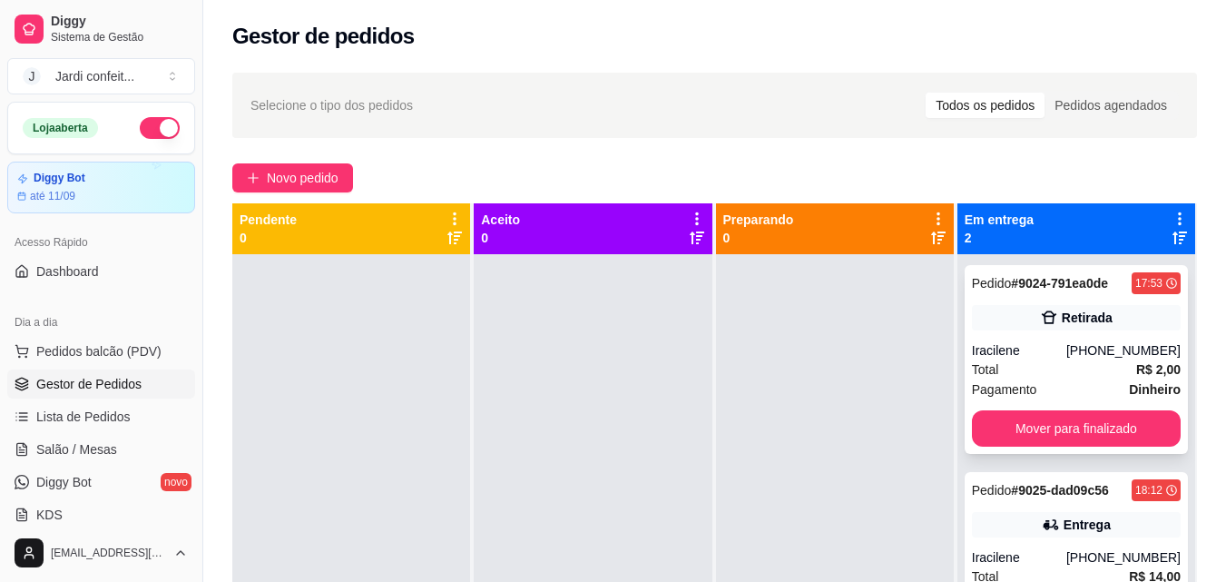
click at [1076, 316] on div "Retirada" at bounding box center [1087, 318] width 51 height 18
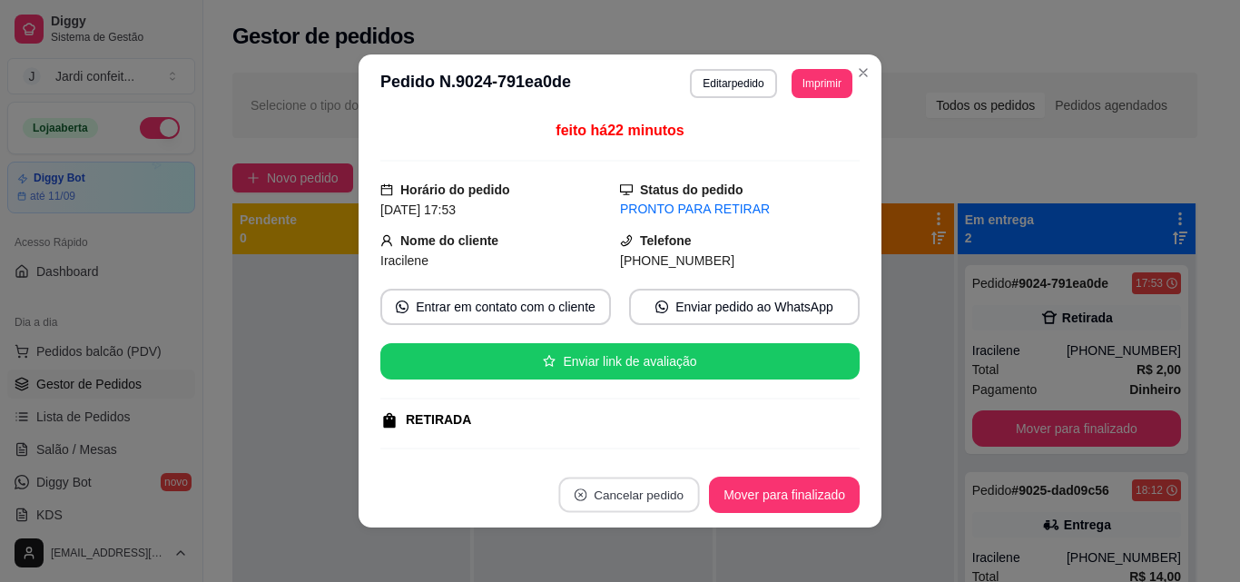
click at [664, 498] on button "Cancelar pedido" at bounding box center [629, 494] width 141 height 35
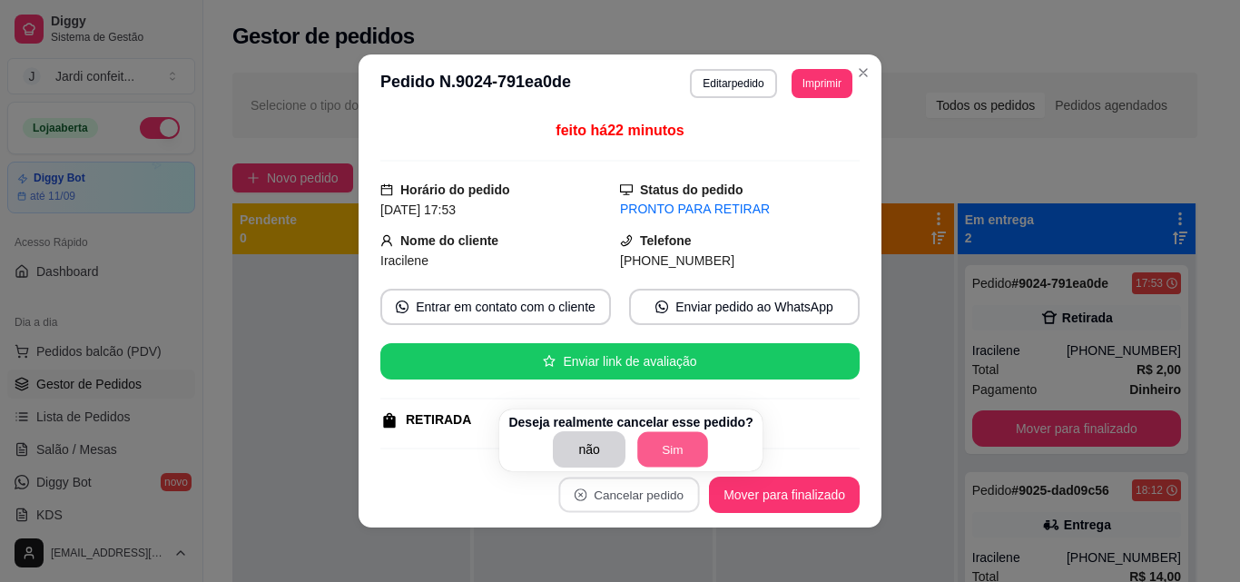
click at [693, 442] on button "Sim" at bounding box center [672, 449] width 71 height 35
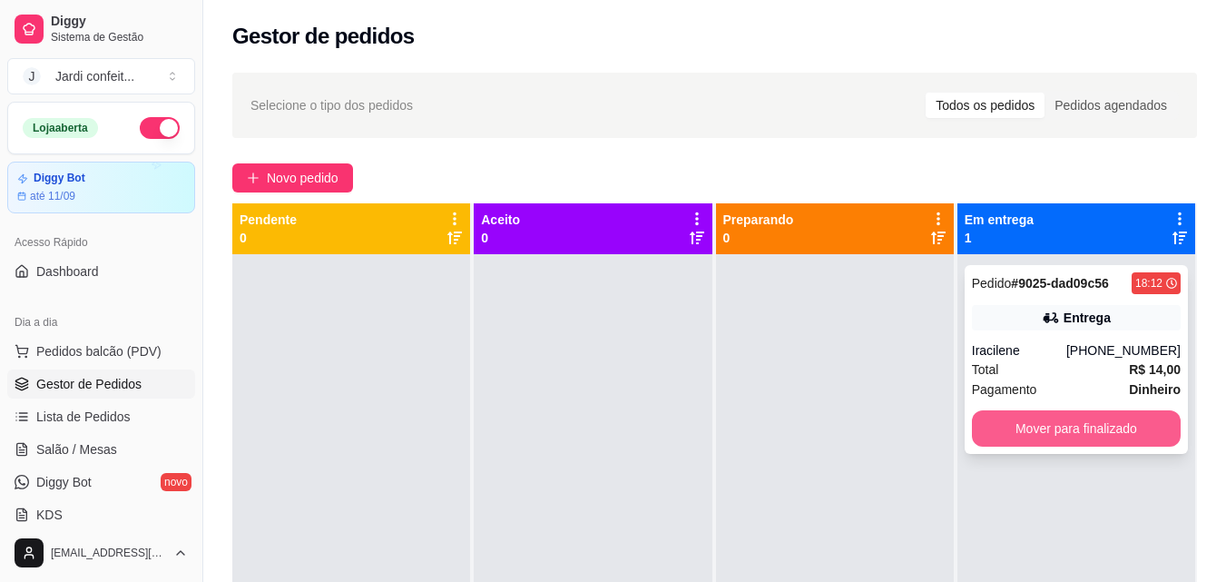
click at [1063, 434] on button "Mover para finalizado" at bounding box center [1076, 428] width 209 height 36
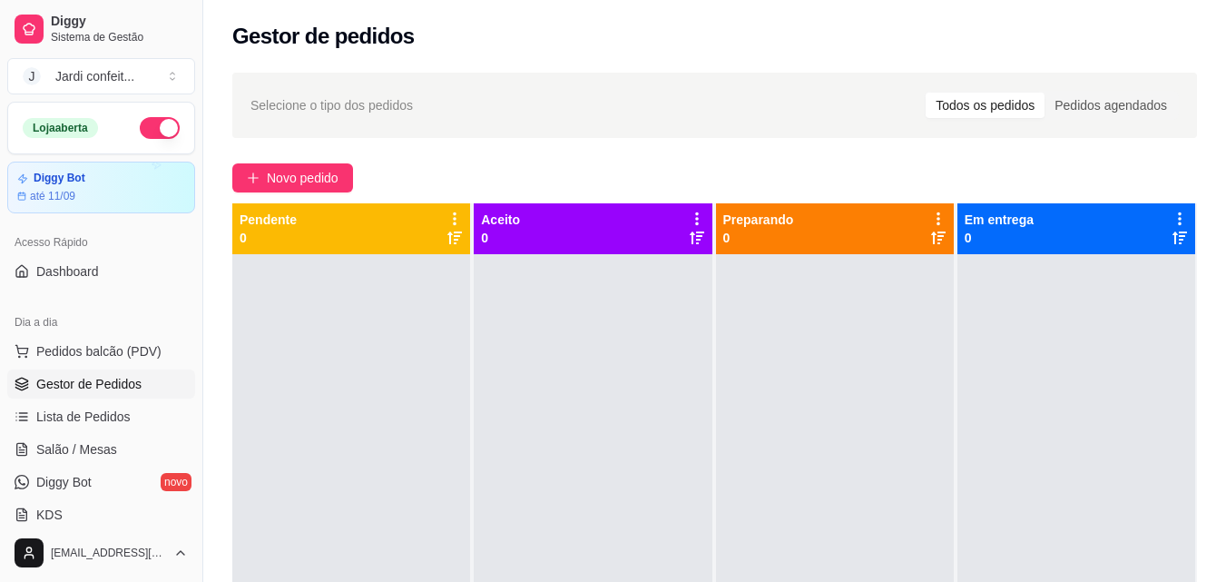
click at [281, 53] on div "Gestor de pedidos" at bounding box center [714, 31] width 1023 height 62
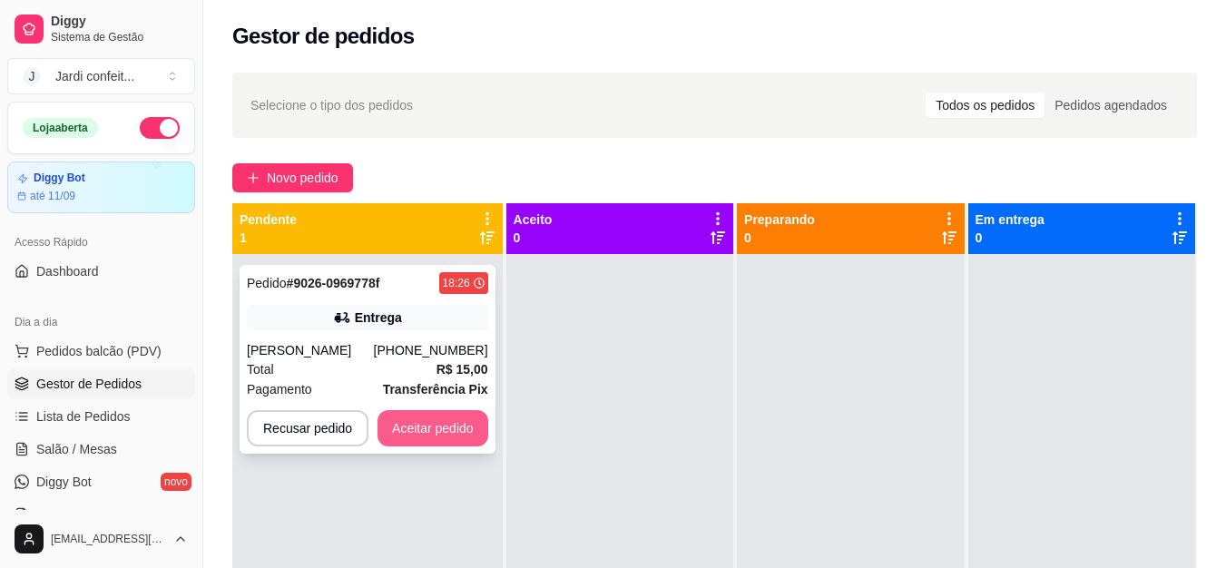
click at [419, 416] on button "Aceitar pedido" at bounding box center [433, 428] width 111 height 36
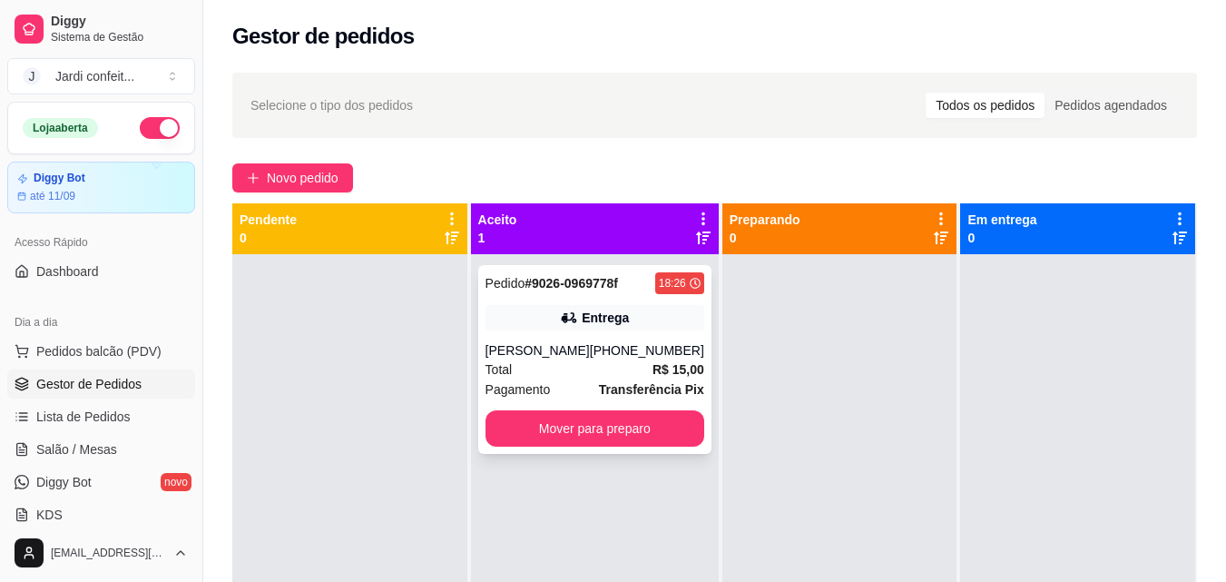
click at [556, 369] on div "Total R$ 15,00" at bounding box center [595, 369] width 219 height 20
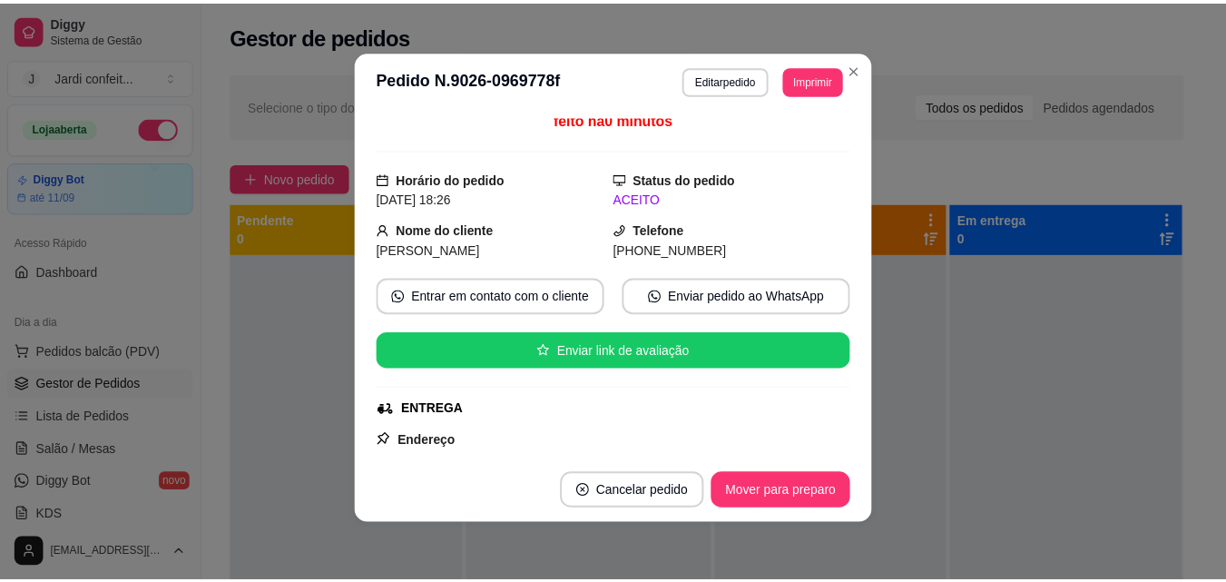
scroll to position [98, 0]
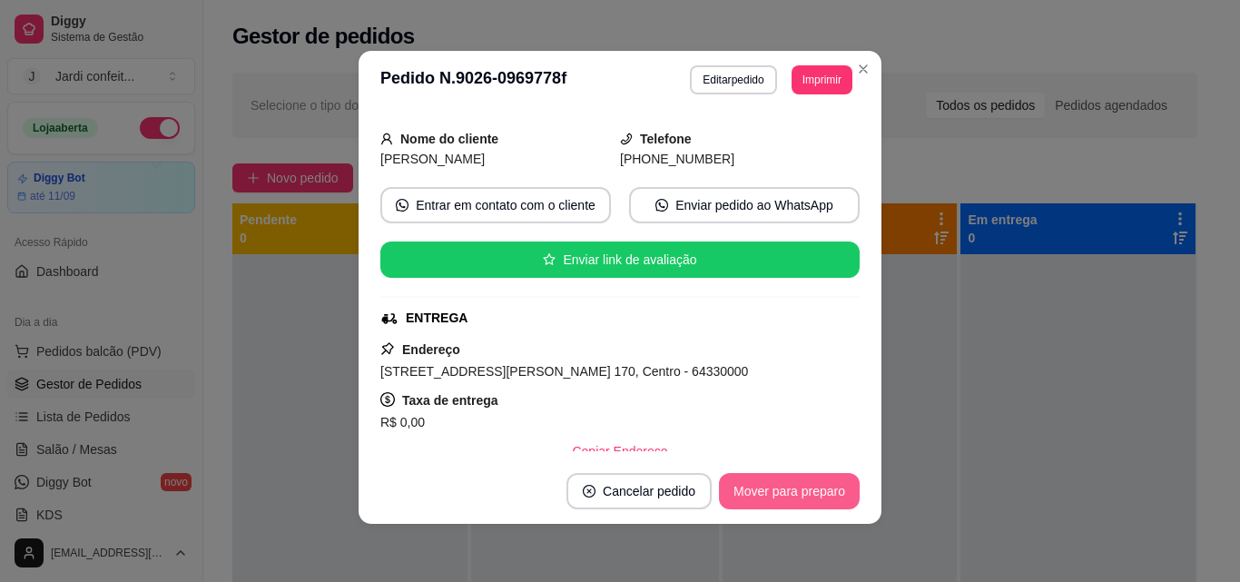
click at [810, 486] on button "Mover para preparo" at bounding box center [789, 491] width 141 height 36
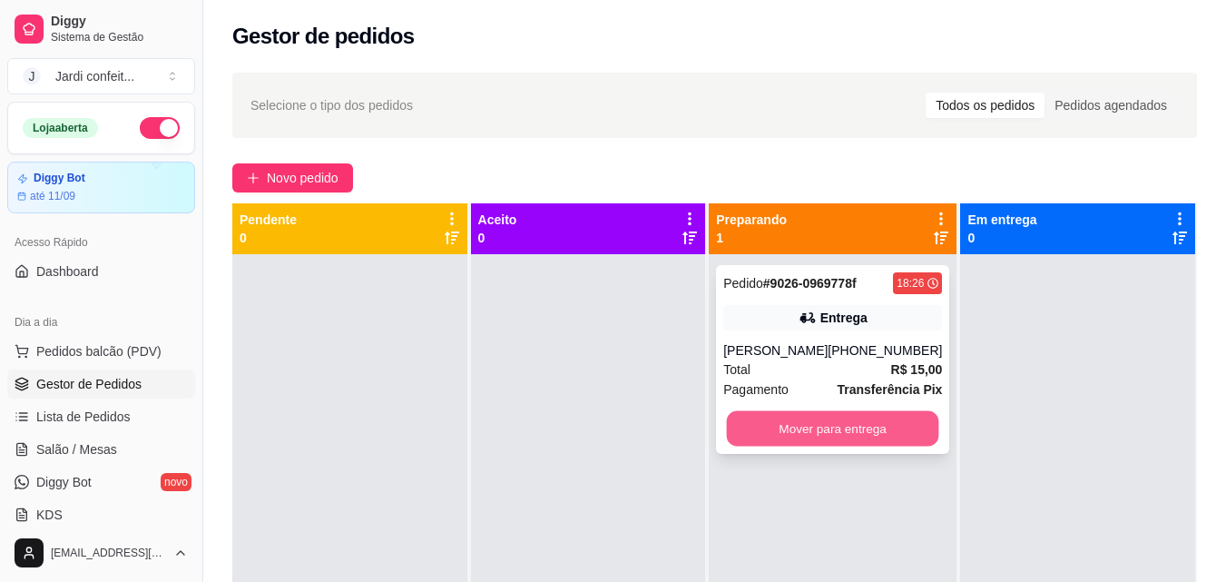
click at [866, 439] on button "Mover para entrega" at bounding box center [833, 428] width 212 height 35
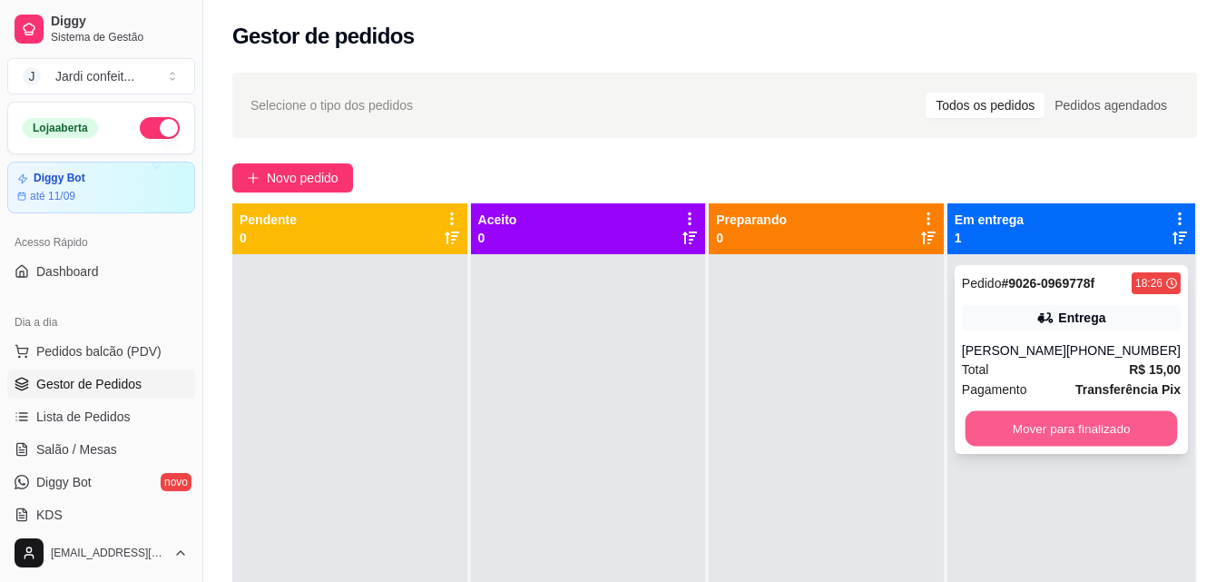
click at [1128, 431] on button "Mover para finalizado" at bounding box center [1071, 428] width 212 height 35
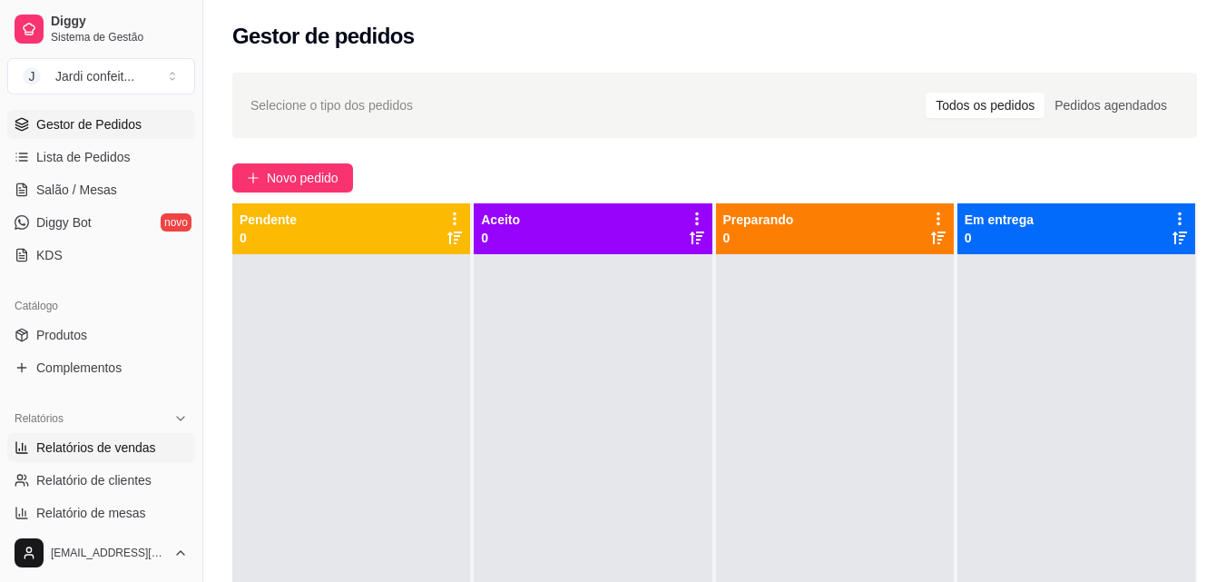
scroll to position [272, 0]
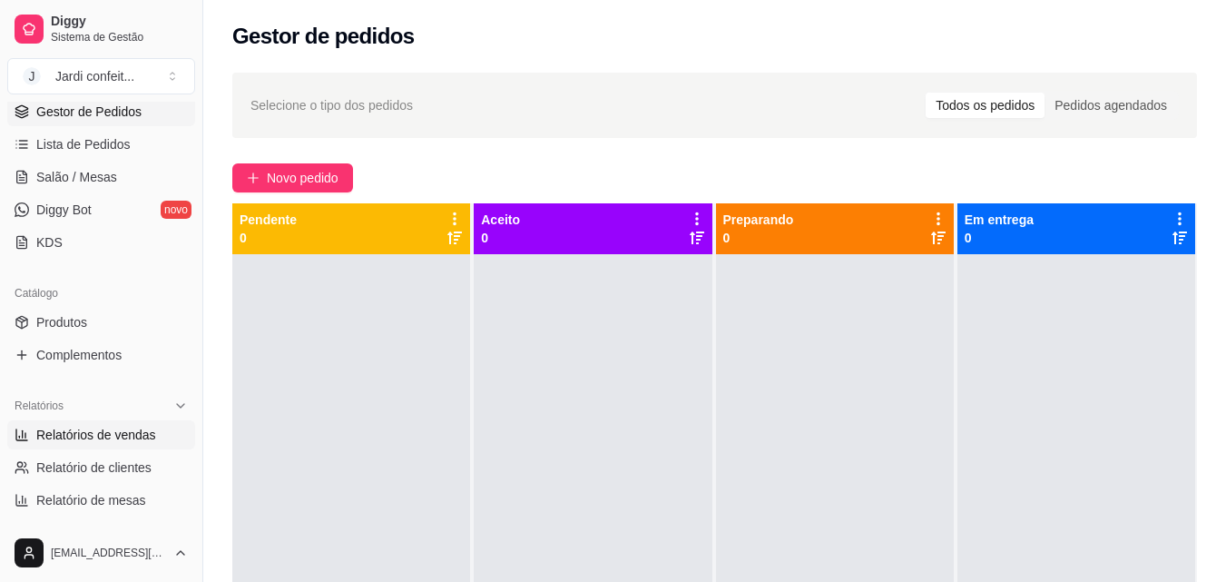
click at [25, 437] on icon at bounding box center [25, 435] width 0 height 5
